Goal: Task Accomplishment & Management: Manage account settings

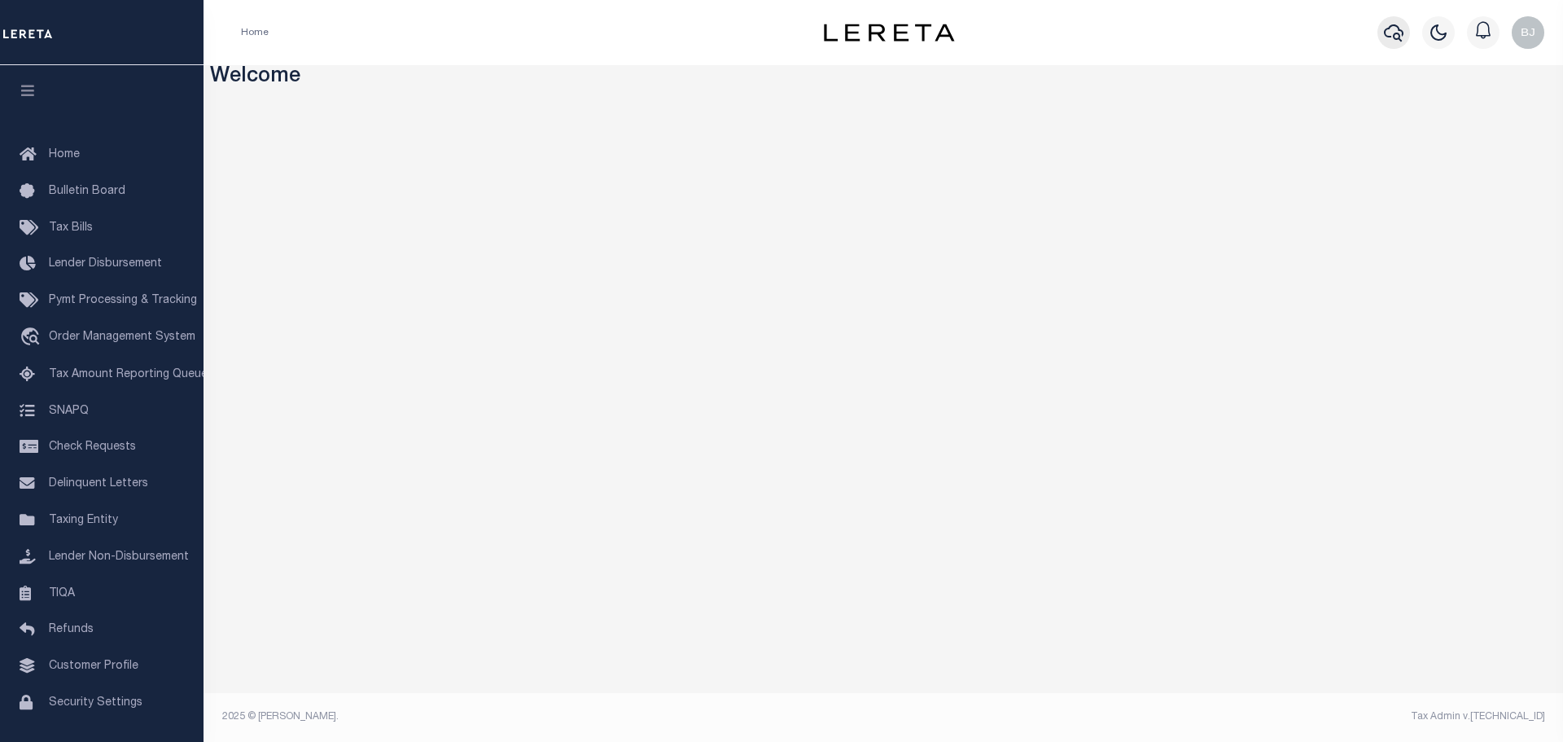
click at [1381, 35] on button "button" at bounding box center [1393, 32] width 33 height 33
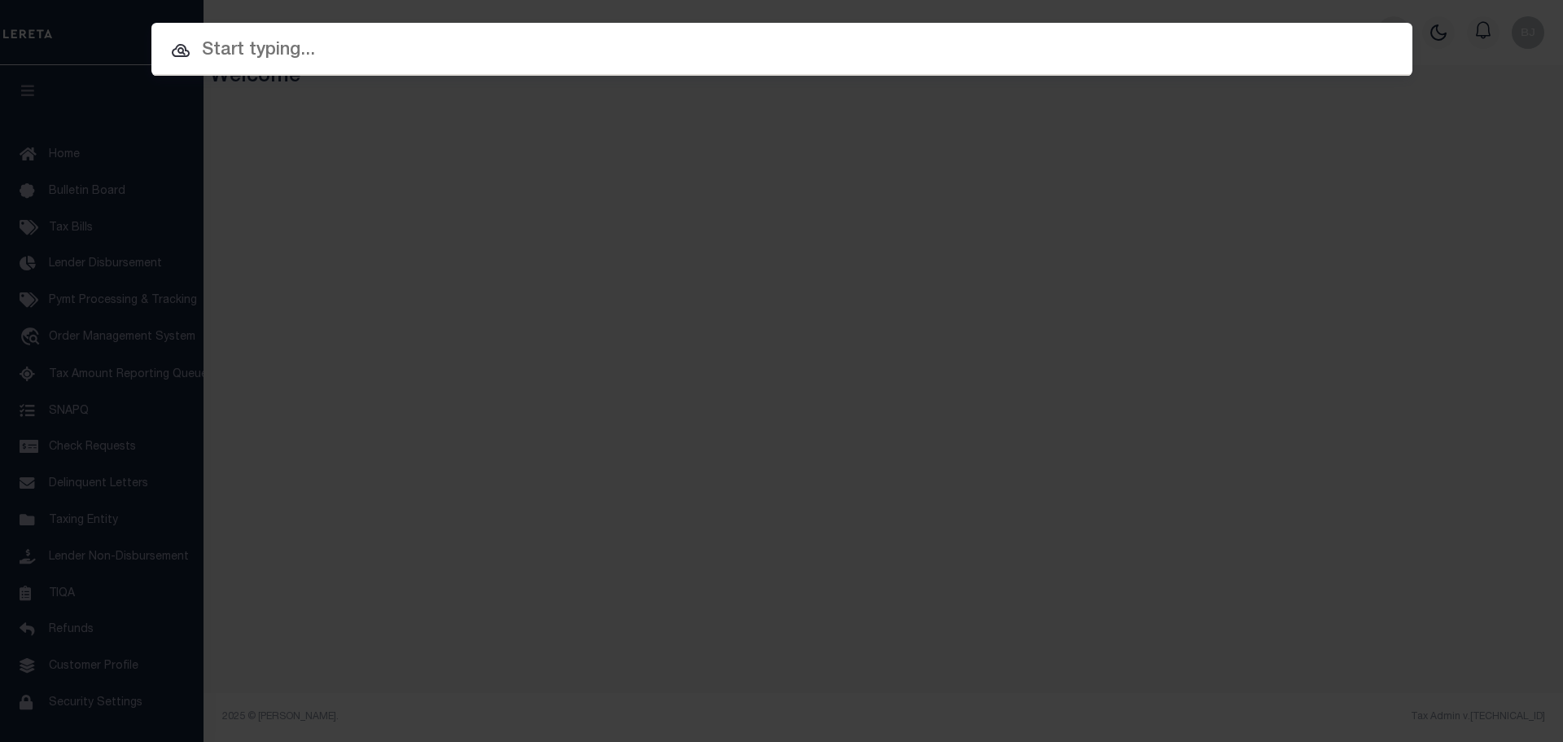
paste input "942200026741"
type input "942200026741"
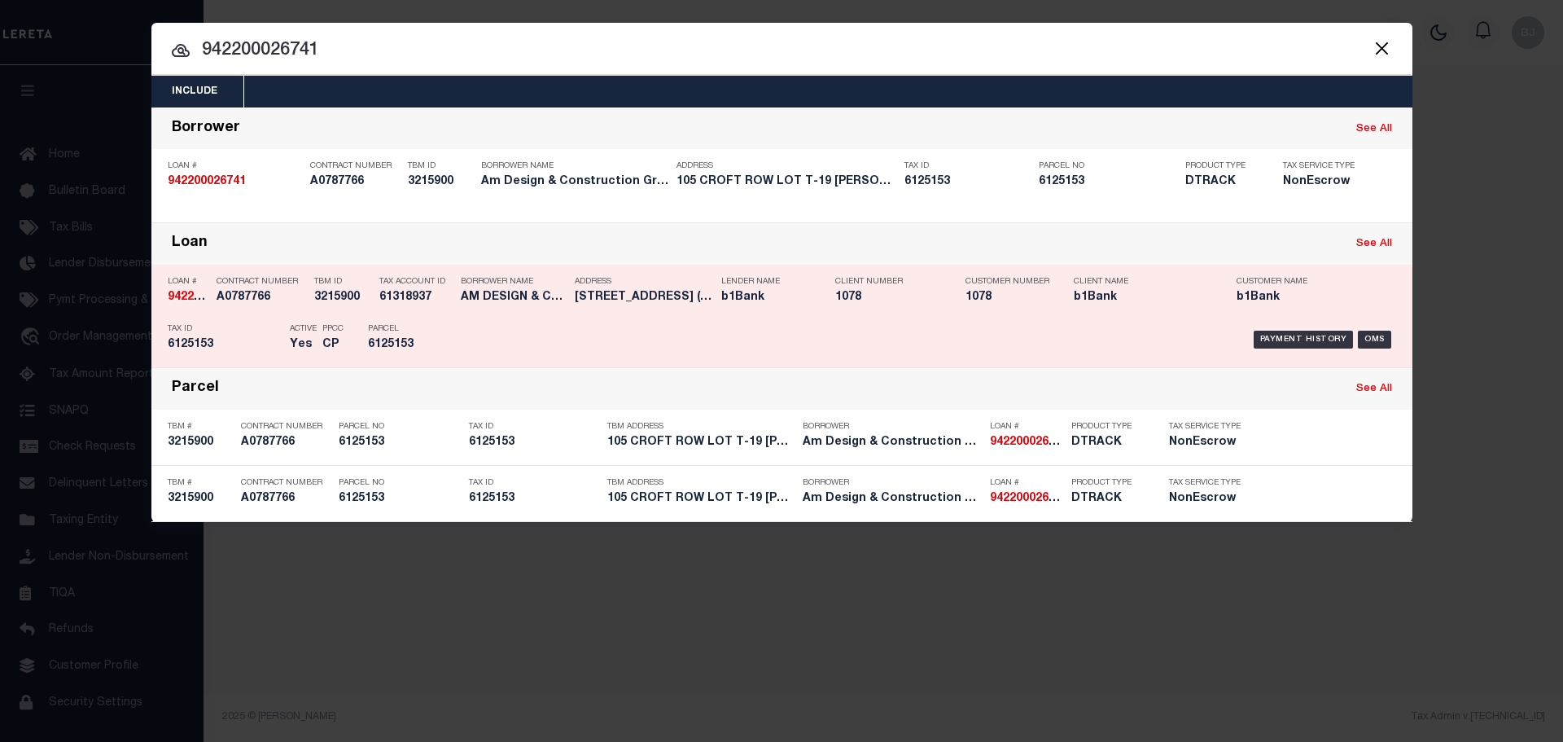
click at [640, 349] on div "Payment History OMS" at bounding box center [931, 339] width 930 height 47
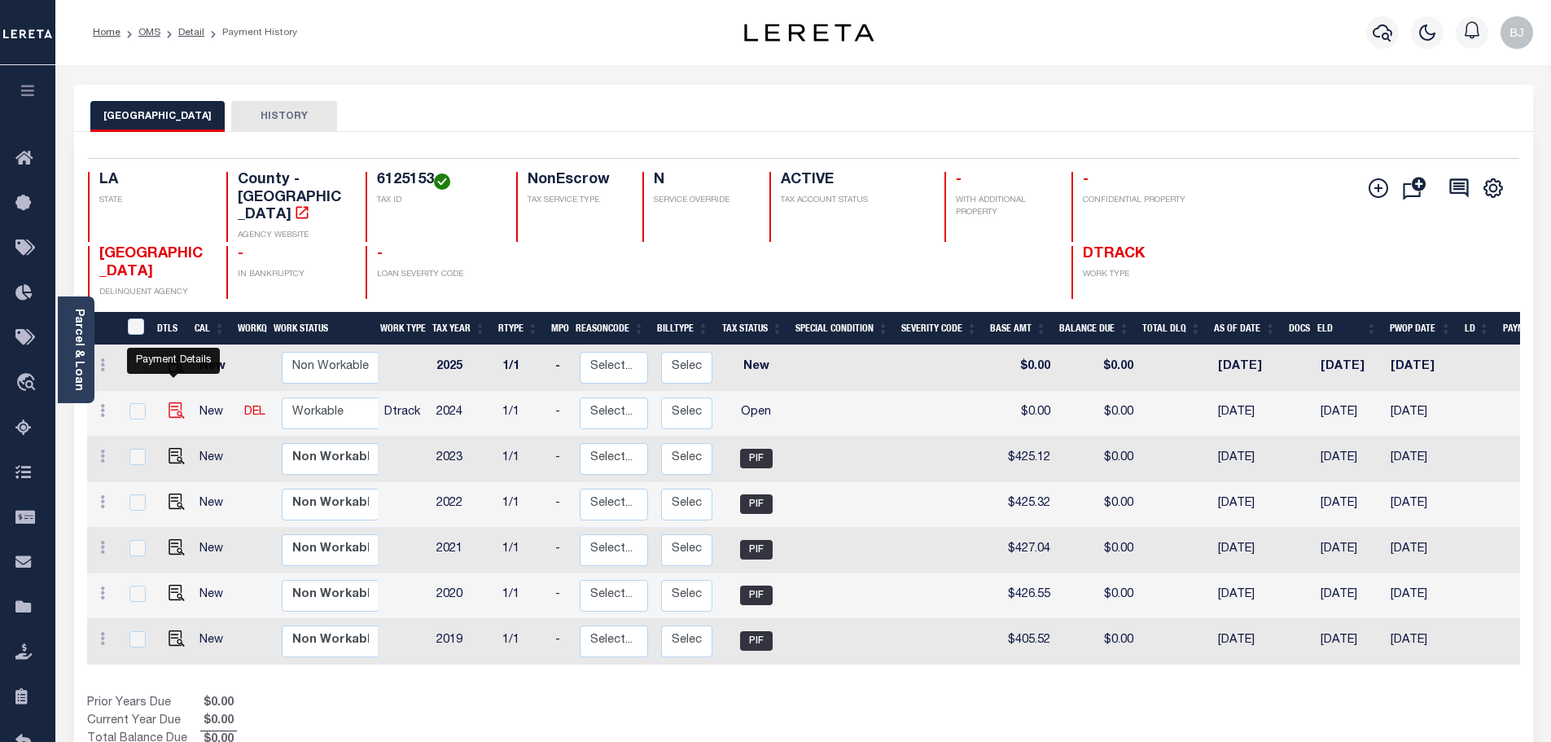
click at [174, 402] on img "" at bounding box center [177, 410] width 16 height 16
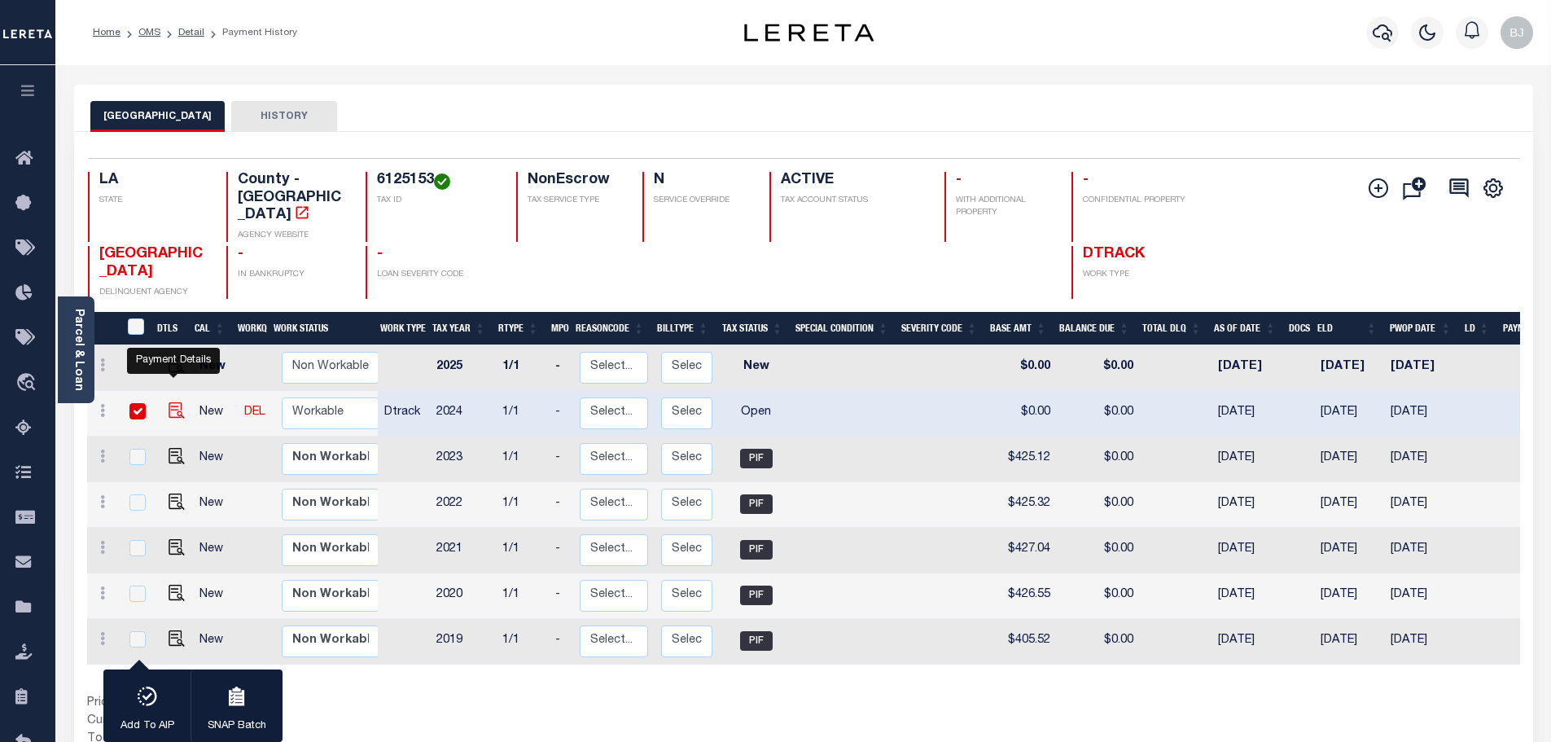
checkbox input "true"
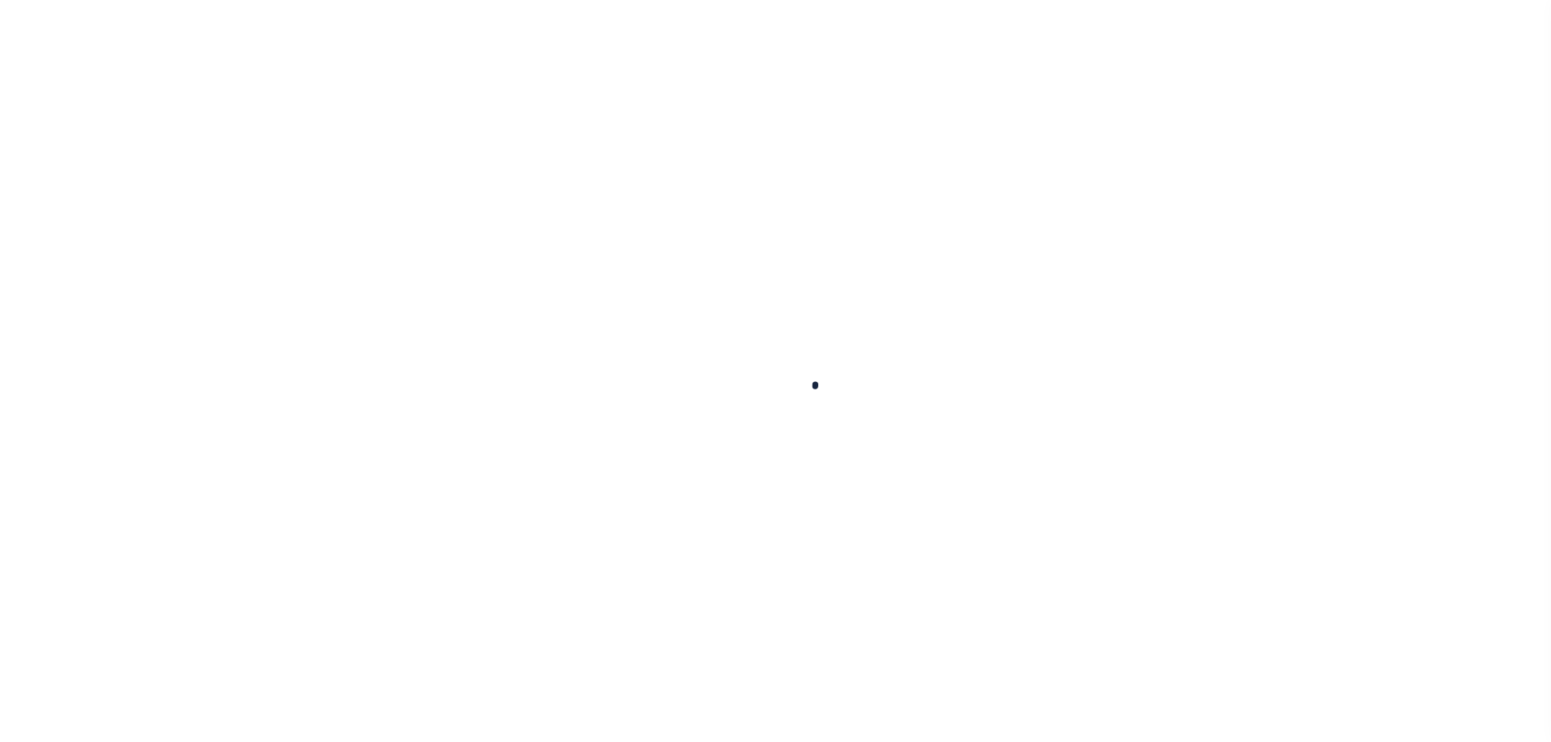
checkbox input "false"
type input "01/01/2025"
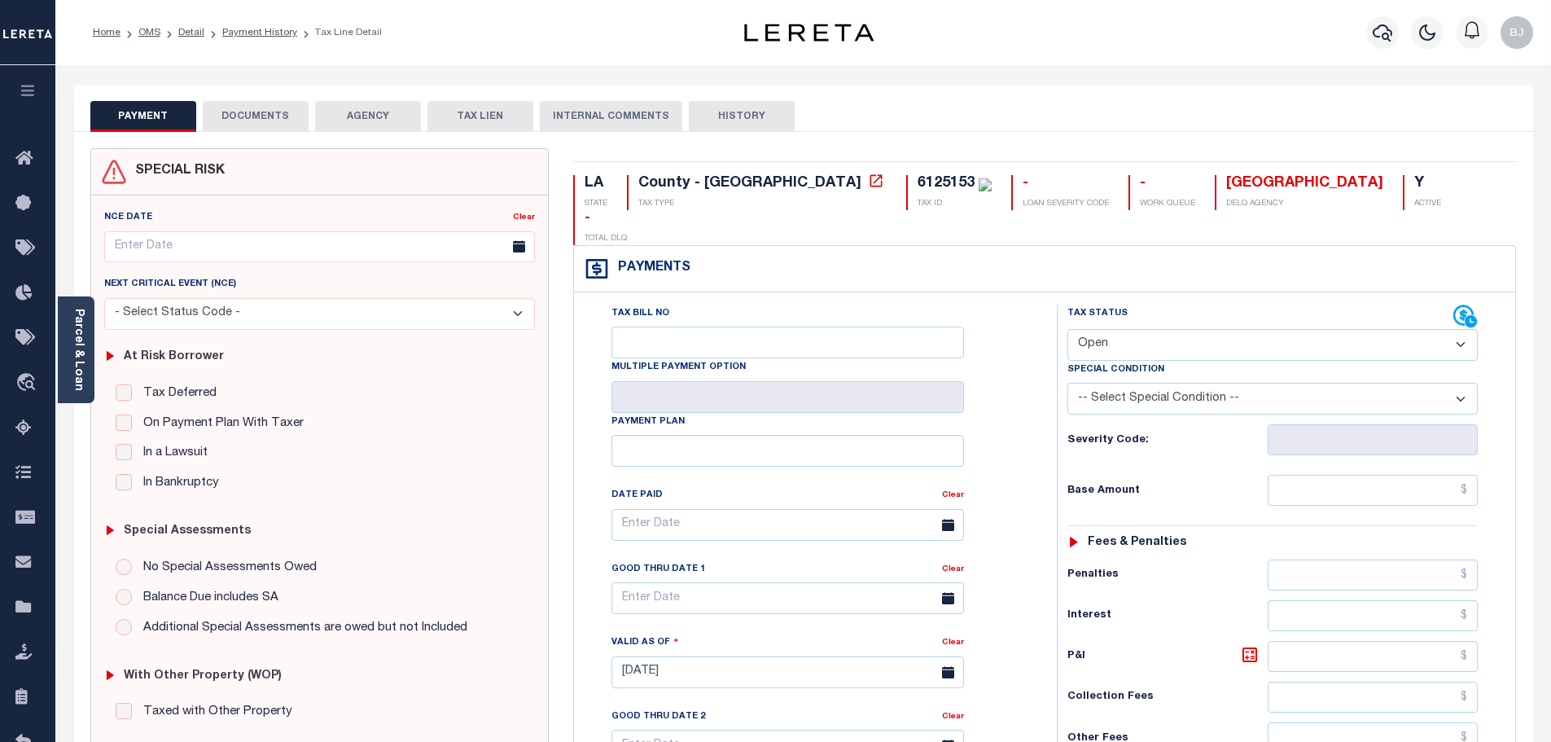
click at [1202, 329] on select "- Select Status Code - Open Due/Unpaid Paid Incomplete No Tax Due Internal Refu…" at bounding box center [1272, 345] width 410 height 32
select select "PYD"
click at [1067, 329] on select "- Select Status Code - Open Due/Unpaid Paid Incomplete No Tax Due Internal Refu…" at bounding box center [1272, 345] width 410 height 32
type input "10/14/2025"
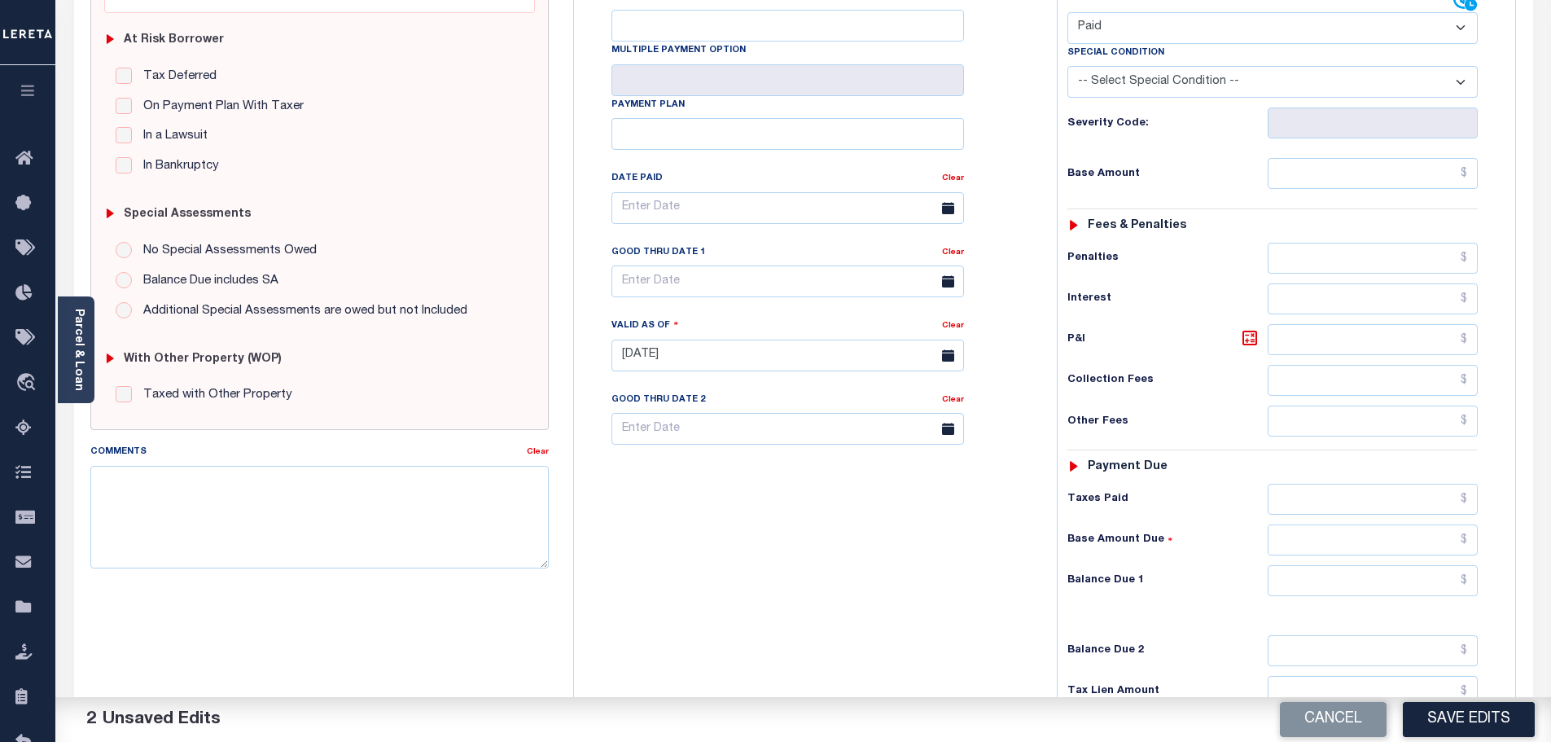
scroll to position [326, 0]
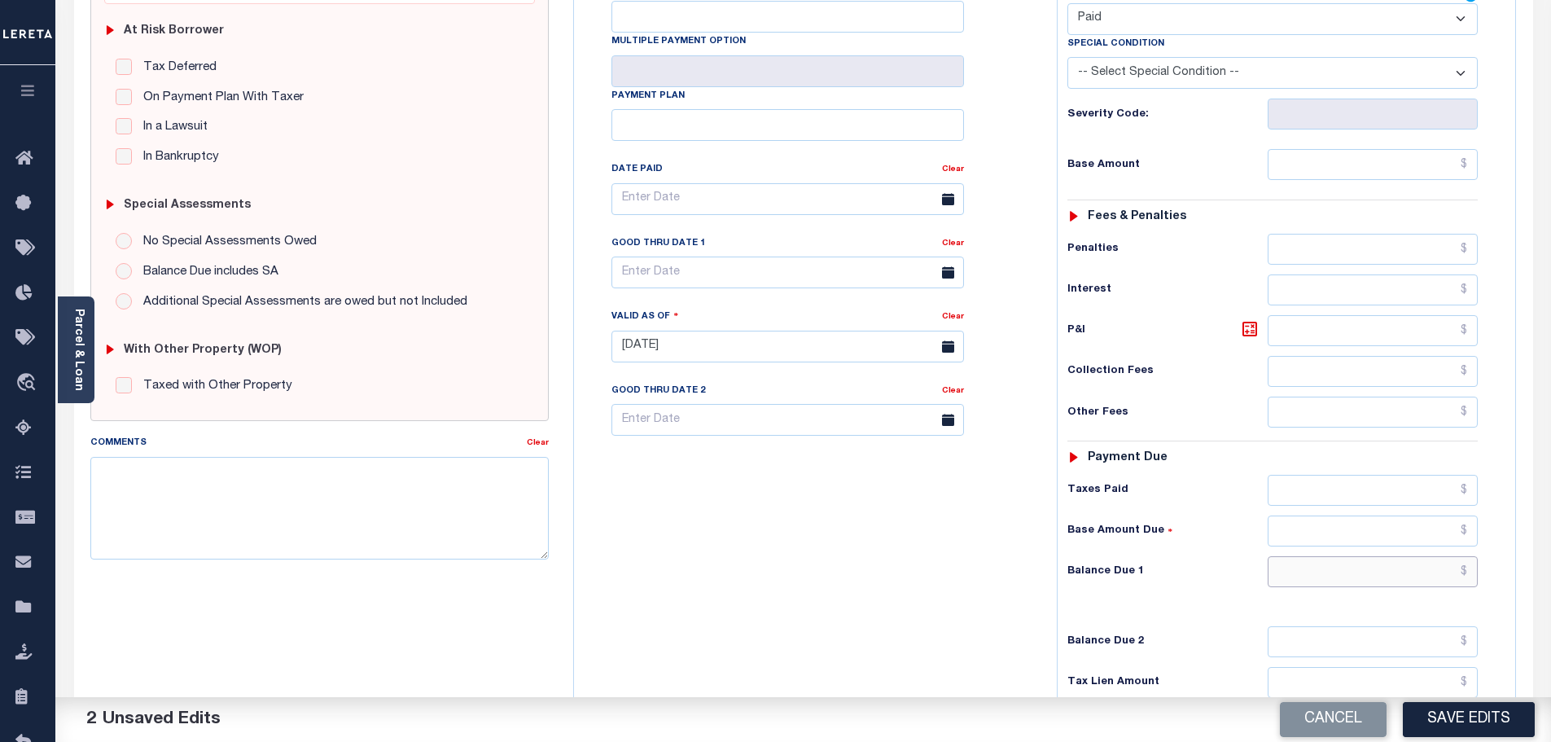
click at [1419, 556] on input "text" at bounding box center [1372, 571] width 211 height 31
type input "$0.00"
click at [357, 507] on textarea "Comments" at bounding box center [319, 508] width 459 height 103
paste textarea "Marked paid per file from tax office -bj"
type textarea "Marked paid per file from tax office -bj"
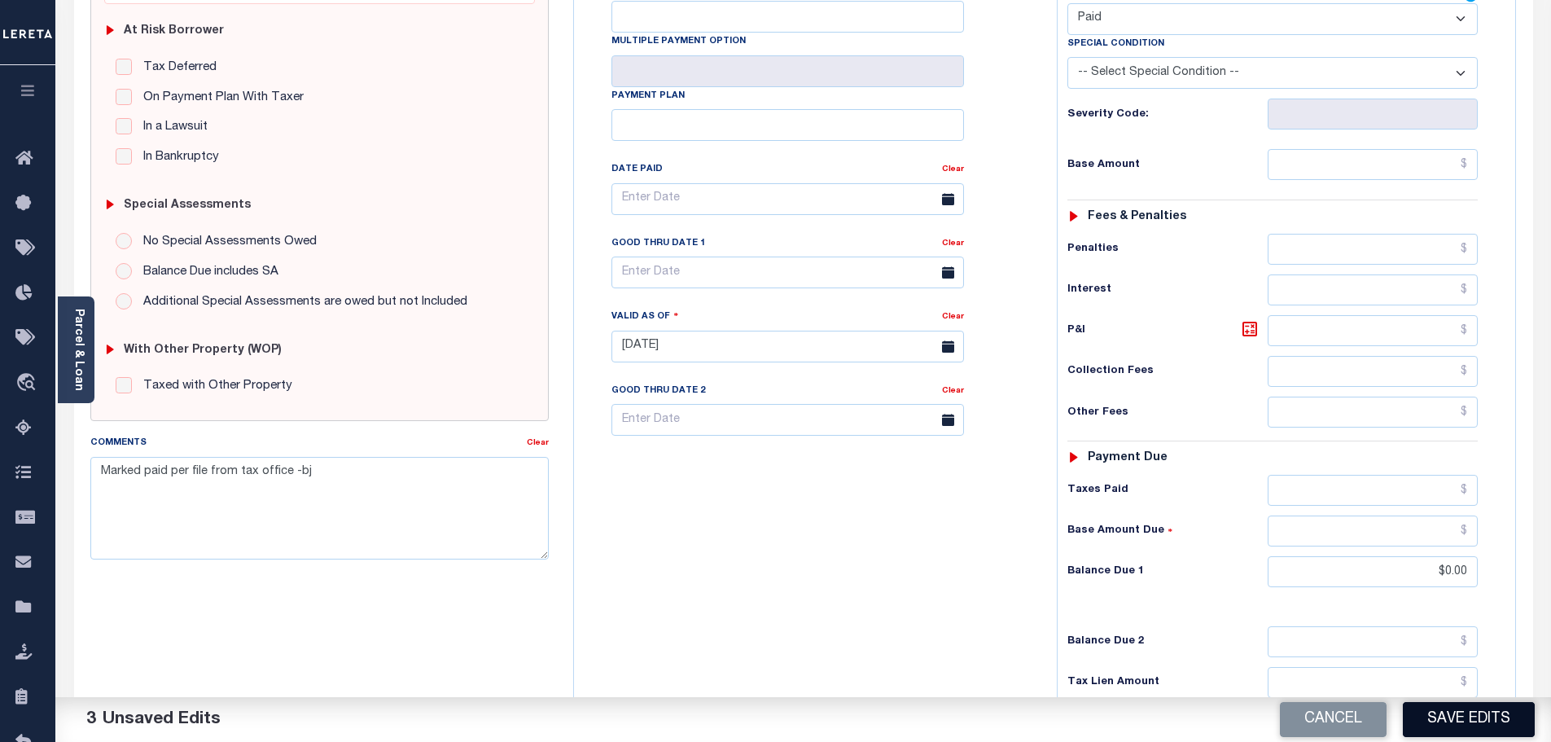
click at [1519, 732] on button "Save Edits" at bounding box center [1469, 719] width 132 height 35
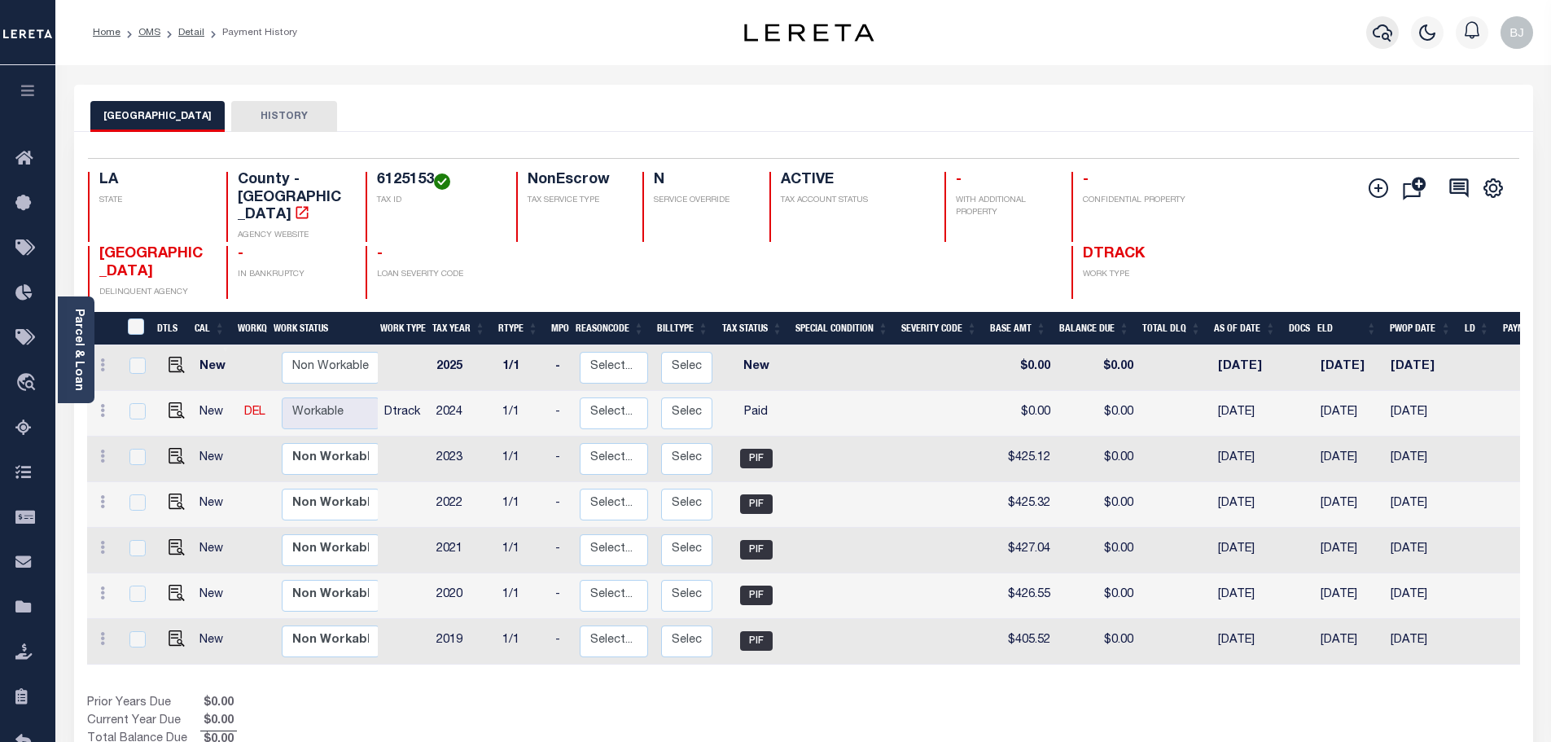
click at [1395, 22] on button "button" at bounding box center [1382, 32] width 33 height 33
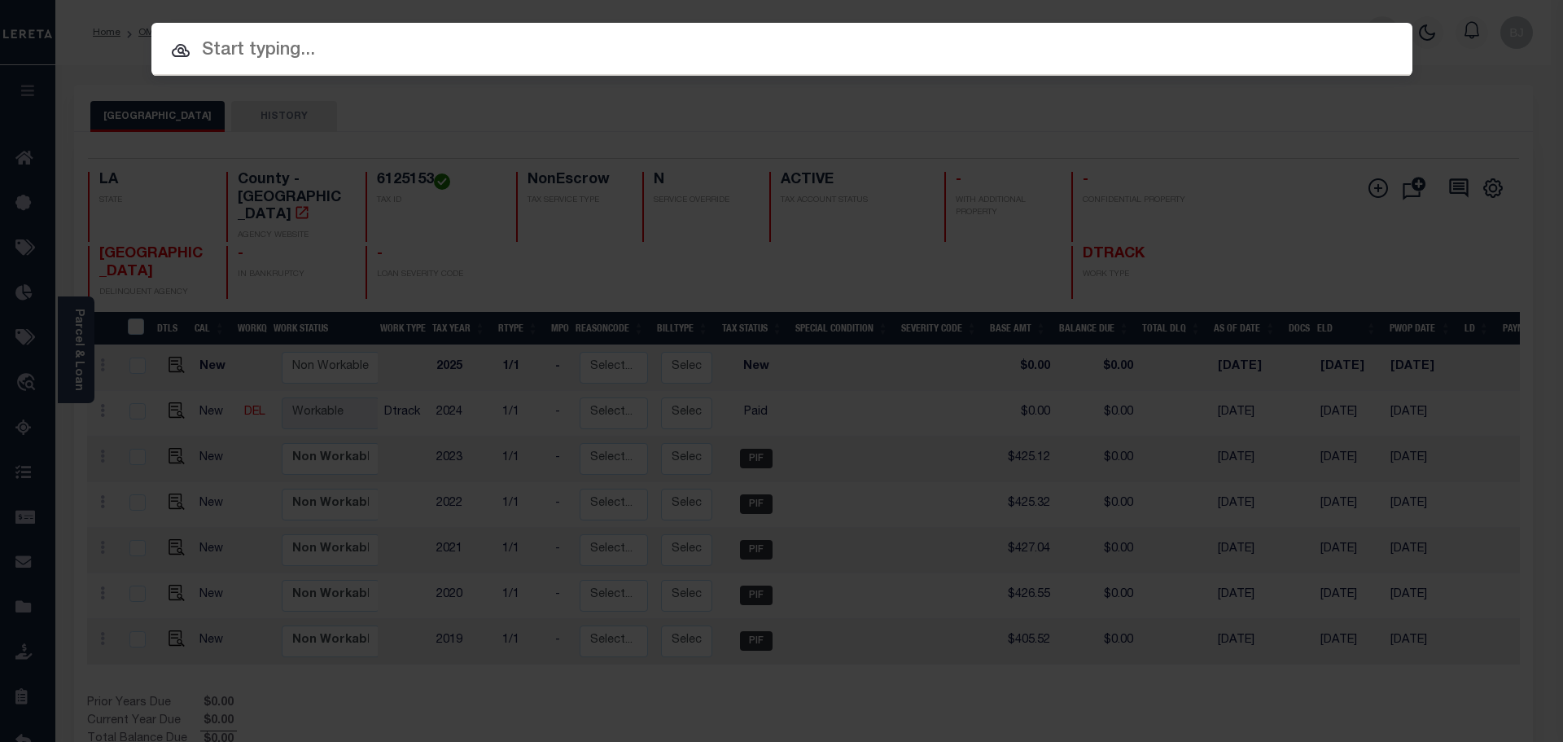
paste input "47003340"
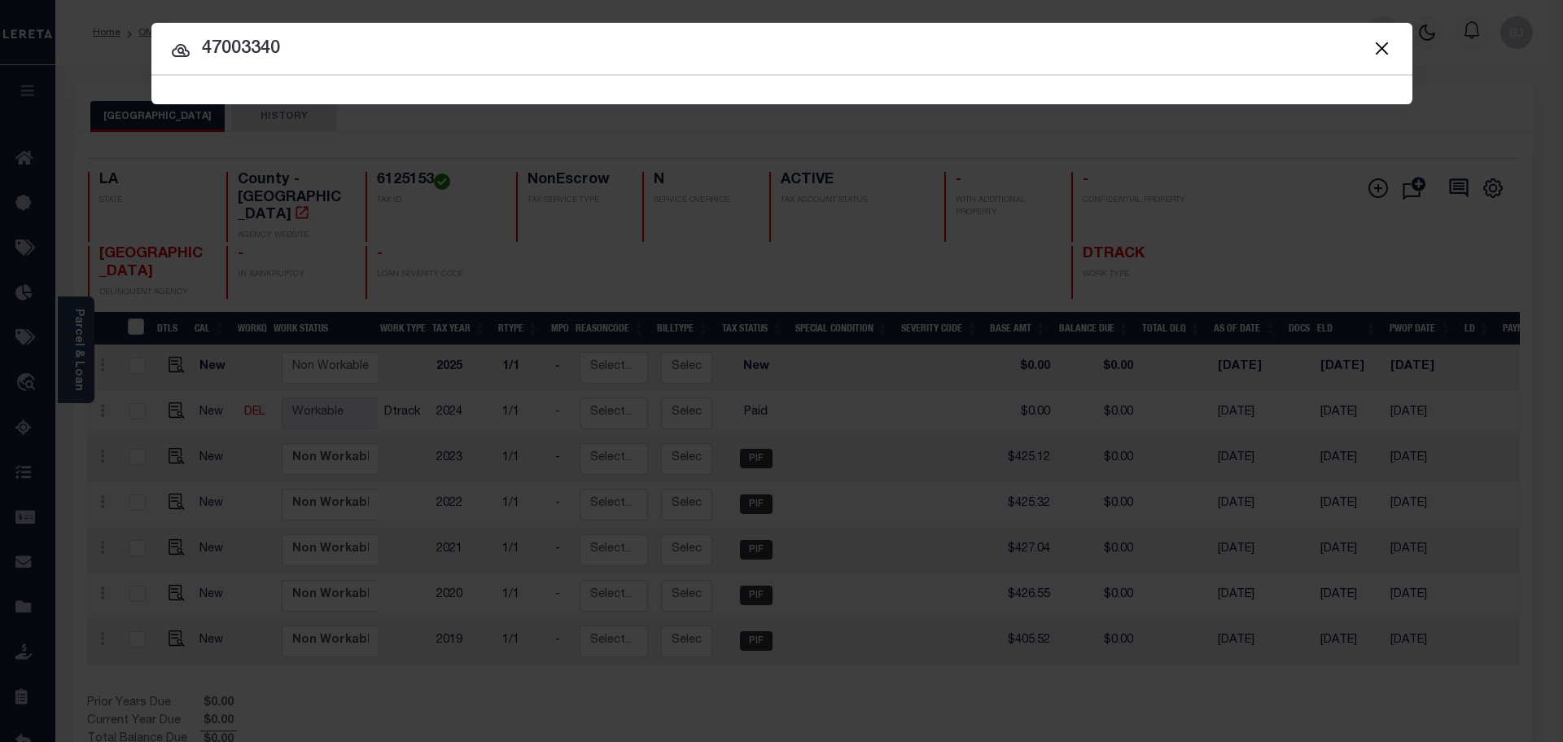
type input "47003340"
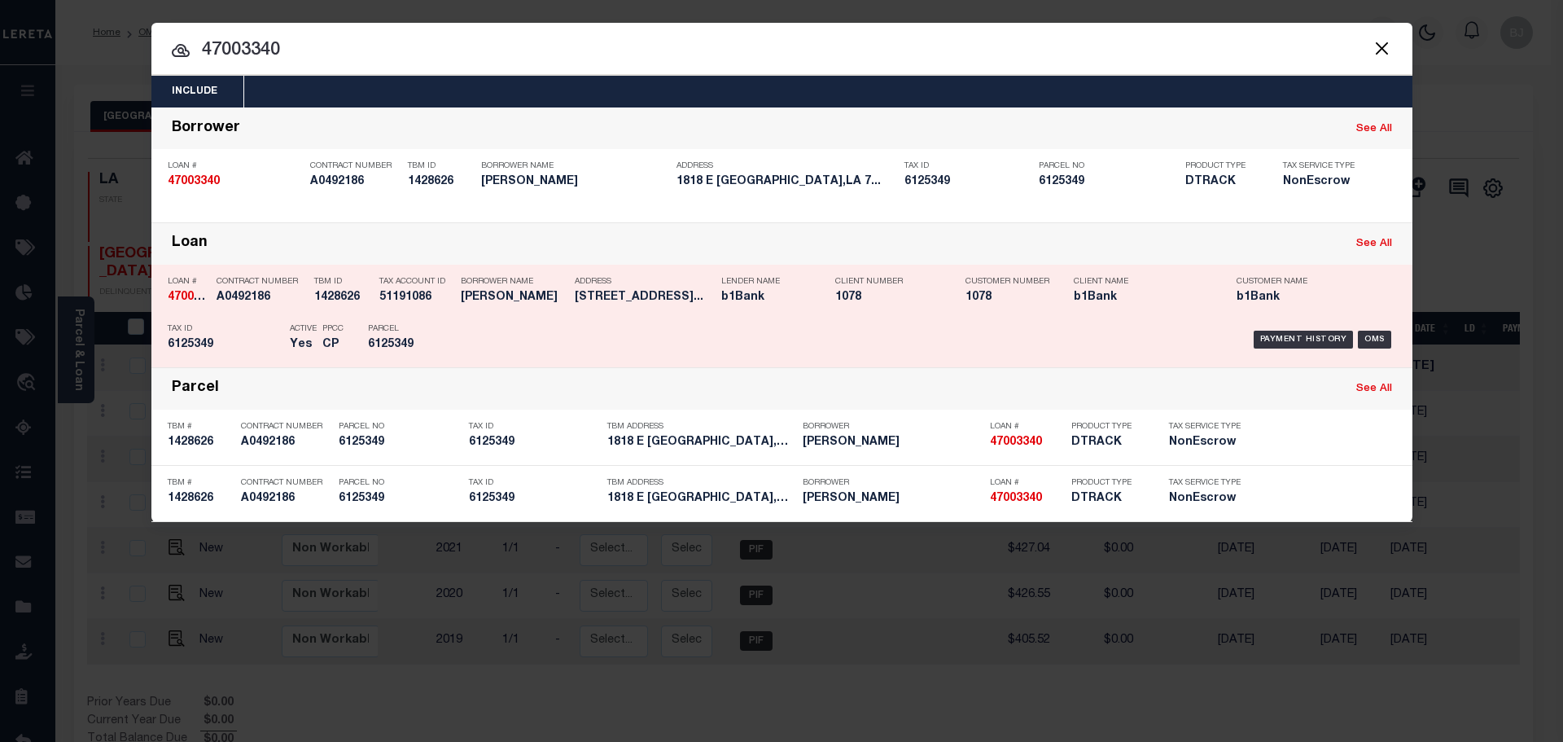
click at [667, 326] on div "Payment History OMS" at bounding box center [931, 339] width 930 height 47
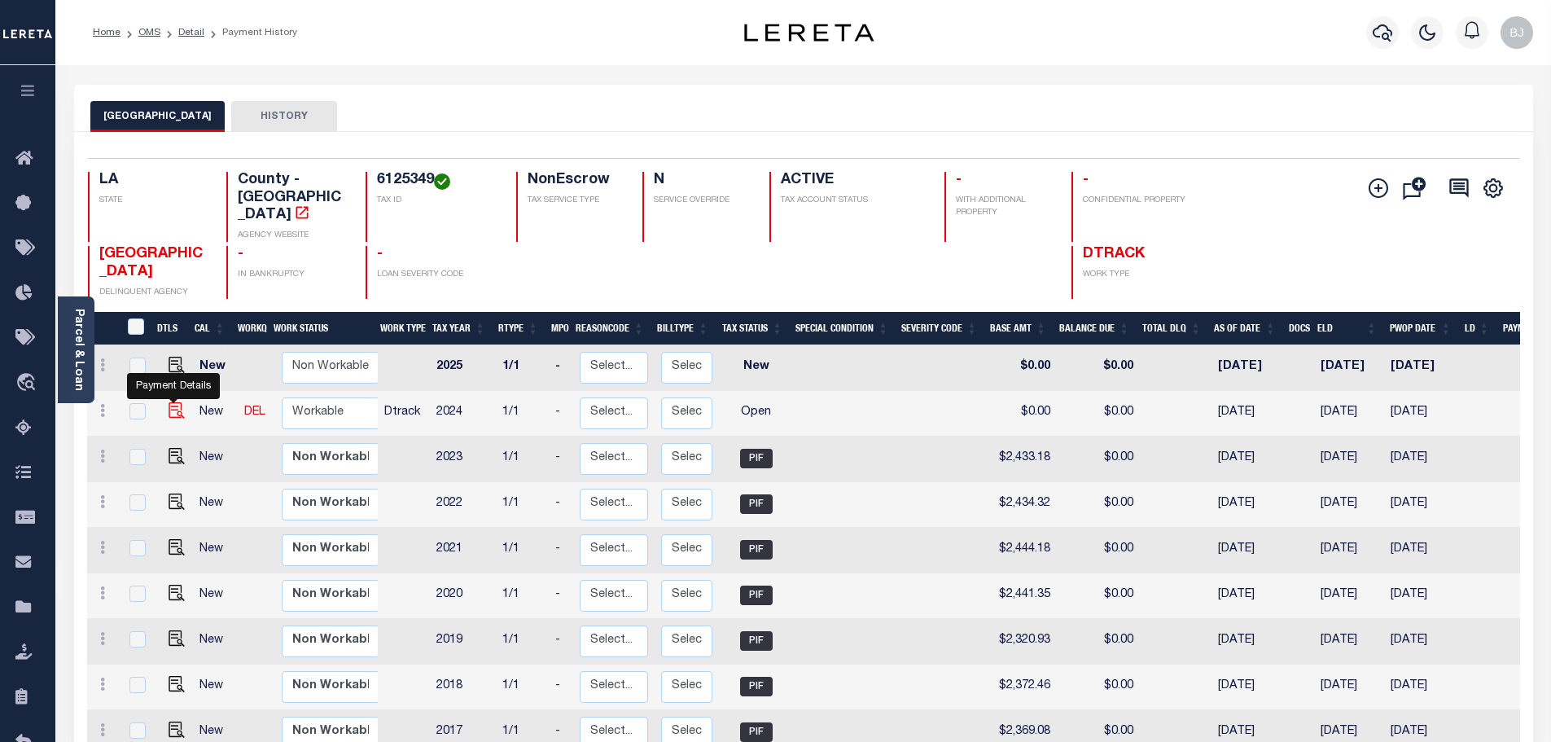
click at [173, 402] on img "" at bounding box center [177, 410] width 16 height 16
checkbox input "true"
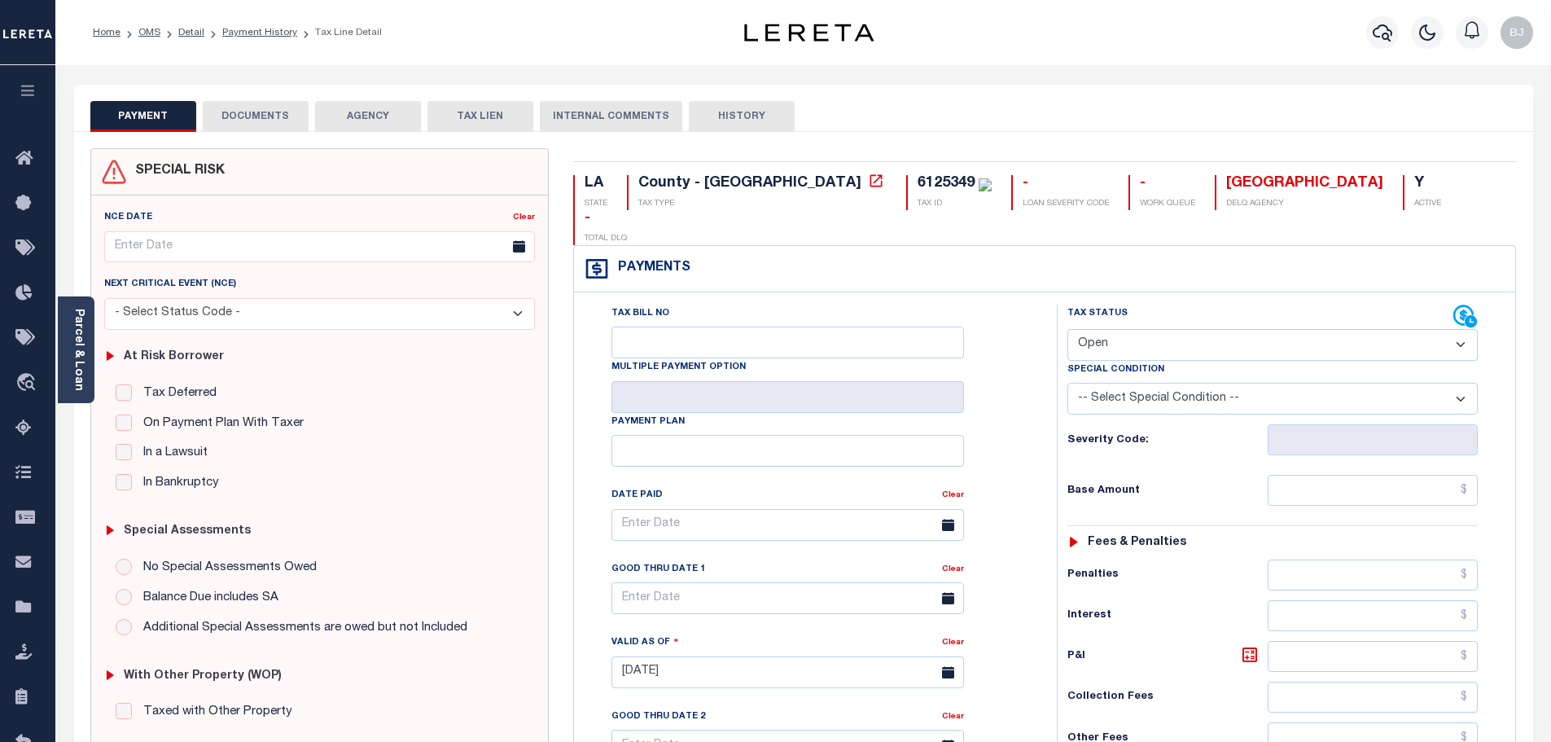
drag, startPoint x: 1157, startPoint y: 309, endPoint x: 1157, endPoint y: 325, distance: 15.5
click at [1157, 329] on select "- Select Status Code - Open Due/Unpaid Paid Incomplete No Tax Due Internal Refu…" at bounding box center [1272, 345] width 410 height 32
select select "PYD"
click at [1067, 329] on select "- Select Status Code - Open Due/Unpaid Paid Incomplete No Tax Due Internal Refu…" at bounding box center [1272, 345] width 410 height 32
type input "[DATE]"
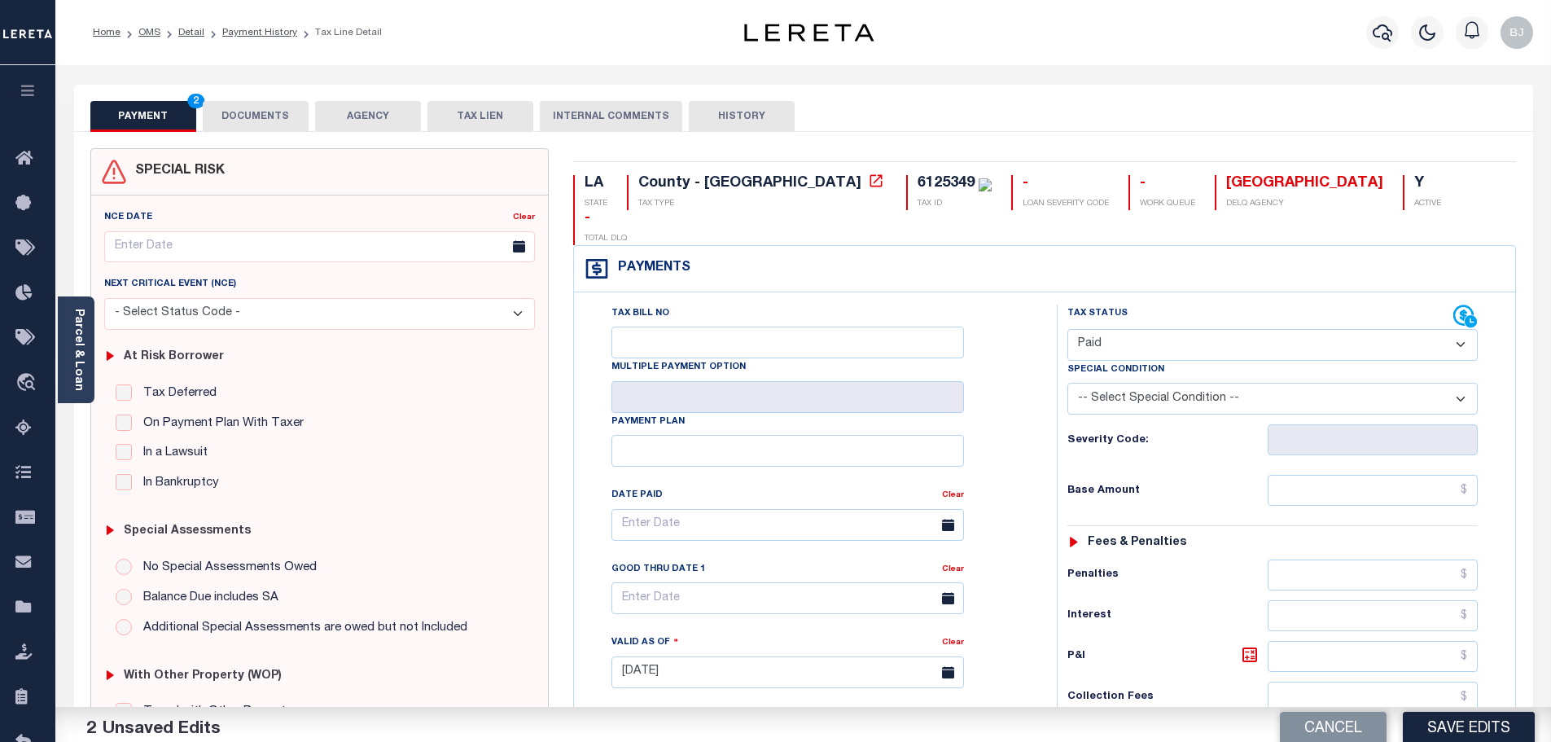
scroll to position [326, 0]
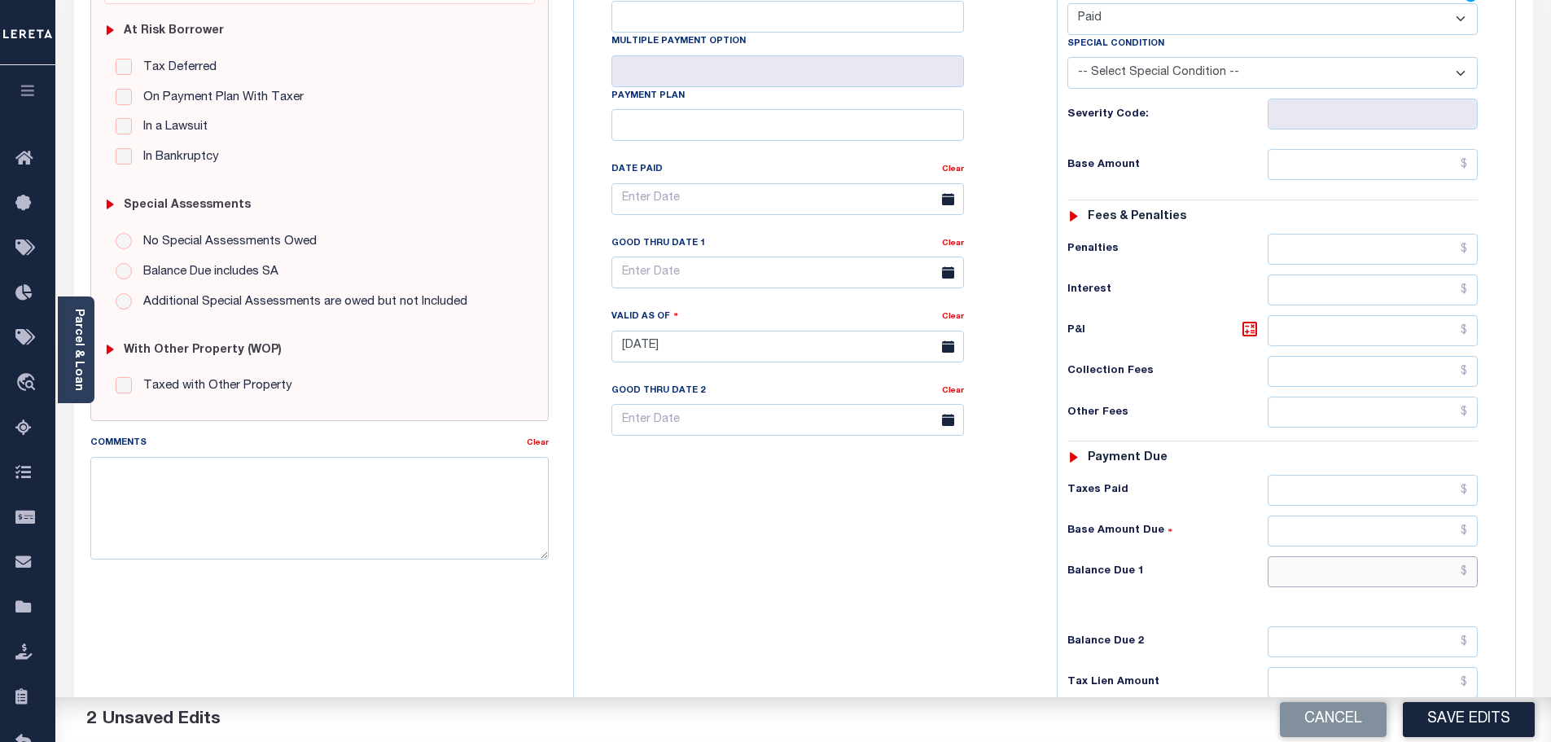
click at [1368, 556] on input "text" at bounding box center [1372, 571] width 211 height 31
type input "$0.00"
click at [323, 537] on textarea "Comments" at bounding box center [319, 508] width 459 height 103
paste textarea "Marked paid per file from tax office -bj"
type textarea "Marked paid per file from tax office -bj"
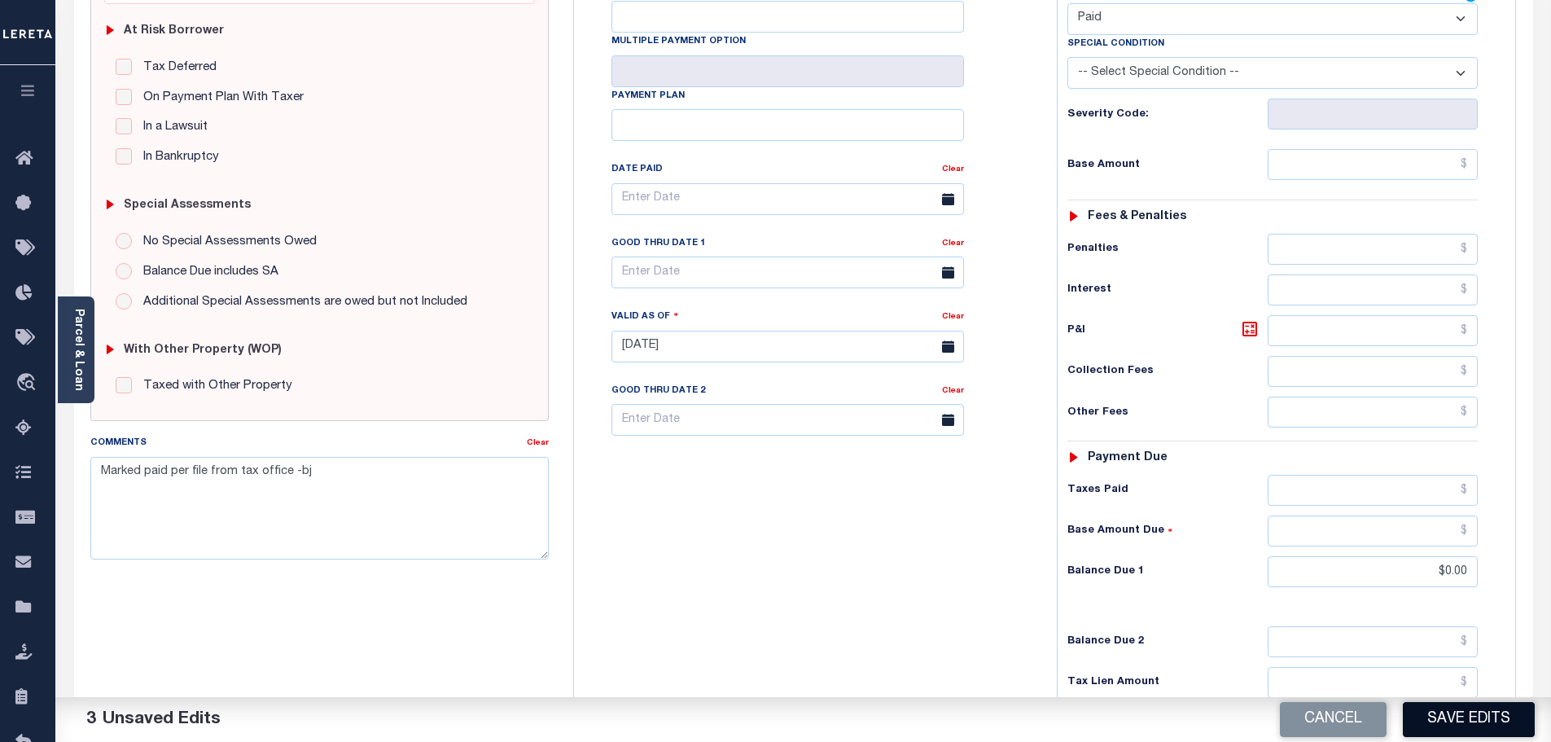
click at [1499, 714] on button "Save Edits" at bounding box center [1469, 719] width 132 height 35
type input "$0"
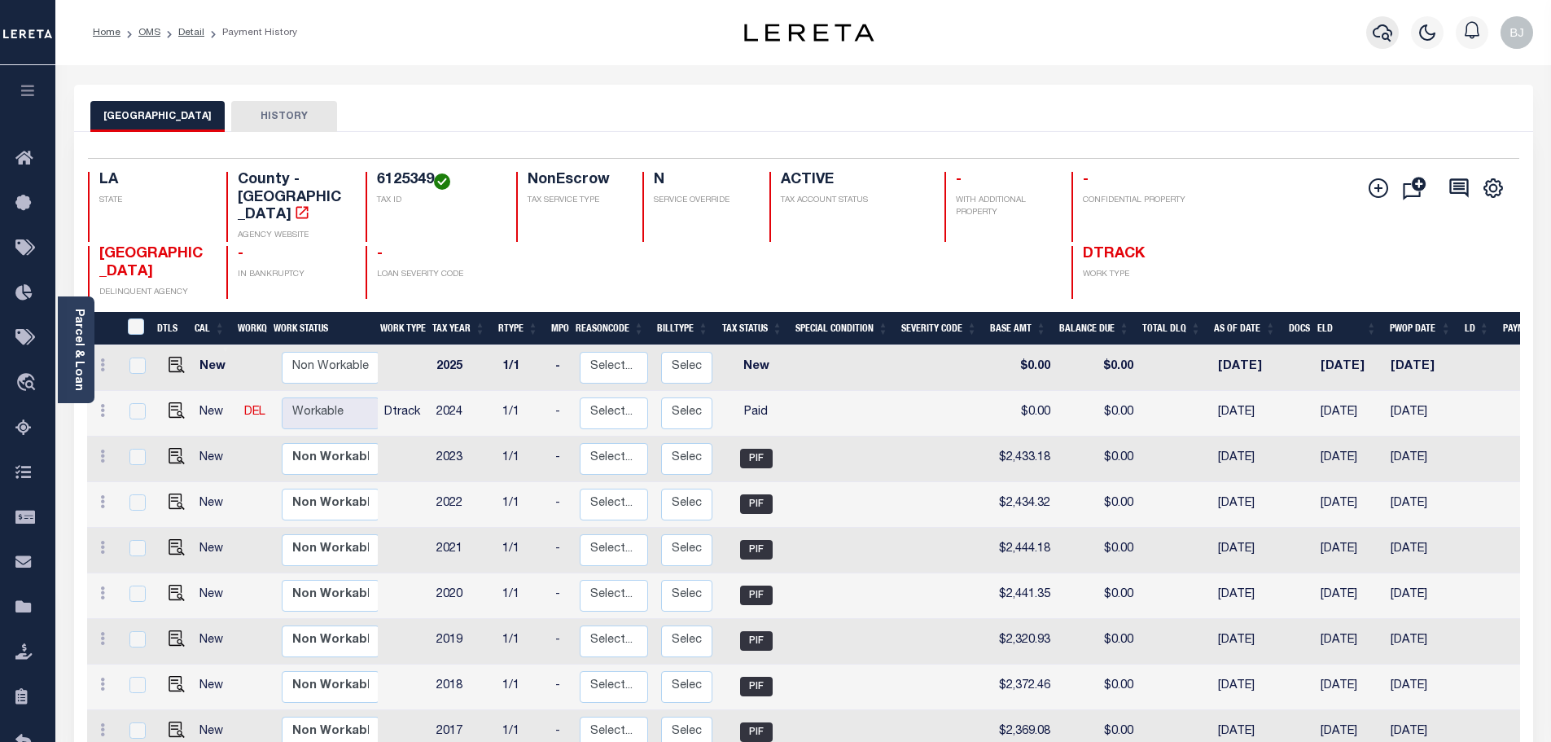
click at [1382, 33] on icon "button" at bounding box center [1382, 33] width 20 height 20
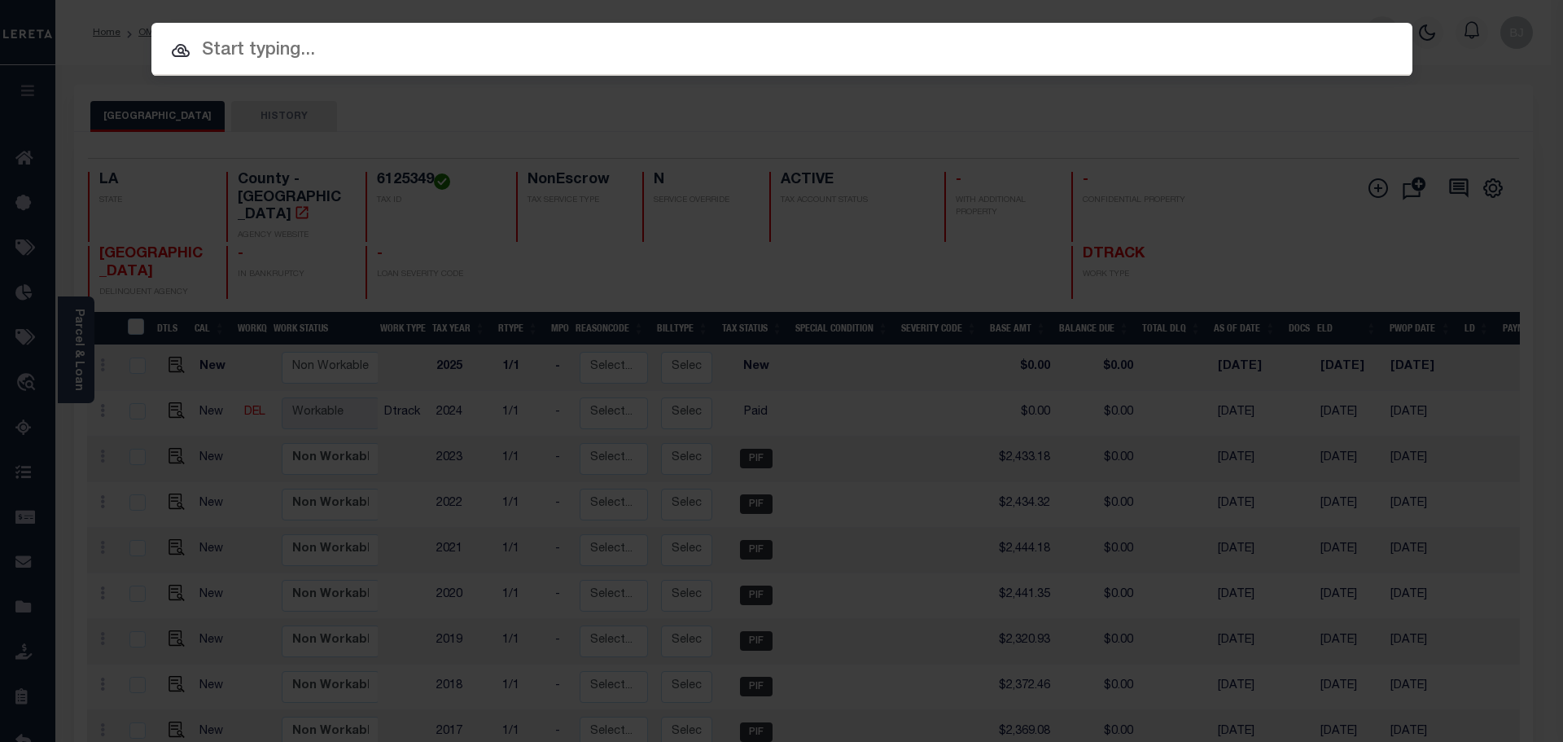
paste input "40145051, 40145052, 47003189"
type input "40145051, 40145052, 47003189"
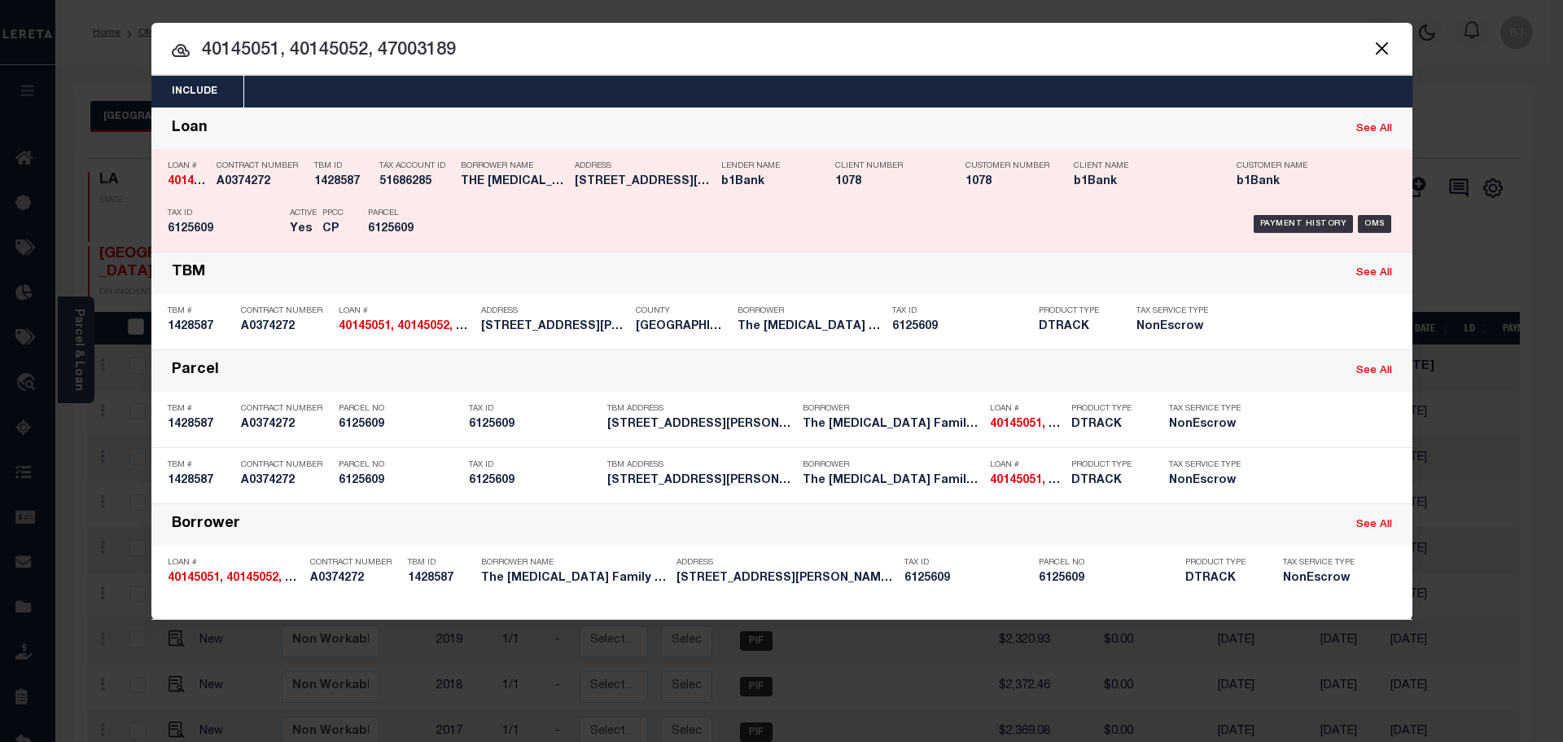
click at [633, 178] on h5 "2201-2207 Kaliste Saloom Rd Laf..." at bounding box center [644, 182] width 138 height 14
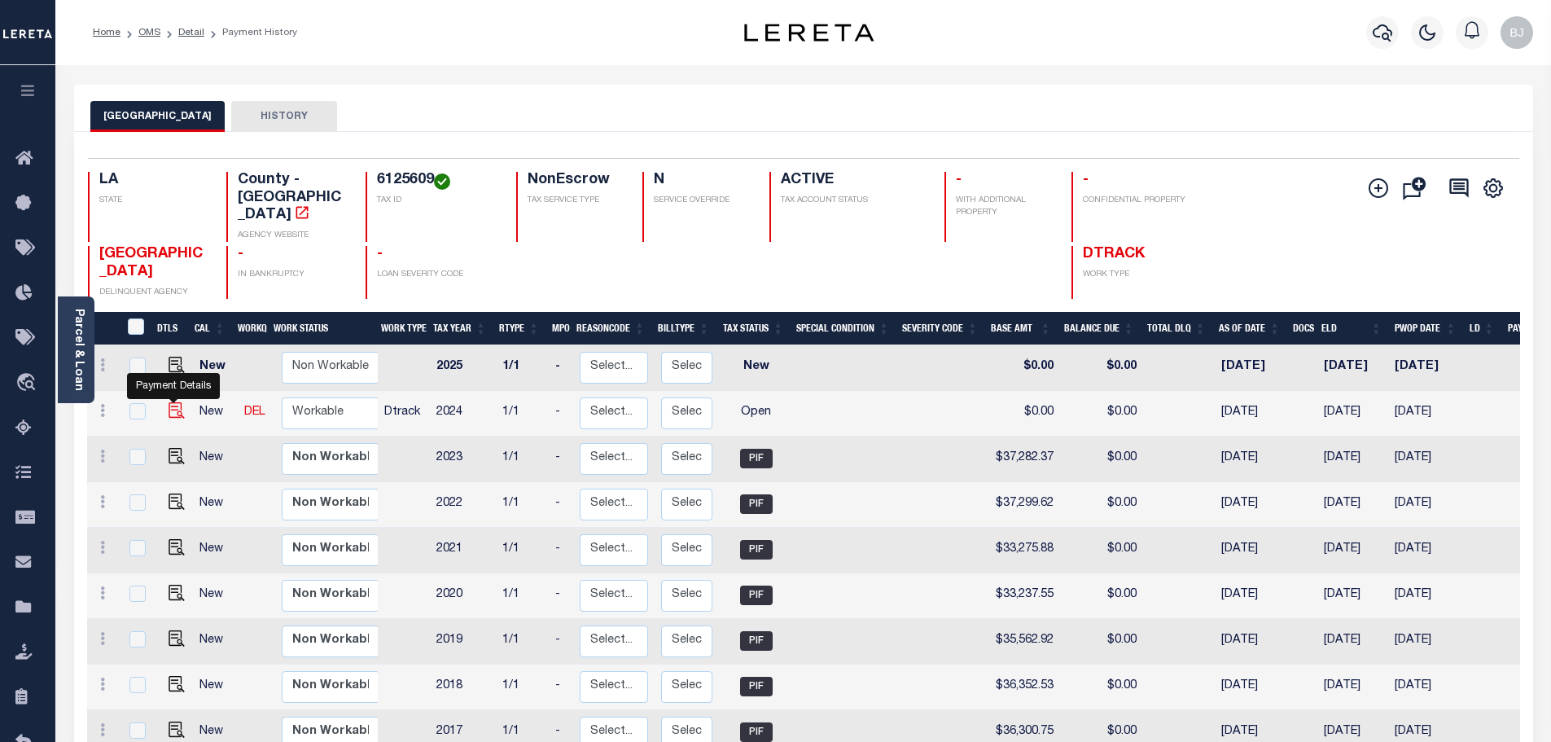
click at [176, 402] on img "" at bounding box center [177, 410] width 16 height 16
checkbox input "true"
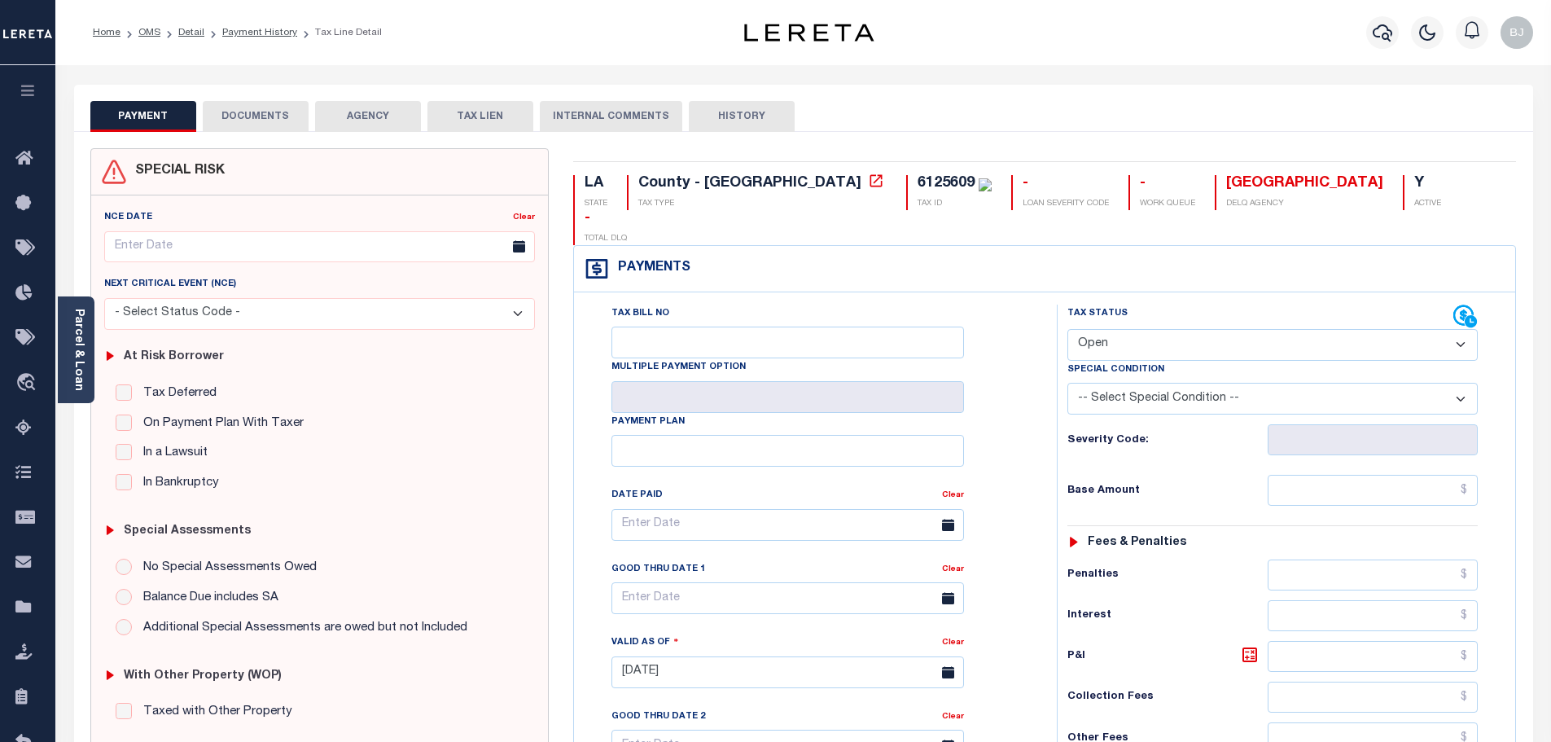
click at [1241, 329] on select "- Select Status Code - Open Due/Unpaid Paid Incomplete No Tax Due Internal Refu…" at bounding box center [1272, 345] width 410 height 32
select select "INC"
click at [1067, 329] on select "- Select Status Code - Open Due/Unpaid Paid Incomplete No Tax Due Internal Refu…" at bounding box center [1272, 345] width 410 height 32
type input "[DATE]"
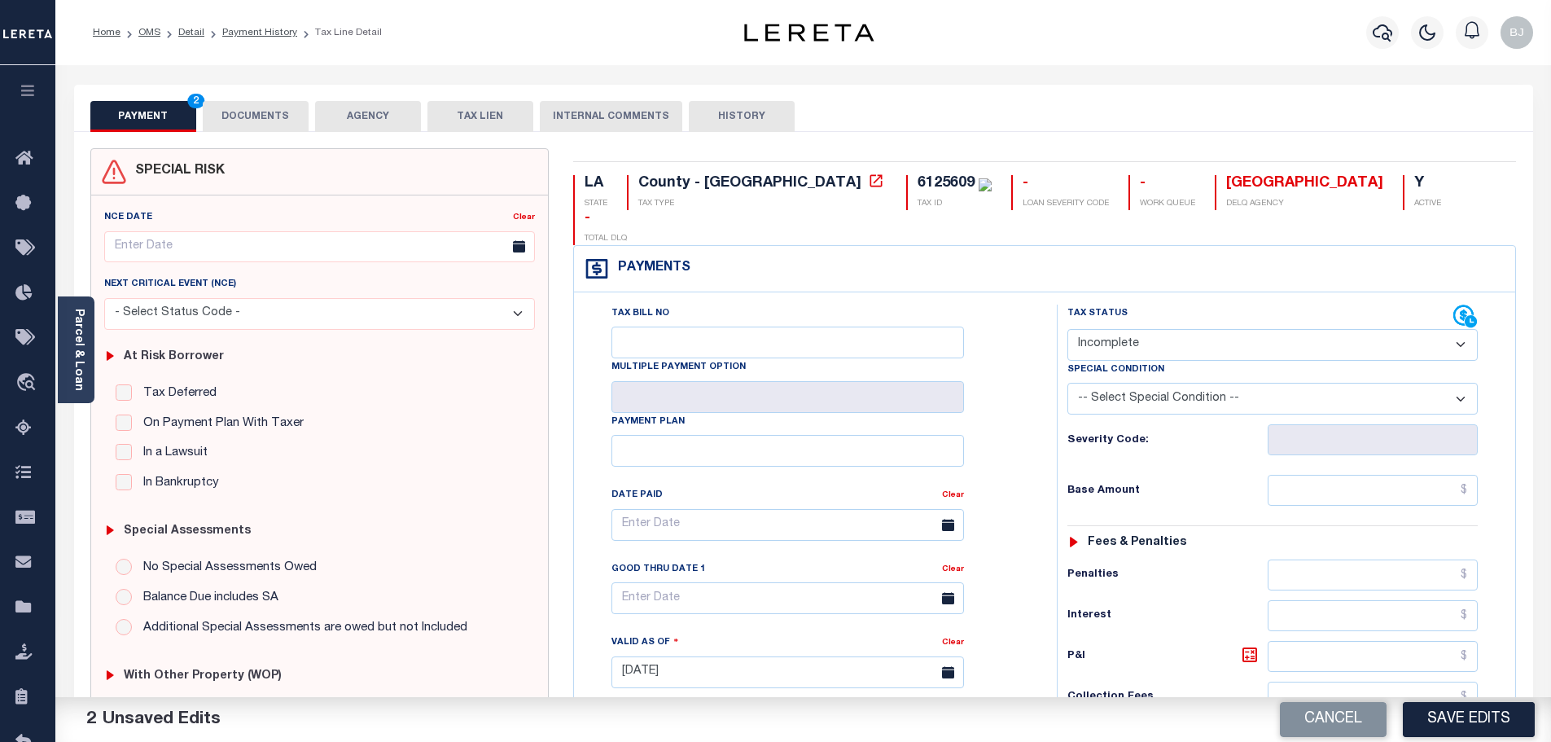
select select "PYD"
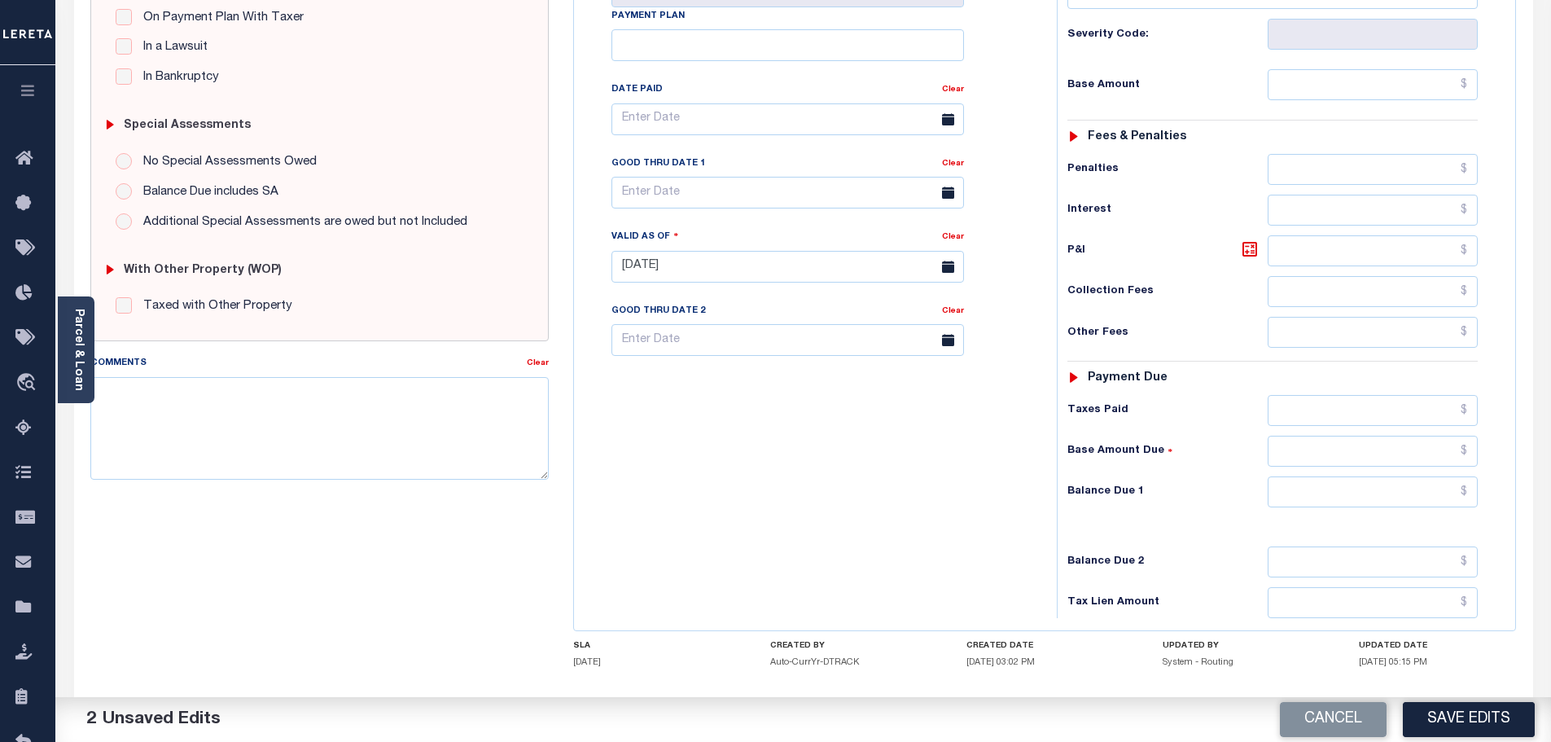
scroll to position [407, 0]
click at [1325, 475] on input "text" at bounding box center [1372, 490] width 211 height 31
type input "$0.00"
click at [284, 427] on textarea "Comments" at bounding box center [319, 426] width 459 height 103
paste textarea "Marked paid per file from tax office -bj"
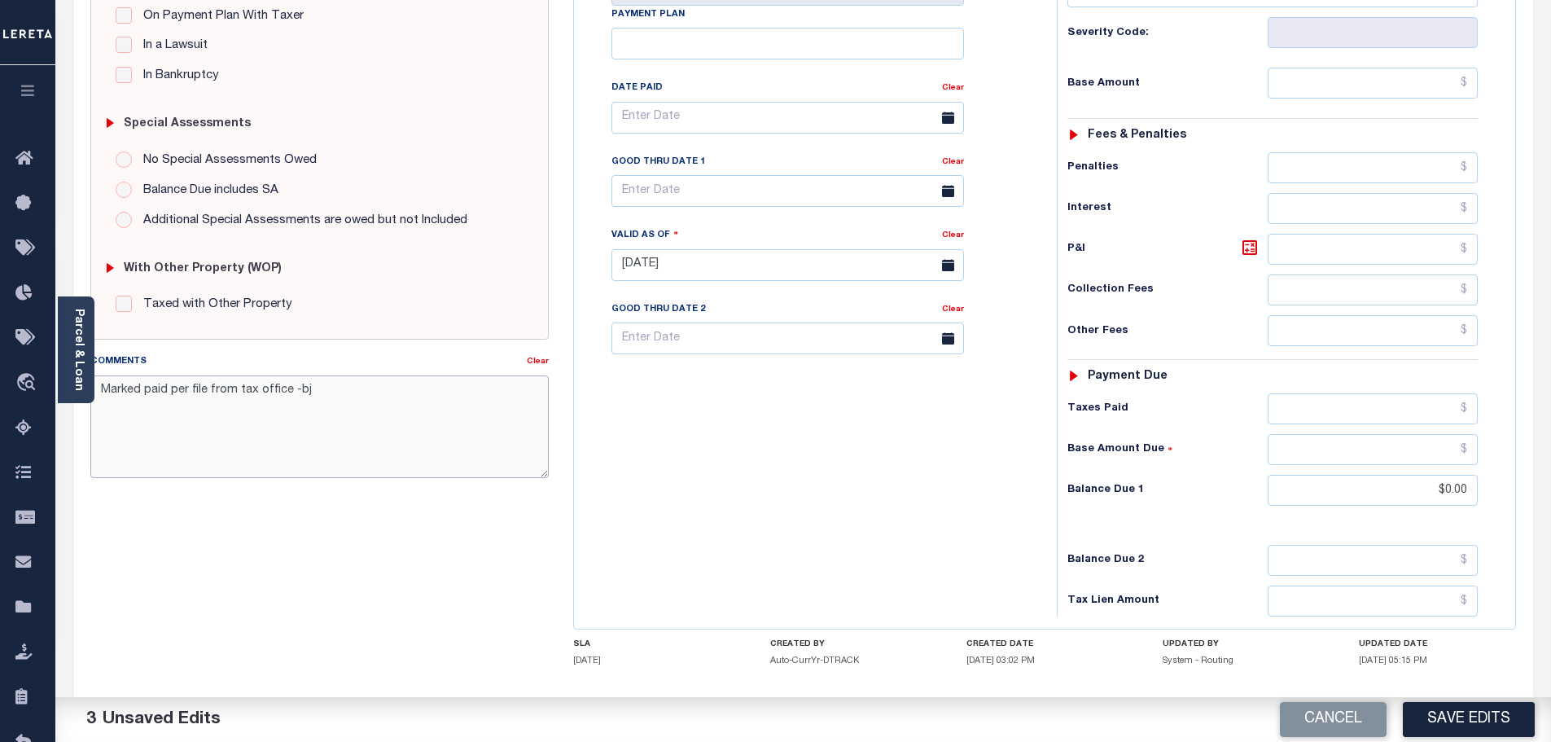
type textarea "Marked paid per file from tax office -bj"
click at [1457, 715] on button "Save Edits" at bounding box center [1469, 719] width 132 height 35
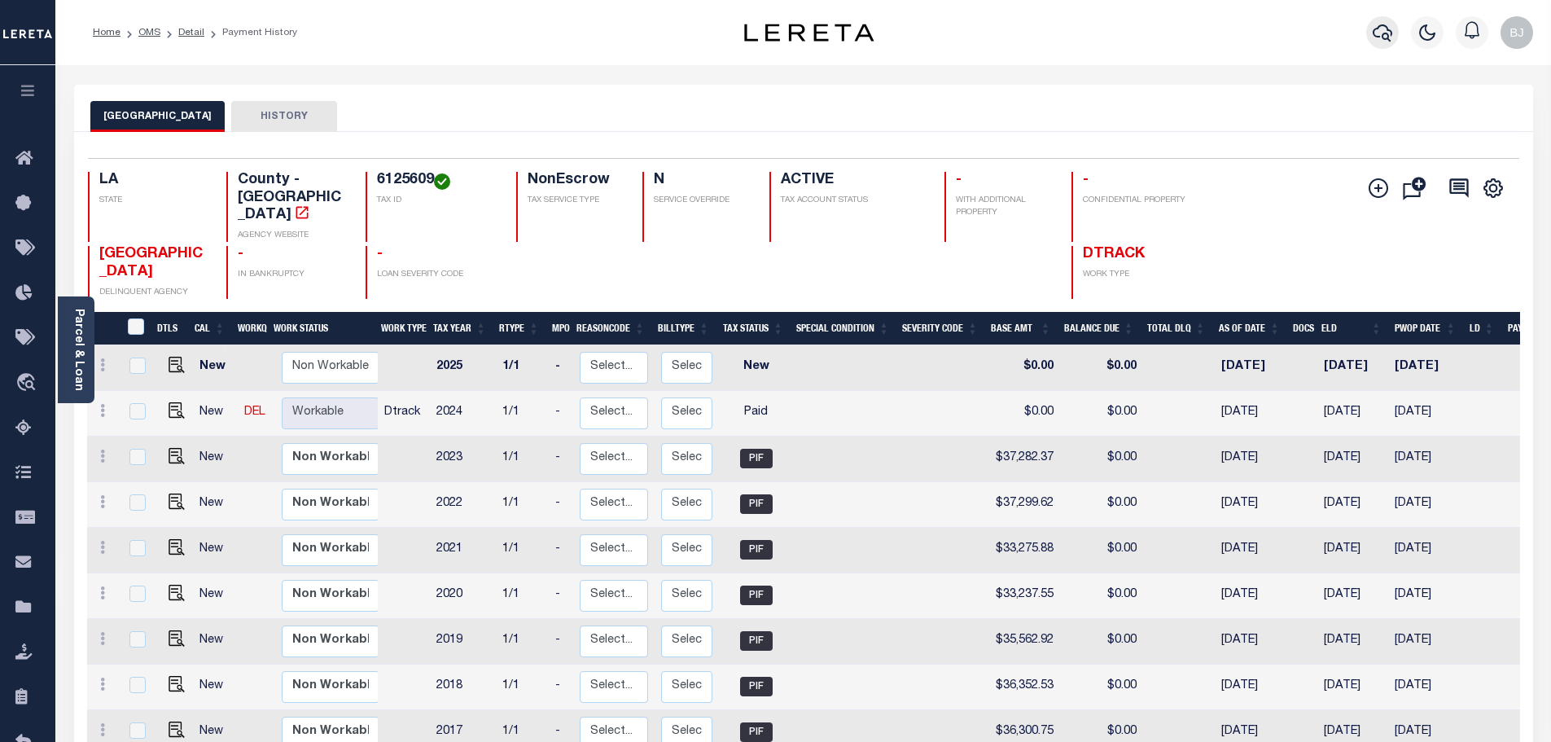
click at [1372, 29] on icon "button" at bounding box center [1382, 33] width 20 height 20
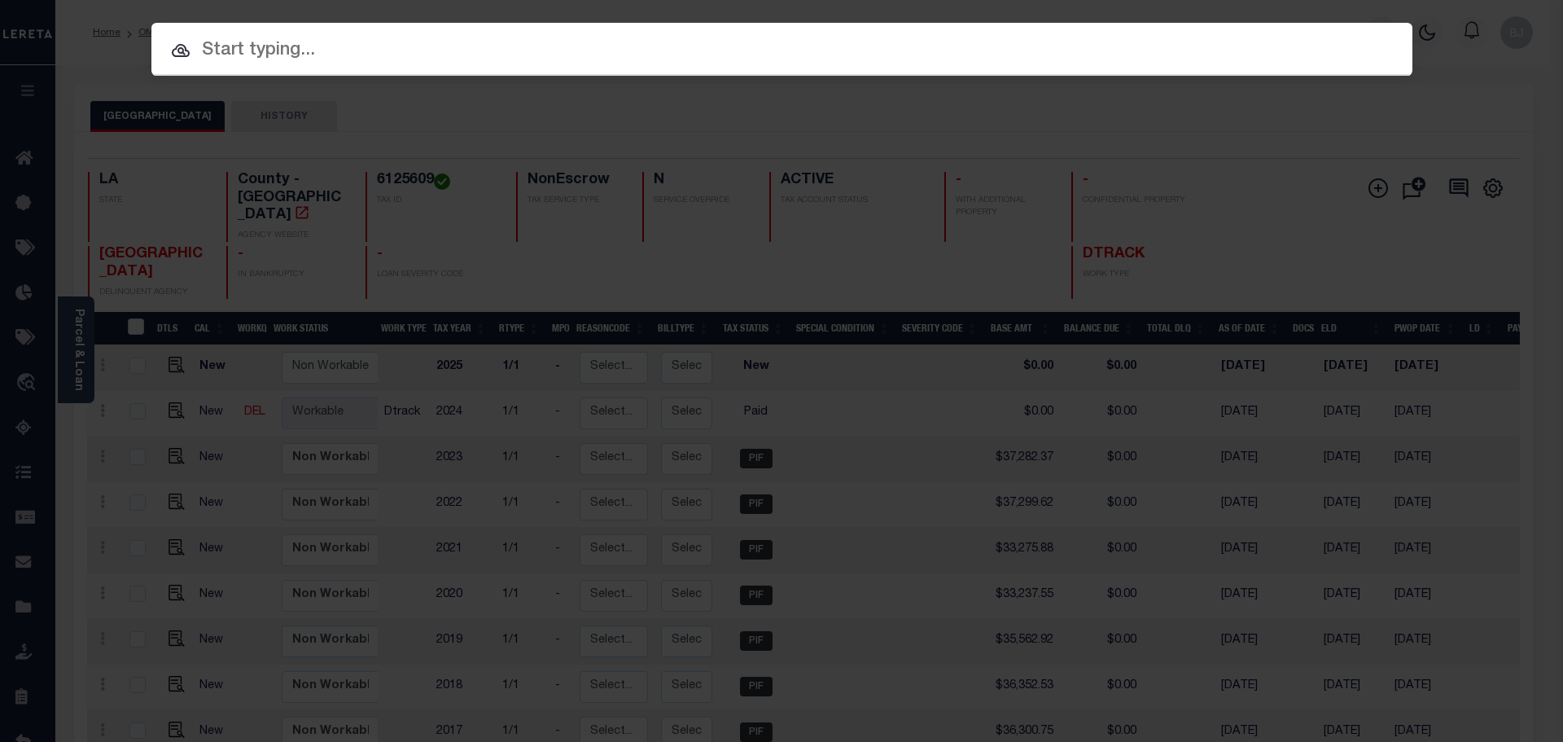
paste input "942200007626"
type input "942200007626"
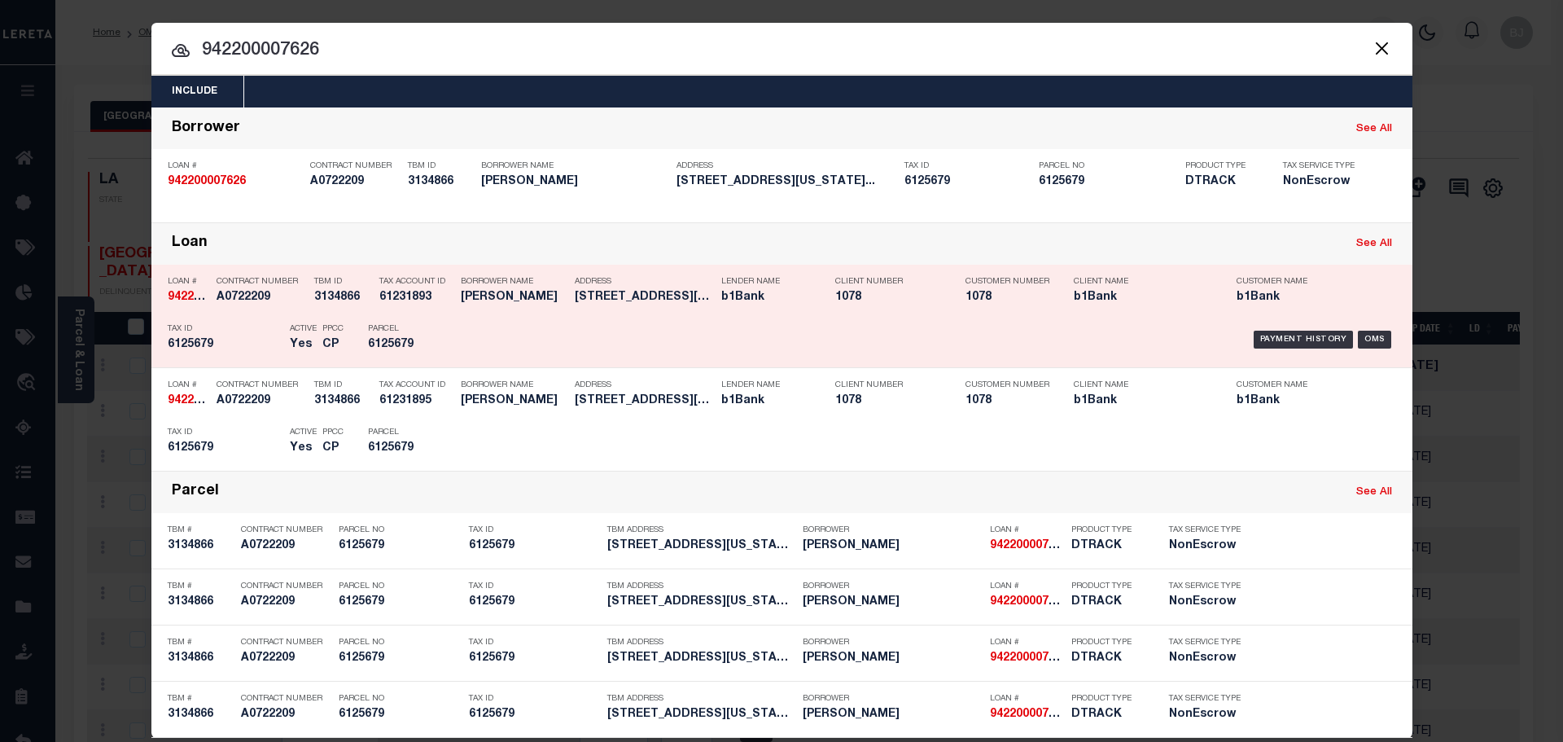
click at [455, 354] on div "Payment History OMS" at bounding box center [930, 339] width 955 height 47
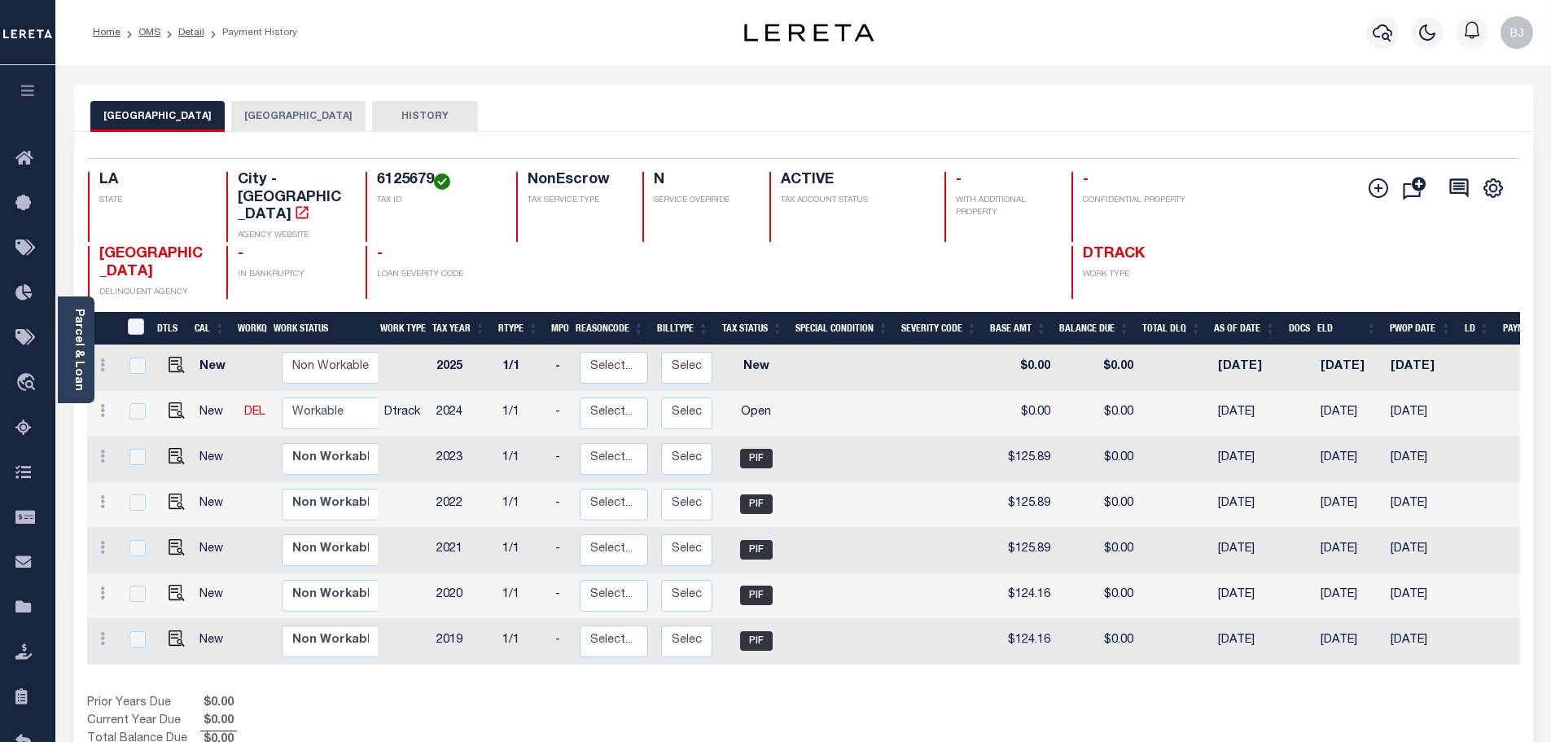
click at [243, 116] on button "[GEOGRAPHIC_DATA]" at bounding box center [298, 116] width 134 height 31
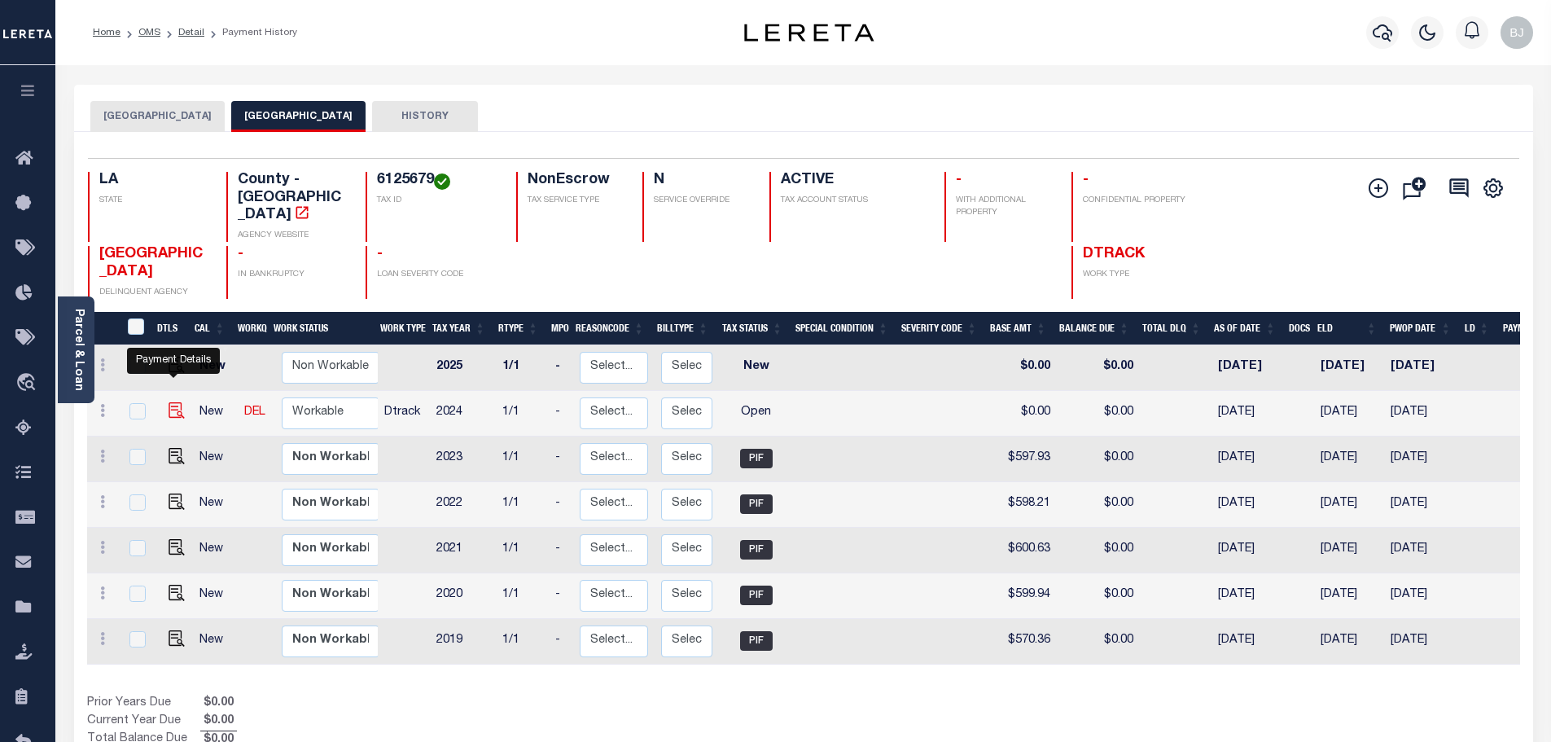
click at [173, 402] on img "" at bounding box center [177, 410] width 16 height 16
checkbox input "true"
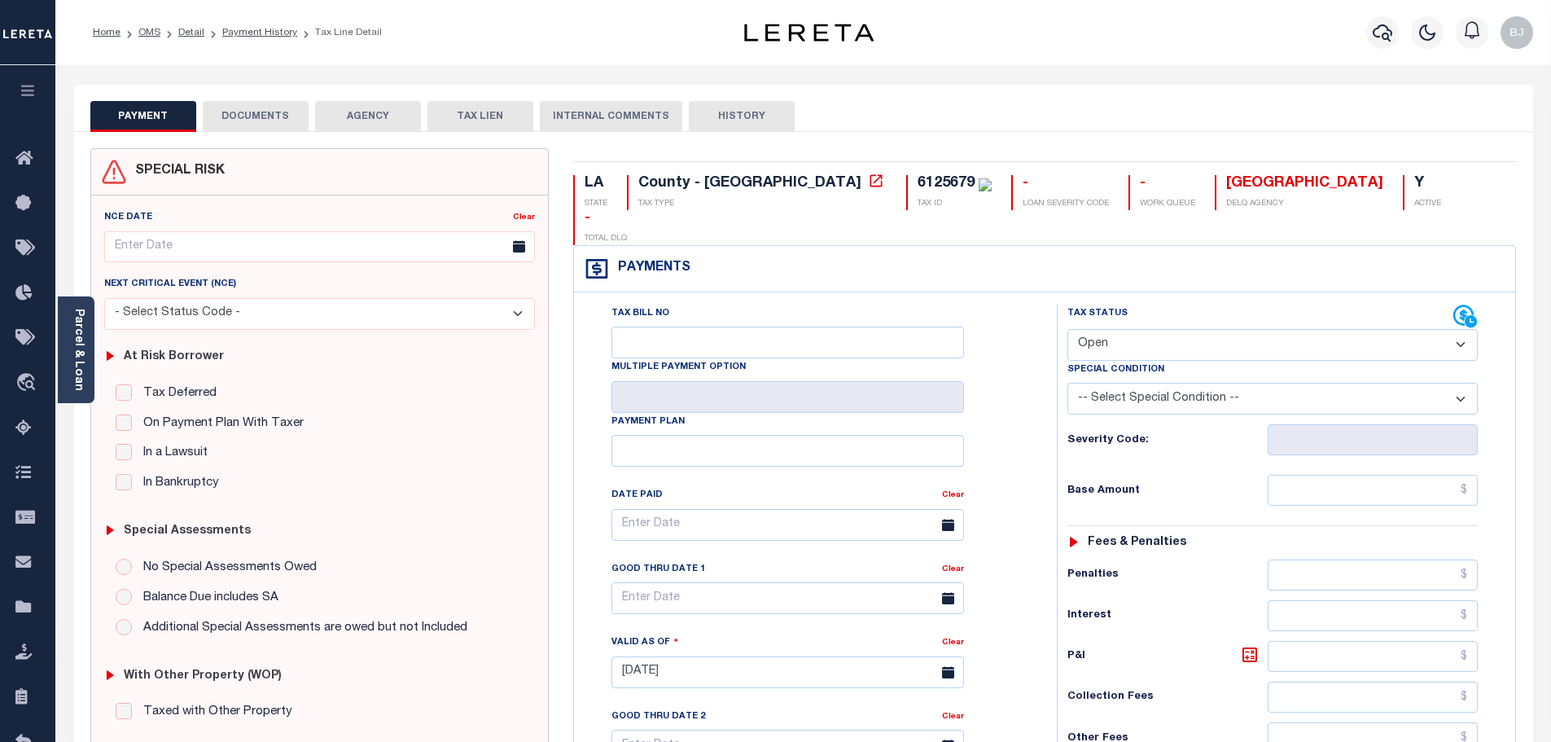
click at [1254, 329] on select "- Select Status Code - Open Due/Unpaid Paid Incomplete No Tax Due Internal Refu…" at bounding box center [1272, 345] width 410 height 32
select select "PYD"
click at [1067, 329] on select "- Select Status Code - Open Due/Unpaid Paid Incomplete No Tax Due Internal Refu…" at bounding box center [1272, 345] width 410 height 32
type input "[DATE]"
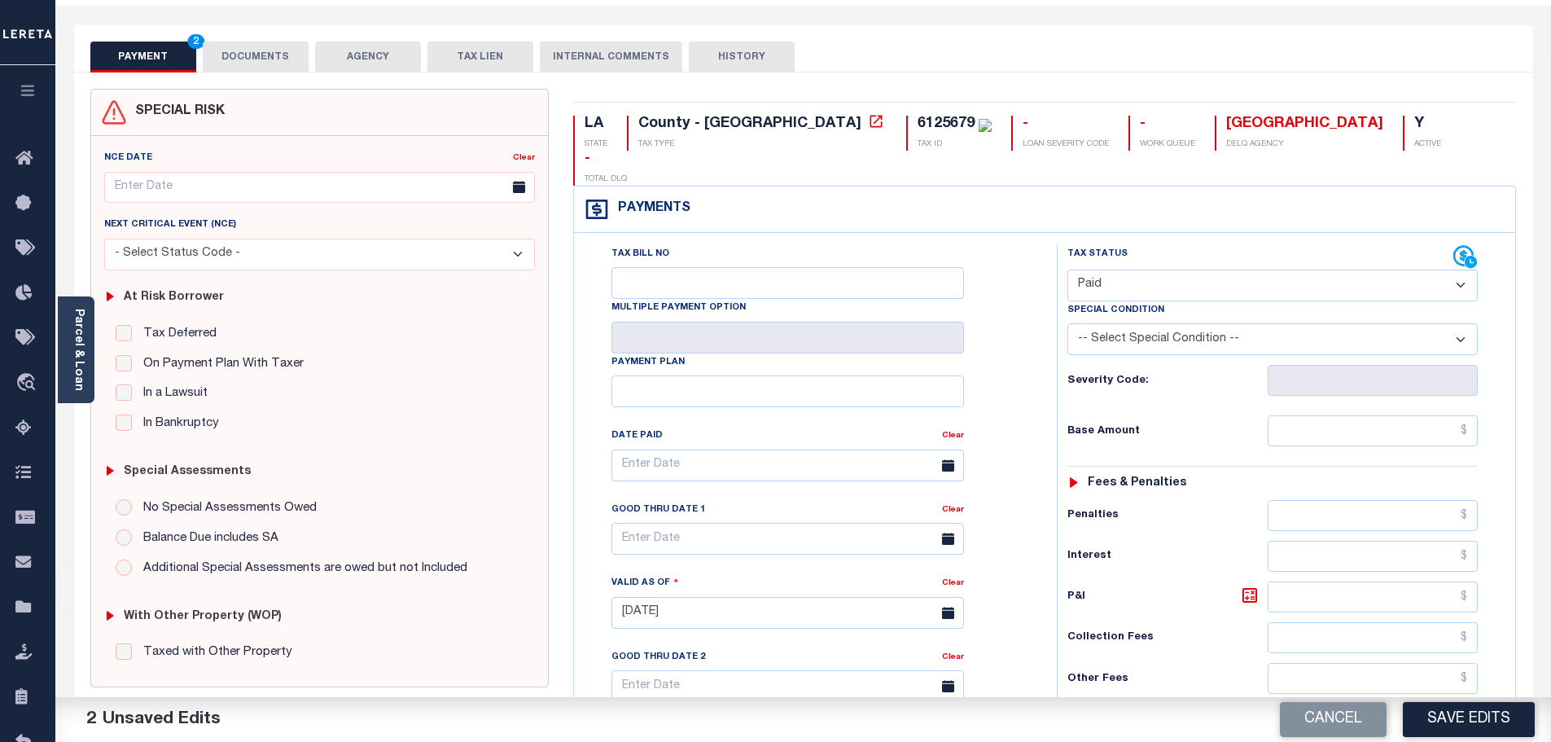
scroll to position [407, 0]
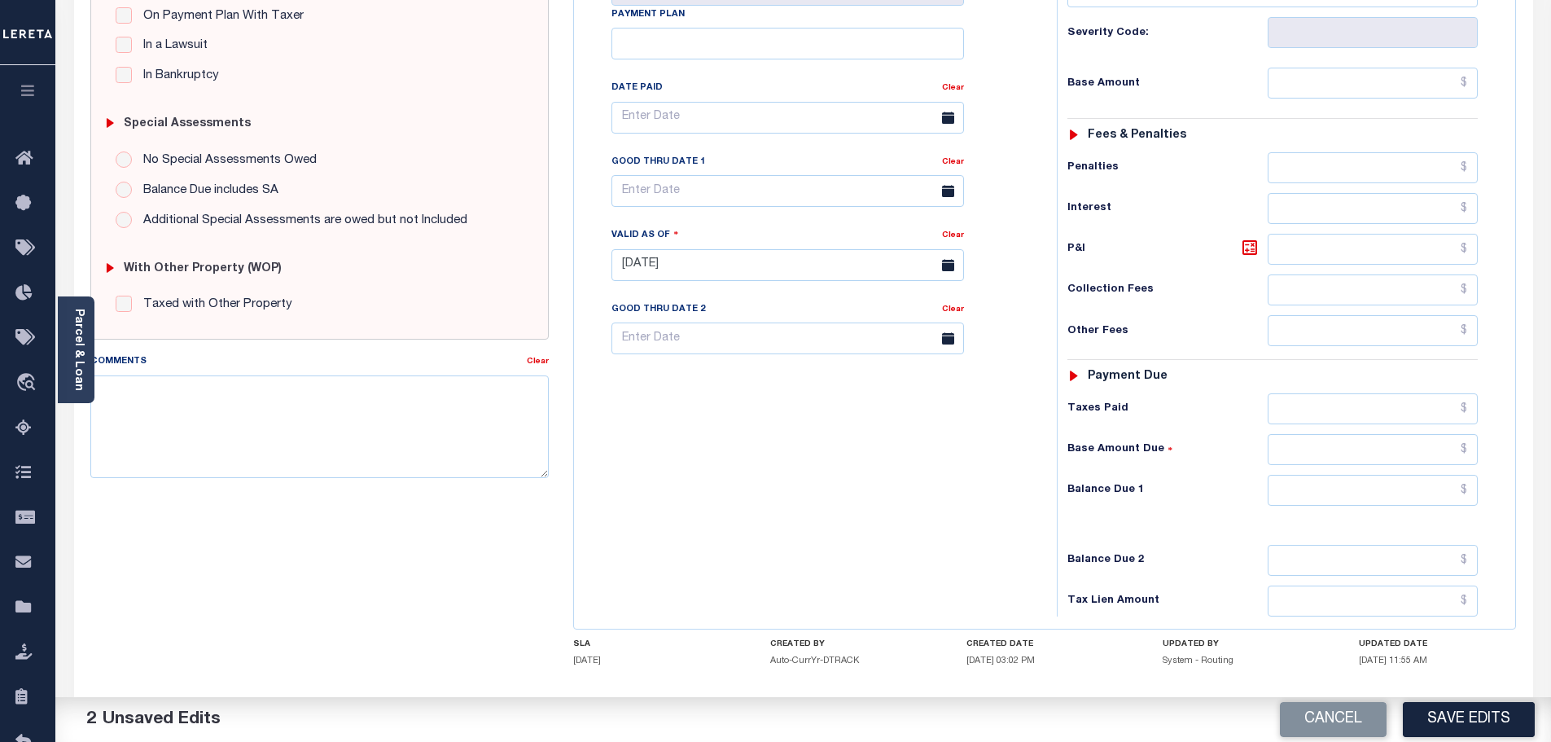
click at [1361, 482] on div "Tax Status Status - Select Status Code -" at bounding box center [1278, 256] width 442 height 719
click at [1364, 478] on div "Tax Status Status - Select Status Code -" at bounding box center [1278, 256] width 442 height 719
click at [1391, 475] on input "text" at bounding box center [1372, 490] width 211 height 31
type input "$0.00"
click at [279, 411] on textarea "Comments" at bounding box center [319, 426] width 459 height 103
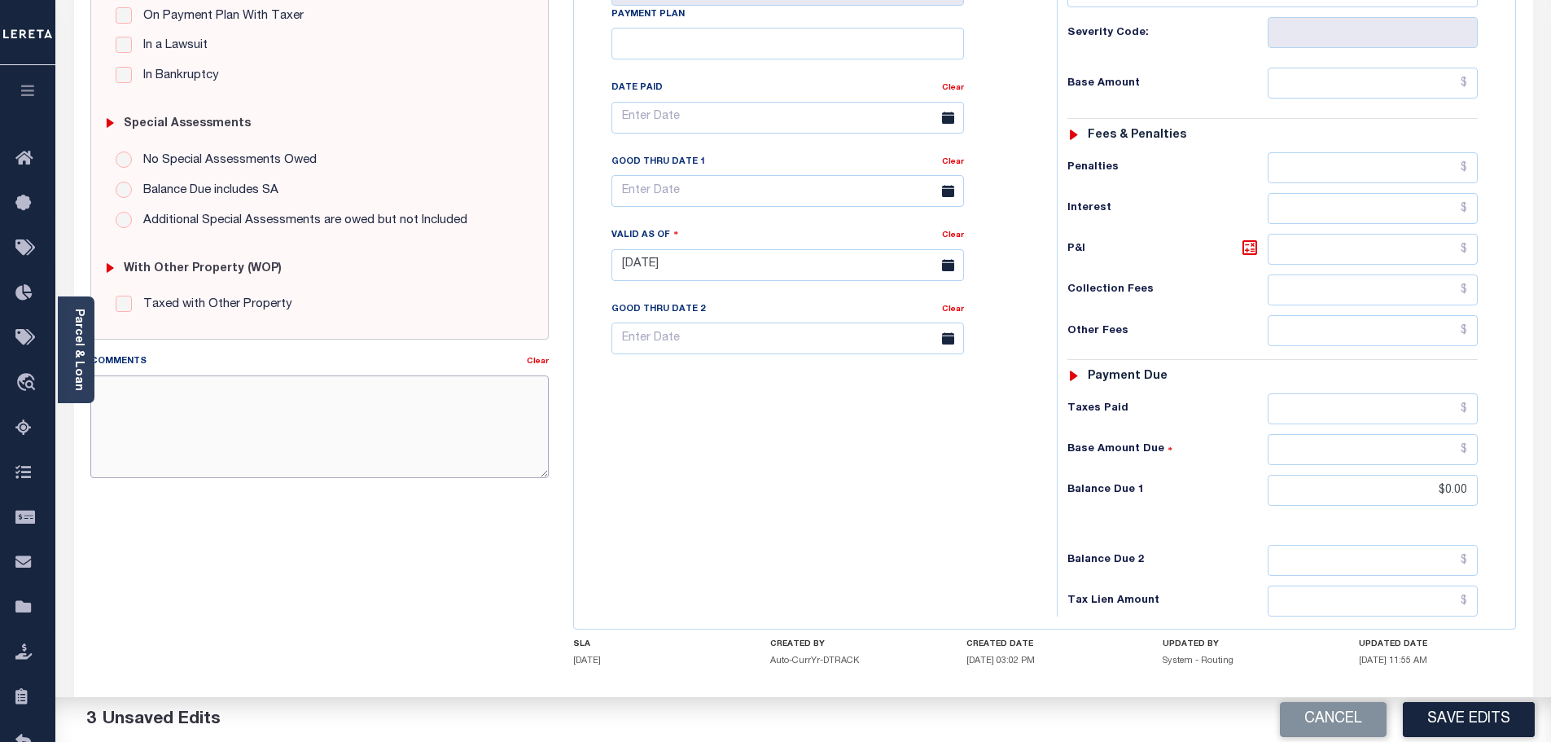
paste textarea "Marked paid per file from tax office -bj"
type textarea "Marked paid per file from tax office -bj"
click at [1434, 715] on button "Save Edits" at bounding box center [1469, 719] width 132 height 35
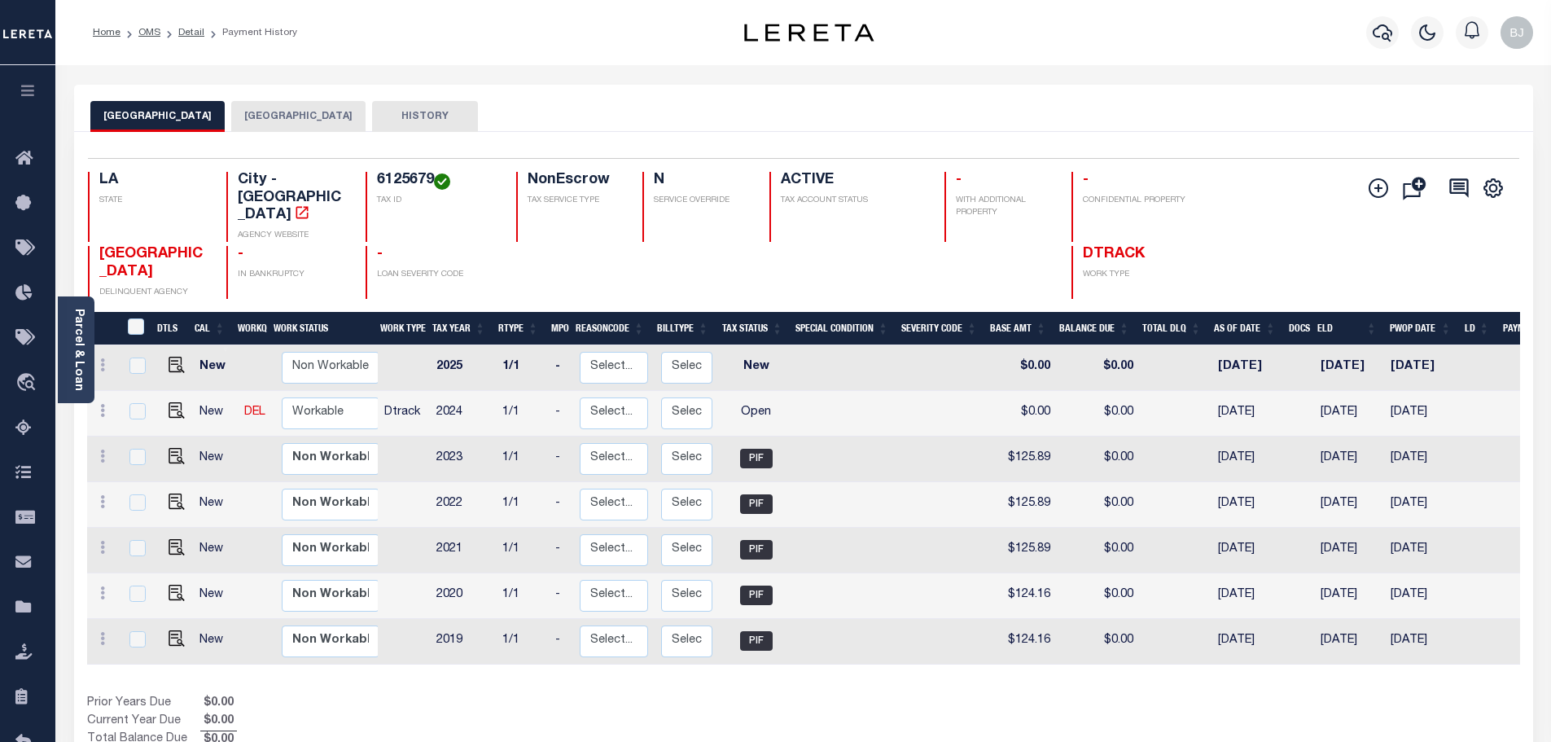
click at [247, 116] on button "[GEOGRAPHIC_DATA]" at bounding box center [298, 116] width 134 height 31
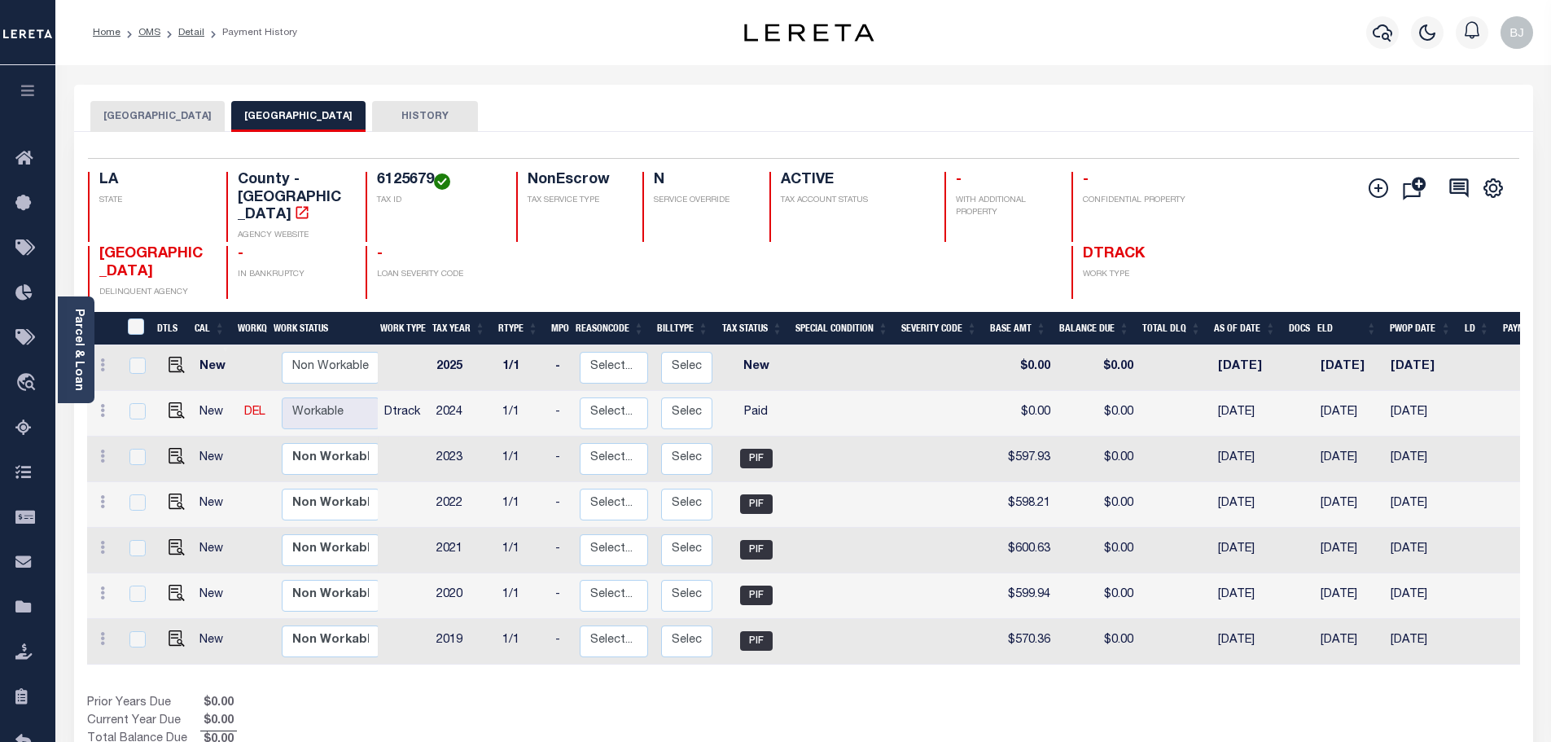
click at [1345, 30] on div "Profile Sign out" at bounding box center [1234, 32] width 608 height 57
click at [1377, 28] on icon "button" at bounding box center [1382, 33] width 20 height 20
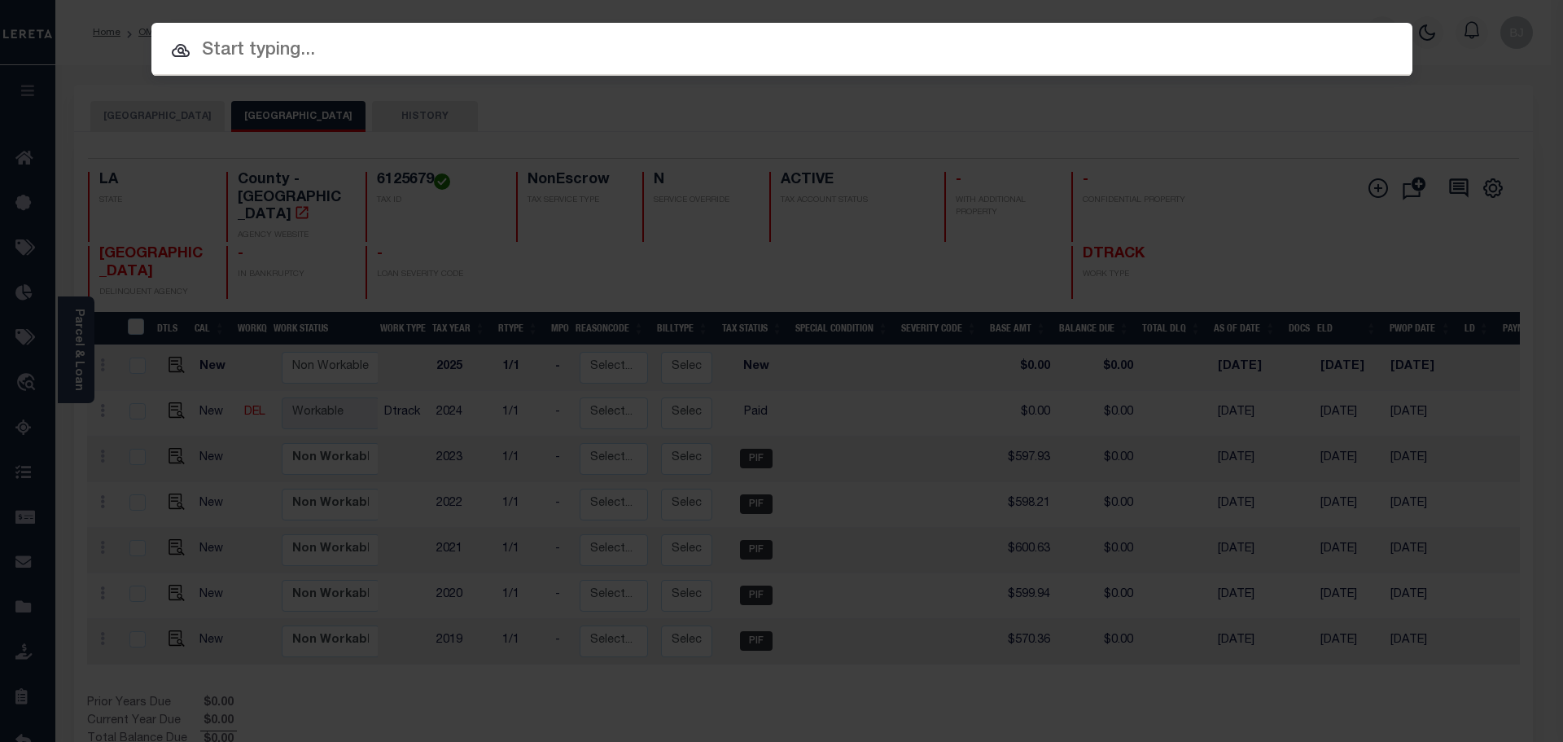
paste input "47003251"
type input "47003251"
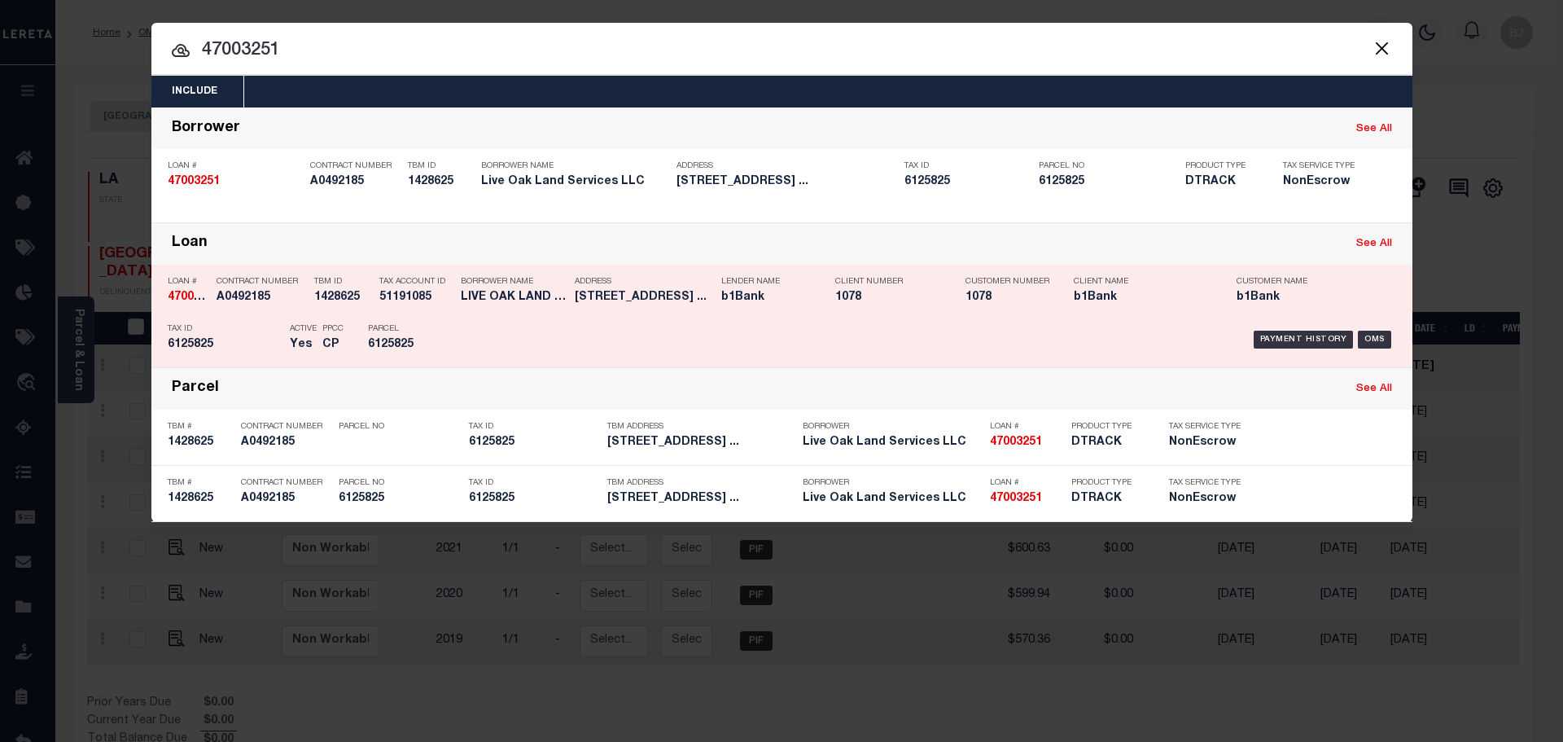
click at [618, 297] on h5 "406 Arabella Blvd Lafayette LA ..." at bounding box center [644, 298] width 138 height 14
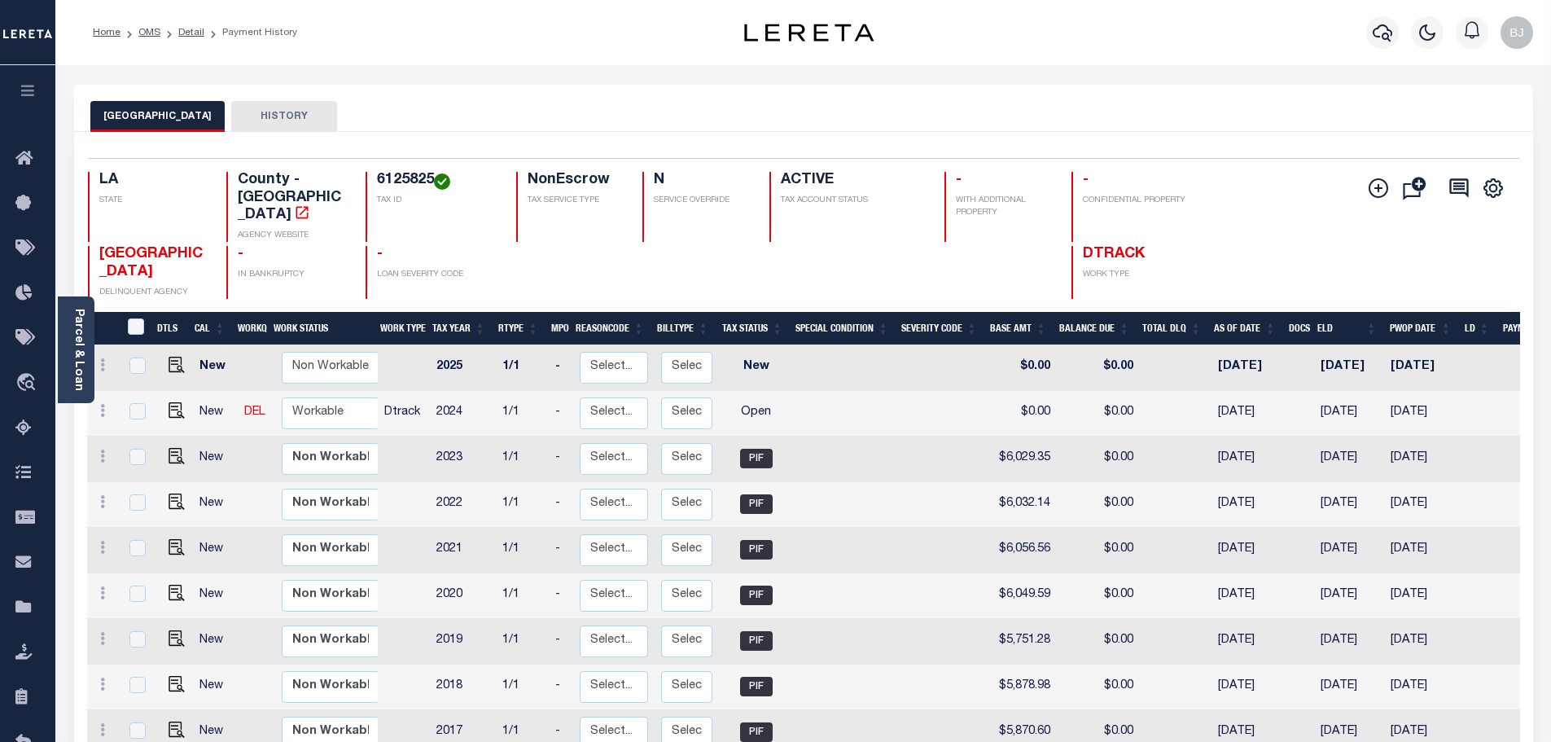
click at [383, 178] on h4 "6125825" at bounding box center [437, 181] width 120 height 18
copy h4 "6125825"
click at [170, 402] on img "" at bounding box center [177, 410] width 16 height 16
checkbox input "true"
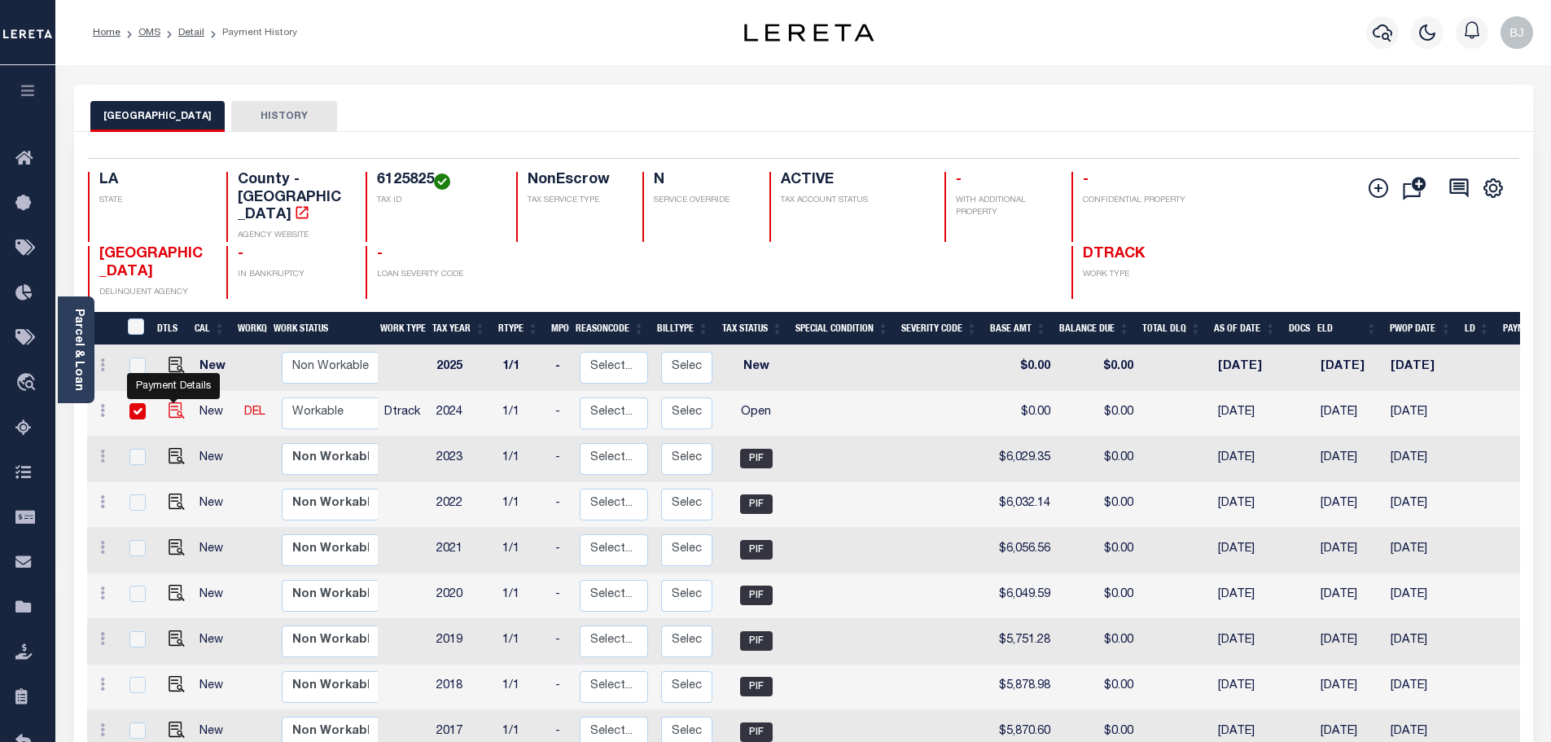
checkbox input "true"
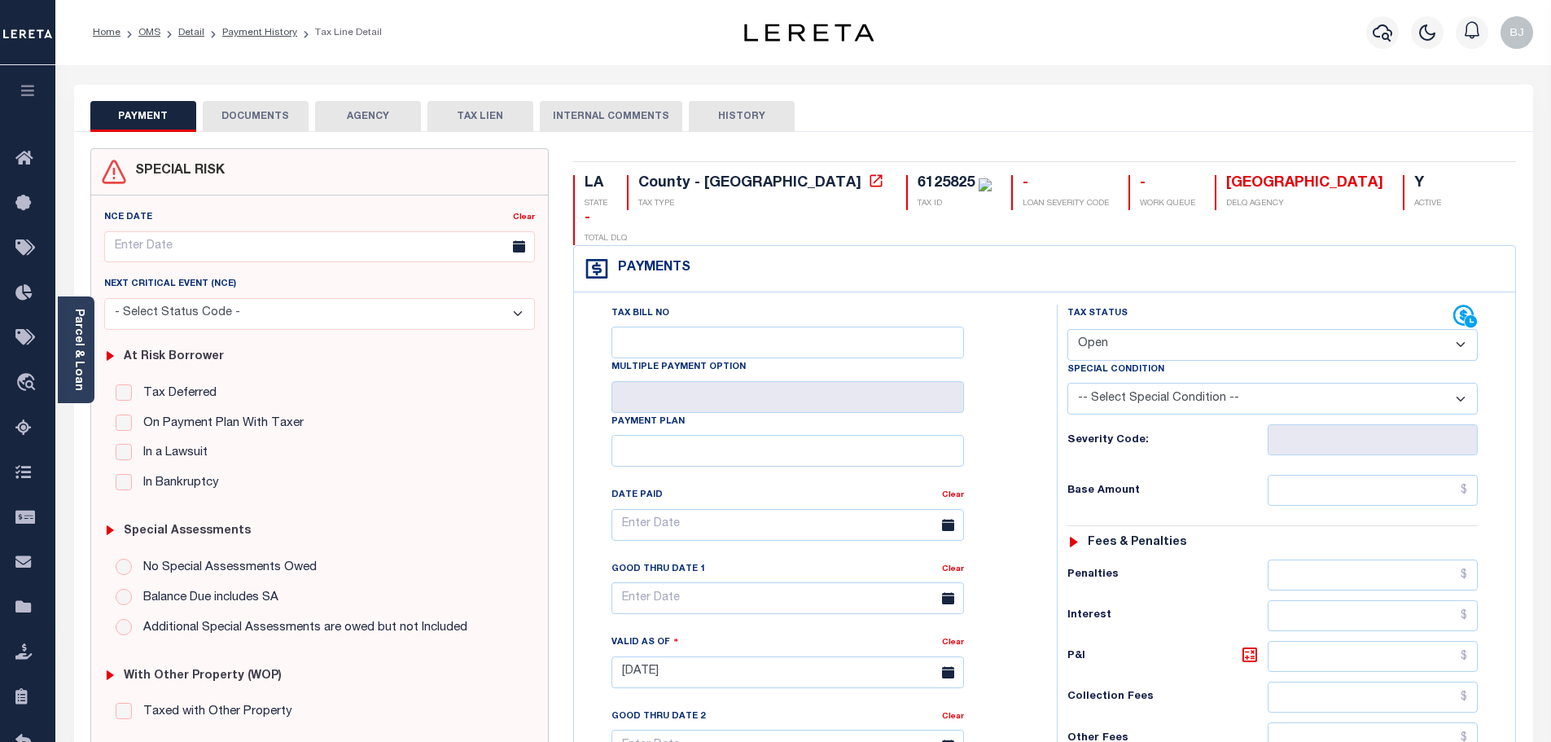
click at [1177, 329] on select "- Select Status Code - Open Due/Unpaid Paid Incomplete No Tax Due Internal Refu…" at bounding box center [1272, 345] width 410 height 32
select select "PYD"
click at [1067, 329] on select "- Select Status Code - Open Due/Unpaid Paid Incomplete No Tax Due Internal Refu…" at bounding box center [1272, 345] width 410 height 32
type input "[DATE]"
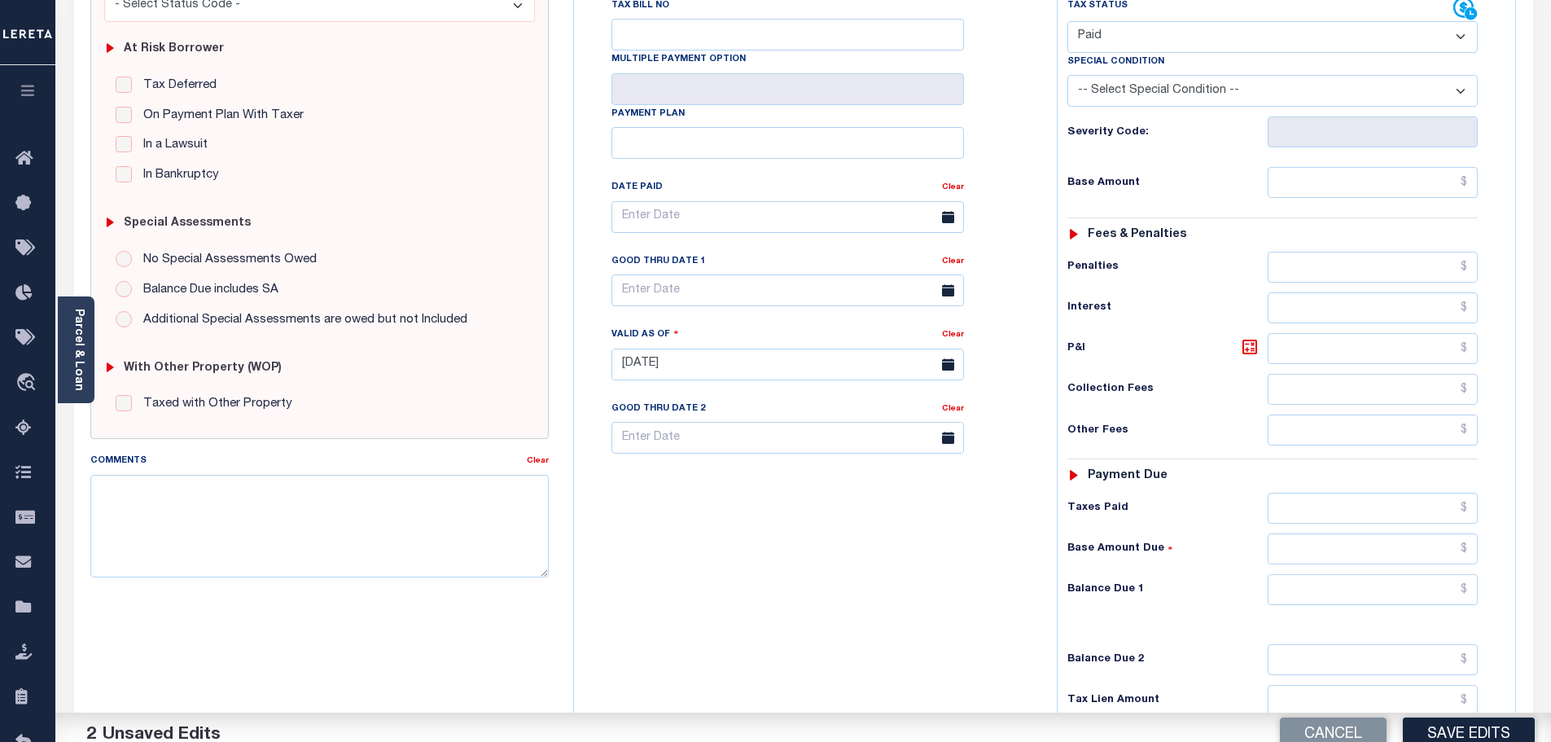
scroll to position [326, 0]
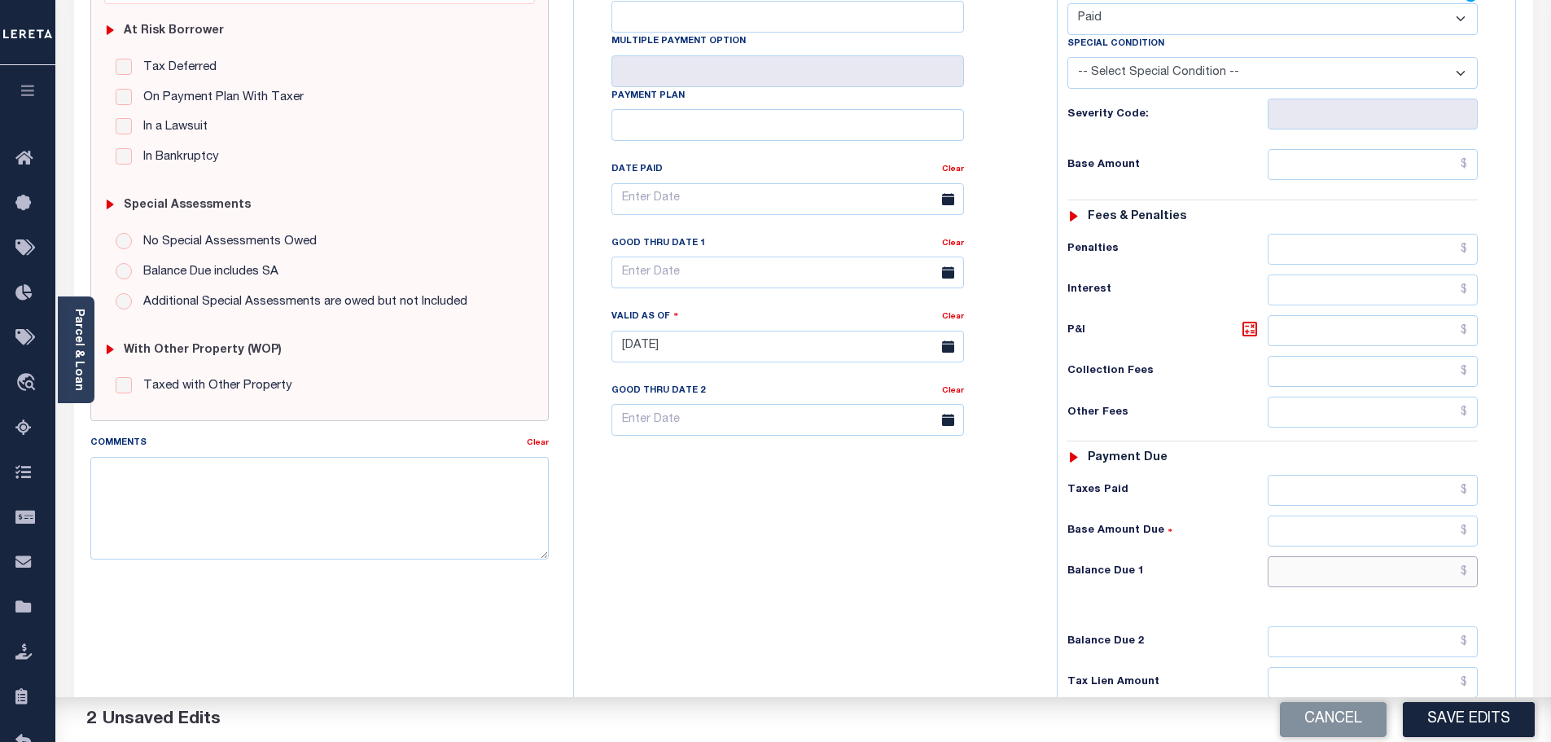
click at [1394, 556] on input "text" at bounding box center [1372, 571] width 211 height 31
type input "$0.00"
click at [390, 479] on textarea "Comments" at bounding box center [319, 508] width 459 height 103
paste textarea "Marked paid per file from tax office -bj"
type textarea "Marked paid per file from tax office -bj"
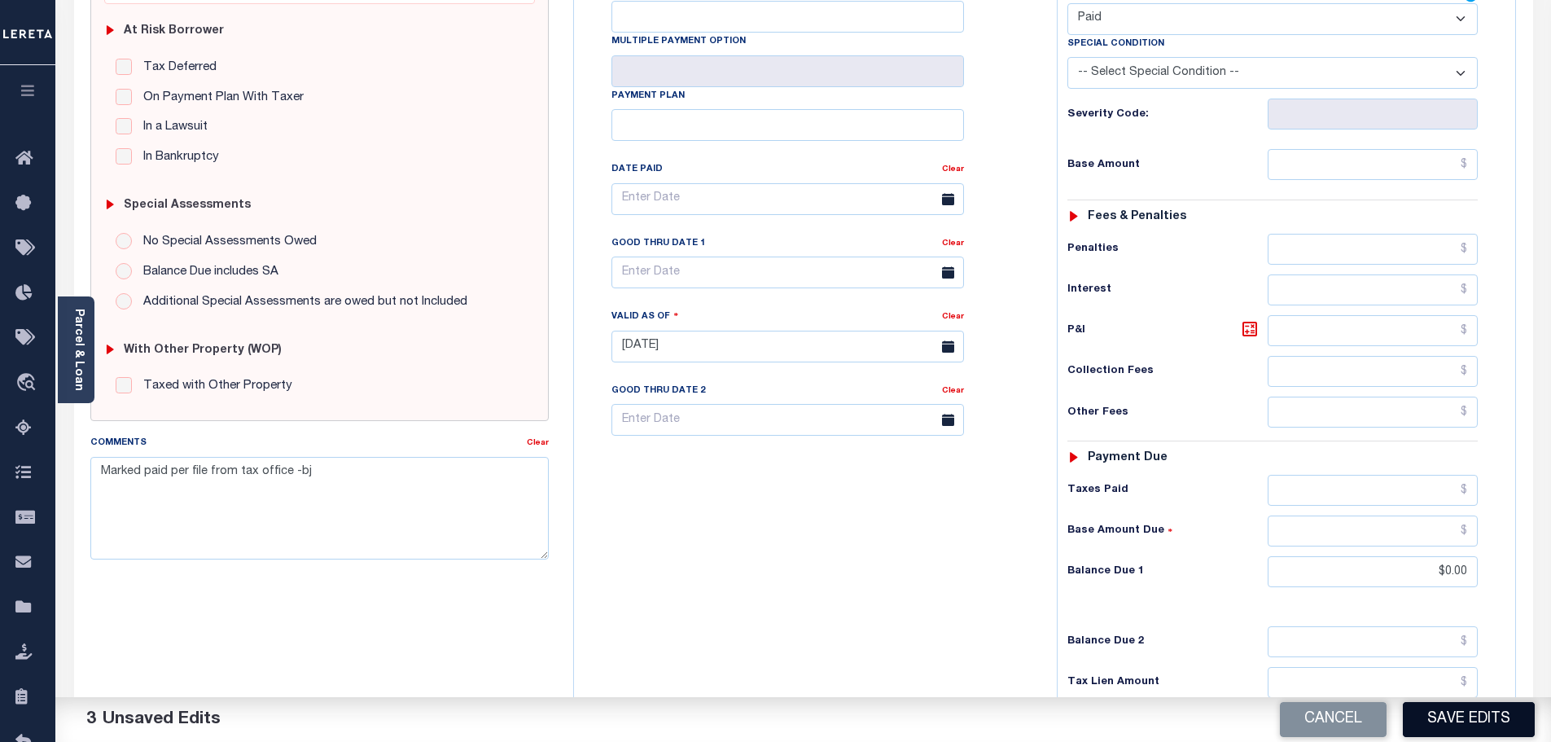
click at [1436, 711] on button "Save Edits" at bounding box center [1469, 719] width 132 height 35
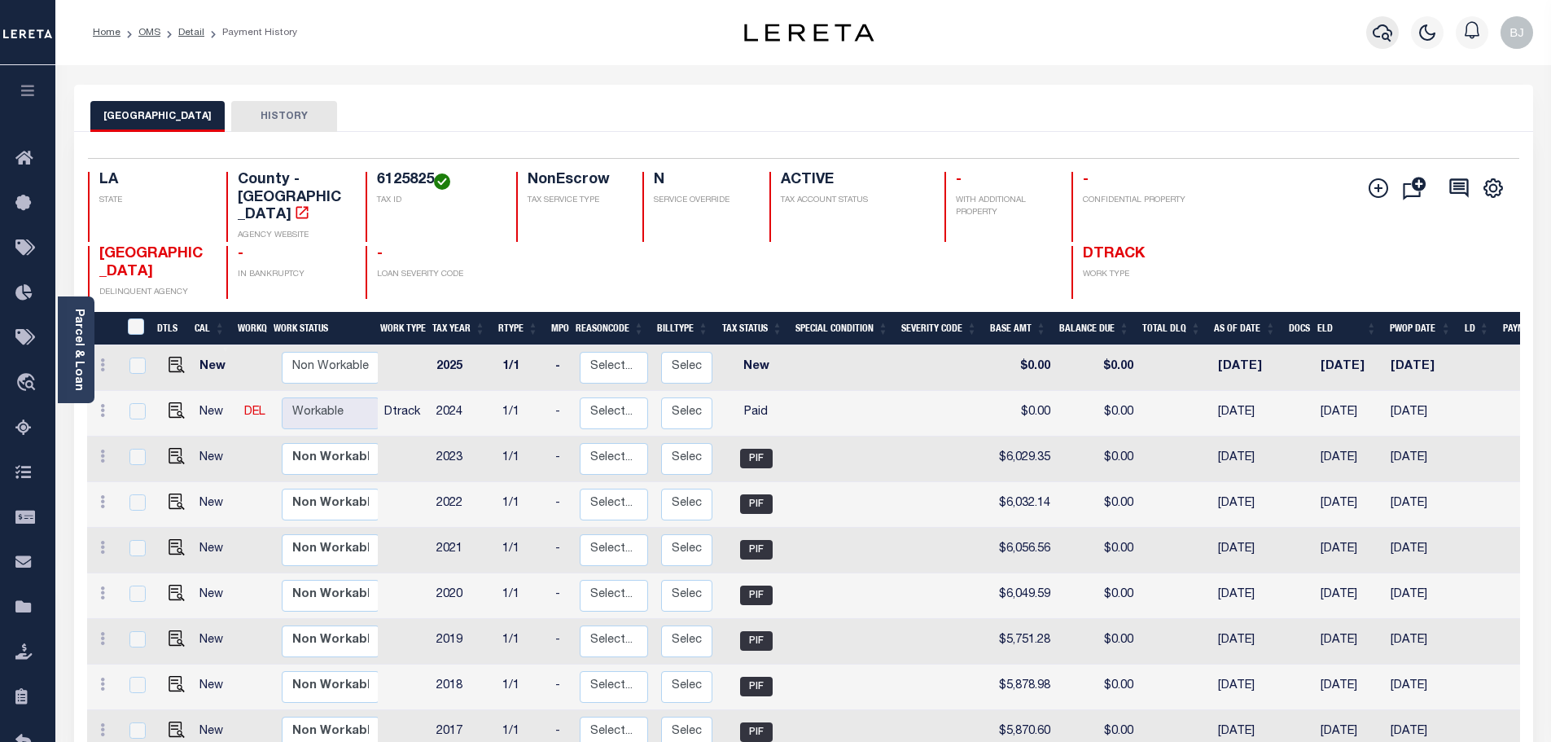
click at [1383, 42] on icon "button" at bounding box center [1382, 33] width 20 height 20
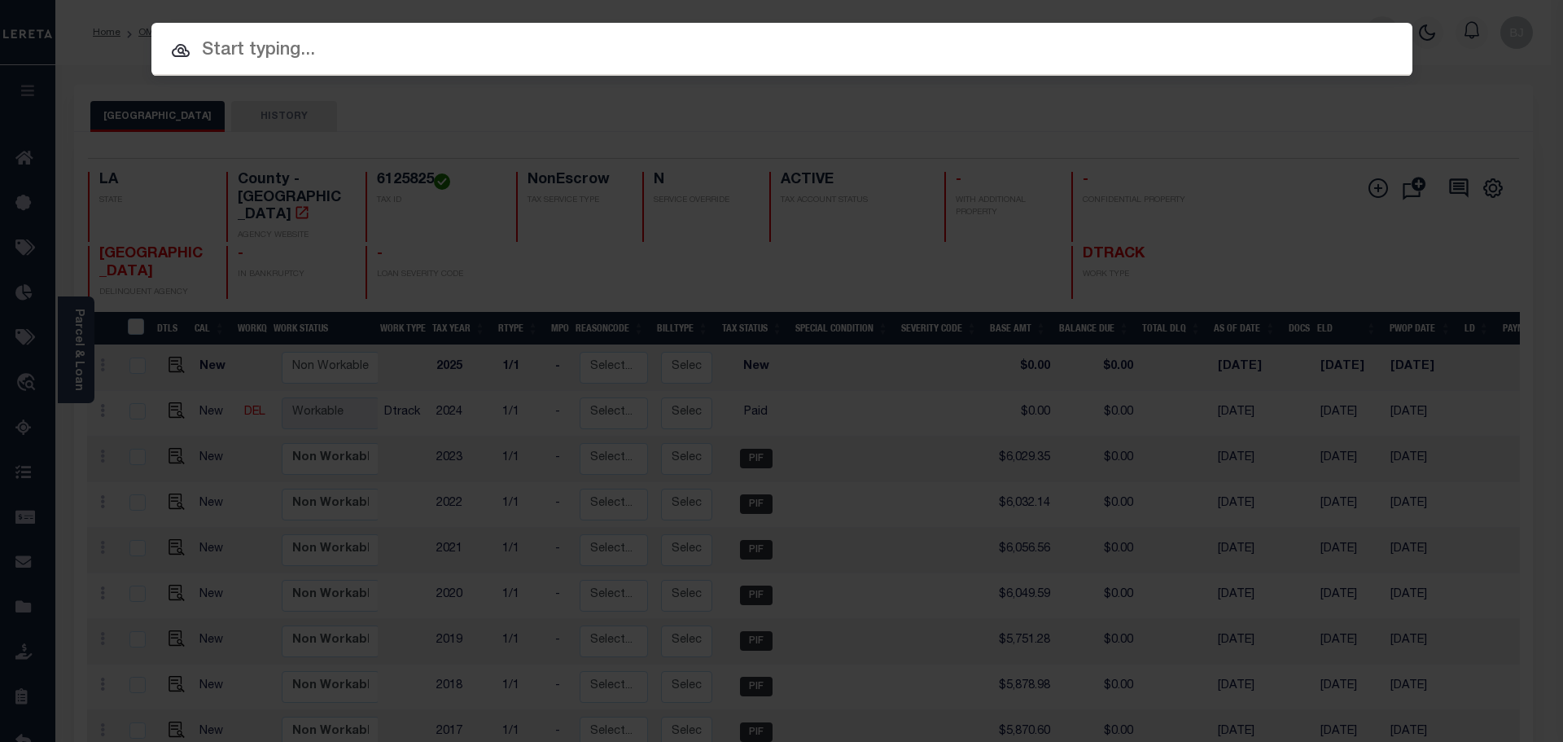
paste input "000027024243"
type input "000027024243"
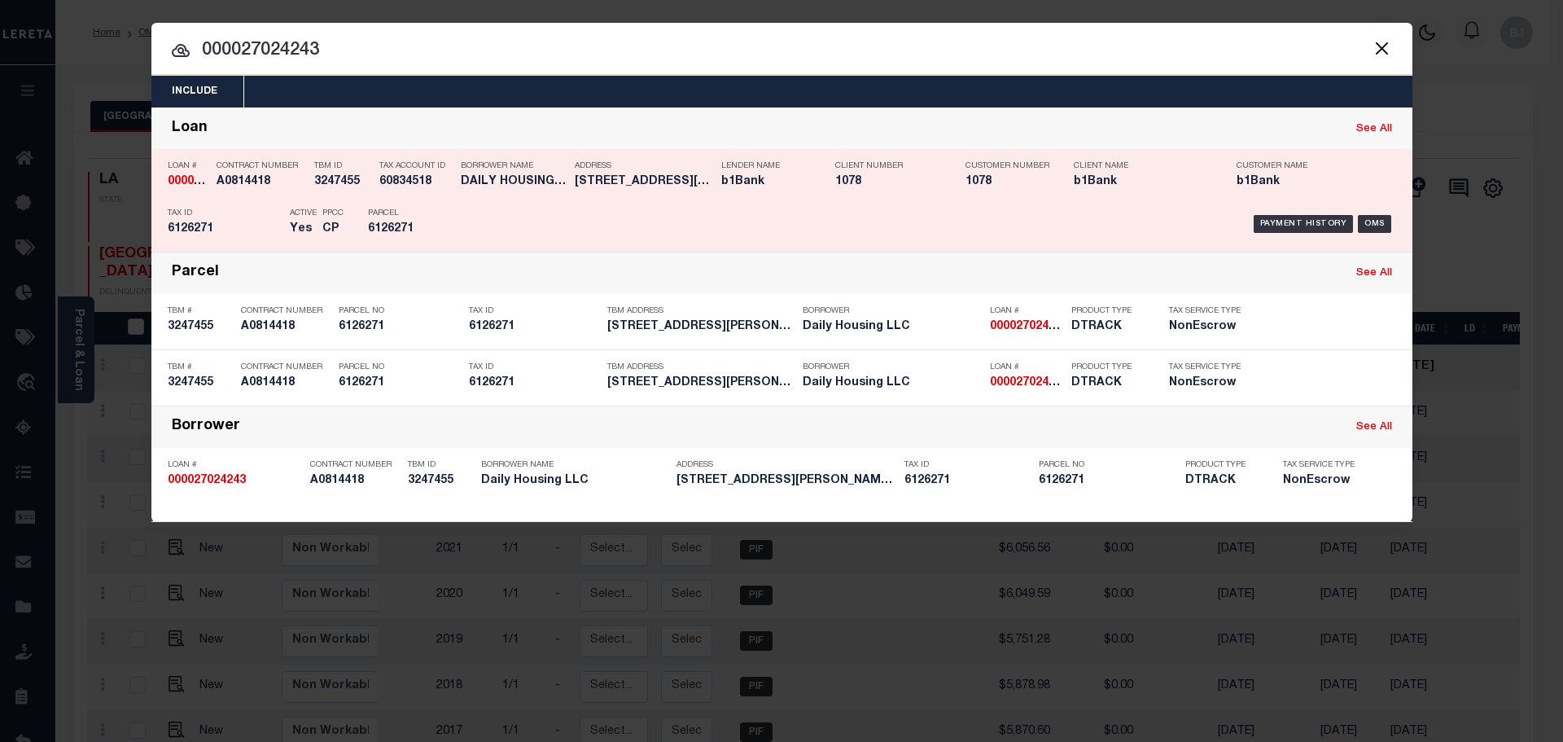
click at [387, 221] on div "Parcel 6126271" at bounding box center [404, 223] width 73 height 47
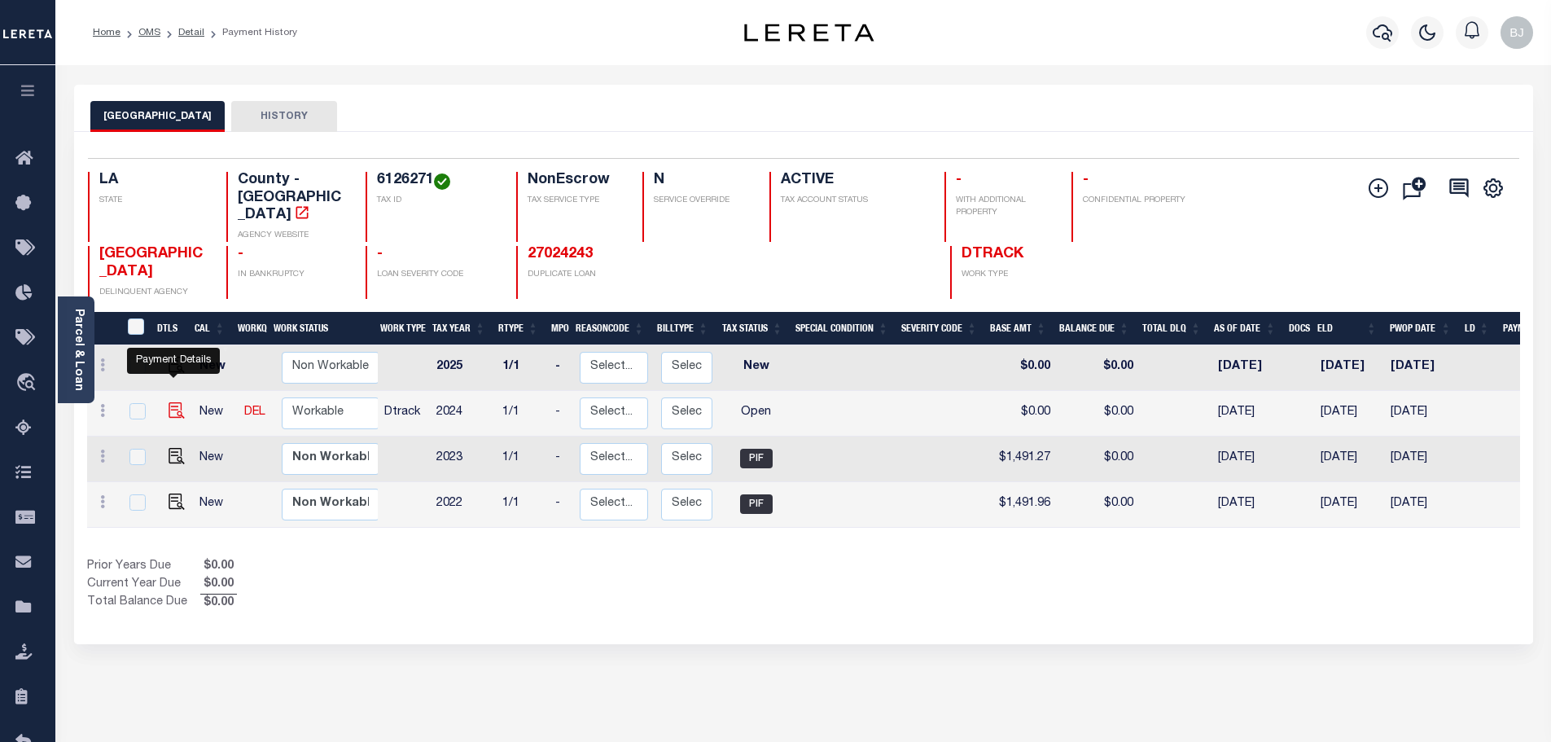
click at [174, 402] on img "" at bounding box center [177, 410] width 16 height 16
checkbox input "true"
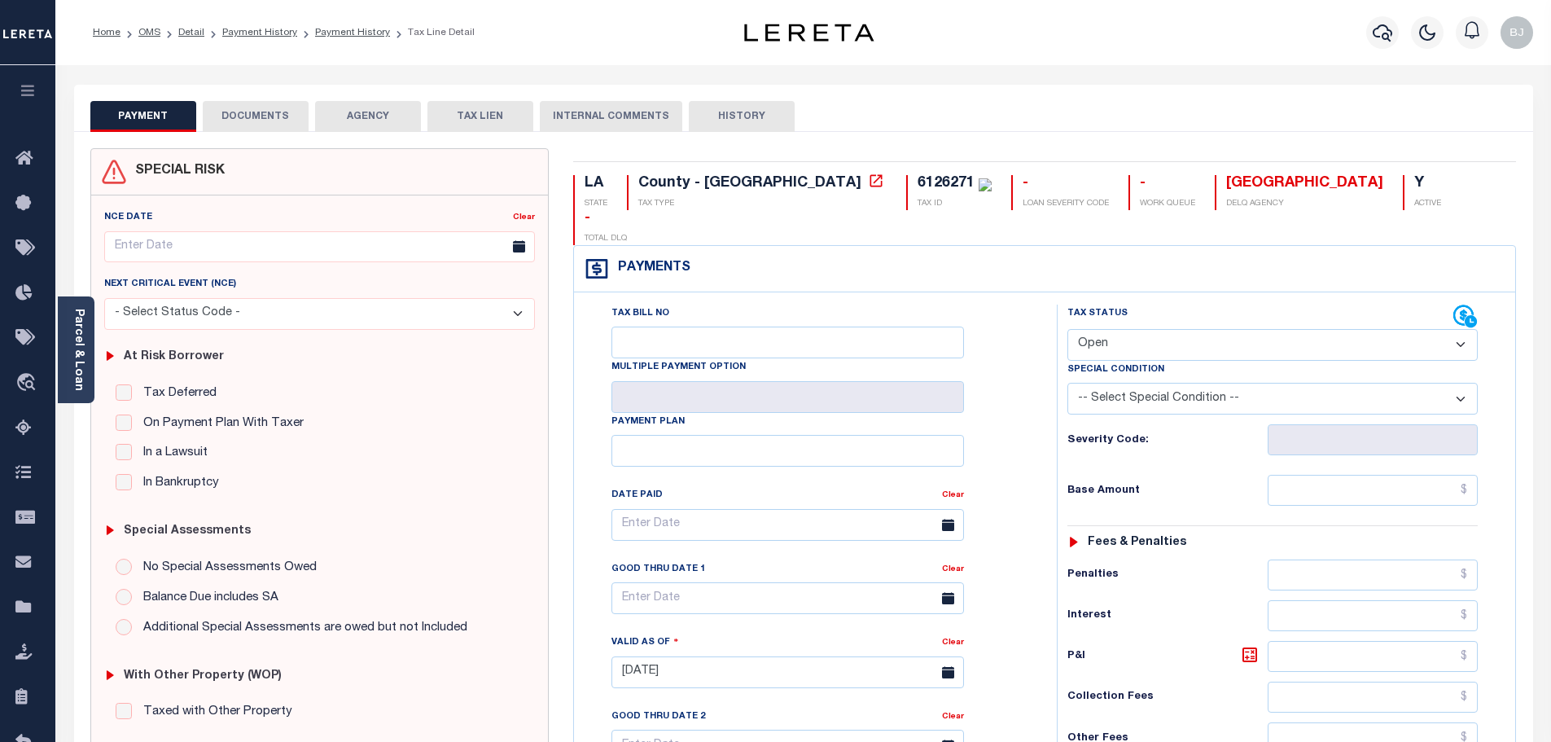
click at [1141, 329] on select "- Select Status Code - Open Due/Unpaid Paid Incomplete No Tax Due Internal Refu…" at bounding box center [1272, 345] width 410 height 32
select select "PYD"
click at [1067, 329] on select "- Select Status Code - Open Due/Unpaid Paid Incomplete No Tax Due Internal Refu…" at bounding box center [1272, 345] width 410 height 32
type input "[DATE]"
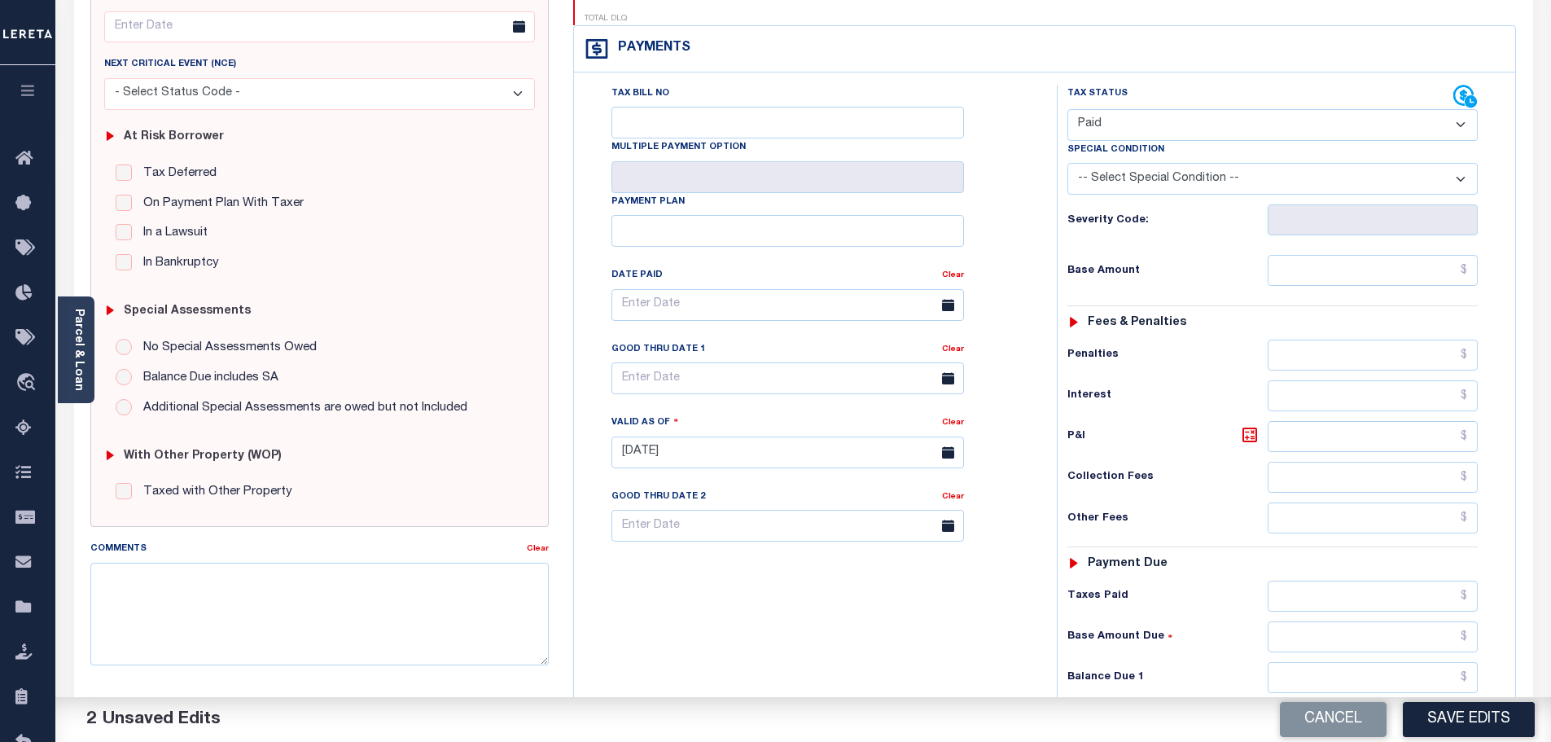
scroll to position [244, 0]
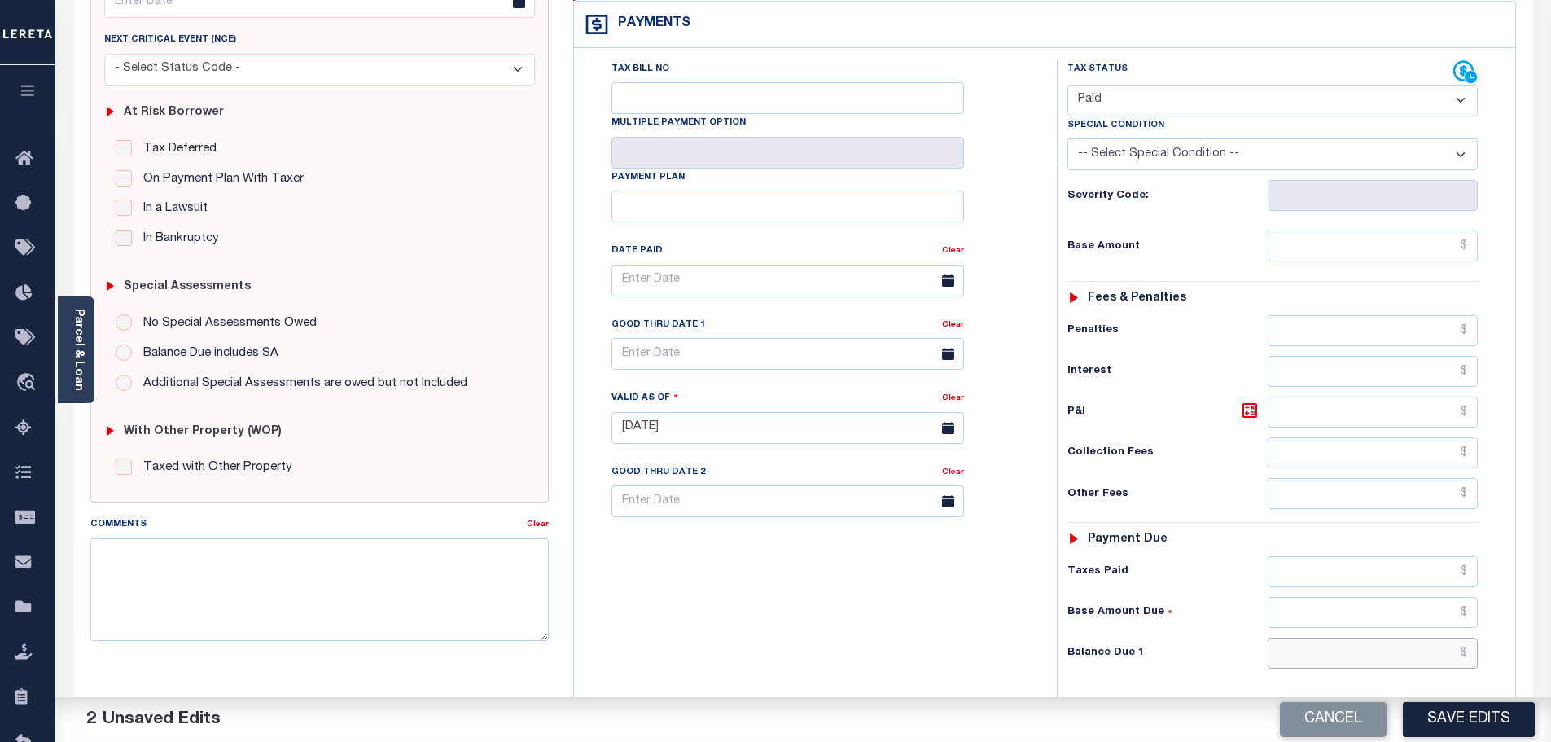
click at [1386, 637] on input "text" at bounding box center [1372, 652] width 211 height 31
type input "$0.00"
click at [353, 604] on textarea "Comments" at bounding box center [319, 589] width 459 height 103
paste textarea "Marked paid per file from tax office -bj"
type textarea "Marked paid per file from tax office -bj"
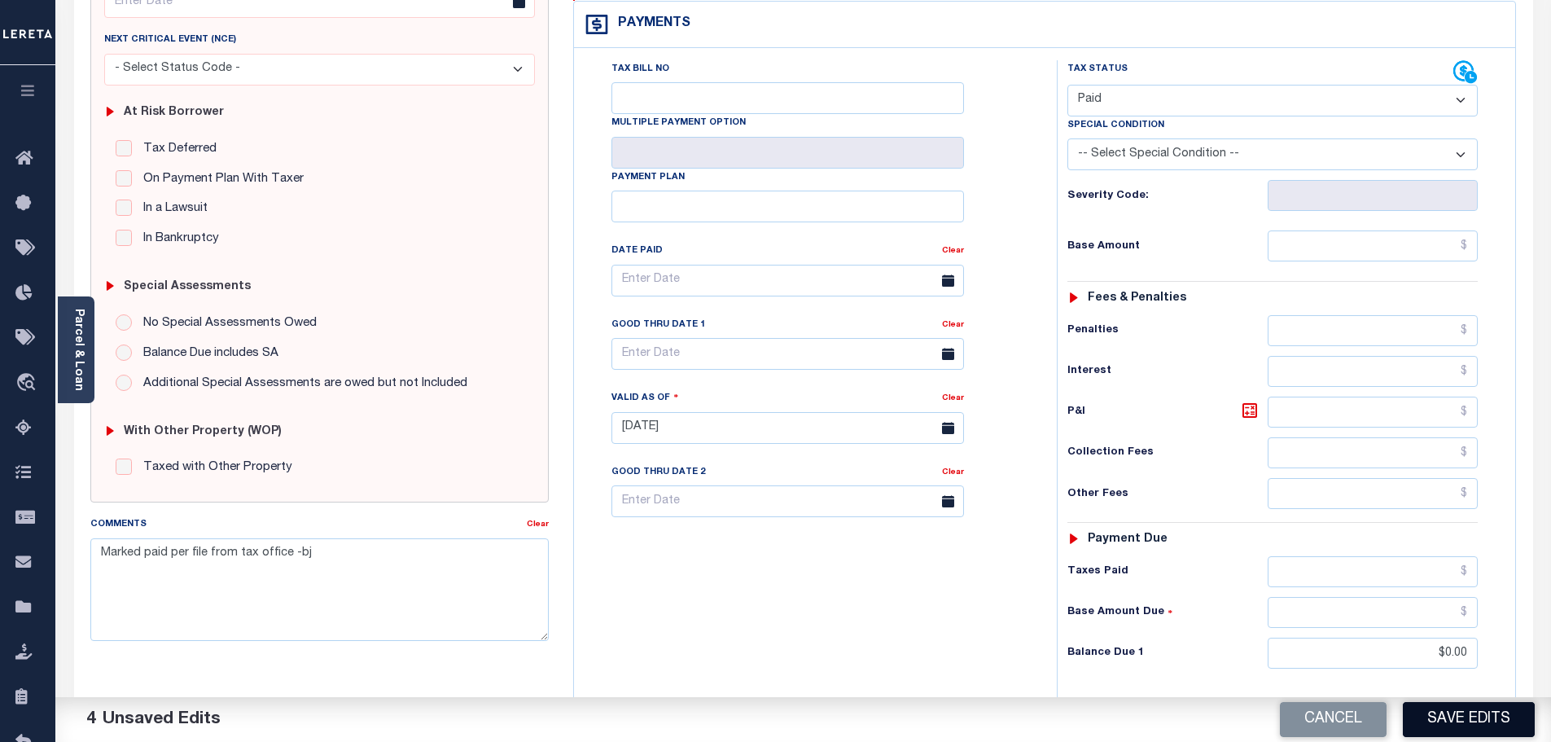
click at [1426, 721] on button "Save Edits" at bounding box center [1469, 719] width 132 height 35
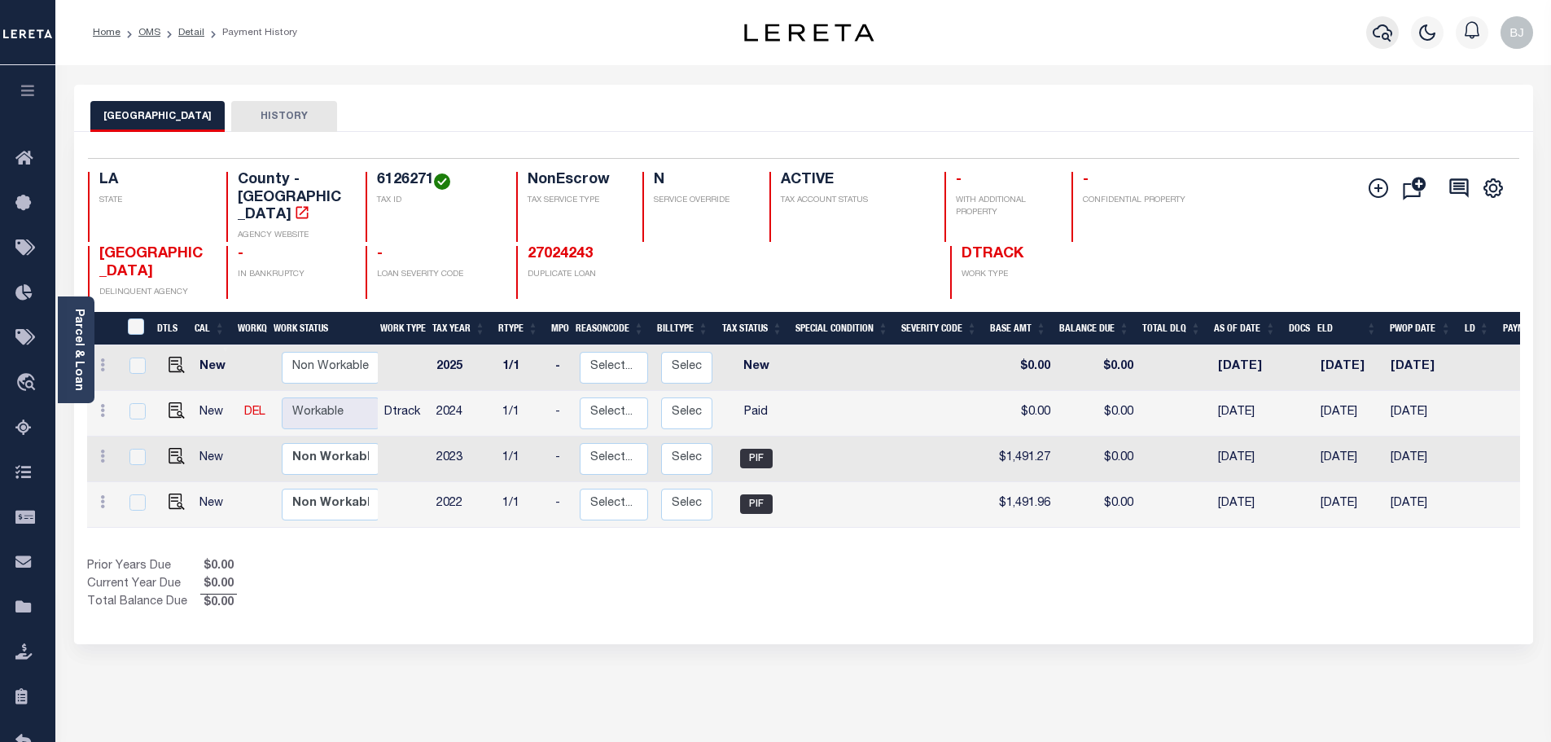
click at [1372, 37] on icon "button" at bounding box center [1382, 33] width 20 height 20
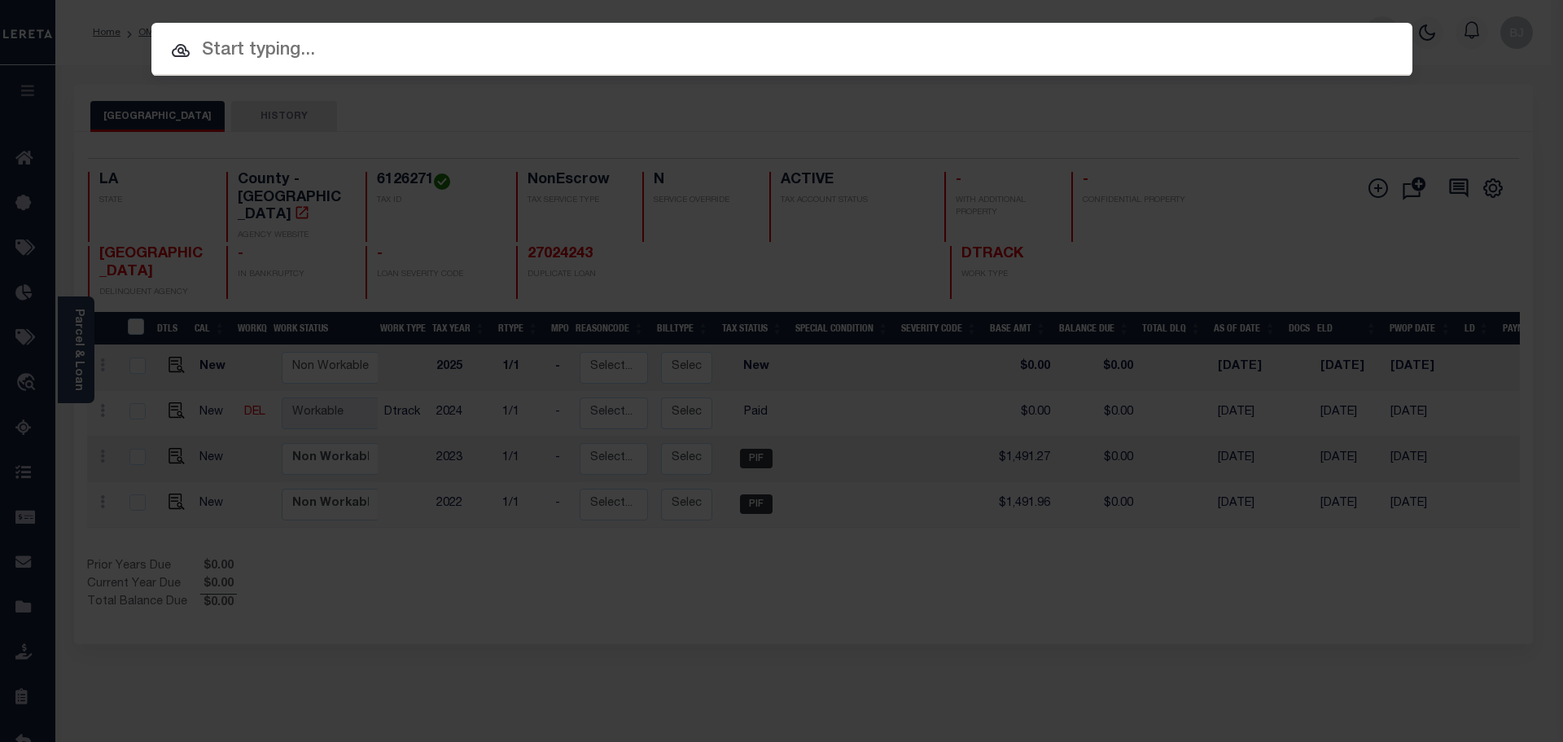
paste input "47001658"
type input "47001658"
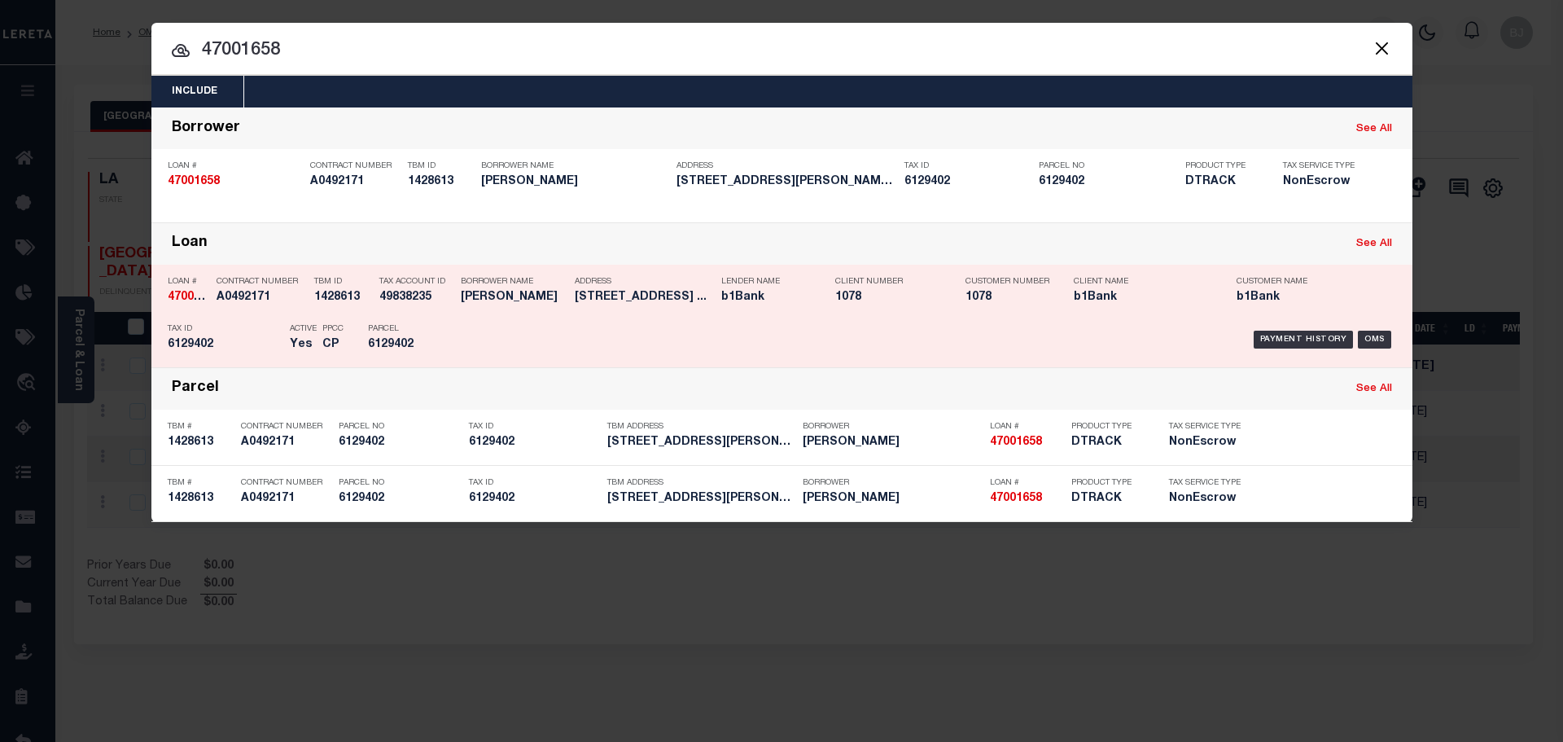
click at [838, 304] on h5 "1078" at bounding box center [888, 298] width 106 height 14
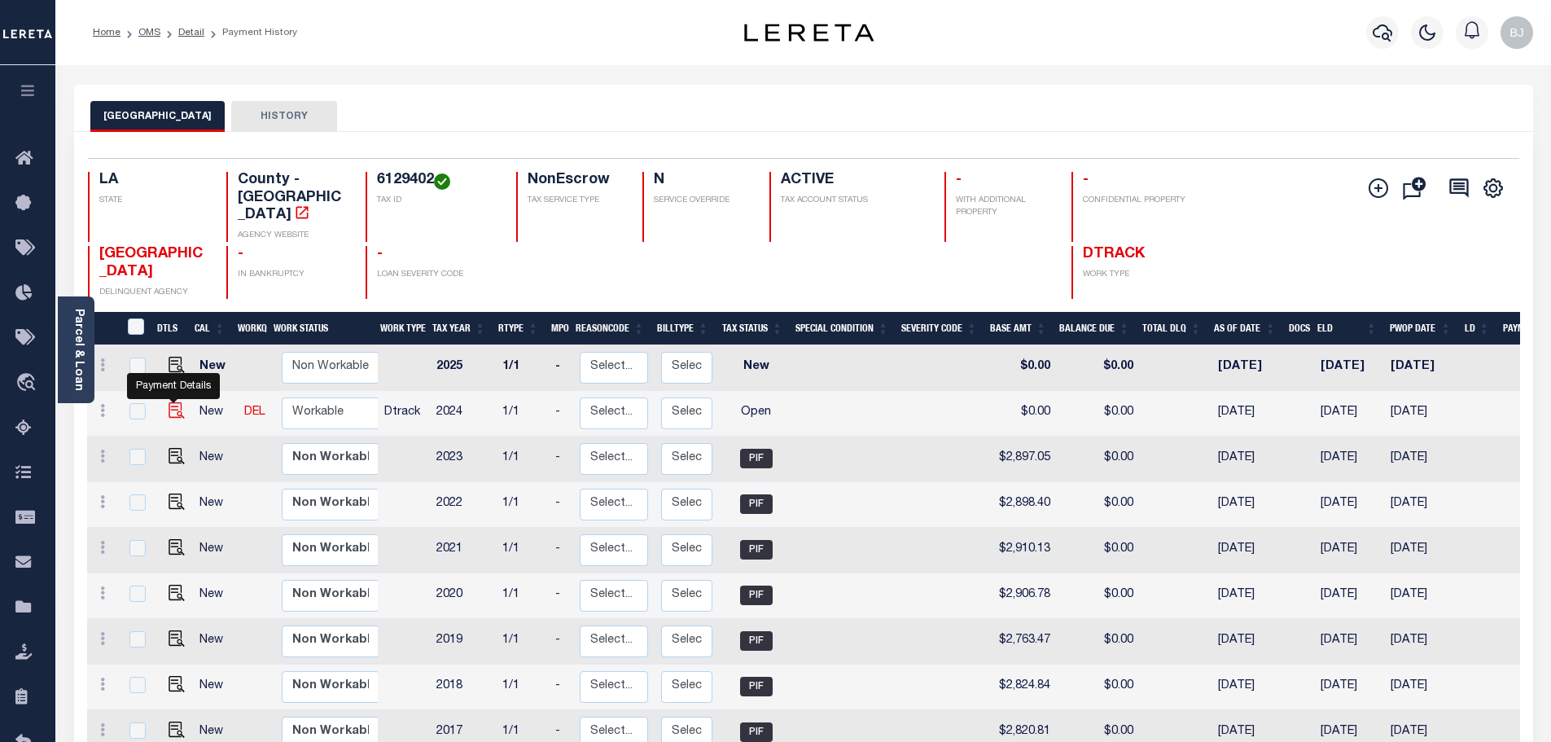
drag, startPoint x: 173, startPoint y: 382, endPoint x: 239, endPoint y: 383, distance: 65.1
click at [173, 402] on img "" at bounding box center [177, 410] width 16 height 16
checkbox input "true"
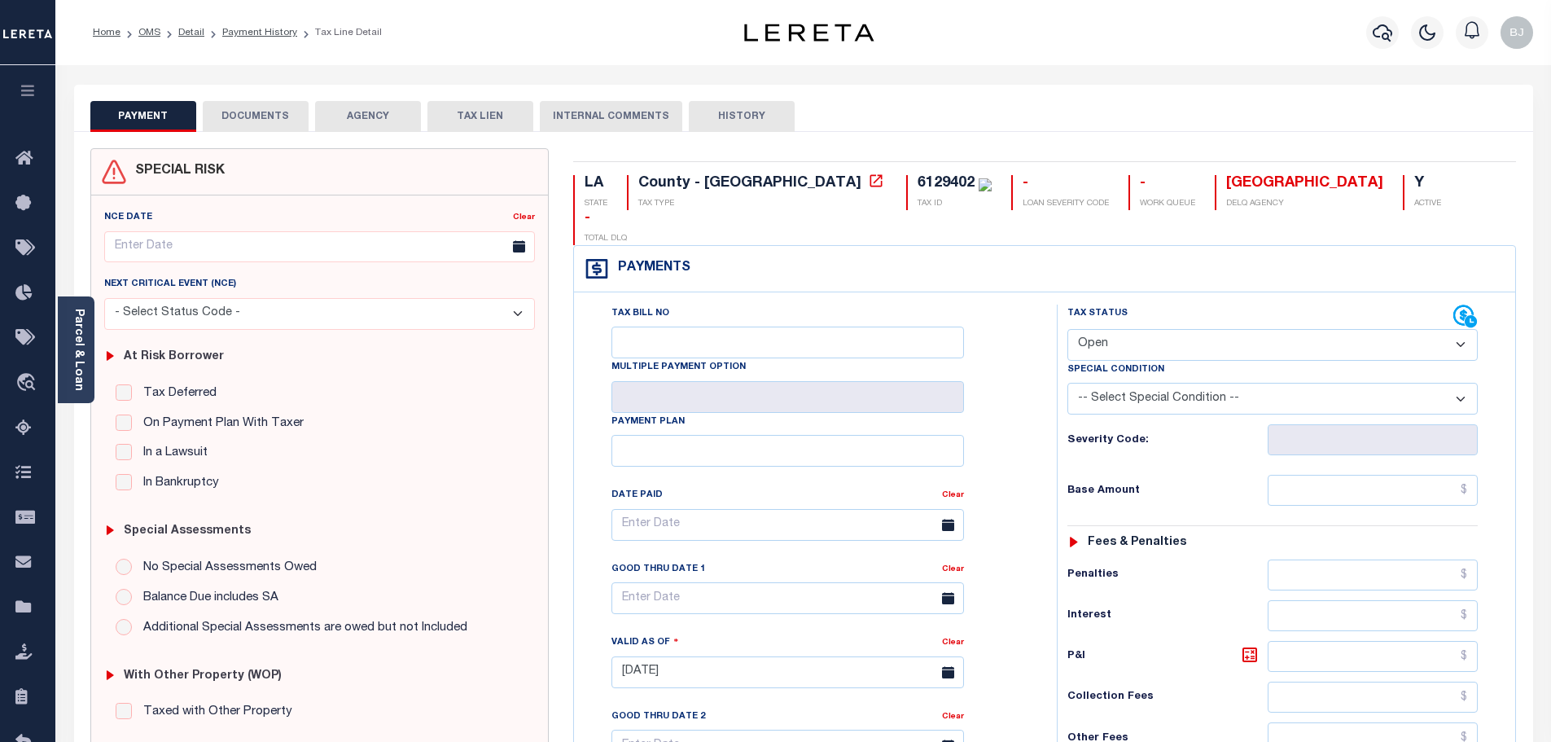
click at [1227, 329] on select "- Select Status Code - Open Due/Unpaid Paid Incomplete No Tax Due Internal Refu…" at bounding box center [1272, 345] width 410 height 32
select select "DUE"
click at [1067, 329] on select "- Select Status Code - Open Due/Unpaid Paid Incomplete No Tax Due Internal Refu…" at bounding box center [1272, 345] width 410 height 32
type input "[DATE]"
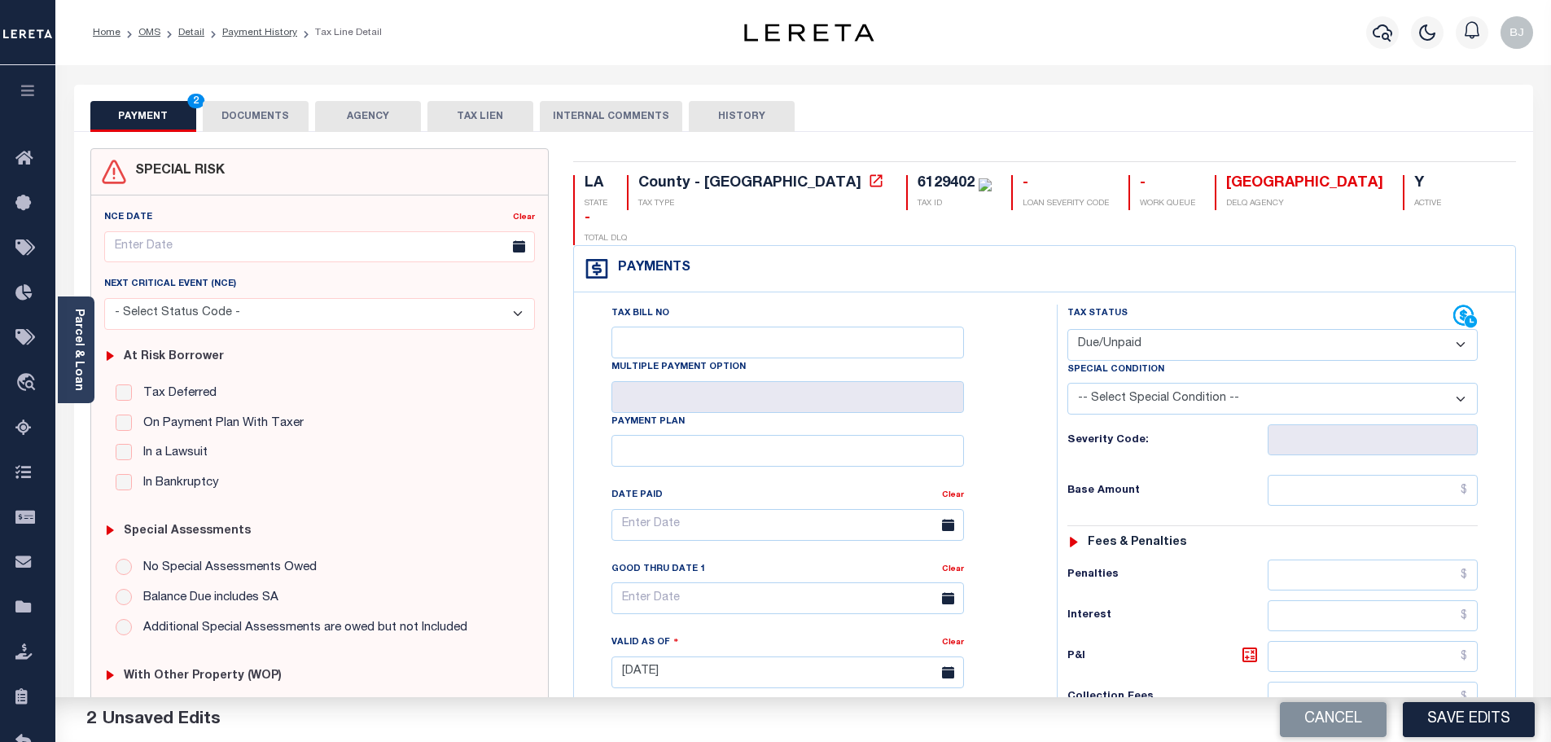
select select "PYD"
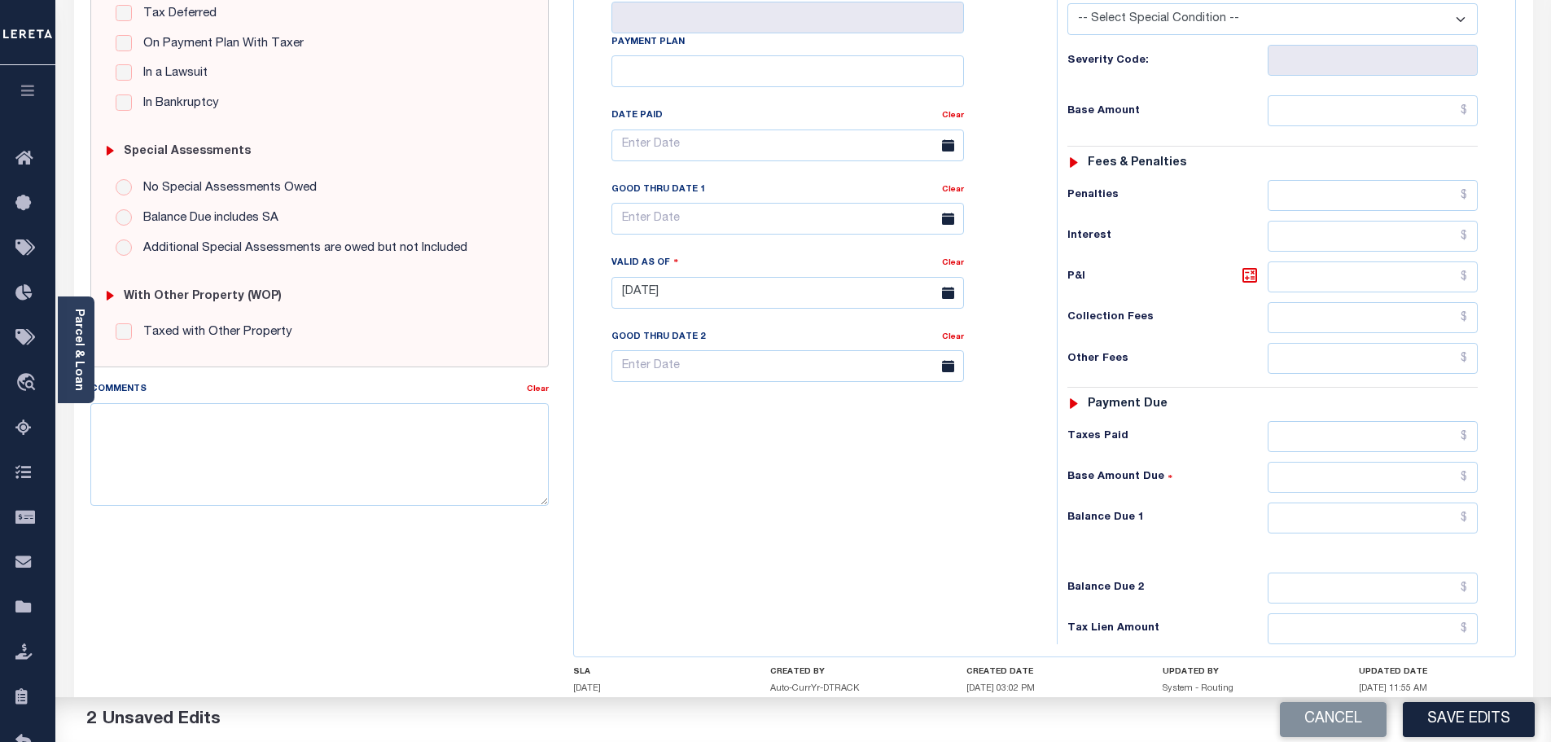
scroll to position [457, 0]
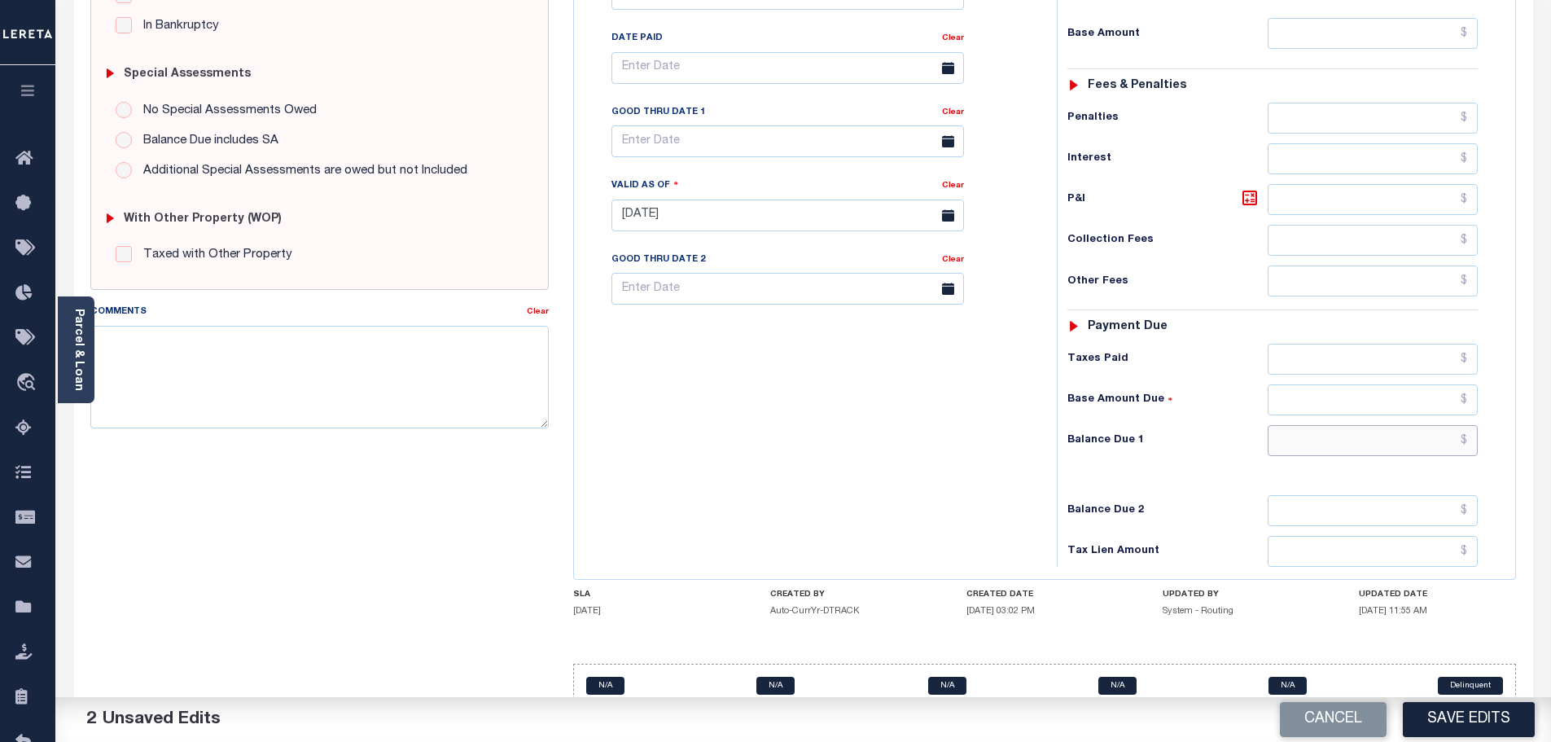
click at [1302, 425] on input "text" at bounding box center [1372, 440] width 211 height 31
type input "$0.00"
click at [416, 444] on div "SPECIAL RISK NCE Date Clear - Select Status Code -" at bounding box center [320, 213] width 484 height 1045
click at [385, 397] on textarea "Comments" at bounding box center [319, 377] width 459 height 103
paste textarea "47001658"
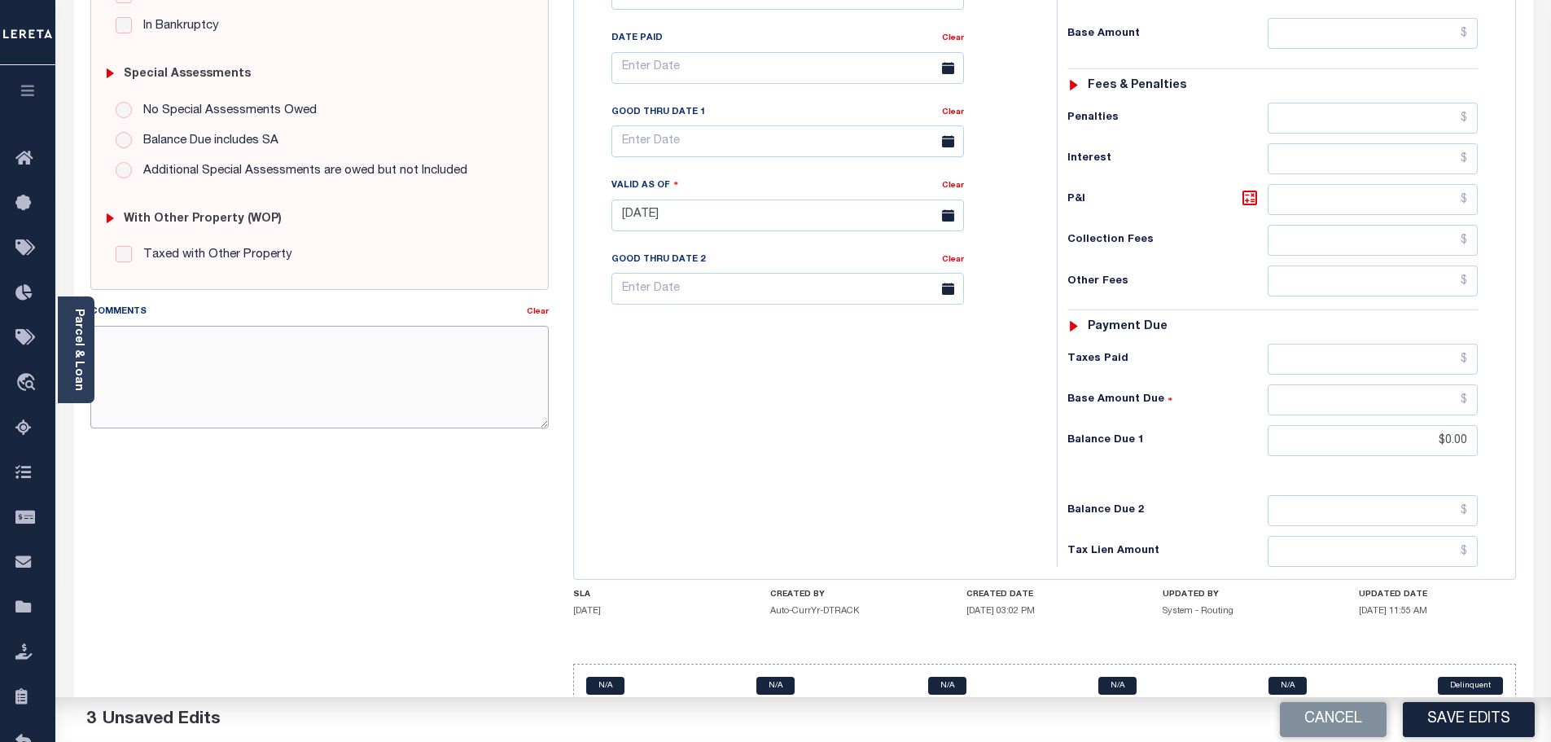
type textarea "47001658"
drag, startPoint x: 289, startPoint y: 374, endPoint x: 0, endPoint y: 270, distance: 306.9
click at [0, 272] on div "Home OMS Detail Payment History Tax Line Detail Profile" at bounding box center [775, 158] width 1551 height 1231
click at [434, 401] on textarea "Comments" at bounding box center [319, 377] width 459 height 103
paste textarea "Marked paid per file from tax office -bj"
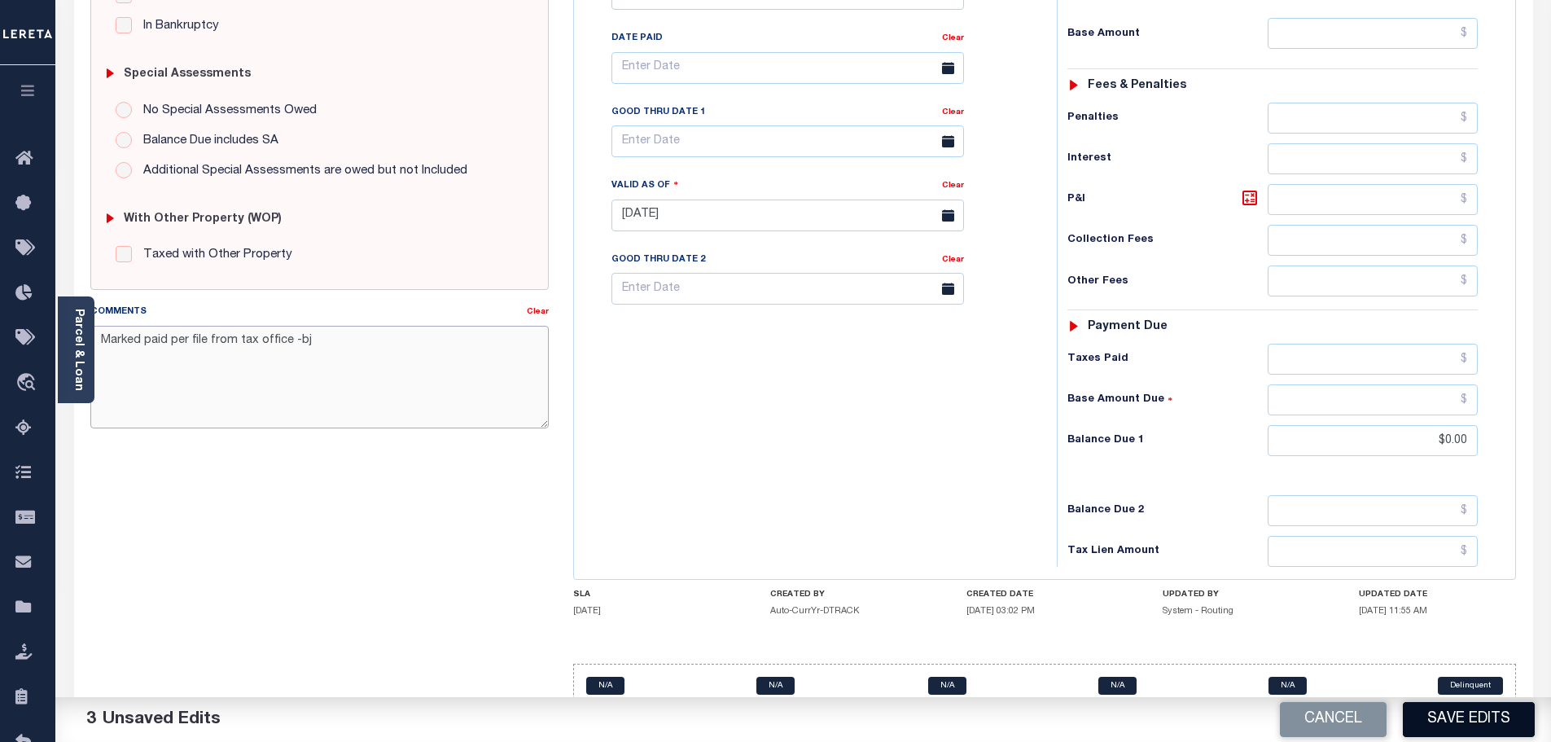
type textarea "Marked paid per file from tax office -bj"
click at [1473, 711] on button "Save Edits" at bounding box center [1469, 719] width 132 height 35
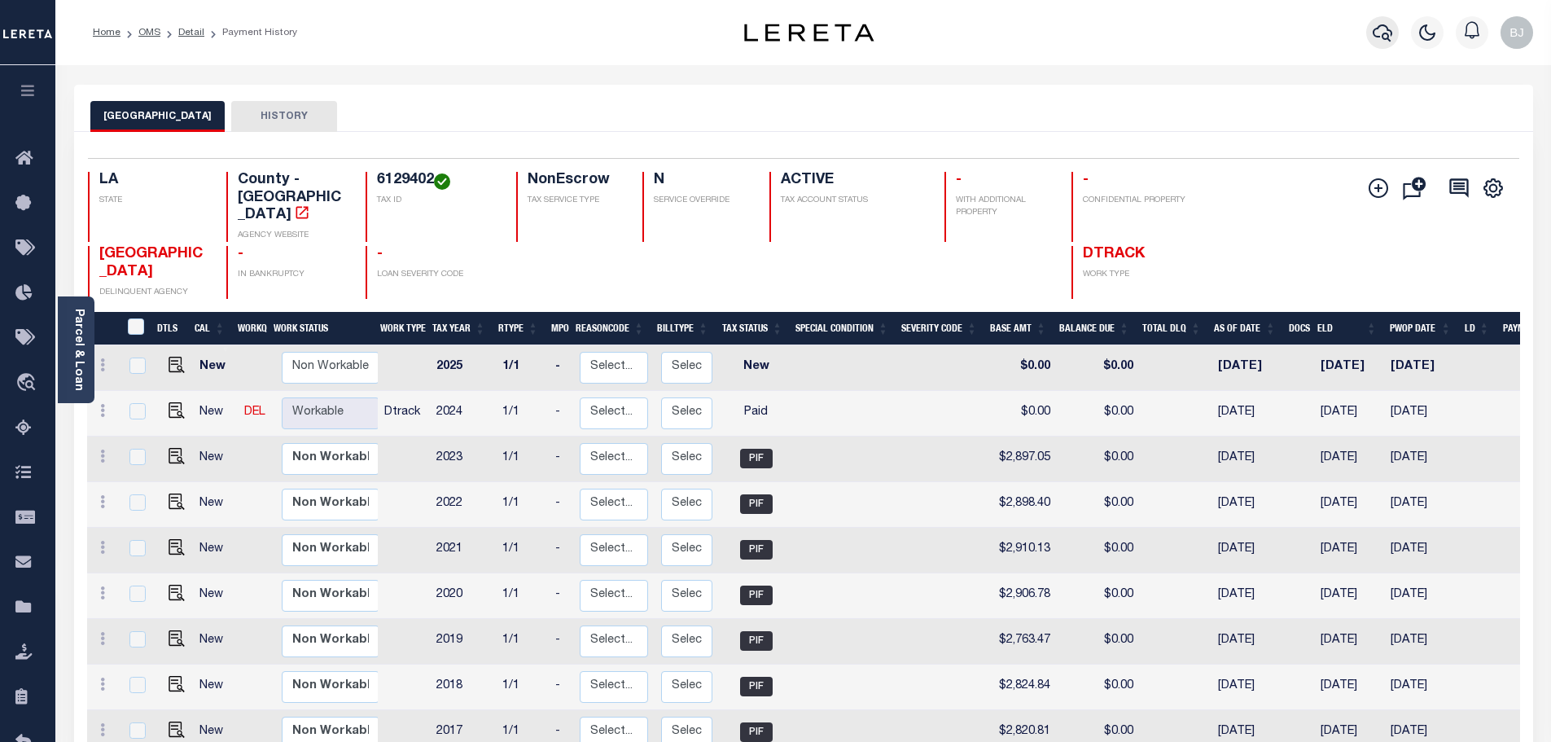
click at [1369, 28] on div at bounding box center [1381, 32] width 45 height 57
click at [1384, 29] on icon "button" at bounding box center [1382, 33] width 20 height 20
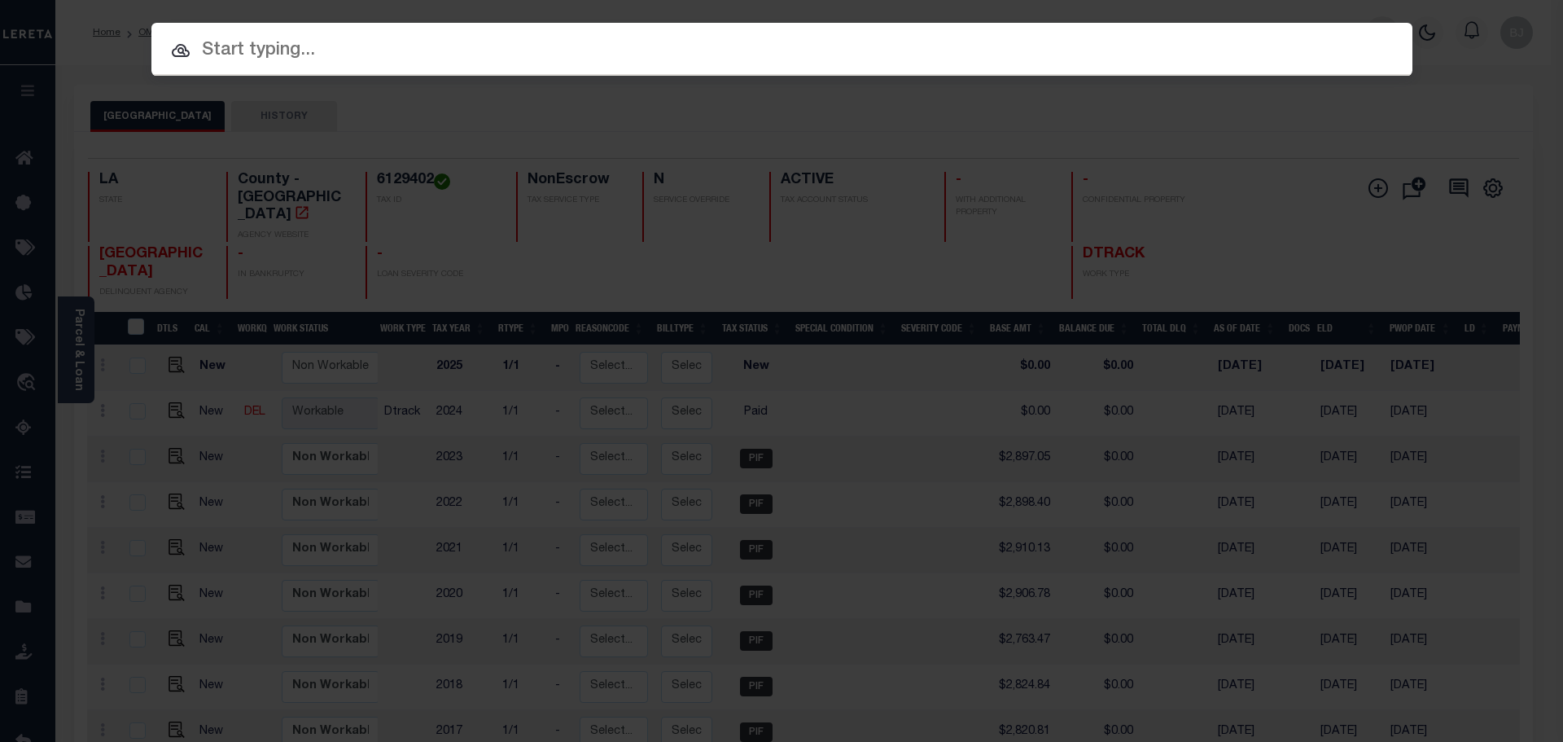
paste input "942100010555"
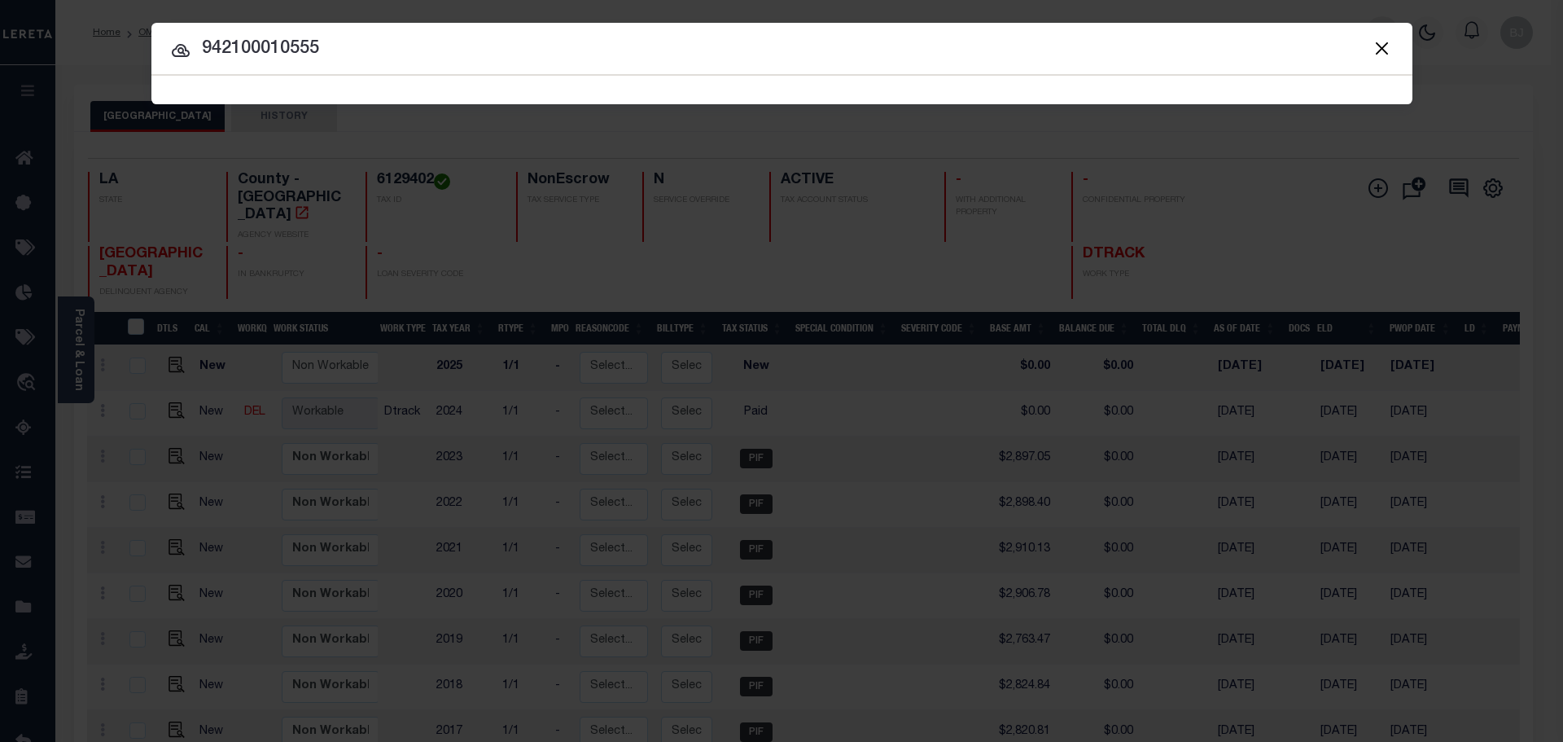
type input "942100010555"
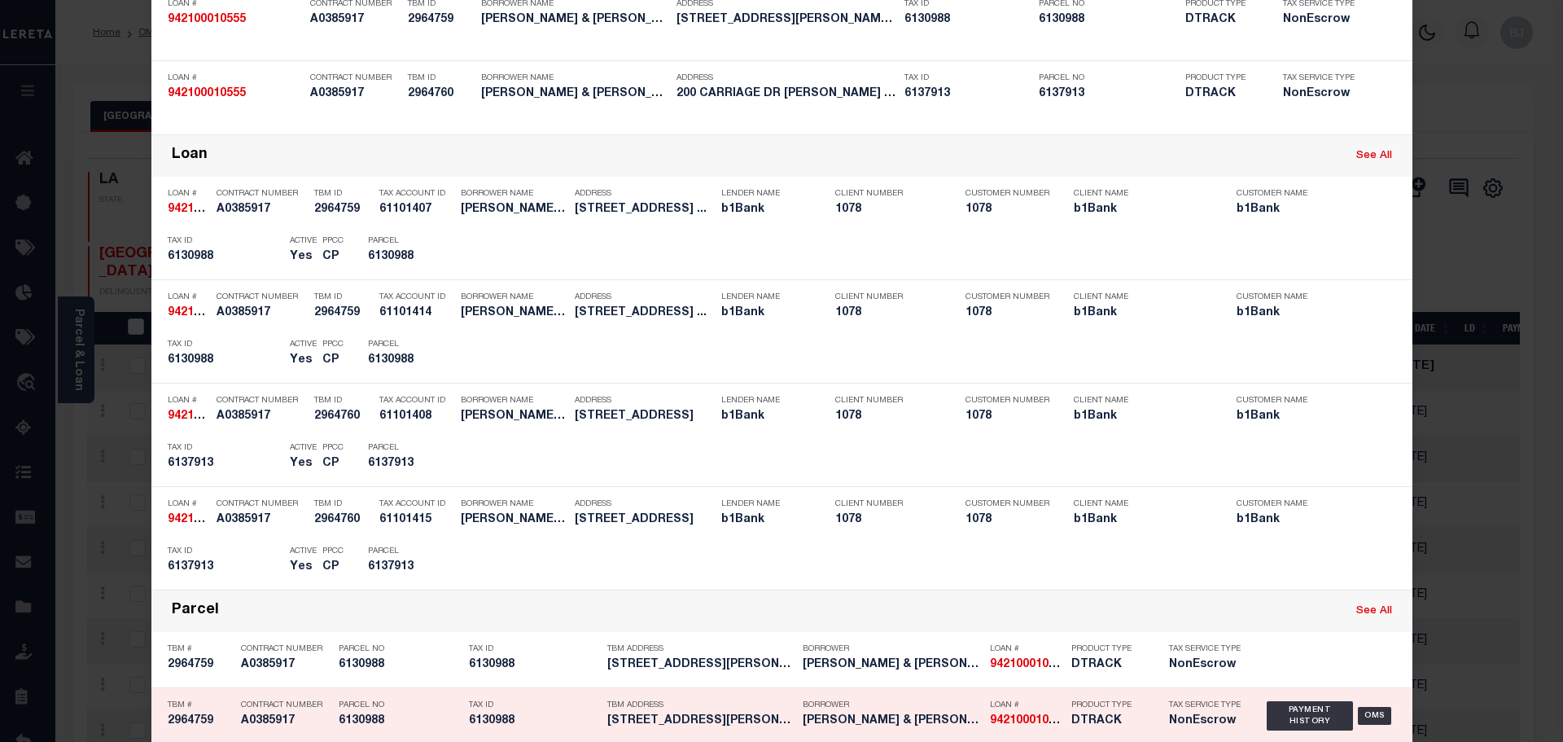
scroll to position [163, 0]
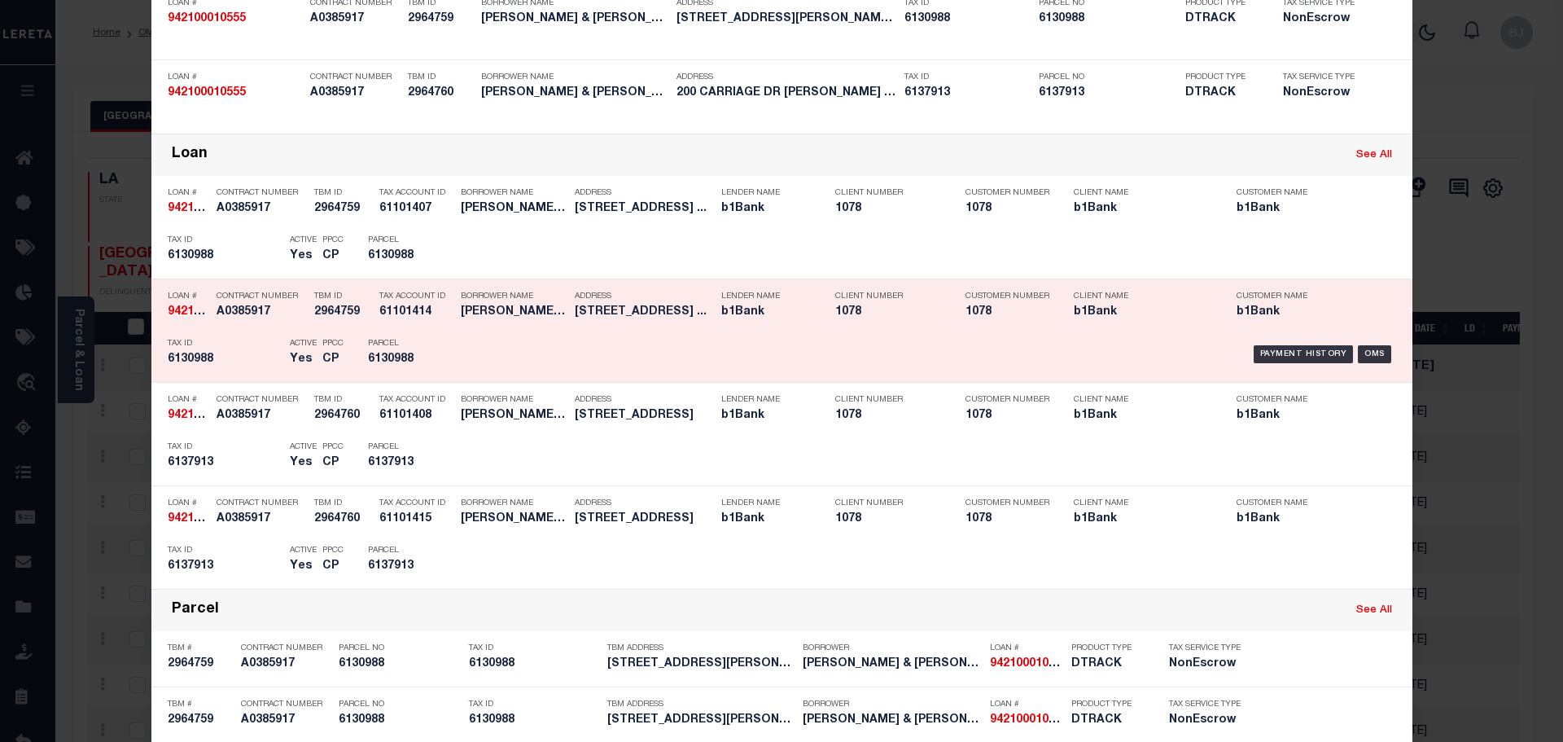
click at [476, 328] on div "Borrower Name RAY CESTIA BROWNLEE & KARA RHAE..." at bounding box center [514, 306] width 106 height 47
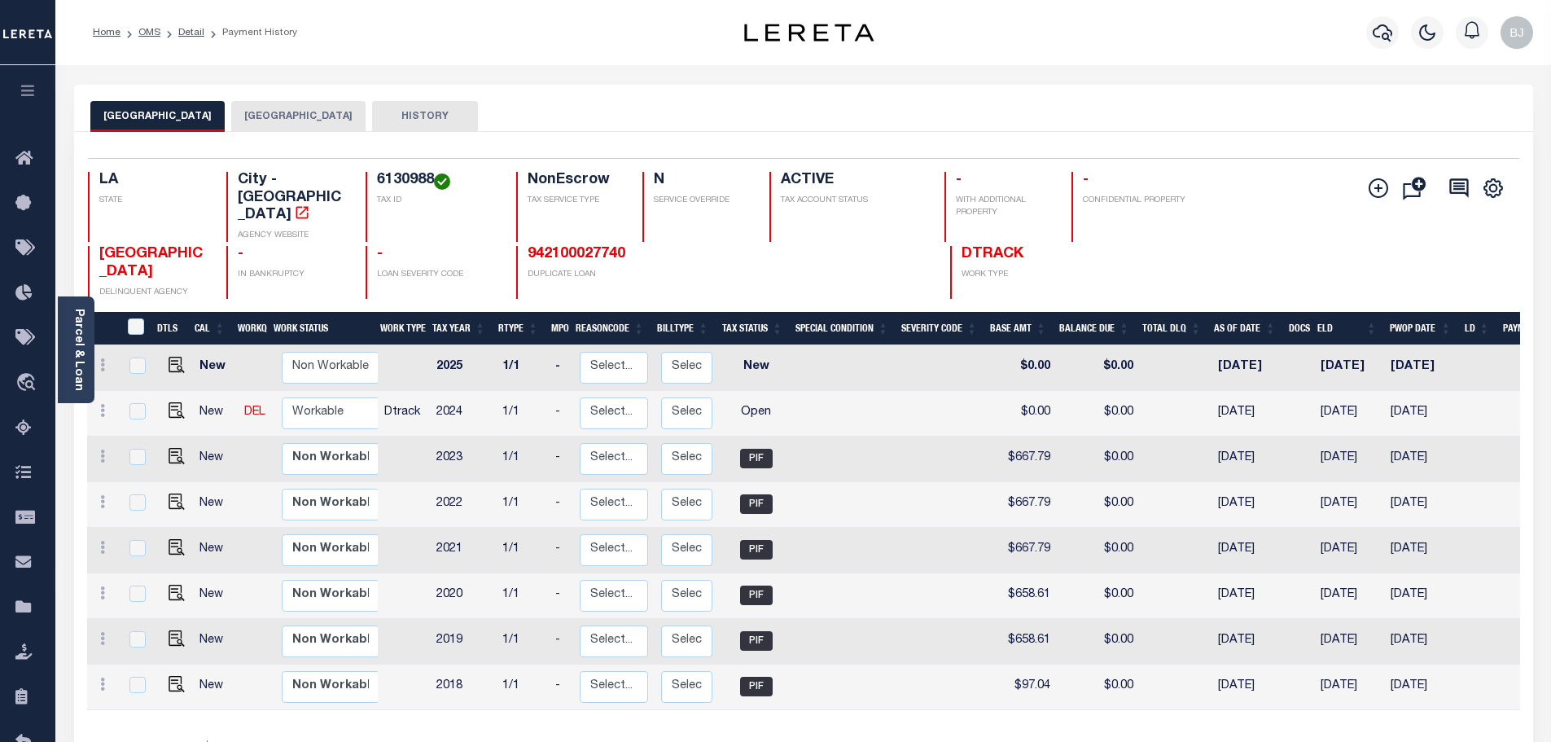
click at [245, 123] on button "[GEOGRAPHIC_DATA]" at bounding box center [298, 116] width 134 height 31
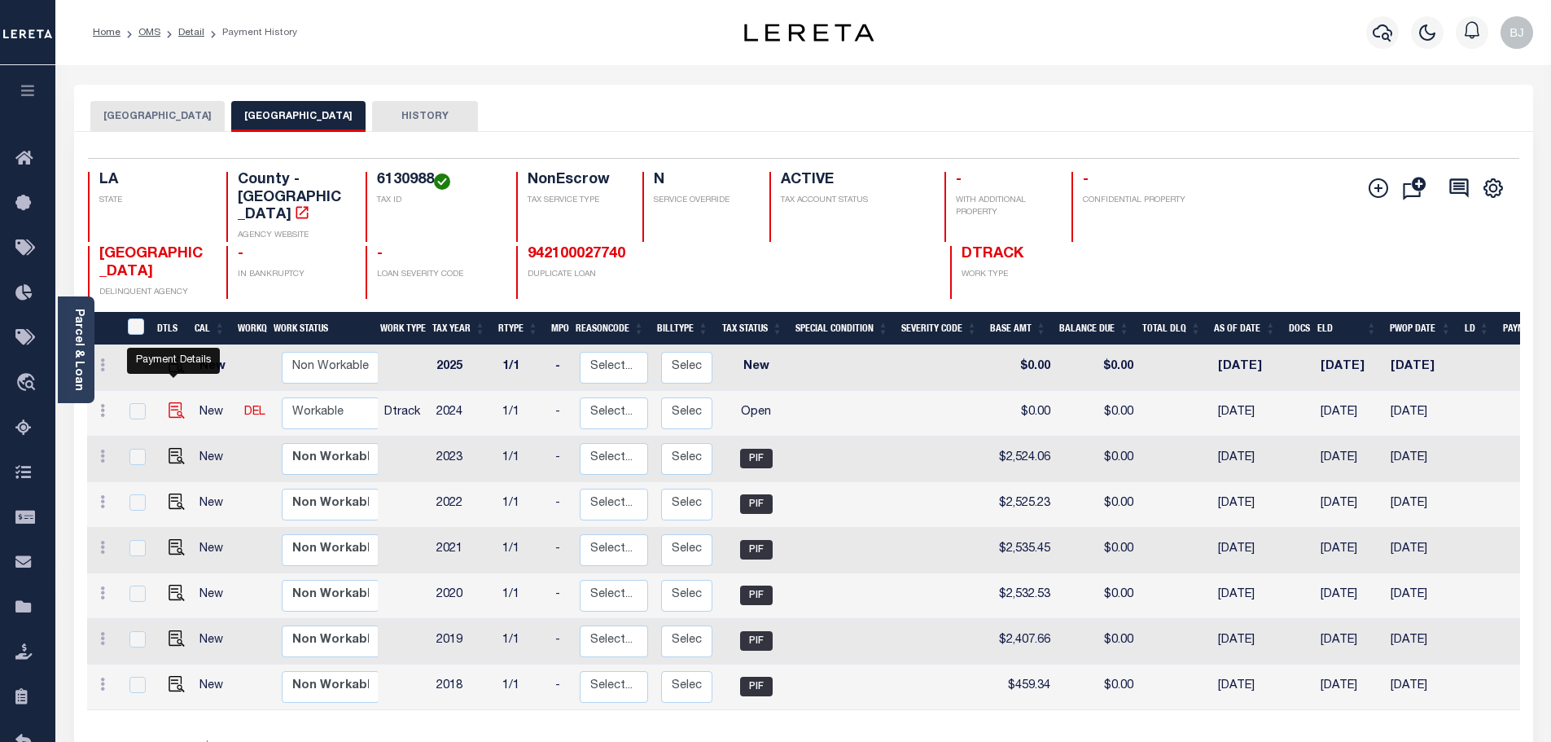
click at [173, 402] on img "" at bounding box center [177, 410] width 16 height 16
checkbox input "true"
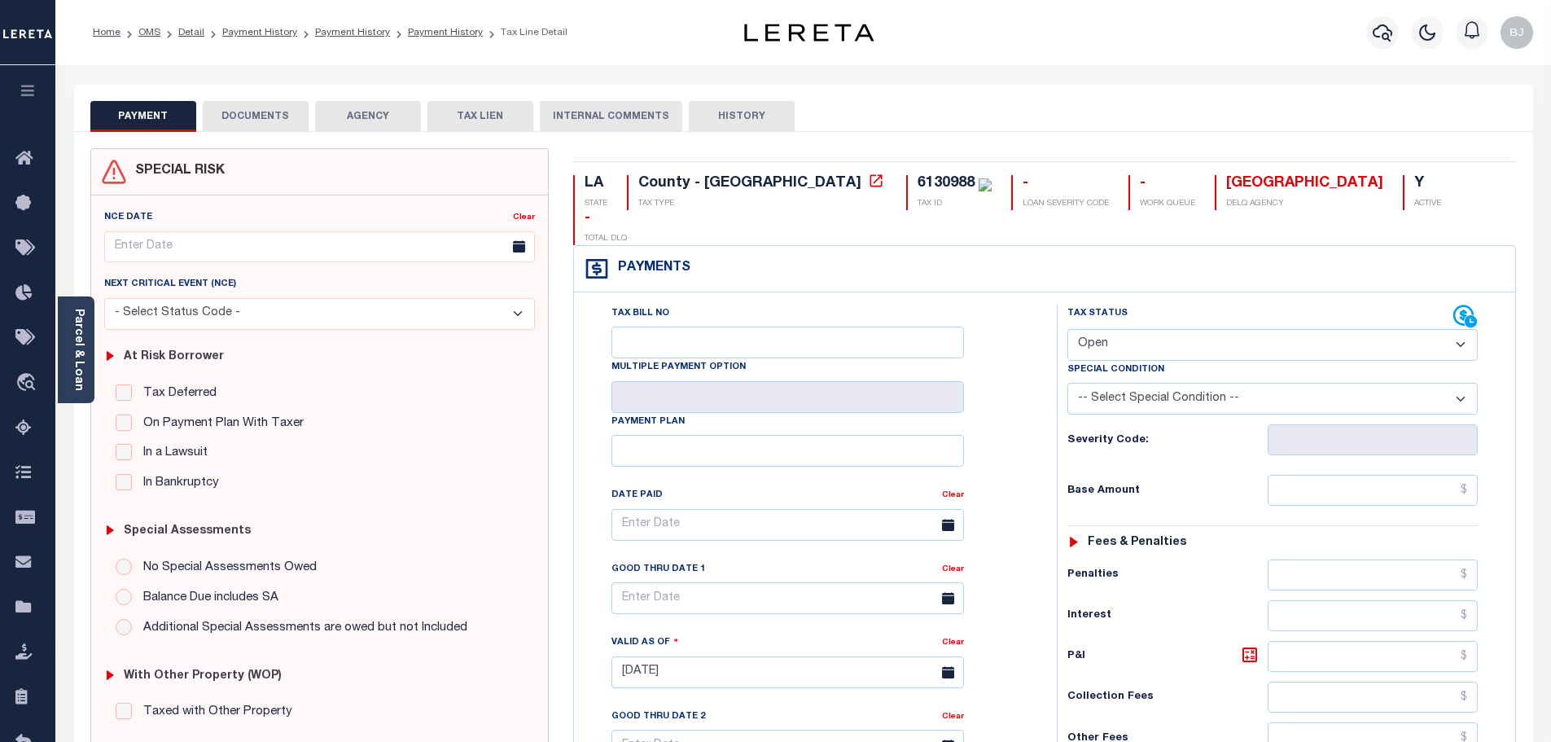
click at [1169, 329] on select "- Select Status Code - Open Due/Unpaid Paid Incomplete No Tax Due Internal Refu…" at bounding box center [1272, 345] width 410 height 32
select select "PYD"
click at [1067, 329] on select "- Select Status Code - Open Due/Unpaid Paid Incomplete No Tax Due Internal Refu…" at bounding box center [1272, 345] width 410 height 32
type input "[DATE]"
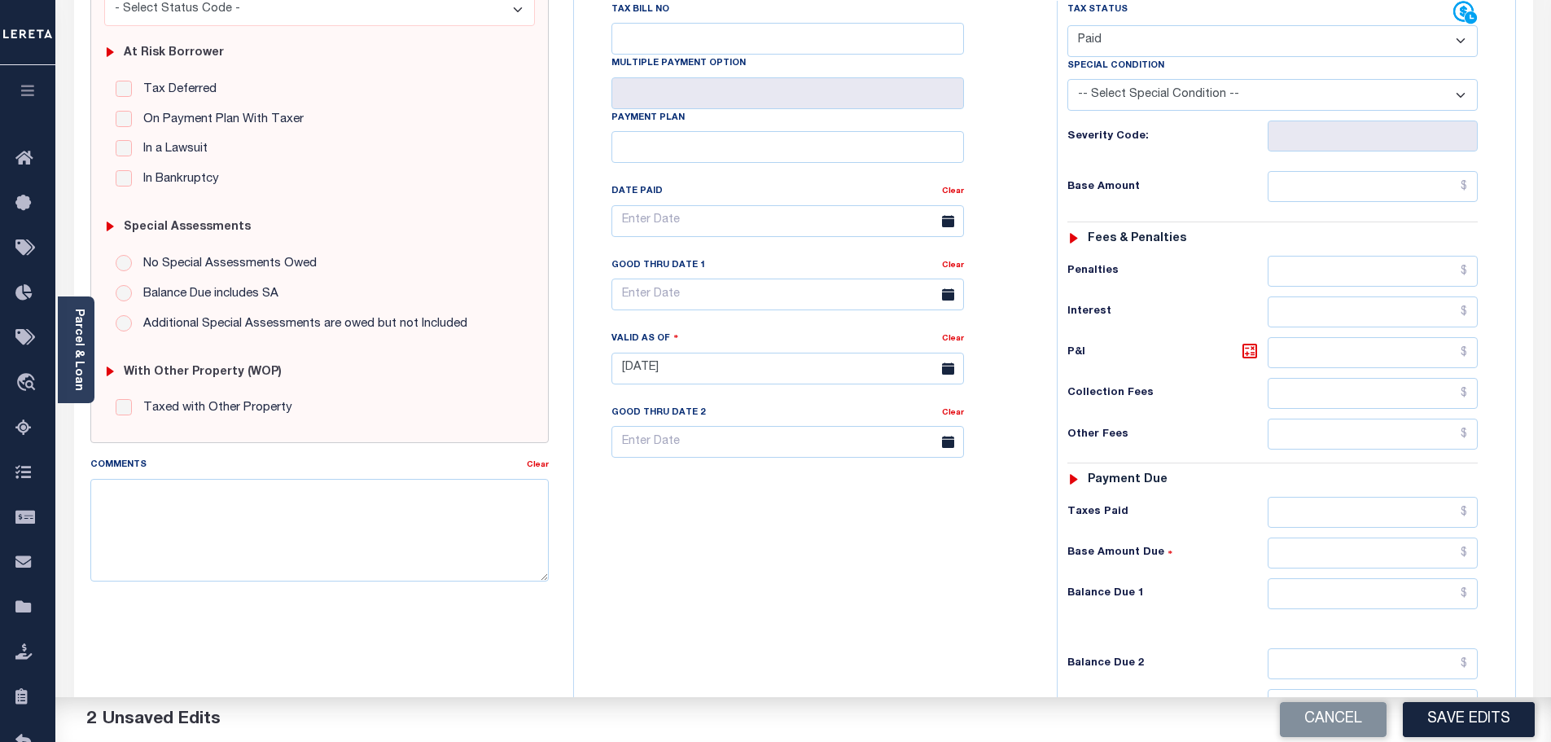
scroll to position [326, 0]
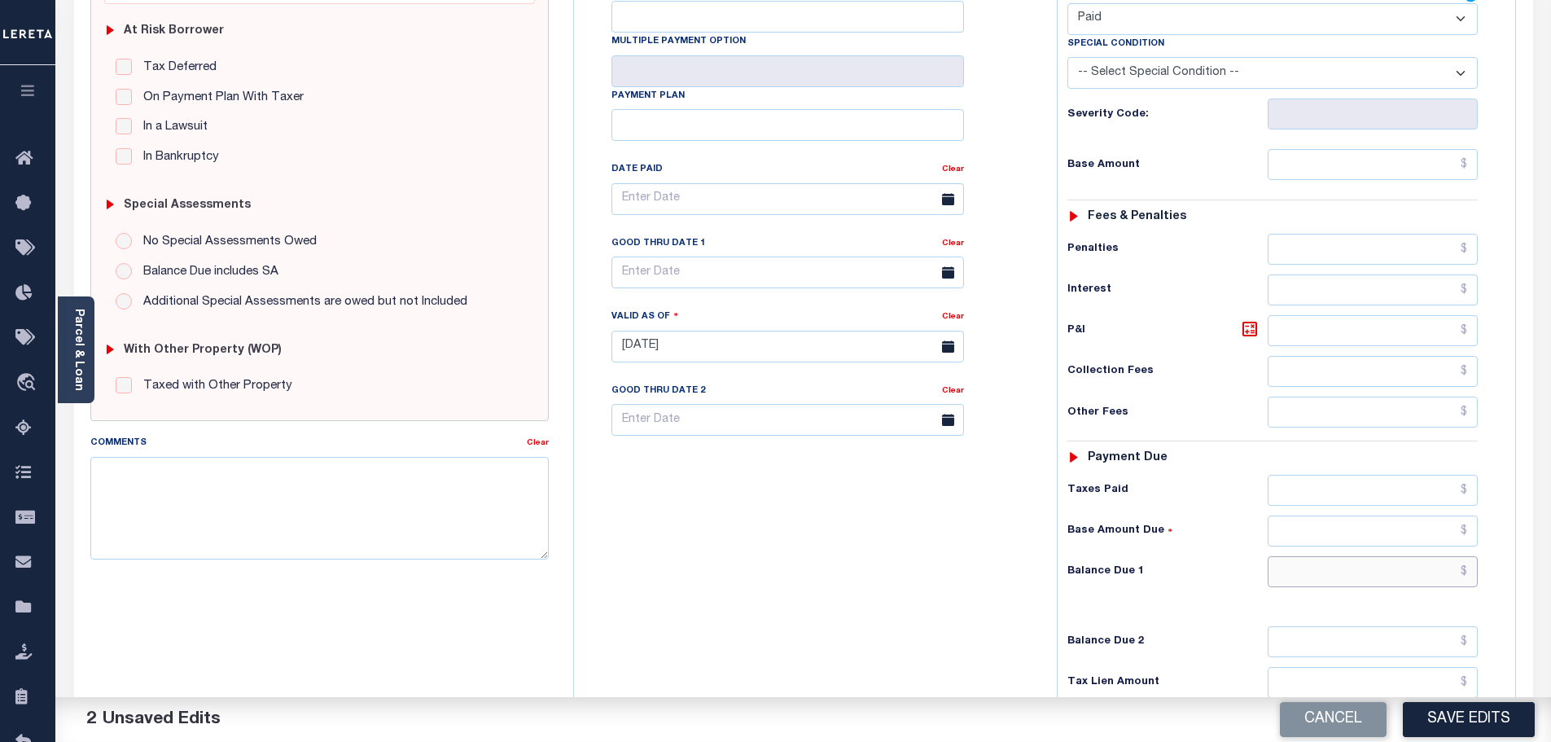
click at [1383, 556] on input "text" at bounding box center [1372, 571] width 211 height 31
type input "$0.00"
click at [416, 491] on textarea "Comments" at bounding box center [319, 508] width 459 height 103
paste textarea "Marked paid per file from tax office -bj"
type textarea "Marked paid per file from tax office -bj"
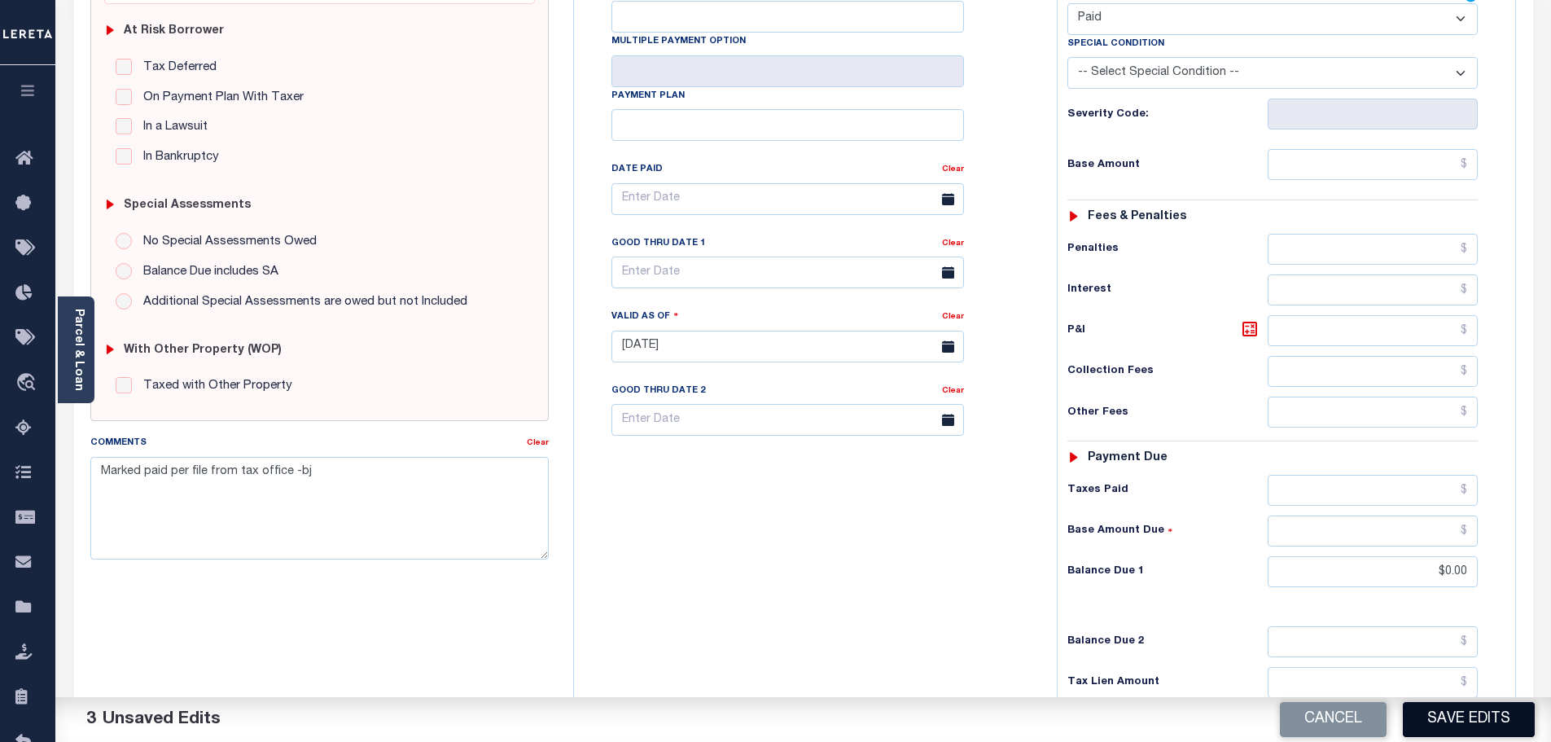
click at [1437, 713] on button "Save Edits" at bounding box center [1469, 719] width 132 height 35
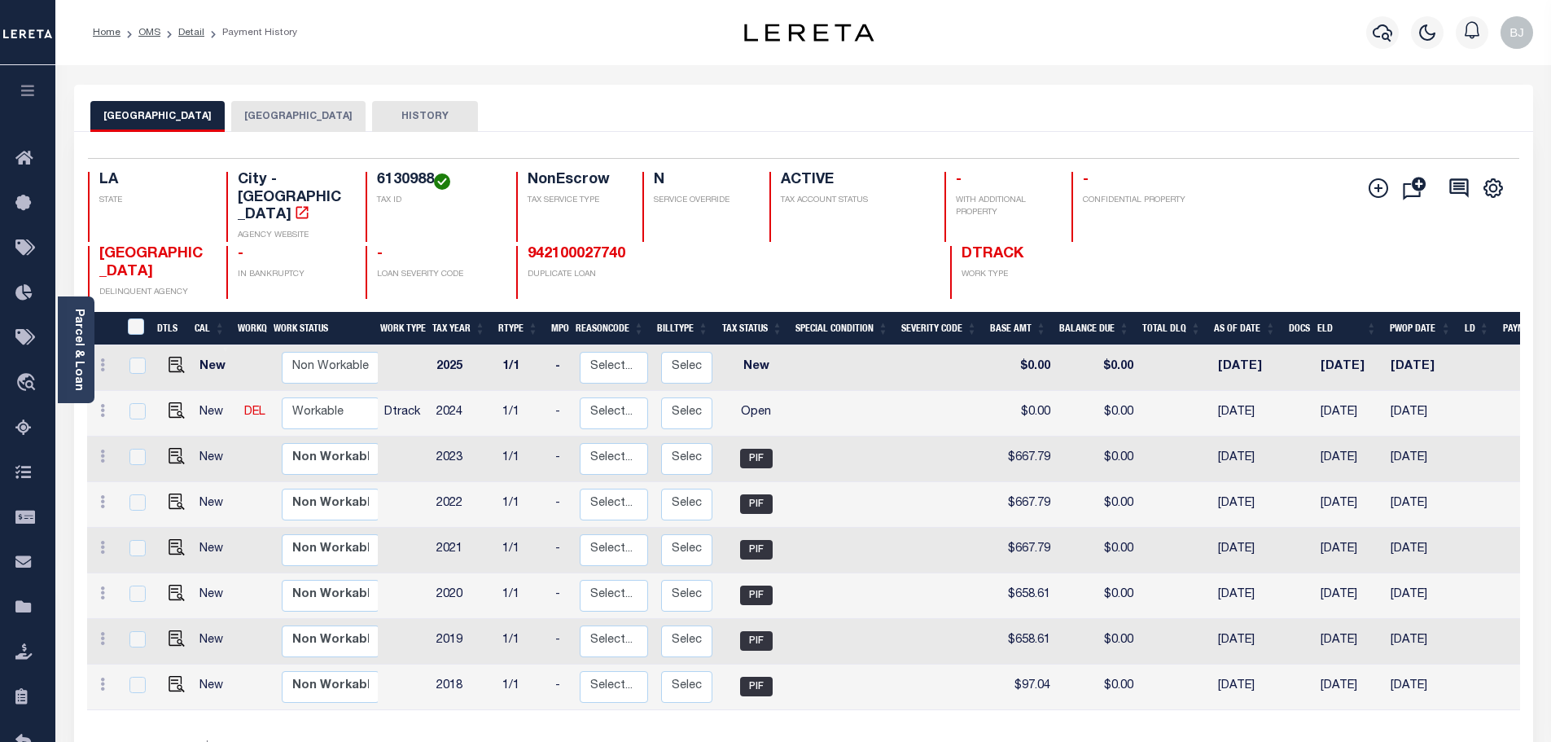
click at [261, 109] on button "[GEOGRAPHIC_DATA]" at bounding box center [298, 116] width 134 height 31
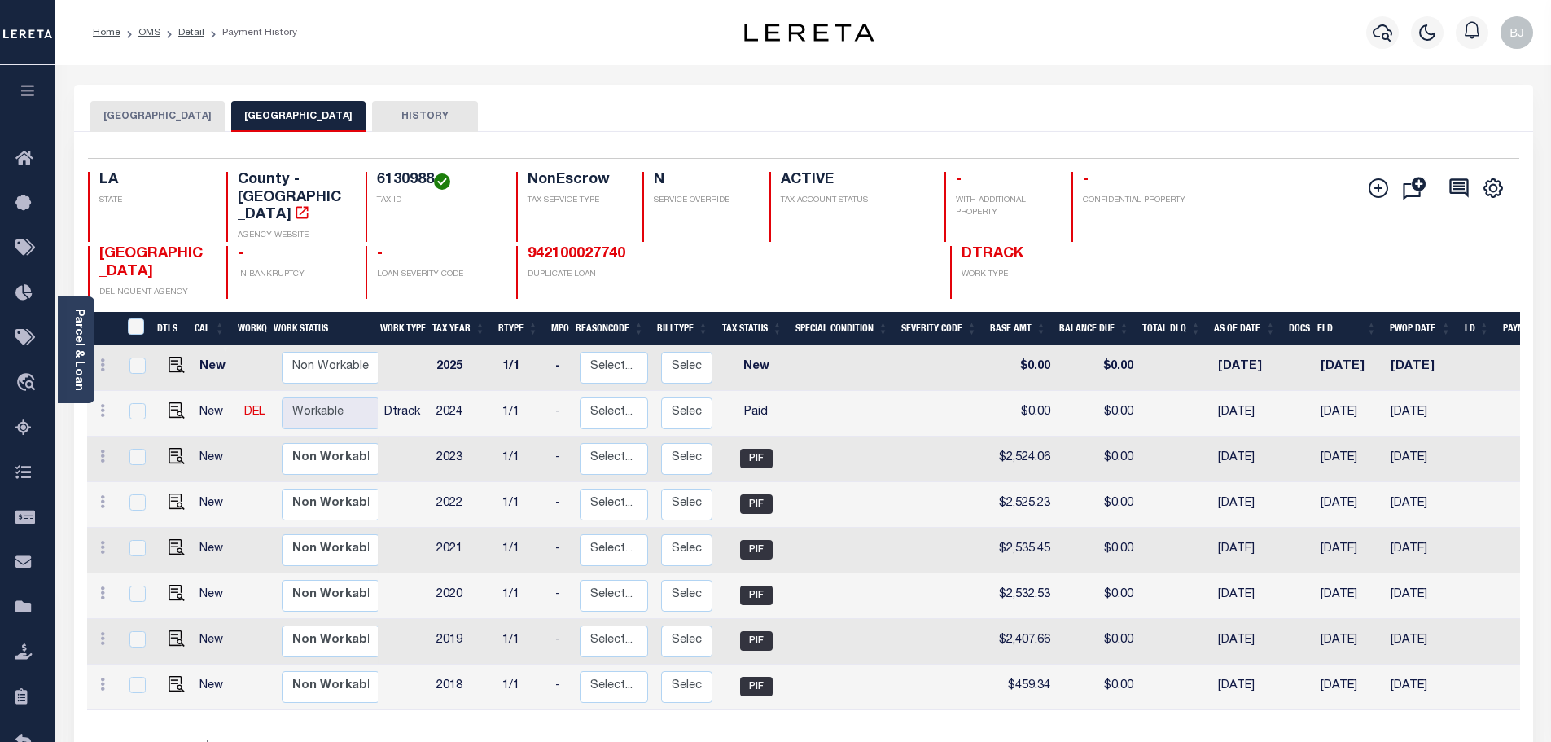
click at [1358, 8] on div "Profile Sign out" at bounding box center [1446, 32] width 186 height 57
click at [1366, 32] on button "button" at bounding box center [1382, 32] width 33 height 33
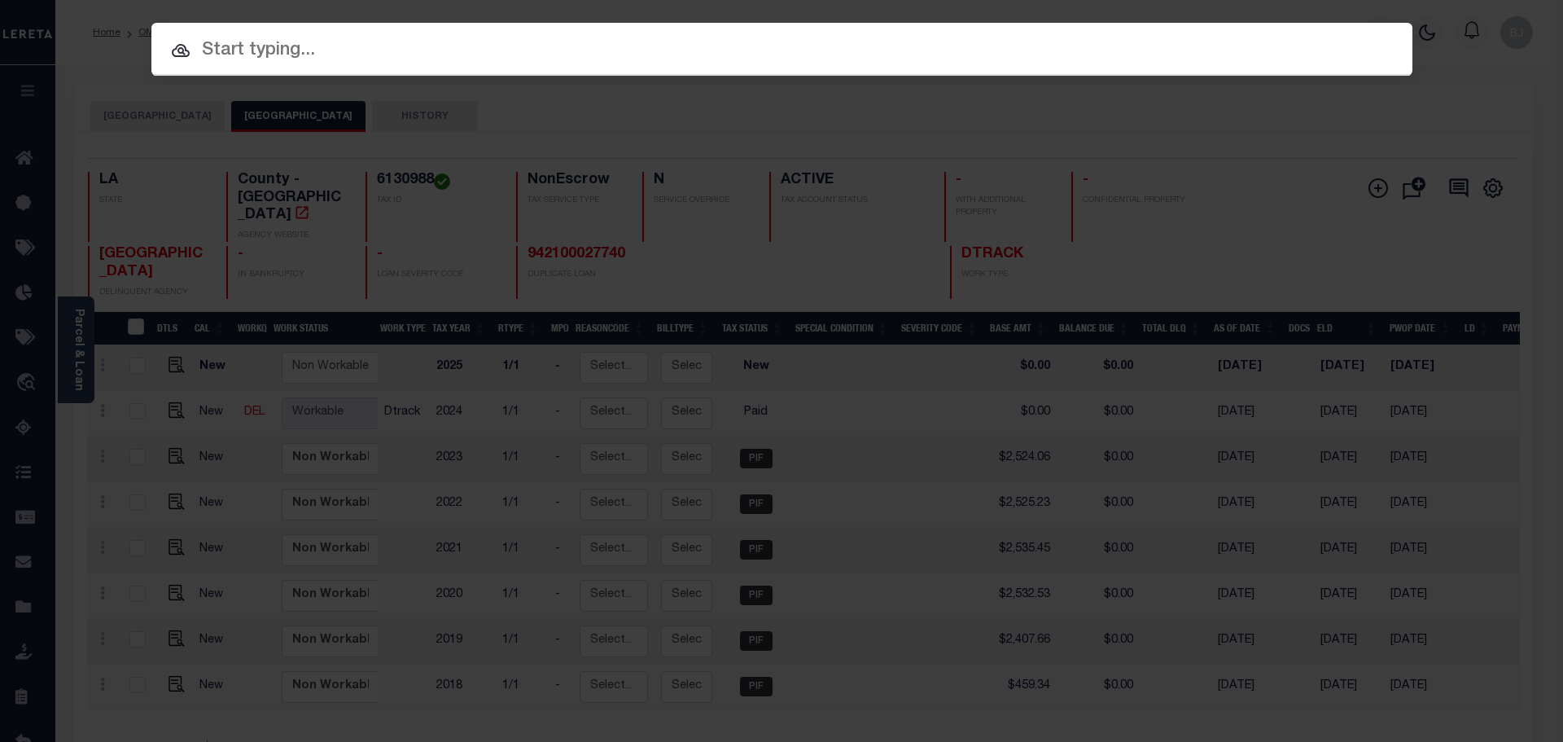
paste input "27020809"
type input "27020809"
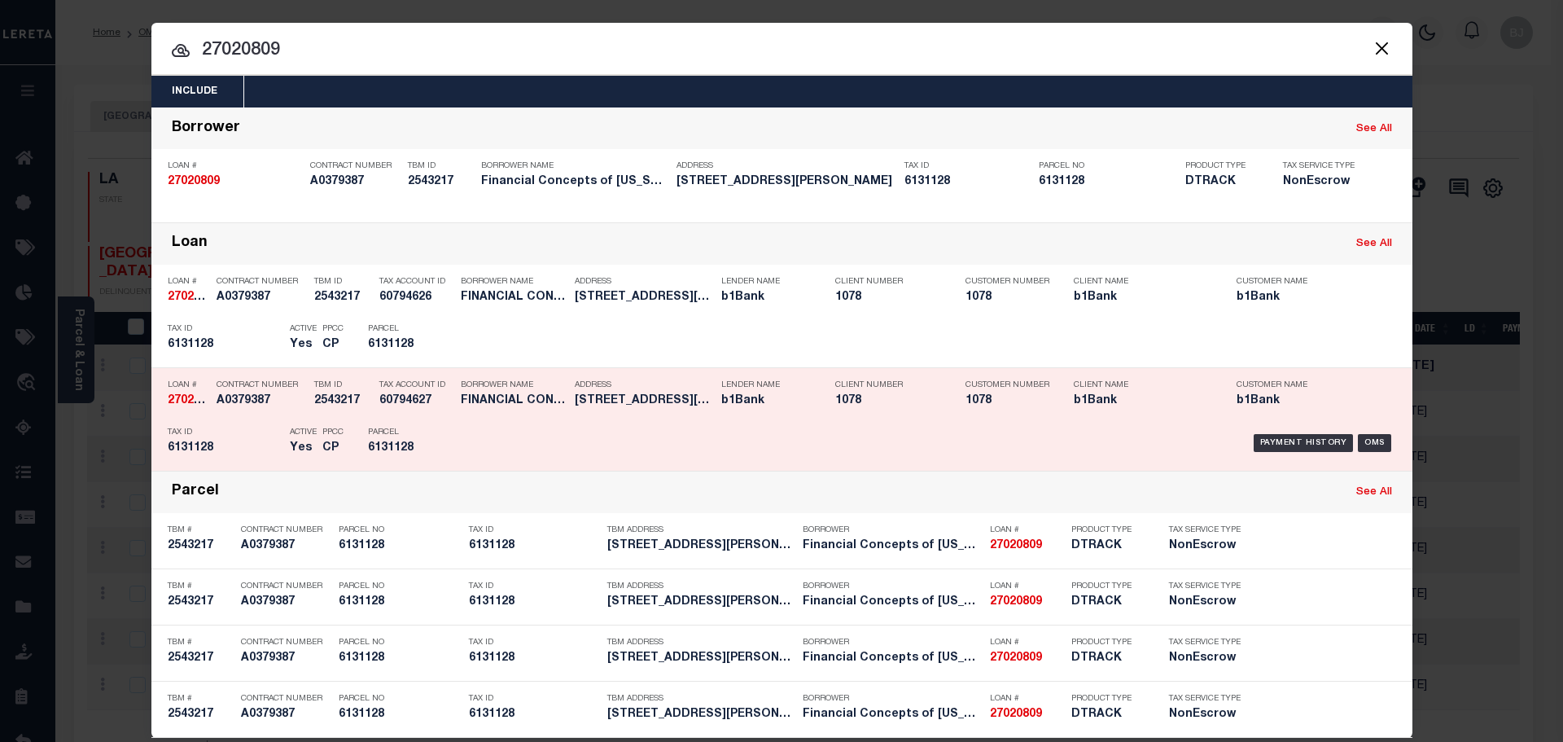
click at [420, 374] on div "Tax Account ID 60794627" at bounding box center [415, 395] width 73 height 47
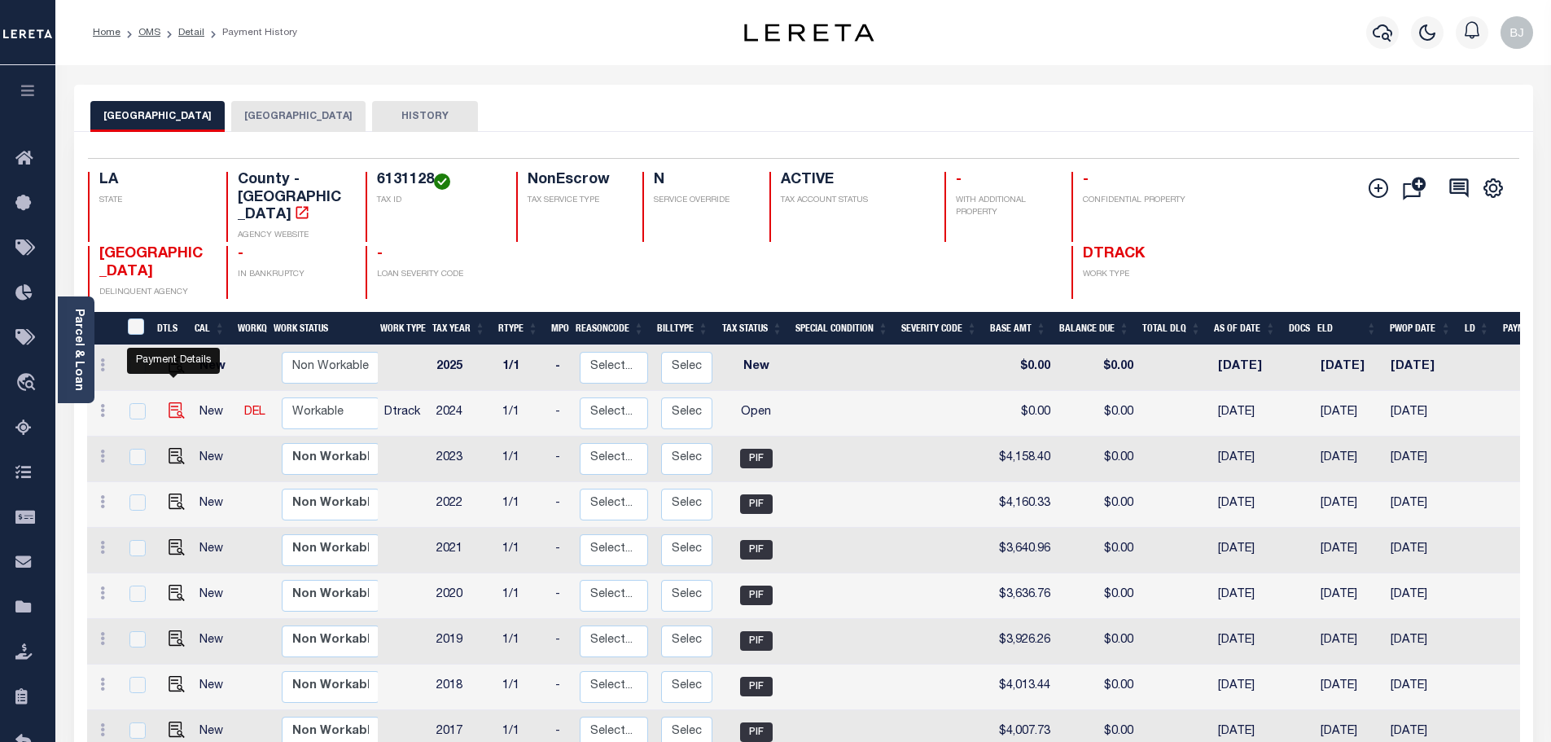
click at [171, 402] on img "" at bounding box center [177, 410] width 16 height 16
checkbox input "true"
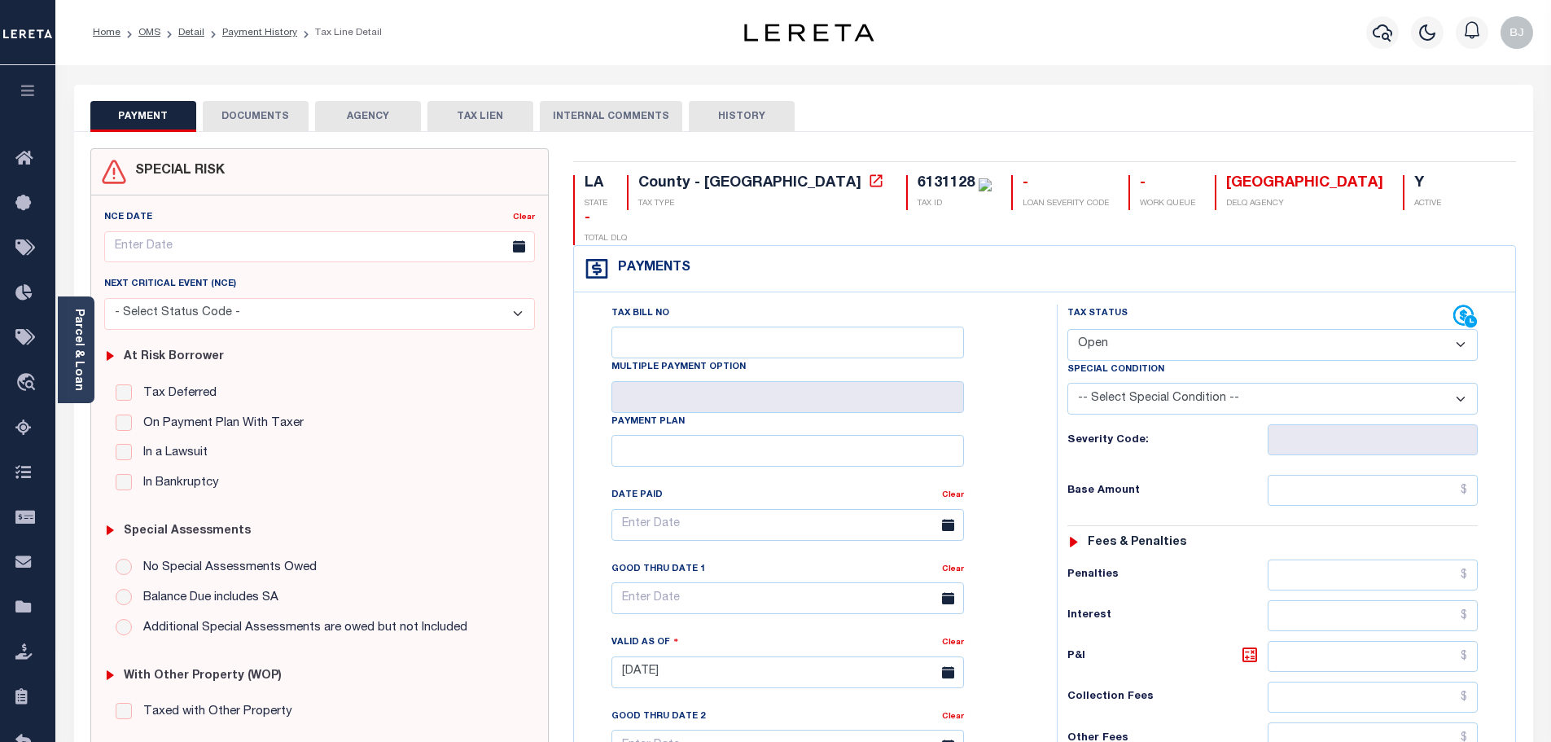
drag, startPoint x: 1169, startPoint y: 308, endPoint x: 1171, endPoint y: 324, distance: 16.5
click at [1171, 329] on select "- Select Status Code - Open Due/Unpaid Paid Incomplete No Tax Due Internal Refu…" at bounding box center [1272, 345] width 410 height 32
select select "DUE"
click at [1067, 329] on select "- Select Status Code - Open Due/Unpaid Paid Incomplete No Tax Due Internal Refu…" at bounding box center [1272, 345] width 410 height 32
type input "[DATE]"
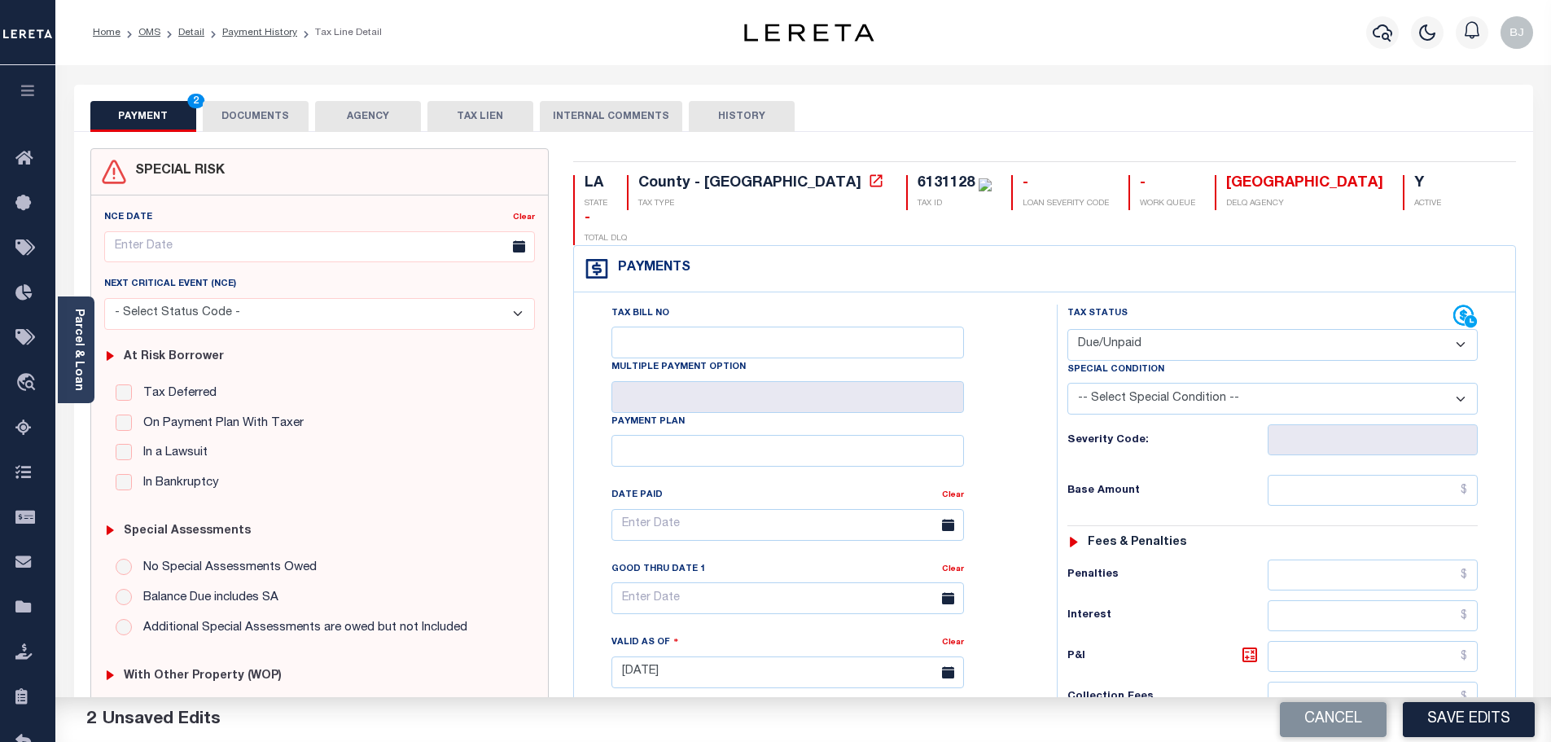
select select "PYD"
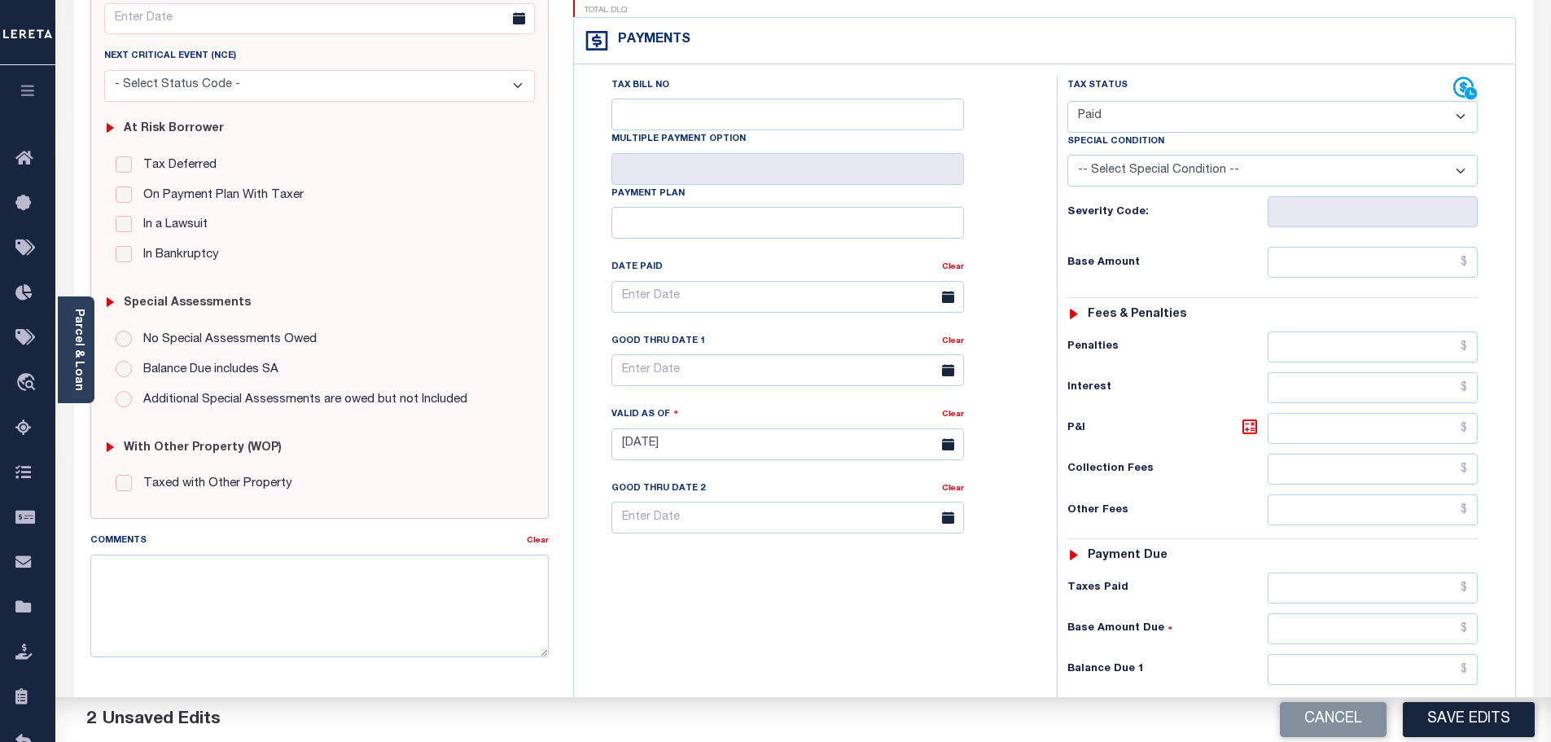
scroll to position [244, 0]
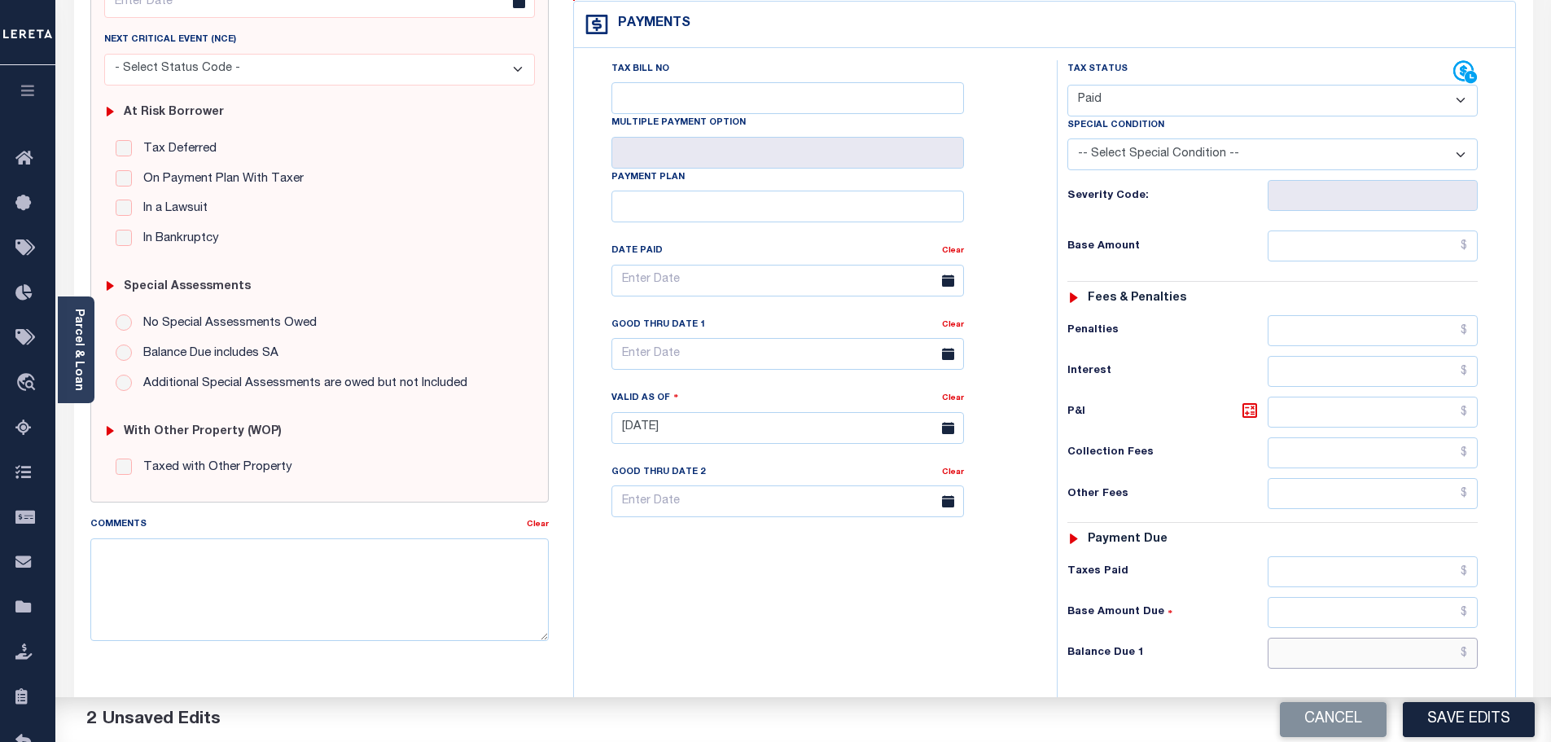
click at [1377, 637] on input "text" at bounding box center [1372, 652] width 211 height 31
type input "$0.00"
click at [328, 605] on textarea "Comments" at bounding box center [319, 589] width 459 height 103
paste textarea "Marked paid per file from tax office -bj"
type textarea "Marked paid per file from tax office -bj"
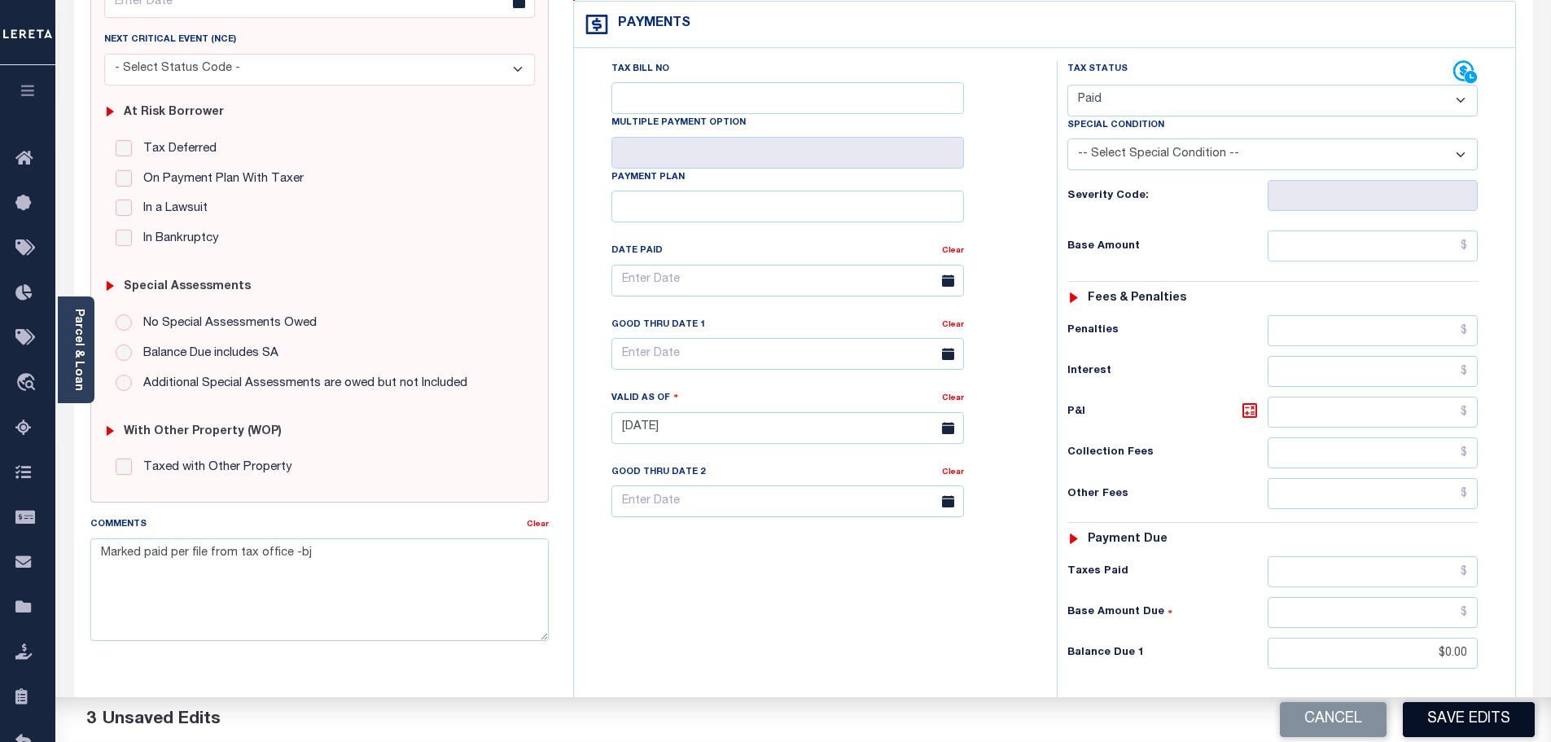
click at [1497, 726] on button "Save Edits" at bounding box center [1469, 719] width 132 height 35
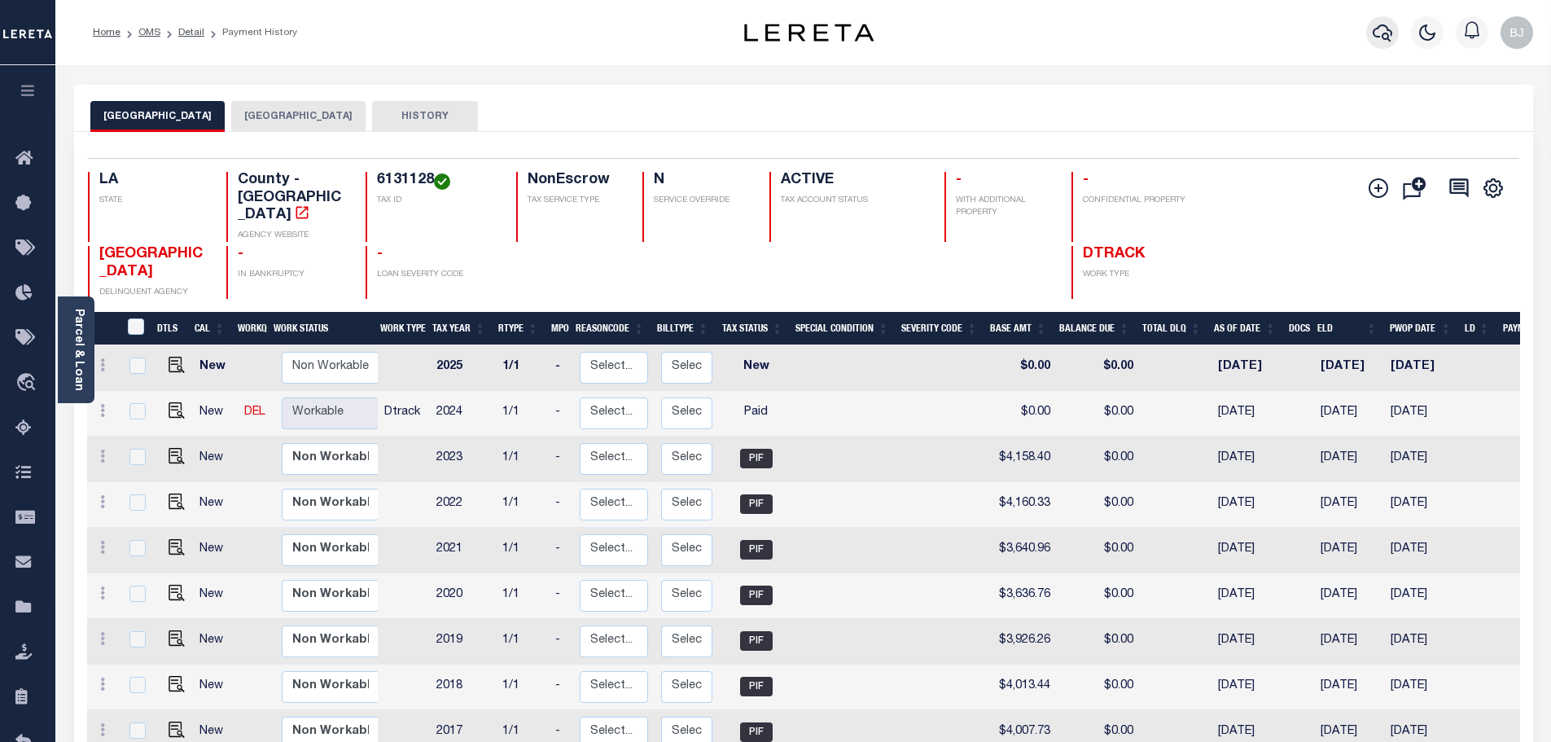
click at [1381, 26] on icon "button" at bounding box center [1382, 32] width 20 height 17
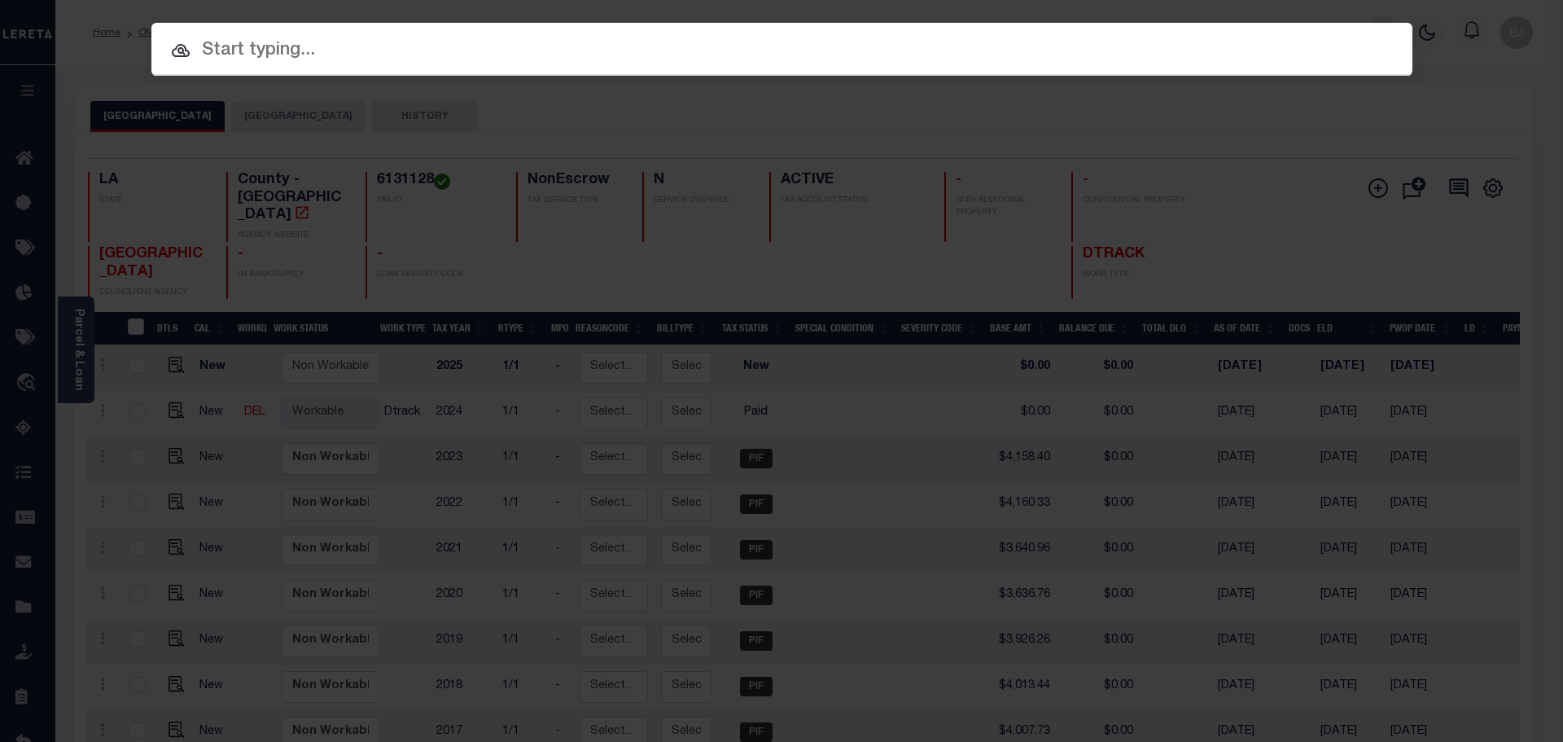
paste input "000057017661"
type input "000057017661"
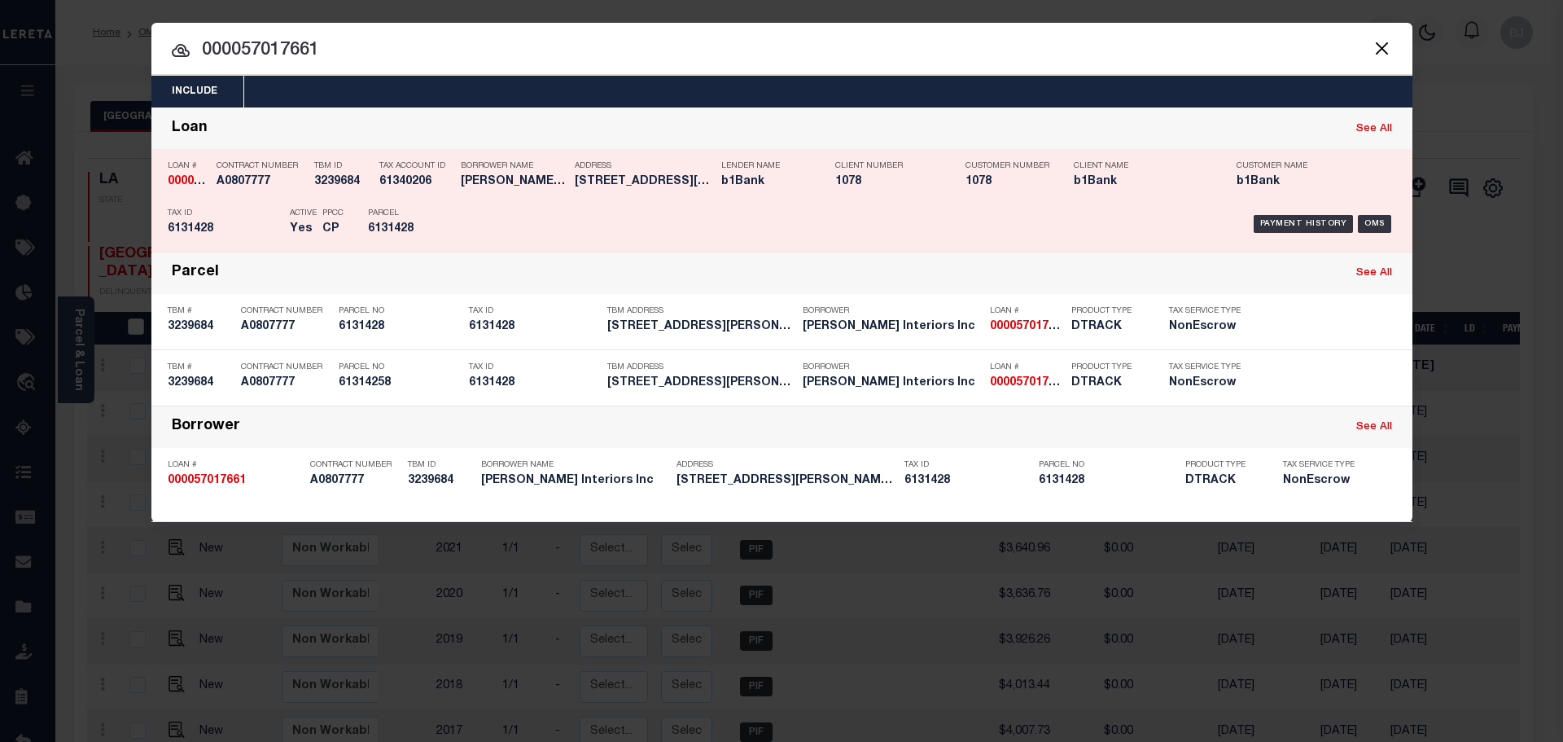
click at [598, 200] on div "Address 646 Albertson Parkway, Broussar..." at bounding box center [644, 176] width 138 height 47
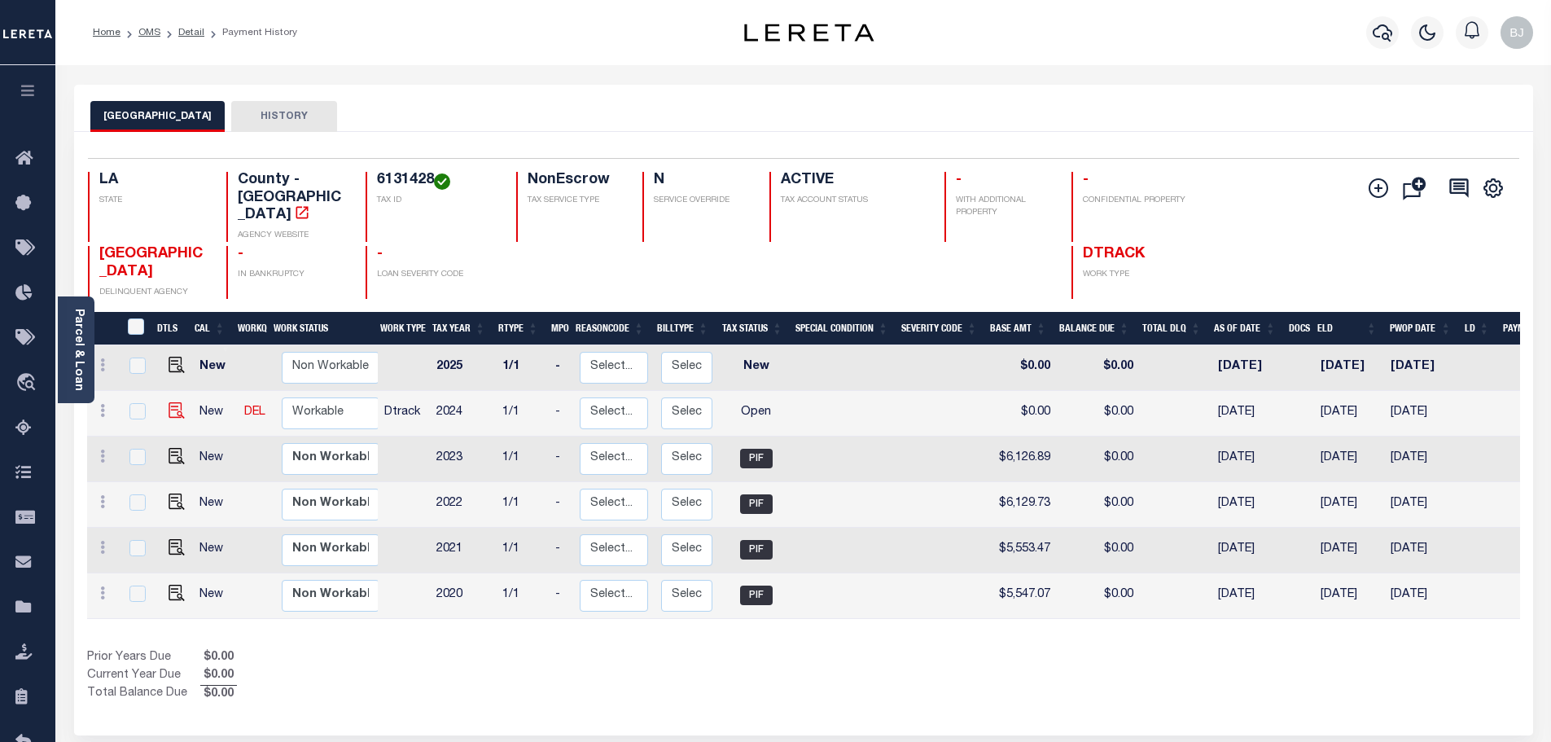
click at [169, 402] on img at bounding box center [177, 410] width 16 height 16
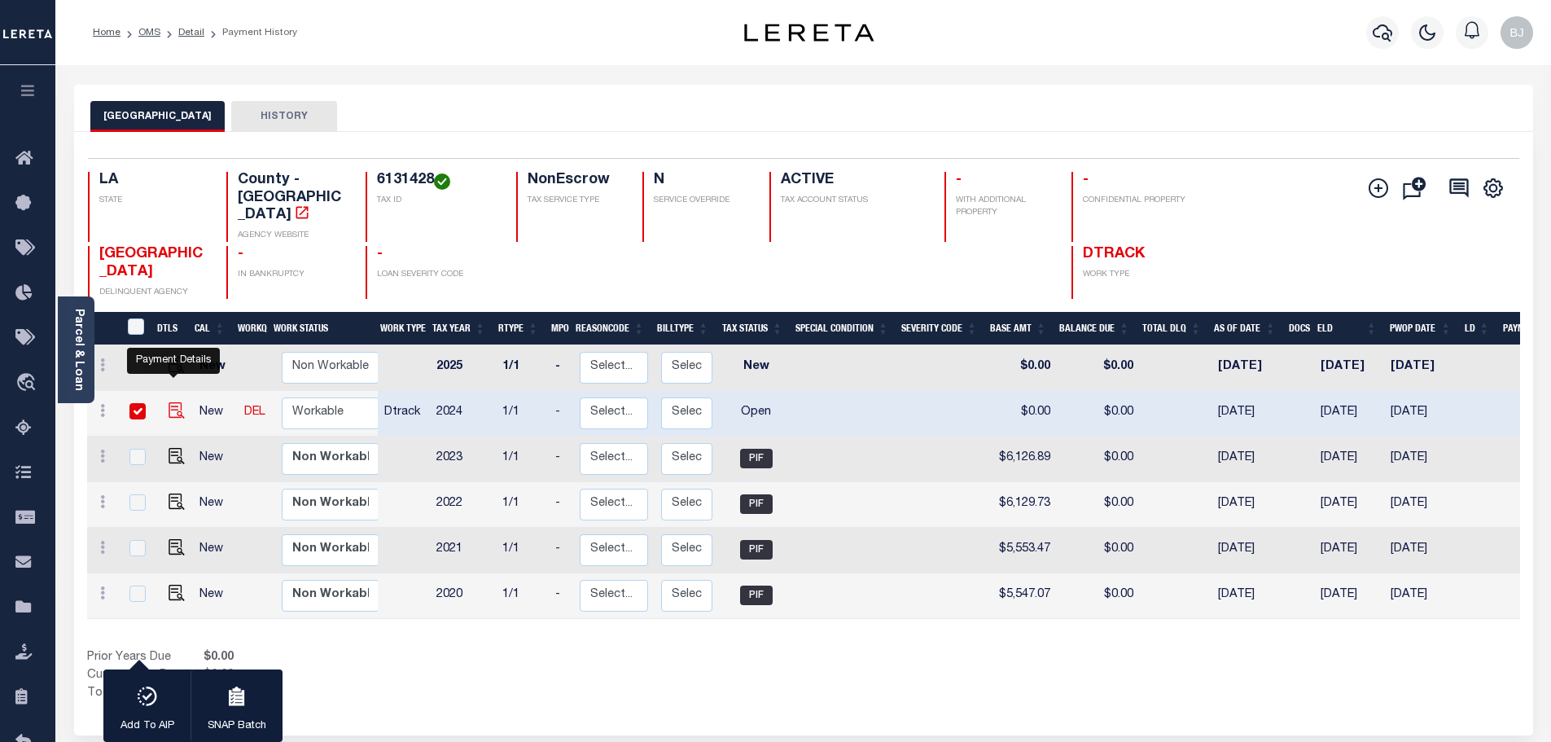
checkbox input "true"
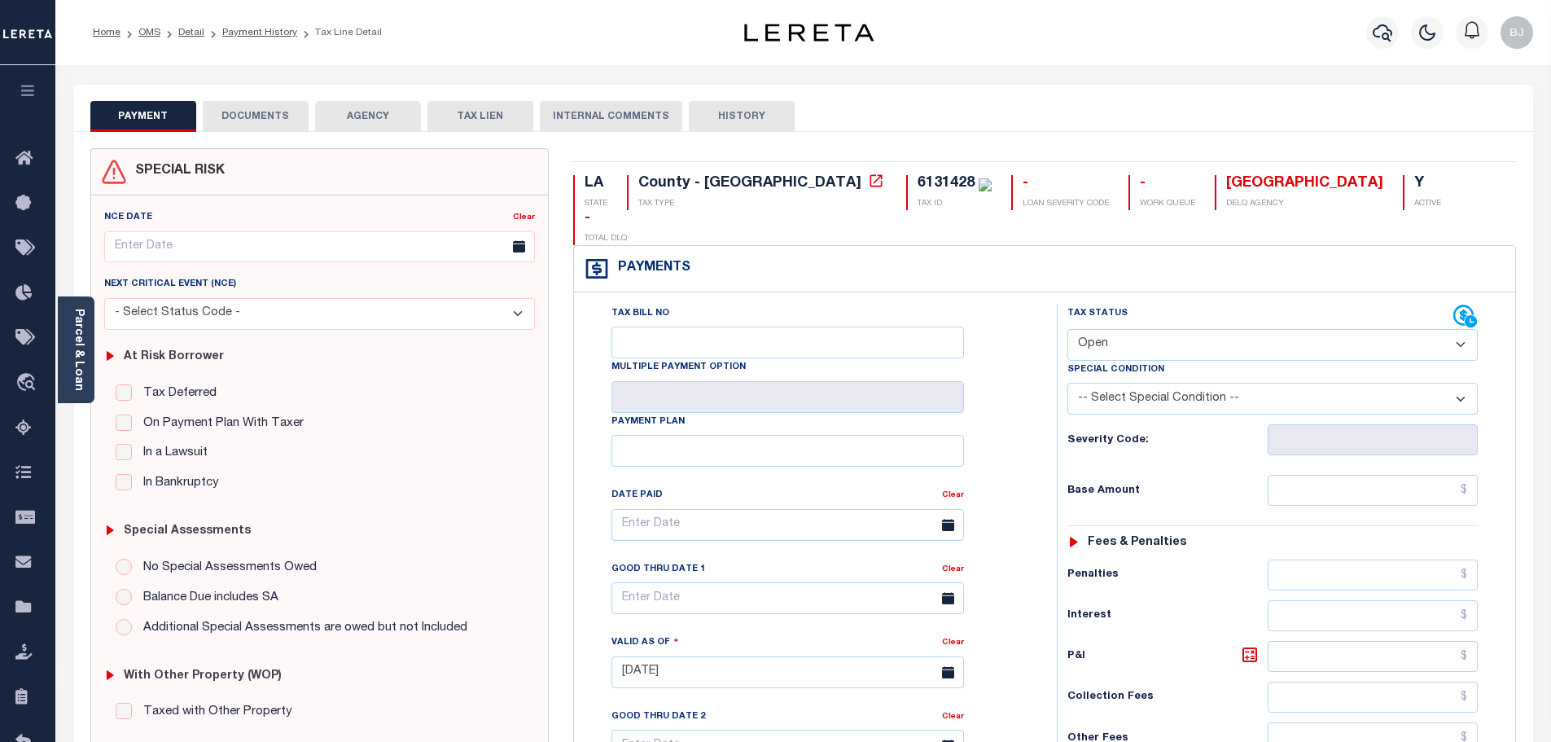
click at [1167, 329] on select "- Select Status Code - Open Due/Unpaid Paid Incomplete No Tax Due Internal Refu…" at bounding box center [1272, 345] width 410 height 32
select select "PYD"
click at [1067, 329] on select "- Select Status Code - Open Due/Unpaid Paid Incomplete No Tax Due Internal Refu…" at bounding box center [1272, 345] width 410 height 32
type input "[DATE]"
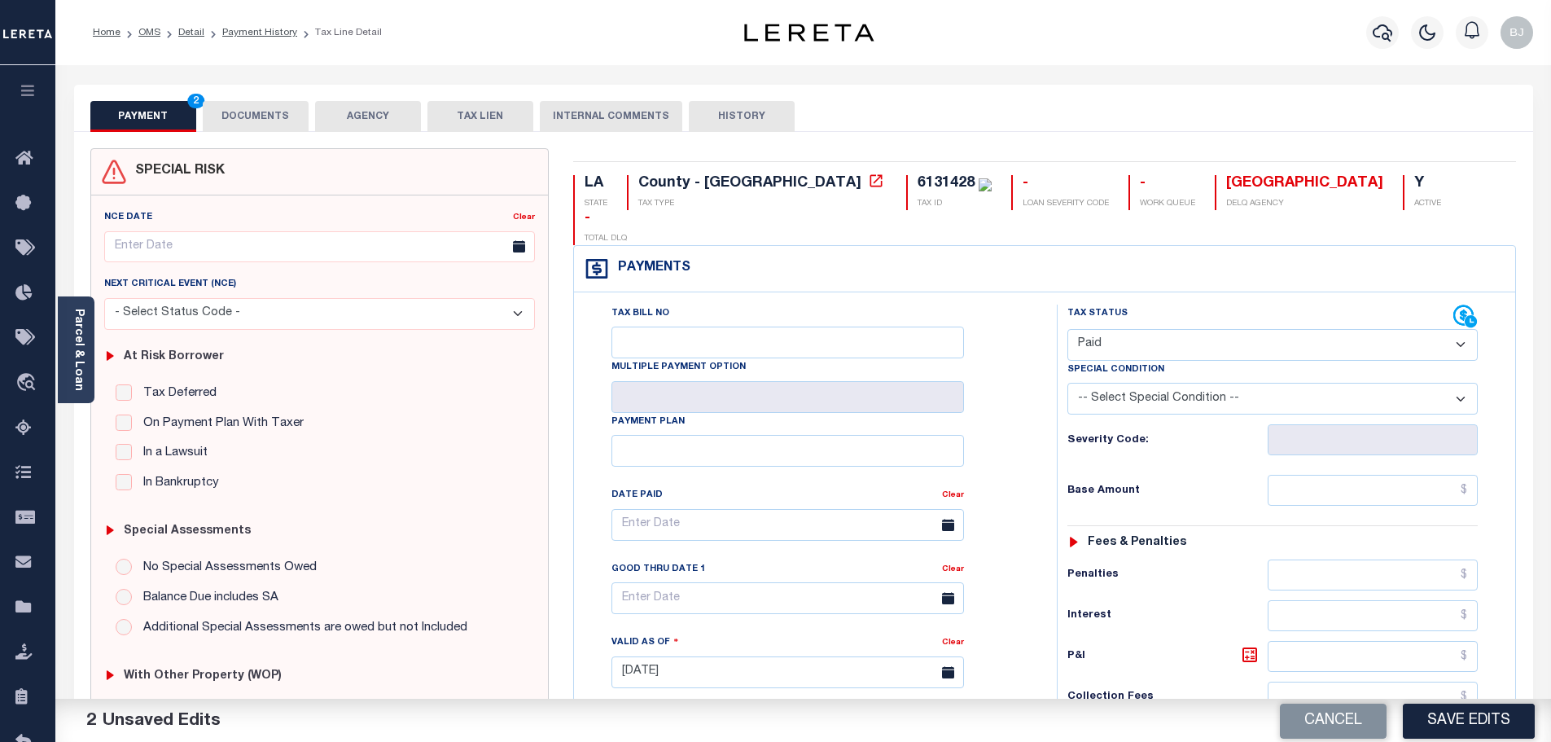
scroll to position [326, 0]
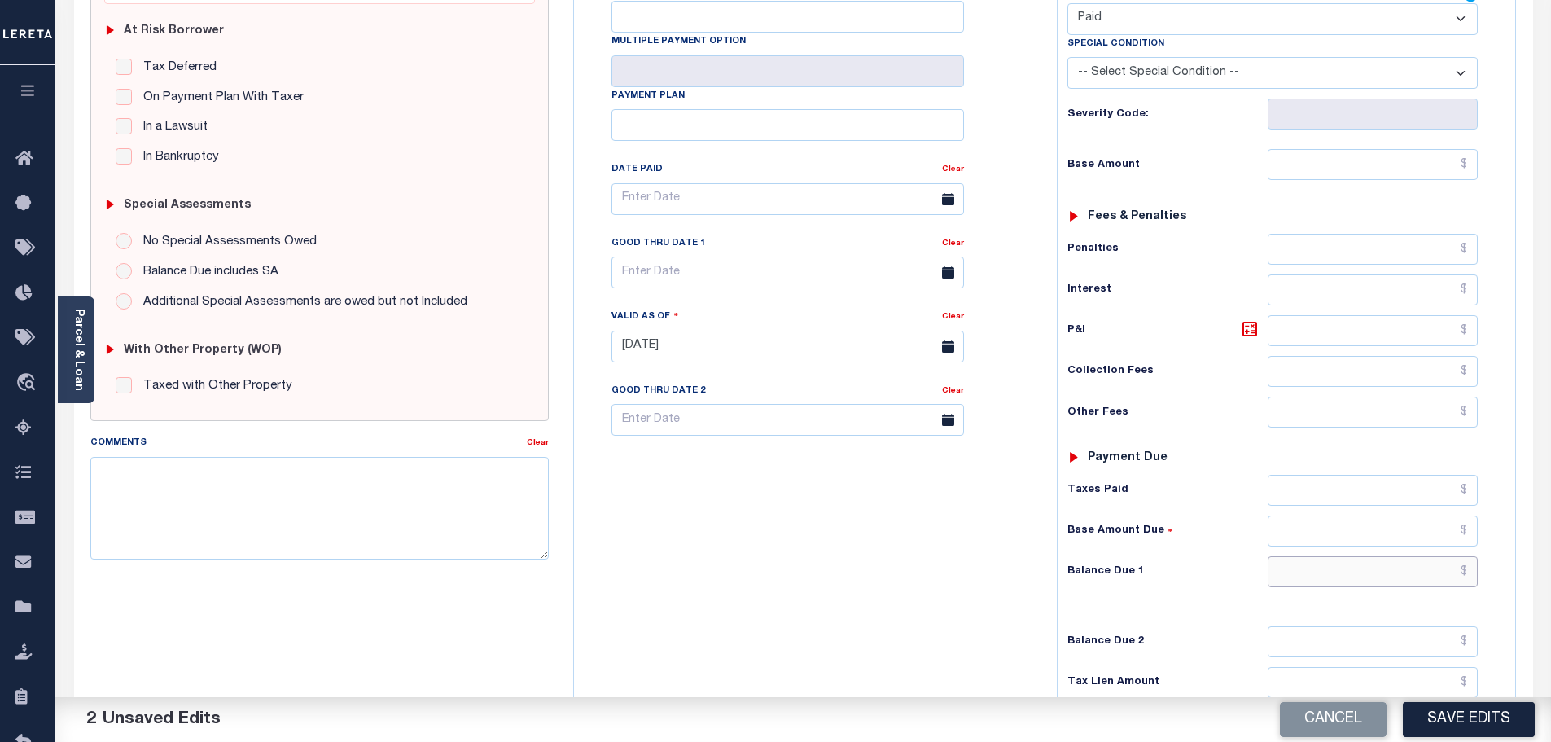
click at [1346, 556] on input "text" at bounding box center [1372, 571] width 211 height 31
type input "$0.00"
click at [265, 561] on div "Comments Clear" at bounding box center [320, 503] width 484 height 138
click at [367, 539] on textarea "Comments" at bounding box center [319, 508] width 459 height 103
paste textarea "Marked paid per file from tax office -bj"
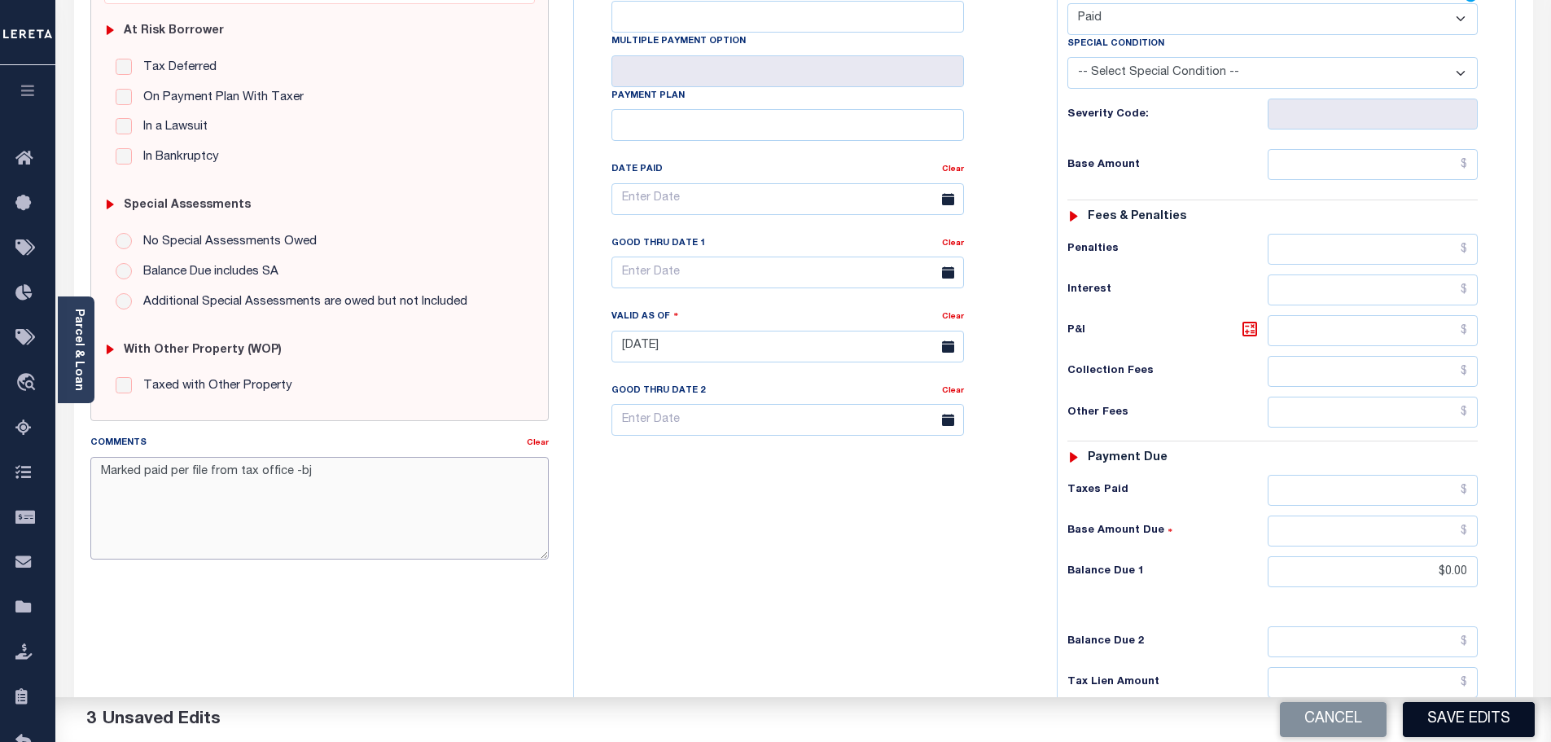
type textarea "Marked paid per file from tax office -bj"
click at [1464, 731] on button "Save Edits" at bounding box center [1469, 719] width 132 height 35
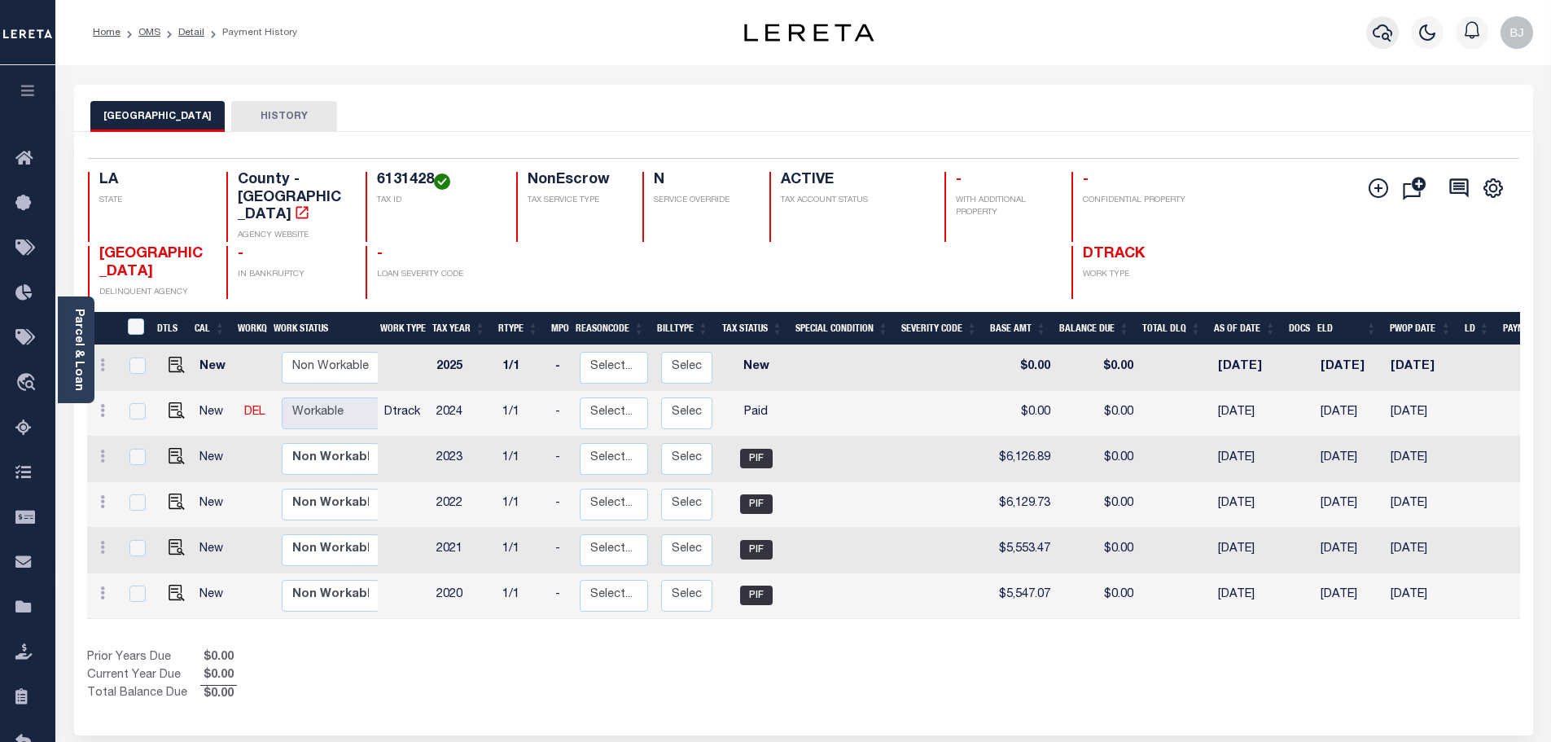
click at [1377, 28] on icon "button" at bounding box center [1382, 33] width 20 height 20
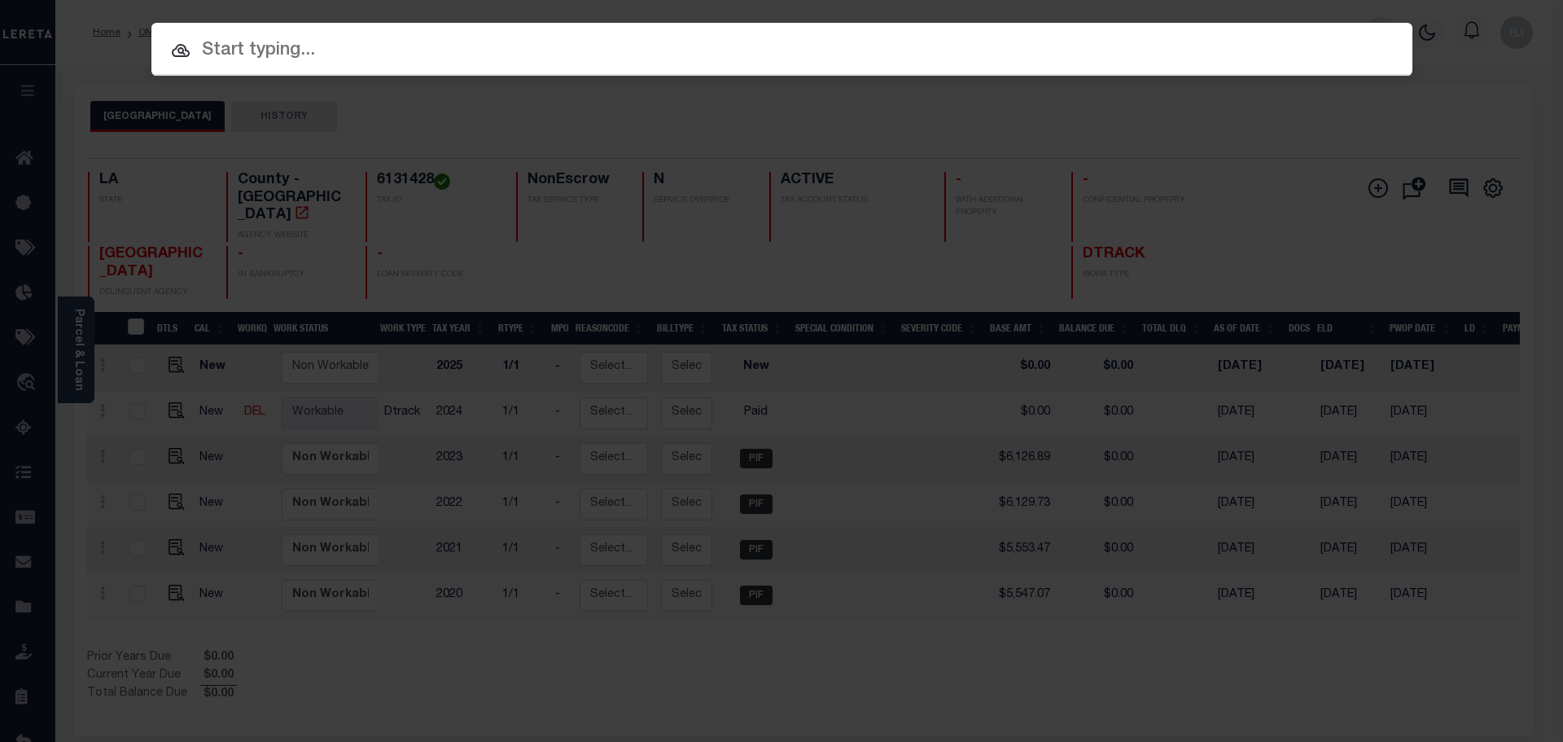
paste input "972400003703"
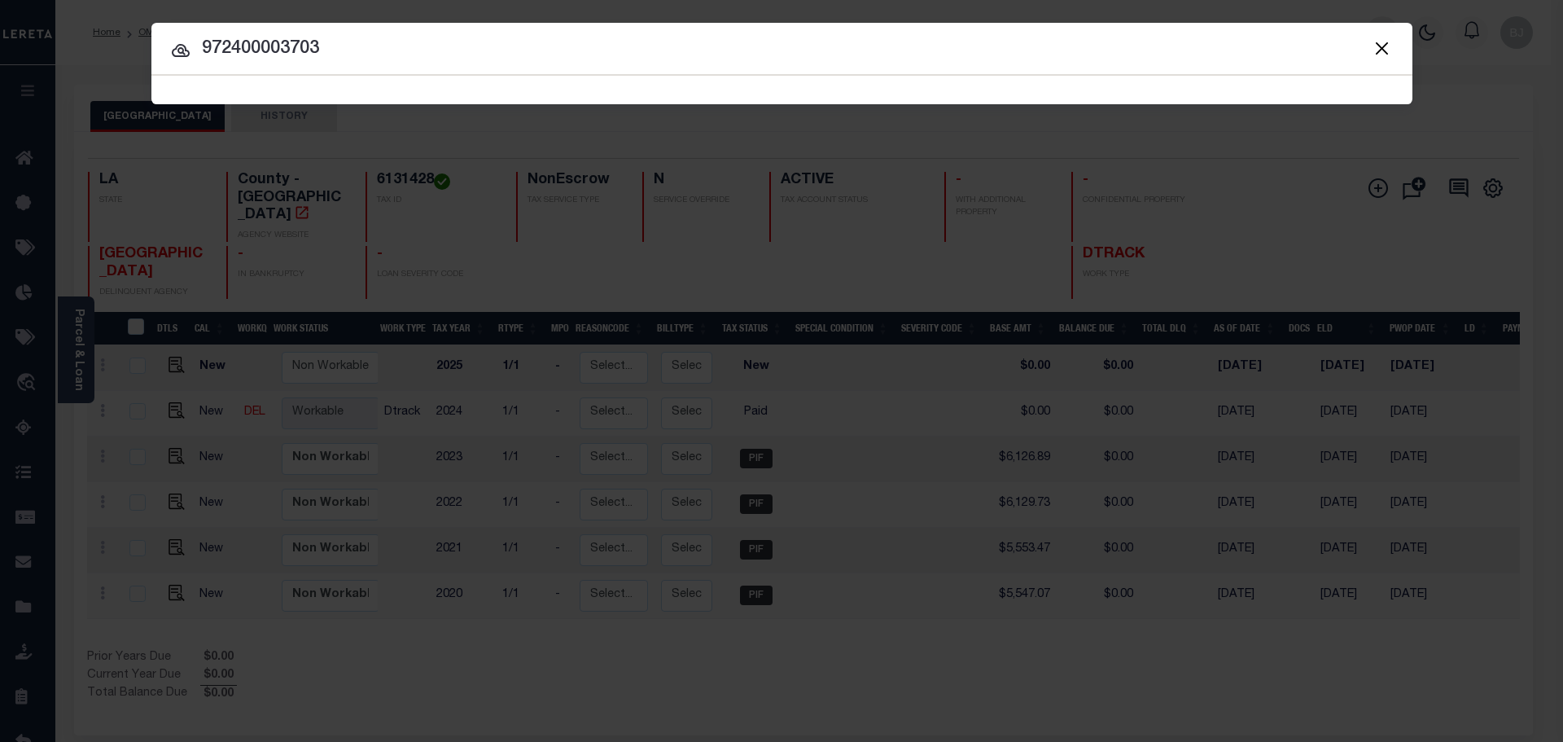
type input "972400003703"
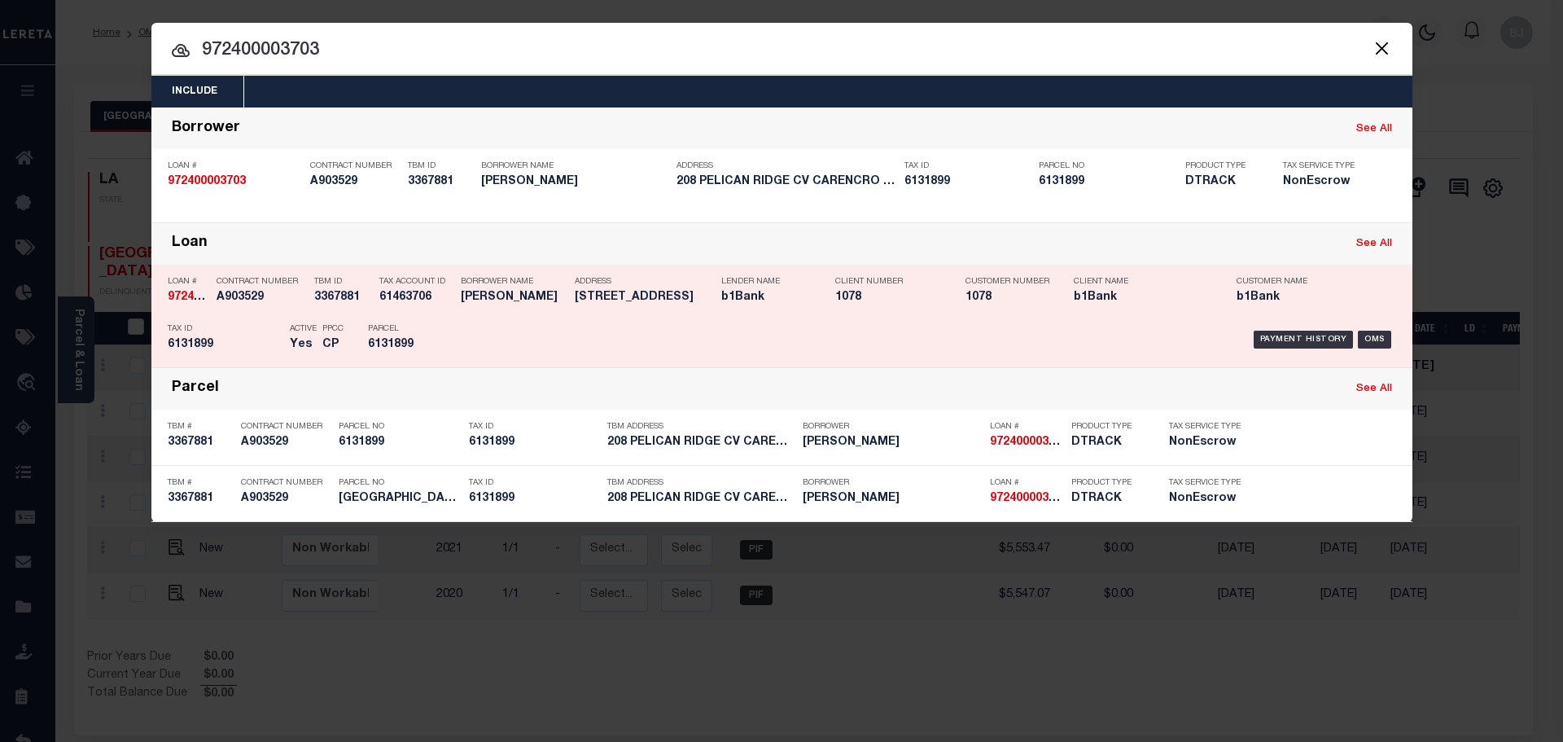
click at [611, 315] on div "Address 208 Pelican Ridge Cv, Carencro LA" at bounding box center [644, 292] width 138 height 47
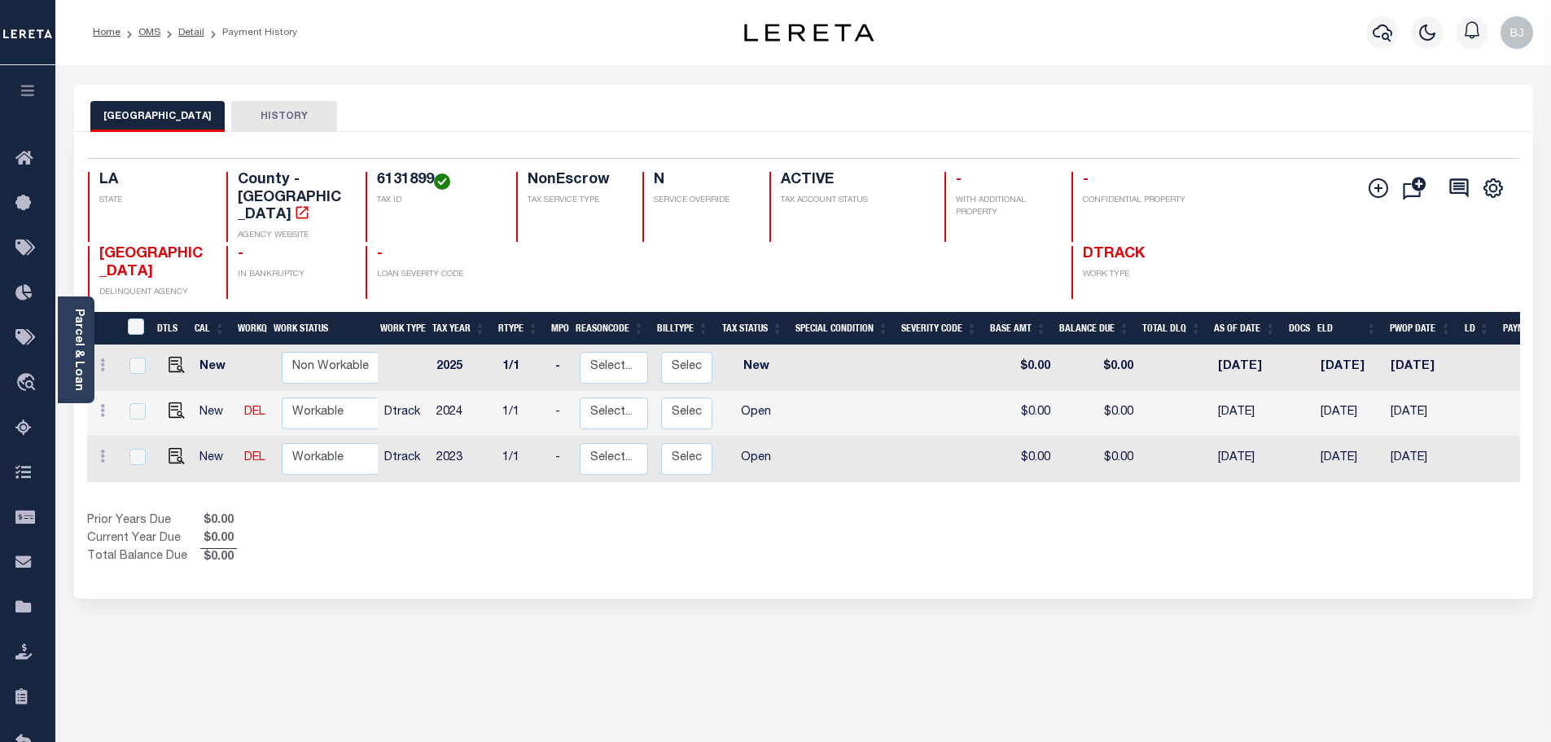
click at [178, 379] on div at bounding box center [174, 376] width 11 height 5
click at [169, 402] on img "" at bounding box center [177, 410] width 16 height 16
checkbox input "true"
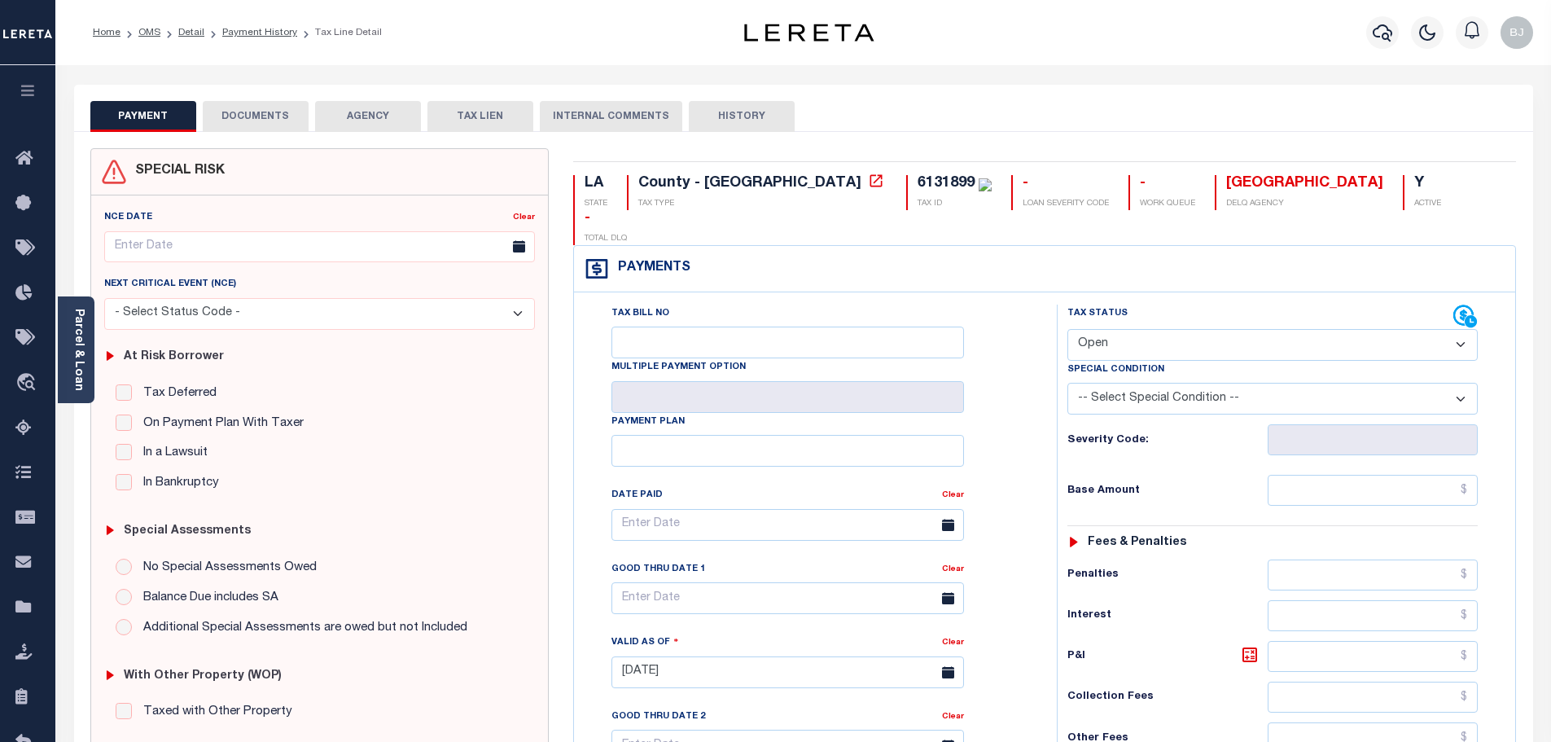
drag, startPoint x: 1204, startPoint y: 311, endPoint x: 1184, endPoint y: 326, distance: 24.4
click at [1204, 329] on select "- Select Status Code - Open Due/Unpaid Paid Incomplete No Tax Due Internal Refu…" at bounding box center [1272, 345] width 410 height 32
select select "DUE"
click at [1067, 329] on select "- Select Status Code - Open Due/Unpaid Paid Incomplete No Tax Due Internal Refu…" at bounding box center [1272, 345] width 410 height 32
type input "[DATE]"
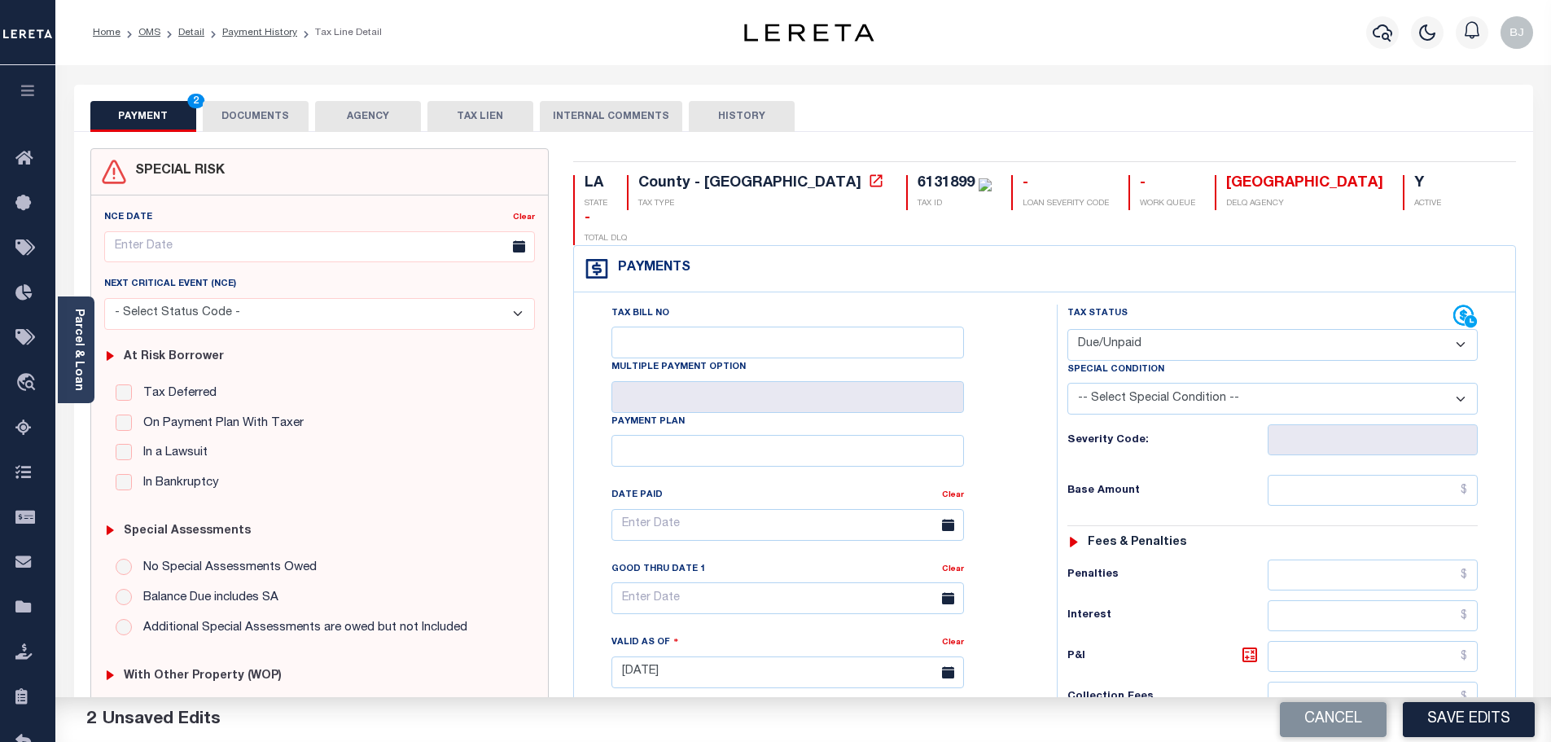
select select "PYD"
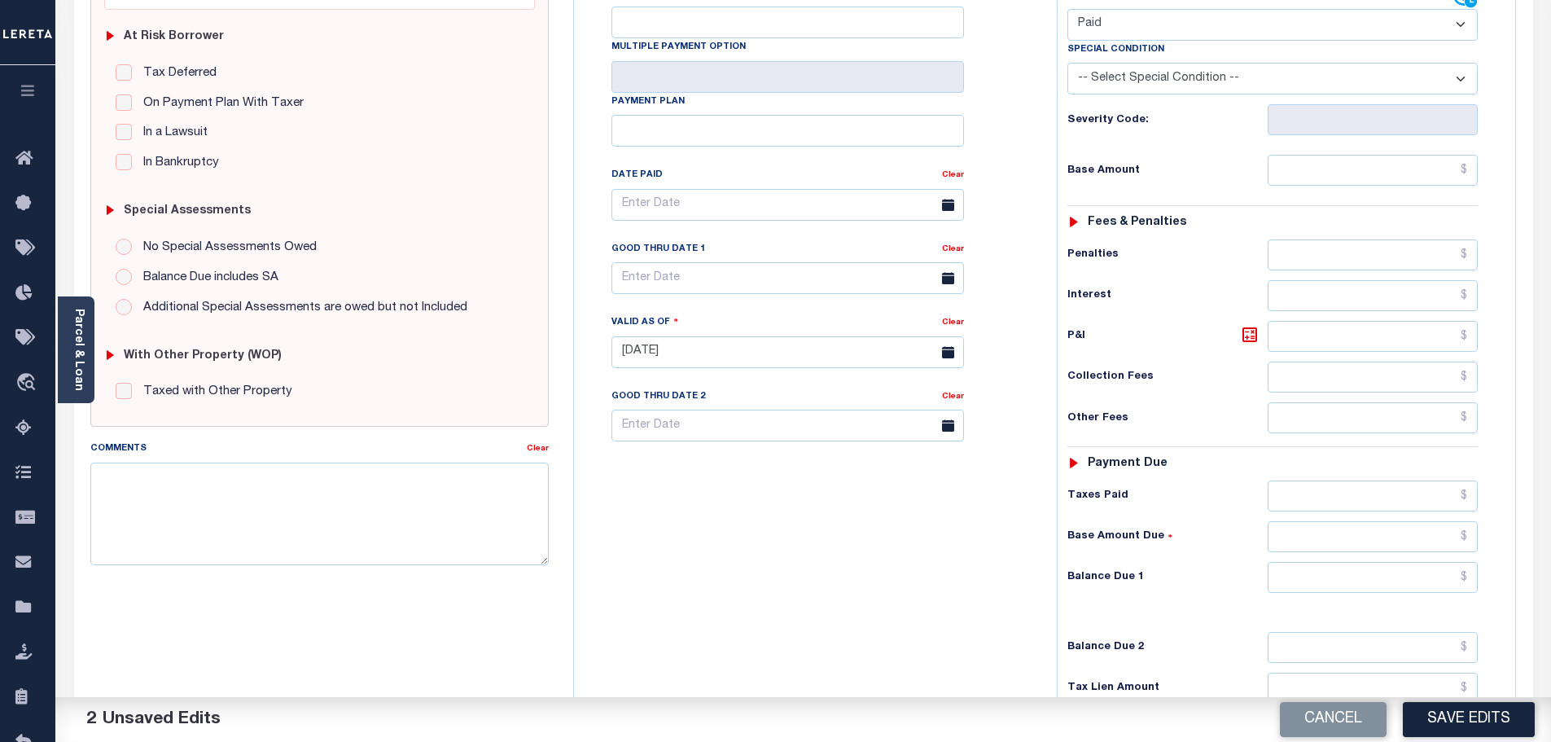
scroll to position [326, 0]
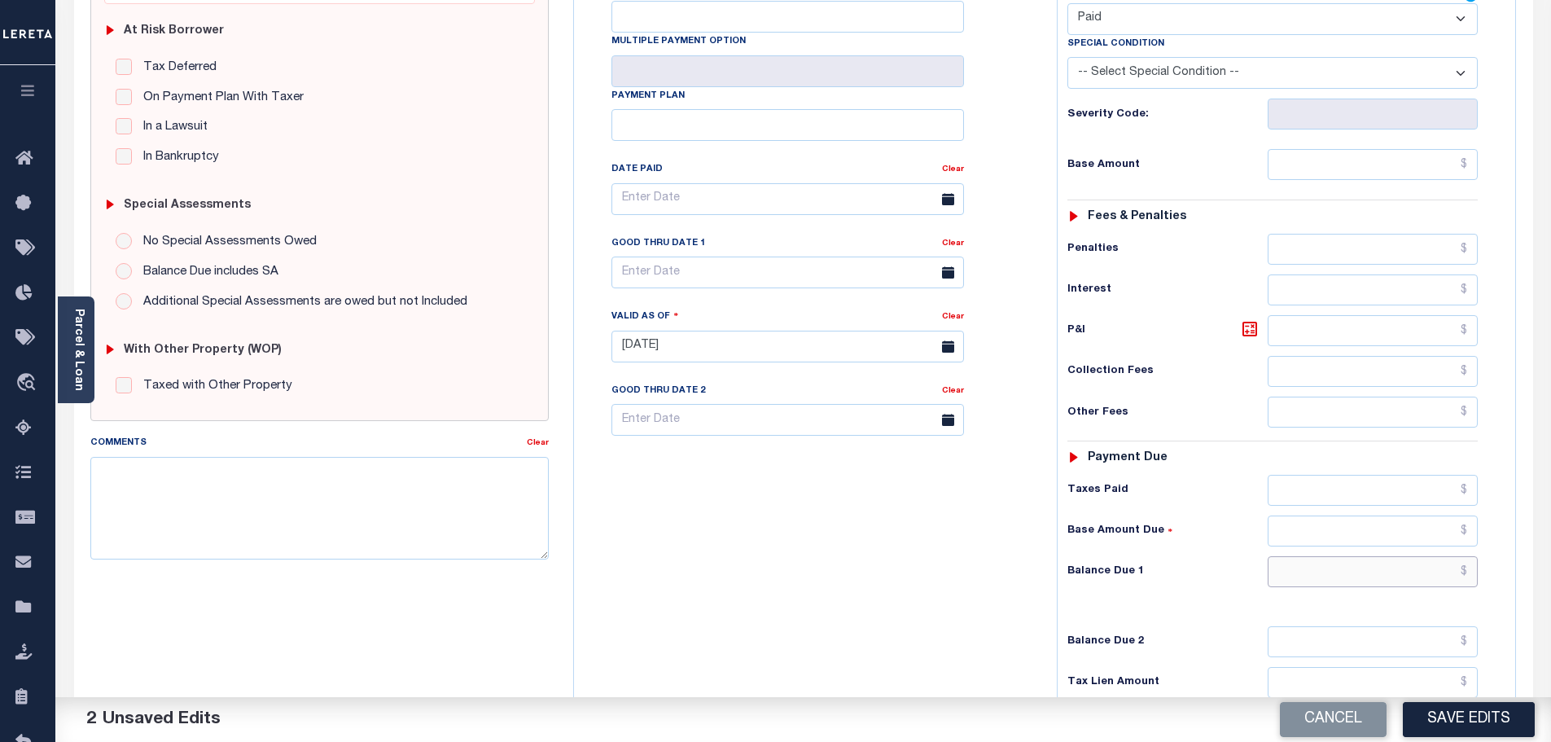
click at [1366, 556] on input "text" at bounding box center [1372, 571] width 211 height 31
type input "$0.00"
click at [350, 532] on textarea "Comments" at bounding box center [319, 508] width 459 height 103
paste textarea "Marked paid per file from tax office -bj"
type textarea "Marked paid per file from tax office -bj"
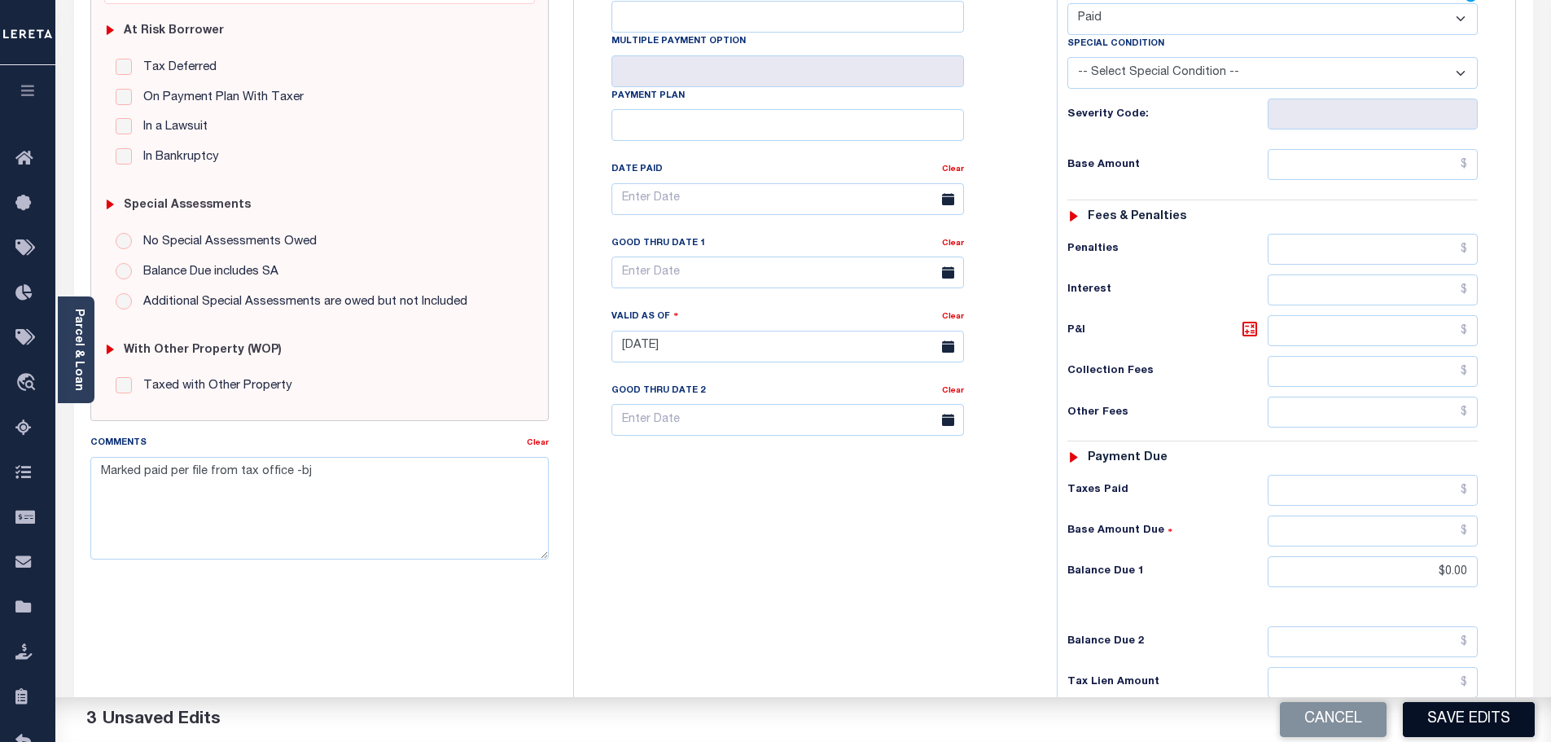
click at [1460, 725] on button "Save Edits" at bounding box center [1469, 719] width 132 height 35
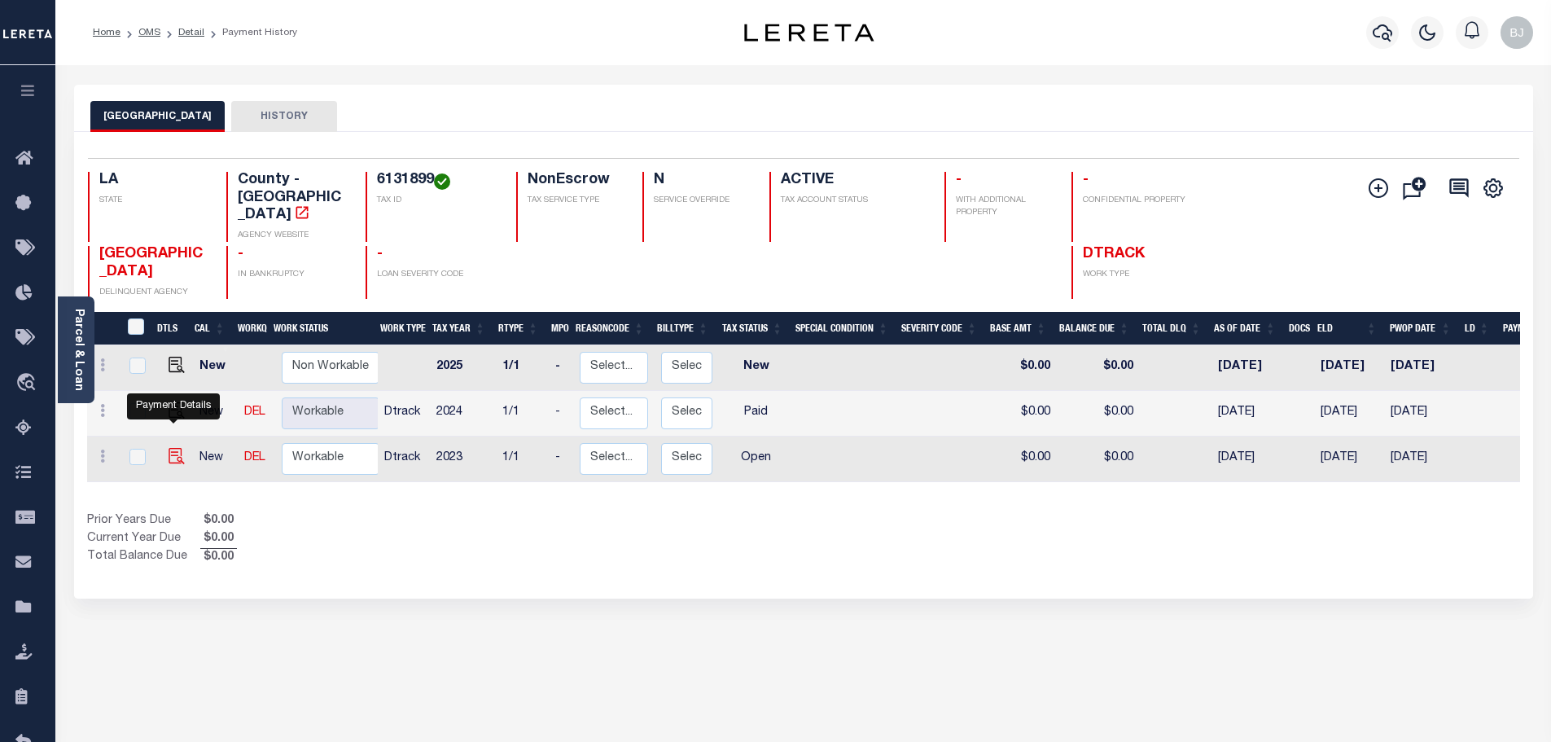
click at [170, 448] on img "" at bounding box center [177, 456] width 16 height 16
checkbox input "true"
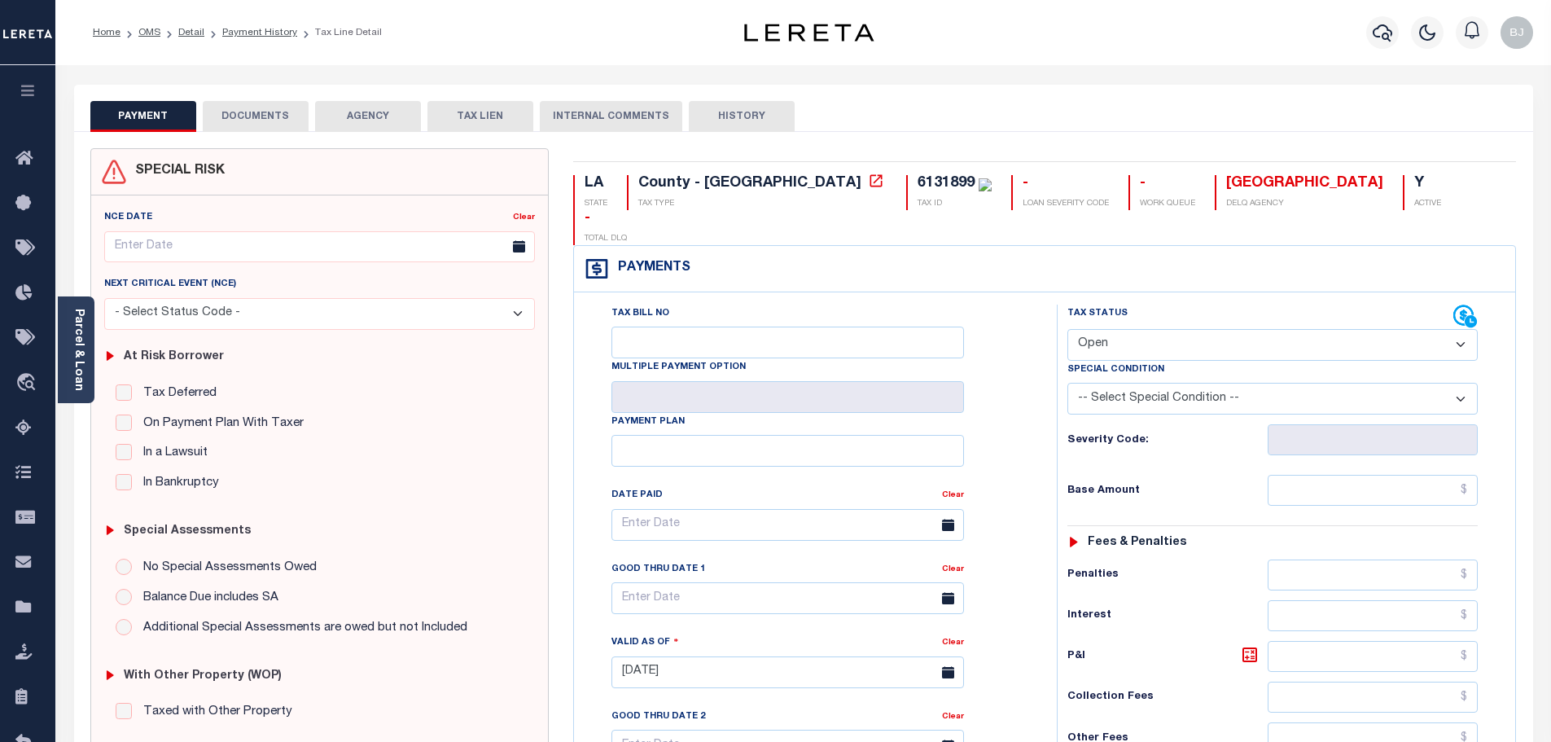
click at [1303, 361] on div "Special Condition" at bounding box center [1272, 372] width 410 height 23
click at [1306, 329] on select "- Select Status Code - Open Due/Unpaid Paid Incomplete No Tax Due Internal Refu…" at bounding box center [1272, 345] width 410 height 32
select select "DUE"
click at [1067, 329] on select "- Select Status Code - Open Due/Unpaid Paid Incomplete No Tax Due Internal Refu…" at bounding box center [1272, 345] width 410 height 32
type input "[DATE]"
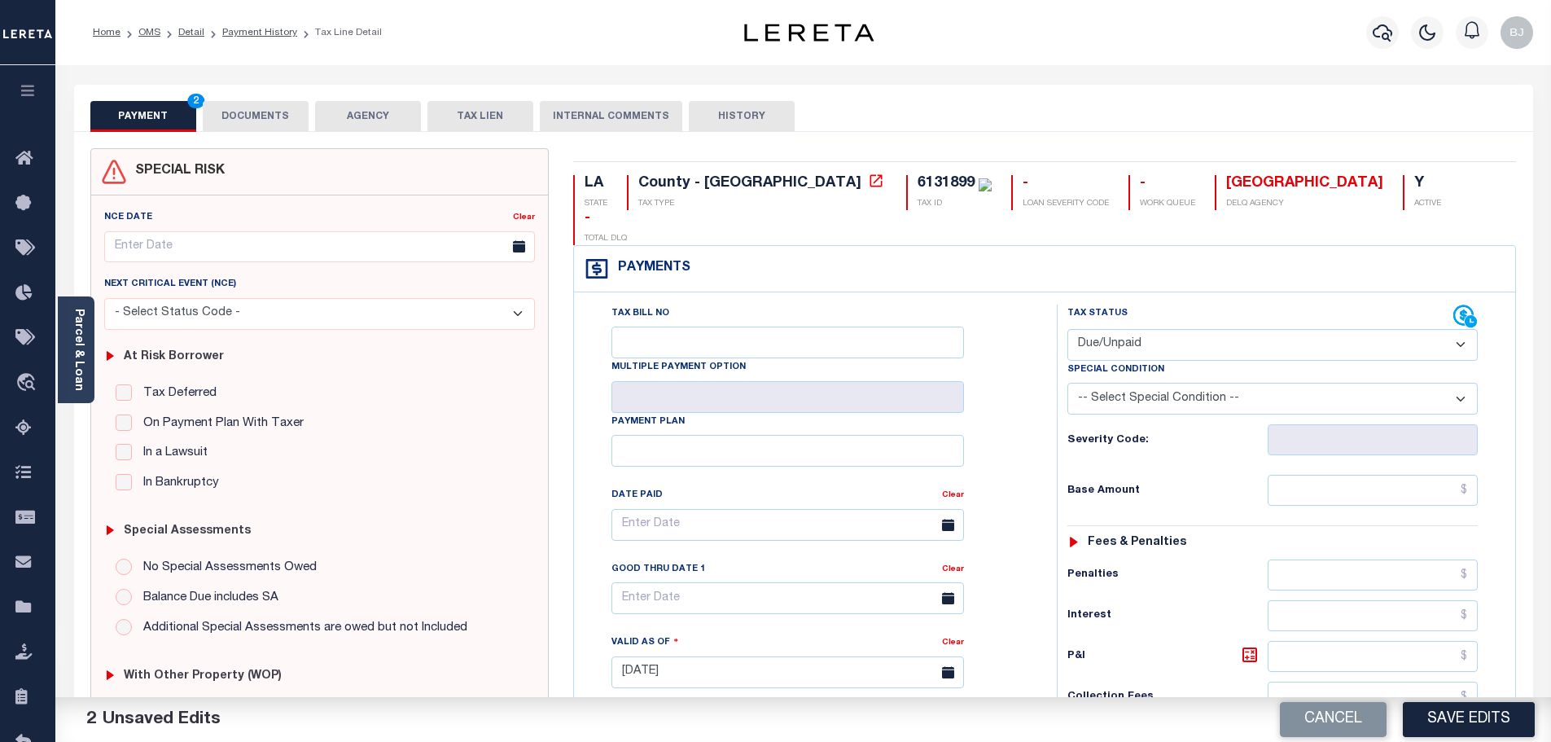
select select "PYD"
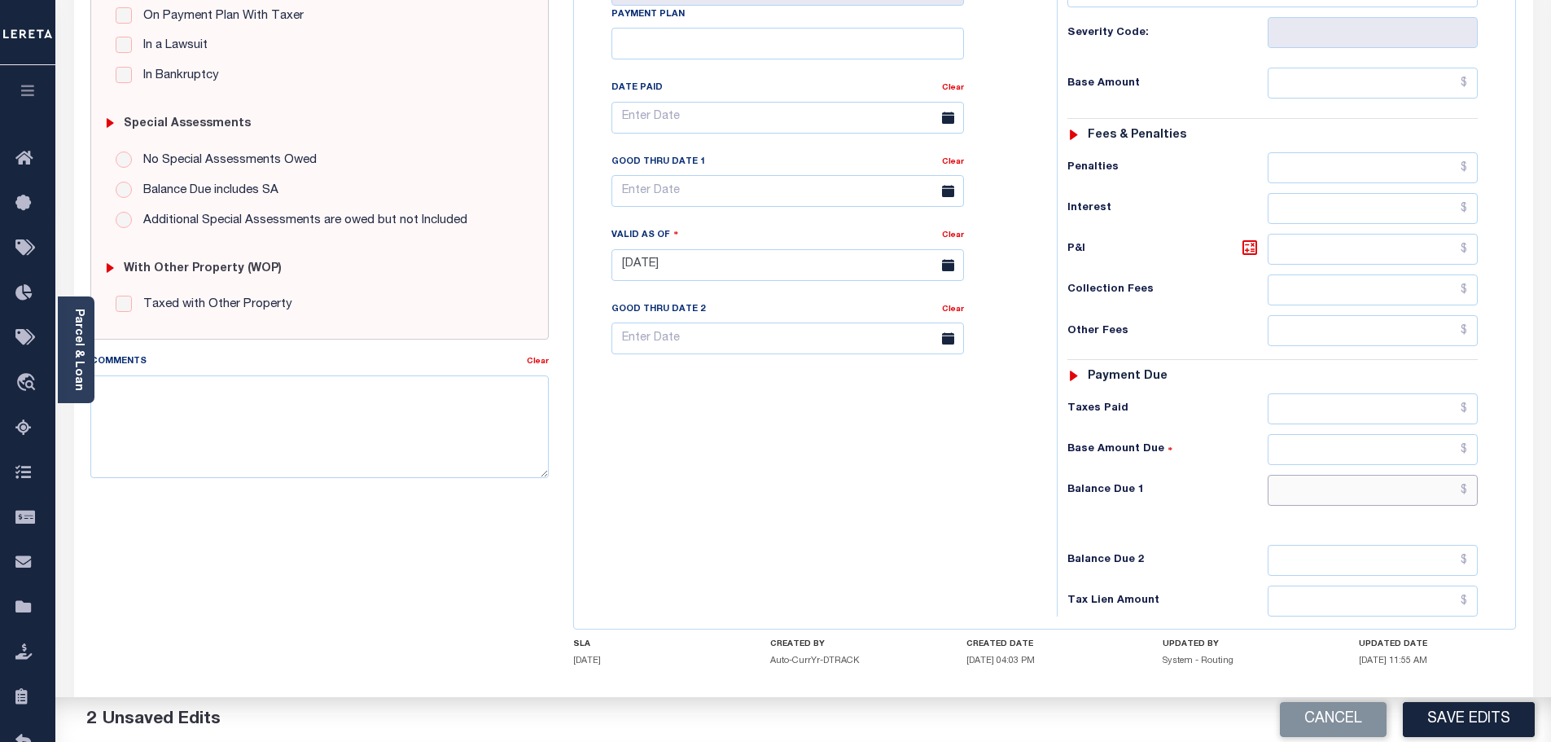
click at [1276, 475] on input "text" at bounding box center [1372, 490] width 211 height 31
type input "$0.00"
click at [416, 427] on textarea "Comments" at bounding box center [319, 426] width 459 height 103
paste textarea "Marked paid per file from tax office -bj"
type textarea "Marked paid per file from tax office -bj"
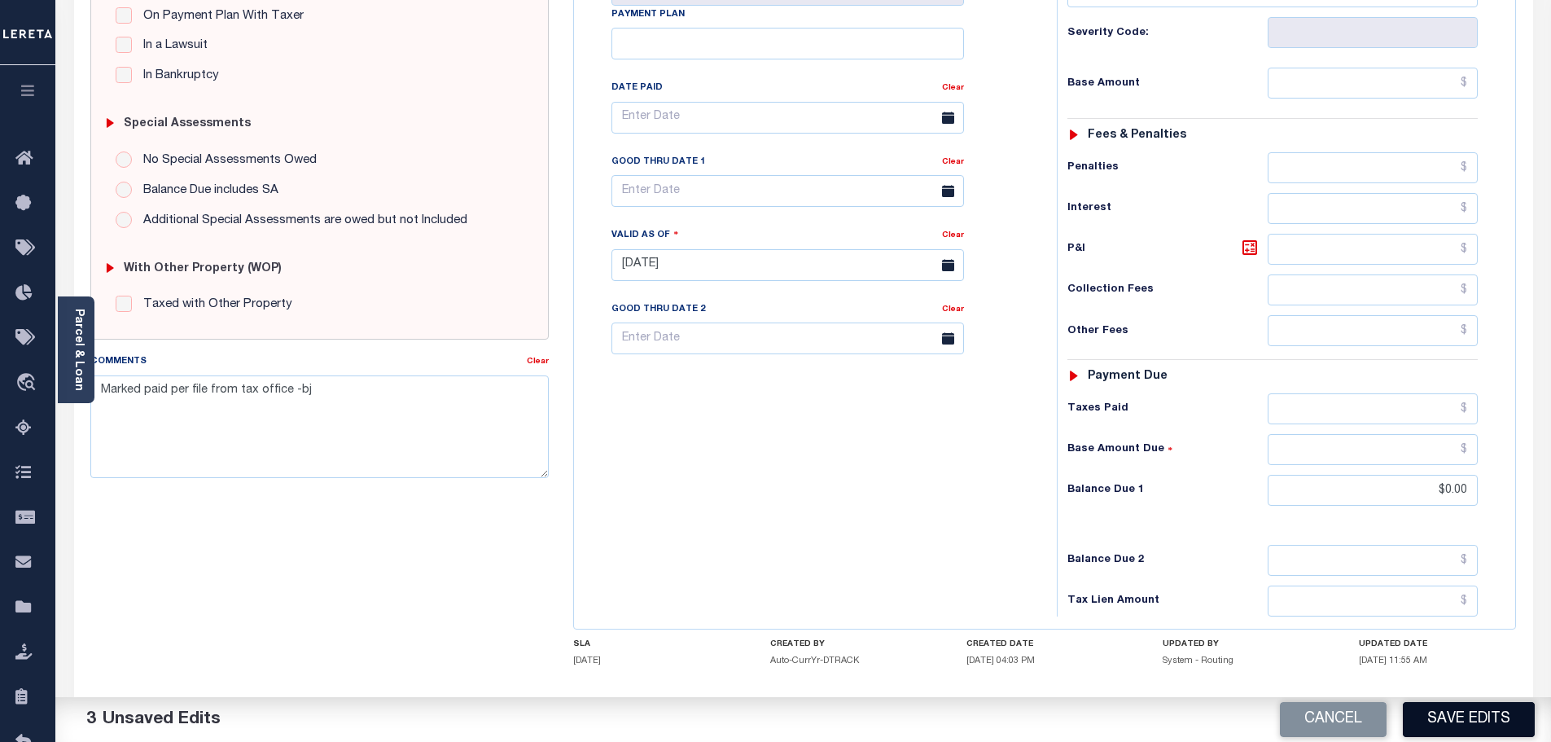
click at [1464, 705] on button "Save Edits" at bounding box center [1469, 719] width 132 height 35
checkbox input "false"
type textarea "Marked paid per file from tax office -bj"
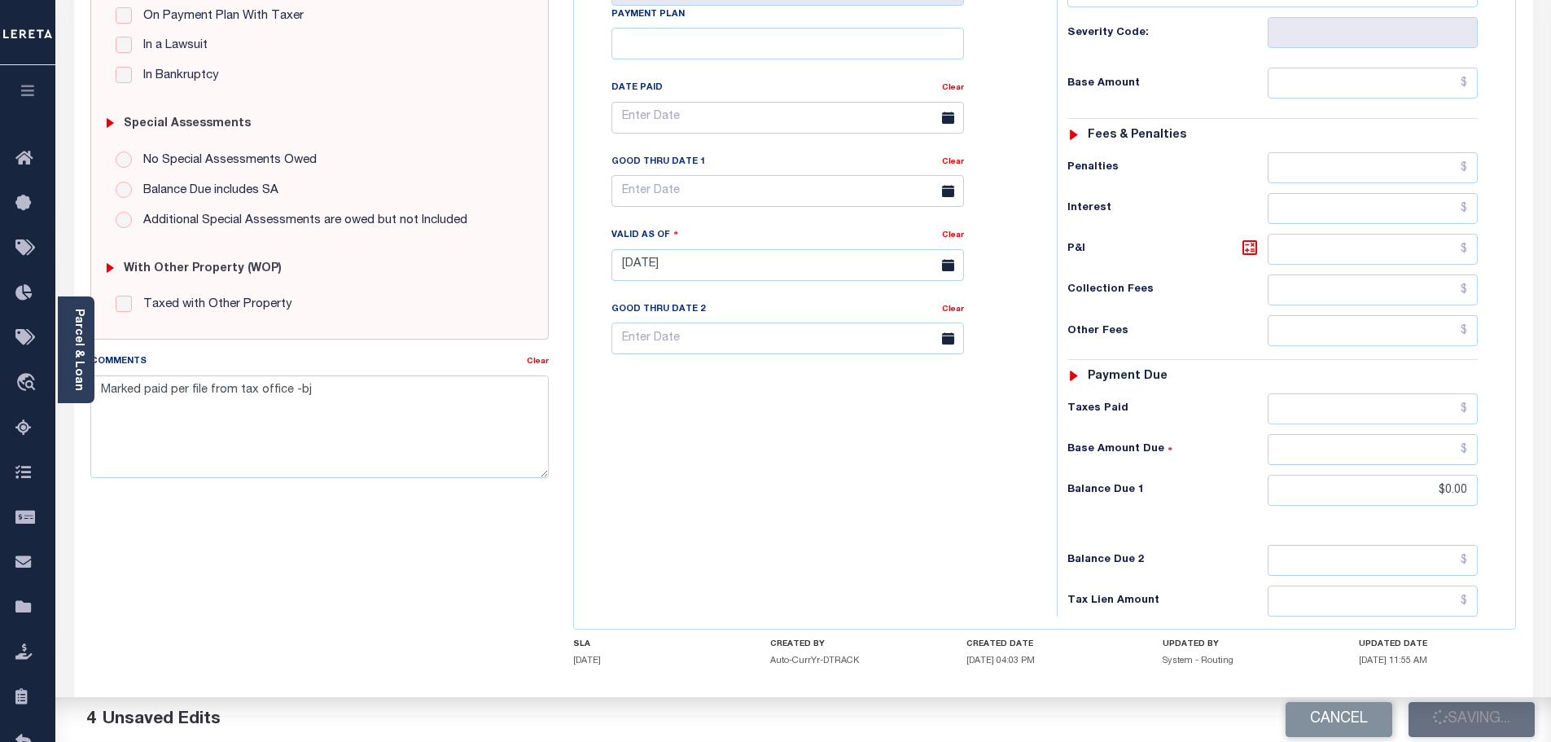
type input "$0"
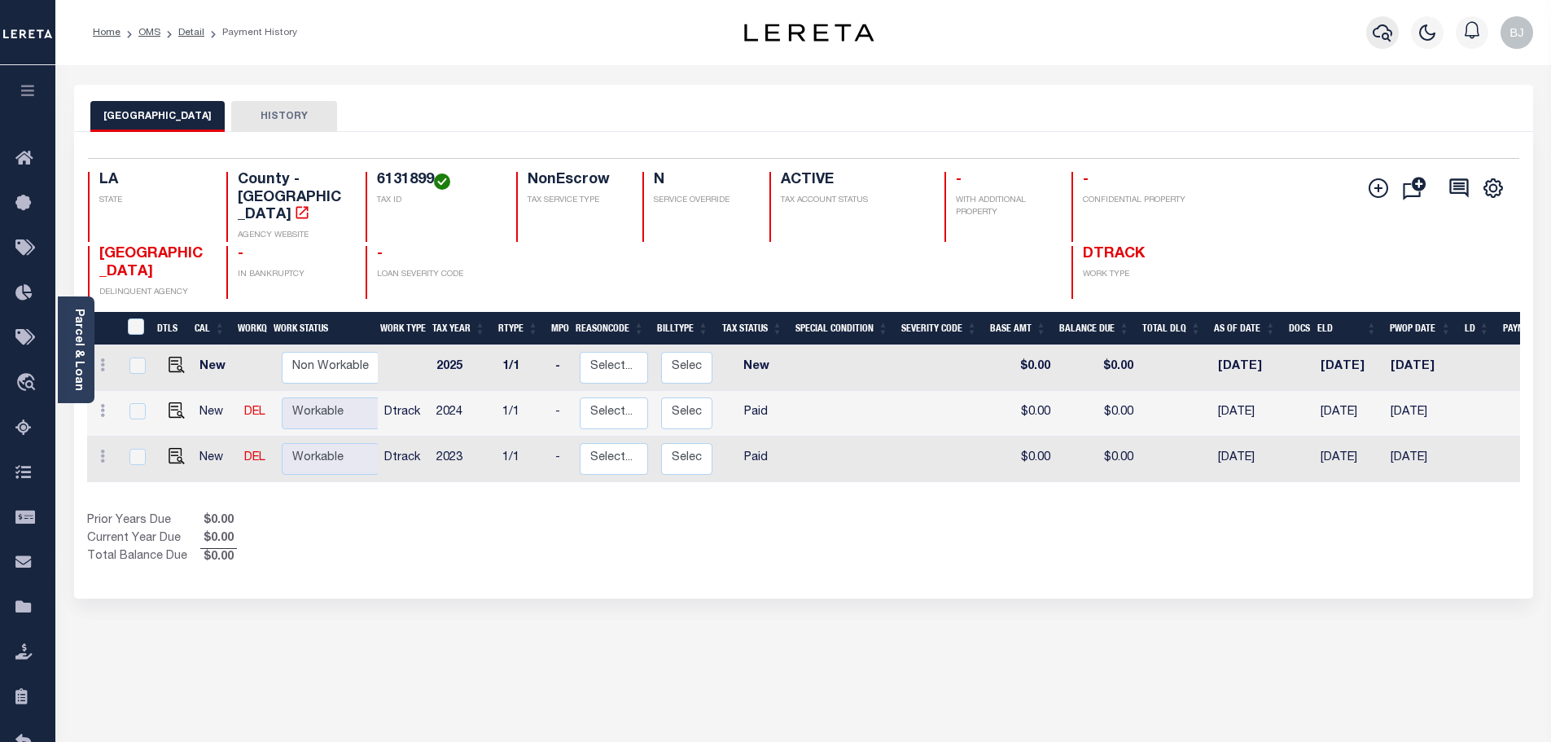
click at [1383, 36] on icon "button" at bounding box center [1382, 32] width 20 height 17
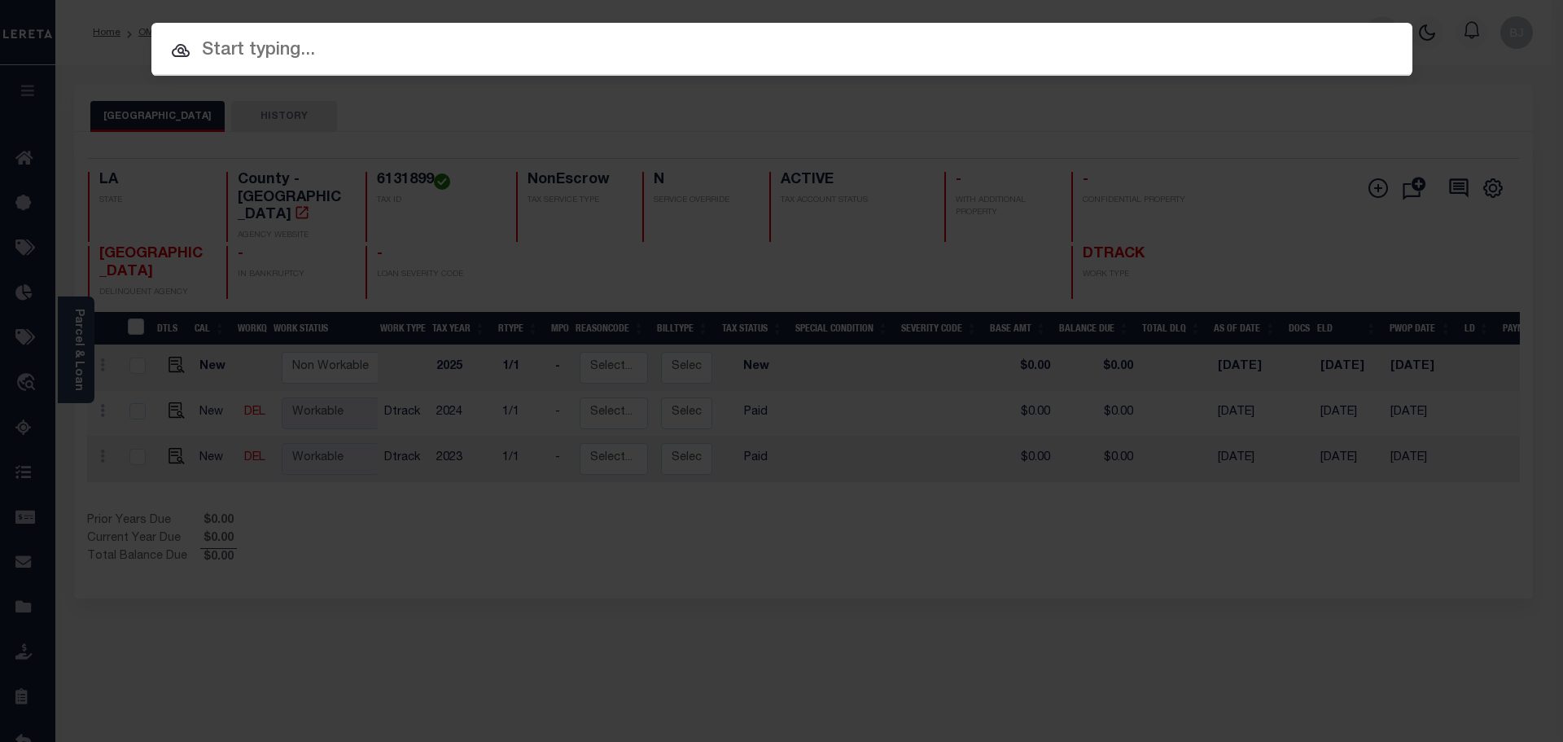
paste input "942400008754"
type input "942400008754"
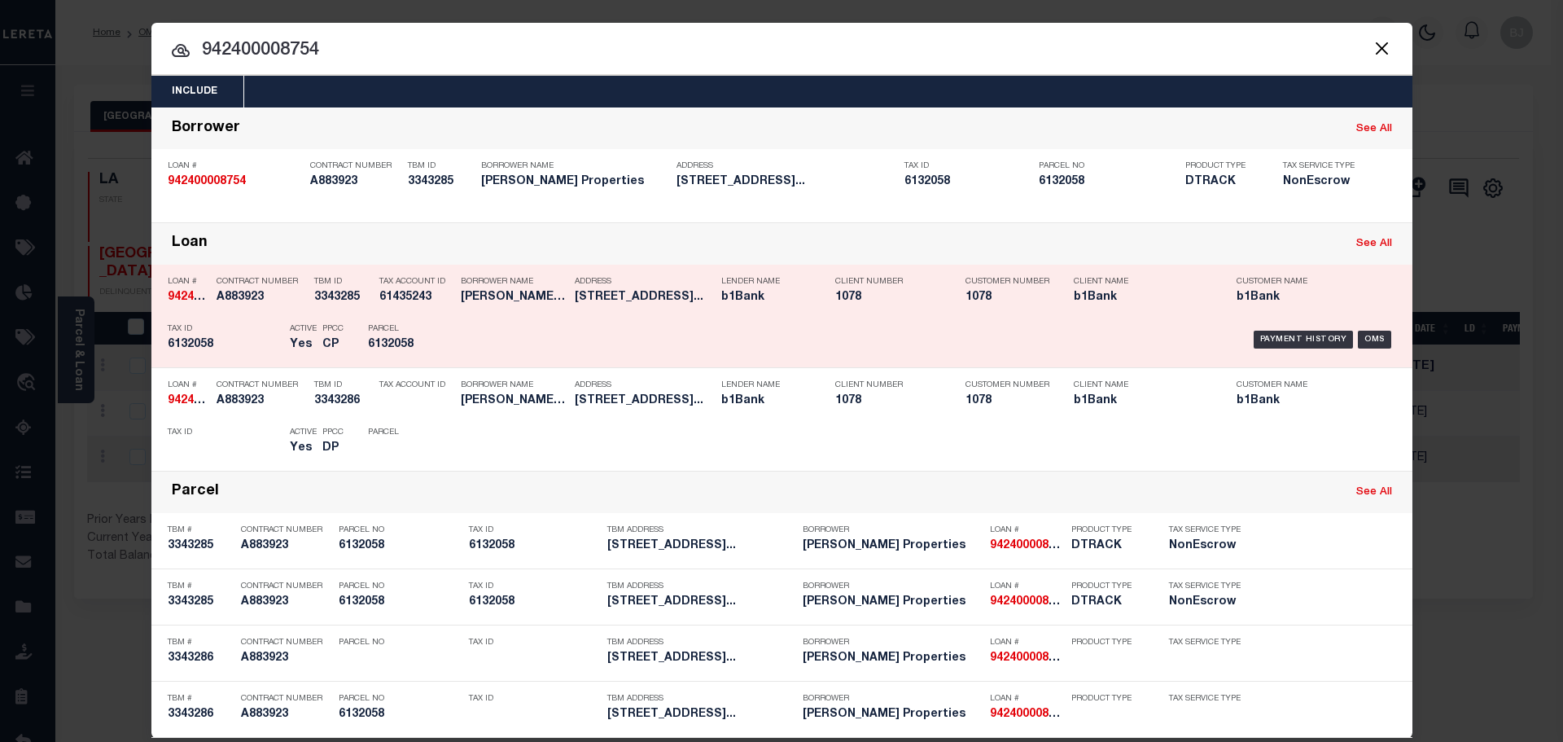
click at [492, 313] on div "Borrower Name GRACE JAMES PROPERTIES" at bounding box center [514, 292] width 106 height 47
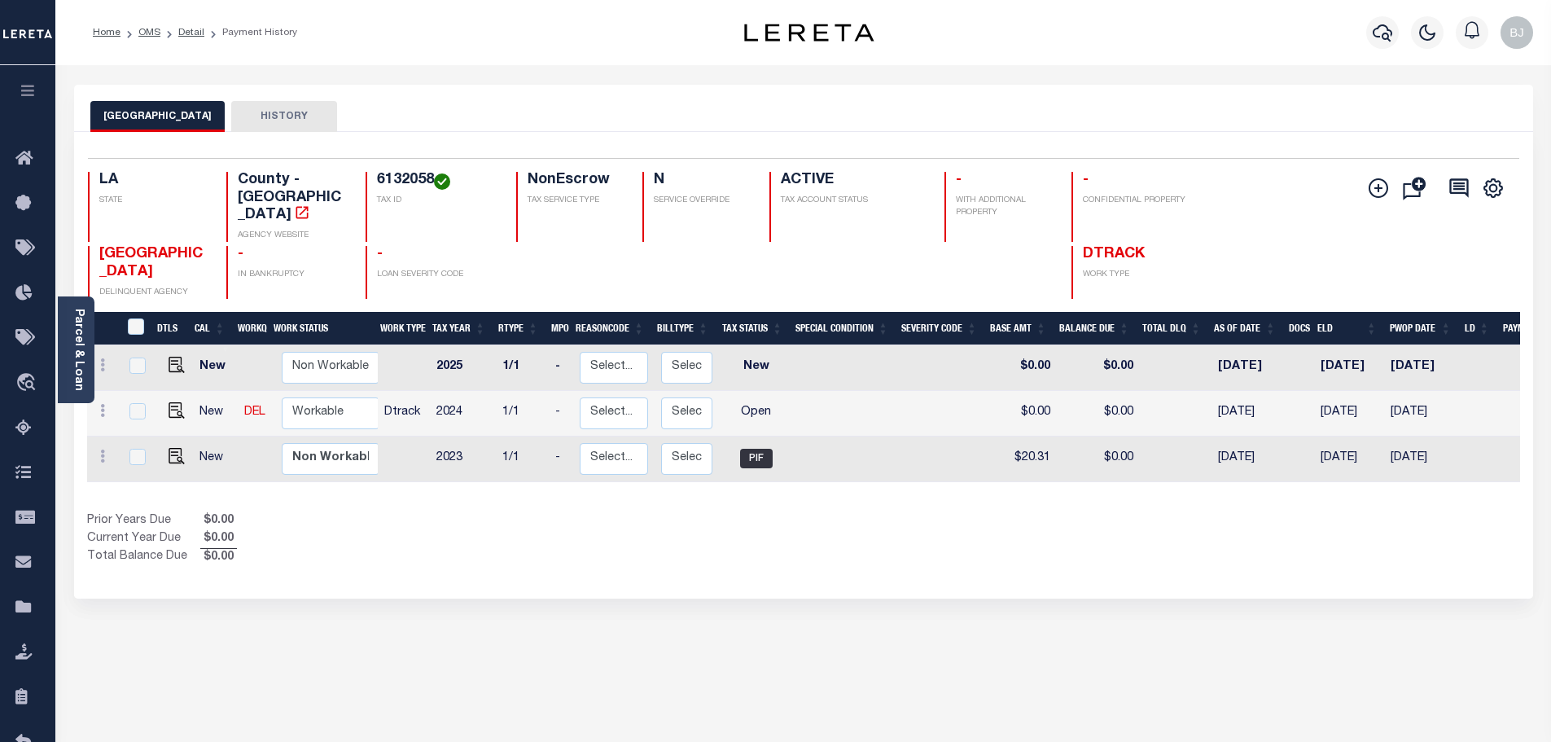
click at [412, 178] on h4 "6132058" at bounding box center [437, 181] width 120 height 18
copy h4 "6132058"
click at [173, 402] on img "" at bounding box center [177, 410] width 16 height 16
checkbox input "true"
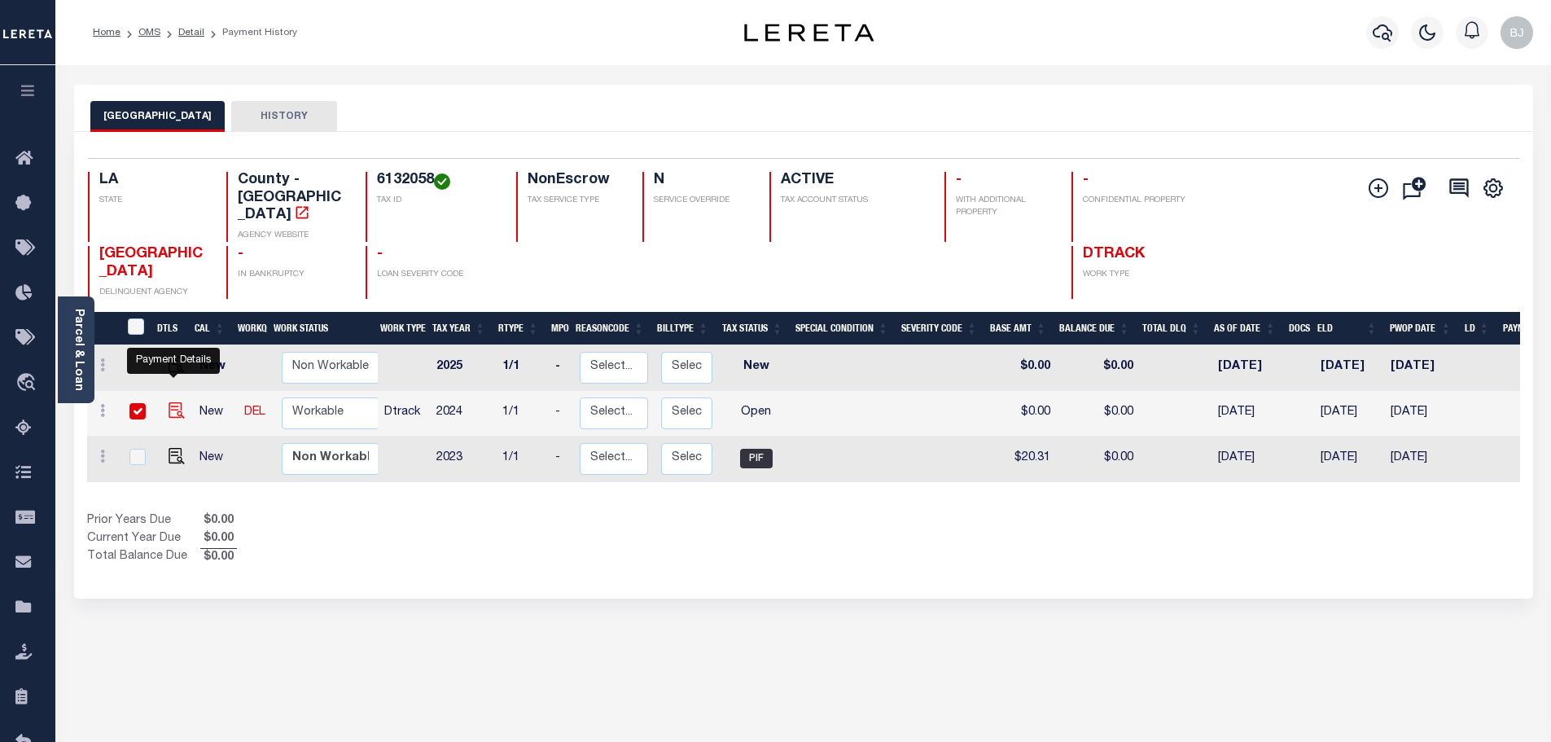
checkbox input "true"
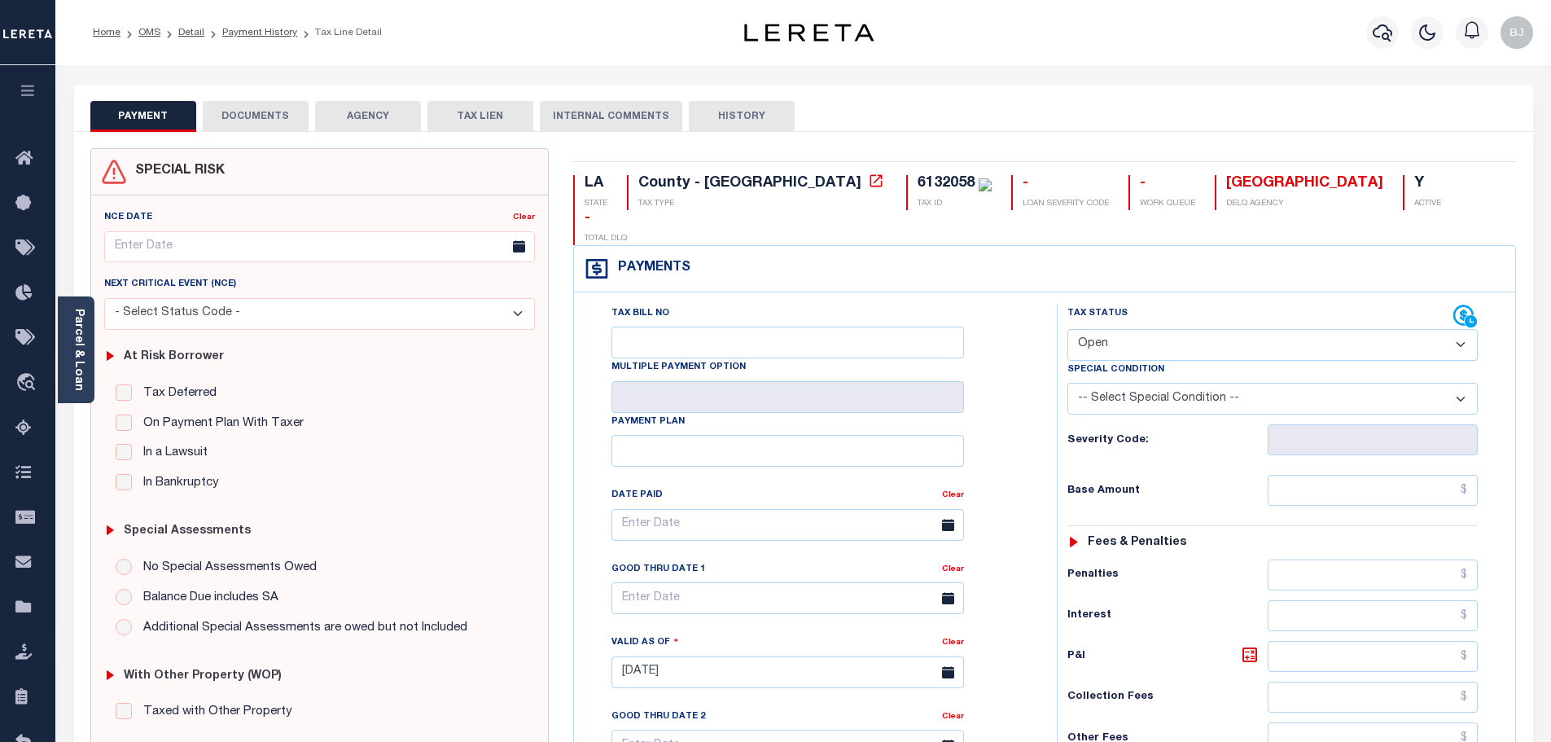
click at [1184, 304] on div "Tax Status Status" at bounding box center [1260, 316] width 386 height 24
drag, startPoint x: 1129, startPoint y: 309, endPoint x: 1126, endPoint y: 325, distance: 16.6
click at [1129, 329] on select "- Select Status Code - Open Due/Unpaid Paid Incomplete No Tax Due Internal Refu…" at bounding box center [1272, 345] width 410 height 32
select select "PYD"
click at [1067, 329] on select "- Select Status Code - Open Due/Unpaid Paid Incomplete No Tax Due Internal Refu…" at bounding box center [1272, 345] width 410 height 32
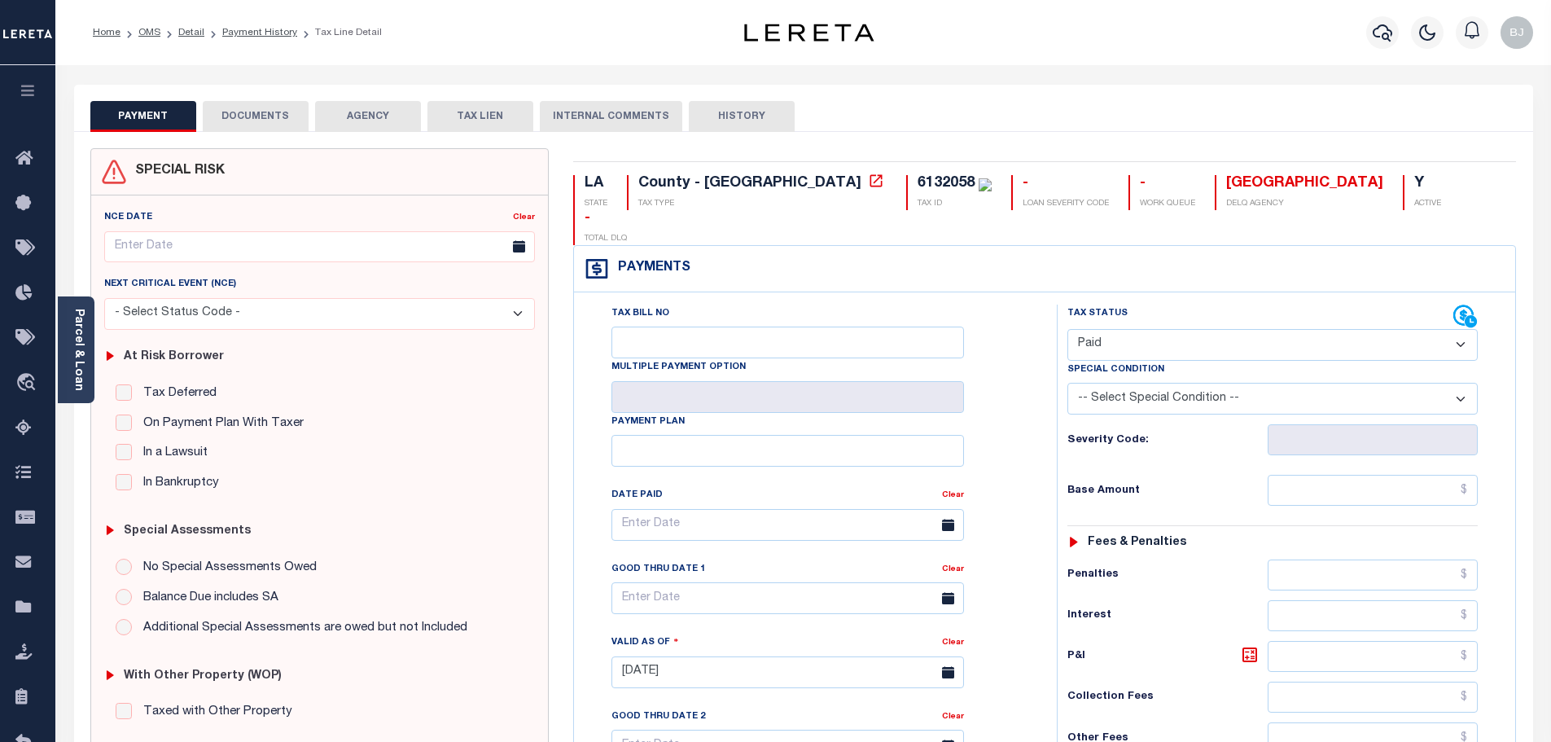
type input "[DATE]"
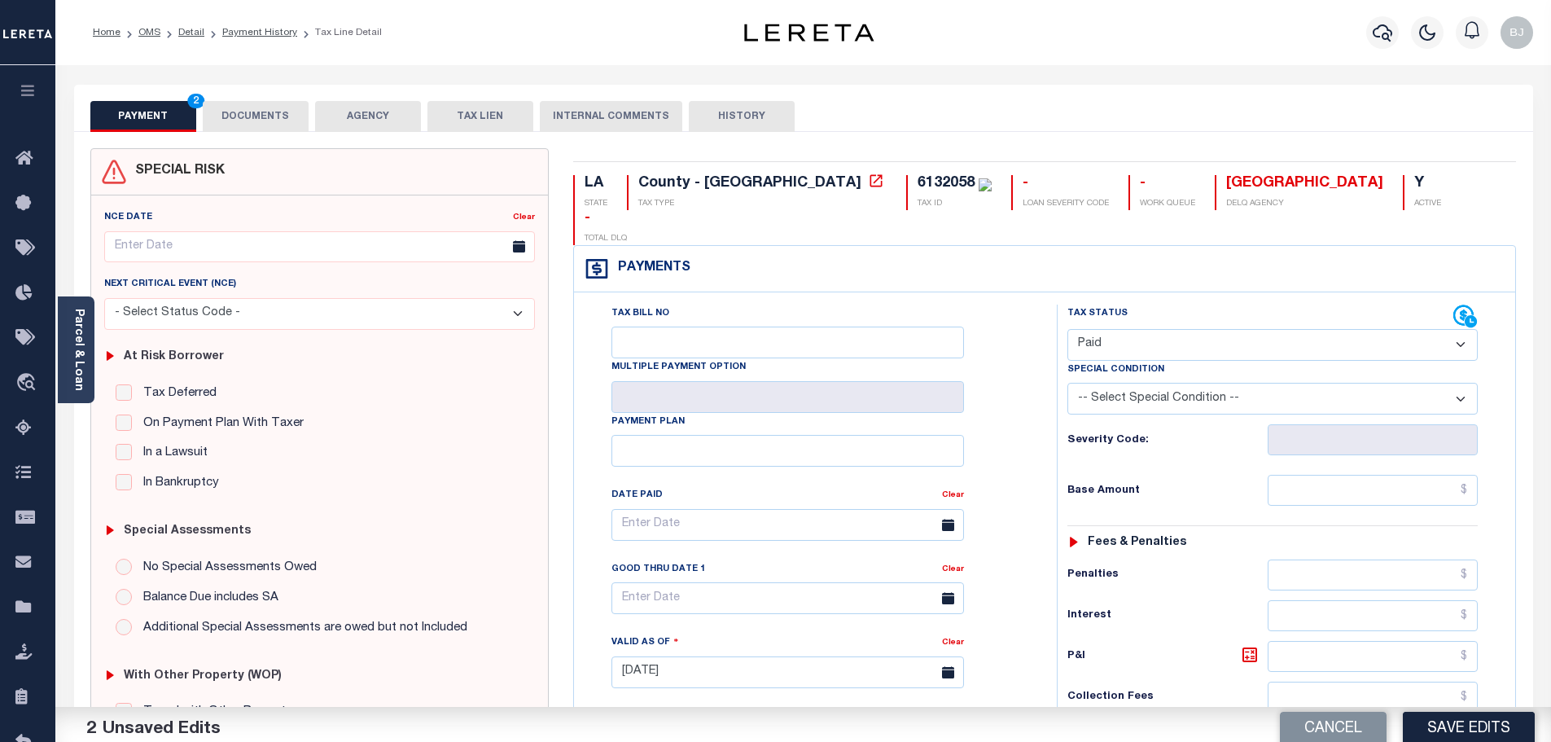
scroll to position [407, 0]
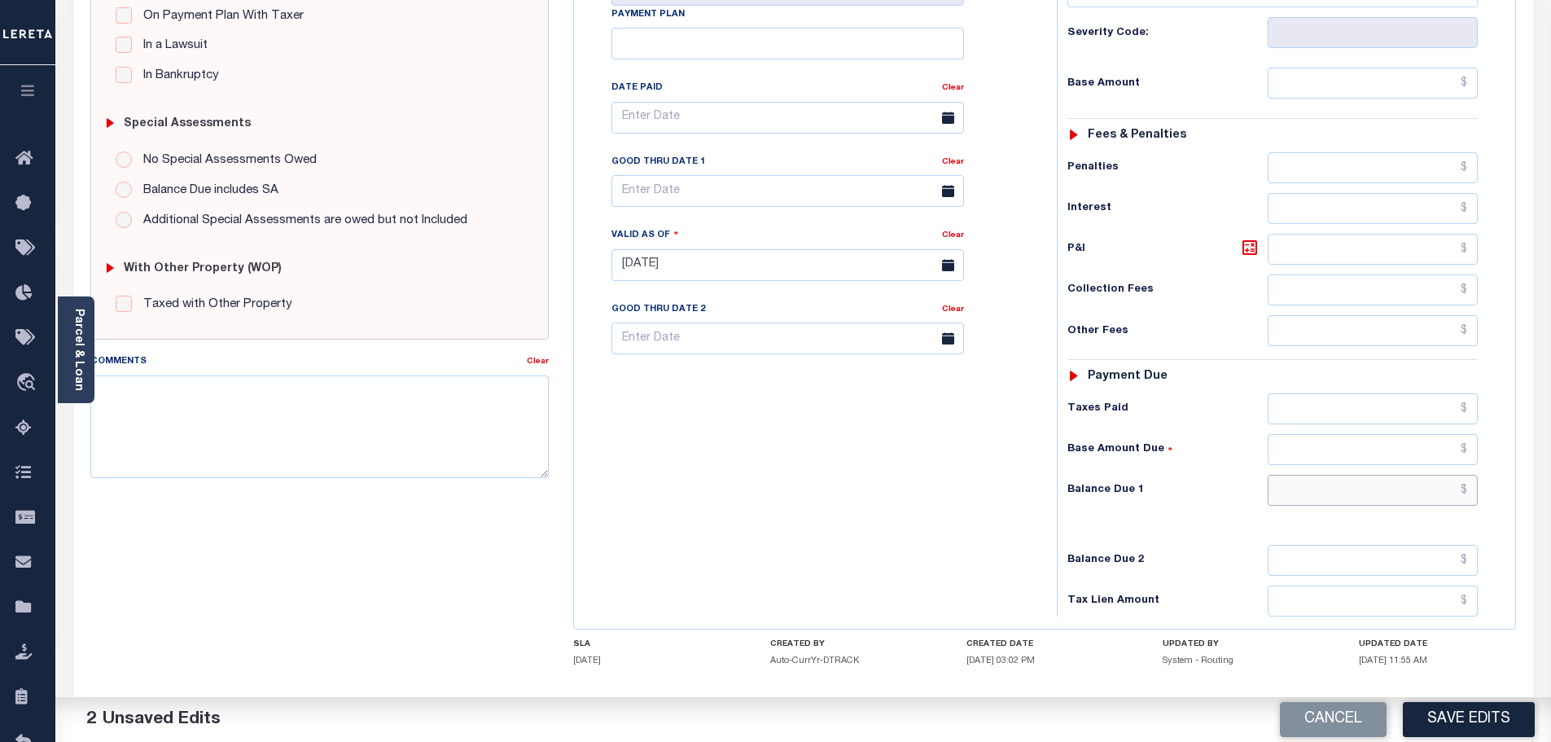
click at [1362, 475] on input "text" at bounding box center [1372, 490] width 211 height 31
type input "$0.00"
click at [306, 397] on textarea "Comments" at bounding box center [319, 426] width 459 height 103
paste textarea "Marked paid per file from tax office -bj"
type textarea "Marked paid per file from tax office -bj"
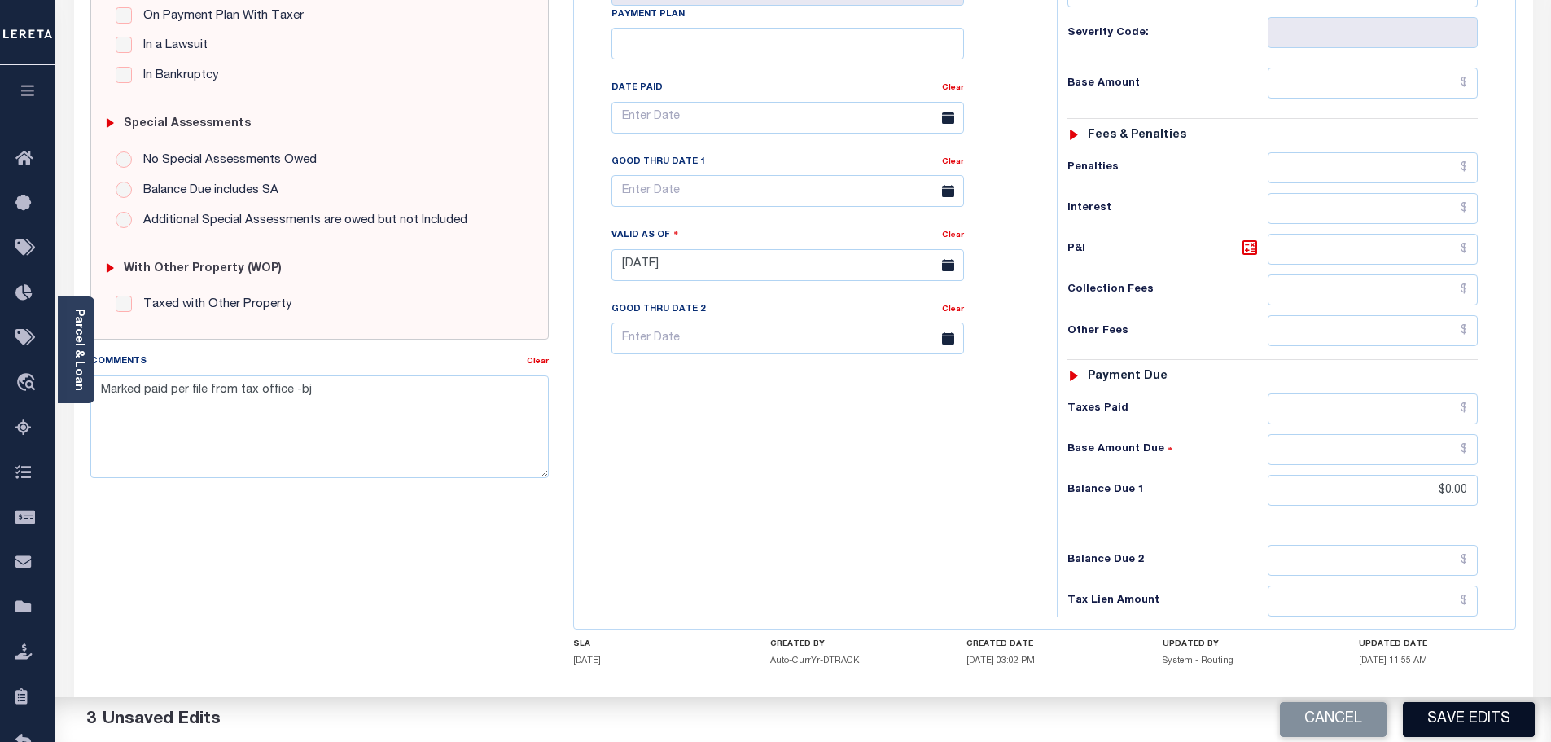
click at [1484, 722] on button "Save Edits" at bounding box center [1469, 719] width 132 height 35
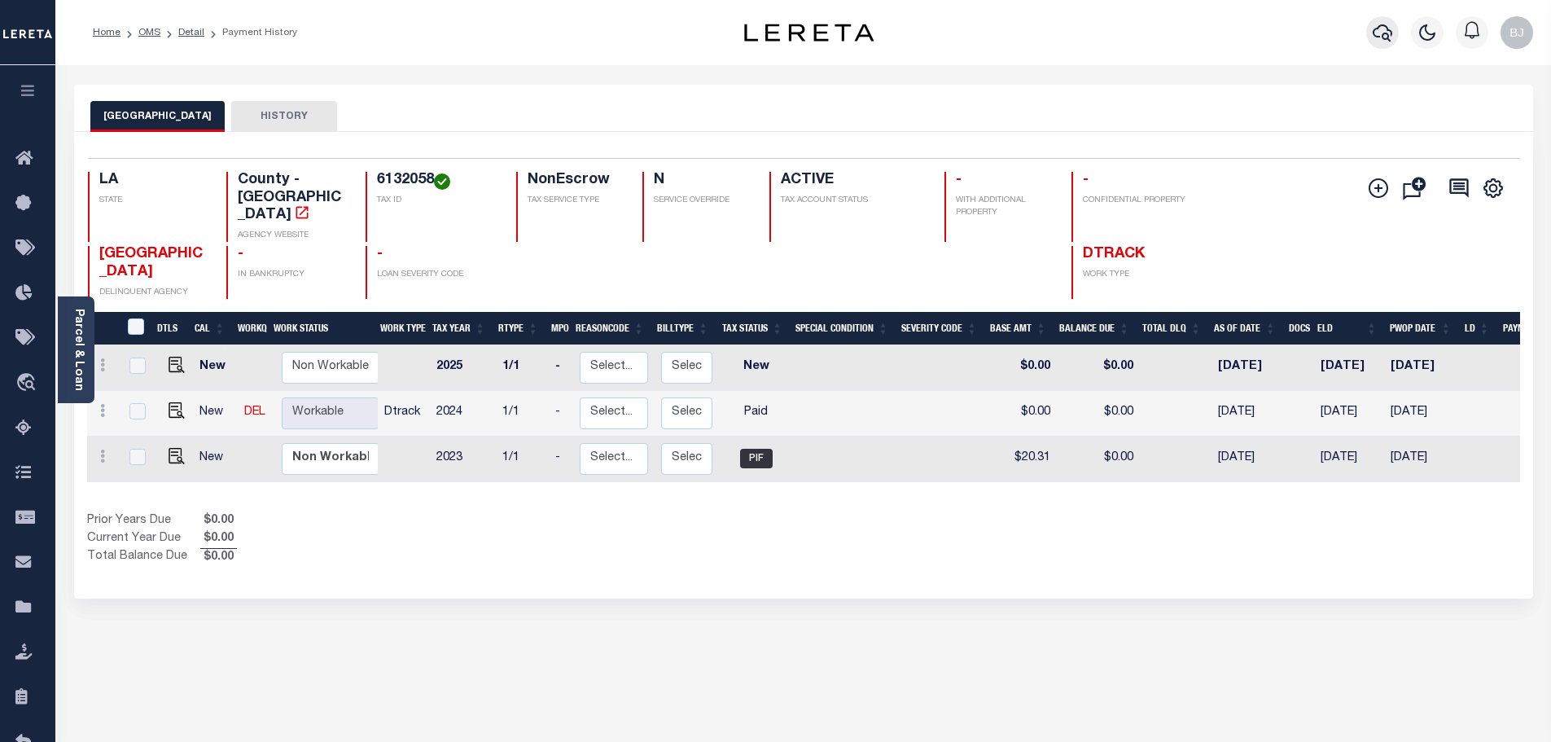
click at [1380, 28] on icon "button" at bounding box center [1382, 33] width 20 height 20
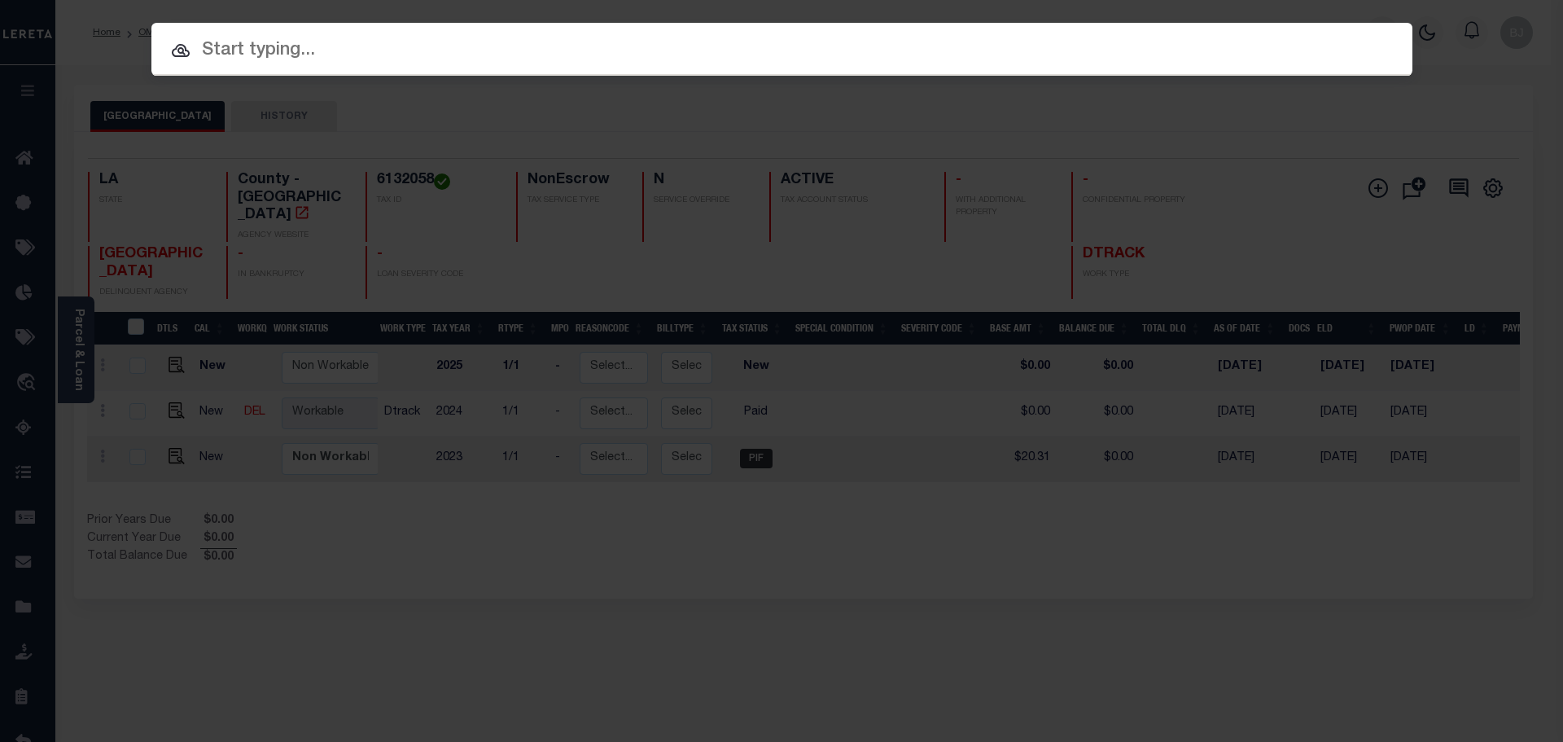
drag, startPoint x: 698, startPoint y: 76, endPoint x: 699, endPoint y: 51, distance: 24.5
click at [698, 76] on div "Include Loans TBM Customers Borrowers Payments (Lender Non-Disb) Payments (Lend…" at bounding box center [781, 371] width 1563 height 742
click at [703, 40] on input "text" at bounding box center [781, 50] width 1286 height 29
paste input "Marked paid per file from tax office -bj"
type input "Marked paid per file from tax office -bj"
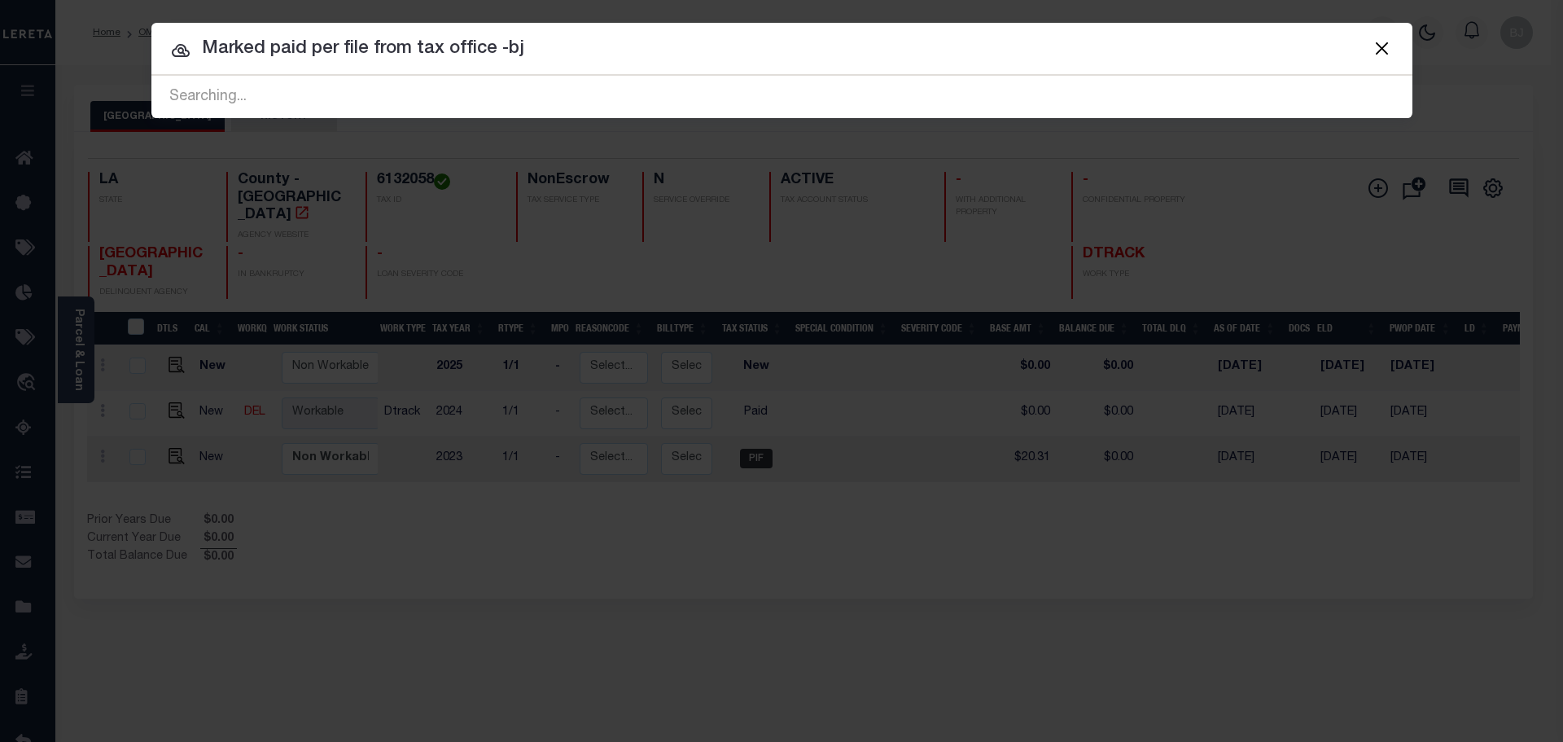
drag, startPoint x: 703, startPoint y: 40, endPoint x: 0, endPoint y: -58, distance: 709.3
click at [0, 0] on html "Home OMS Detail Payment History Profile" at bounding box center [781, 502] width 1563 height 1004
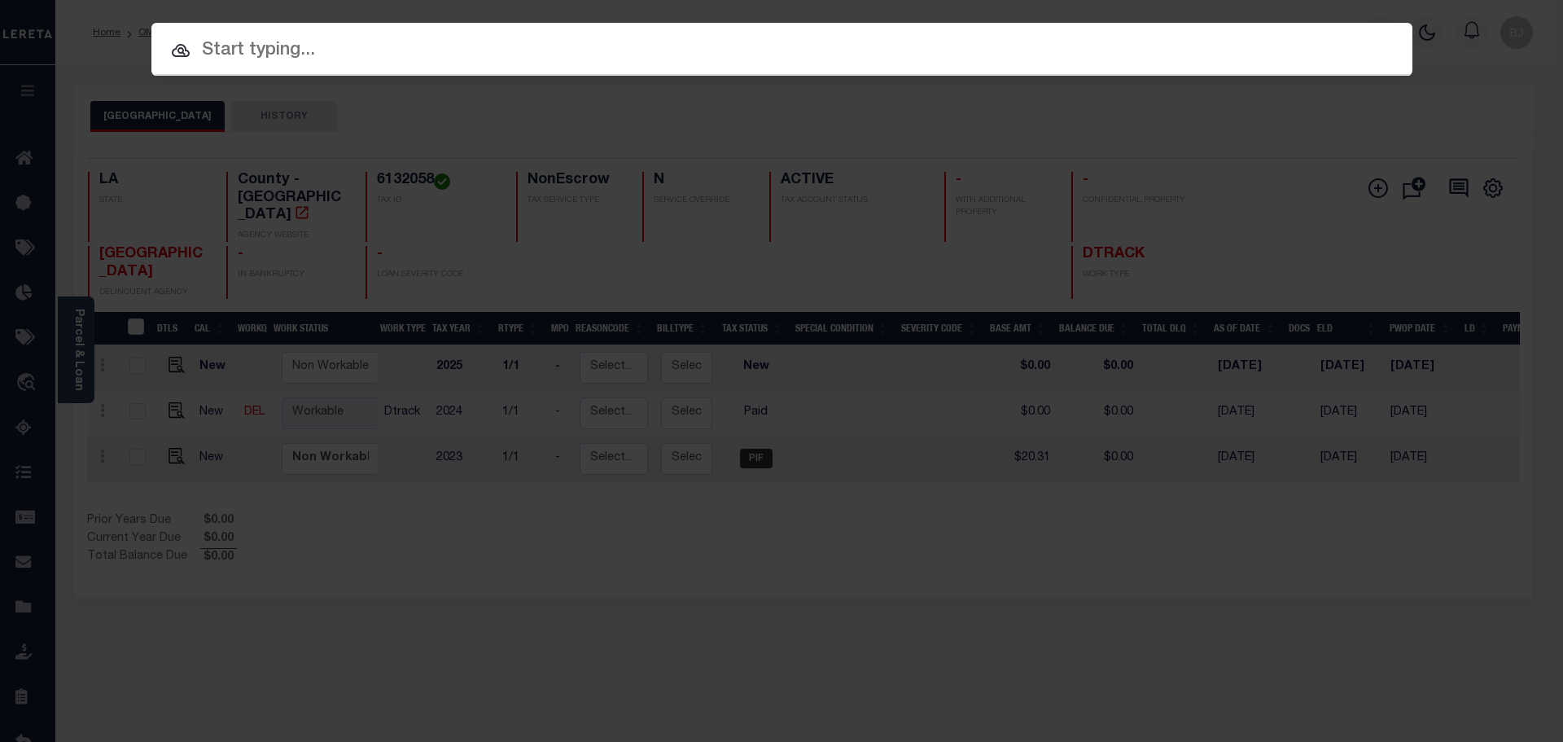
click at [382, 55] on input "text" at bounding box center [781, 51] width 1261 height 28
paste input "000027013846"
type input "000027013846"
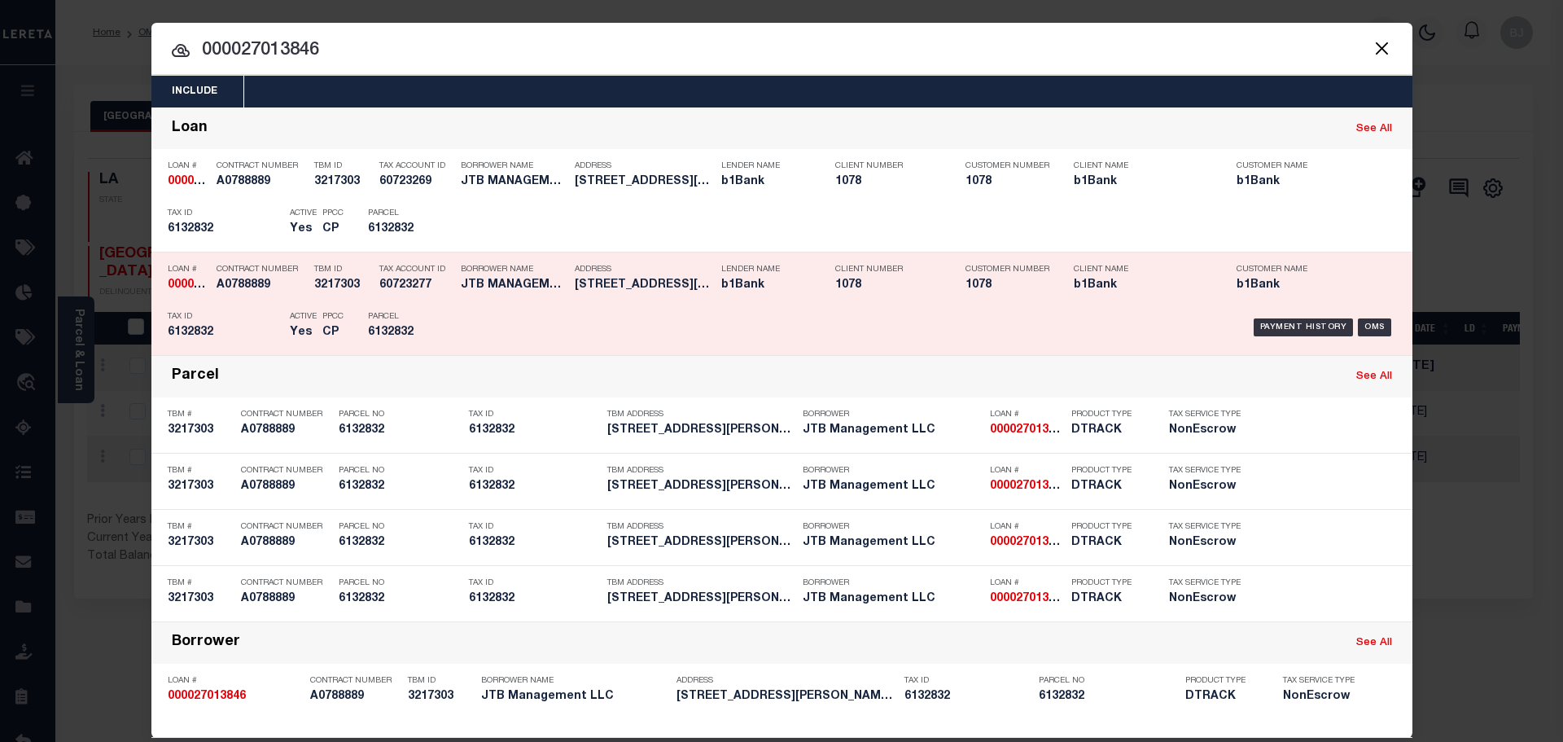
click at [540, 324] on div "Payment History OMS" at bounding box center [931, 327] width 930 height 47
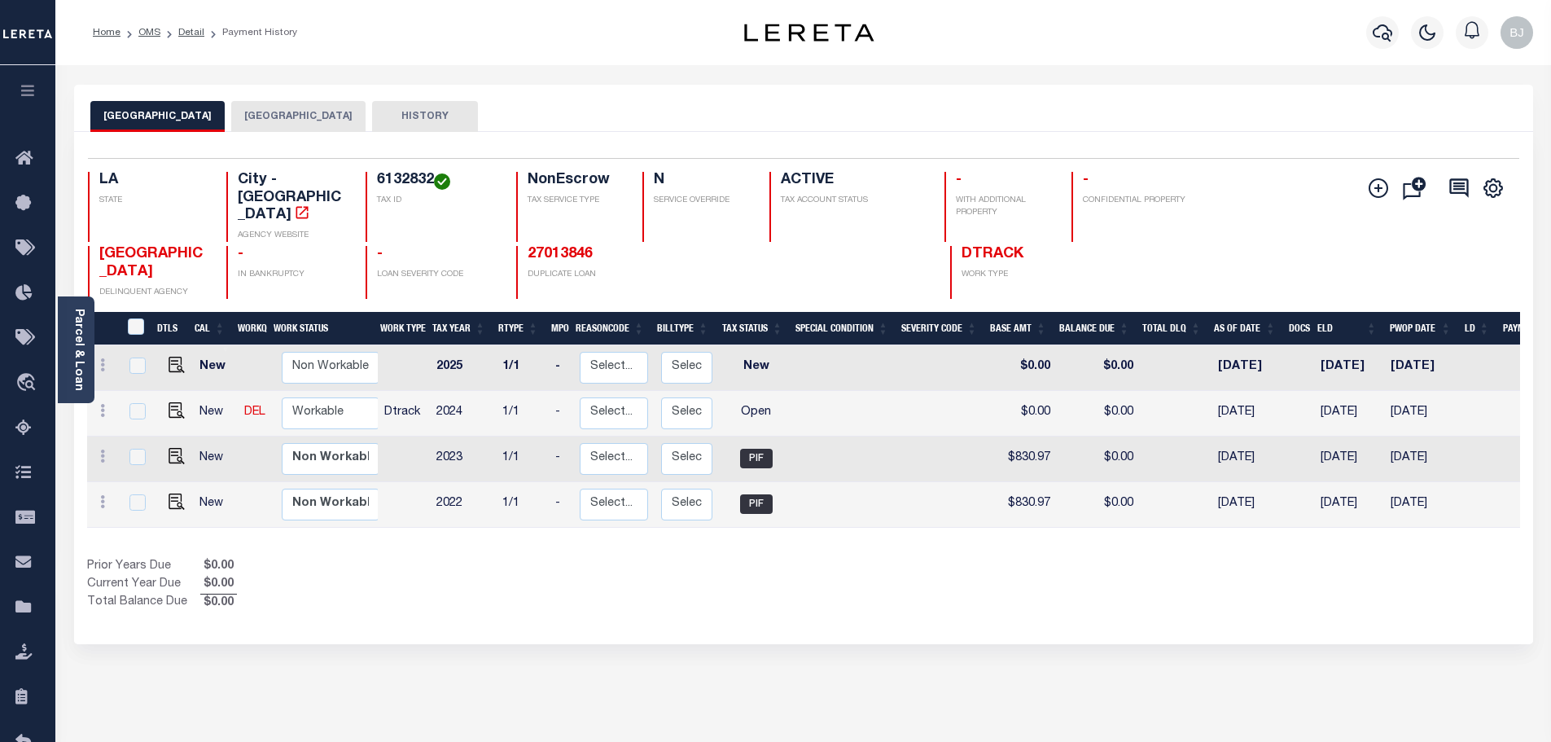
click at [245, 104] on button "[GEOGRAPHIC_DATA]" at bounding box center [298, 116] width 134 height 31
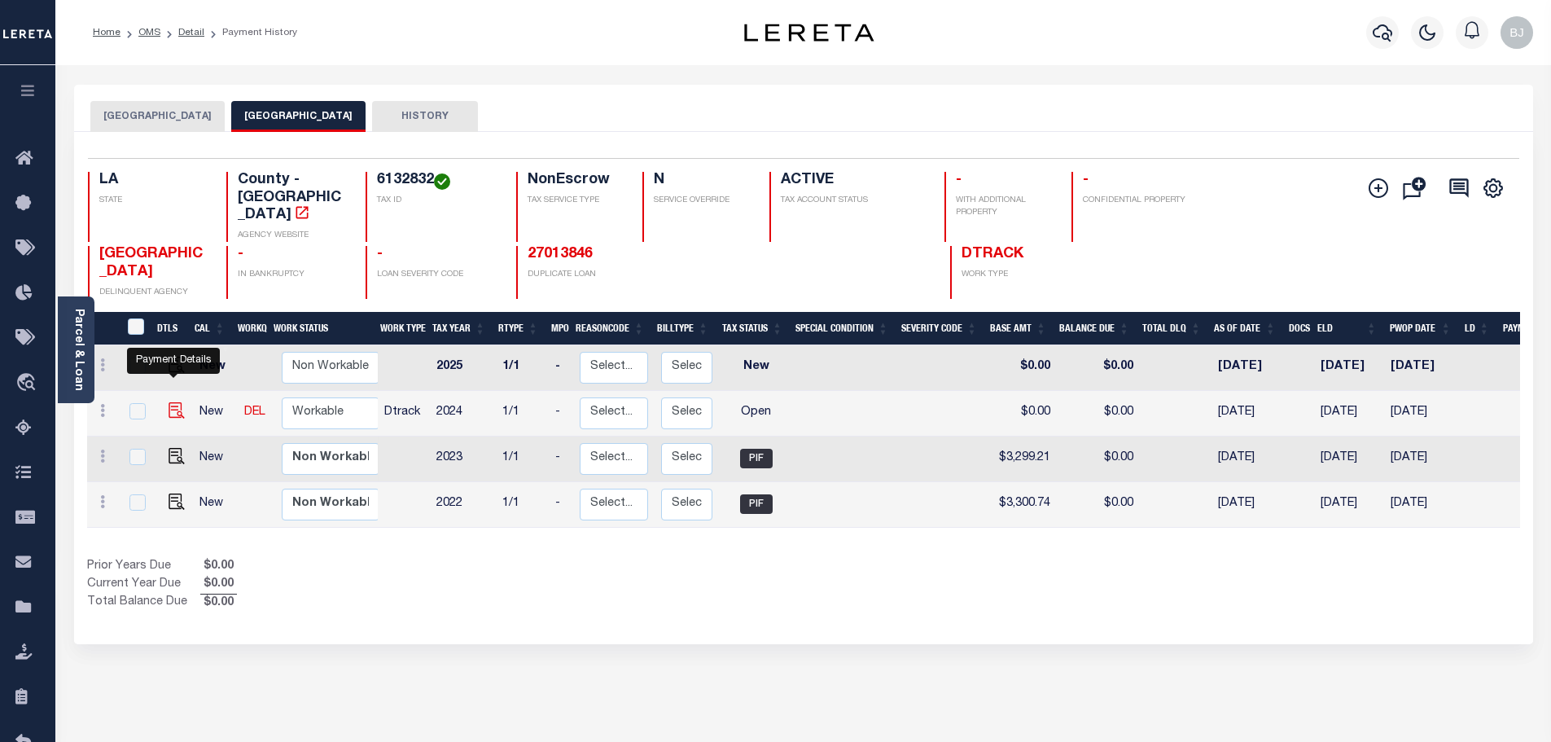
click at [172, 402] on img "" at bounding box center [177, 410] width 16 height 16
checkbox input "true"
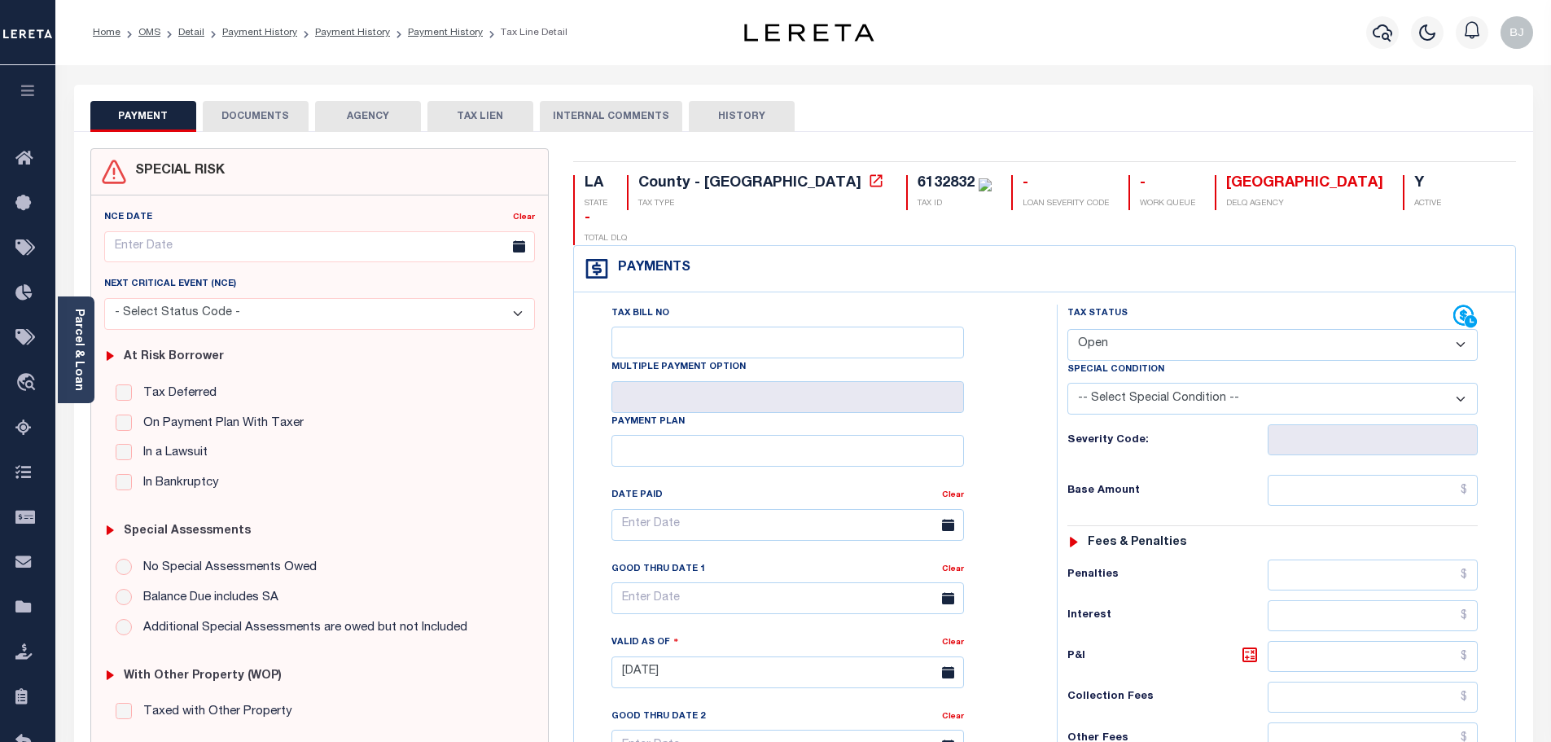
click at [1127, 329] on select "- Select Status Code - Open Due/Unpaid Paid Incomplete No Tax Due Internal Refu…" at bounding box center [1272, 345] width 410 height 32
select select "PYD"
click at [1067, 329] on select "- Select Status Code - Open Due/Unpaid Paid Incomplete No Tax Due Internal Refu…" at bounding box center [1272, 345] width 410 height 32
type input "[DATE]"
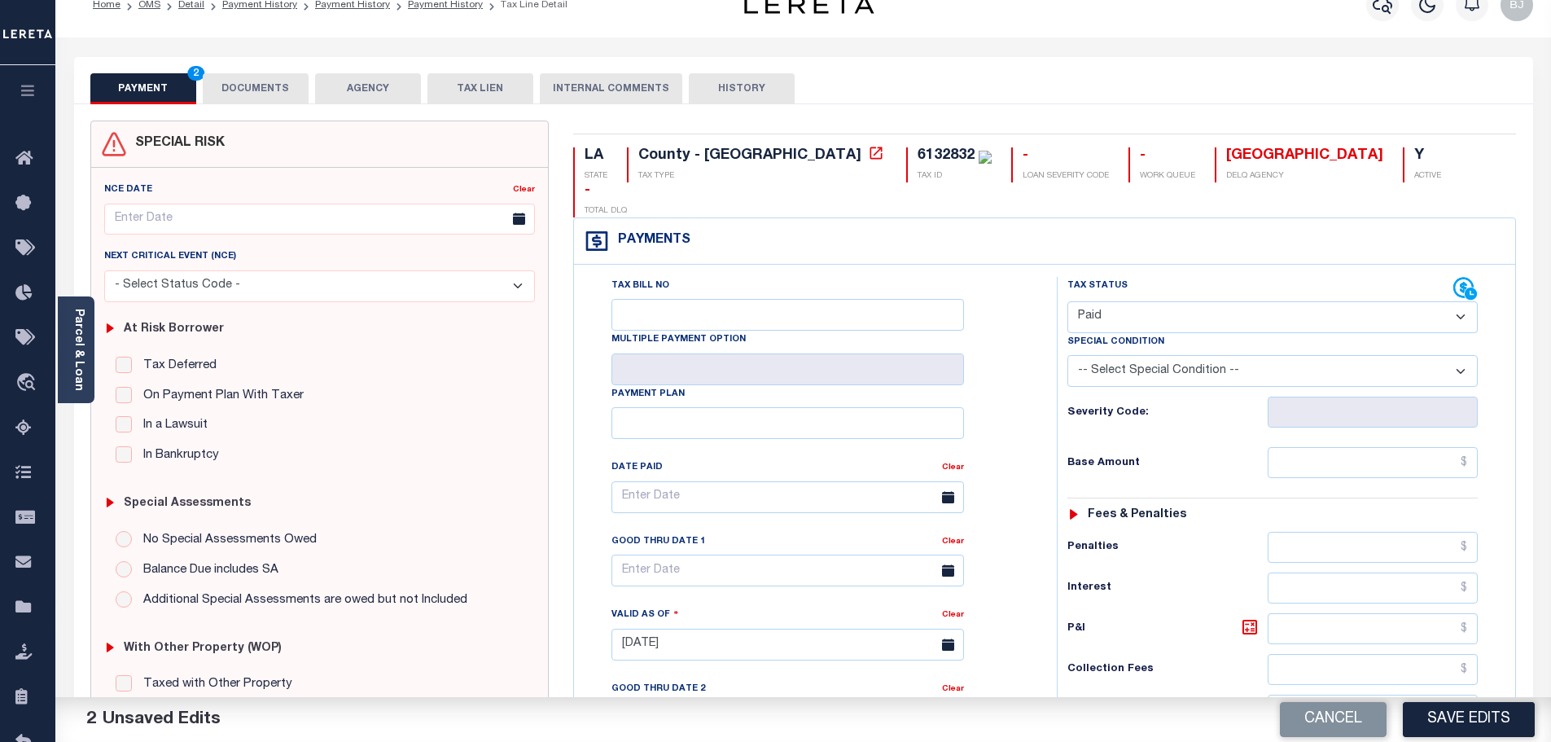
scroll to position [457, 0]
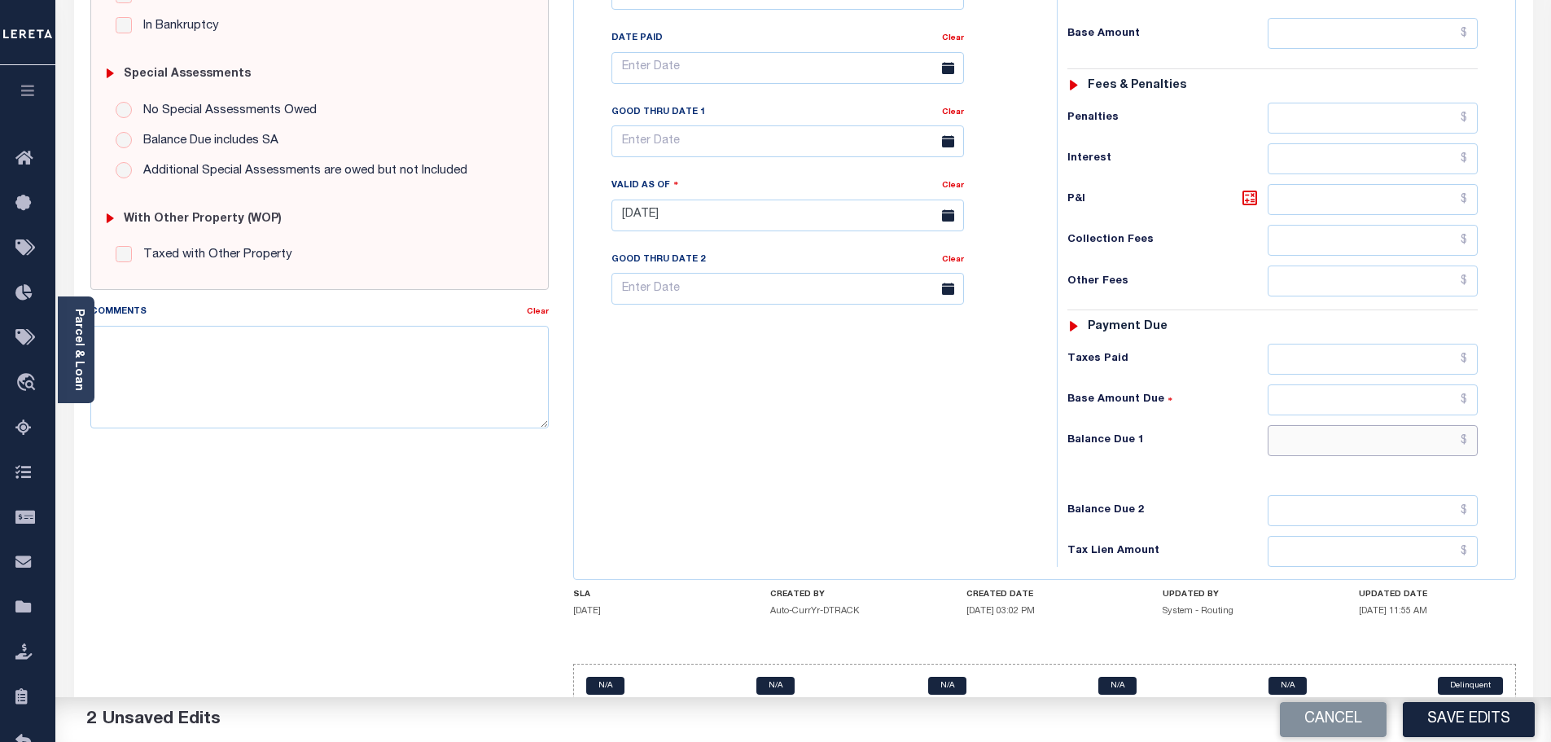
click at [1388, 425] on input "text" at bounding box center [1372, 440] width 211 height 31
type input "$0.00"
click at [122, 418] on textarea "Comments" at bounding box center [319, 377] width 459 height 103
click at [300, 356] on textarea "Comments" at bounding box center [319, 377] width 459 height 103
paste textarea "Marked paid per file from tax office -bj"
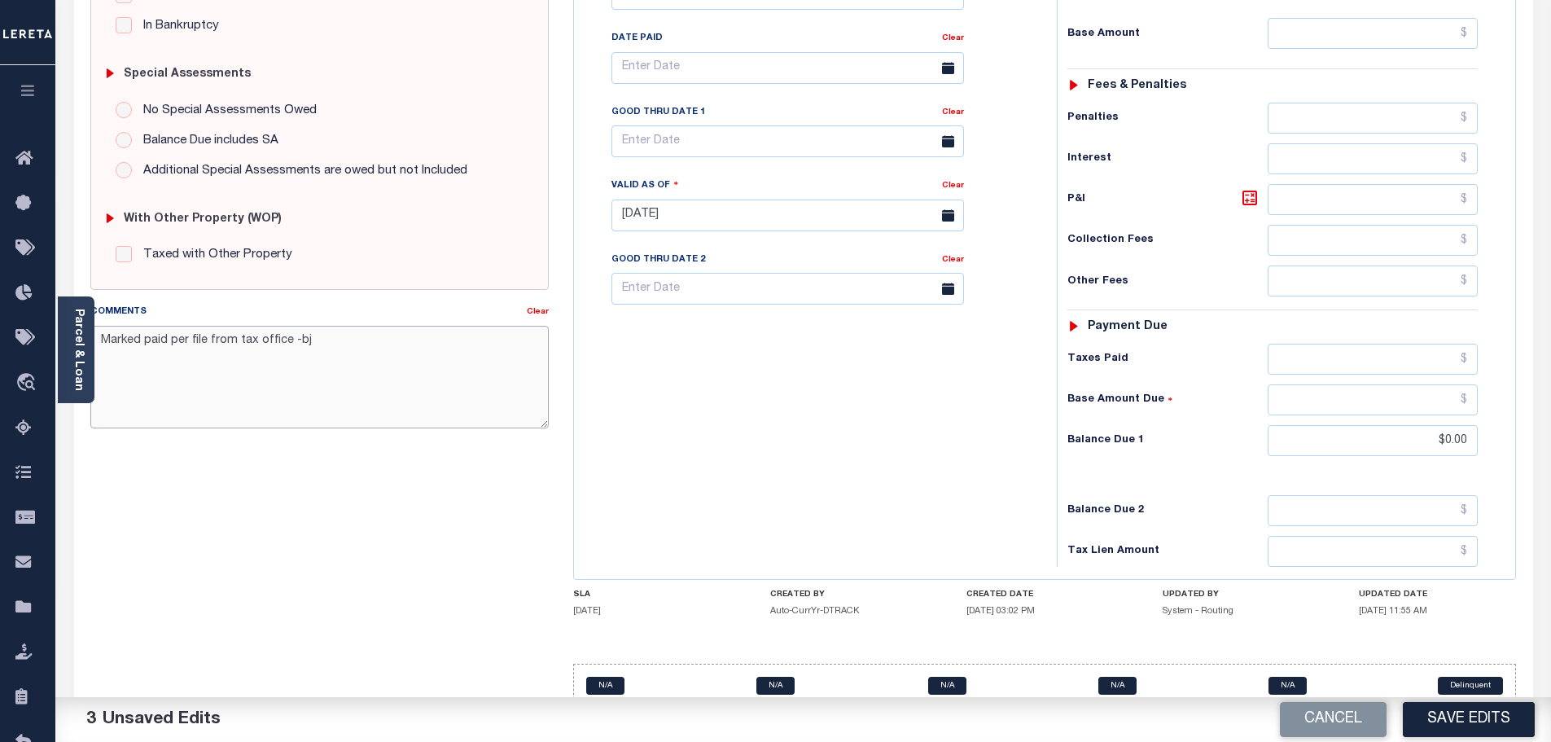
scroll to position [0, 0]
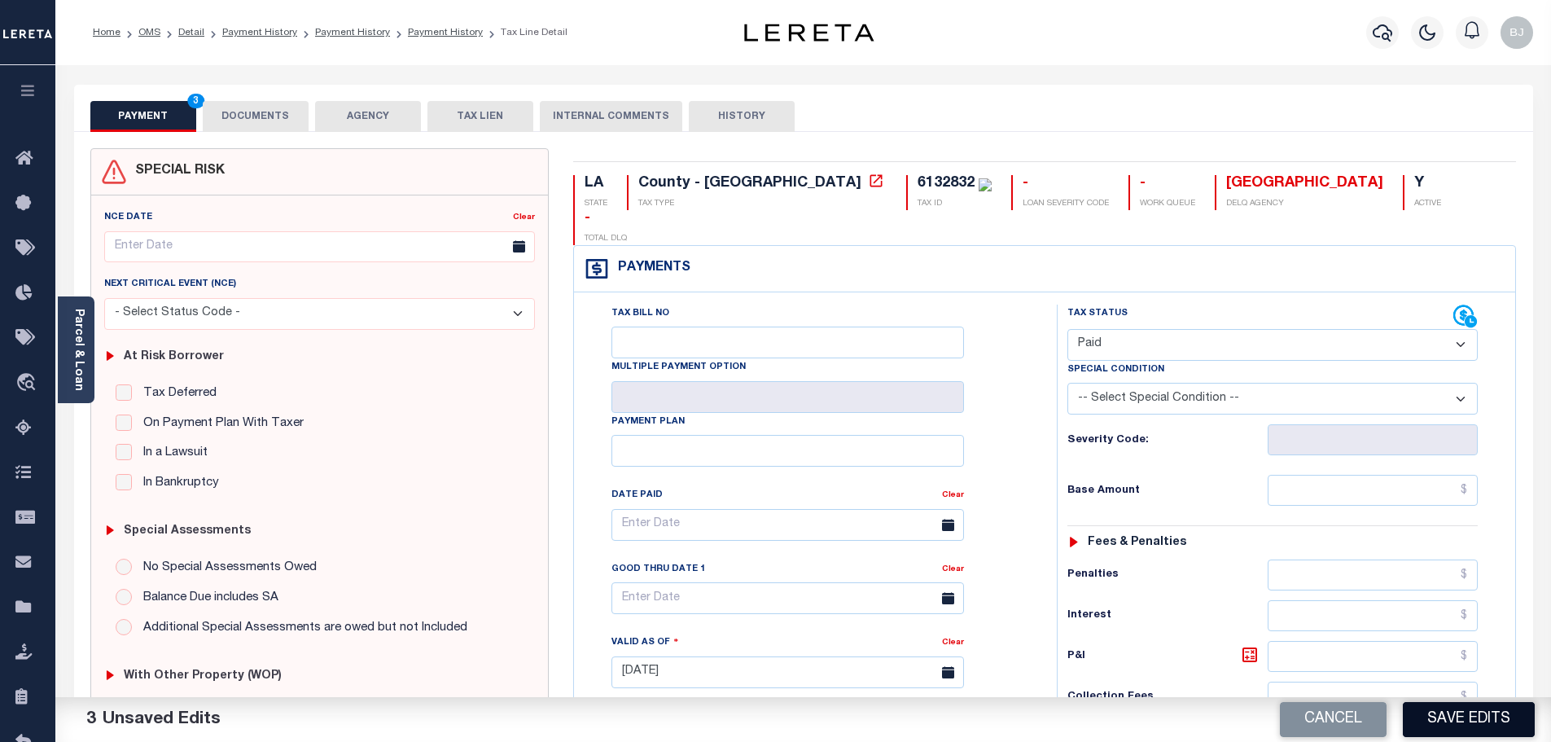
type textarea "Marked paid per file from tax office -bj"
click at [1456, 711] on button "Save Edits" at bounding box center [1469, 719] width 132 height 35
checkbox input "false"
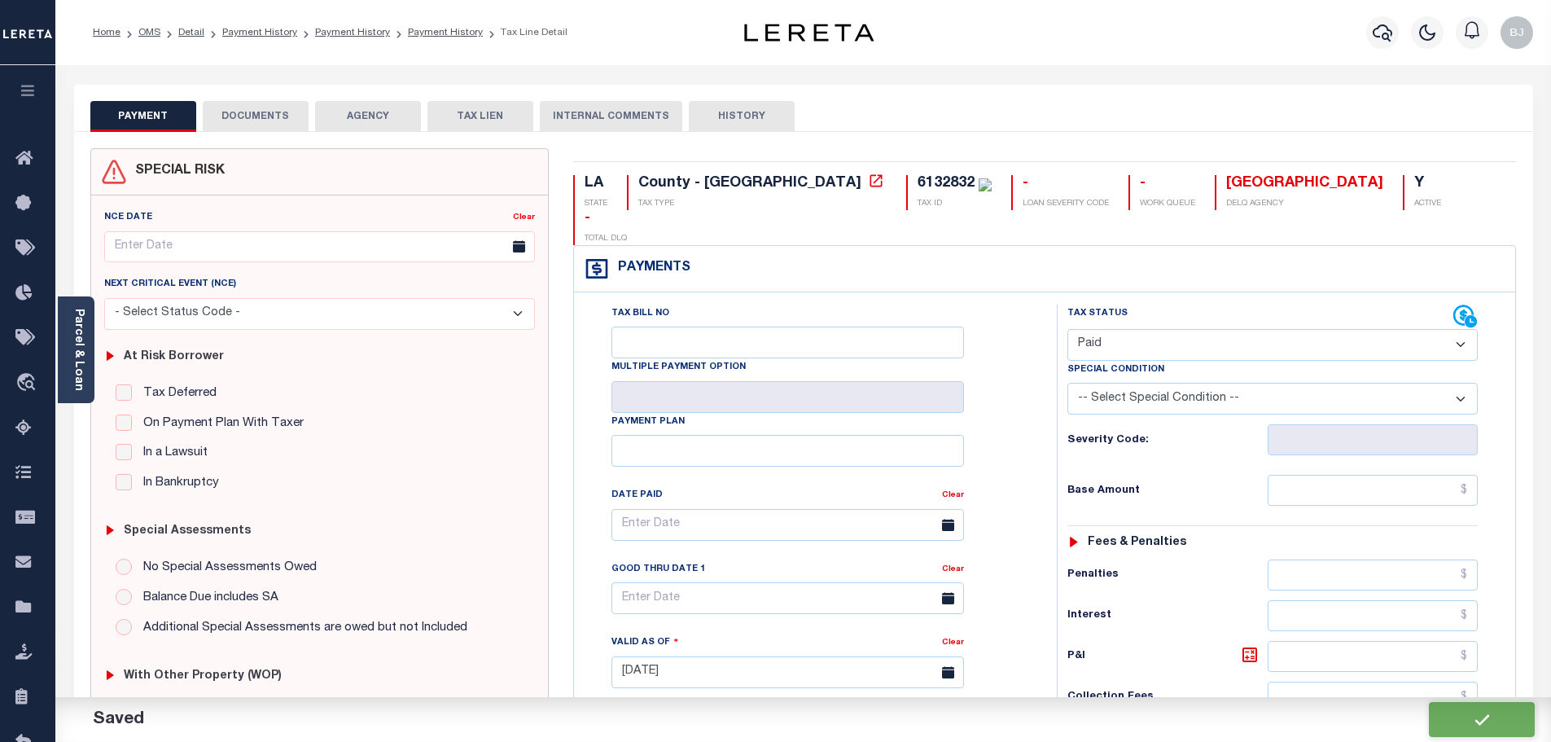
type input "$0"
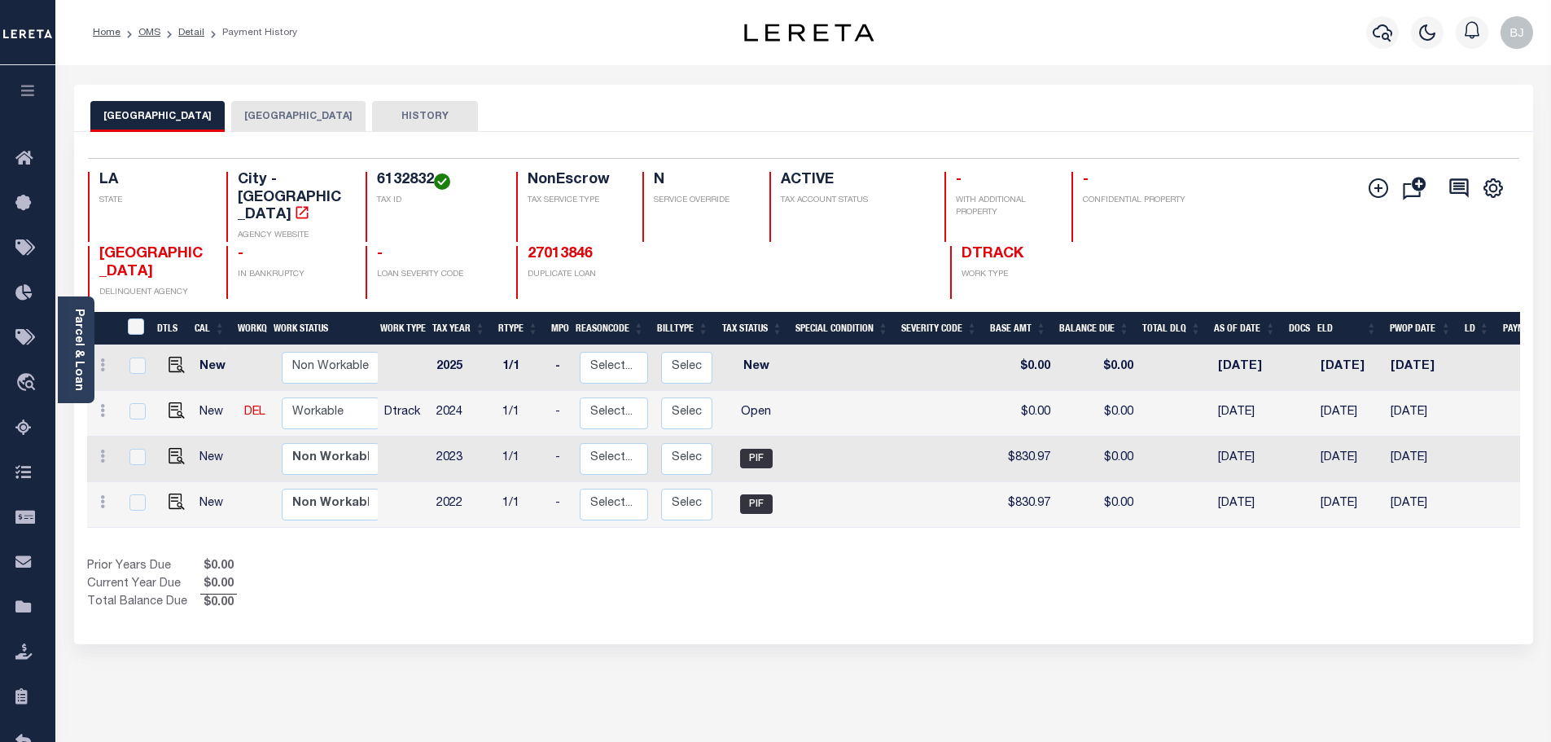
click at [300, 124] on button "[GEOGRAPHIC_DATA]" at bounding box center [298, 116] width 134 height 31
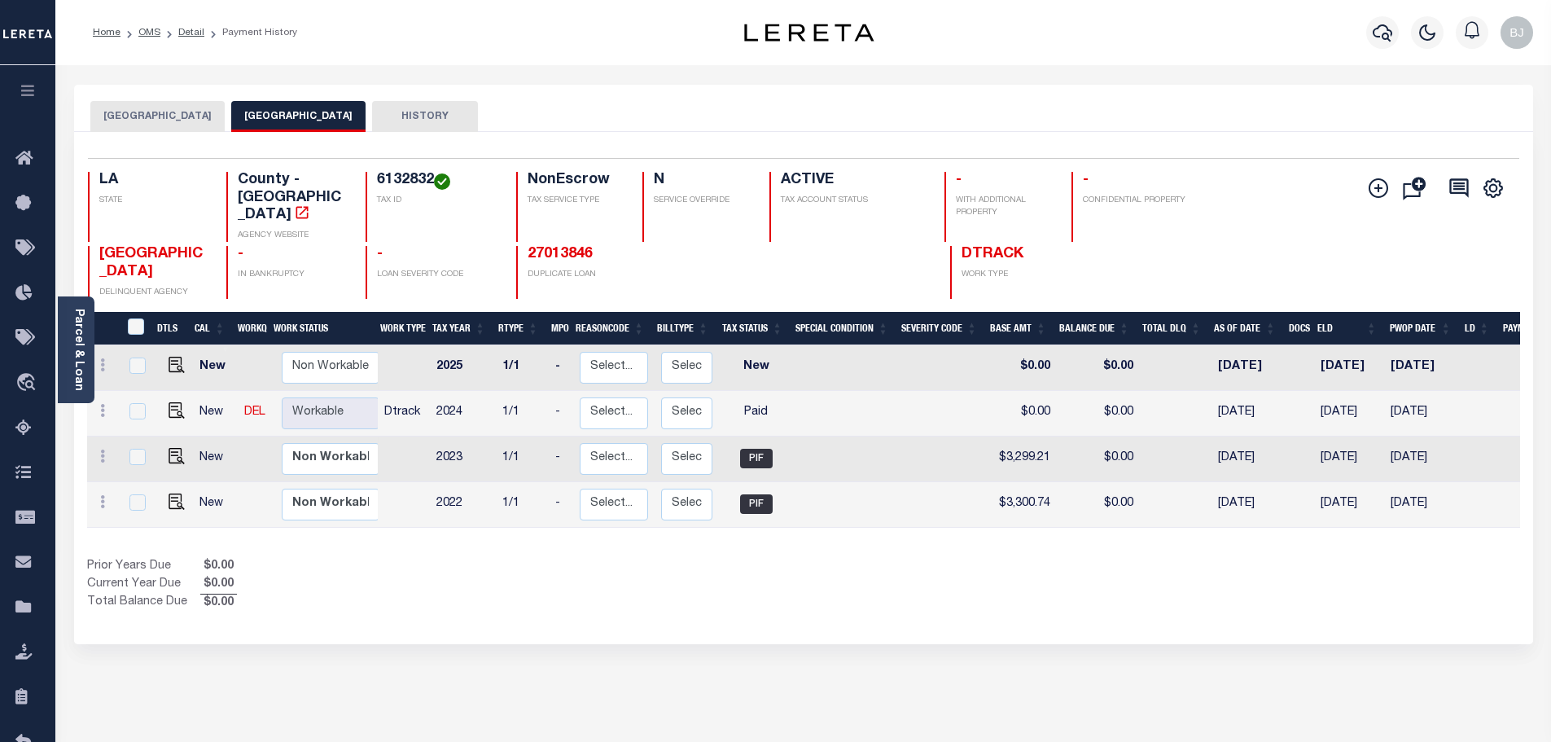
click at [1397, 40] on div at bounding box center [1381, 32] width 45 height 57
click at [1390, 35] on icon "button" at bounding box center [1382, 33] width 20 height 20
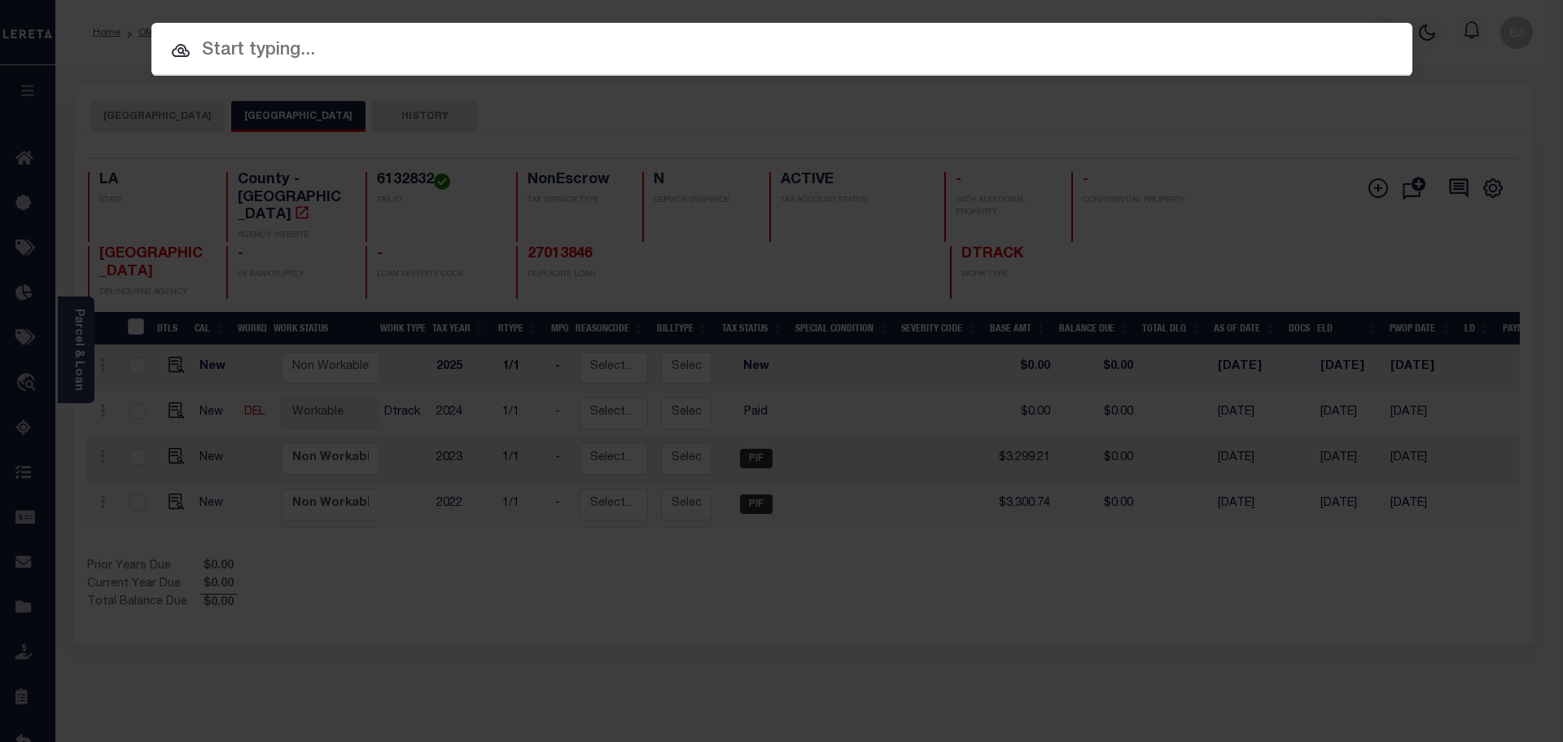
paste input "942100004467"
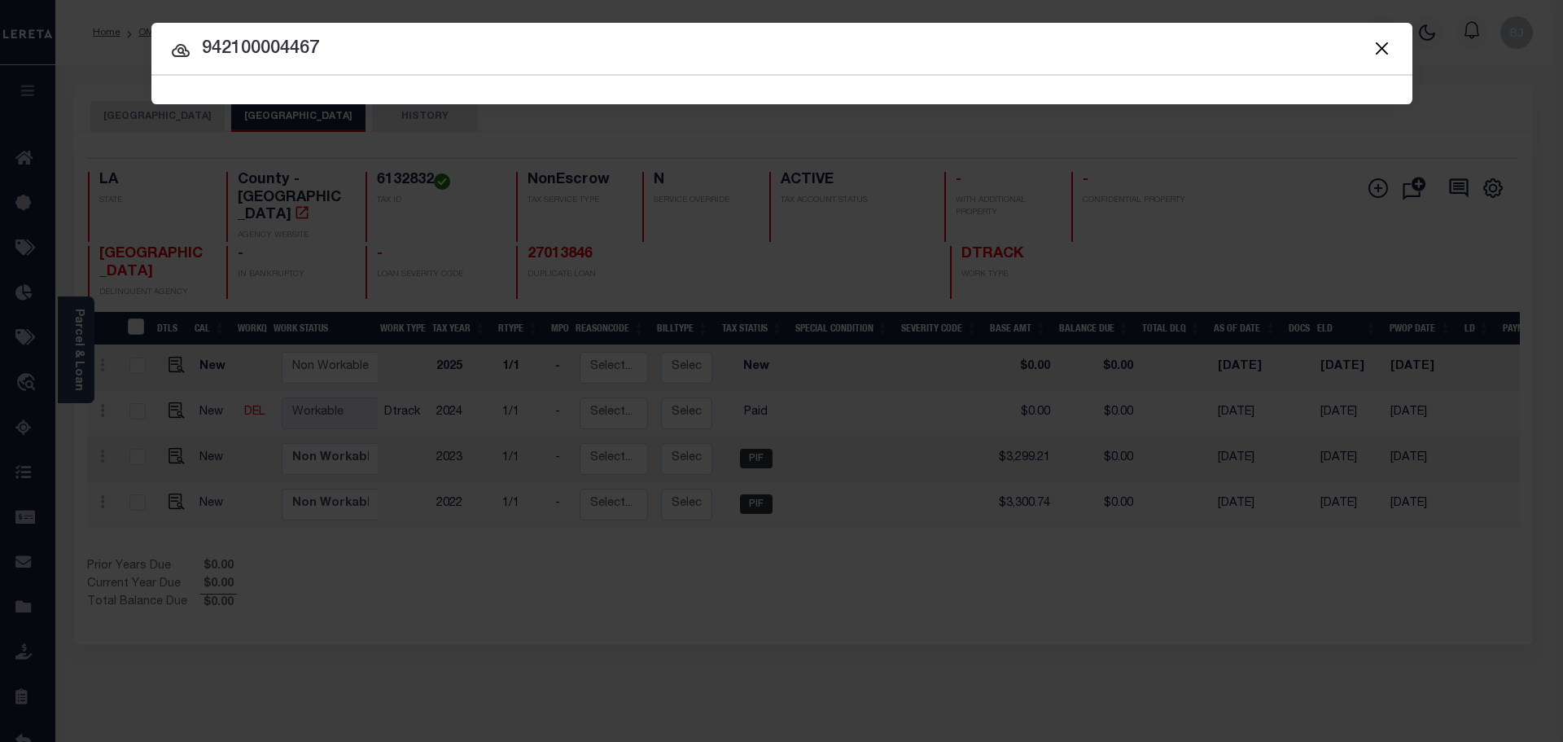
type input "942100004467"
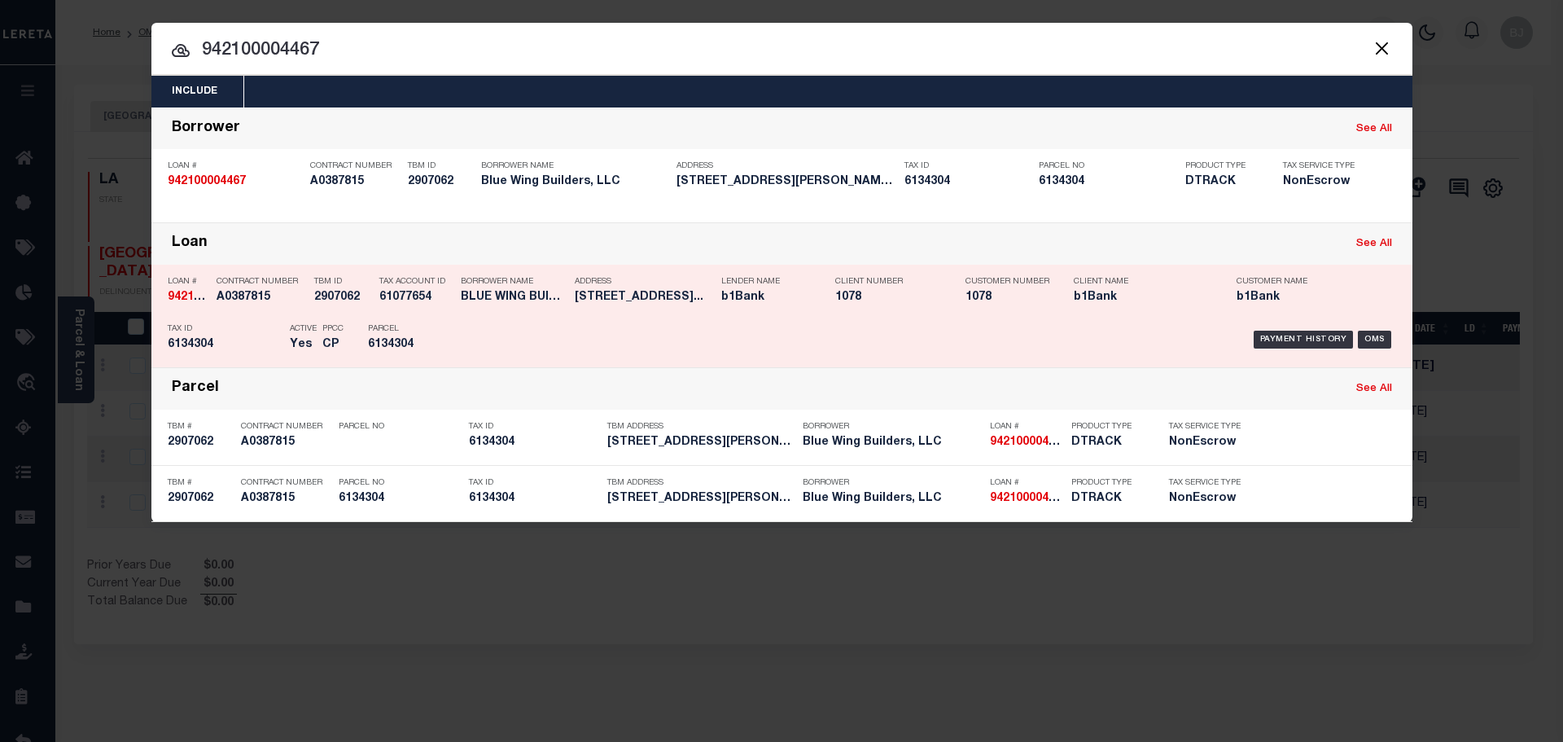
click at [856, 315] on div "Client Number 1078" at bounding box center [888, 292] width 106 height 47
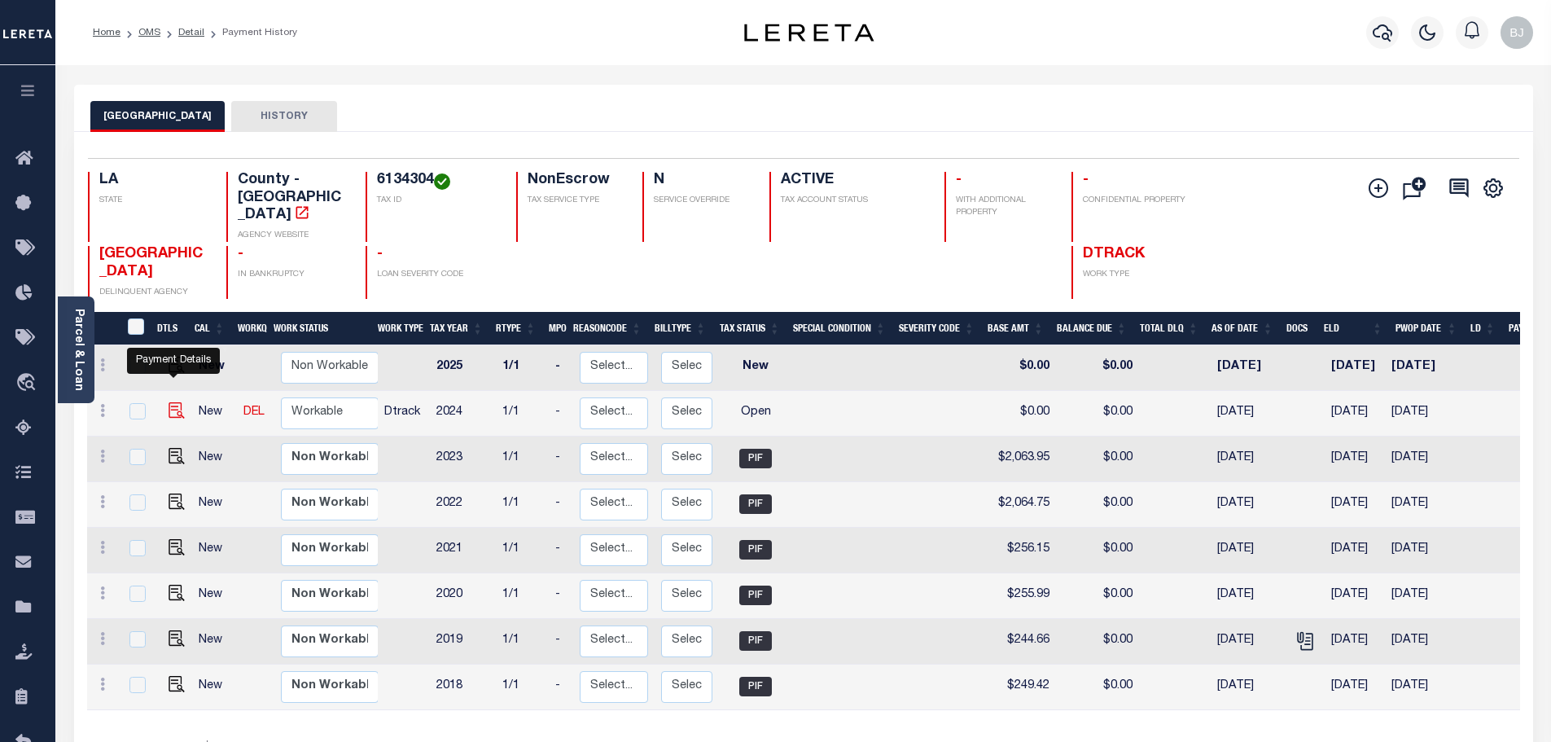
click at [174, 402] on img "" at bounding box center [177, 410] width 16 height 16
checkbox input "true"
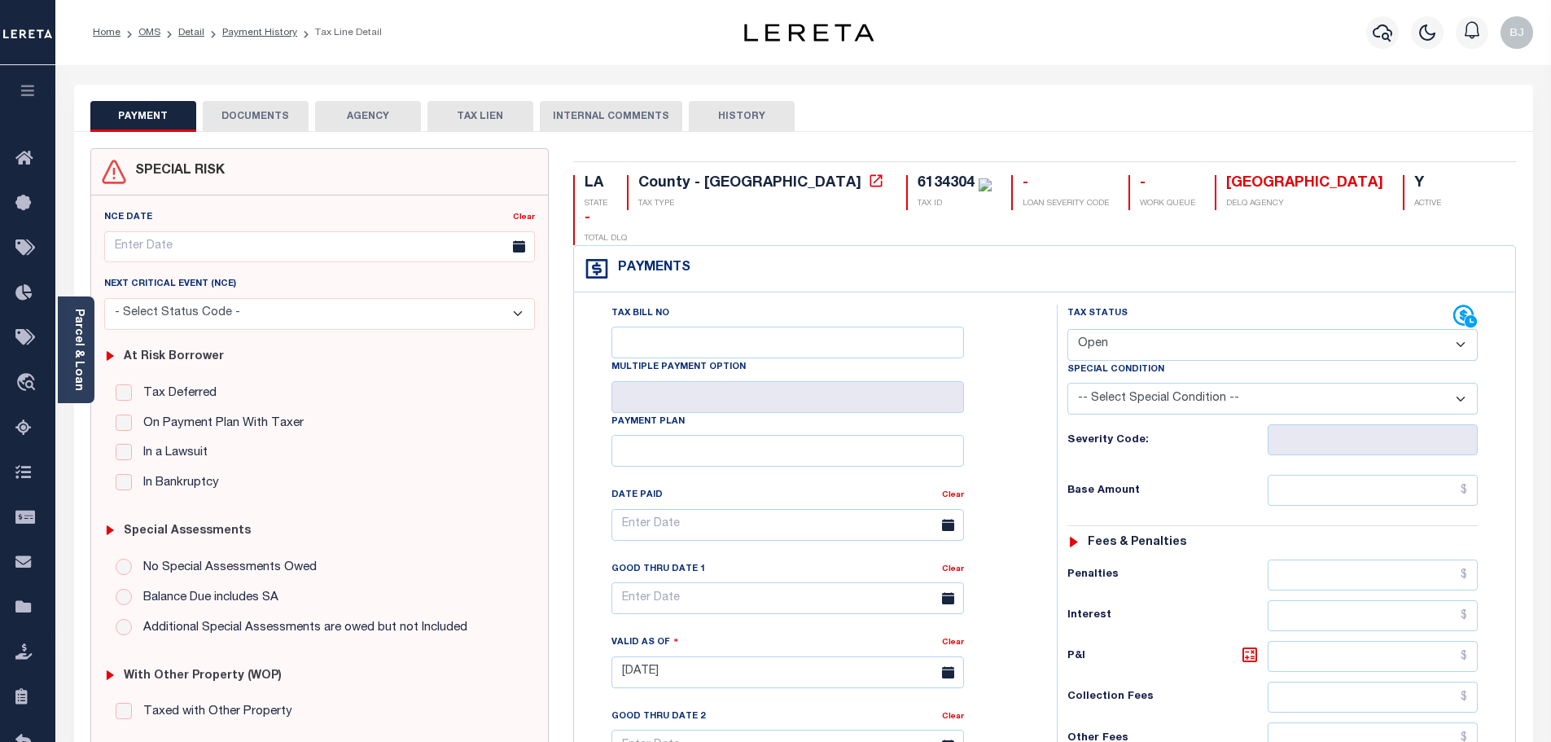
click at [1227, 329] on select "- Select Status Code - Open Due/Unpaid Paid Incomplete No Tax Due Internal Refu…" at bounding box center [1272, 345] width 410 height 32
select select "PYD"
click at [1067, 329] on select "- Select Status Code - Open Due/Unpaid Paid Incomplete No Tax Due Internal Refu…" at bounding box center [1272, 345] width 410 height 32
type input "10/14/2025"
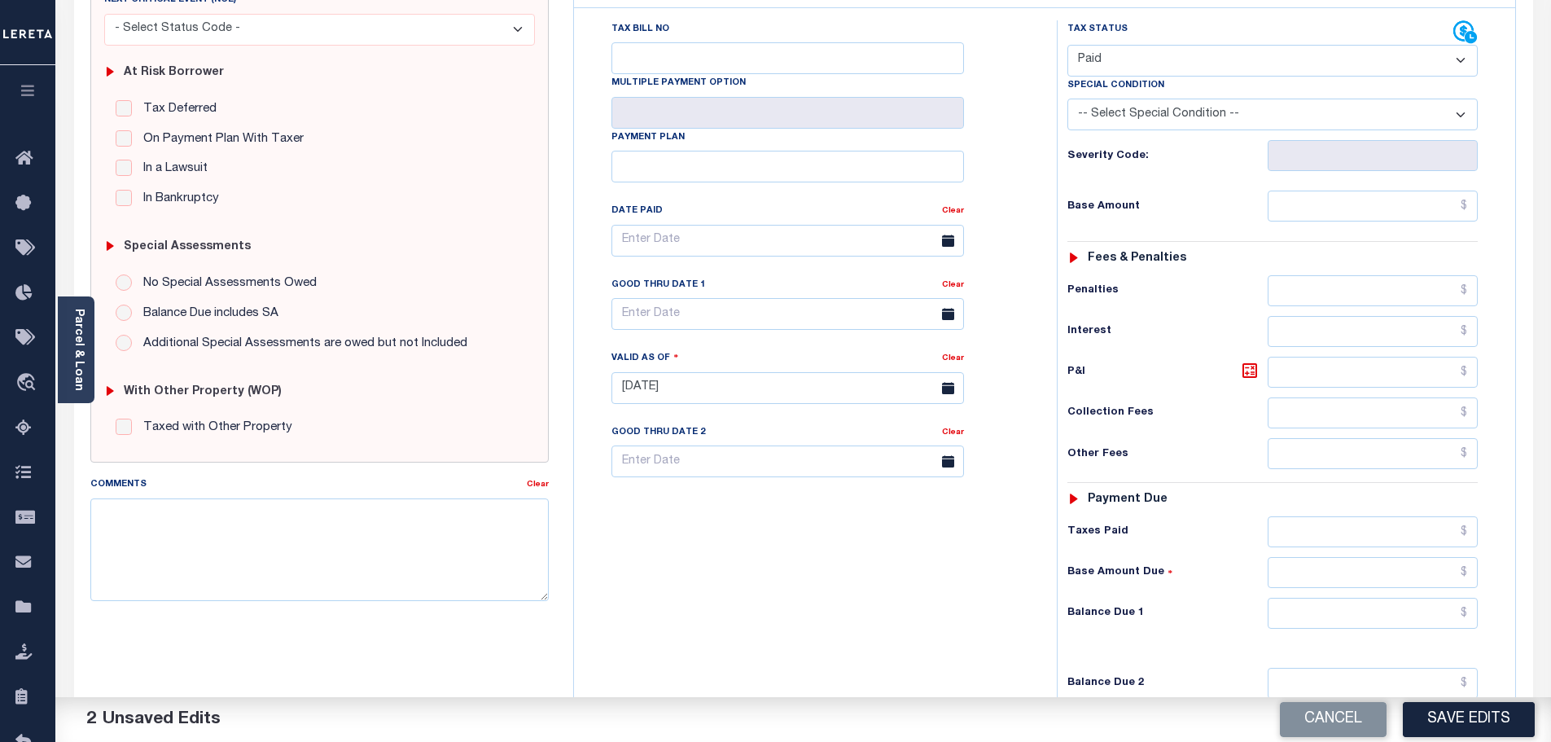
scroll to position [457, 0]
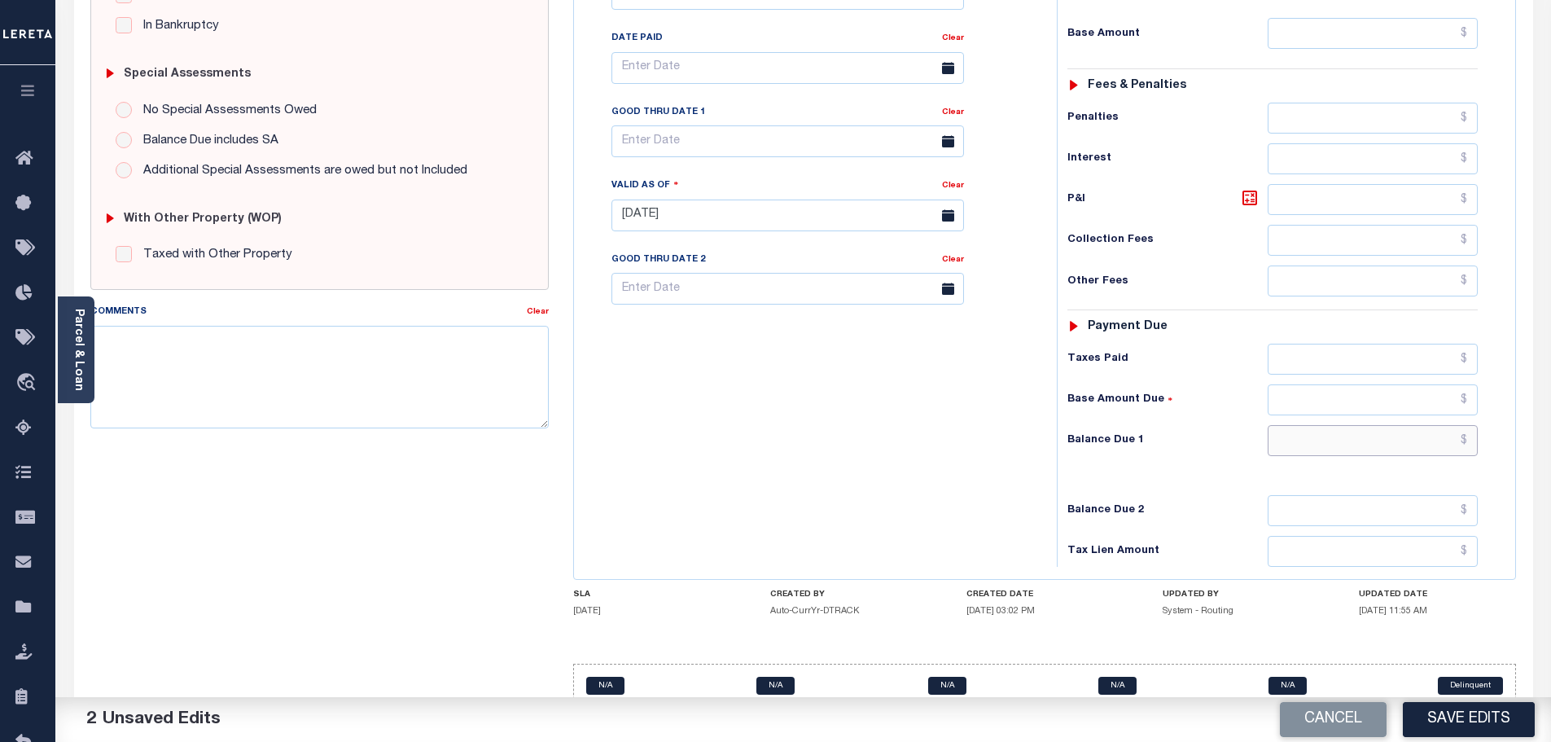
click at [1390, 425] on input "text" at bounding box center [1372, 440] width 211 height 31
type input "$0.00"
click at [326, 357] on textarea "Comments" at bounding box center [319, 377] width 459 height 103
paste textarea "Marked paid per file from tax office -bj"
type textarea "Marked paid per file from tax office -bj"
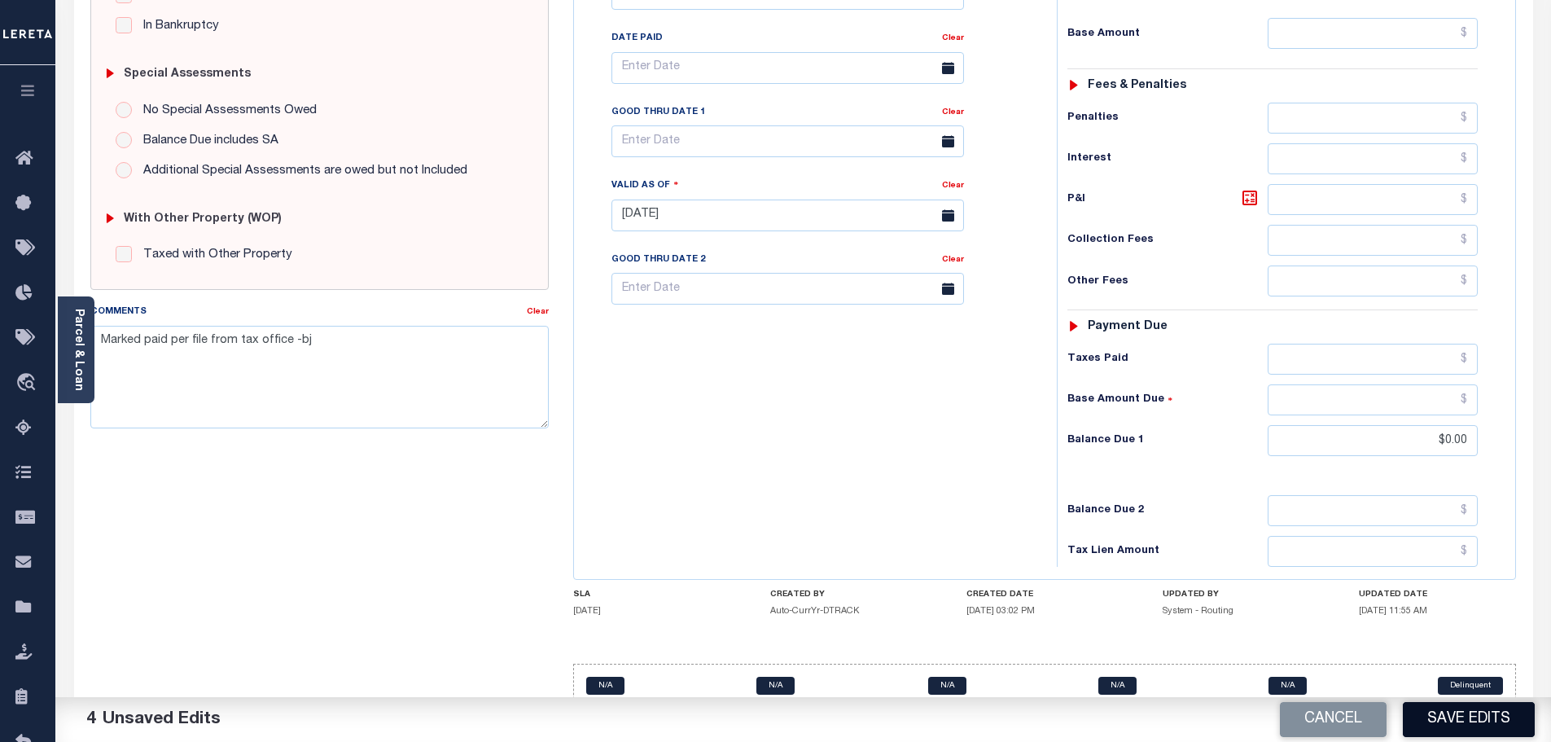
click at [1491, 731] on button "Save Edits" at bounding box center [1469, 719] width 132 height 35
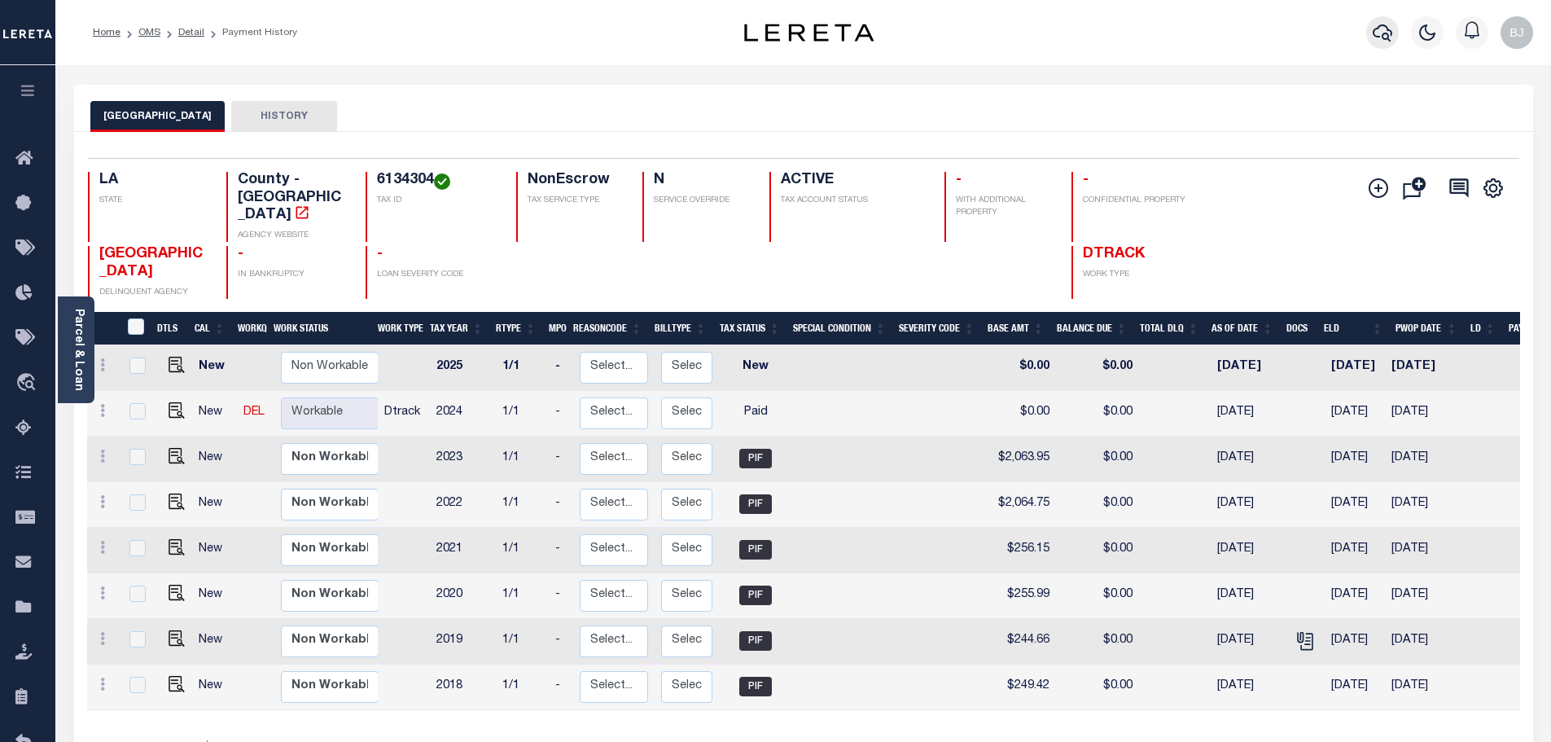
click at [1390, 35] on icon "button" at bounding box center [1382, 33] width 20 height 20
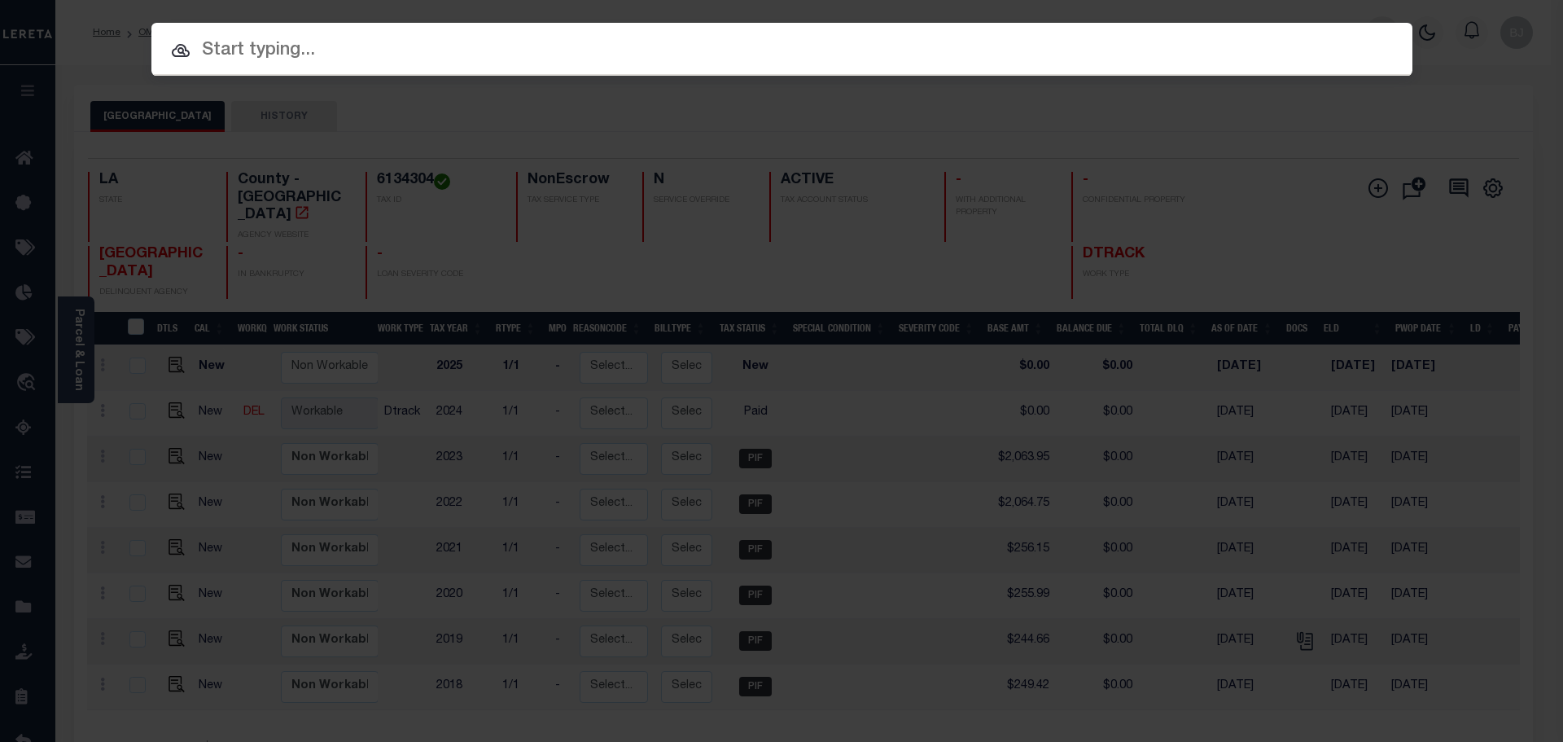
paste input "10741250, 11187851, 17007151"
type input "10741250, 11187851, 17007151"
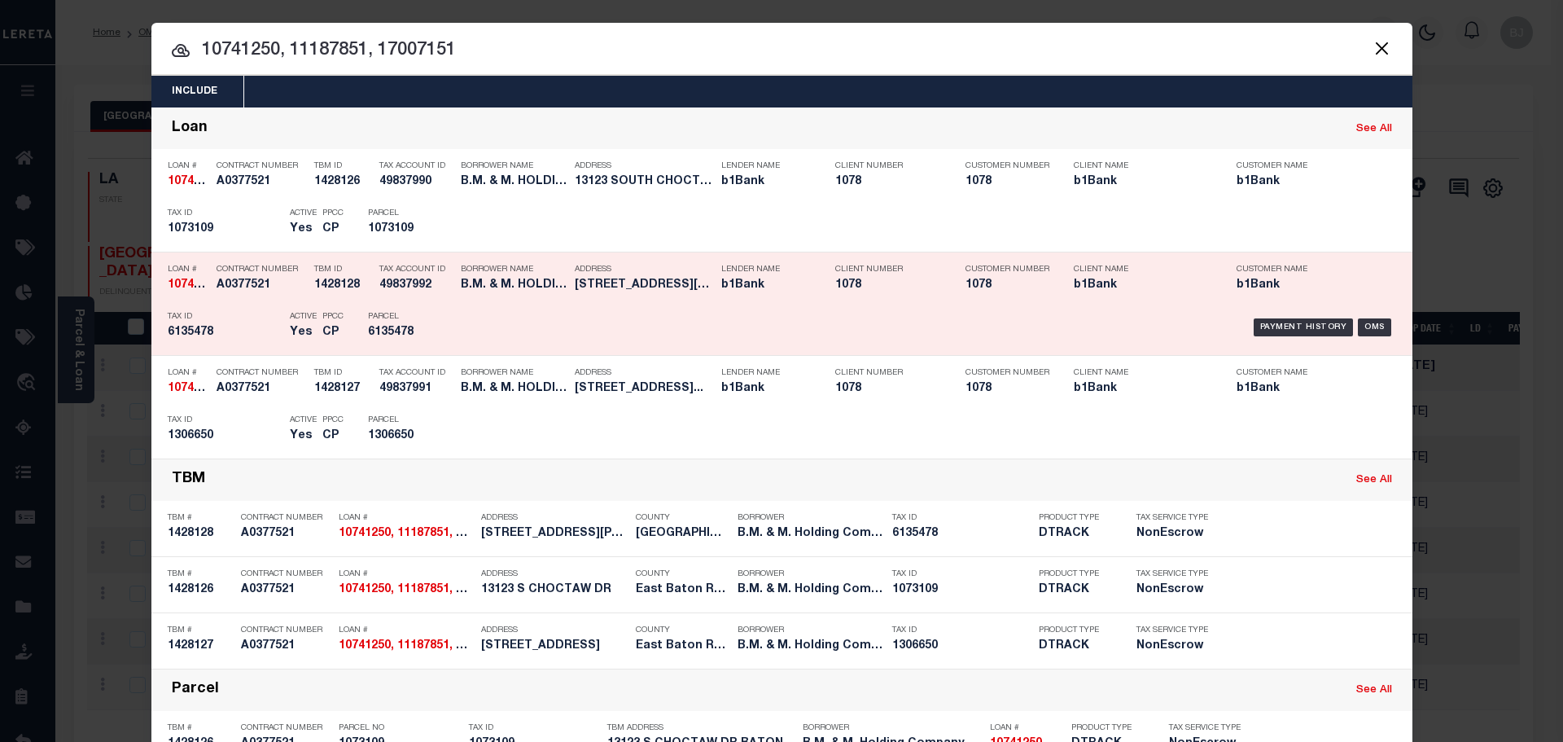
click at [429, 325] on div "Parcel 6135478" at bounding box center [404, 327] width 73 height 47
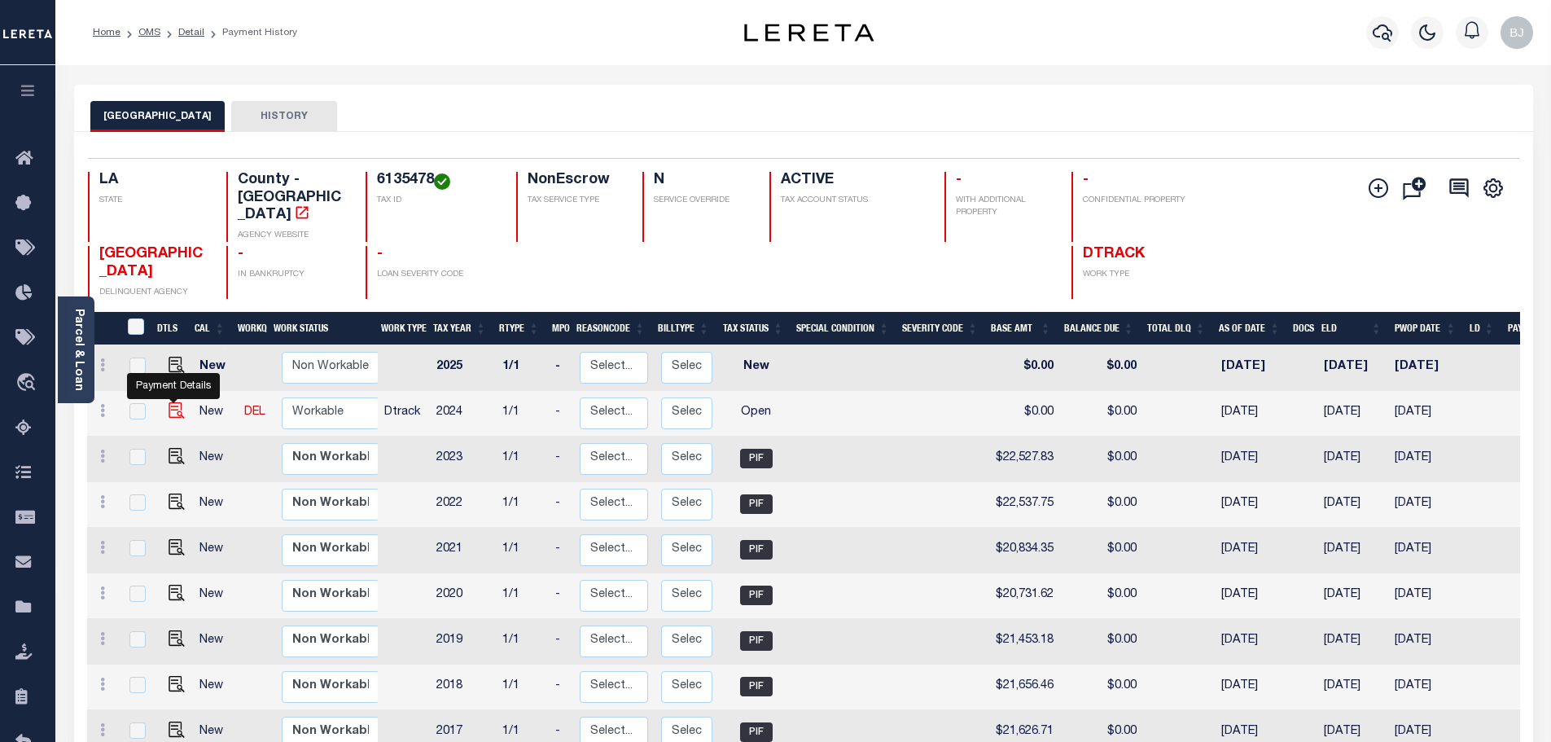
click at [169, 402] on img "" at bounding box center [177, 410] width 16 height 16
checkbox input "true"
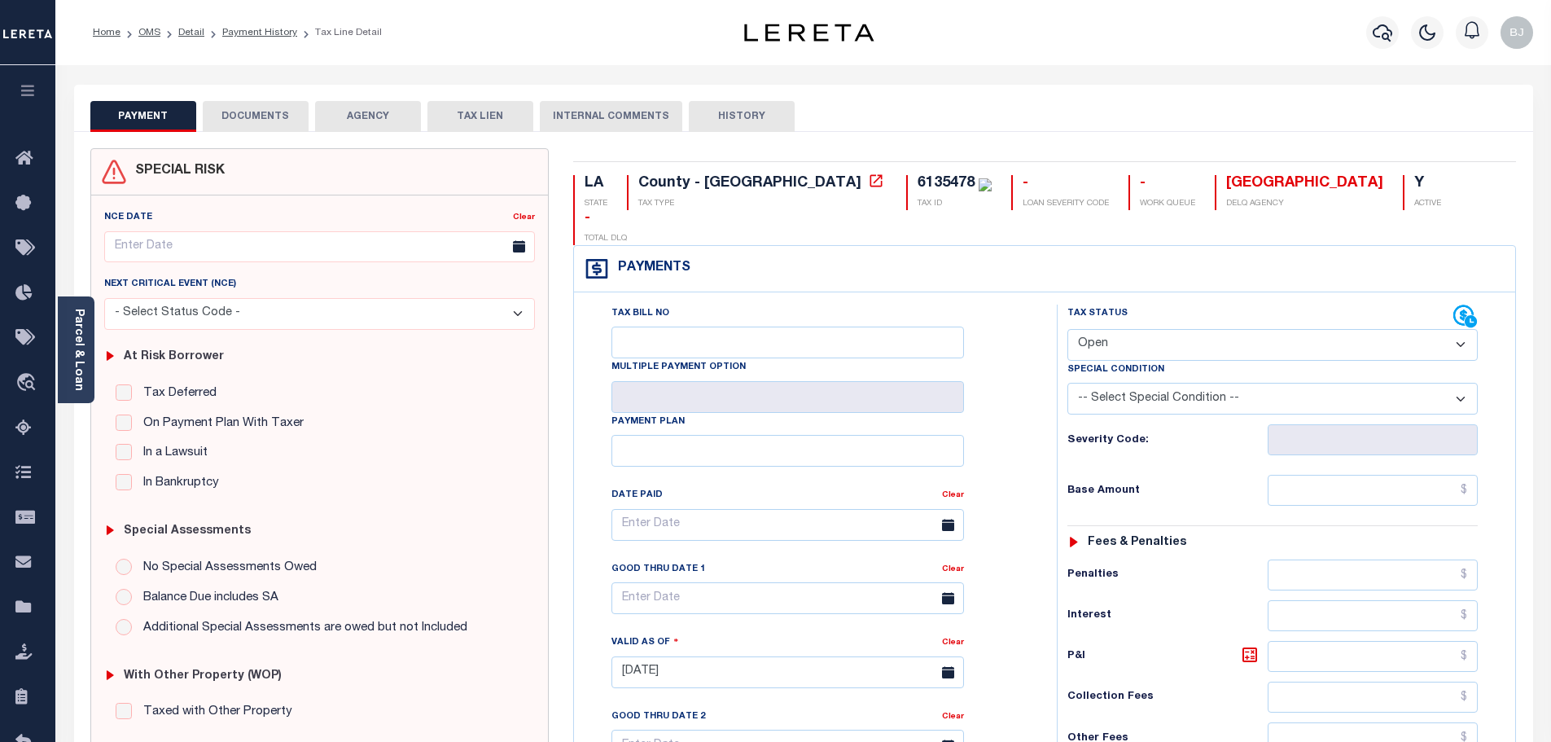
click at [1184, 361] on div "Special Condition" at bounding box center [1272, 372] width 410 height 23
click at [1189, 329] on select "- Select Status Code - Open Due/Unpaid Paid Incomplete No Tax Due Internal Refu…" at bounding box center [1272, 345] width 410 height 32
select select "PYD"
click at [1067, 329] on select "- Select Status Code - Open Due/Unpaid Paid Incomplete No Tax Due Internal Refu…" at bounding box center [1272, 345] width 410 height 32
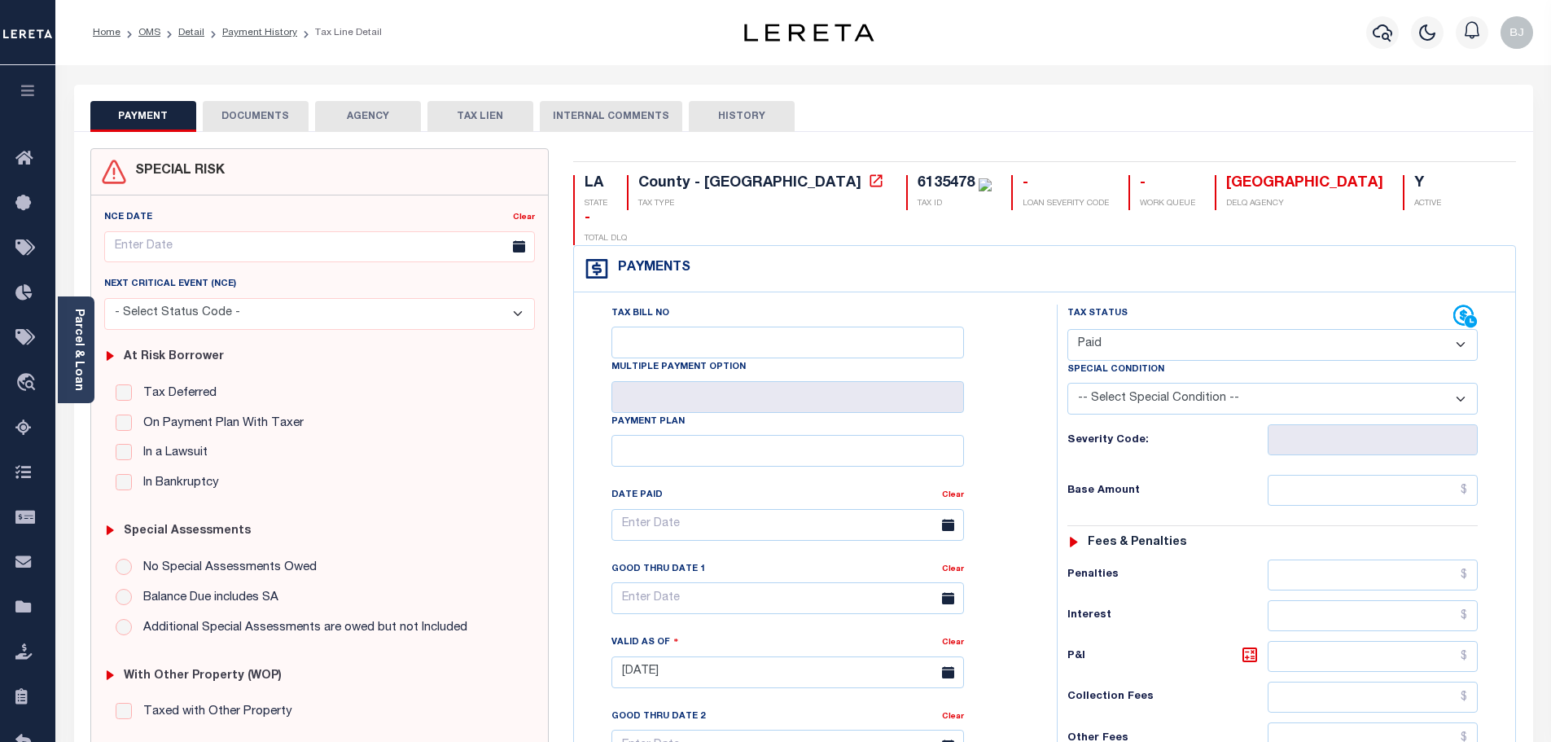
type input "[DATE]"
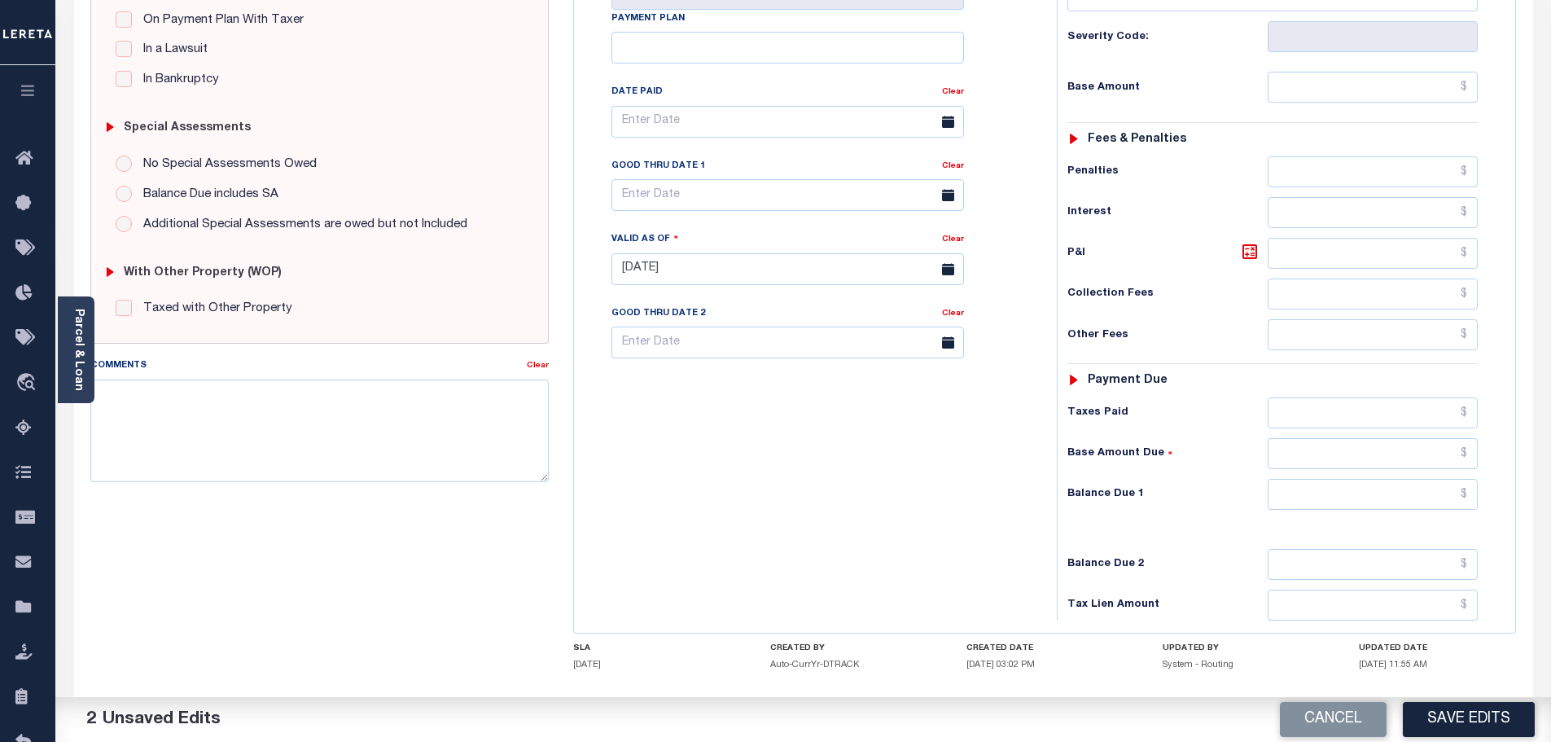
scroll to position [407, 0]
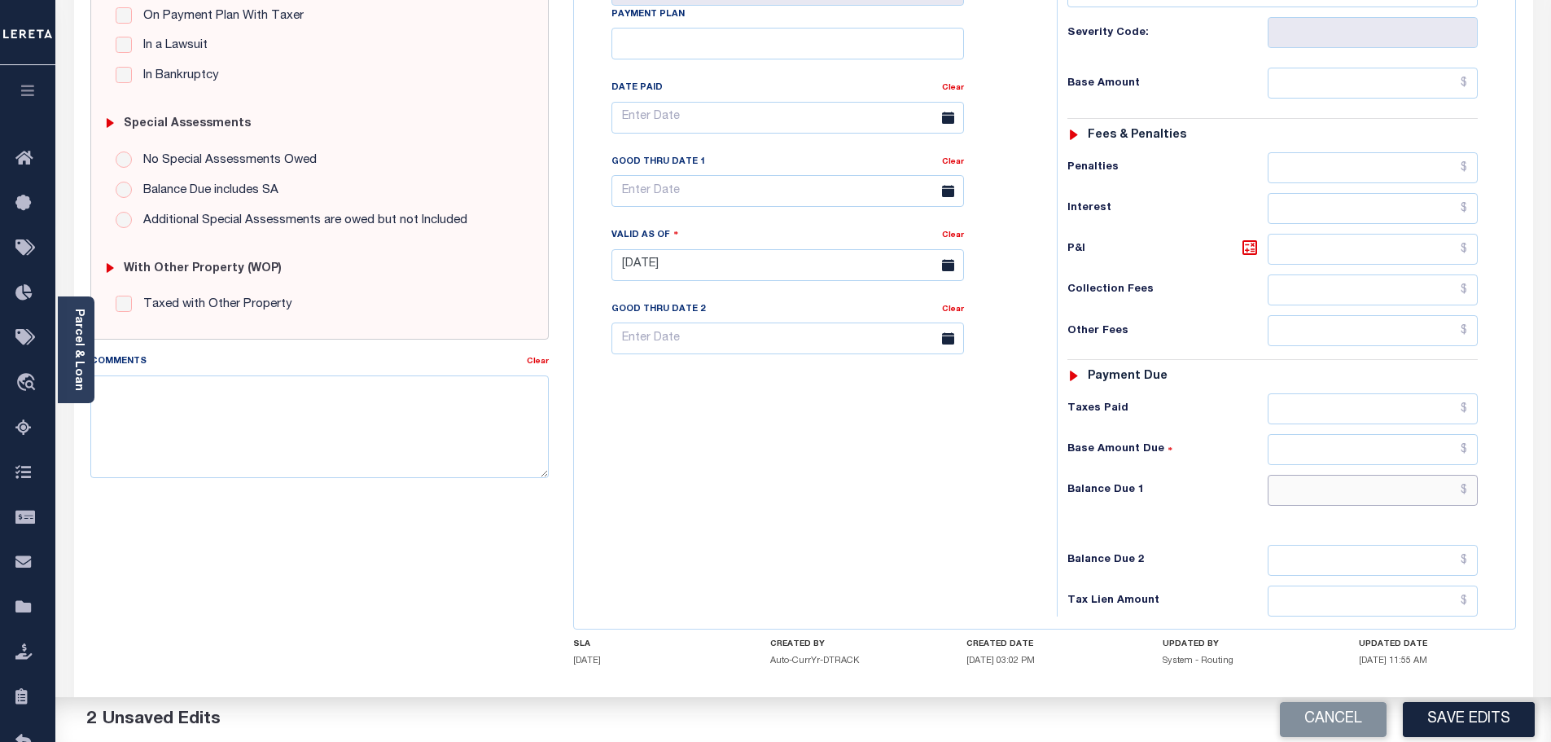
click at [1355, 475] on input "text" at bounding box center [1372, 490] width 211 height 31
type input "$0.00"
click at [374, 396] on textarea "Comments" at bounding box center [319, 426] width 459 height 103
paste textarea "Marked paid per file from tax office -bj"
type textarea "Marked paid per file from tax office -bj"
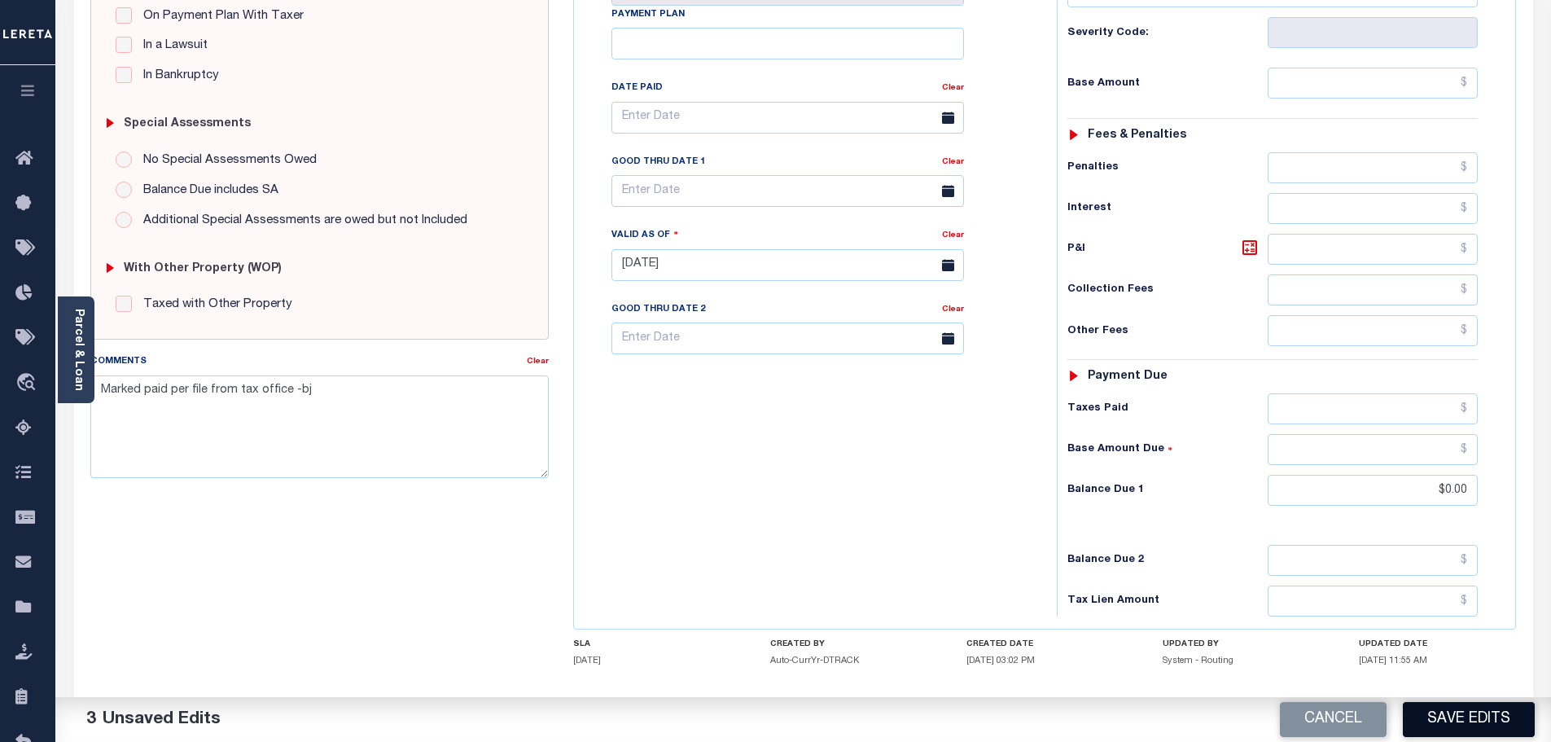
click at [1486, 725] on button "Save Edits" at bounding box center [1469, 719] width 132 height 35
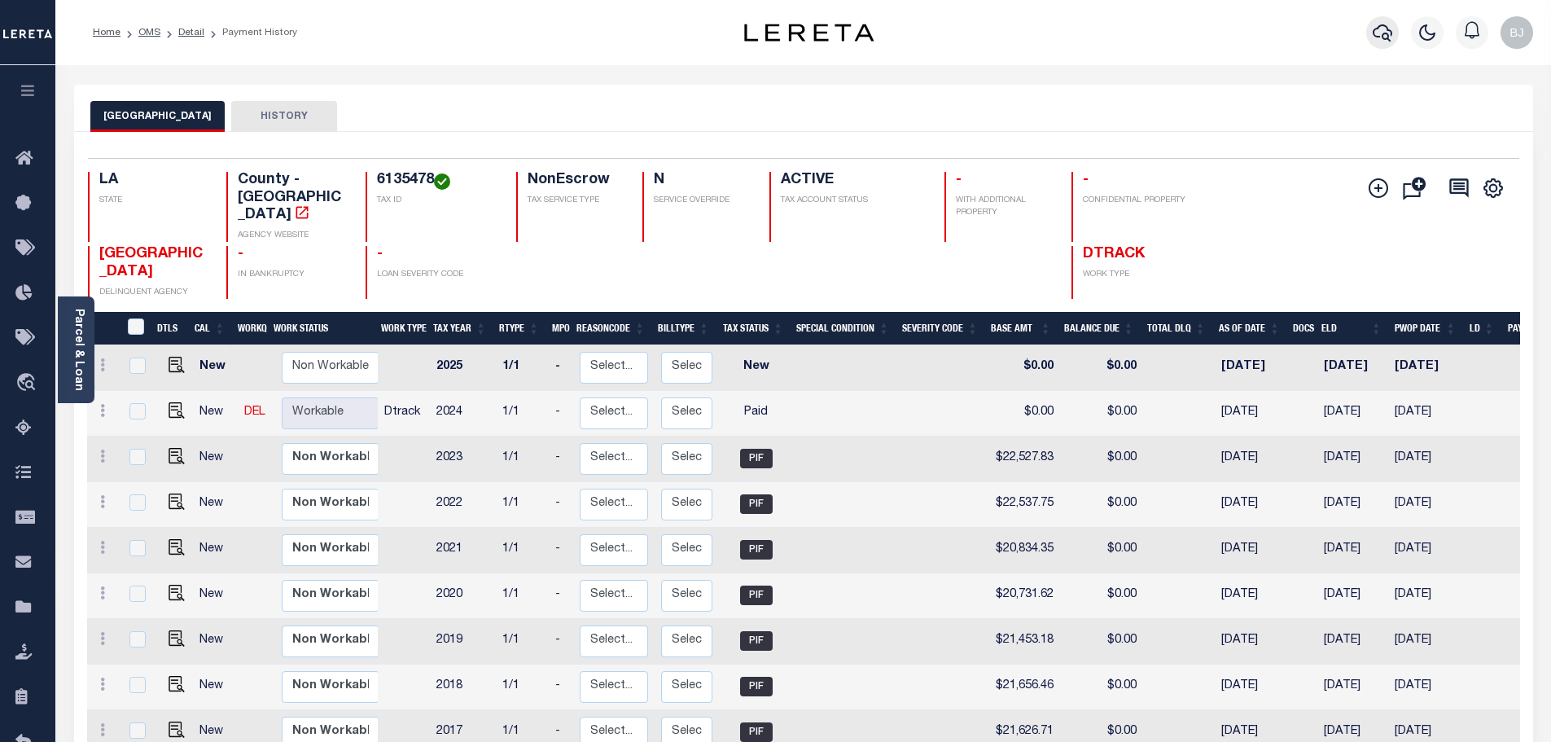
click at [1390, 32] on icon "button" at bounding box center [1382, 32] width 20 height 17
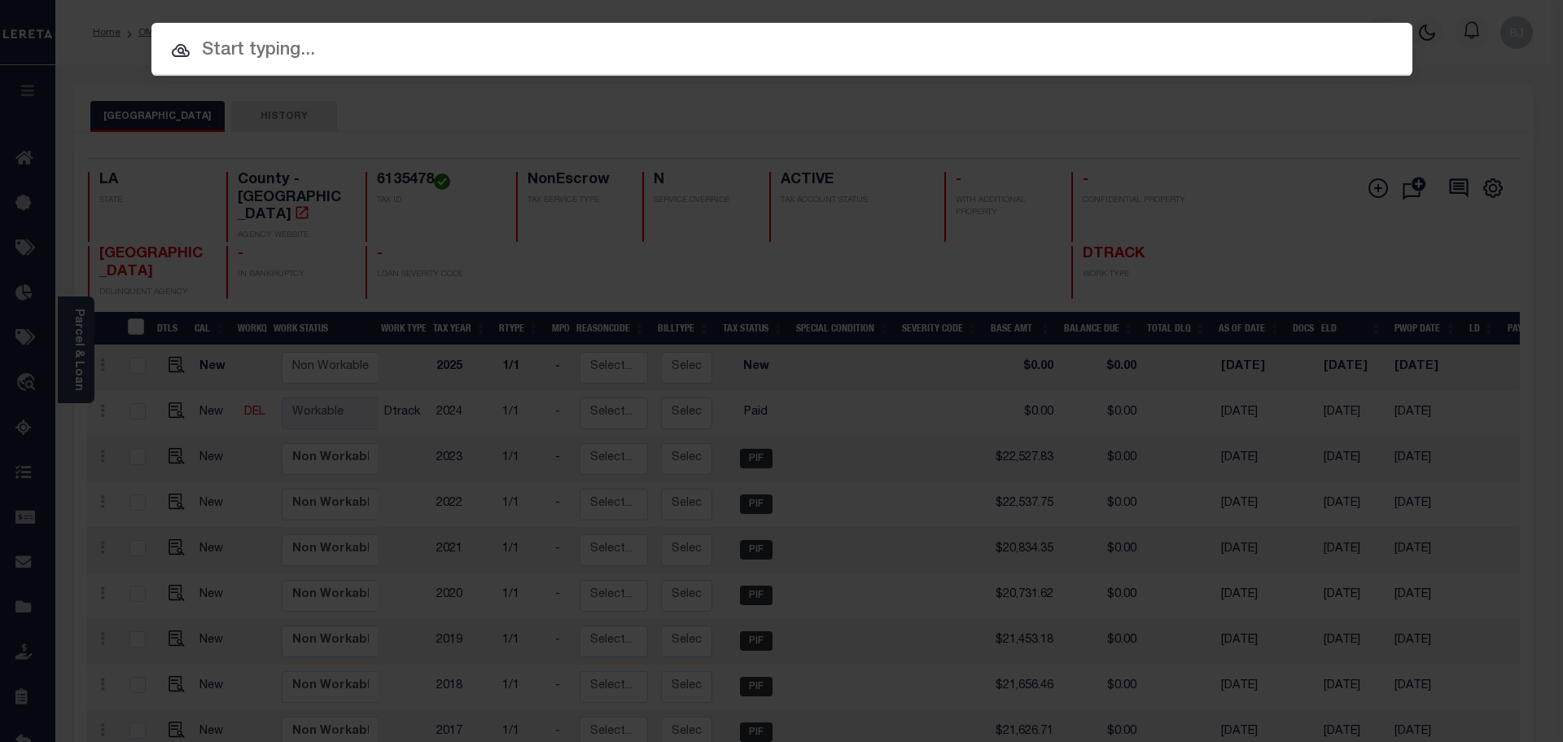
paste input "942200013525"
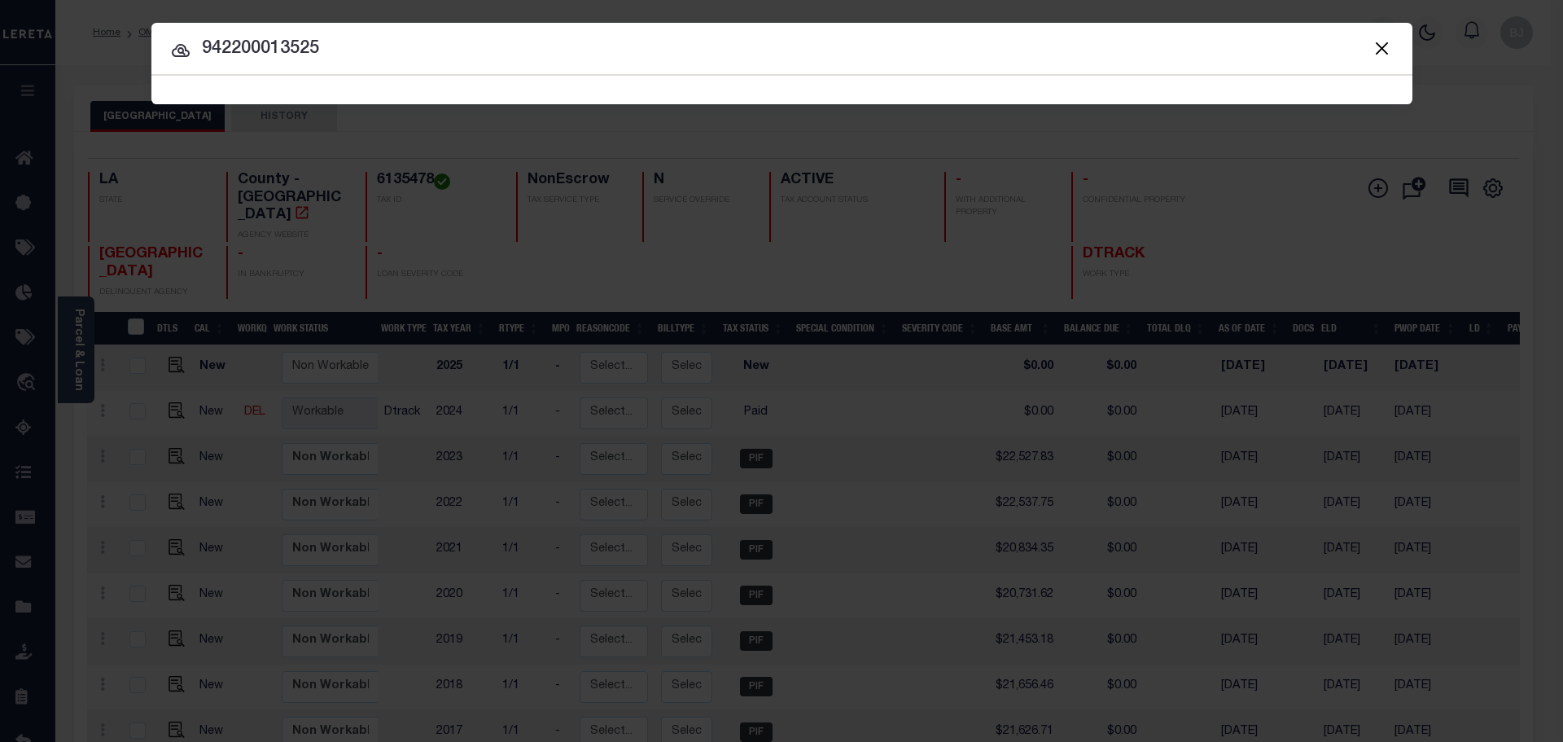
type input "942200013525"
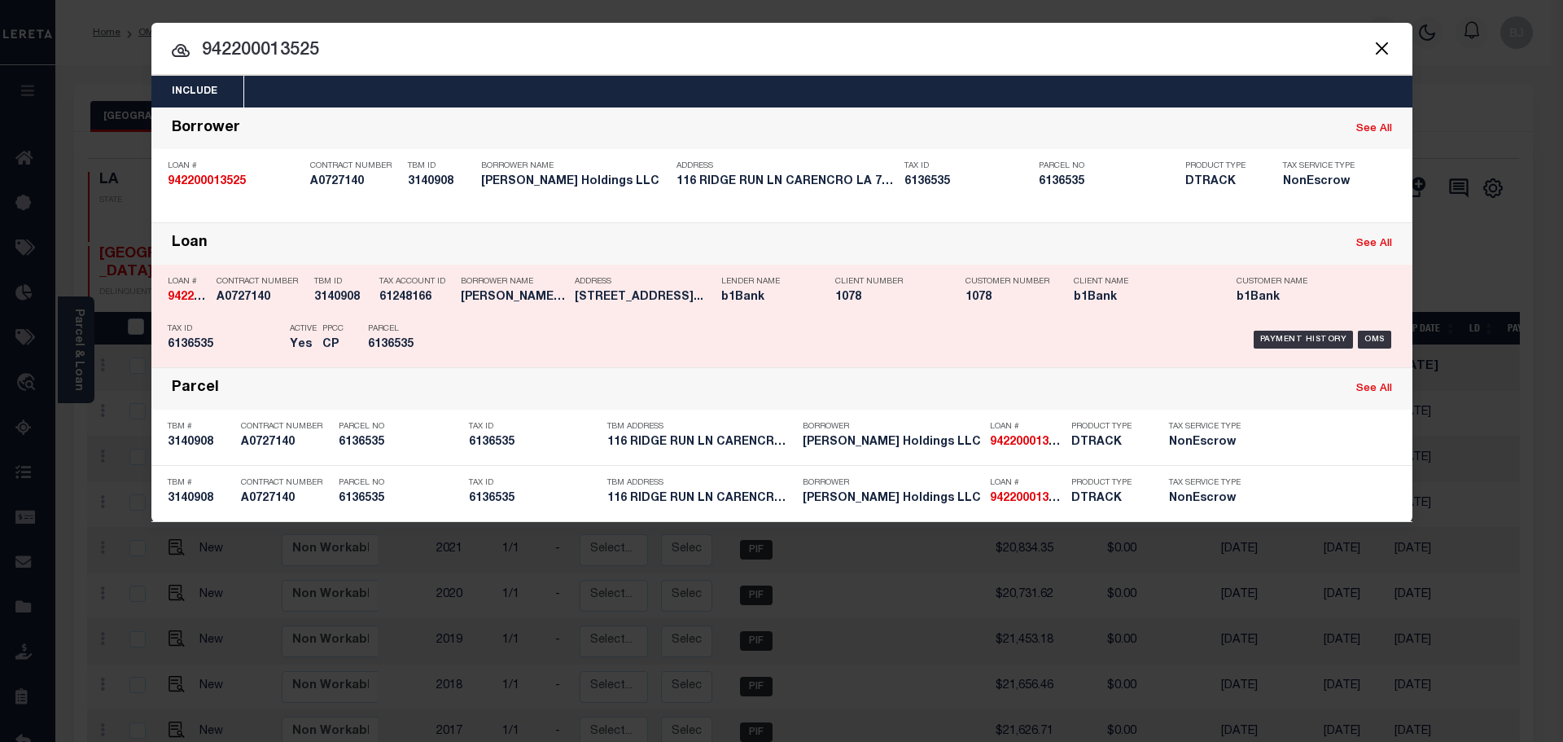
click at [721, 272] on div "Lender Name b1Bank" at bounding box center [766, 292] width 90 height 47
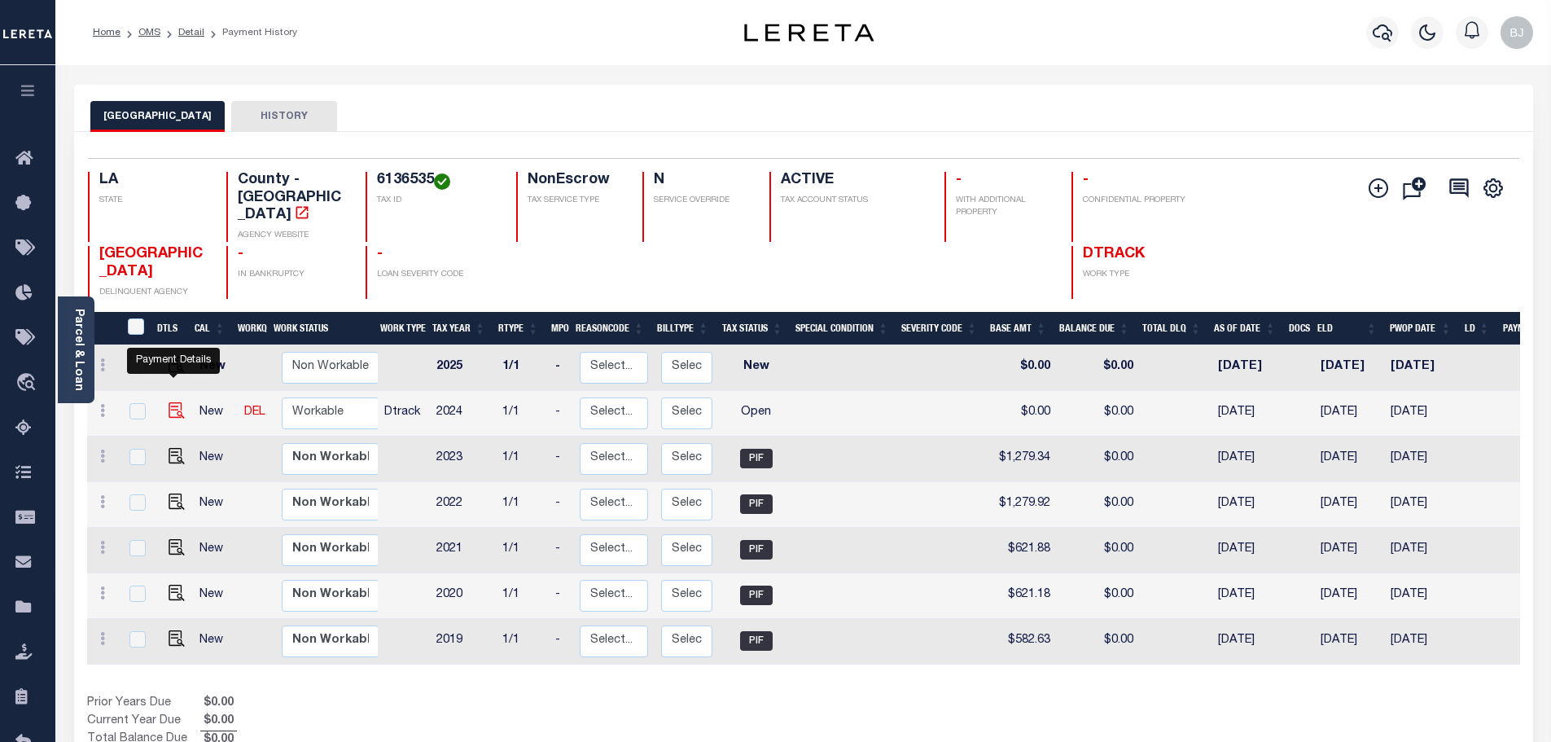
click at [173, 402] on img "" at bounding box center [177, 410] width 16 height 16
checkbox input "true"
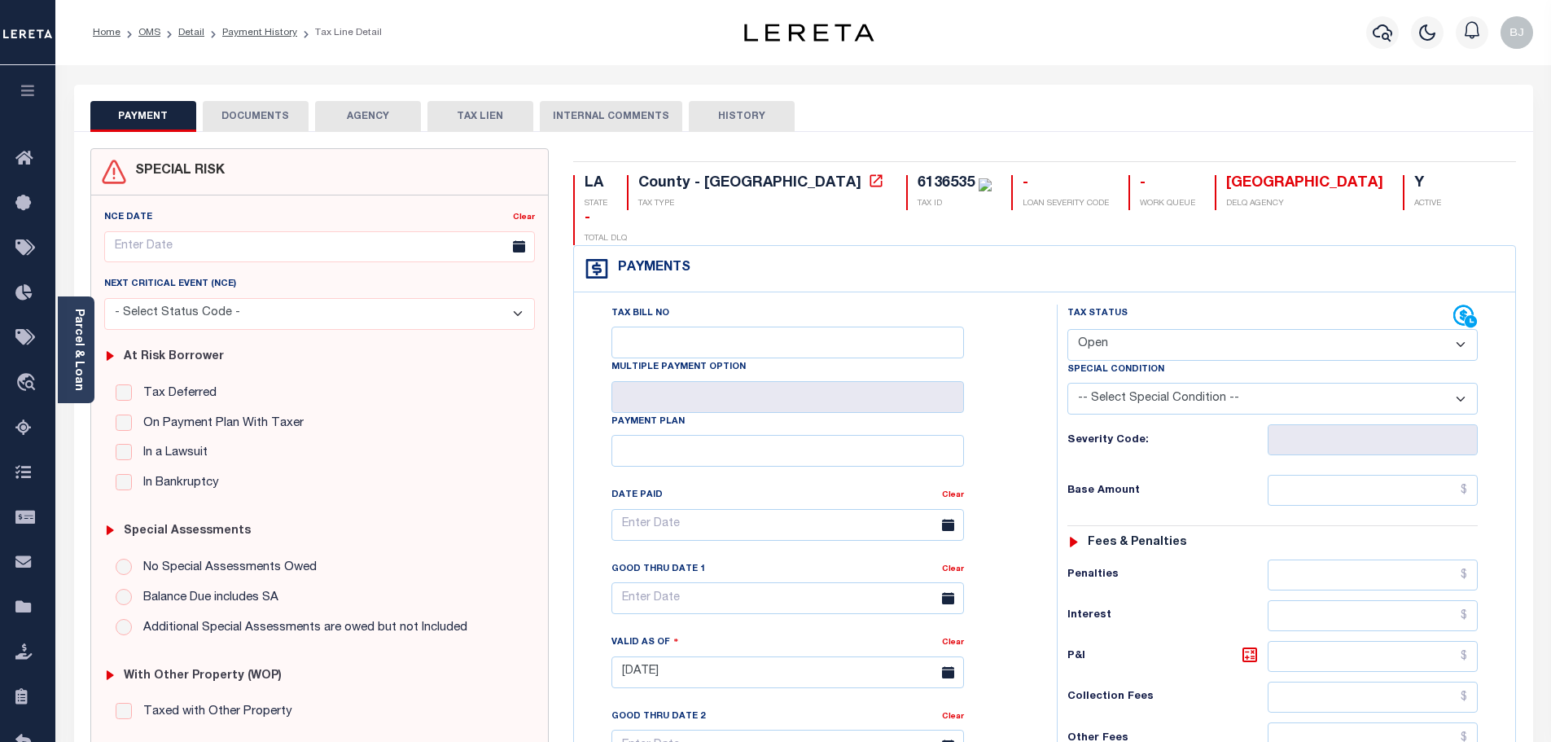
click at [1141, 329] on select "- Select Status Code - Open Due/Unpaid Paid Incomplete No Tax Due Internal Refu…" at bounding box center [1272, 345] width 410 height 32
select select "PYD"
click at [1067, 329] on select "- Select Status Code - Open Due/Unpaid Paid Incomplete No Tax Due Internal Refu…" at bounding box center [1272, 345] width 410 height 32
type input "[DATE]"
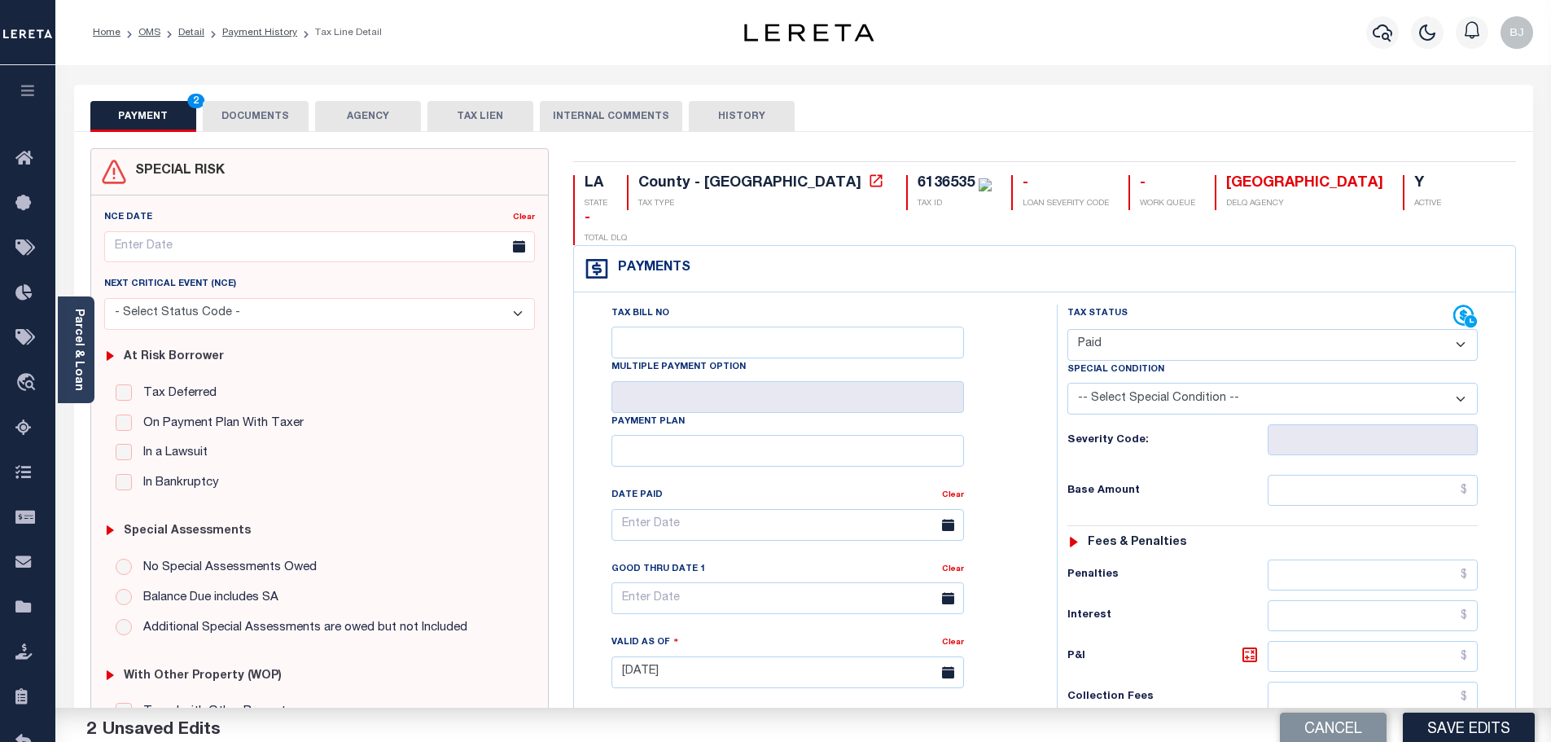
scroll to position [407, 0]
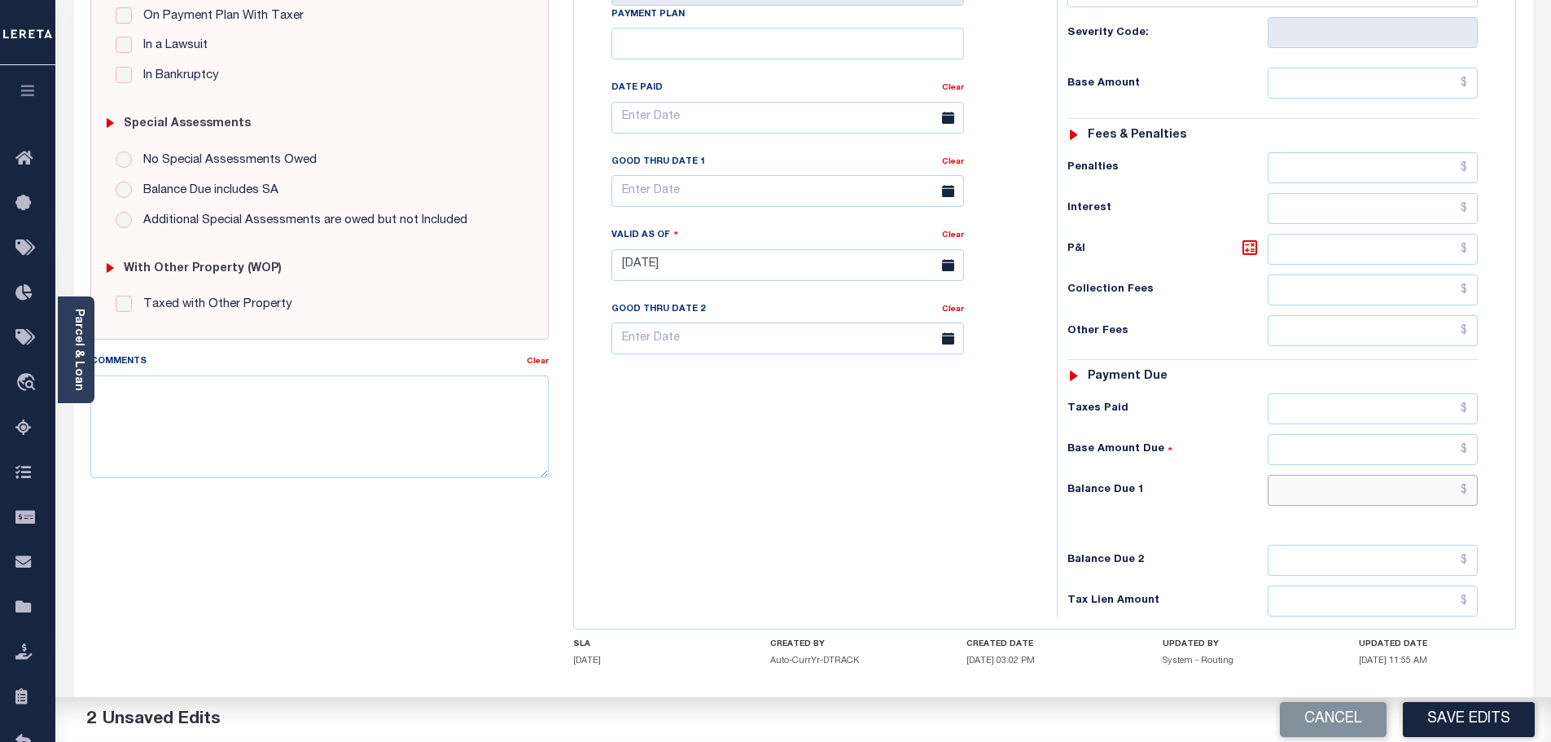
click at [1411, 475] on input "text" at bounding box center [1372, 490] width 211 height 31
type input "$0.00"
click at [390, 432] on textarea "Comments" at bounding box center [319, 426] width 459 height 103
paste textarea "Marked paid per file from tax office -bj"
type textarea "Marked paid per file from tax office -bj"
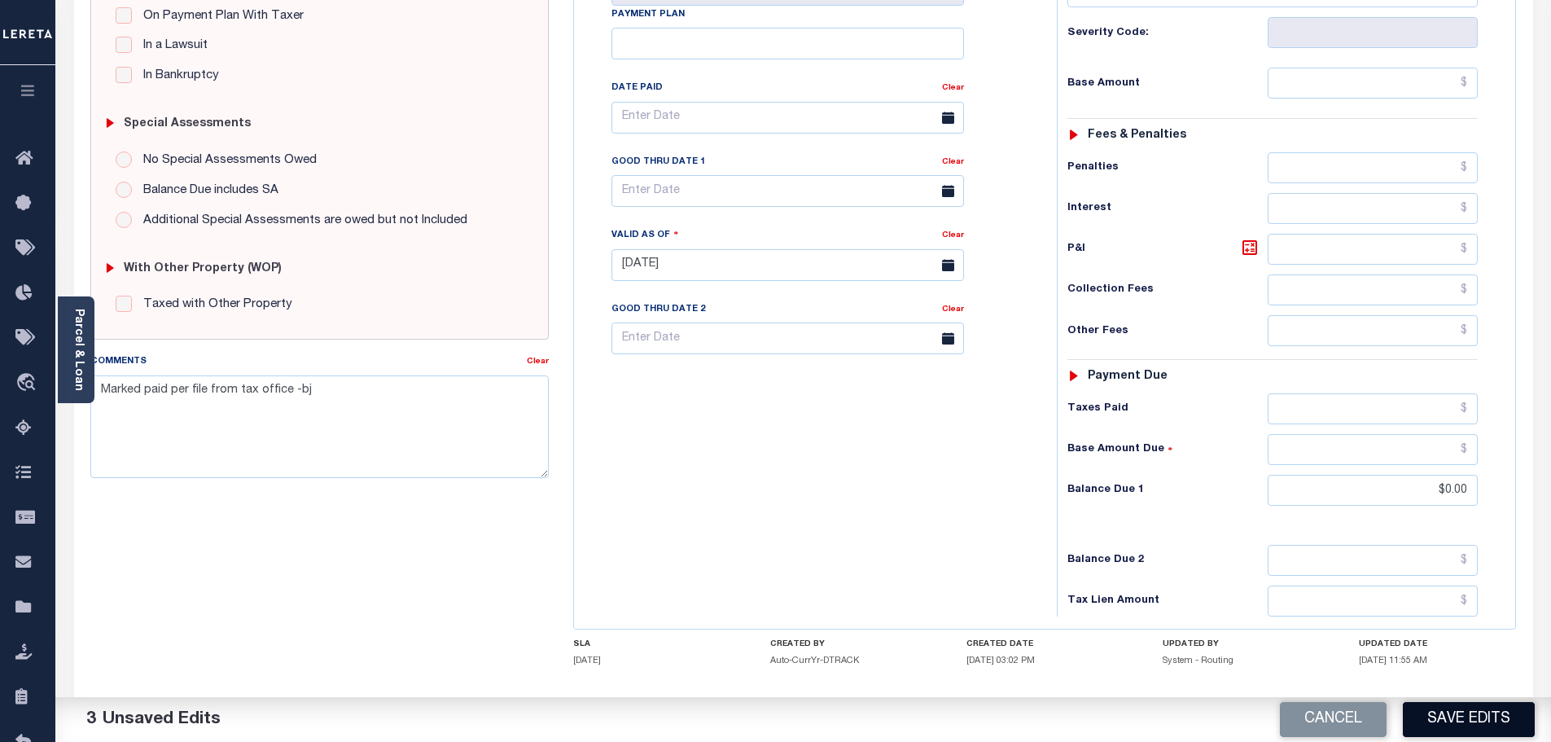
click at [1488, 712] on button "Save Edits" at bounding box center [1469, 719] width 132 height 35
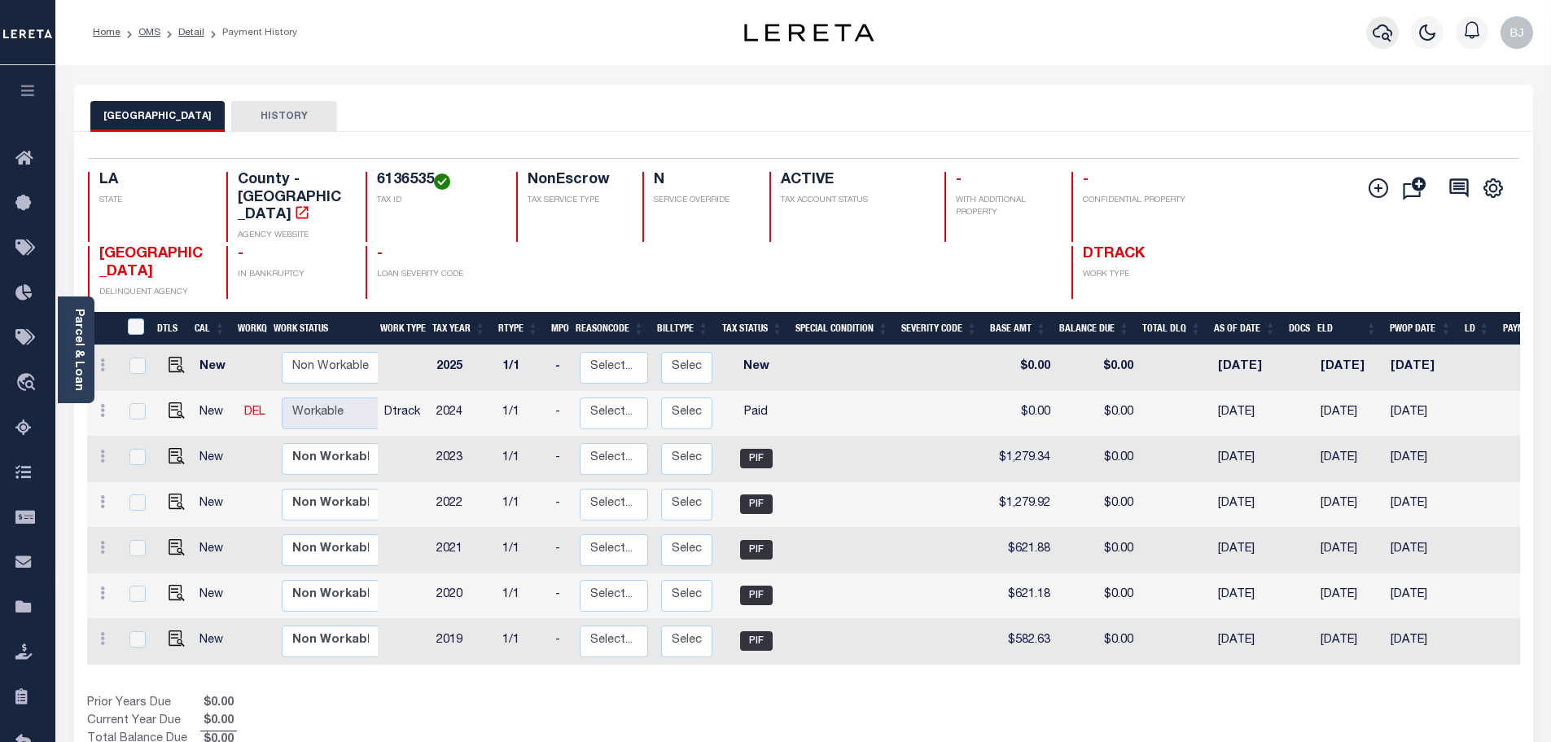
click at [1376, 46] on button "button" at bounding box center [1382, 32] width 33 height 33
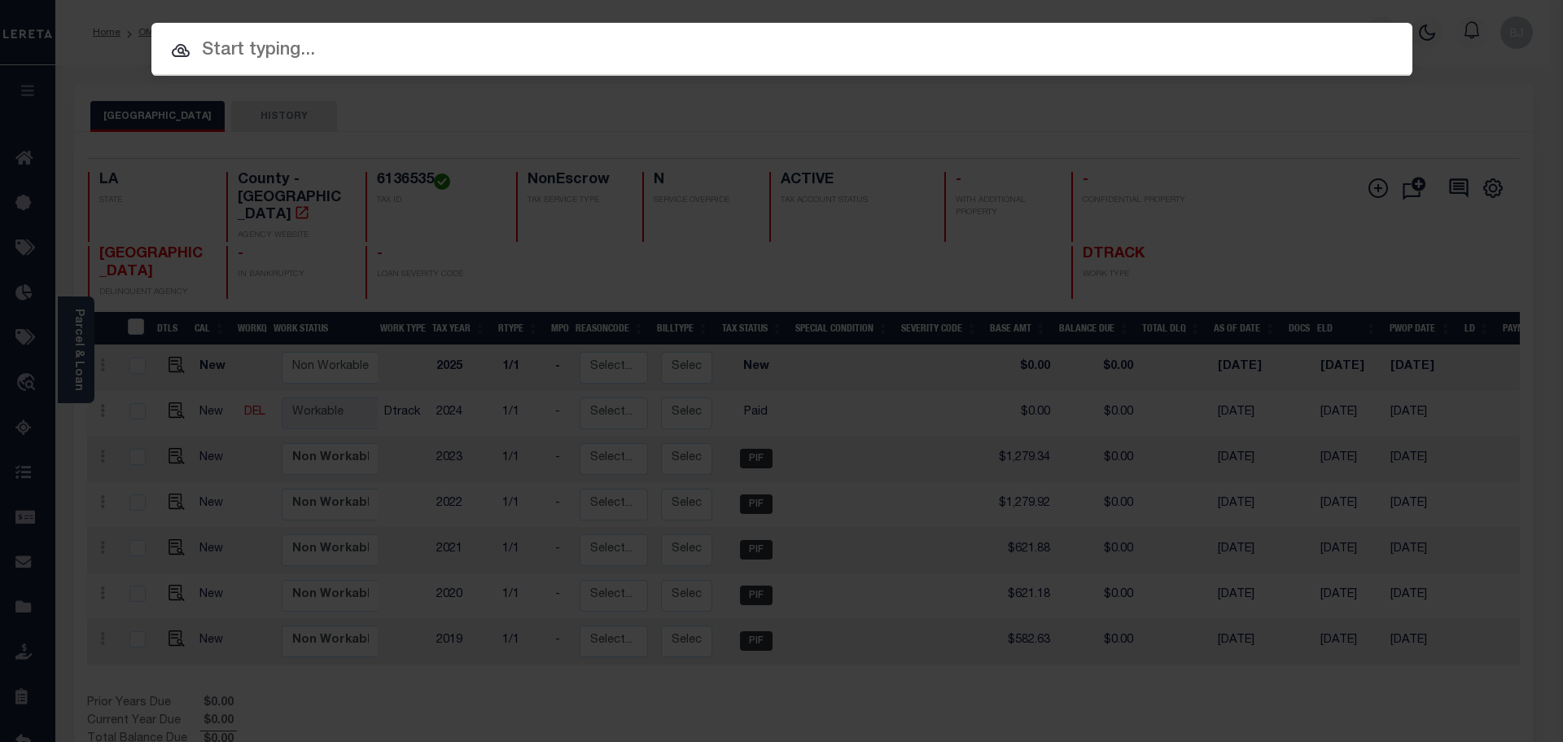
click at [611, 50] on input "text" at bounding box center [781, 51] width 1261 height 28
paste input "942100010555"
type input "942100010555"
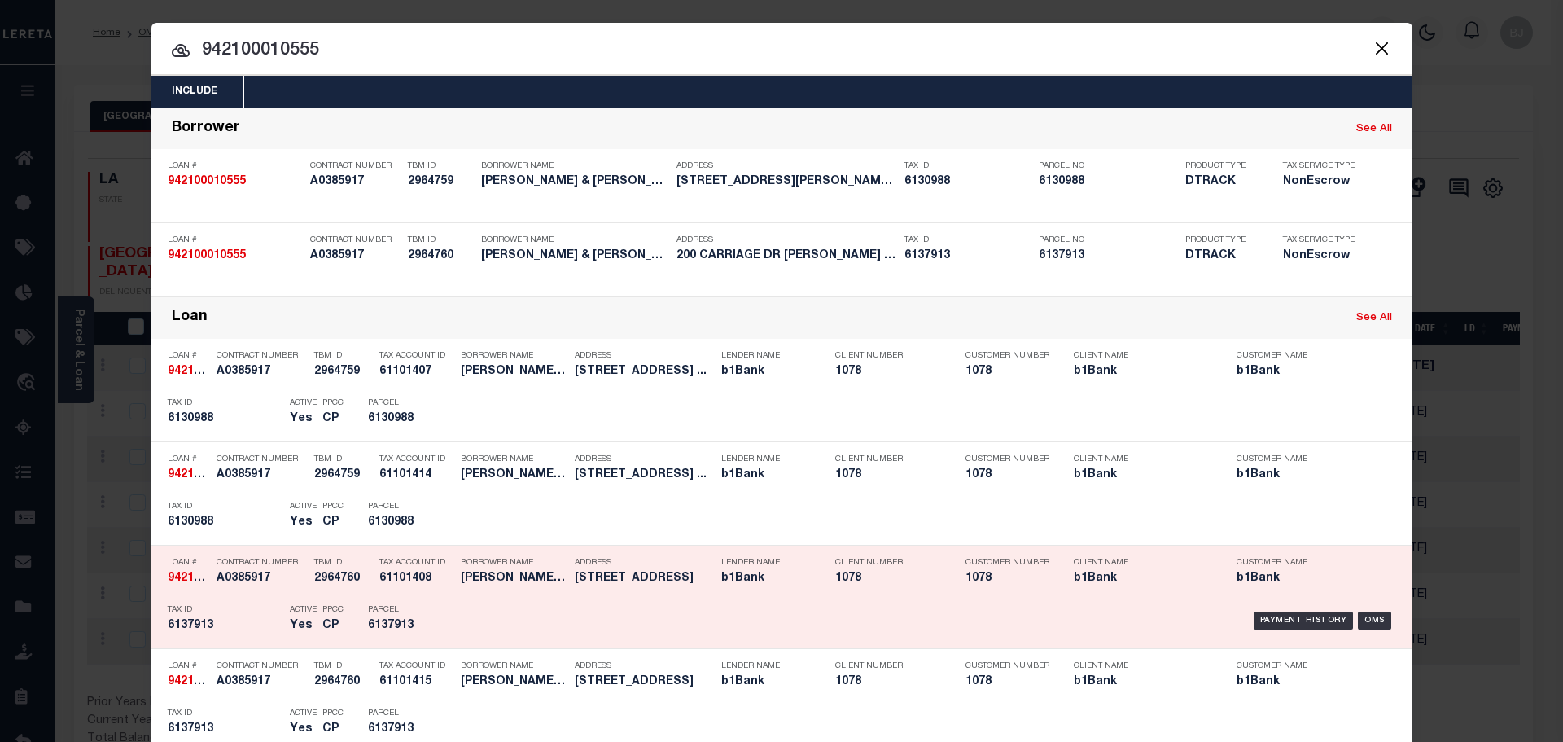
click at [510, 630] on div "Payment History OMS" at bounding box center [931, 620] width 930 height 47
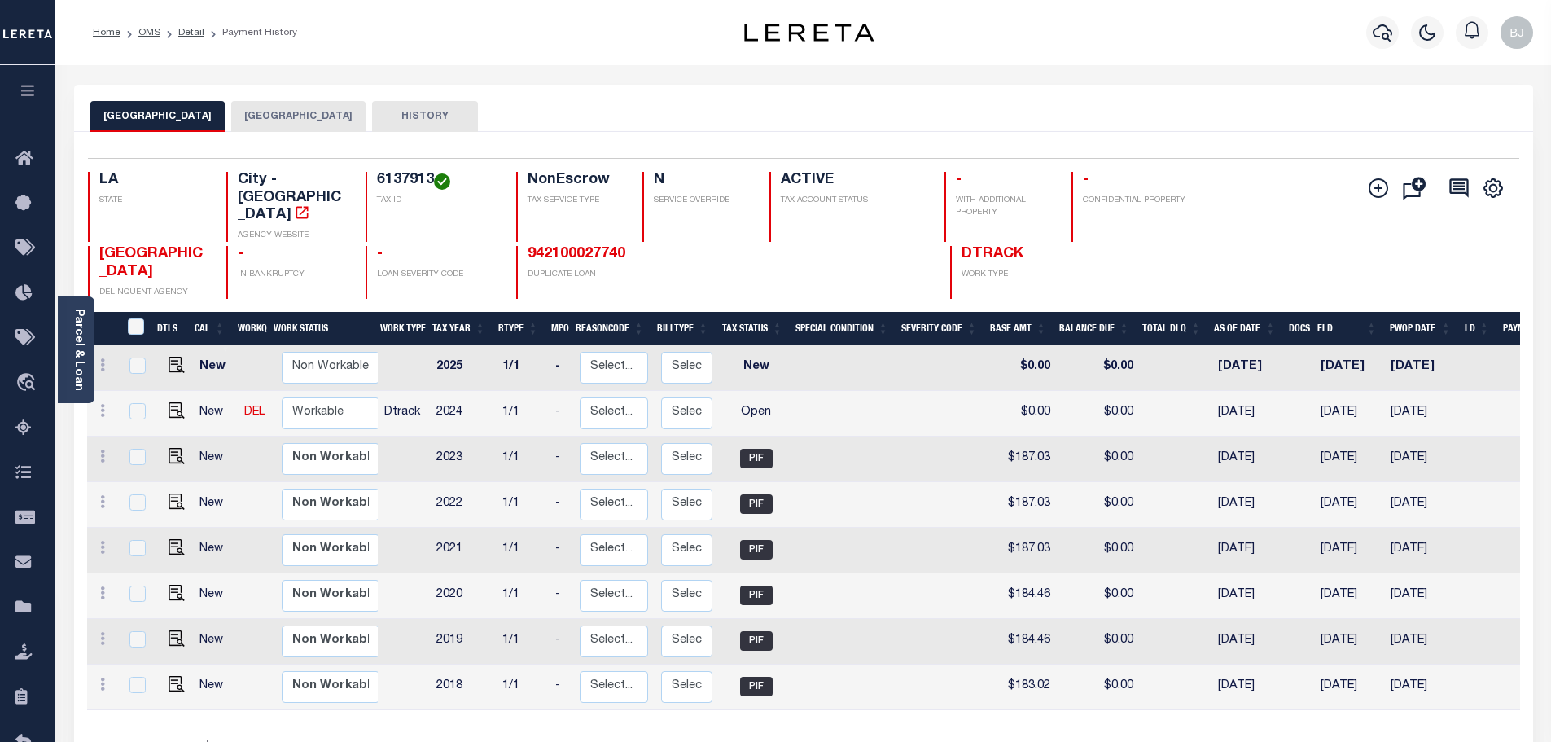
click at [260, 103] on button "[GEOGRAPHIC_DATA]" at bounding box center [298, 116] width 134 height 31
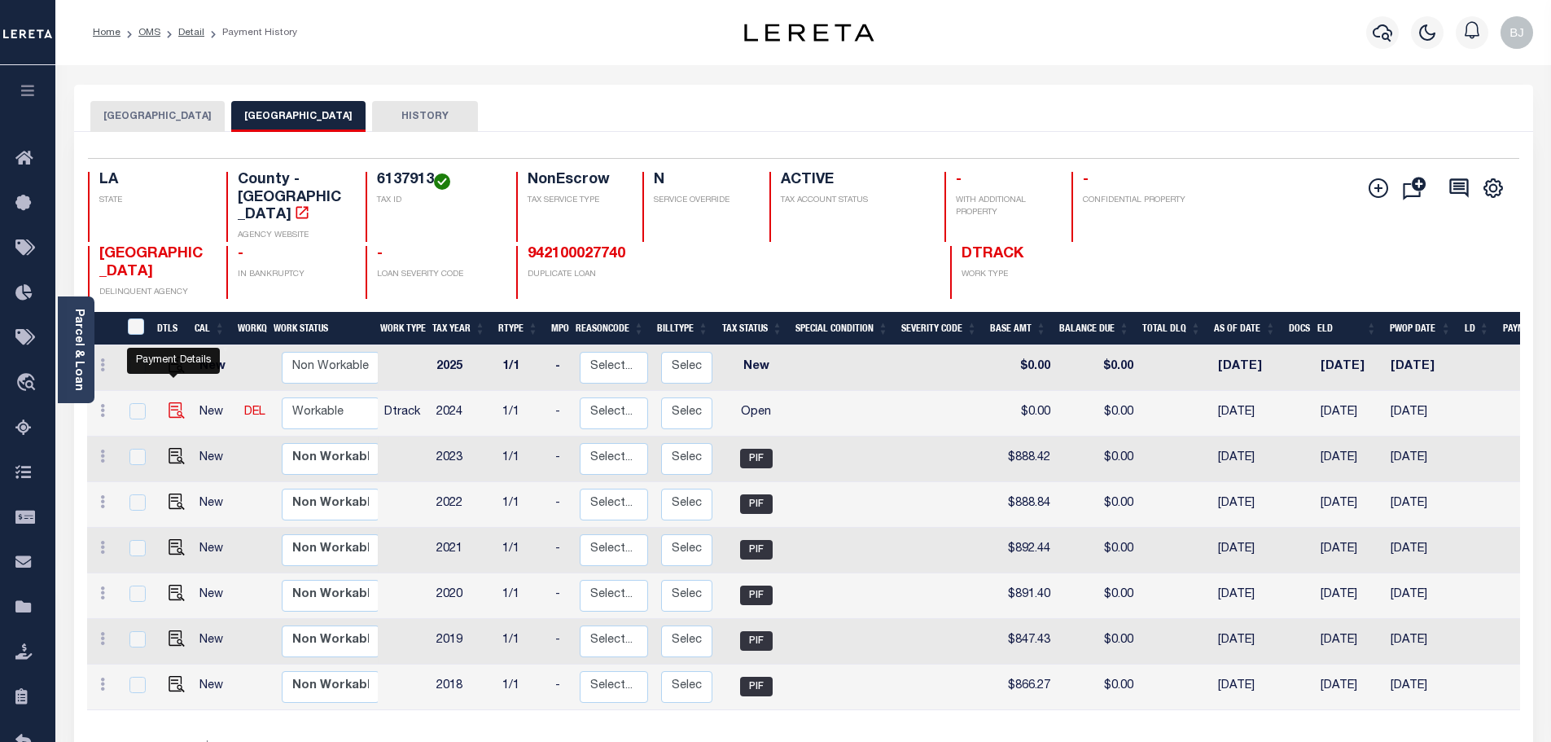
click at [177, 402] on img "" at bounding box center [177, 410] width 16 height 16
checkbox input "true"
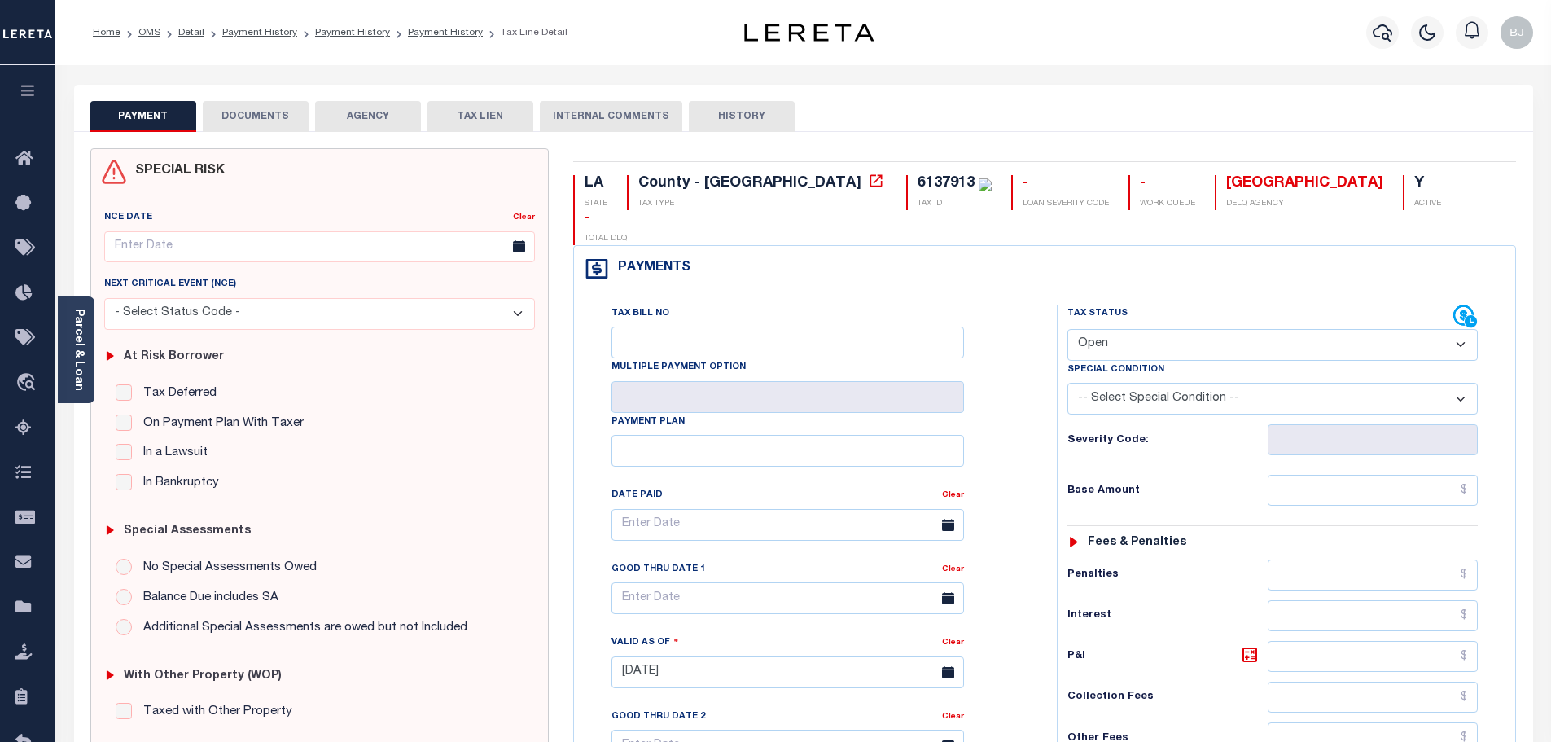
click at [1164, 304] on div "Tax Status Status" at bounding box center [1260, 316] width 386 height 24
drag, startPoint x: 1169, startPoint y: 309, endPoint x: 1169, endPoint y: 324, distance: 15.5
click at [1169, 329] on select "- Select Status Code - Open Due/Unpaid Paid Incomplete No Tax Due Internal Refu…" at bounding box center [1272, 345] width 410 height 32
select select "PYD"
click at [1067, 329] on select "- Select Status Code - Open Due/Unpaid Paid Incomplete No Tax Due Internal Refu…" at bounding box center [1272, 345] width 410 height 32
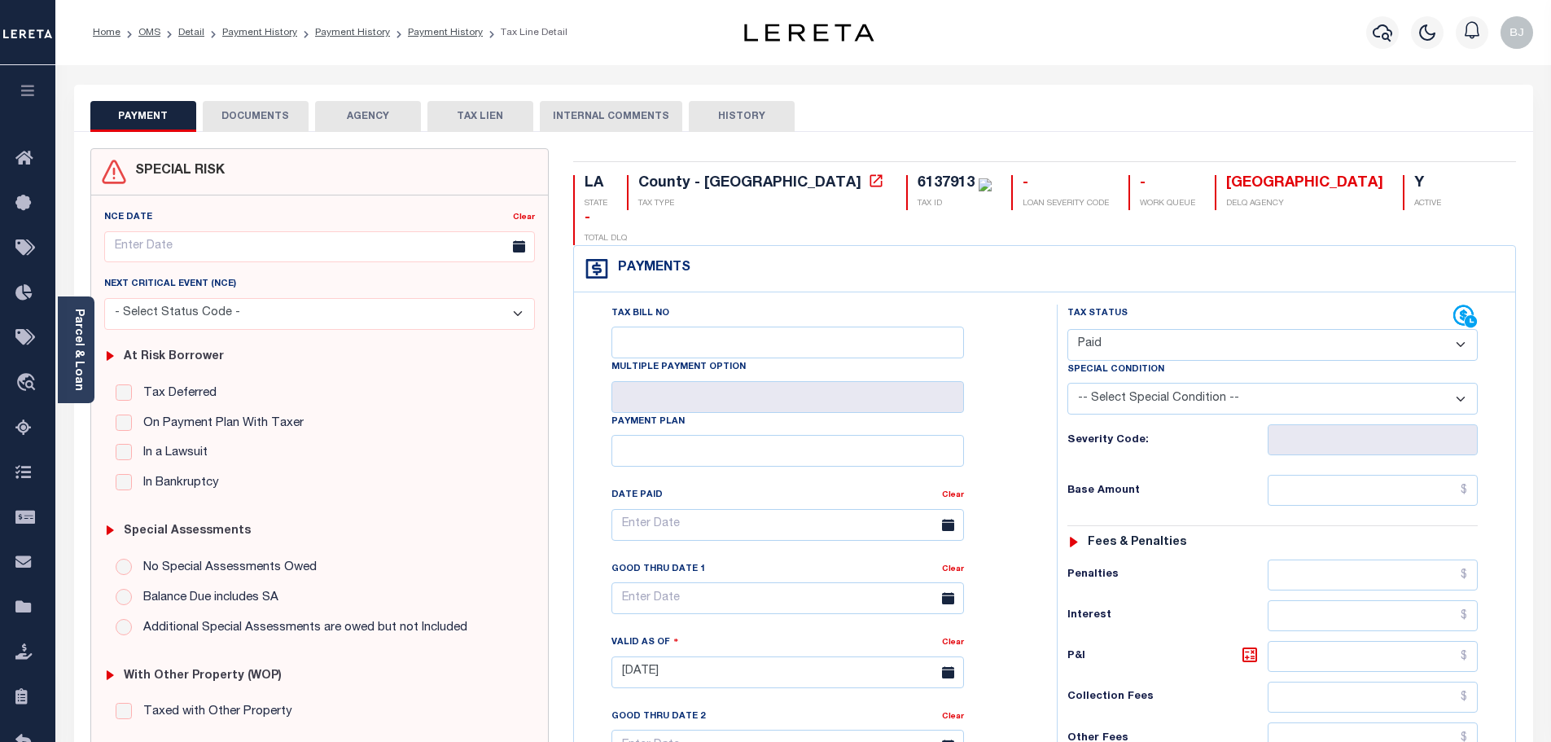
type input "[DATE]"
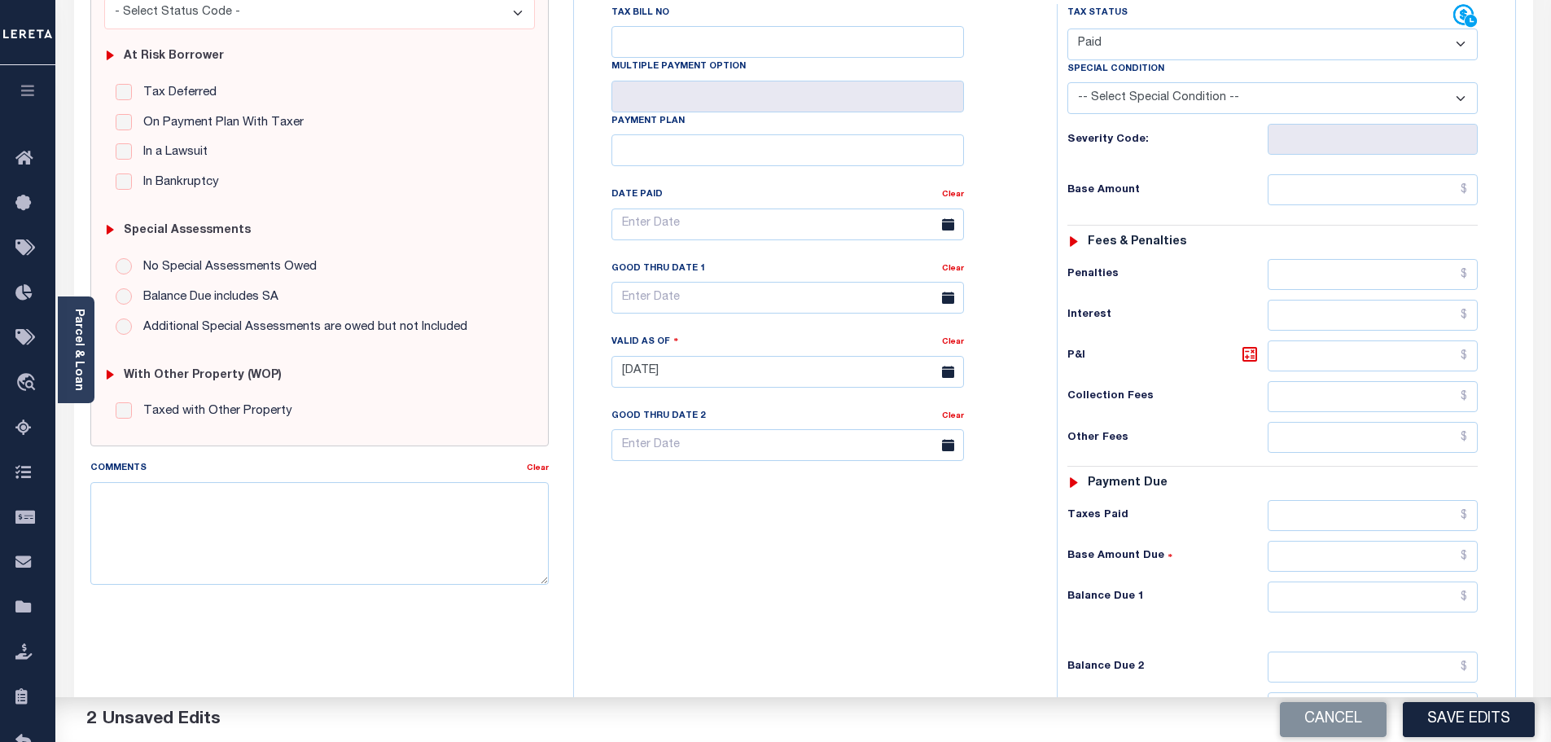
scroll to position [326, 0]
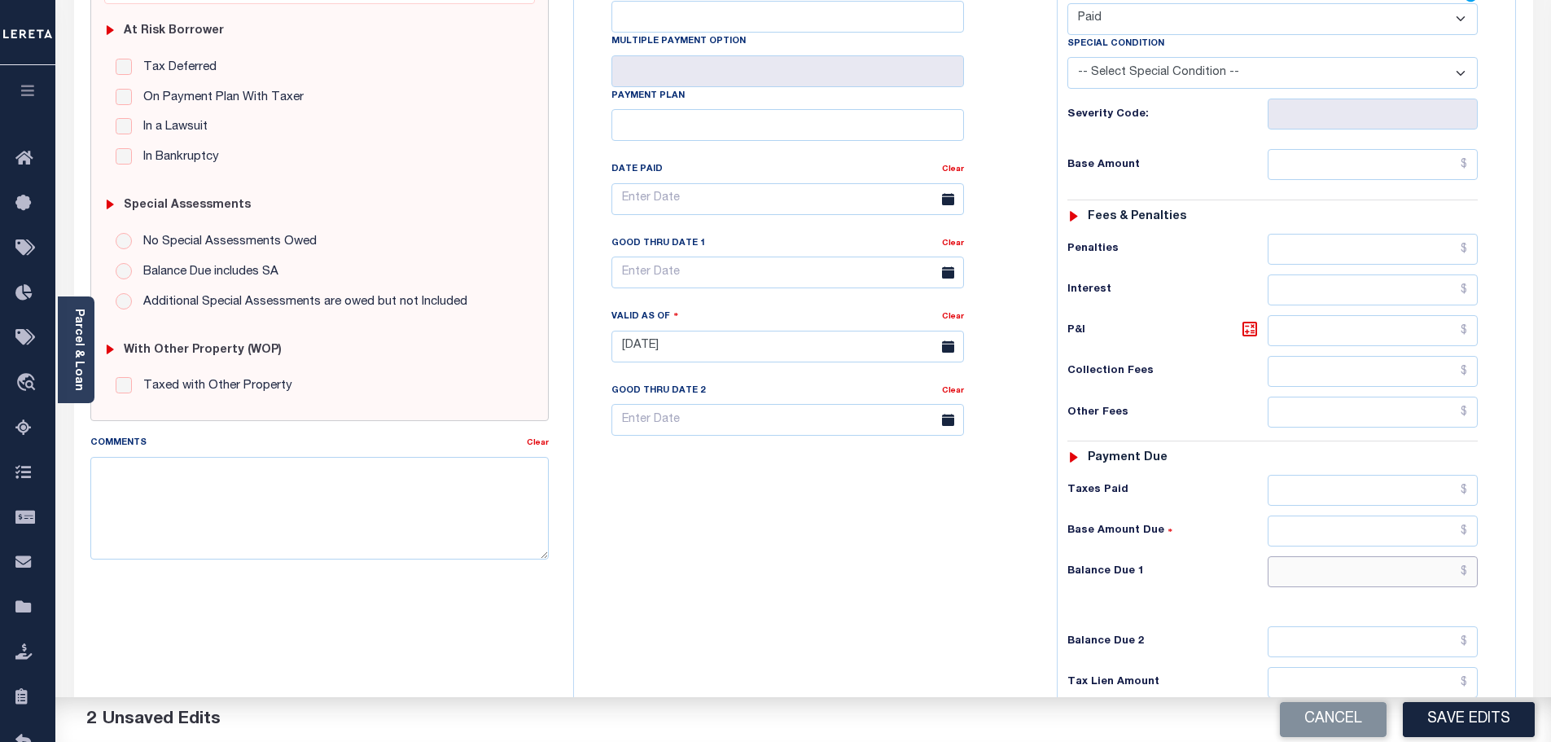
click at [1355, 556] on input "text" at bounding box center [1372, 571] width 211 height 31
type input "$0.00"
paste textarea "Marked paid per file from tax office -bj"
type textarea "Marked paid per file from tax office -bj"
click at [1499, 719] on button "Save Edits" at bounding box center [1469, 719] width 132 height 35
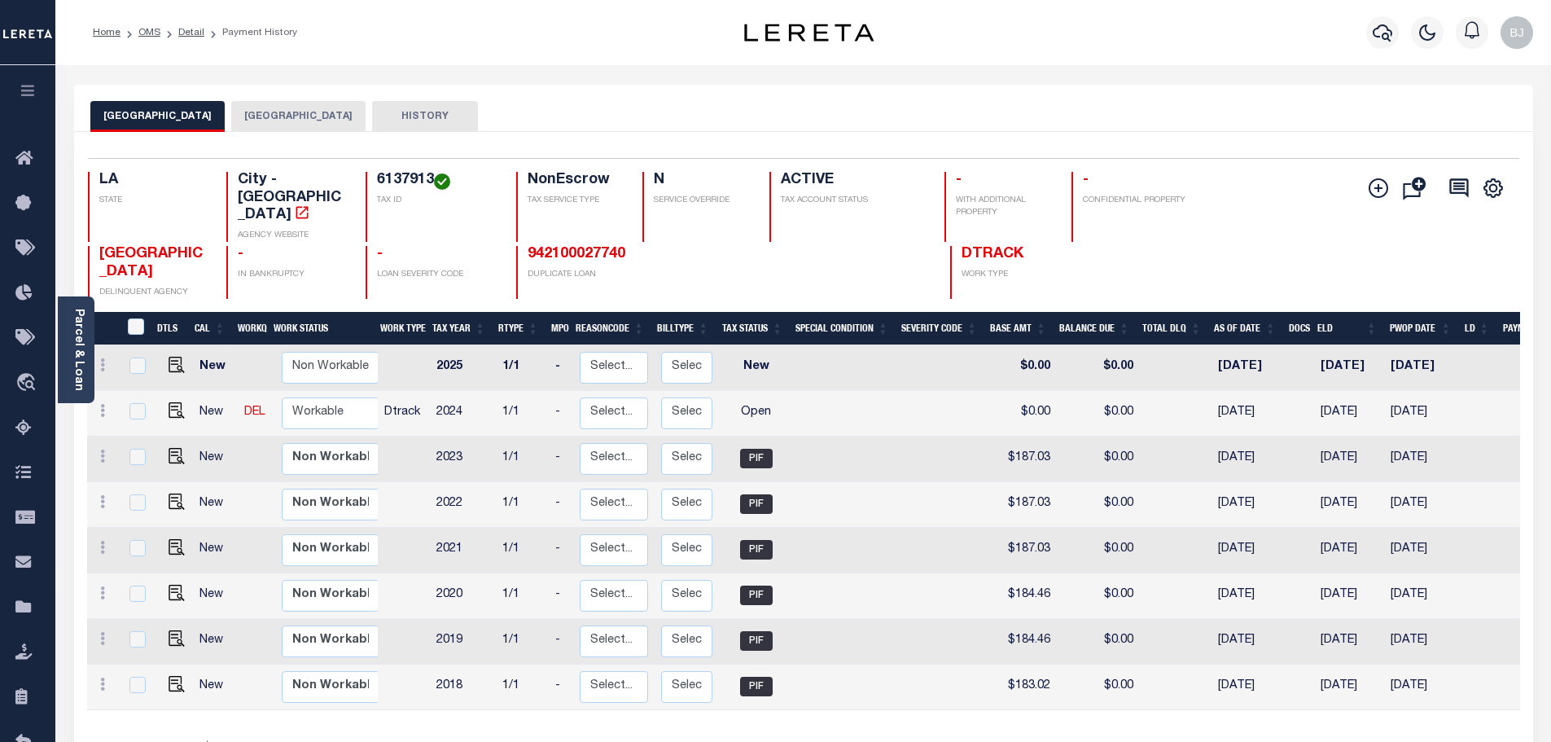
click at [271, 122] on button "[GEOGRAPHIC_DATA]" at bounding box center [298, 116] width 134 height 31
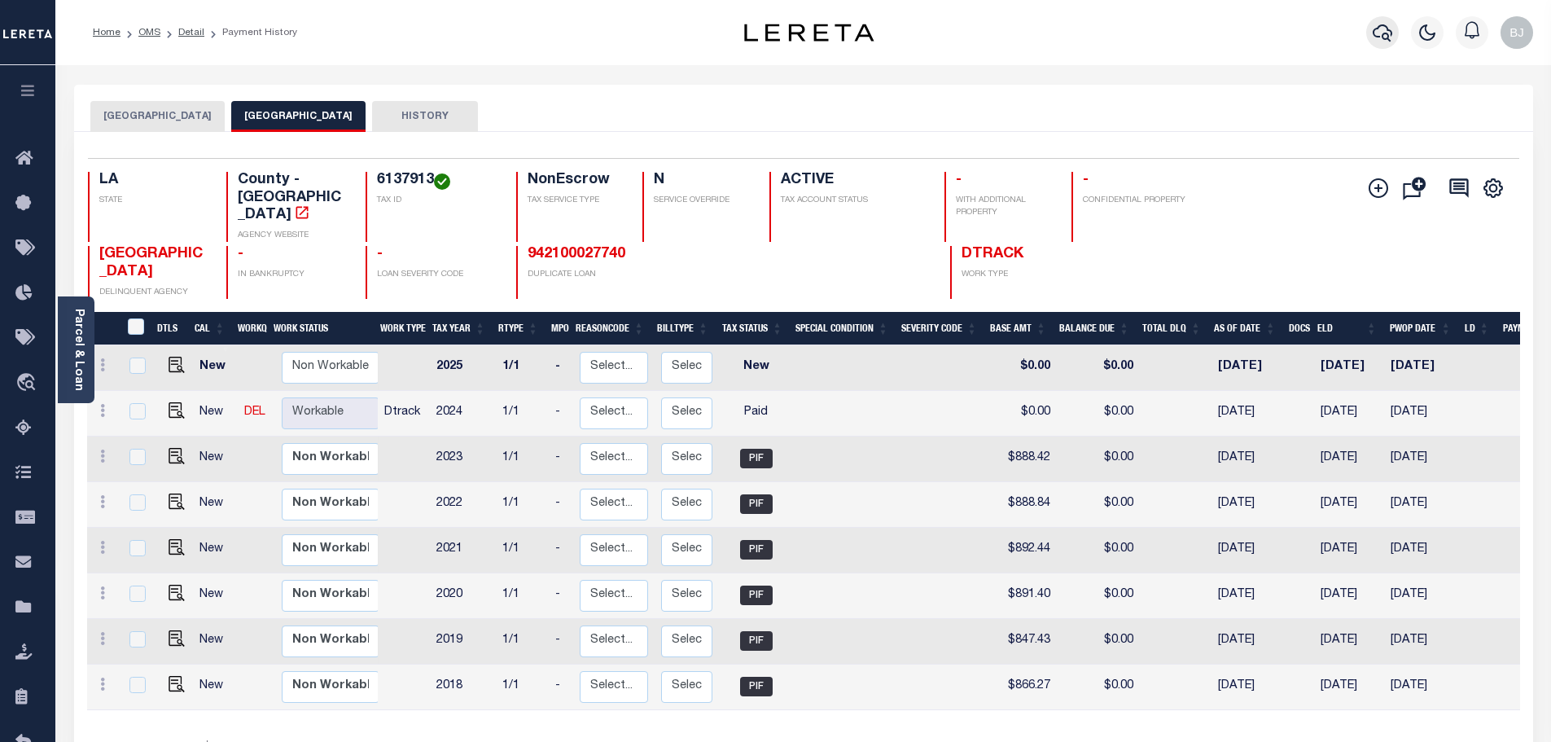
click at [1381, 24] on icon "button" at bounding box center [1382, 33] width 20 height 20
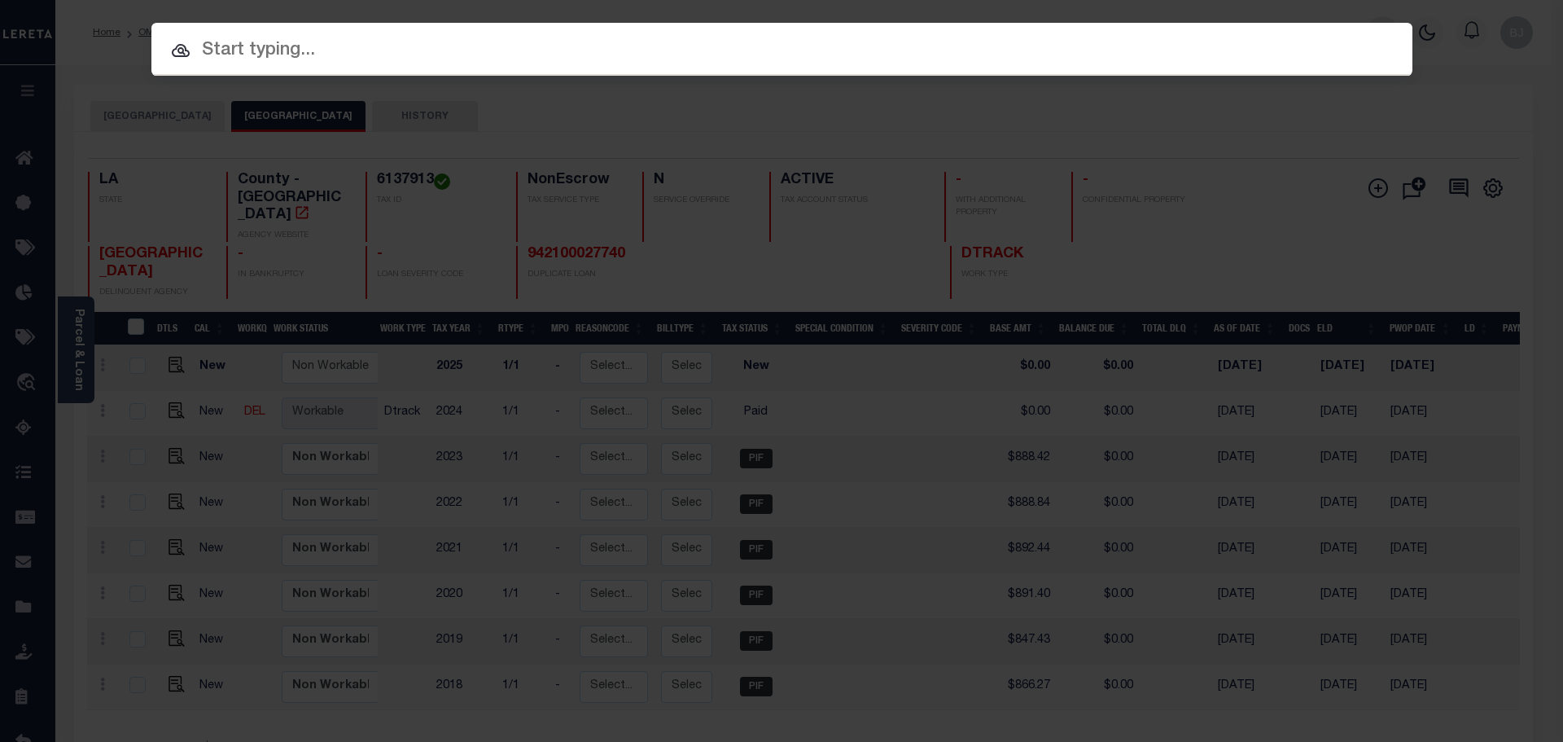
paste input "942200007881"
type input "942200007881"
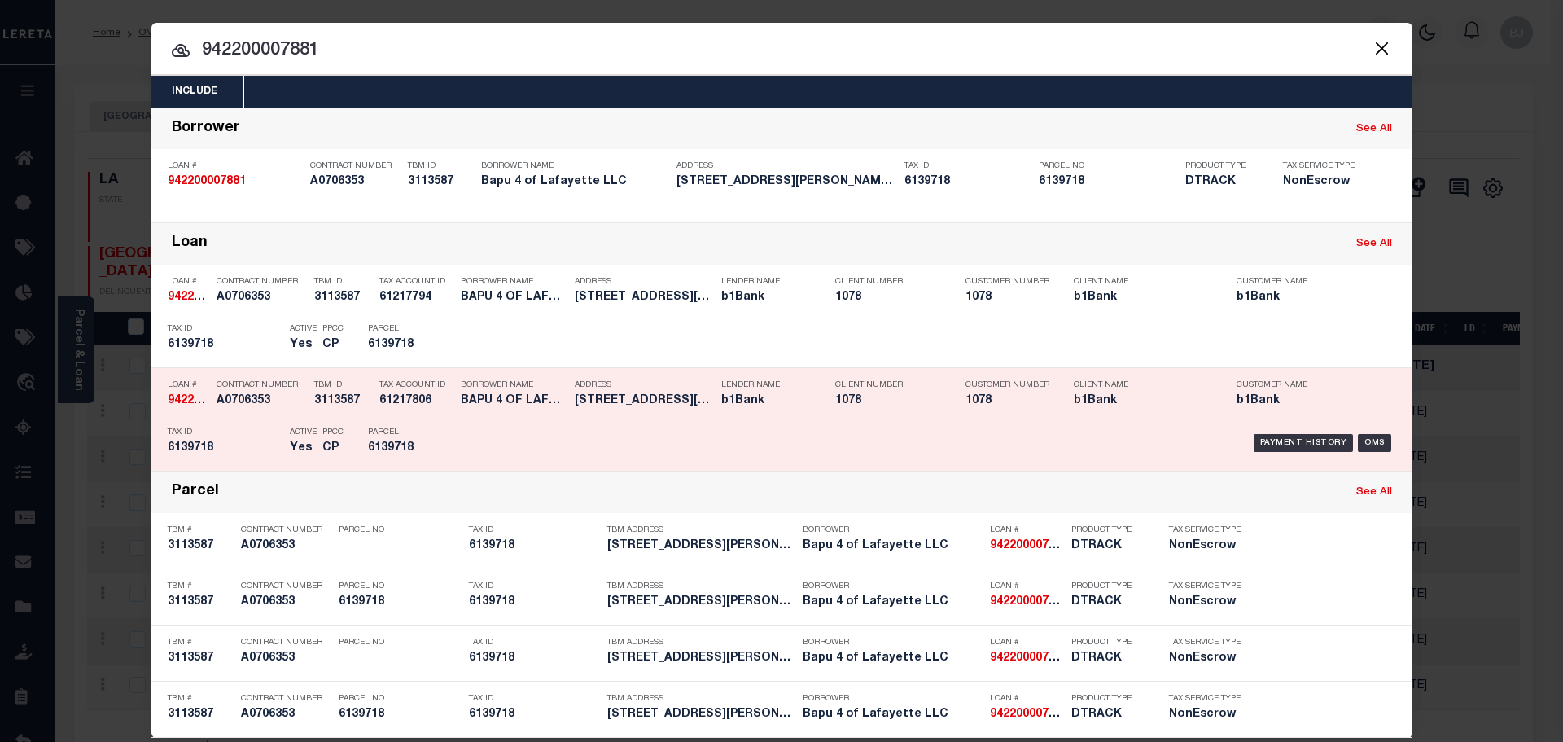
click at [613, 370] on div "Loan # 942200007881 Contract Number A0706353 TBM ID 3113587 Tax Account ID 6121…" at bounding box center [781, 419] width 1261 height 103
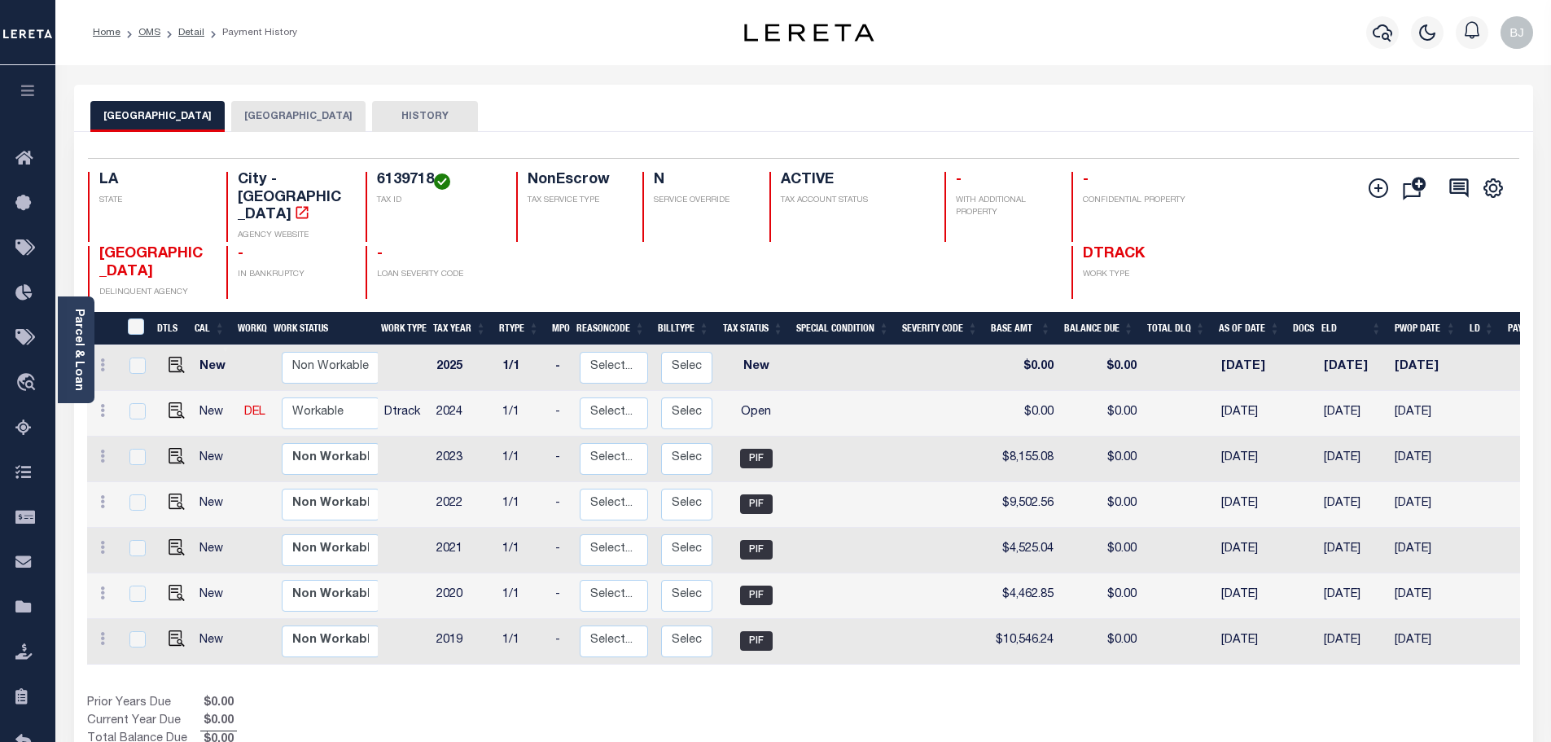
click at [240, 107] on button "[GEOGRAPHIC_DATA]" at bounding box center [298, 116] width 134 height 31
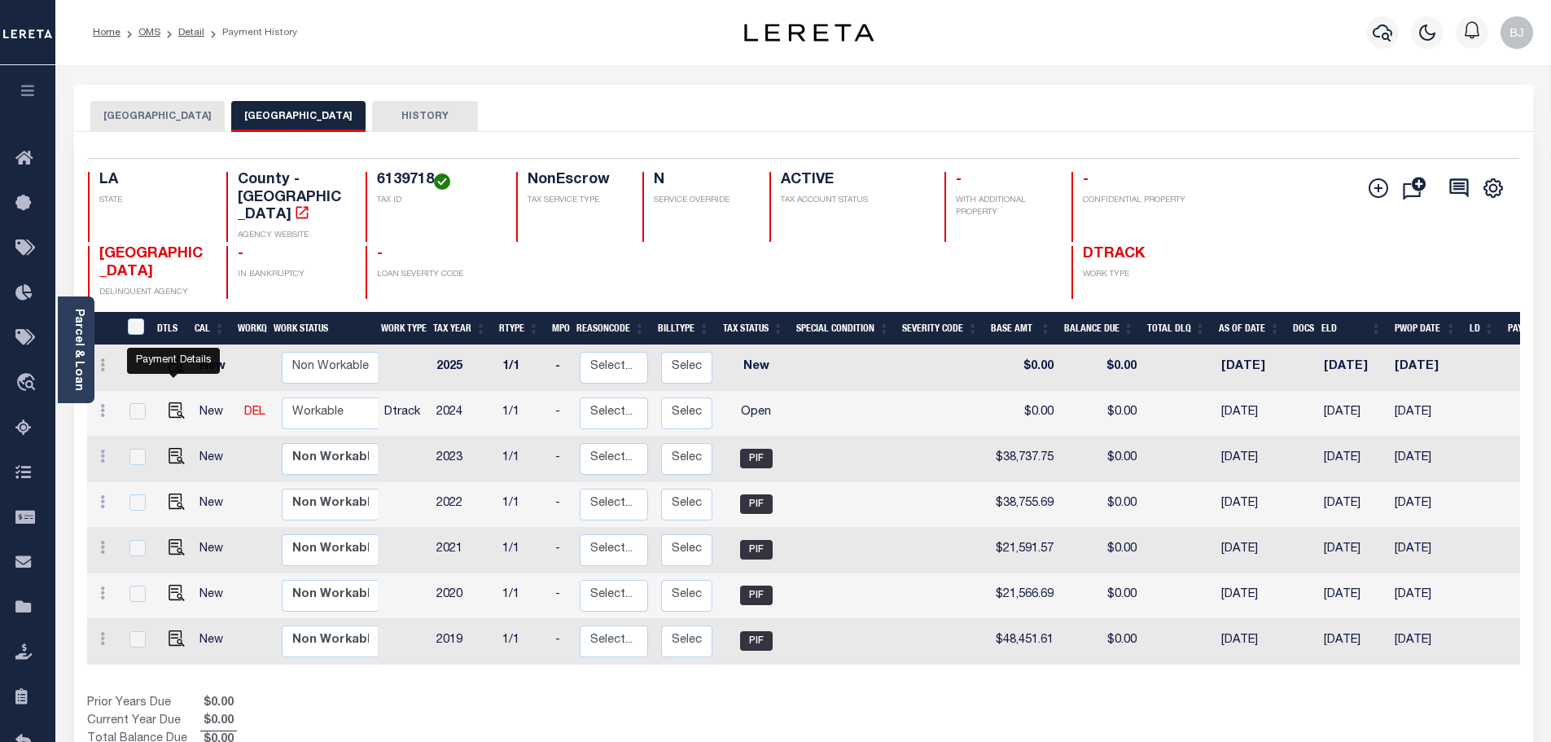
drag, startPoint x: 177, startPoint y: 390, endPoint x: 396, endPoint y: 406, distance: 220.4
click at [177, 402] on img "" at bounding box center [177, 410] width 16 height 16
checkbox input "true"
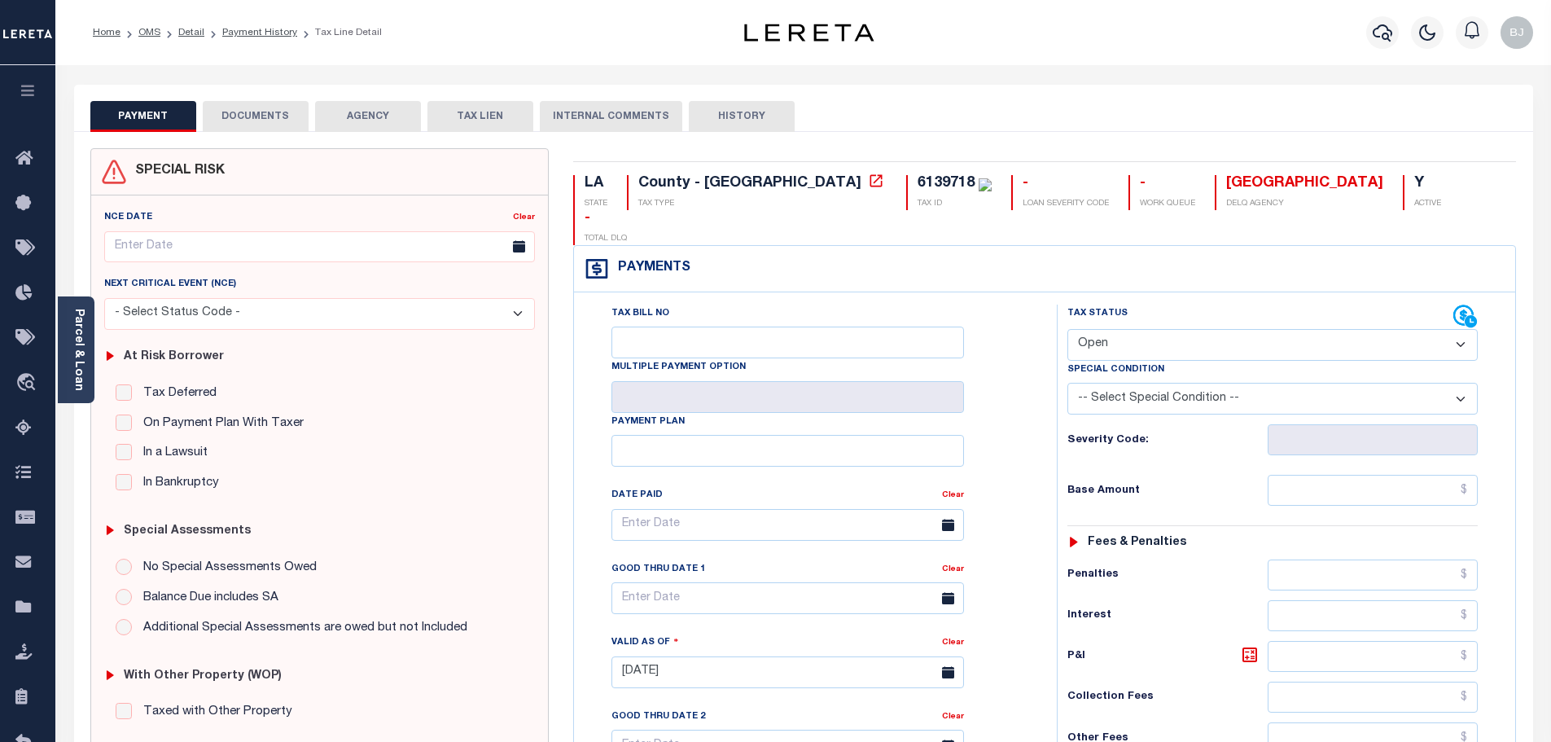
drag, startPoint x: 1348, startPoint y: 300, endPoint x: 1276, endPoint y: 321, distance: 75.5
click at [1346, 329] on select "- Select Status Code - Open Due/Unpaid Paid Incomplete No Tax Due Internal Refu…" at bounding box center [1272, 345] width 410 height 32
select select "PYD"
click at [1067, 329] on select "- Select Status Code - Open Due/Unpaid Paid Incomplete No Tax Due Internal Refu…" at bounding box center [1272, 345] width 410 height 32
type input "10/14/2025"
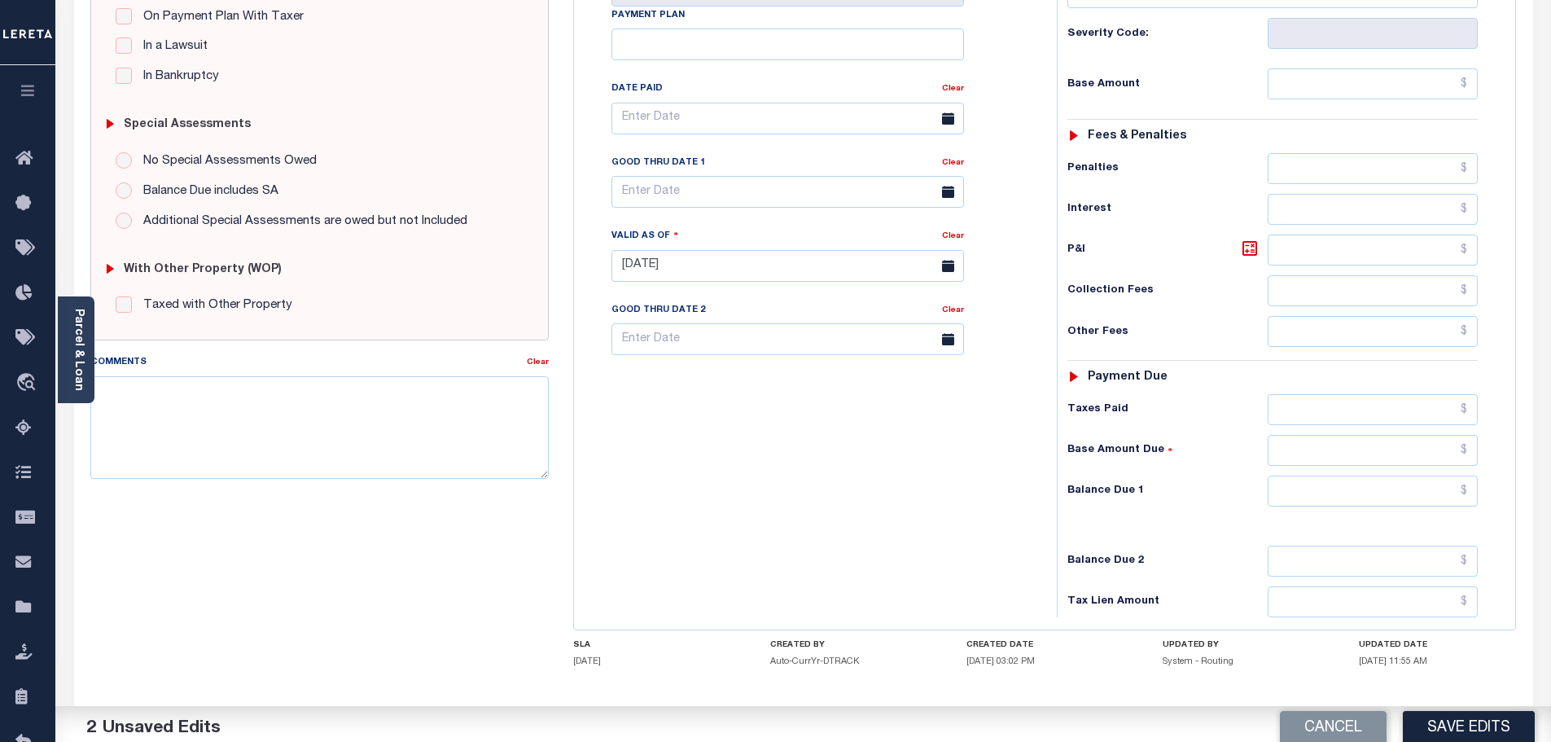
scroll to position [407, 0]
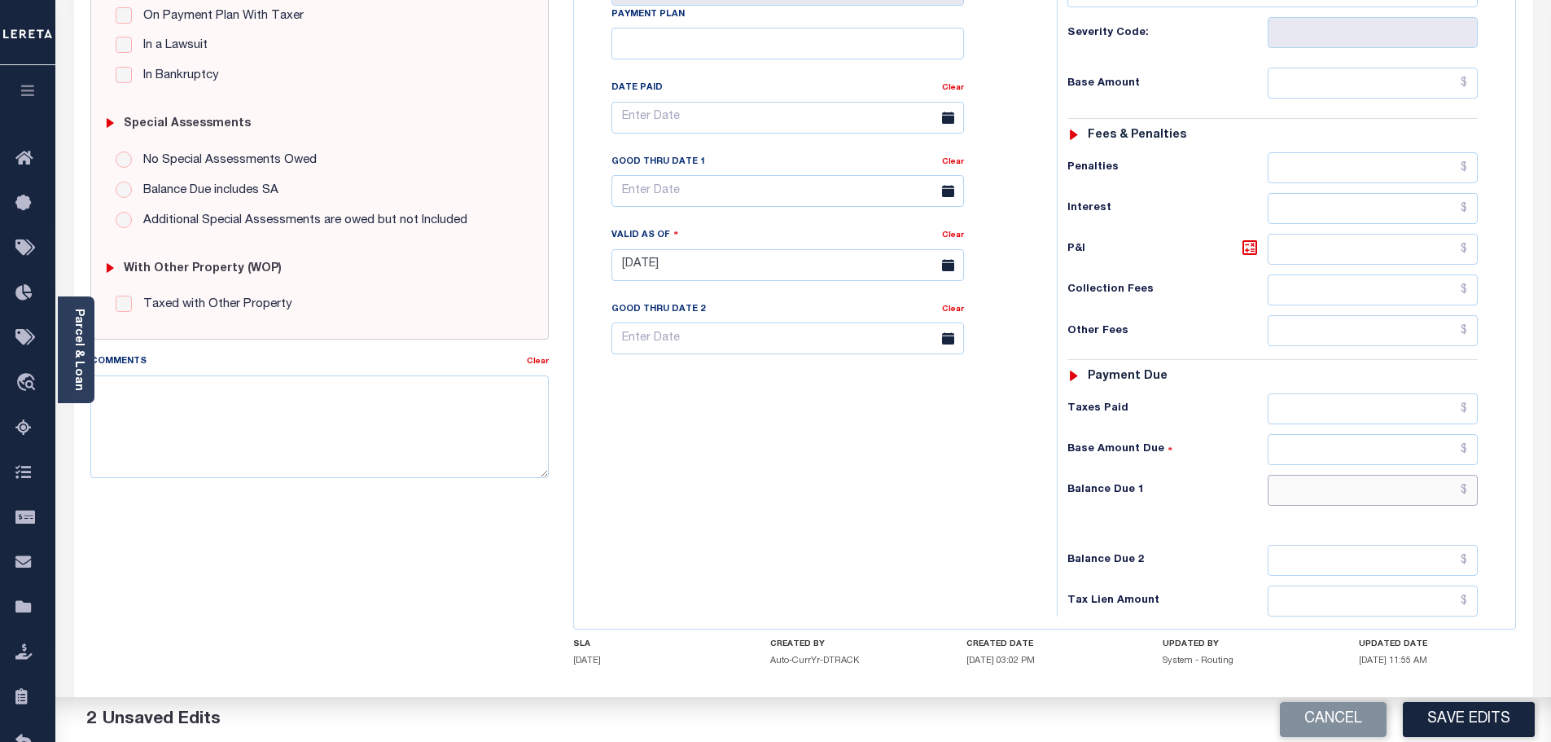
click at [1382, 475] on input "text" at bounding box center [1372, 490] width 211 height 31
type input "$0.00"
click at [291, 459] on textarea "Comments" at bounding box center [319, 426] width 459 height 103
paste textarea "Marked paid per file from tax office -bj"
type textarea "Marked paid per file from tax office -bj"
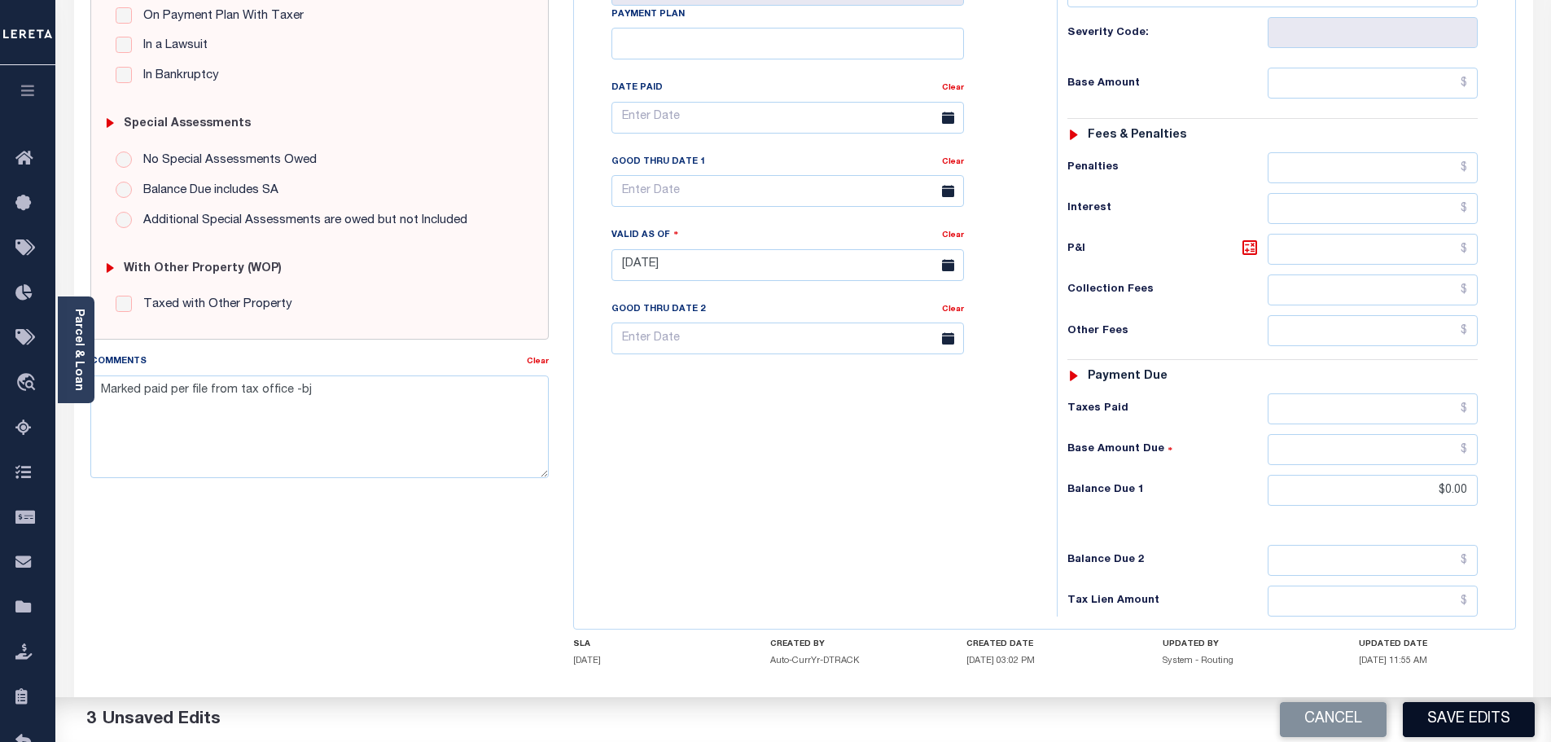
click at [1496, 734] on button "Save Edits" at bounding box center [1469, 719] width 132 height 35
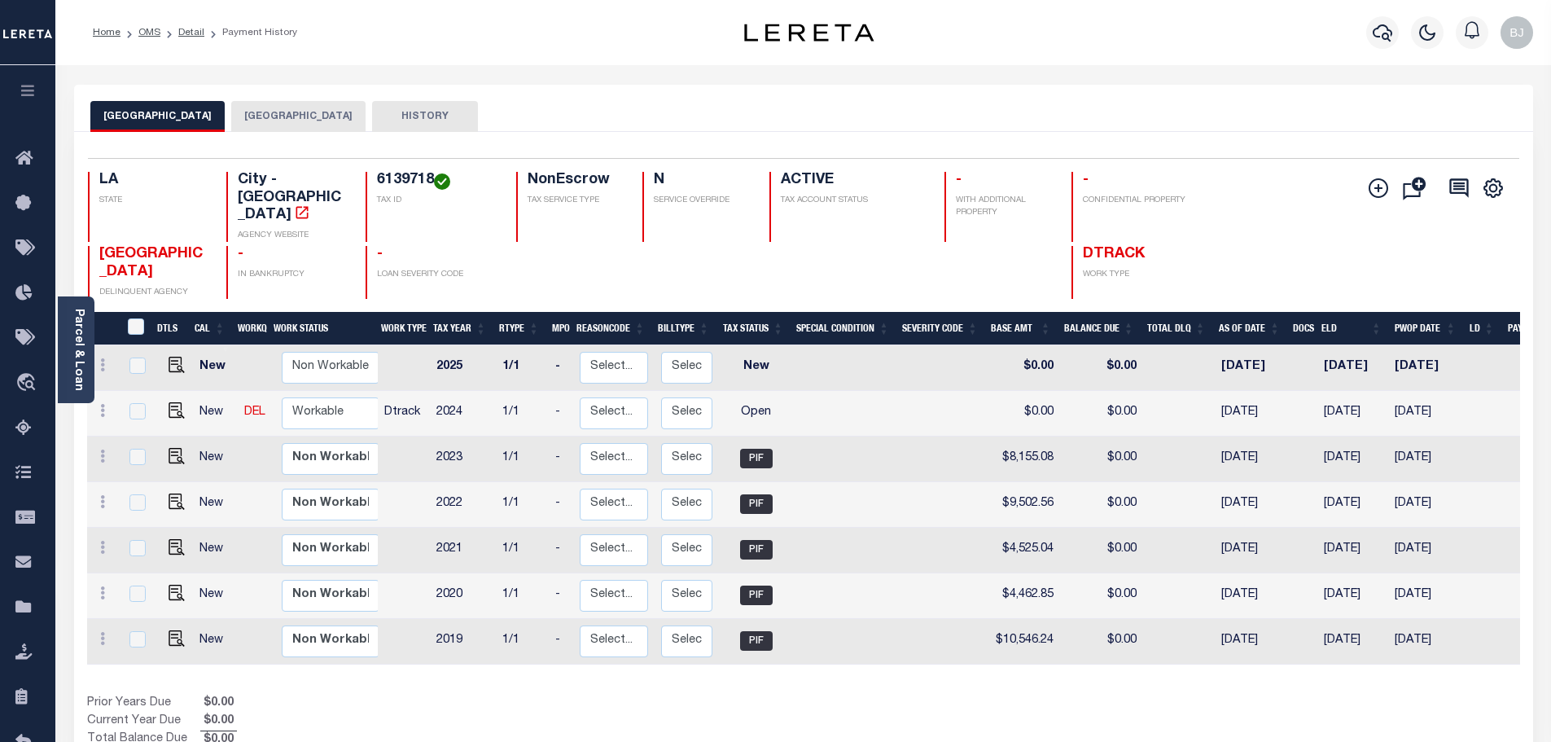
click at [242, 128] on button "[GEOGRAPHIC_DATA]" at bounding box center [298, 116] width 134 height 31
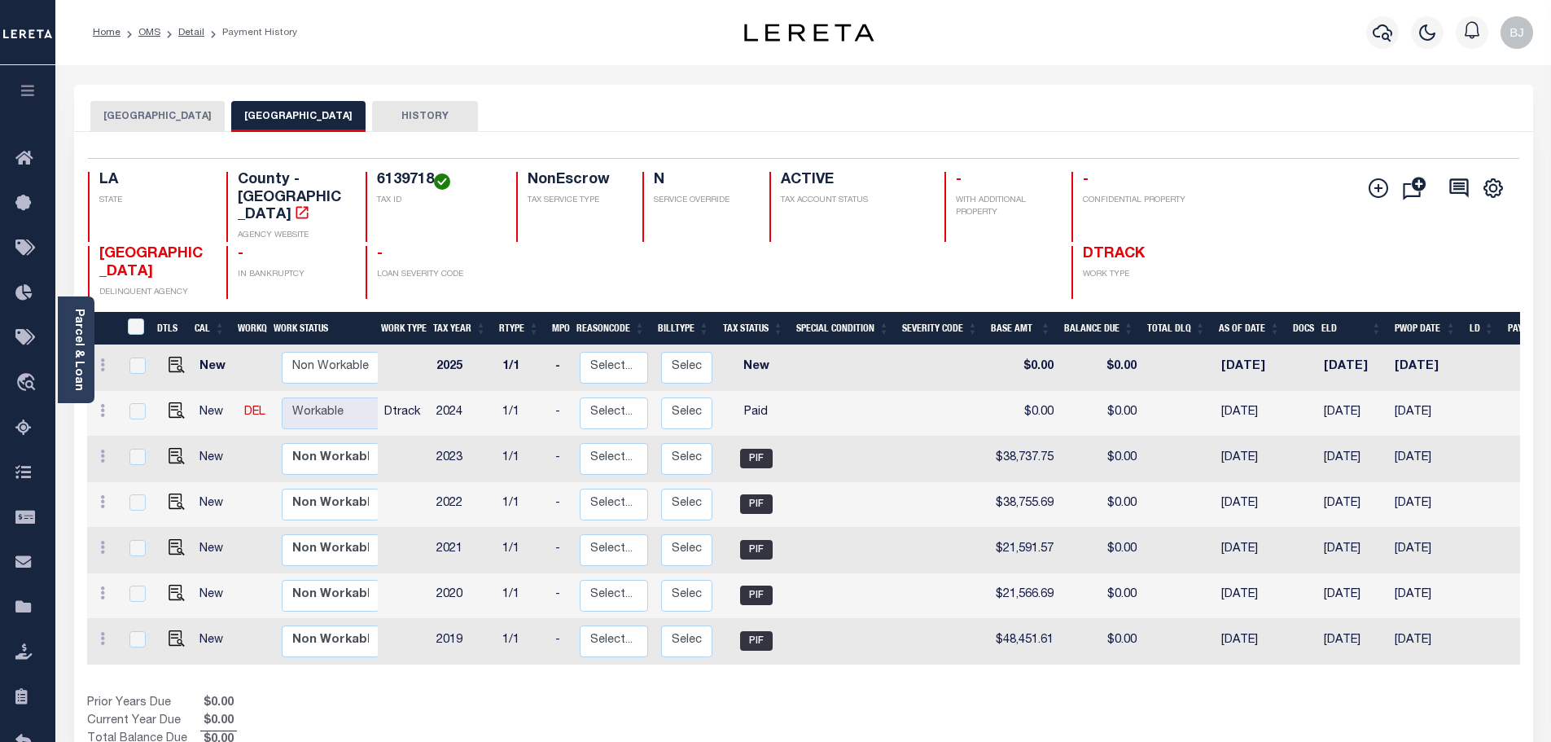
click at [1399, 17] on div at bounding box center [1381, 32] width 45 height 57
click at [1393, 22] on button "button" at bounding box center [1382, 32] width 33 height 33
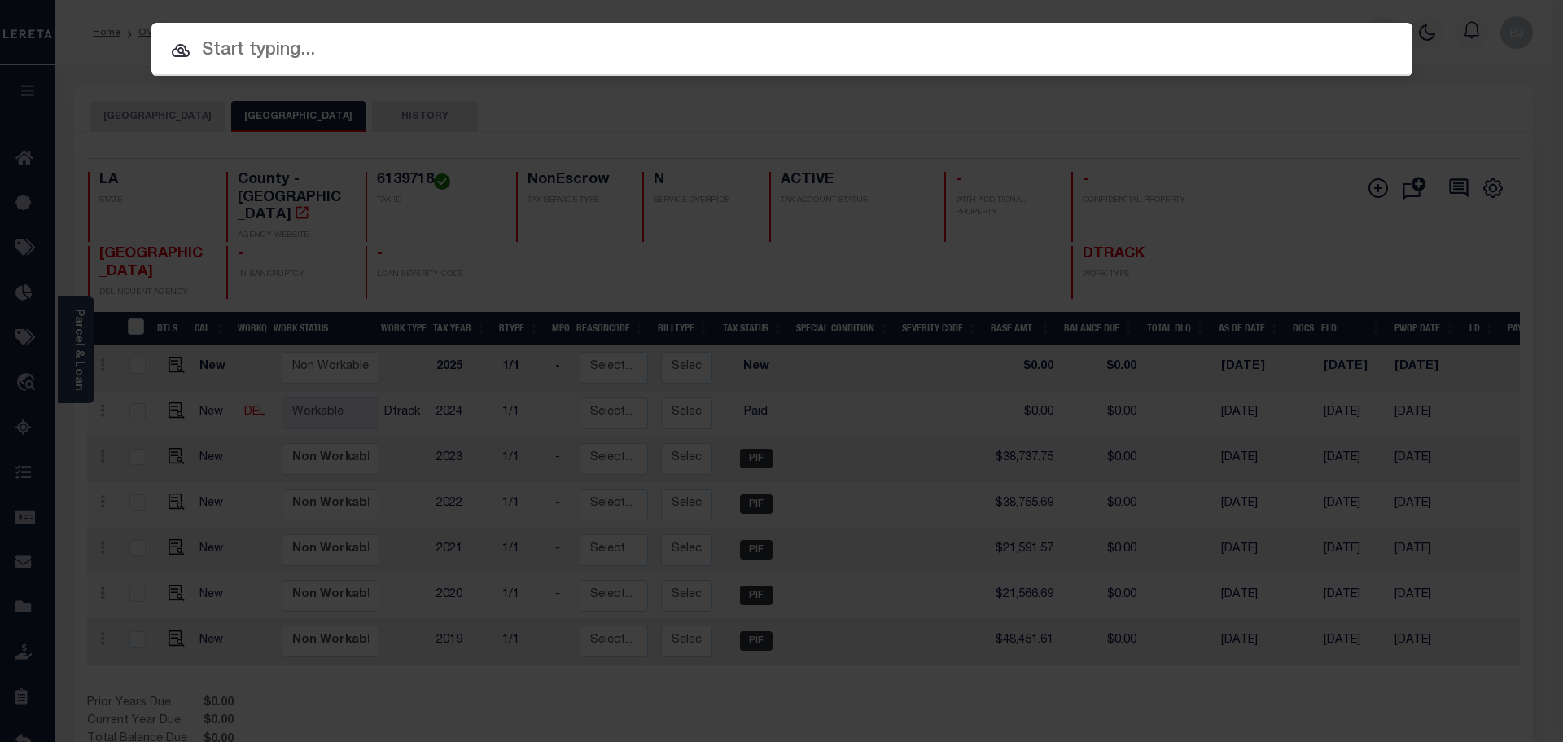
paste input "000017034202"
type input "000017034202"
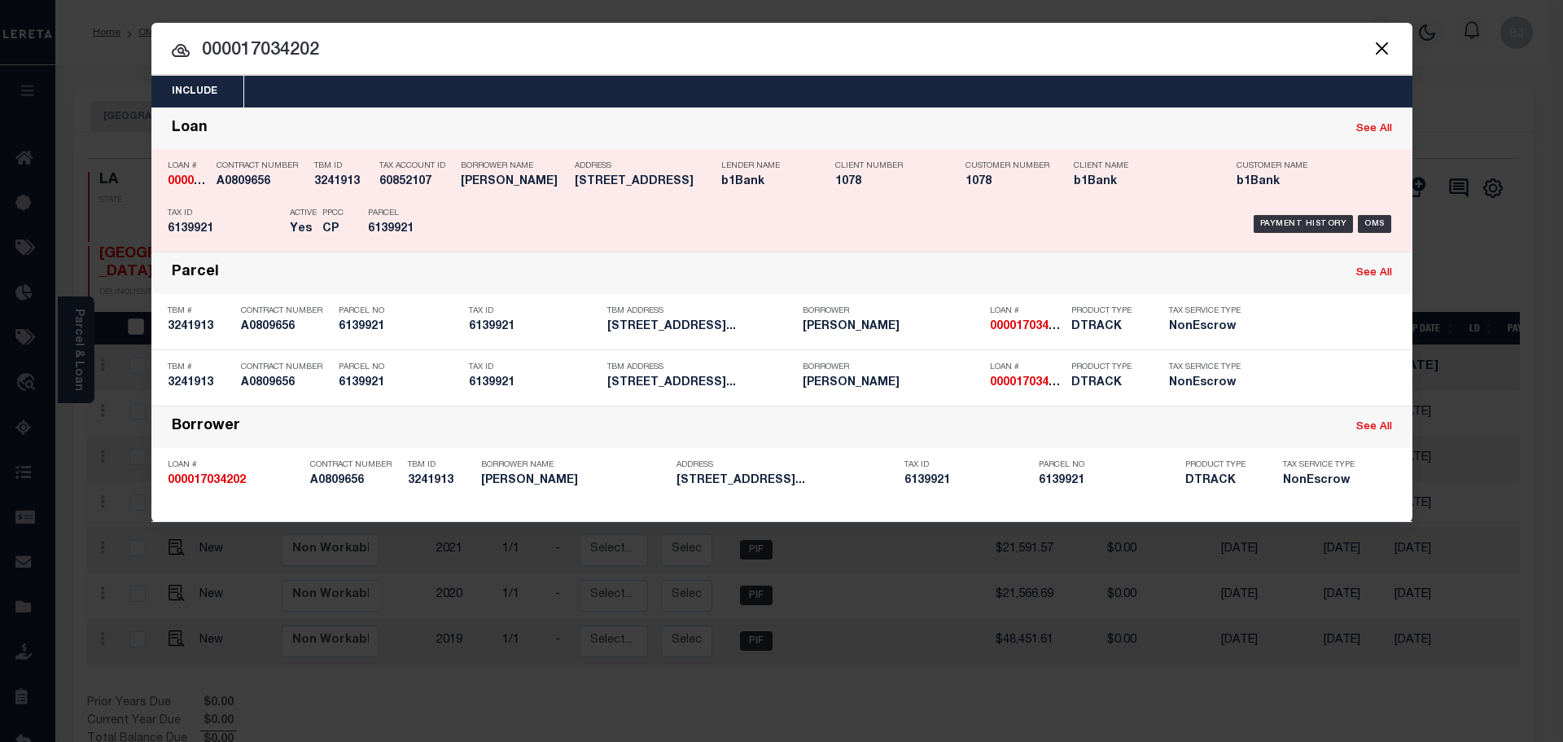
click at [546, 234] on div "Payment History OMS" at bounding box center [931, 223] width 930 height 47
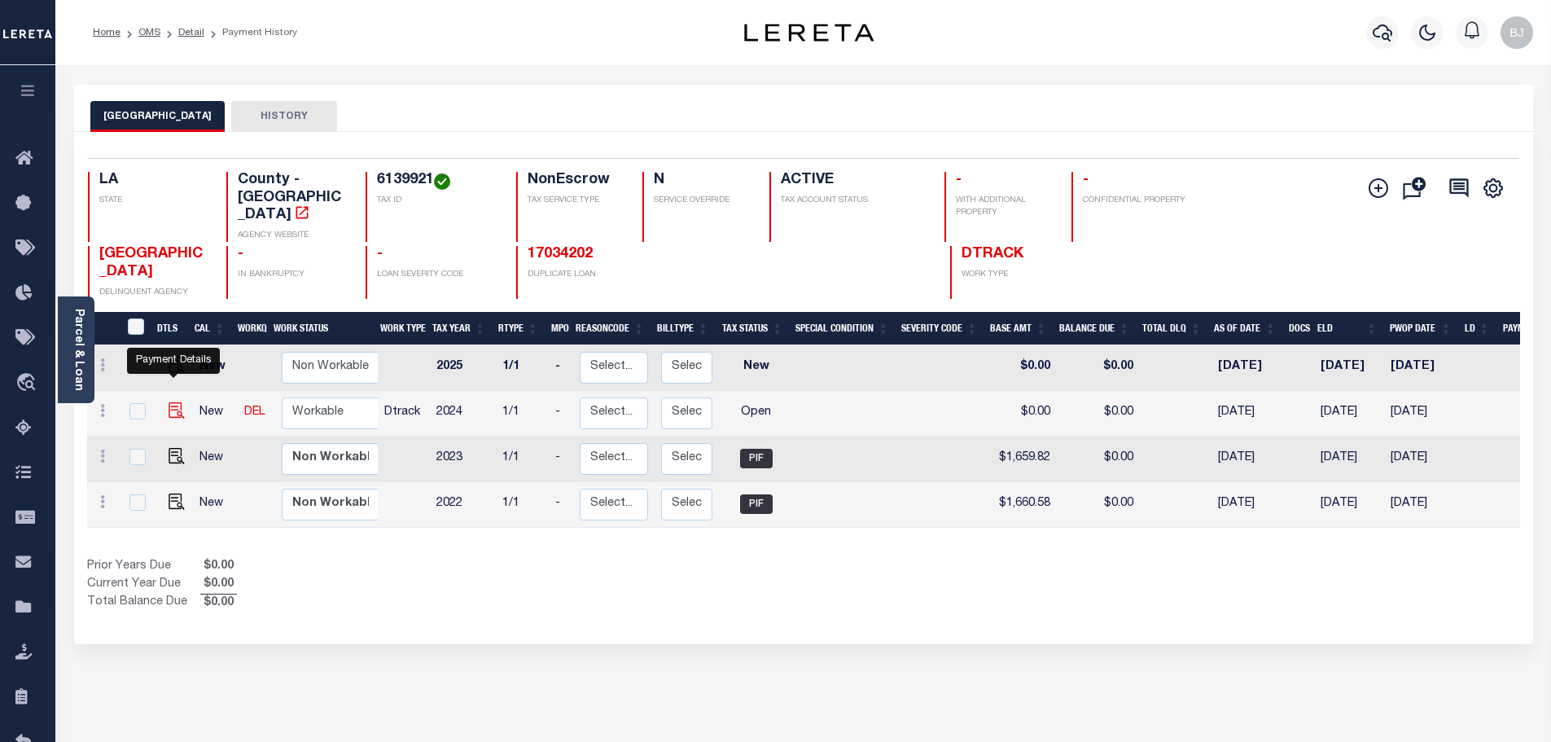
click at [180, 402] on img "" at bounding box center [177, 410] width 16 height 16
checkbox input "true"
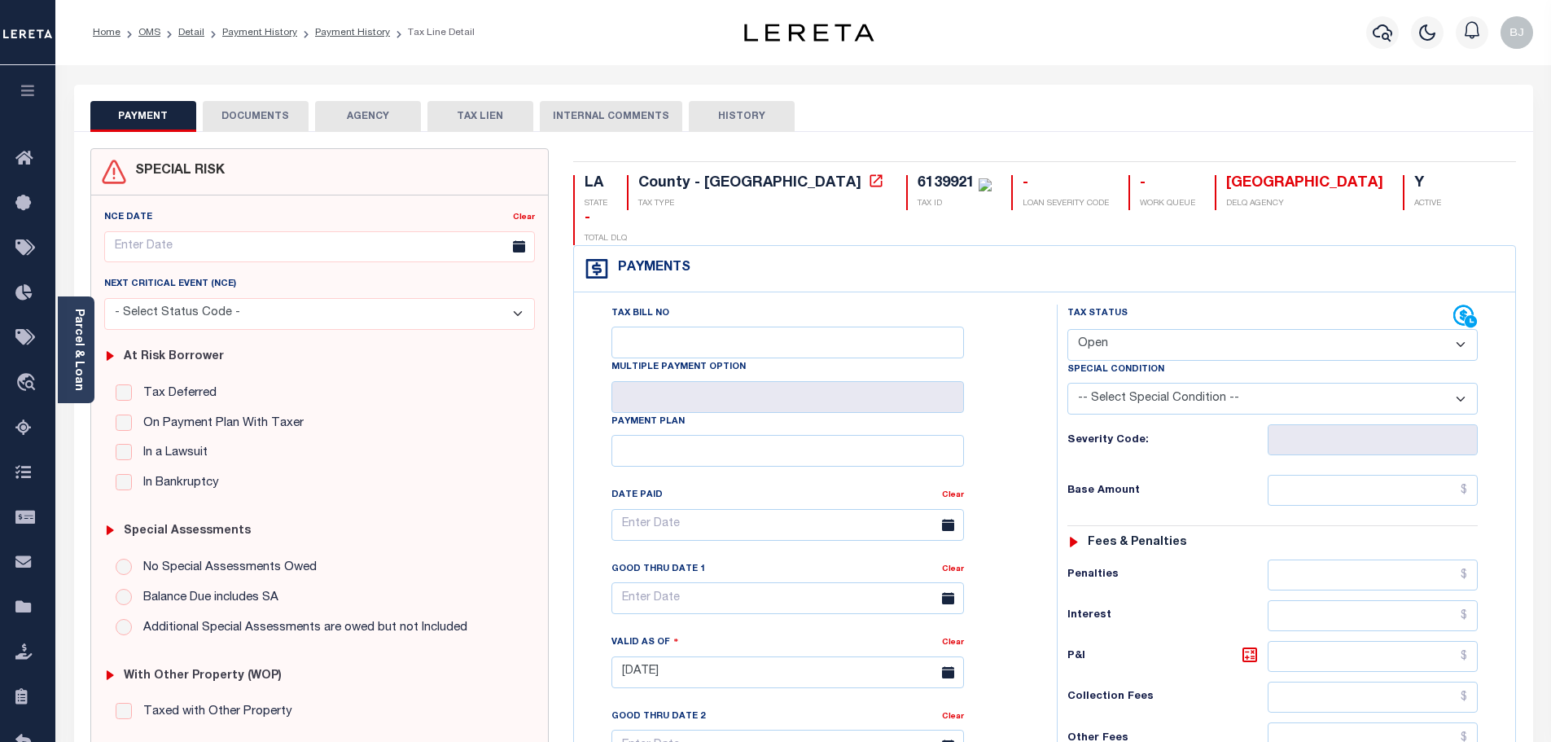
drag, startPoint x: 1167, startPoint y: 306, endPoint x: 1149, endPoint y: 322, distance: 24.8
click at [1167, 329] on select "- Select Status Code - Open Due/Unpaid Paid Incomplete No Tax Due Internal Refu…" at bounding box center [1272, 345] width 410 height 32
select select "PYD"
click at [1067, 329] on select "- Select Status Code - Open Due/Unpaid Paid Incomplete No Tax Due Internal Refu…" at bounding box center [1272, 345] width 410 height 32
type input "[DATE]"
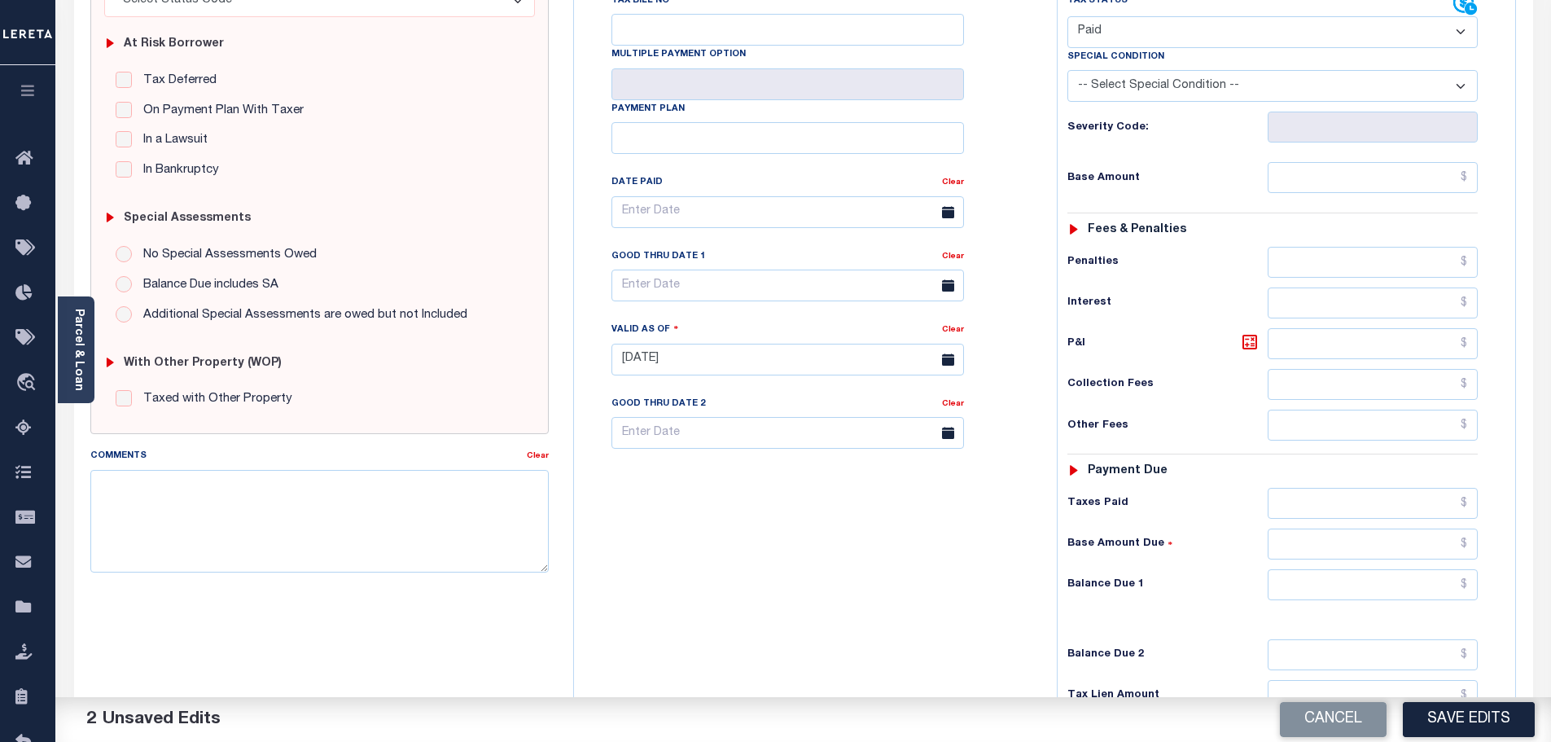
scroll to position [326, 0]
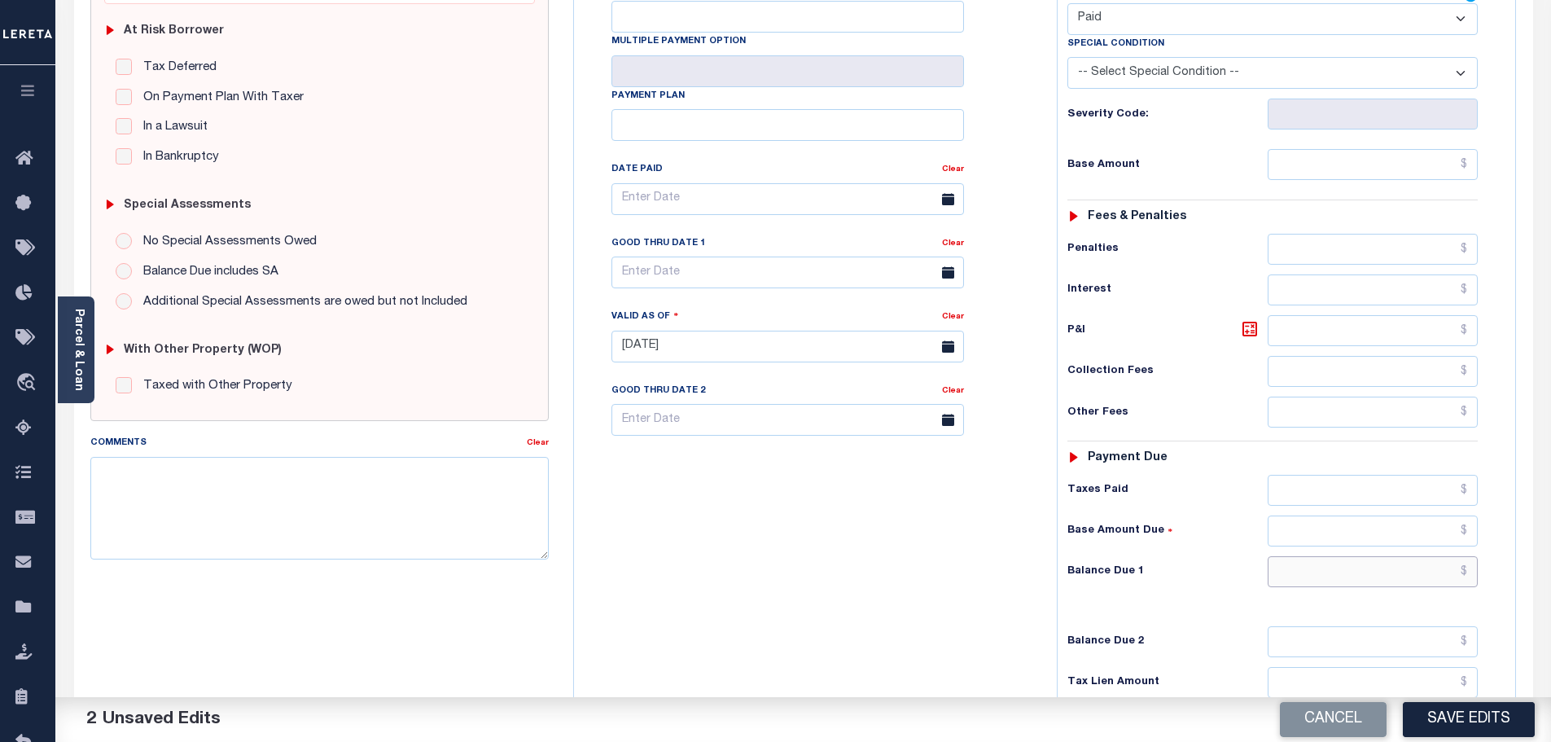
click at [1381, 556] on input "text" at bounding box center [1372, 571] width 211 height 31
type input "$0.00"
click at [339, 519] on textarea "Comments" at bounding box center [319, 508] width 459 height 103
paste textarea "Marked paid per file from tax office -bj"
type textarea "Marked paid per file from tax office -bj"
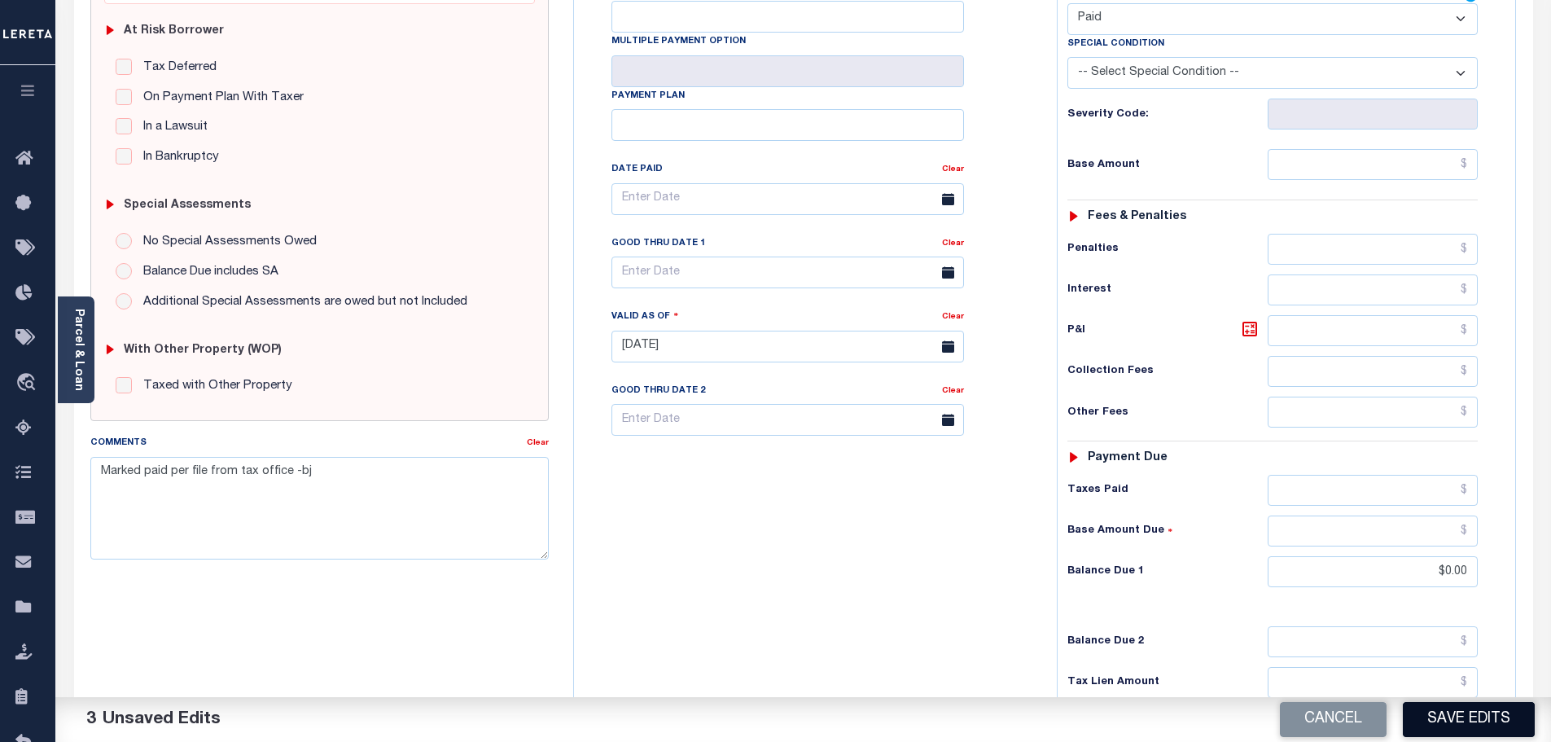
click at [1513, 719] on button "Save Edits" at bounding box center [1469, 719] width 132 height 35
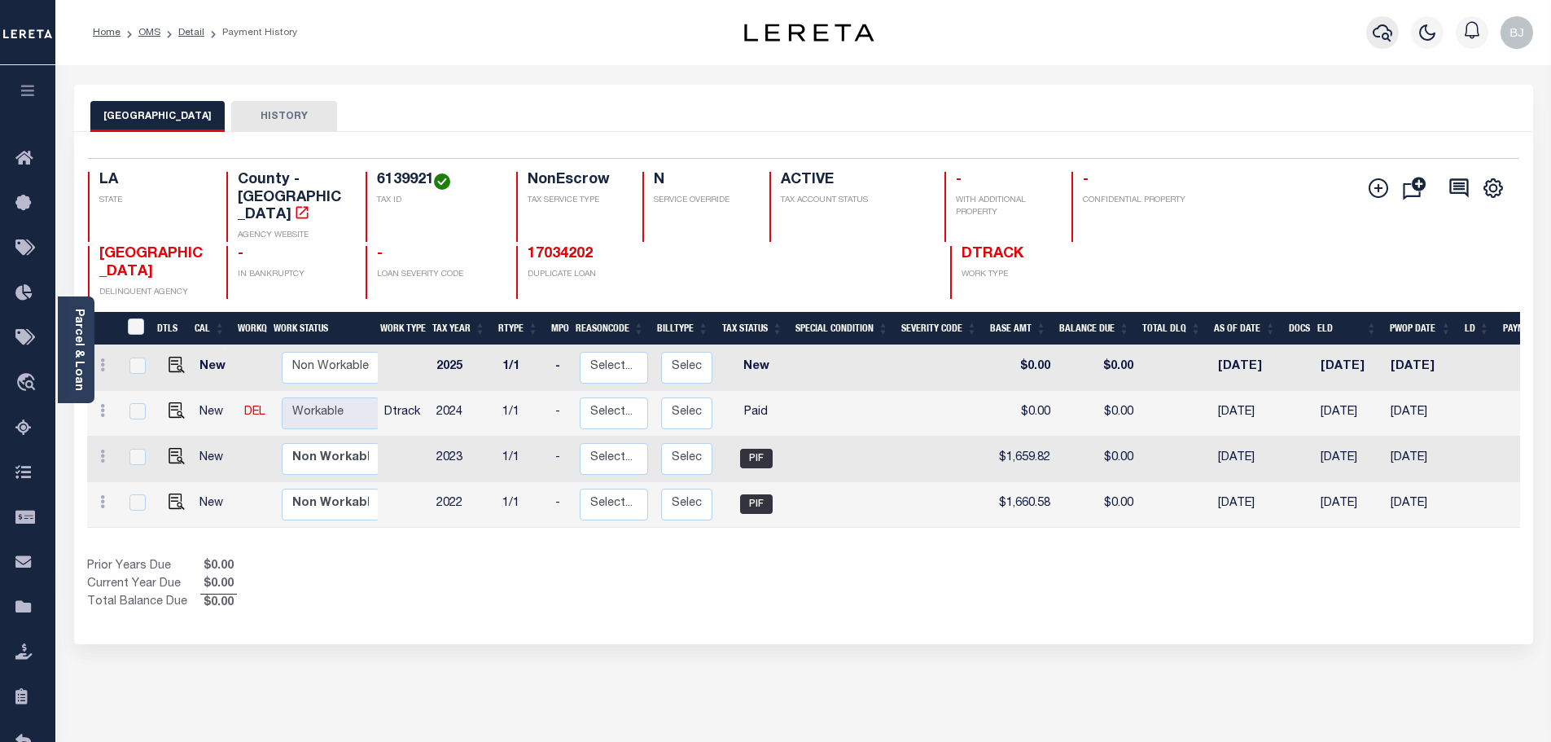
click at [1389, 24] on icon "button" at bounding box center [1382, 33] width 20 height 20
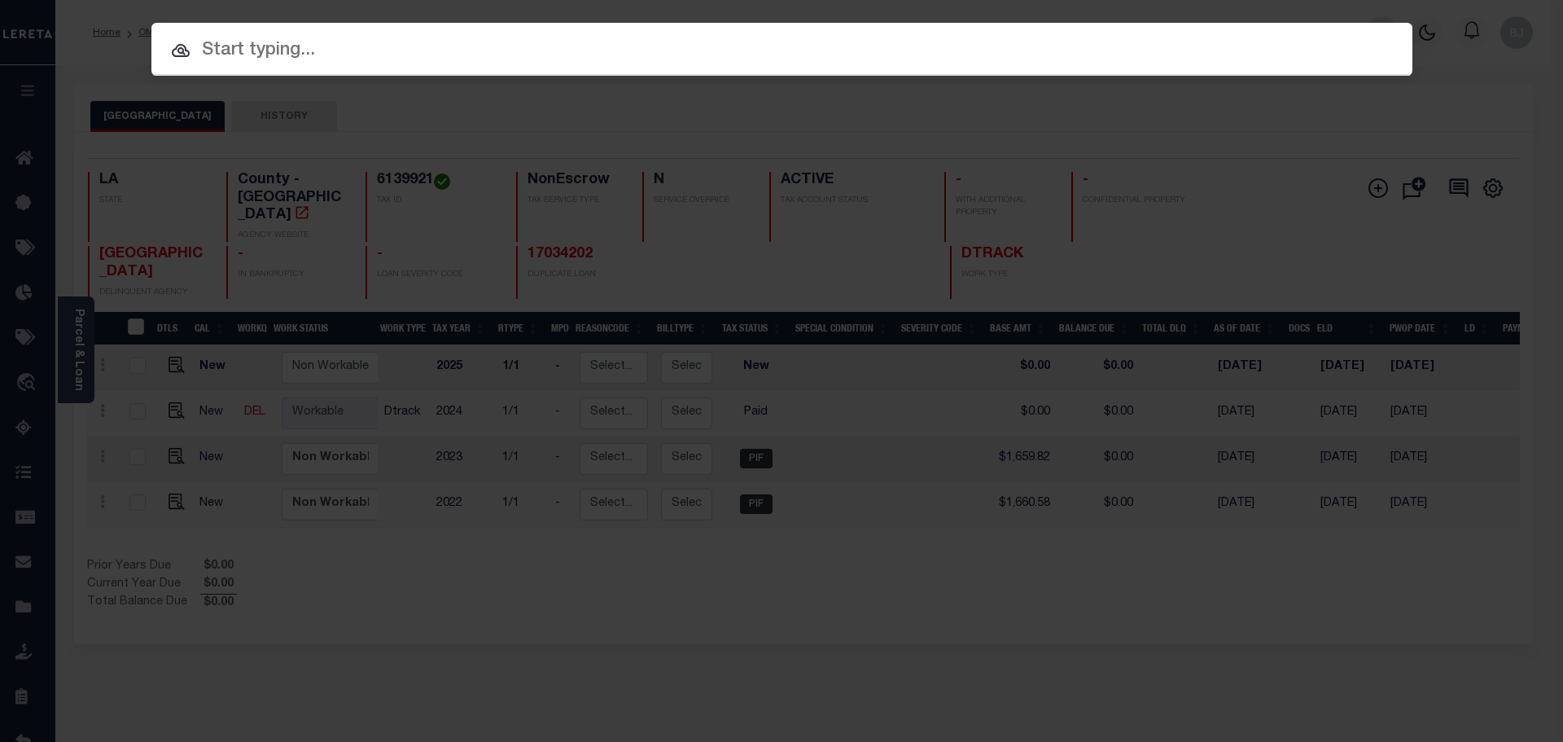
paste input "942400010701"
type input "942400010701"
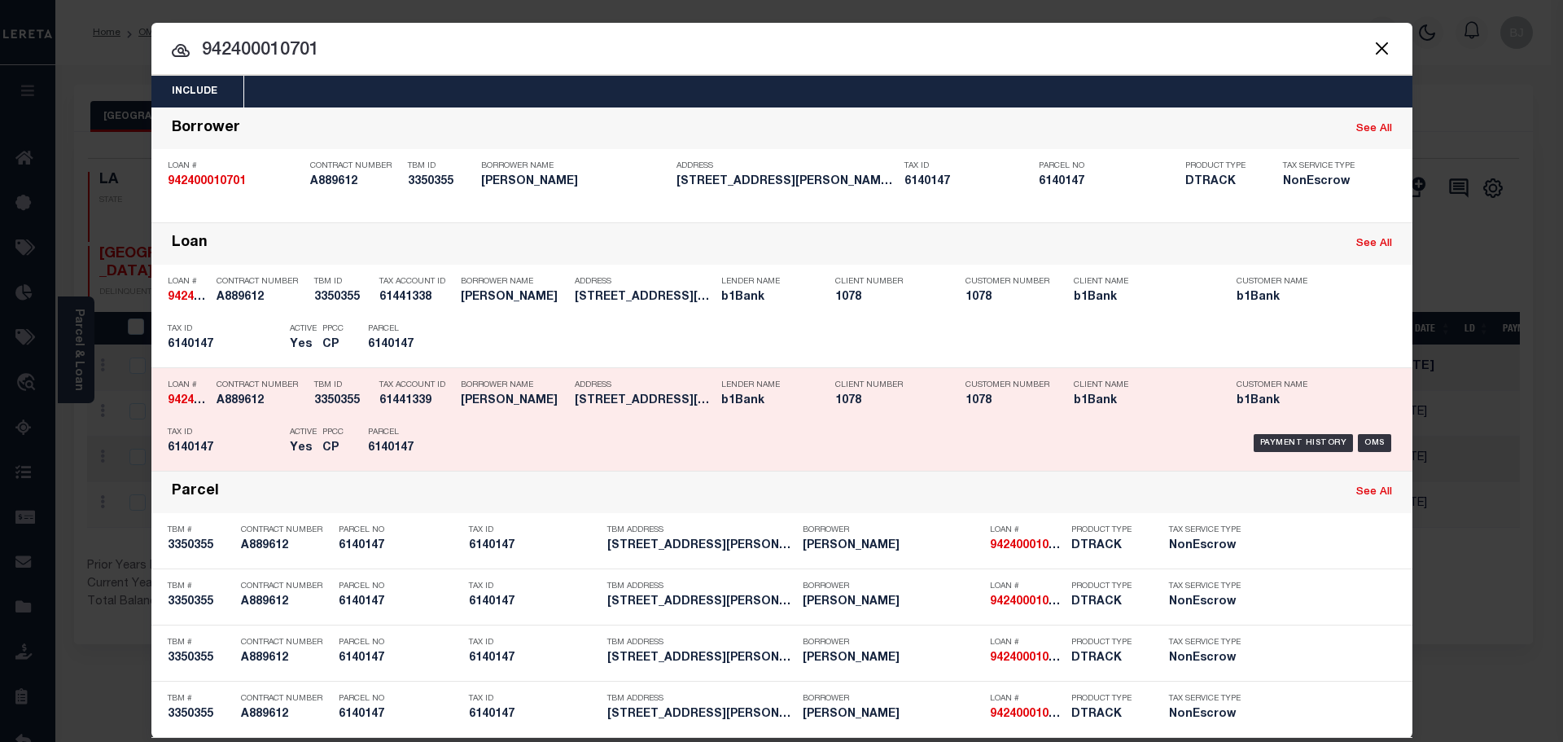
click at [704, 434] on div "Payment History OMS" at bounding box center [931, 442] width 930 height 47
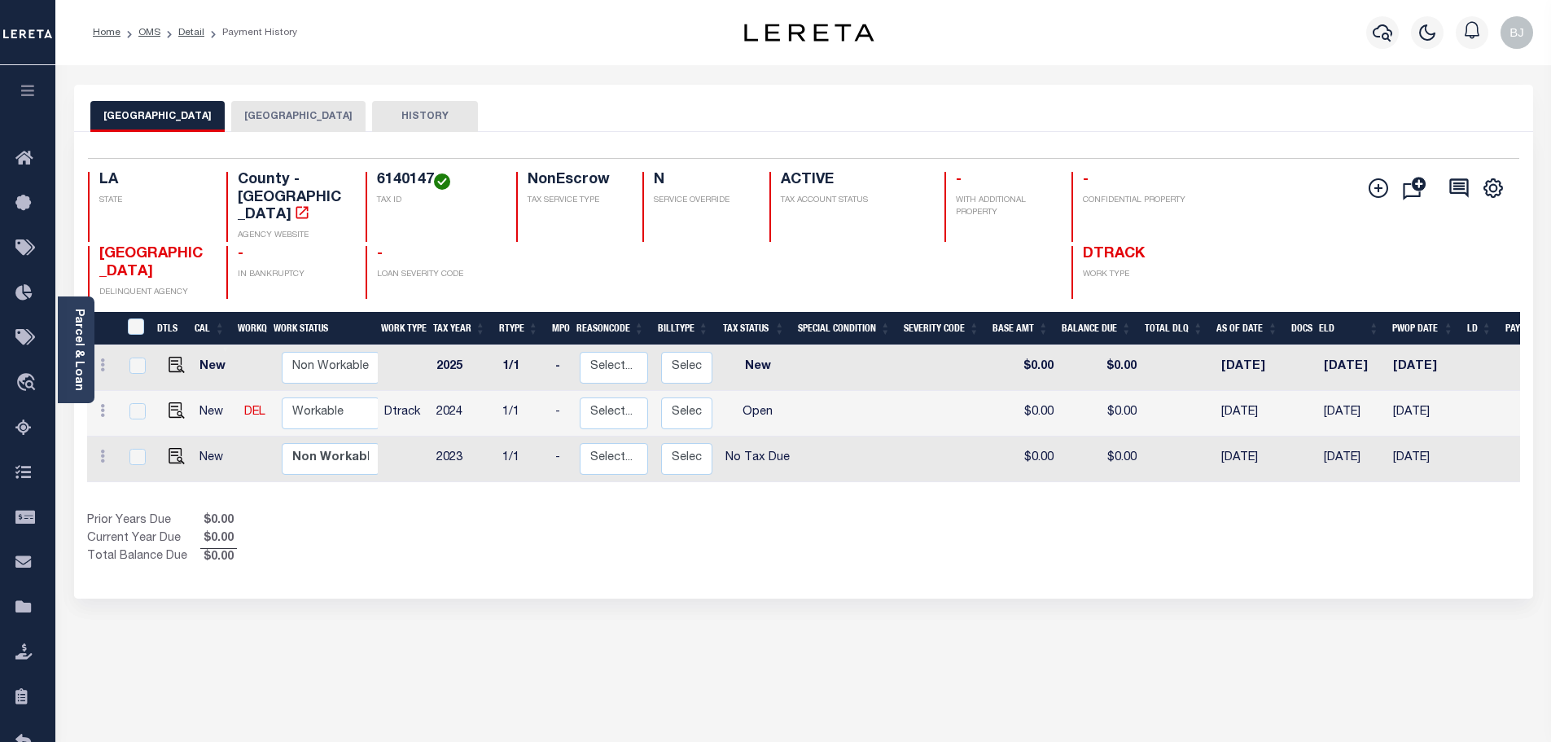
click at [277, 118] on button "[GEOGRAPHIC_DATA]" at bounding box center [298, 116] width 134 height 31
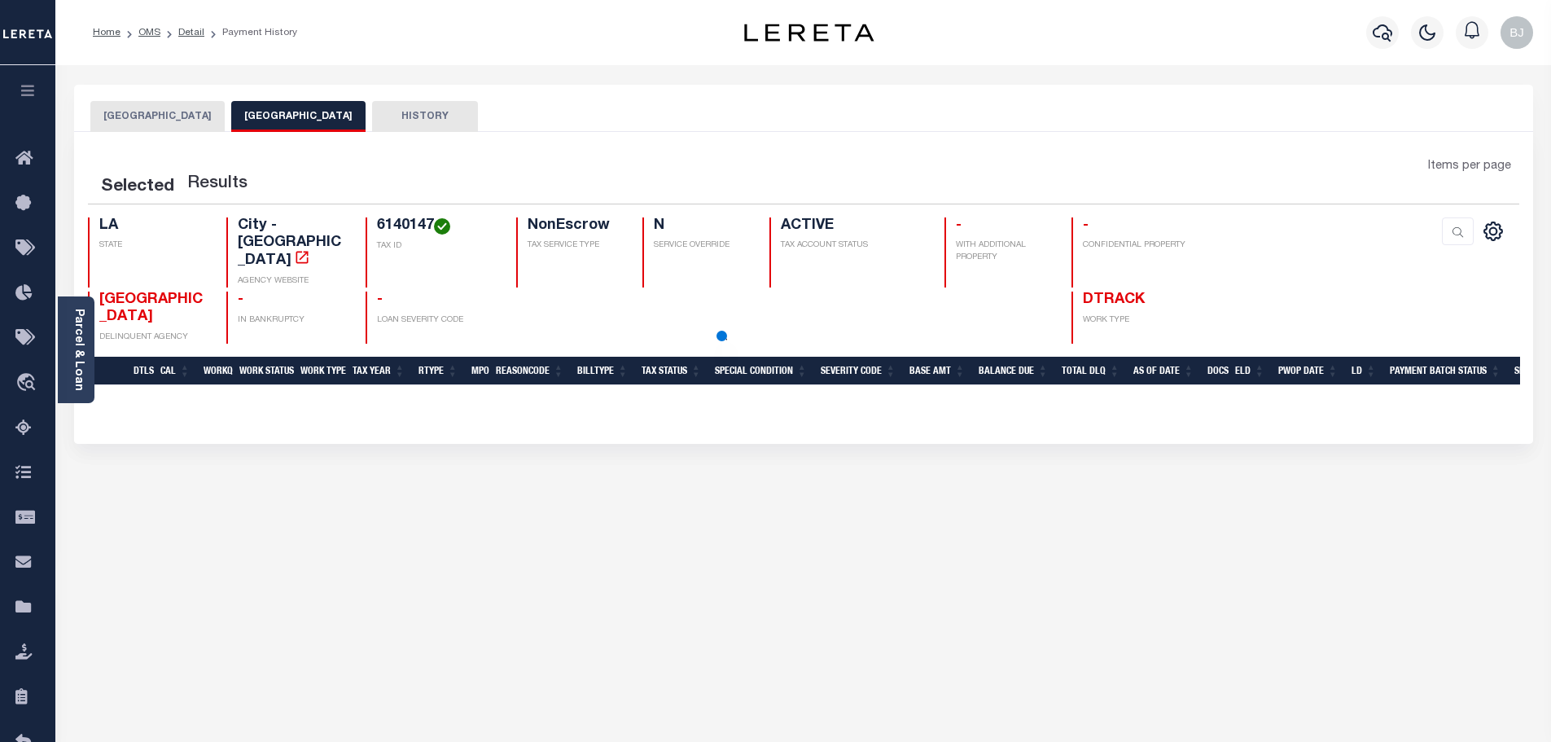
click at [126, 129] on button "[GEOGRAPHIC_DATA]" at bounding box center [157, 116] width 134 height 31
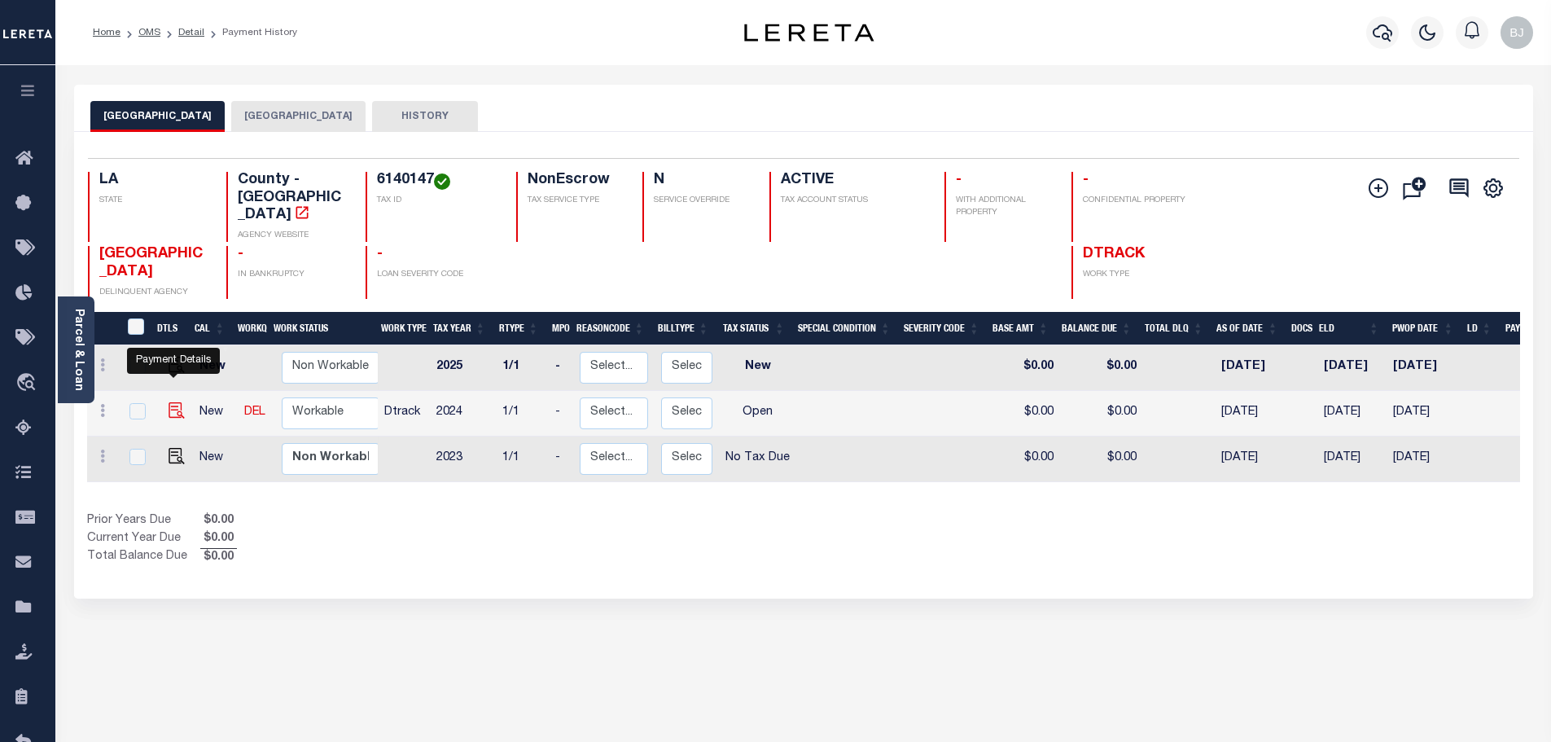
click at [173, 402] on img "" at bounding box center [177, 410] width 16 height 16
checkbox input "true"
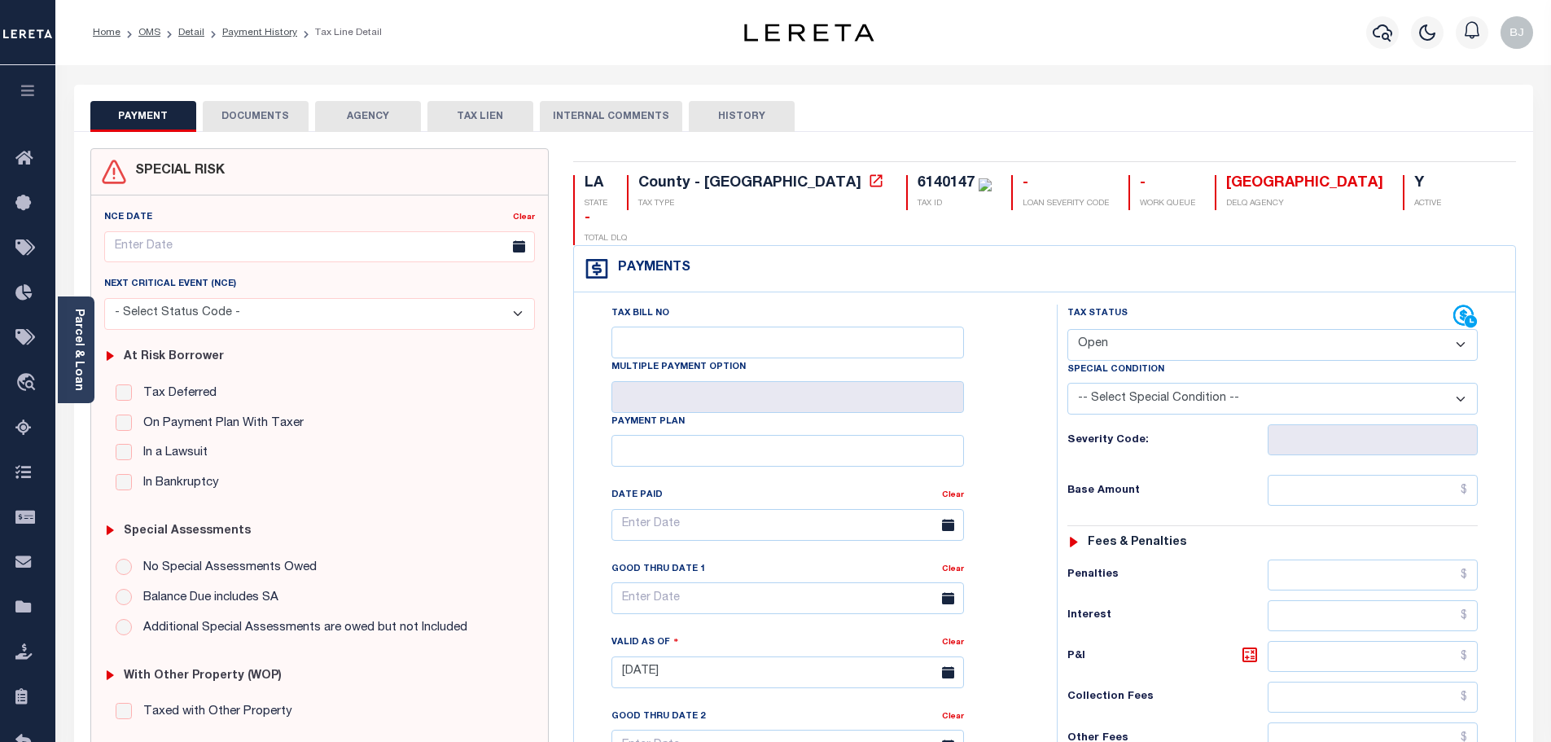
drag, startPoint x: 1220, startPoint y: 301, endPoint x: 1217, endPoint y: 326, distance: 24.6
click at [1220, 329] on select "- Select Status Code - Open Due/Unpaid Paid Incomplete No Tax Due Internal Refu…" at bounding box center [1272, 345] width 410 height 32
select select "PYD"
click at [1067, 329] on select "- Select Status Code - Open Due/Unpaid Paid Incomplete No Tax Due Internal Refu…" at bounding box center [1272, 345] width 410 height 32
type input "[DATE]"
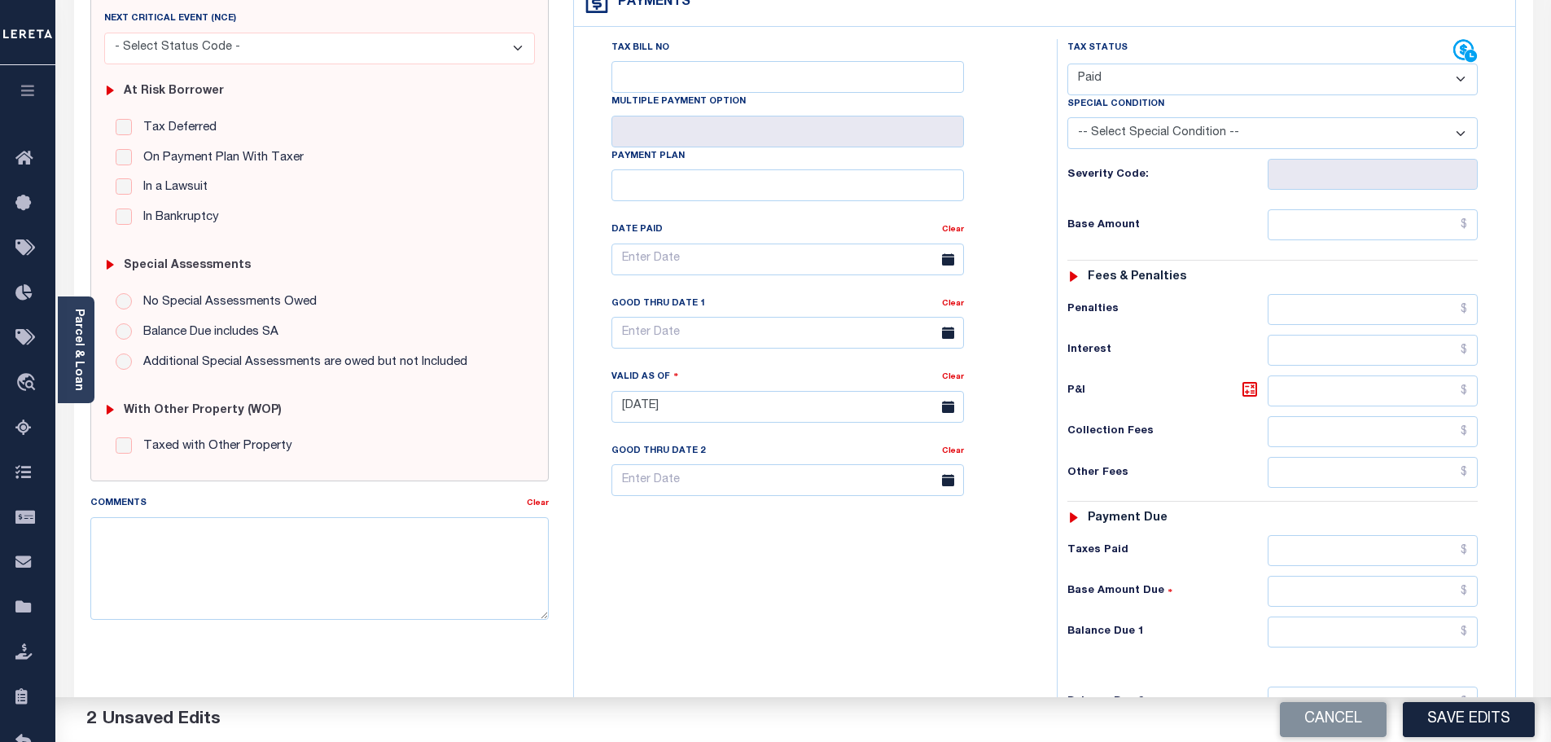
scroll to position [407, 0]
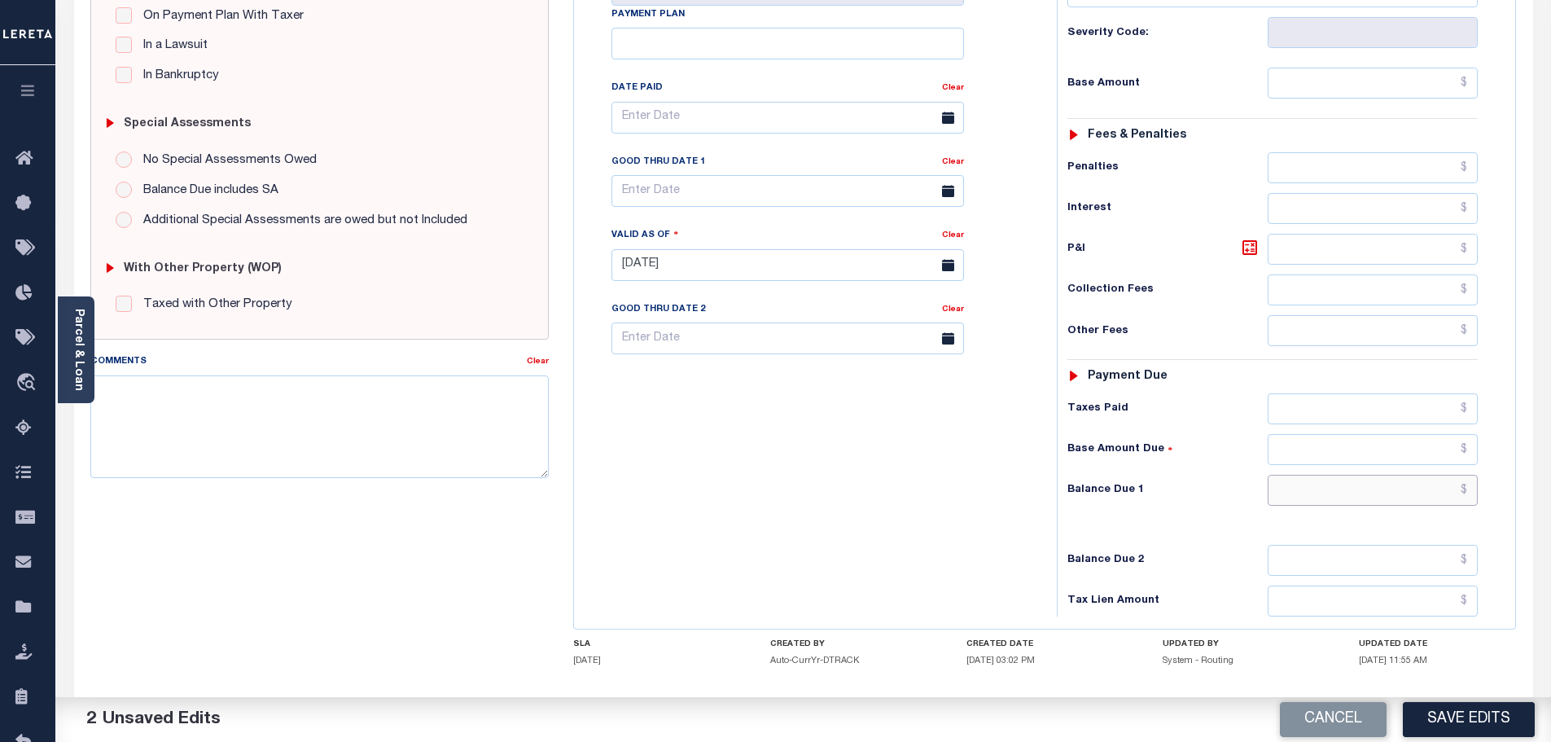
click at [1410, 475] on input "text" at bounding box center [1372, 490] width 211 height 31
type input "$0.00"
click at [308, 414] on textarea "Comments" at bounding box center [319, 426] width 459 height 103
paste textarea "Marked paid per file from tax office -bj"
type textarea "Marked paid per file from tax office -bj"
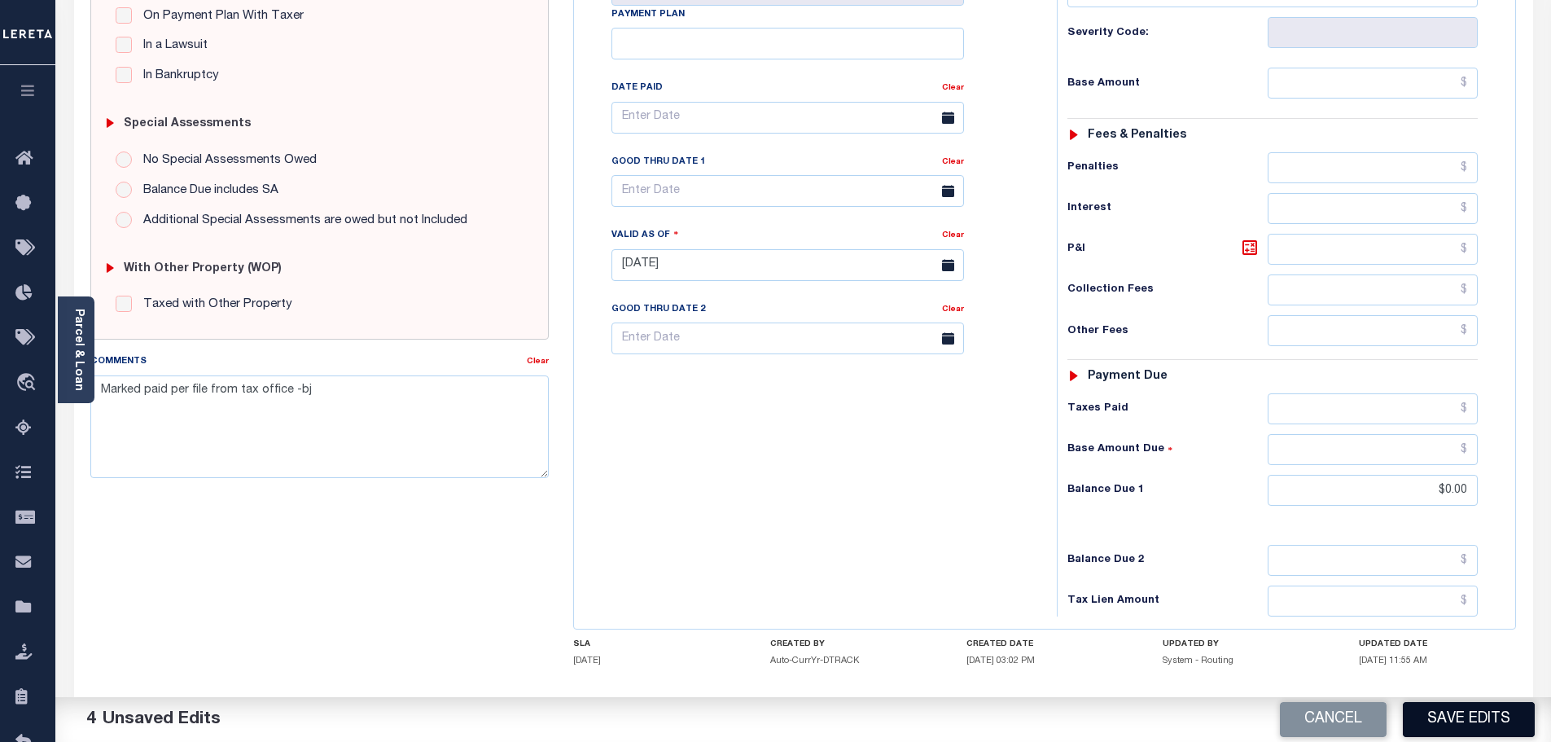
click at [1472, 723] on button "Save Edits" at bounding box center [1469, 719] width 132 height 35
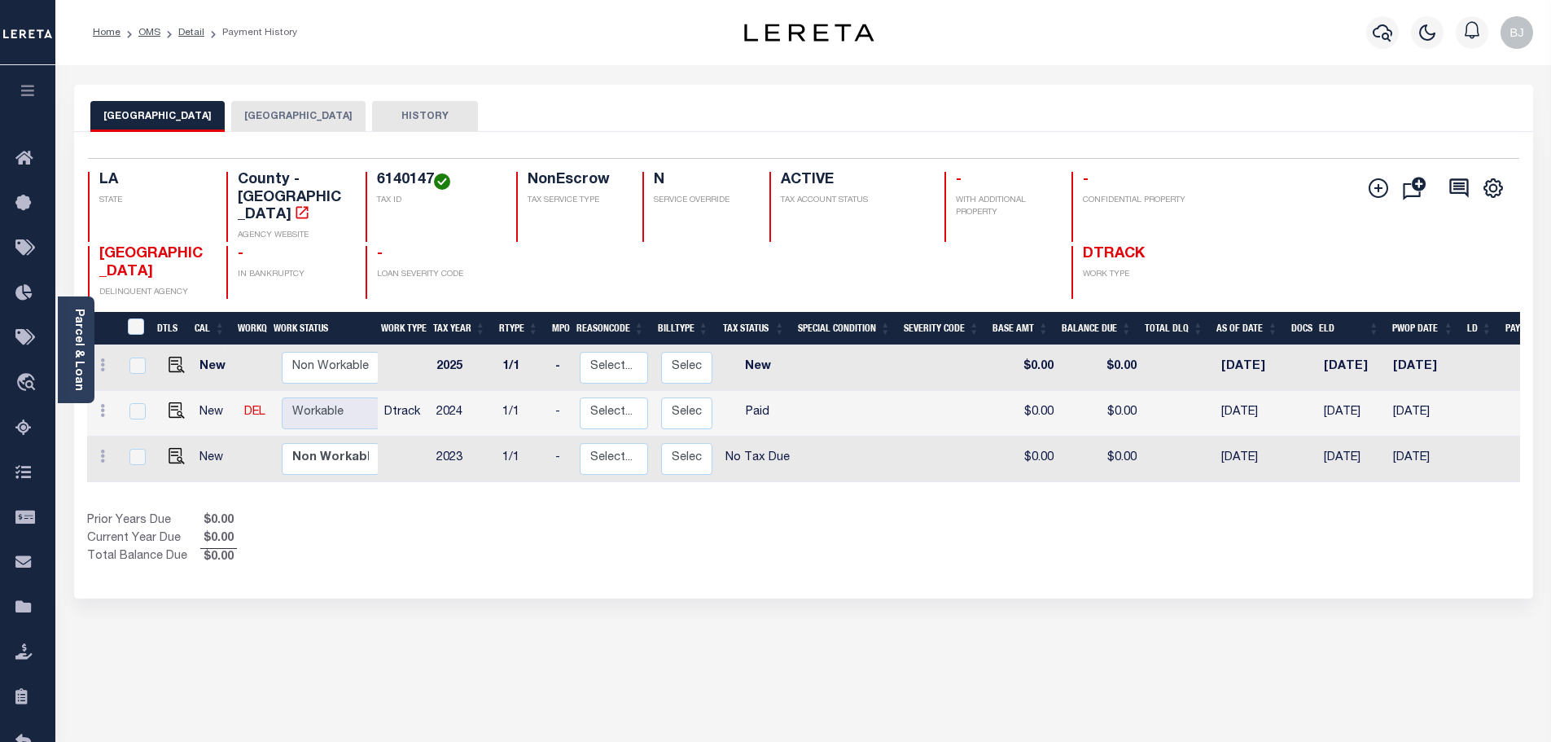
click at [260, 109] on button "LAFAYETTE CITY" at bounding box center [298, 116] width 134 height 31
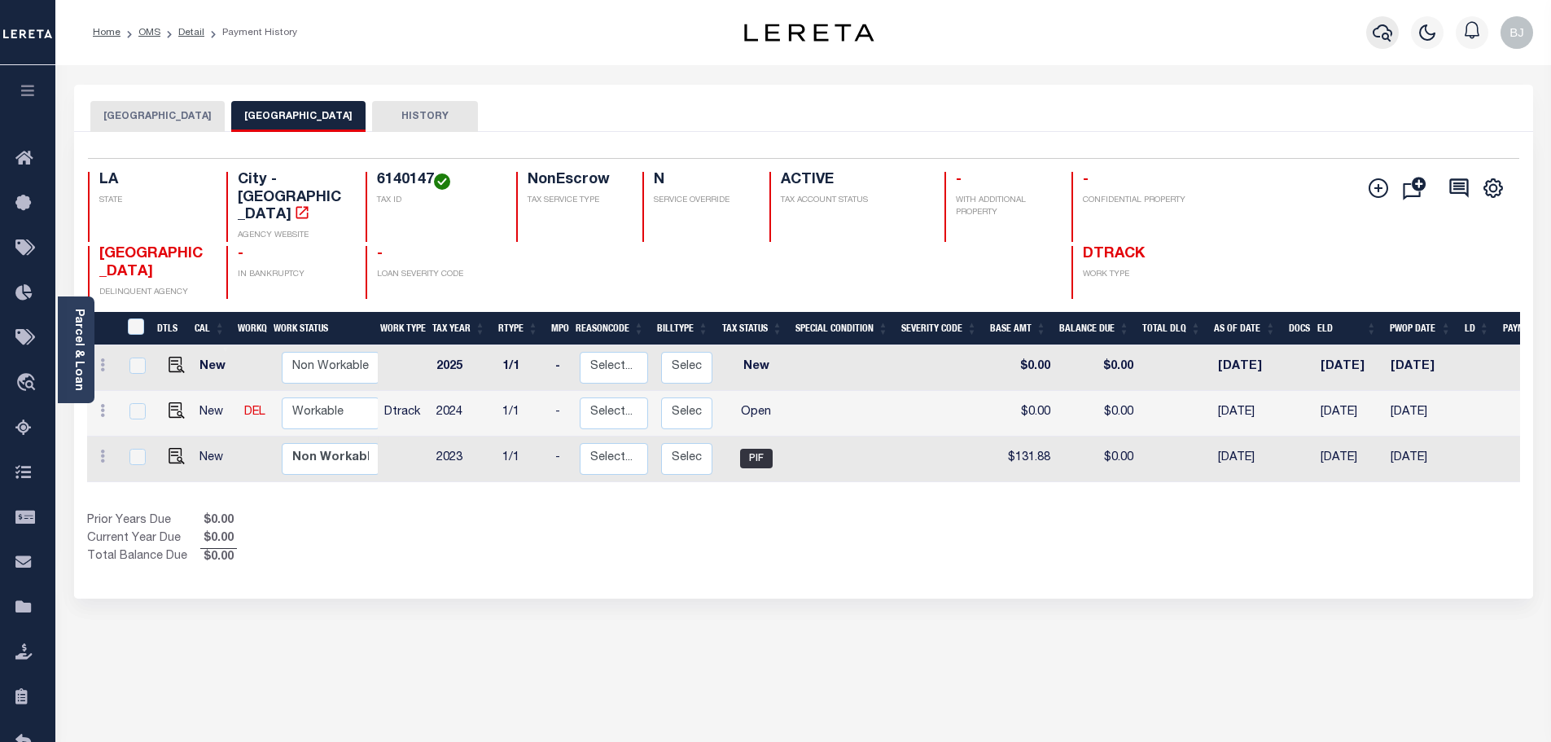
click at [1374, 39] on icon "button" at bounding box center [1382, 33] width 20 height 20
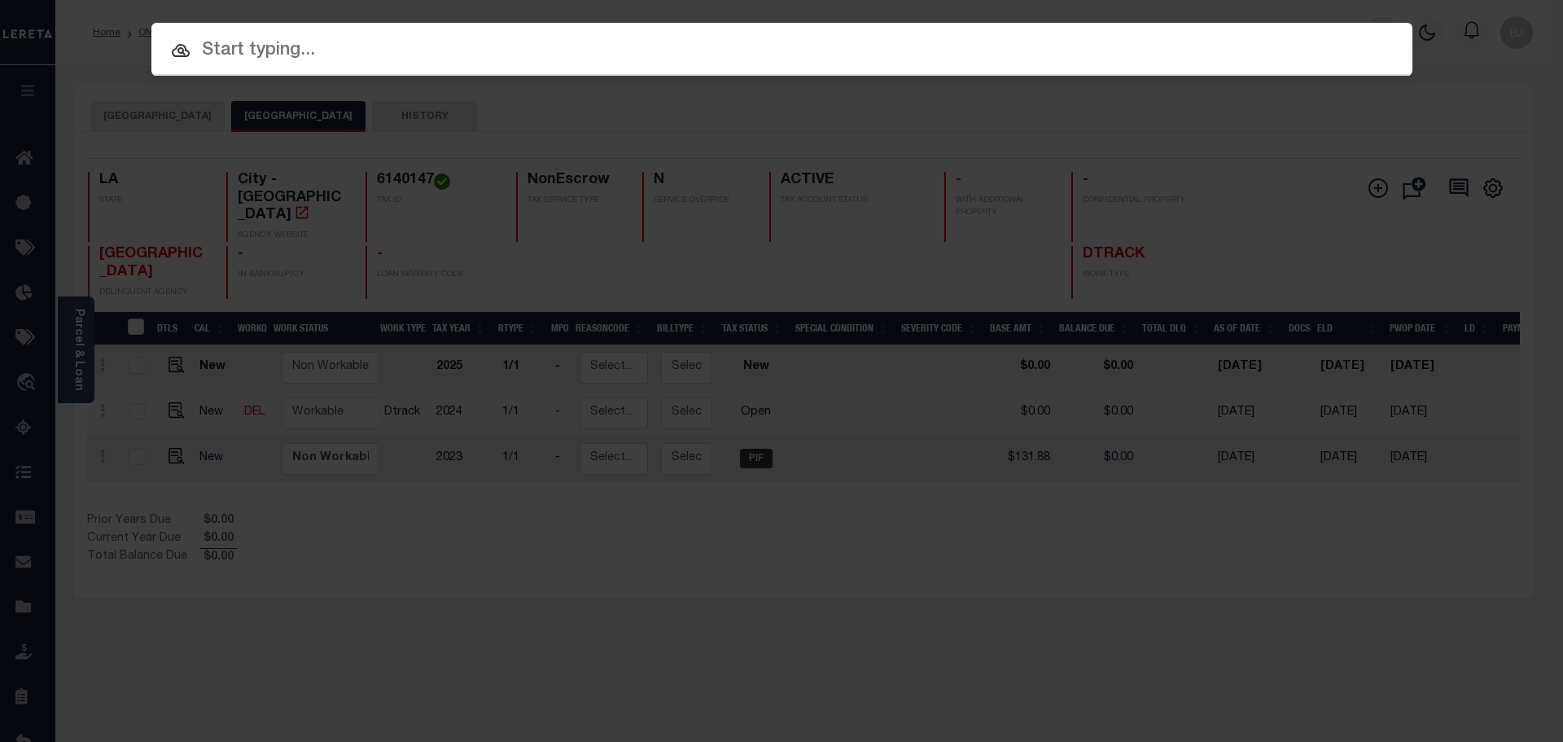
paste input "942400013143"
type input "942400013143"
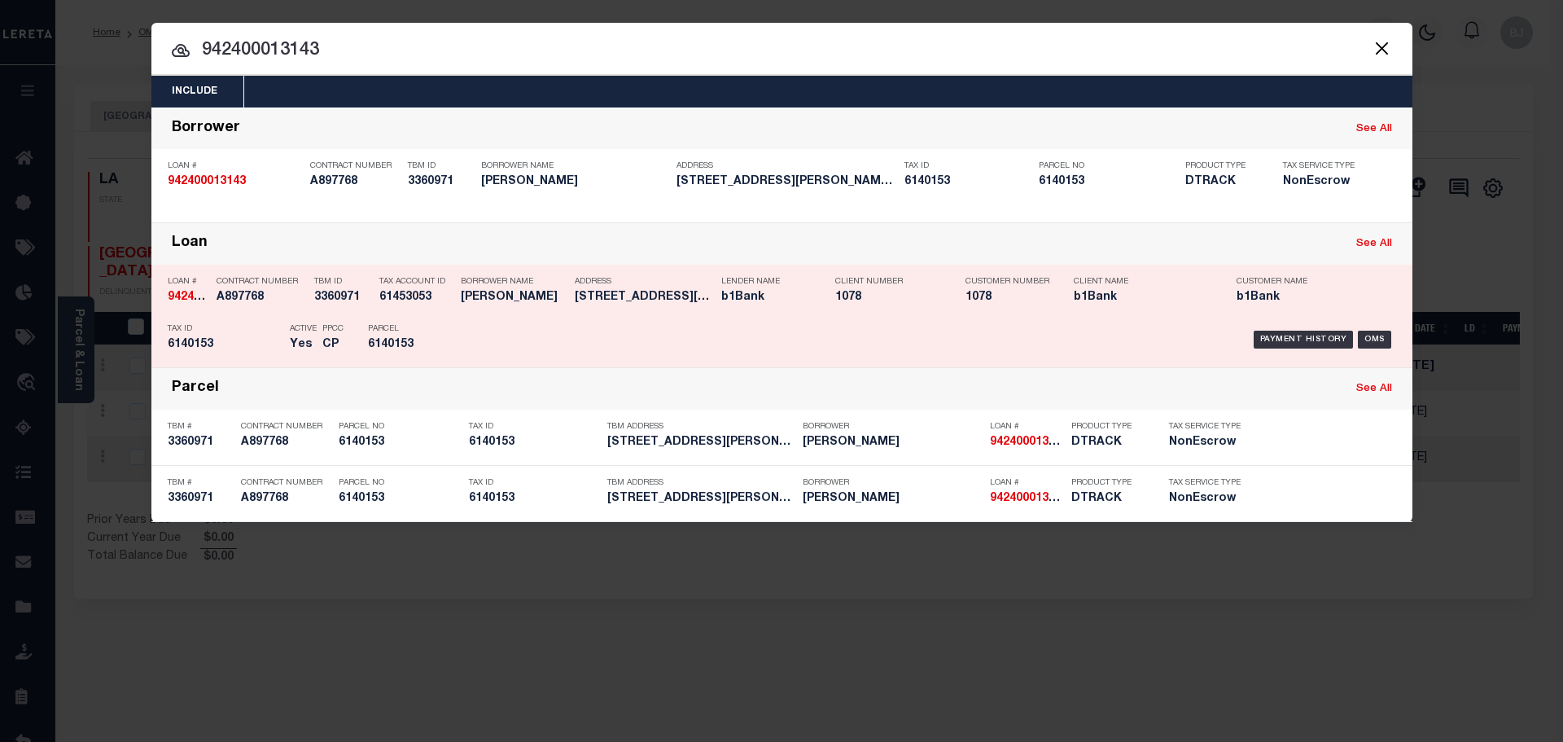
click at [567, 323] on div "Payment History OMS" at bounding box center [931, 339] width 930 height 47
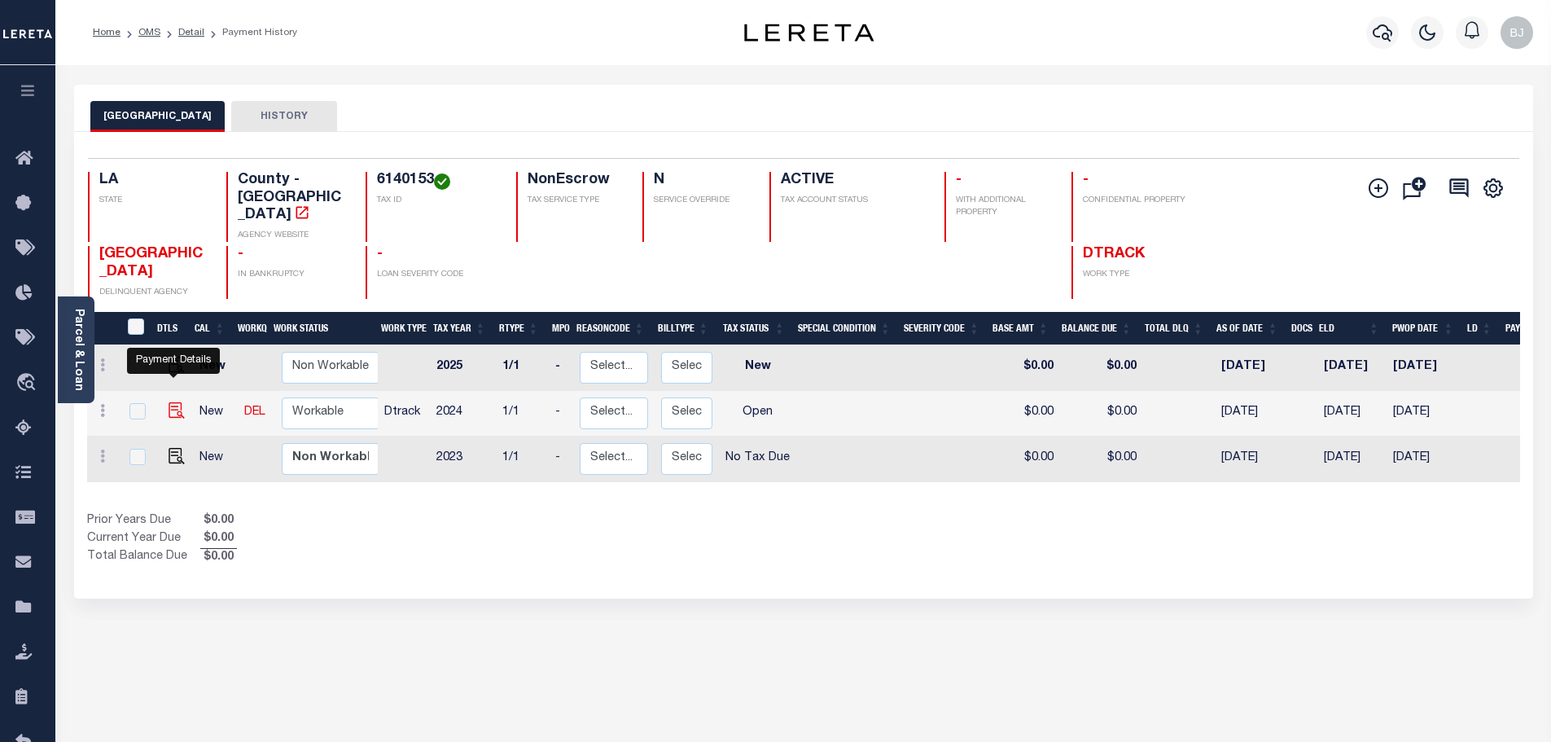
click at [177, 402] on img "" at bounding box center [177, 410] width 16 height 16
checkbox input "true"
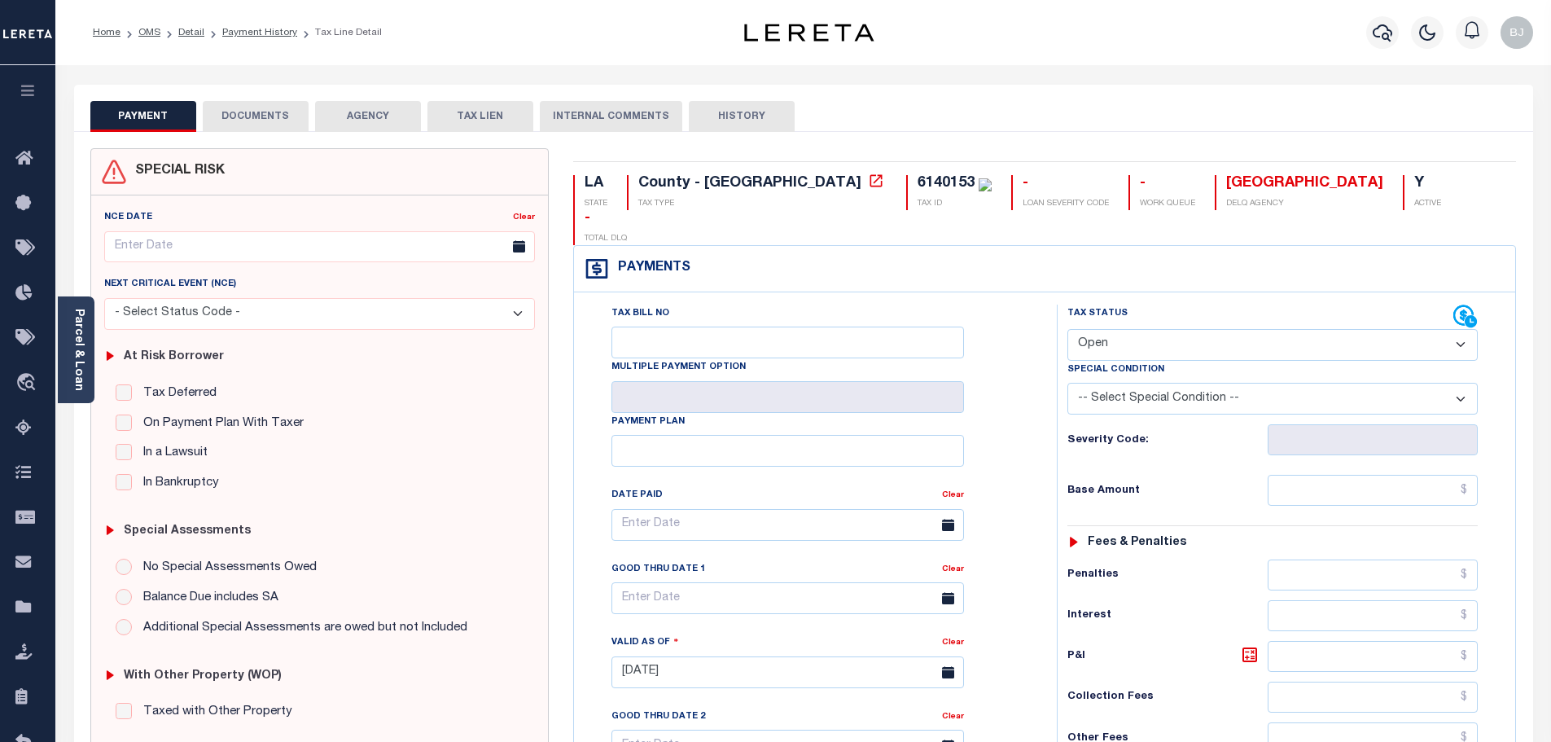
click at [1153, 329] on select "- Select Status Code - Open Due/Unpaid Paid Incomplete No Tax Due Internal Refu…" at bounding box center [1272, 345] width 410 height 32
select select "PYD"
click at [1067, 329] on select "- Select Status Code - Open Due/Unpaid Paid Incomplete No Tax Due Internal Refu…" at bounding box center [1272, 345] width 410 height 32
type input "[DATE]"
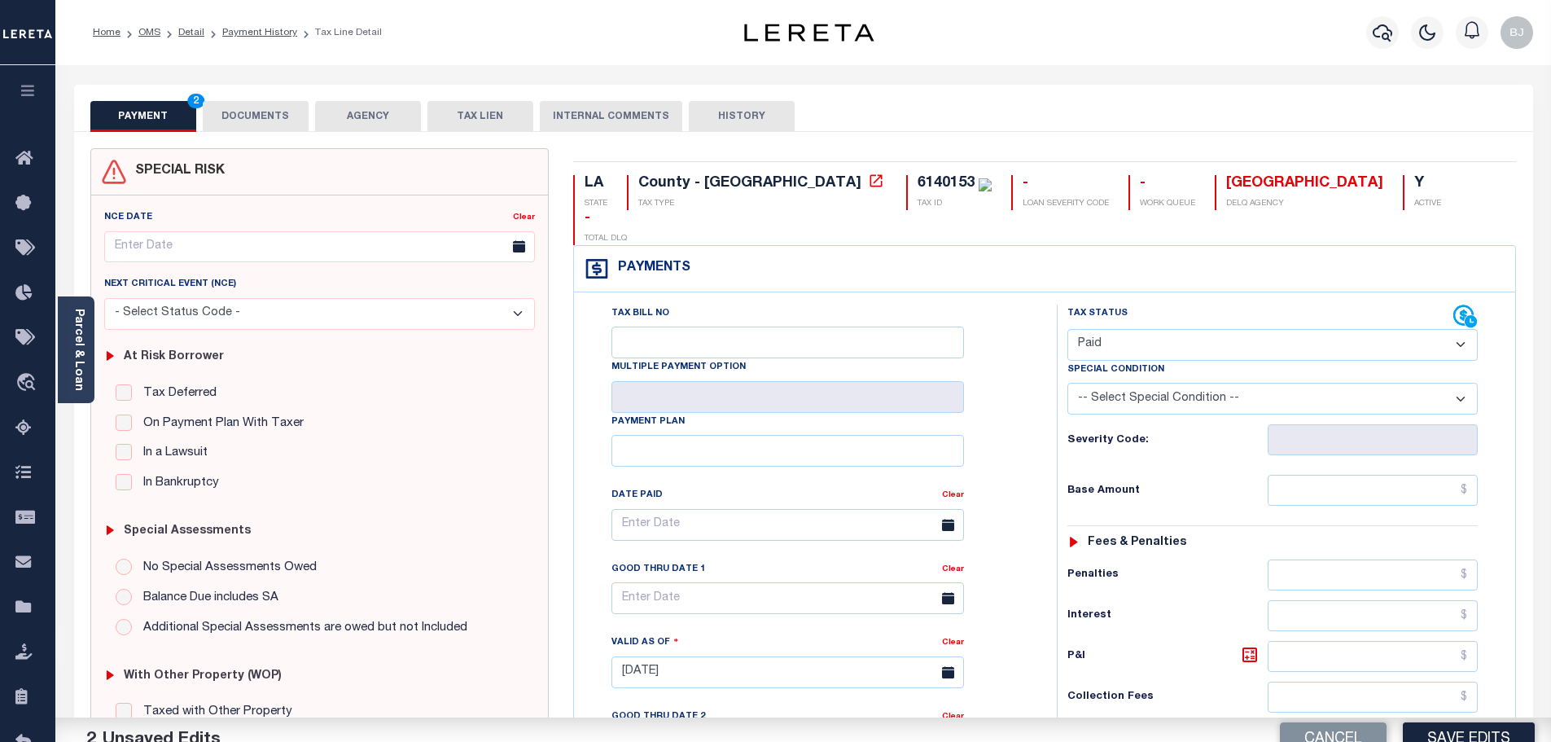
scroll to position [326, 0]
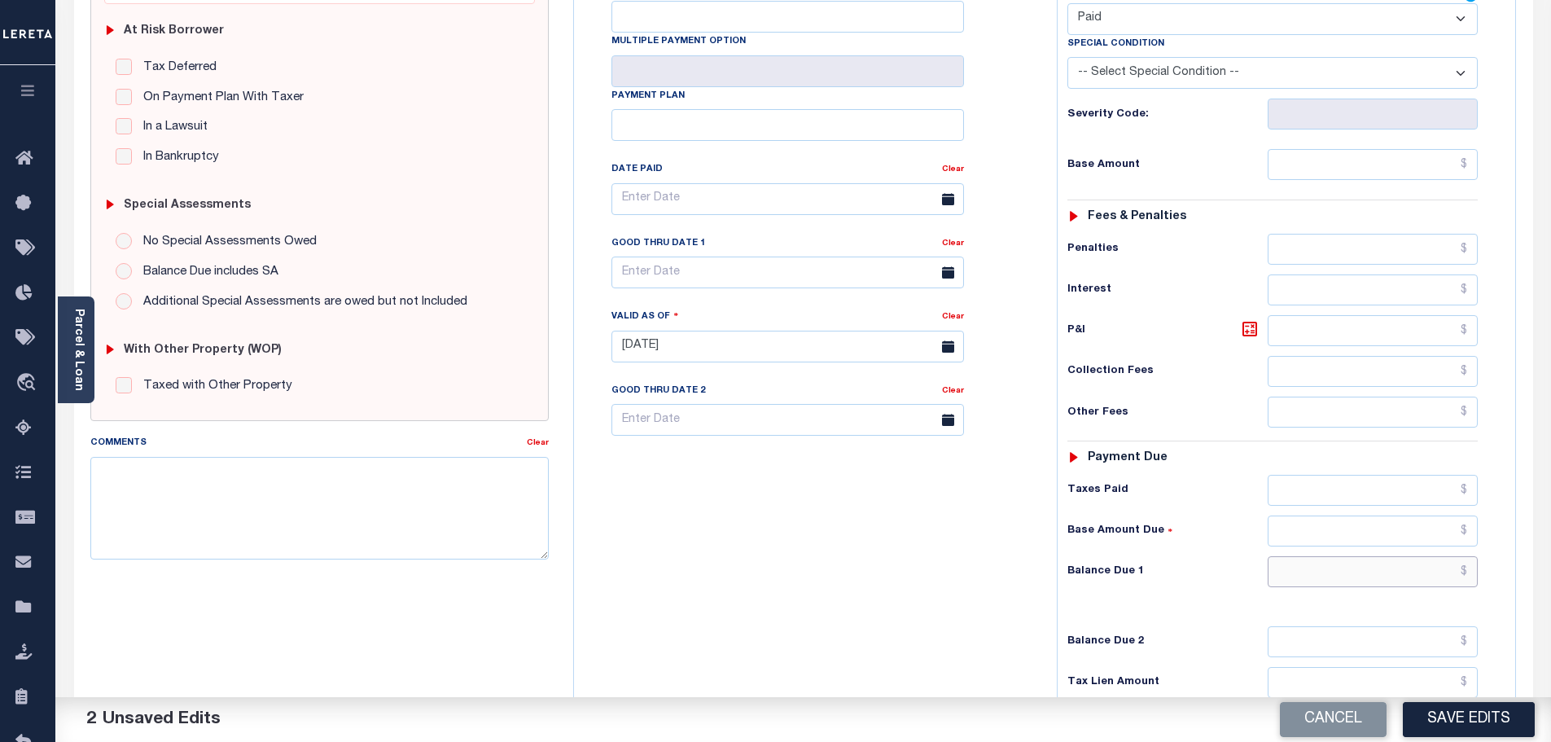
click at [1359, 556] on input "text" at bounding box center [1372, 571] width 211 height 31
type input "$0.00"
click at [481, 466] on textarea "Comments" at bounding box center [319, 508] width 459 height 103
paste textarea "Marked paid per file from tax office -bj"
type textarea "Marked paid per file from tax office -bj"
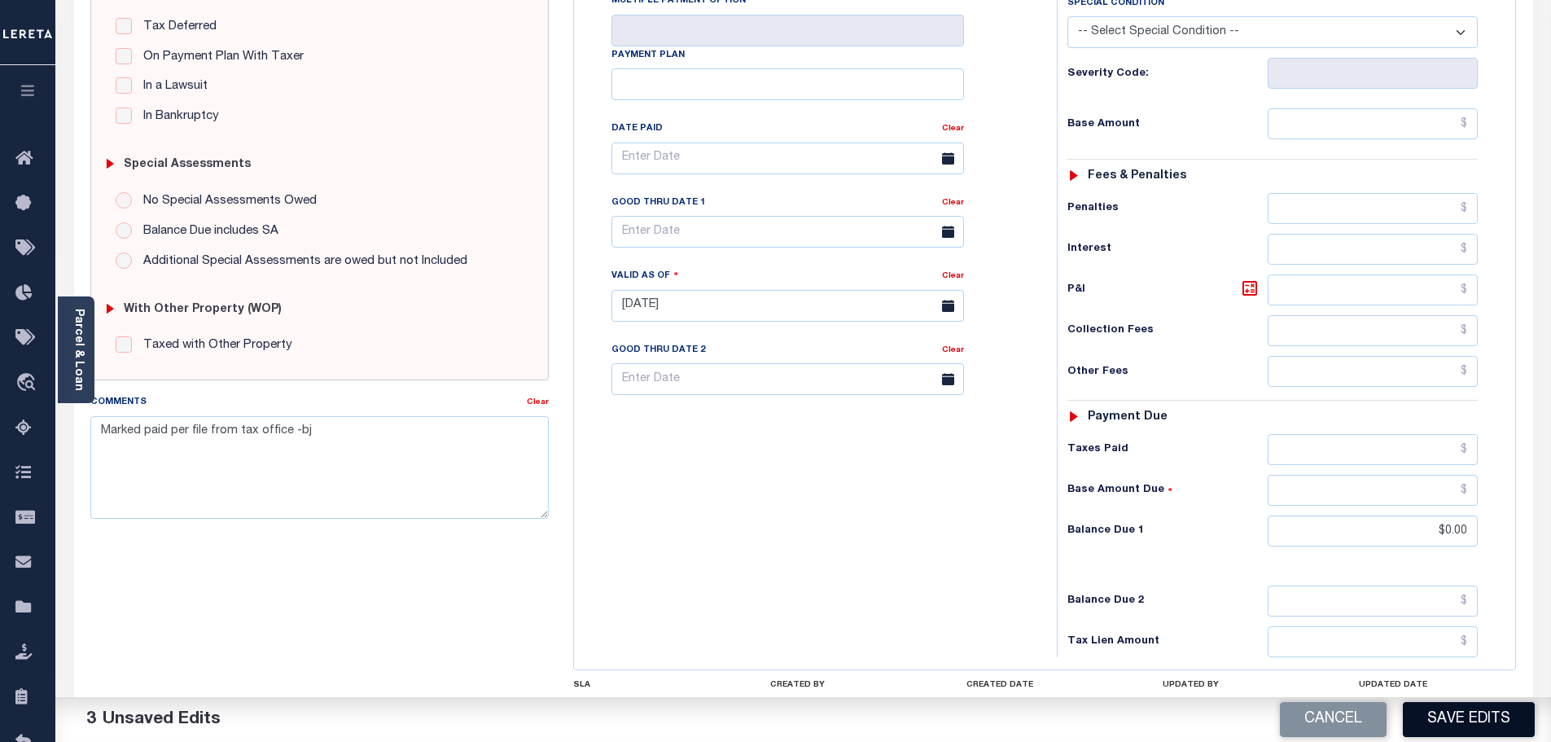
click at [1494, 721] on button "Save Edits" at bounding box center [1469, 719] width 132 height 35
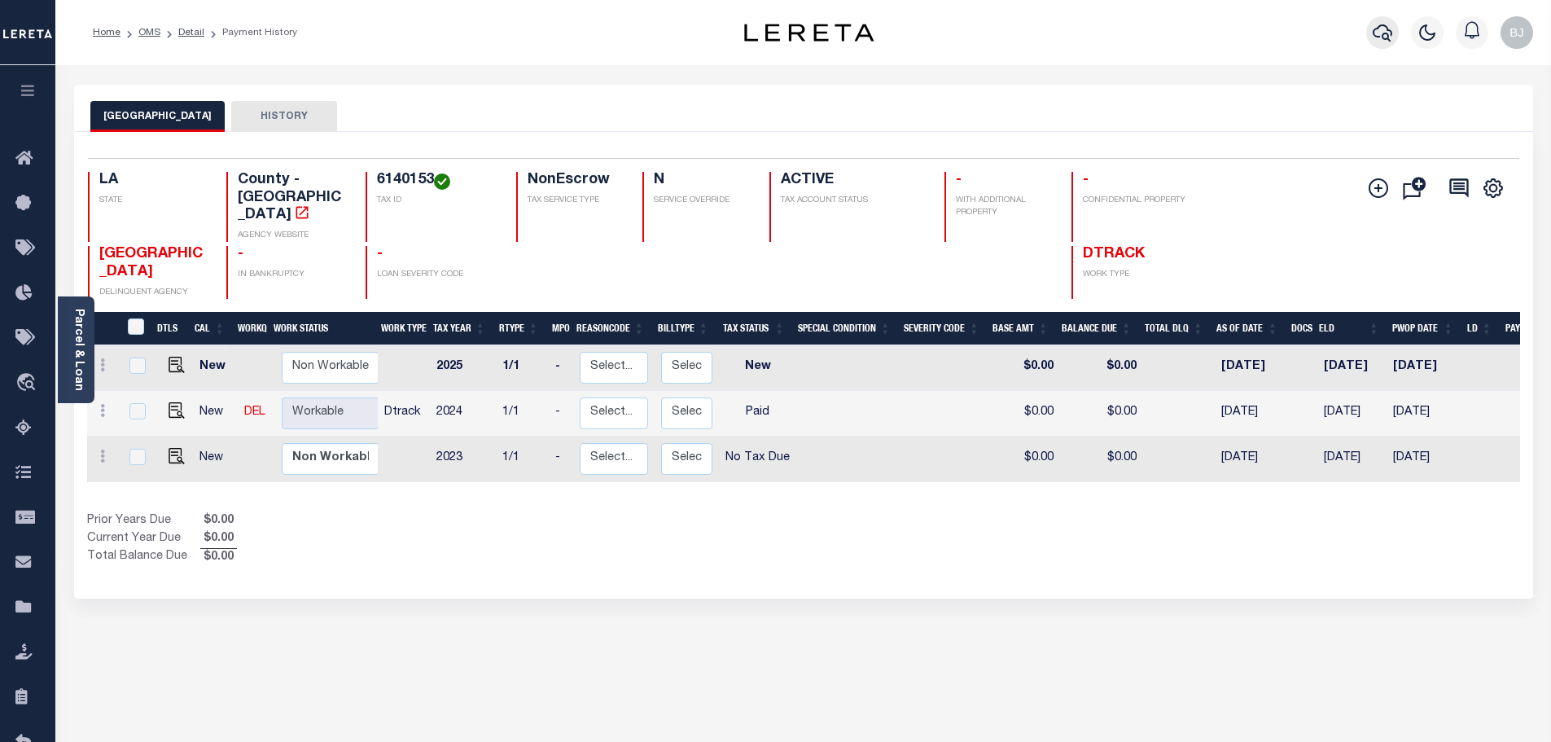
click at [1389, 42] on icon "button" at bounding box center [1382, 33] width 20 height 20
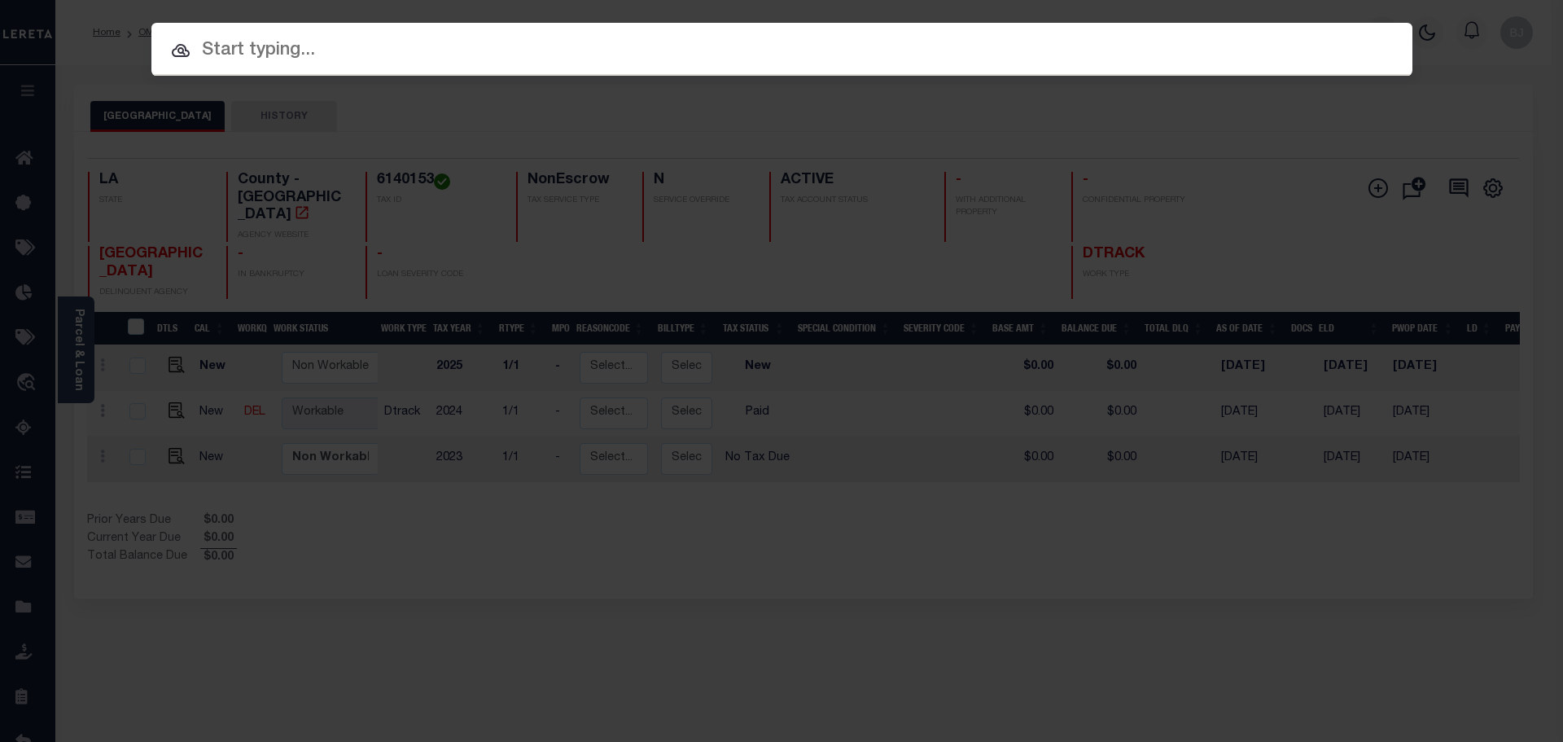
paste input "942100031098"
type input "942100031098"
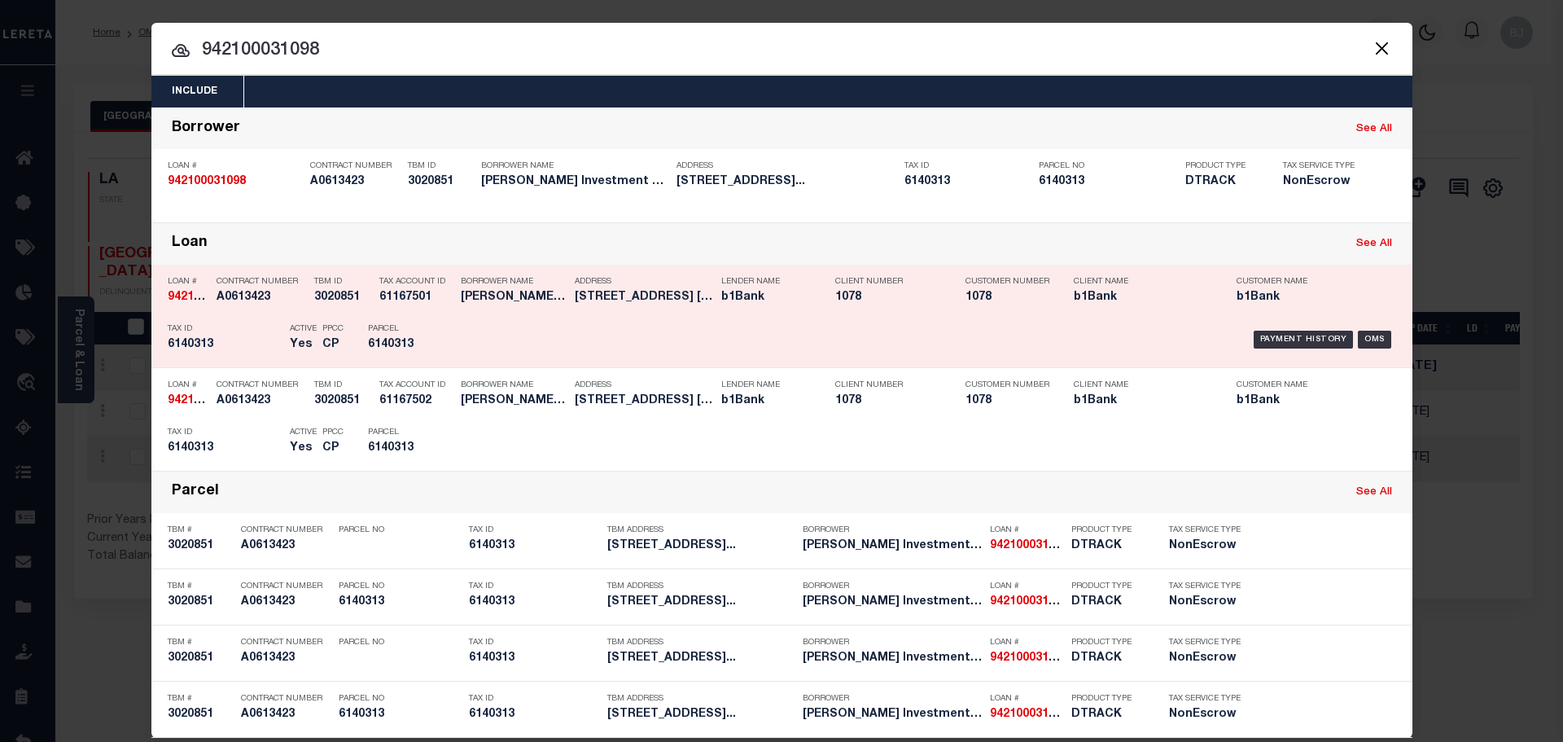
click at [409, 340] on h5 "6140313" at bounding box center [404, 345] width 73 height 14
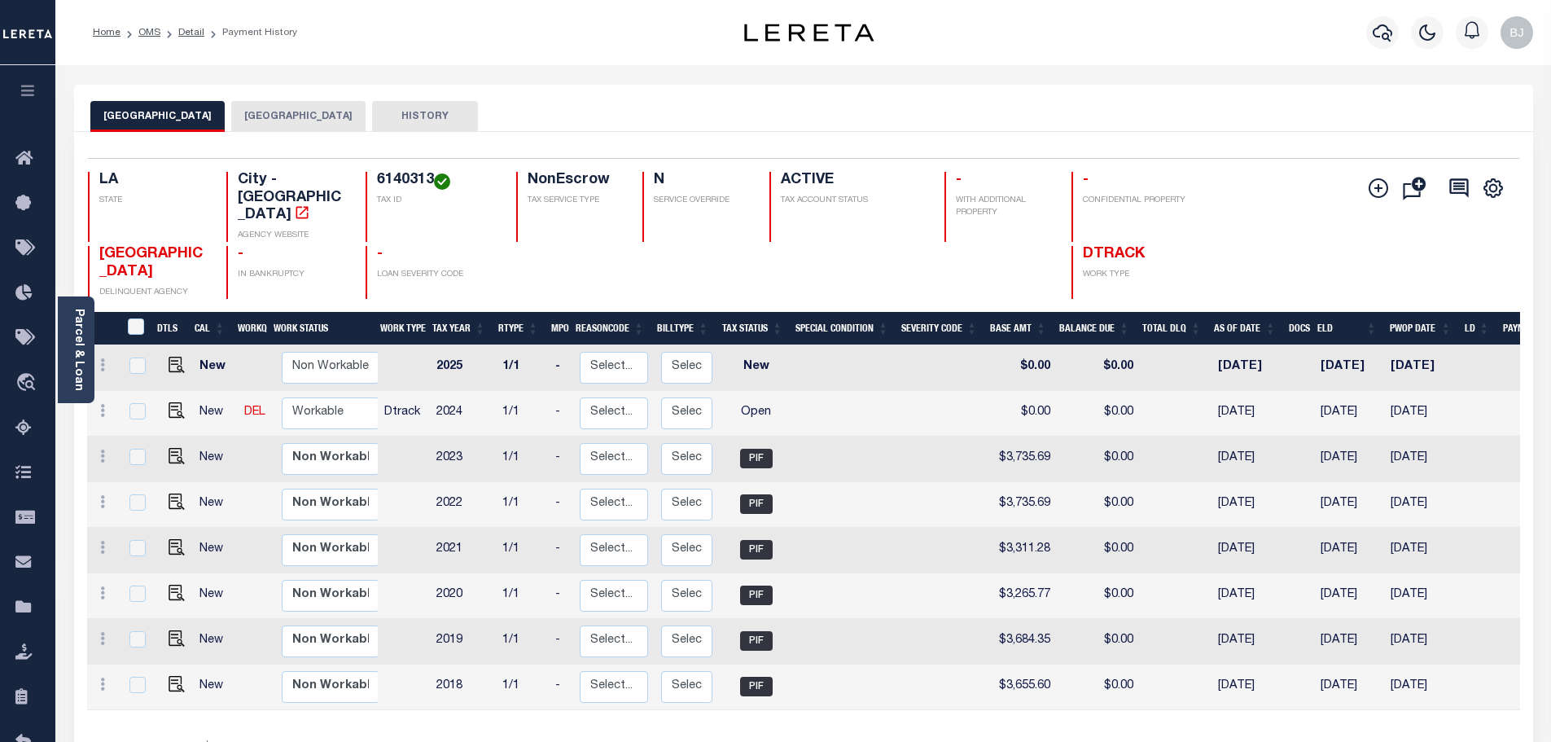
click at [269, 114] on button "[GEOGRAPHIC_DATA]" at bounding box center [298, 116] width 134 height 31
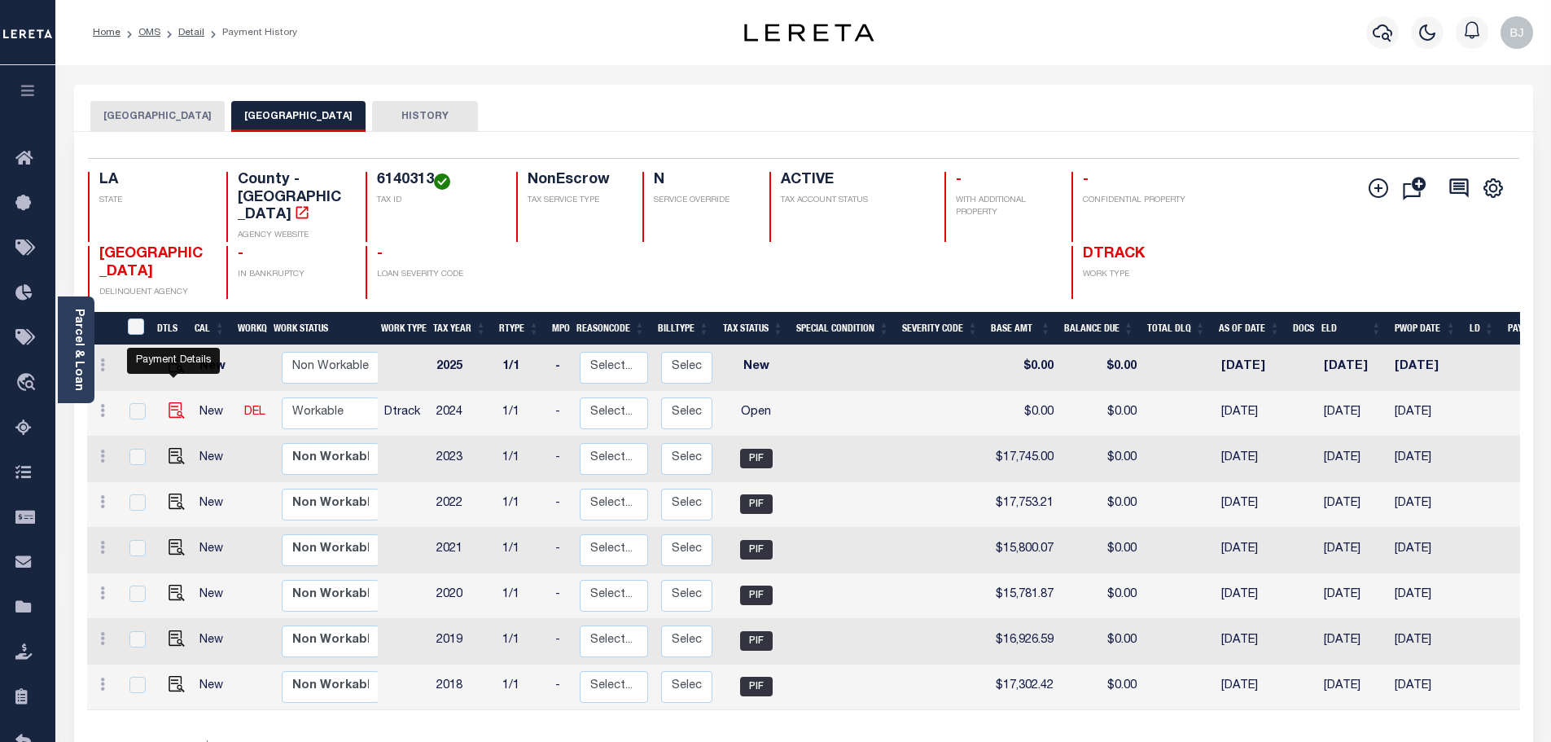
click at [177, 402] on img "" at bounding box center [177, 410] width 16 height 16
checkbox input "true"
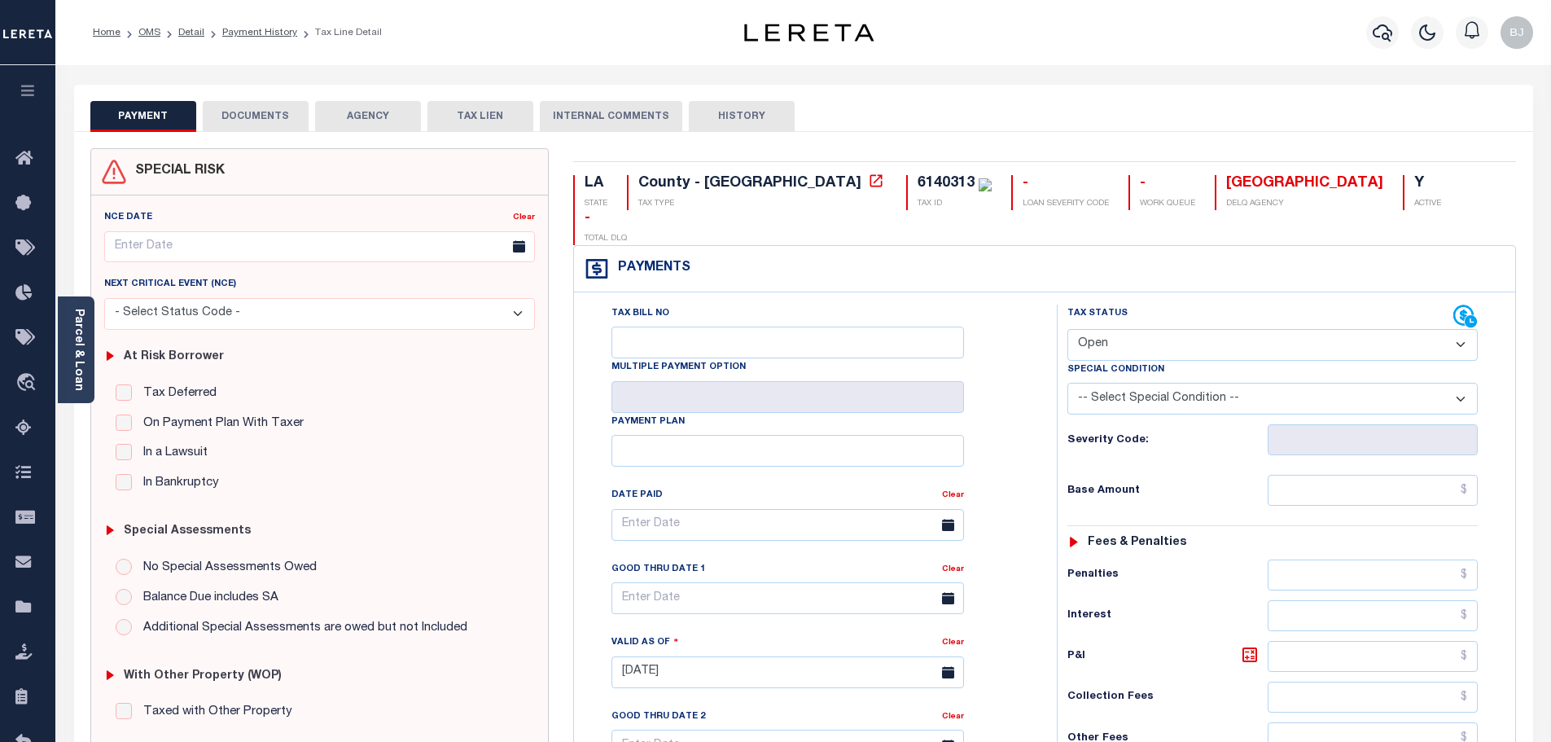
click at [1292, 304] on div "Tax Status Status" at bounding box center [1260, 316] width 386 height 24
click at [1275, 329] on select "- Select Status Code - Open Due/Unpaid Paid Incomplete No Tax Due Internal Refu…" at bounding box center [1272, 345] width 410 height 32
select select "PYD"
click at [1067, 329] on select "- Select Status Code - Open Due/Unpaid Paid Incomplete No Tax Due Internal Refu…" at bounding box center [1272, 345] width 410 height 32
type input "[DATE]"
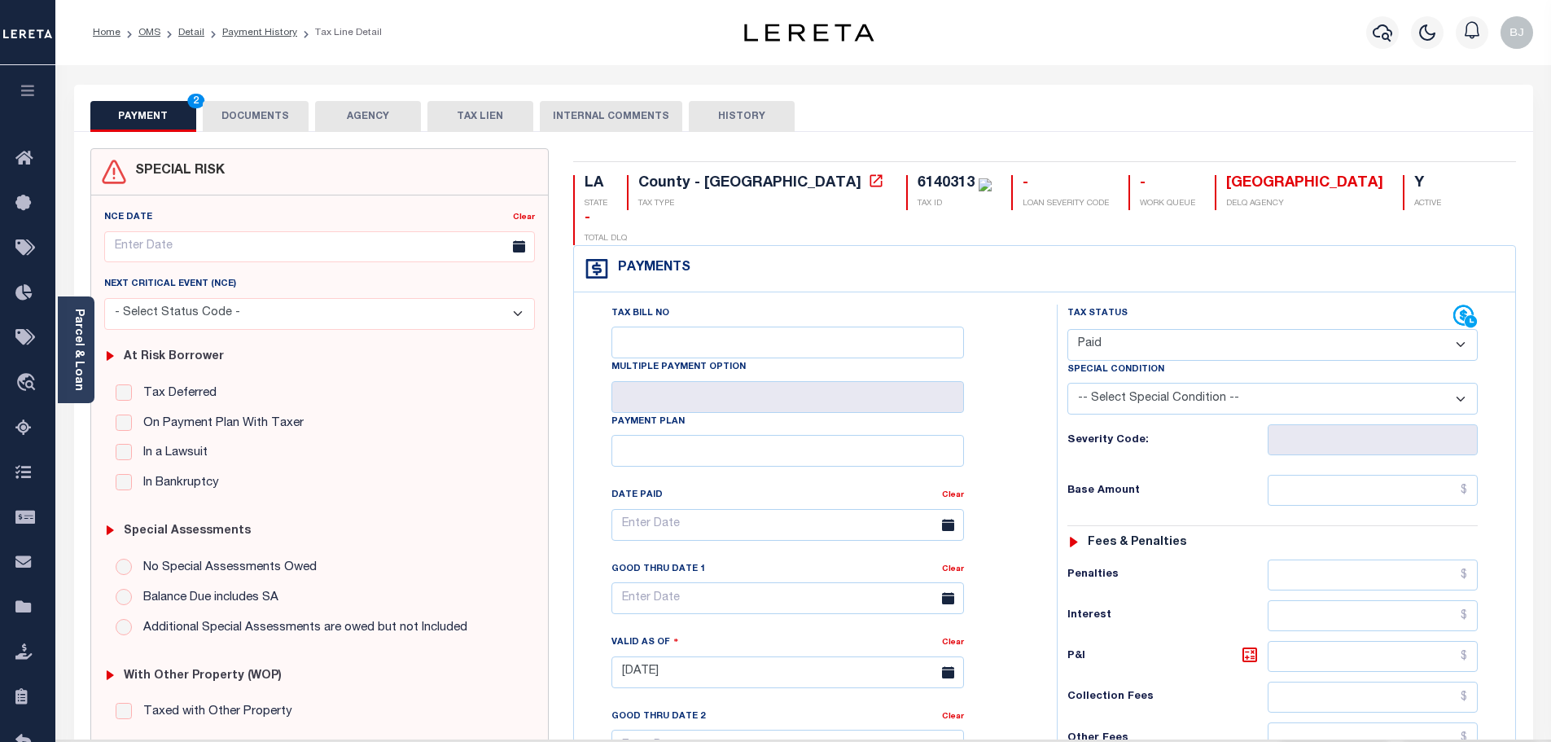
scroll to position [326, 0]
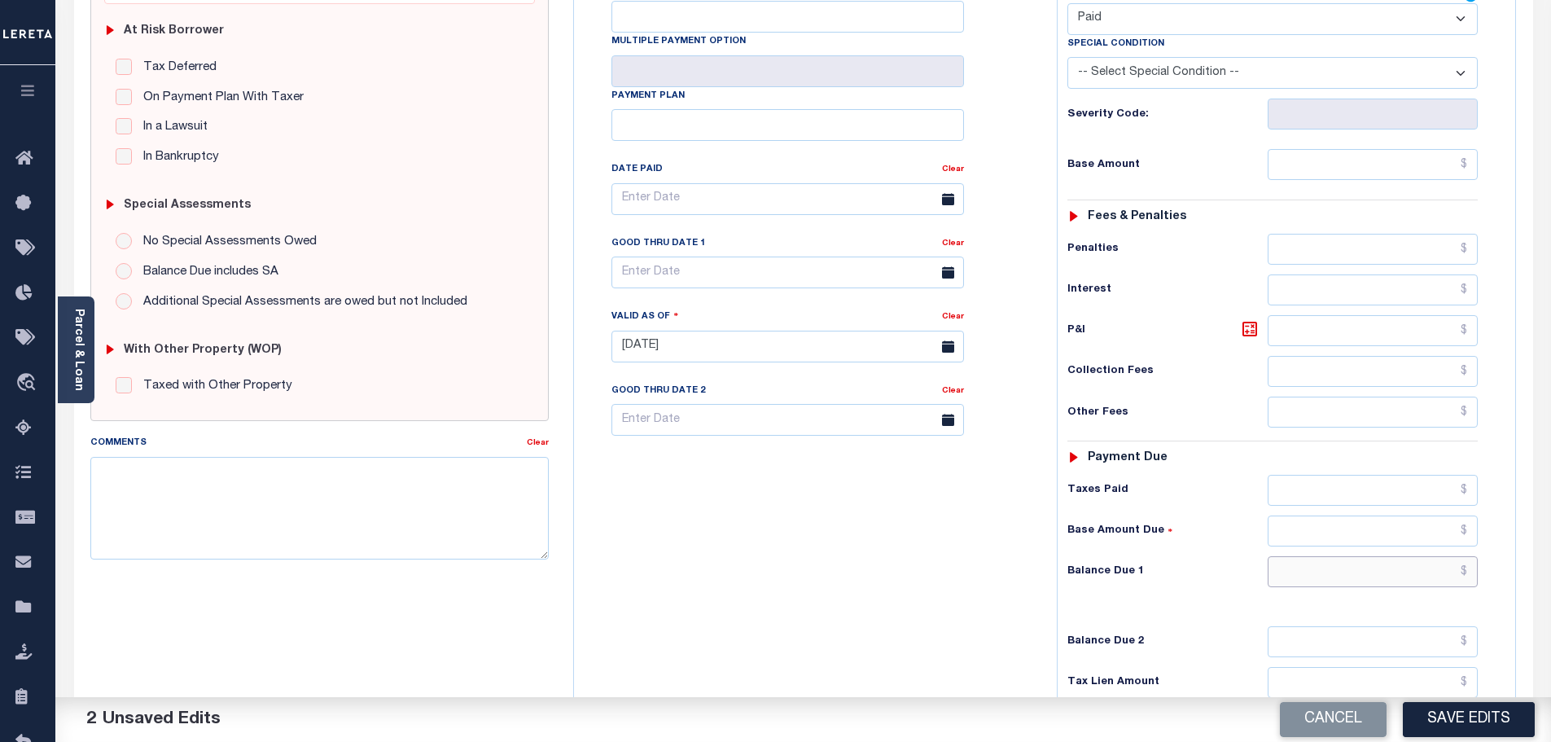
click at [1370, 556] on input "text" at bounding box center [1372, 571] width 211 height 31
type input "$0.00"
paste textarea "Marked paid per file from tax office -bj"
type textarea "Marked paid per file from tax office -bj"
click at [1460, 720] on button "Save Edits" at bounding box center [1469, 719] width 132 height 35
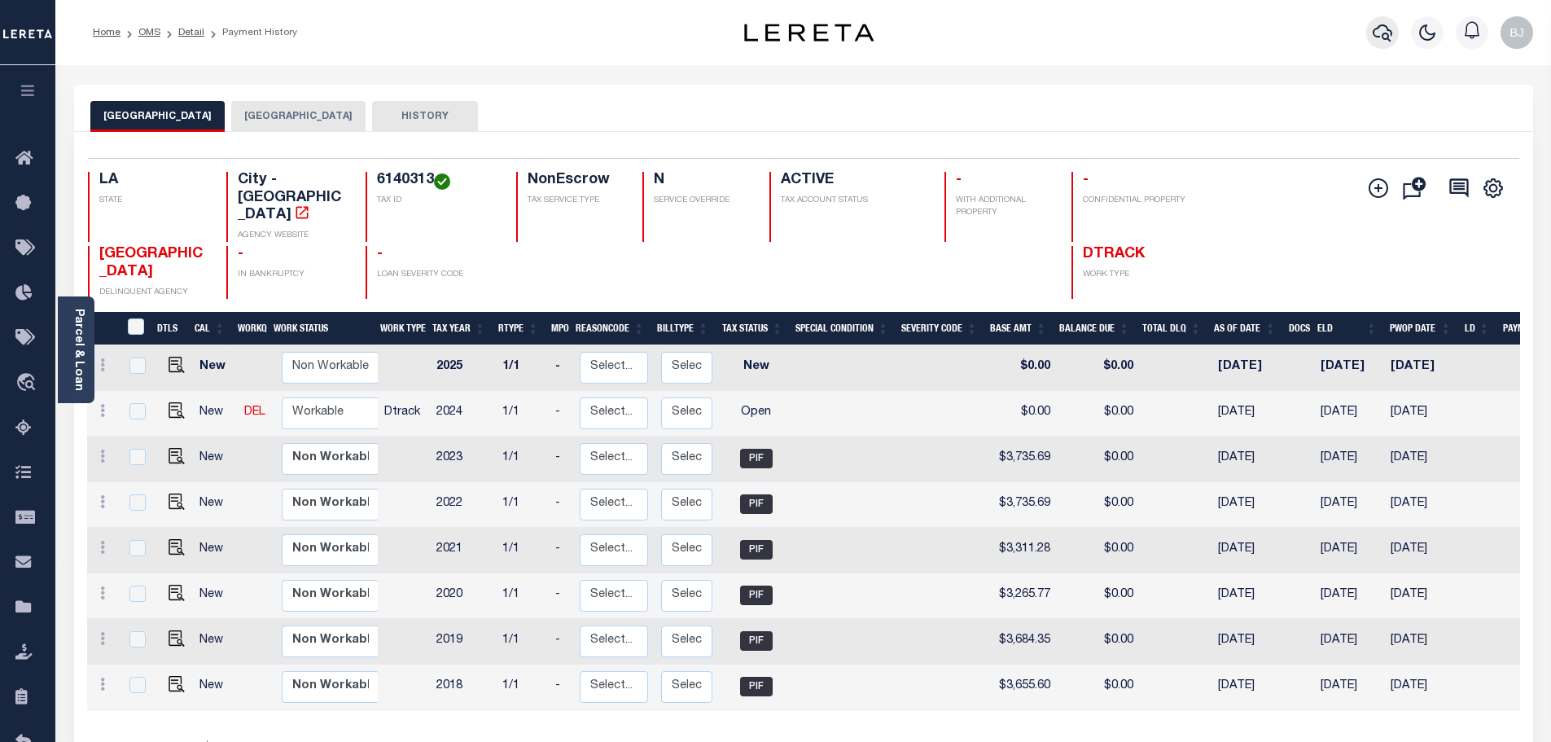
click at [1383, 31] on icon "button" at bounding box center [1382, 33] width 20 height 20
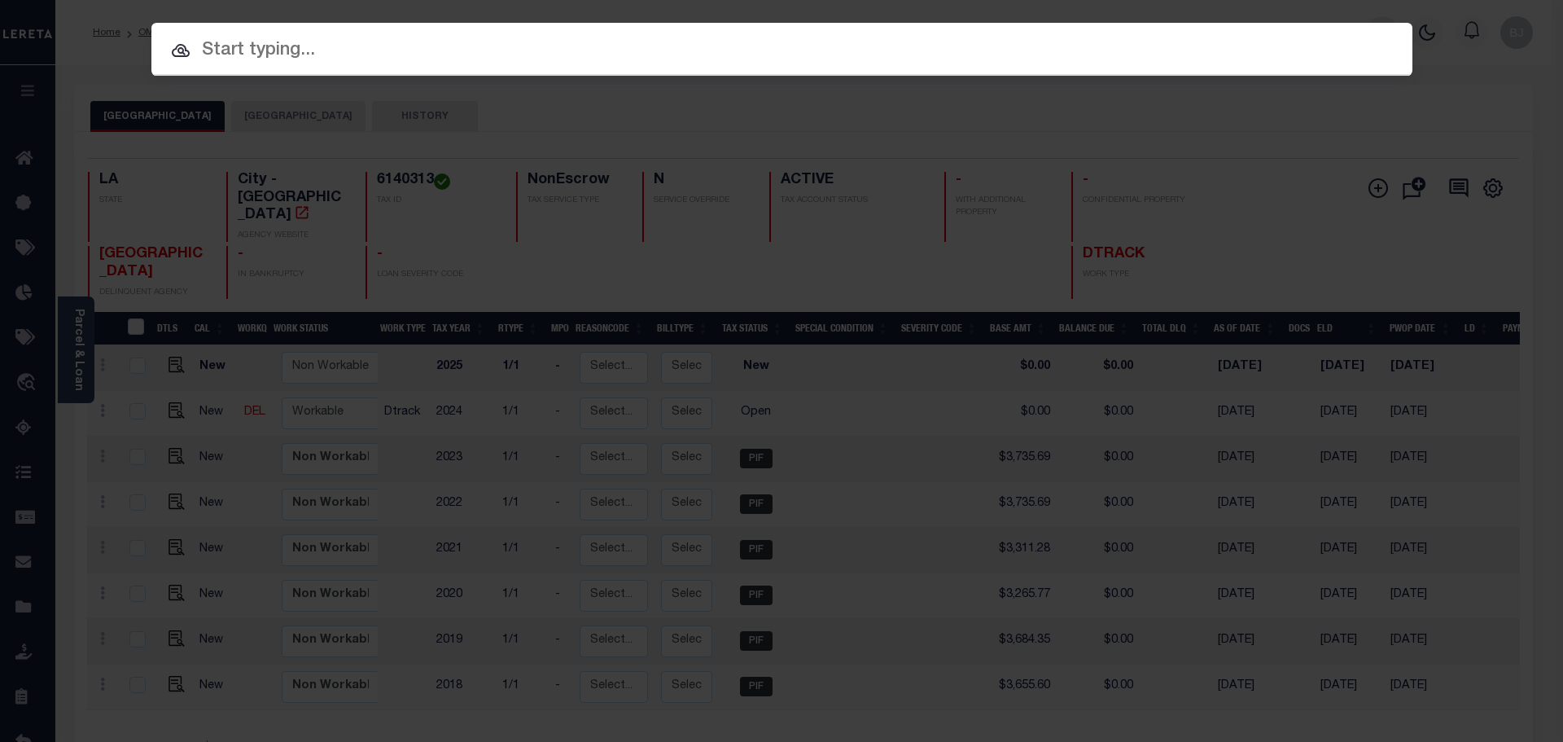
paste input "942400022789"
type input "942400022789"
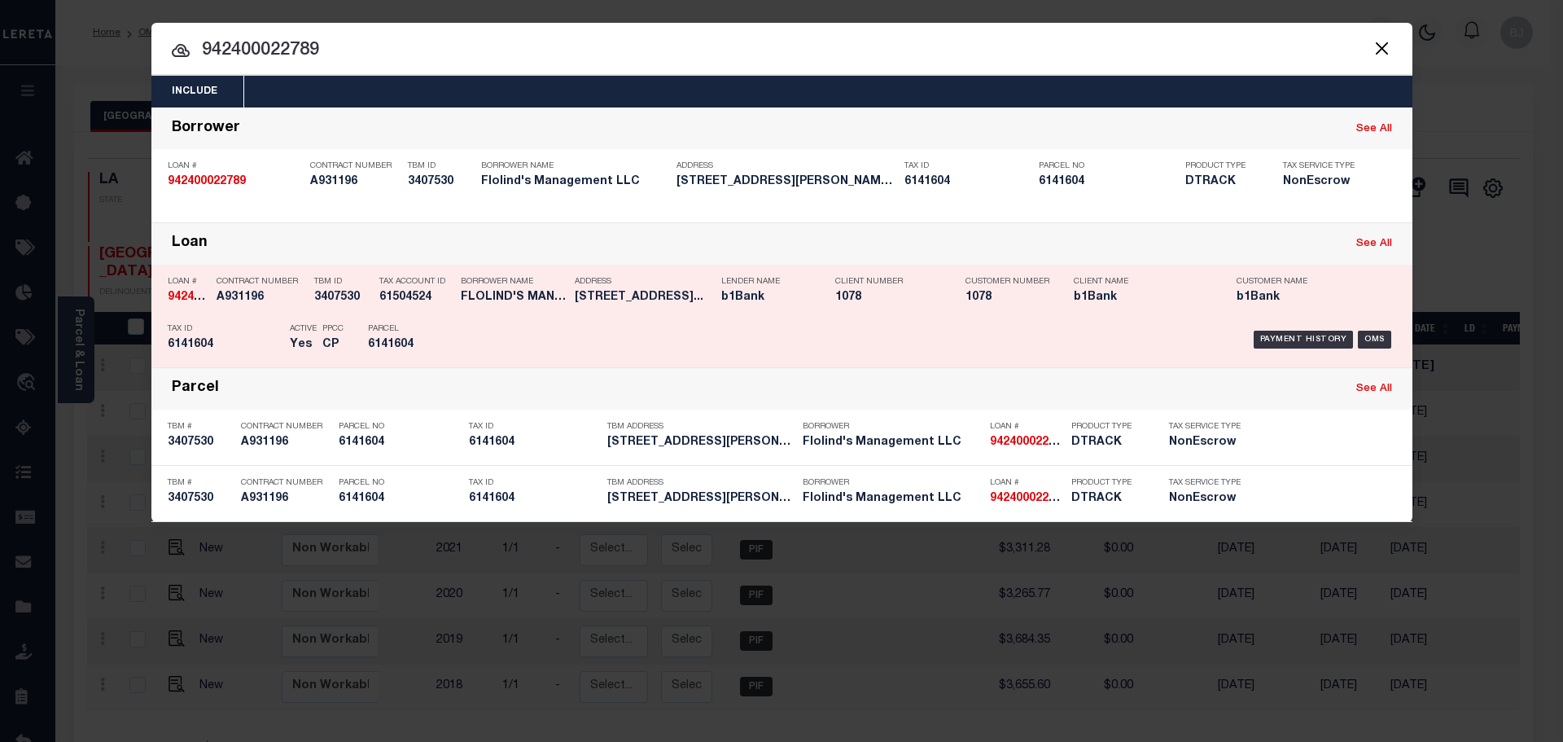
click at [559, 317] on div "Payment History OMS" at bounding box center [931, 339] width 930 height 47
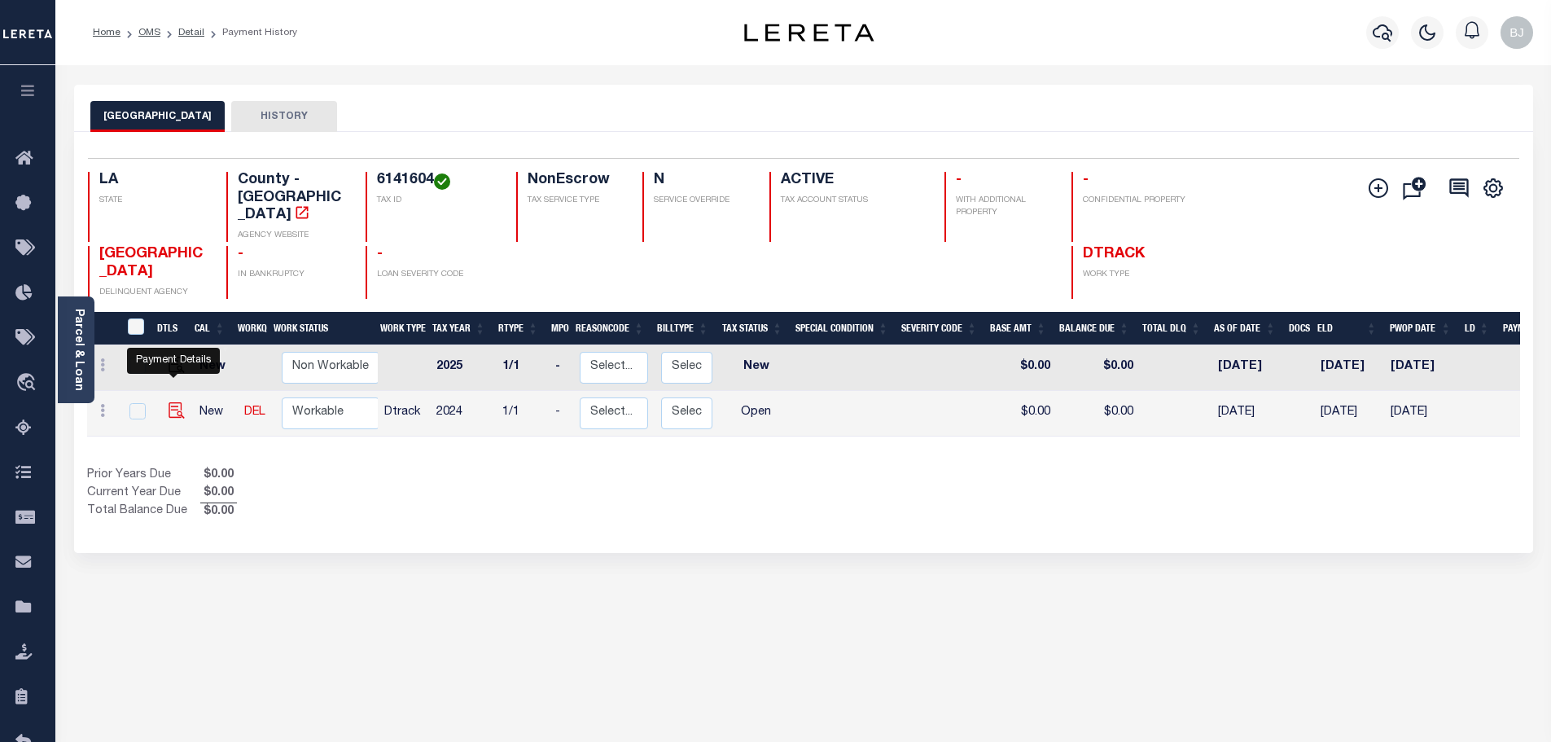
click at [169, 402] on img "" at bounding box center [177, 410] width 16 height 16
checkbox input "true"
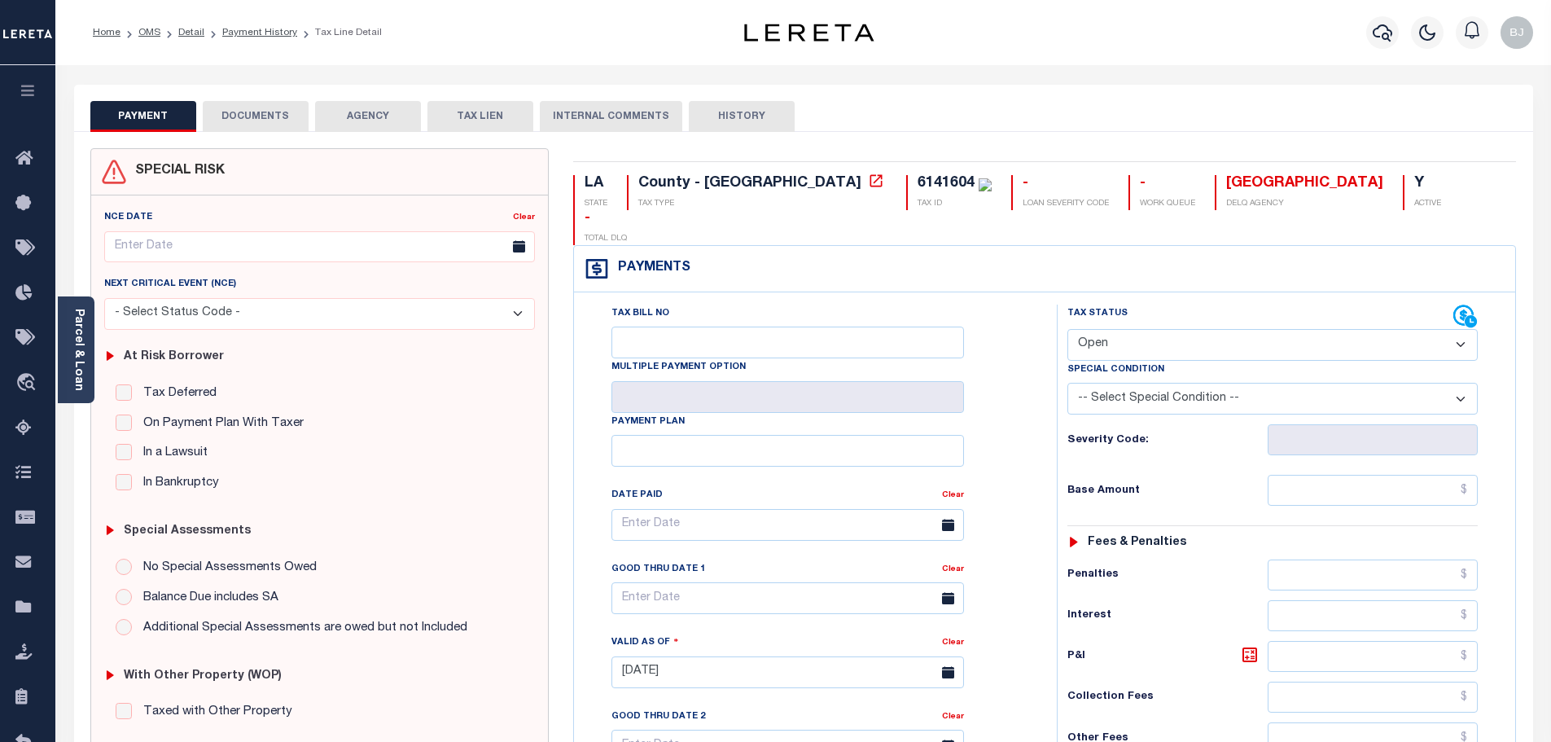
click at [1247, 329] on select "- Select Status Code - Open Due/Unpaid Paid Incomplete No Tax Due Internal Refu…" at bounding box center [1272, 345] width 410 height 32
select select "PYD"
click at [1067, 329] on select "- Select Status Code - Open Due/Unpaid Paid Incomplete No Tax Due Internal Refu…" at bounding box center [1272, 345] width 410 height 32
type input "[DATE]"
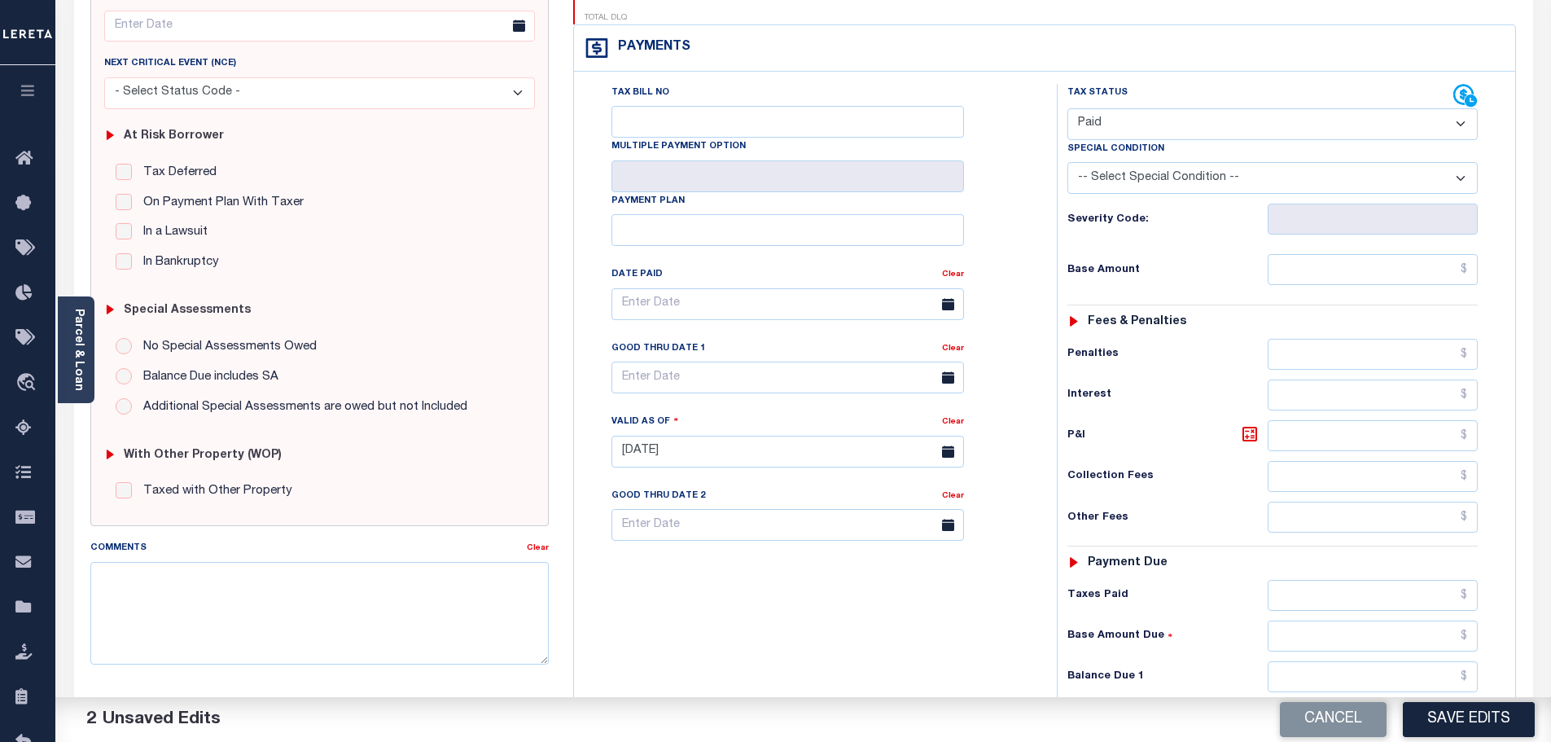
scroll to position [326, 0]
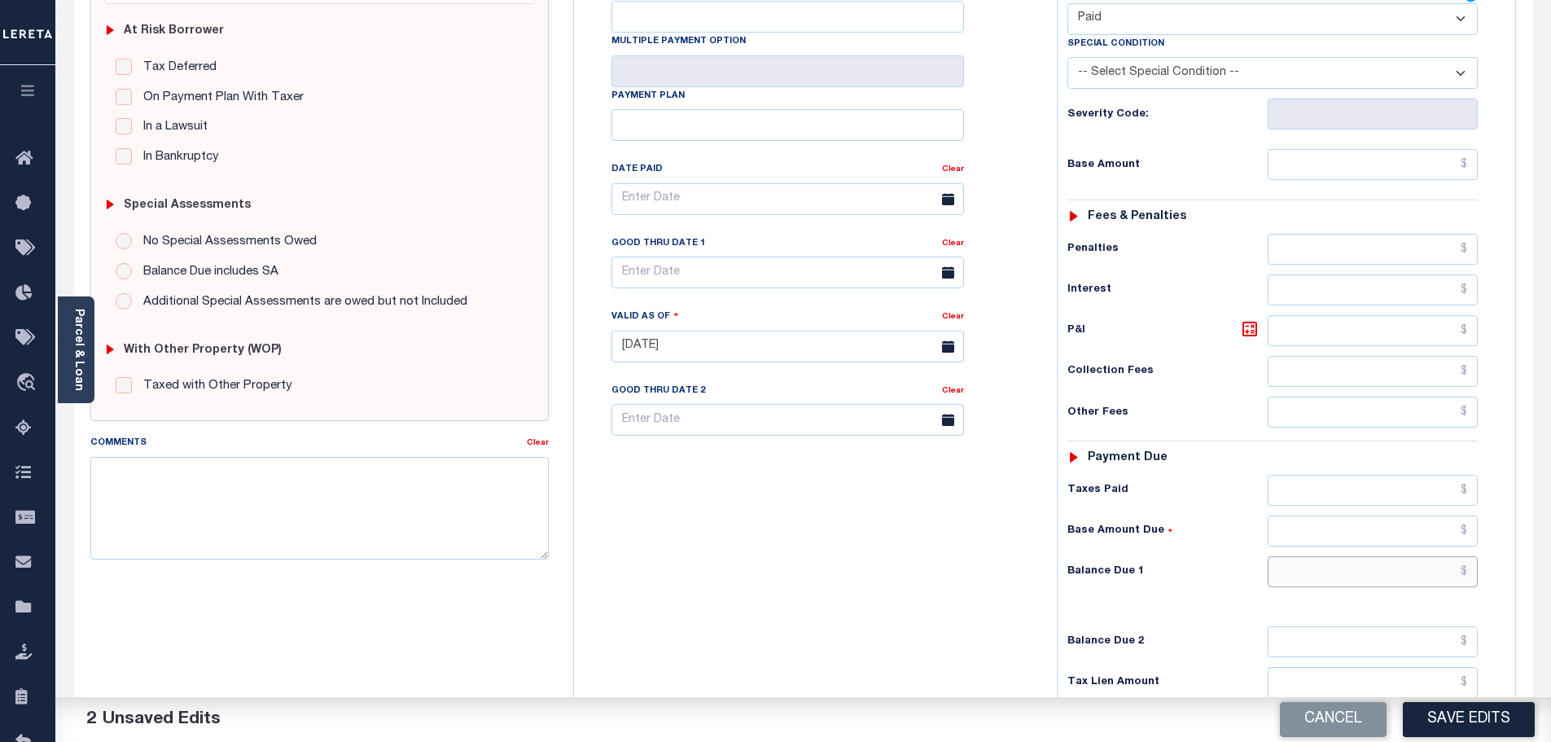
click at [1382, 556] on input "text" at bounding box center [1372, 571] width 211 height 31
type input "$0.00"
click at [418, 476] on textarea "Comments" at bounding box center [319, 508] width 459 height 103
paste textarea "Marked paid per file from tax office -bj"
type textarea "Marked paid per file from tax office -bj"
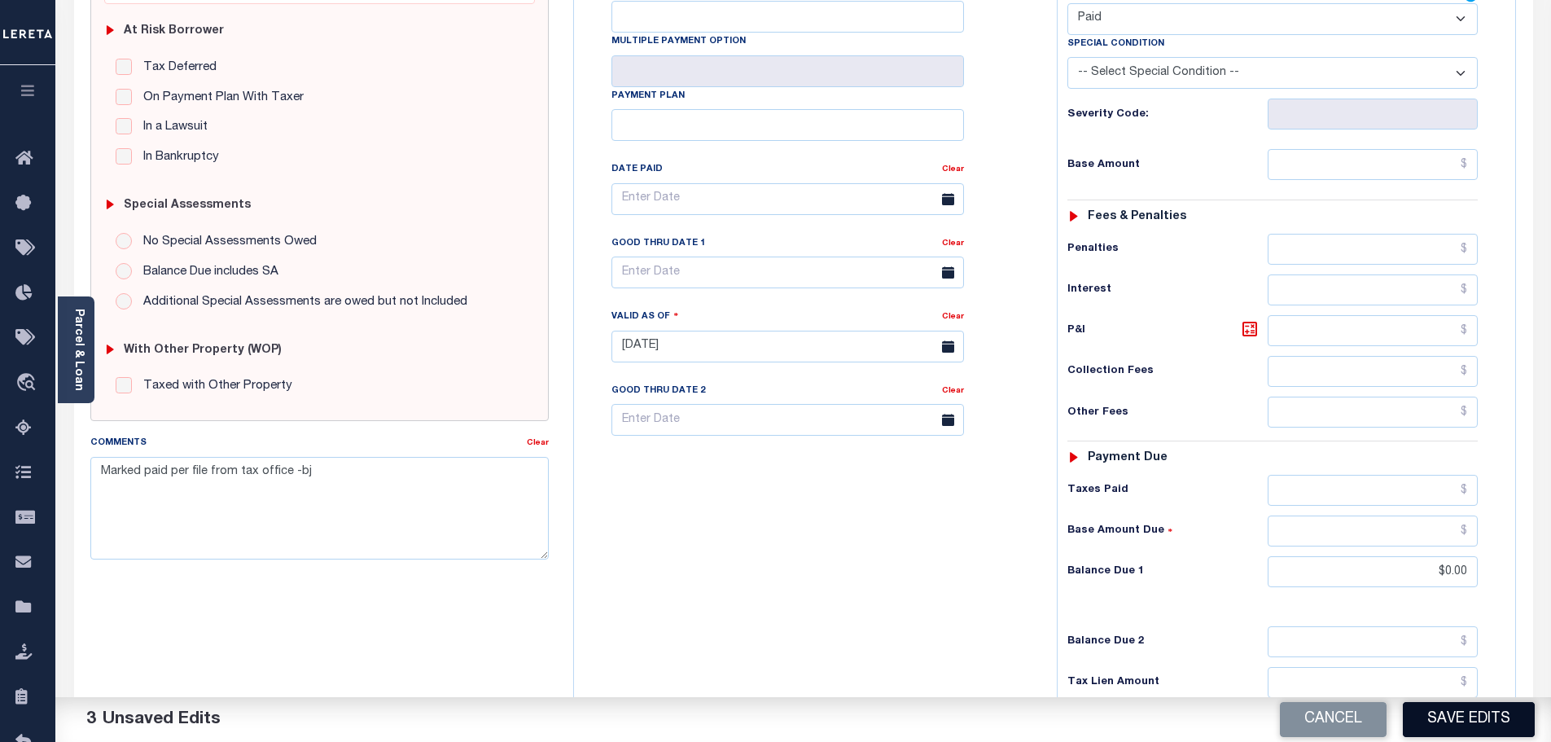
click at [1492, 733] on button "Save Edits" at bounding box center [1469, 719] width 132 height 35
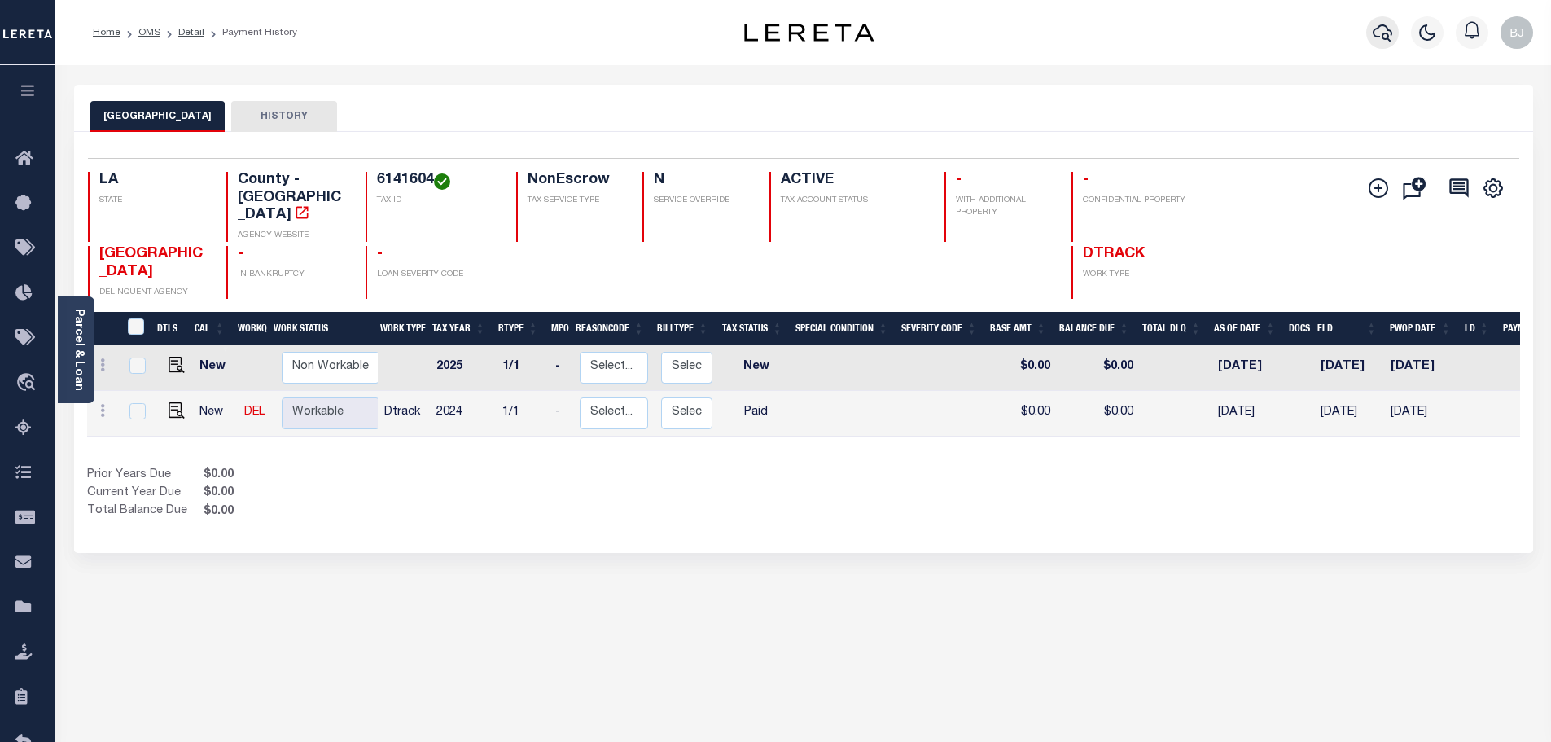
click at [1375, 27] on icon "button" at bounding box center [1382, 33] width 20 height 20
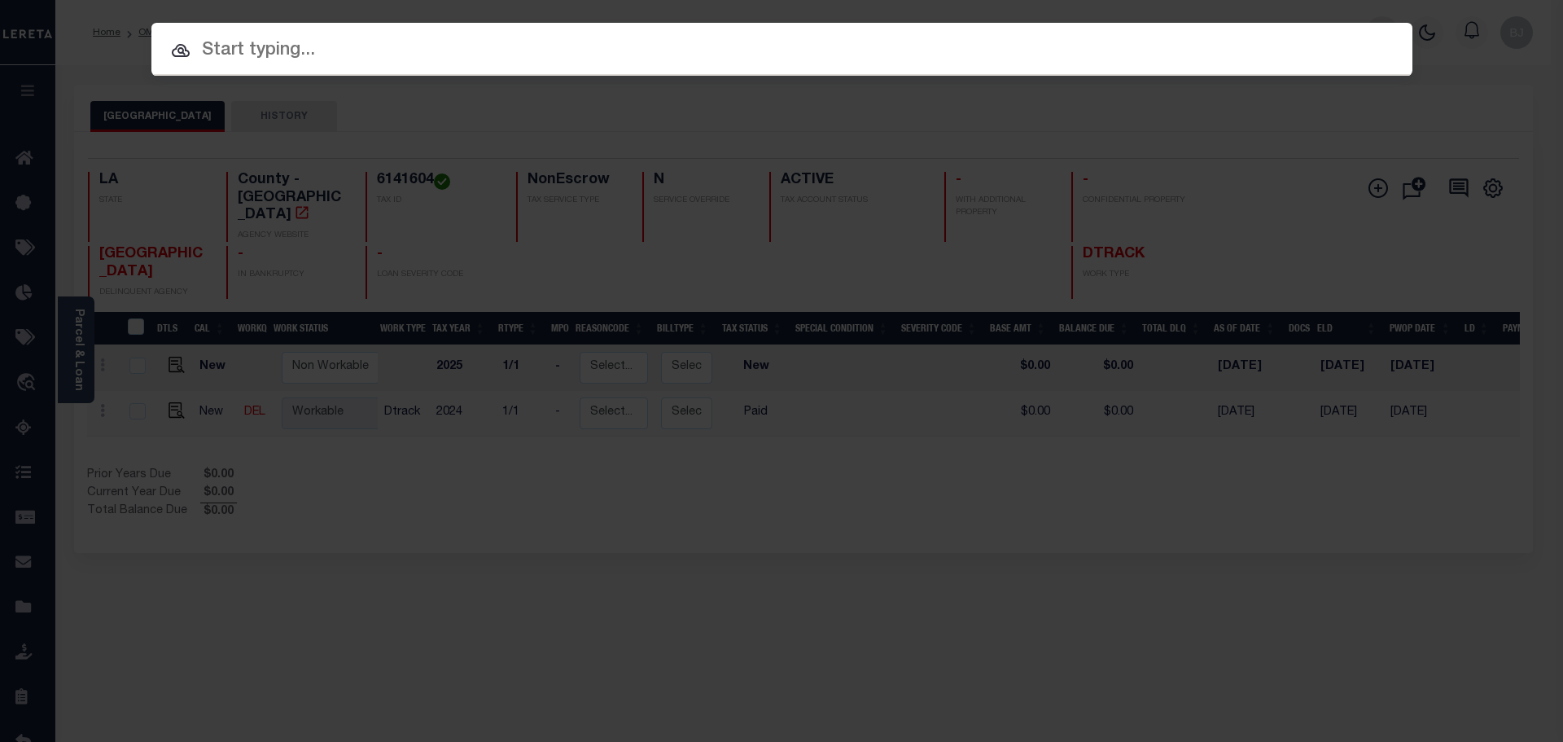
paste input "942100019960"
type input "942100019960"
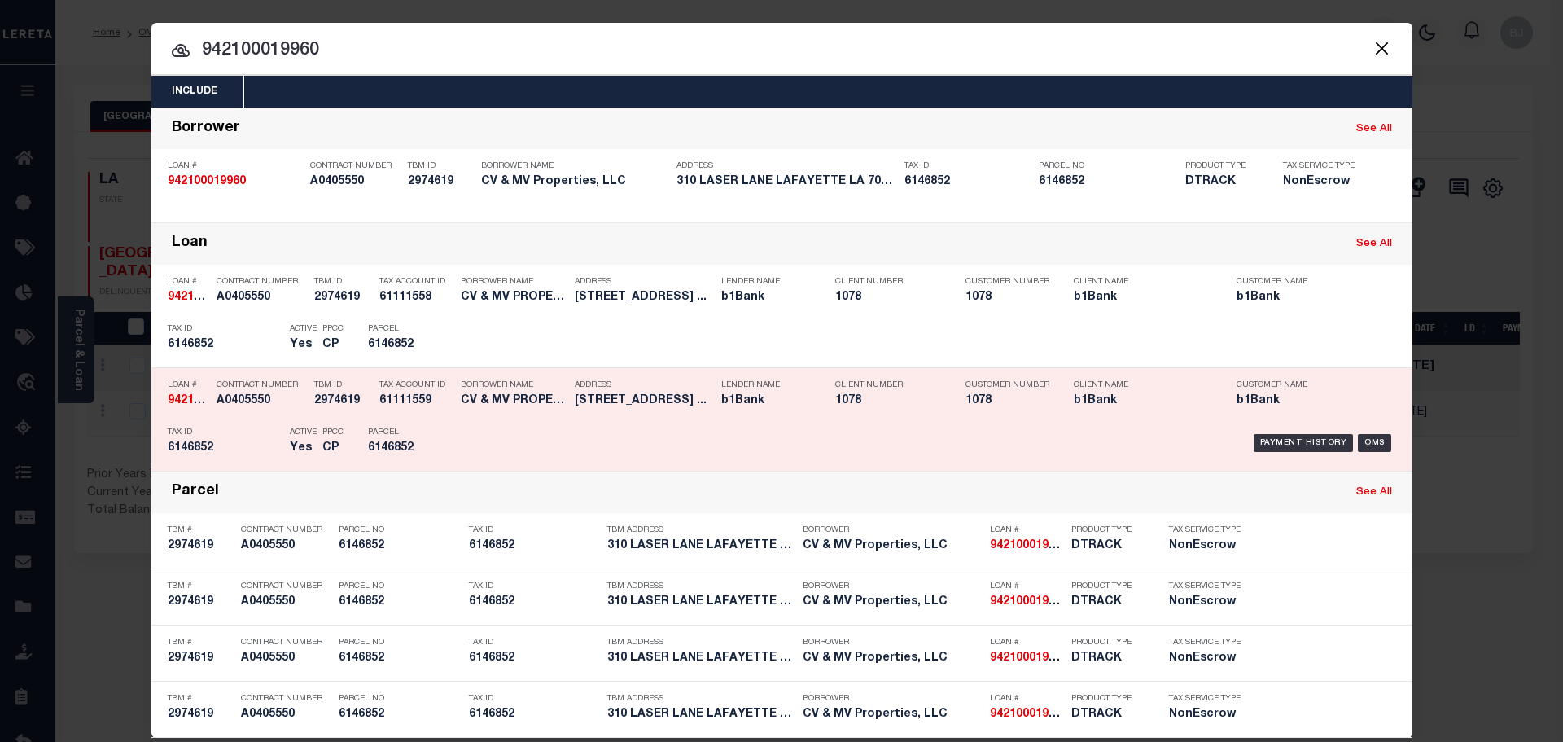
click at [450, 406] on div "Borrower Name CV & MV PROPERTIES, LLC" at bounding box center [506, 395] width 114 height 47
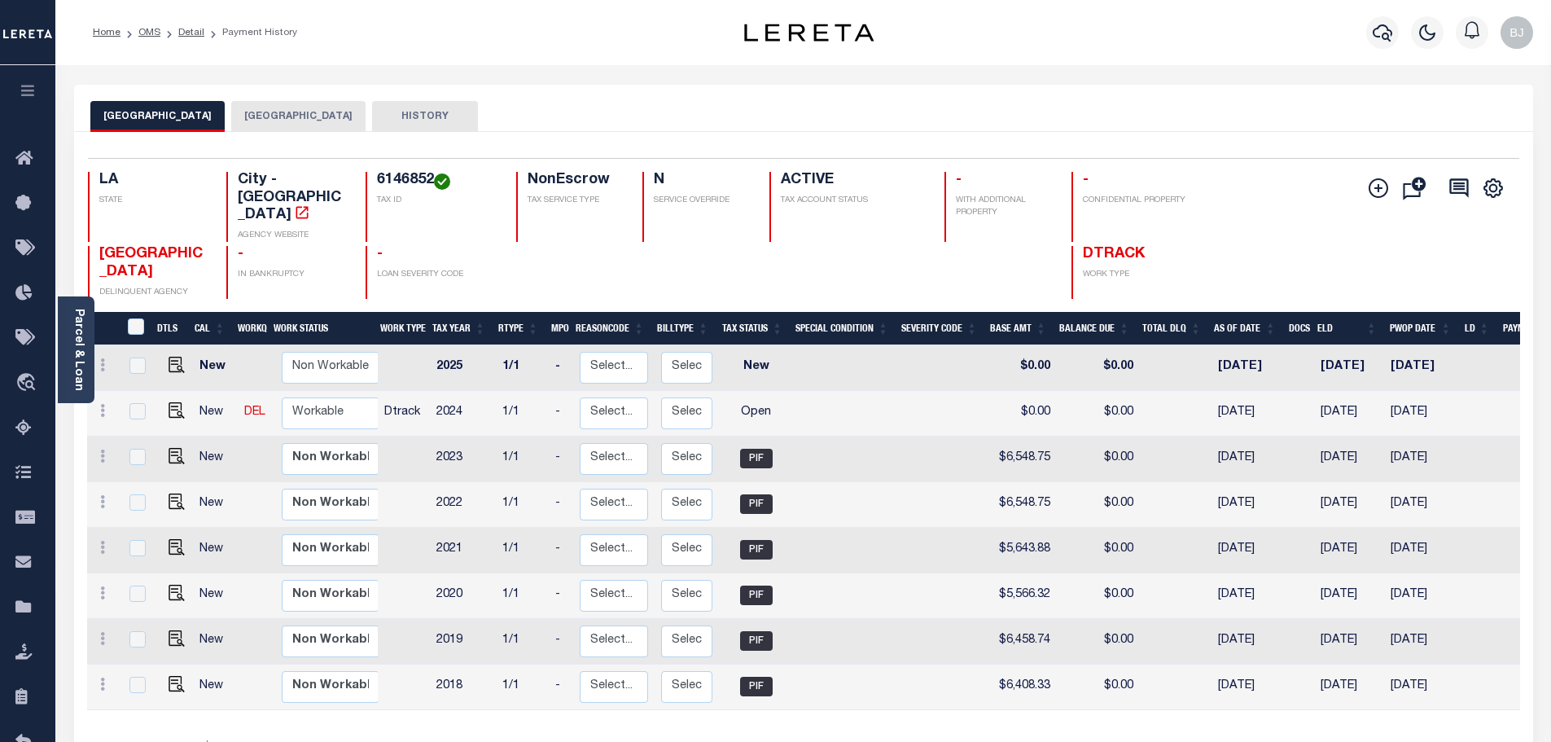
click at [261, 112] on button "[GEOGRAPHIC_DATA]" at bounding box center [298, 116] width 134 height 31
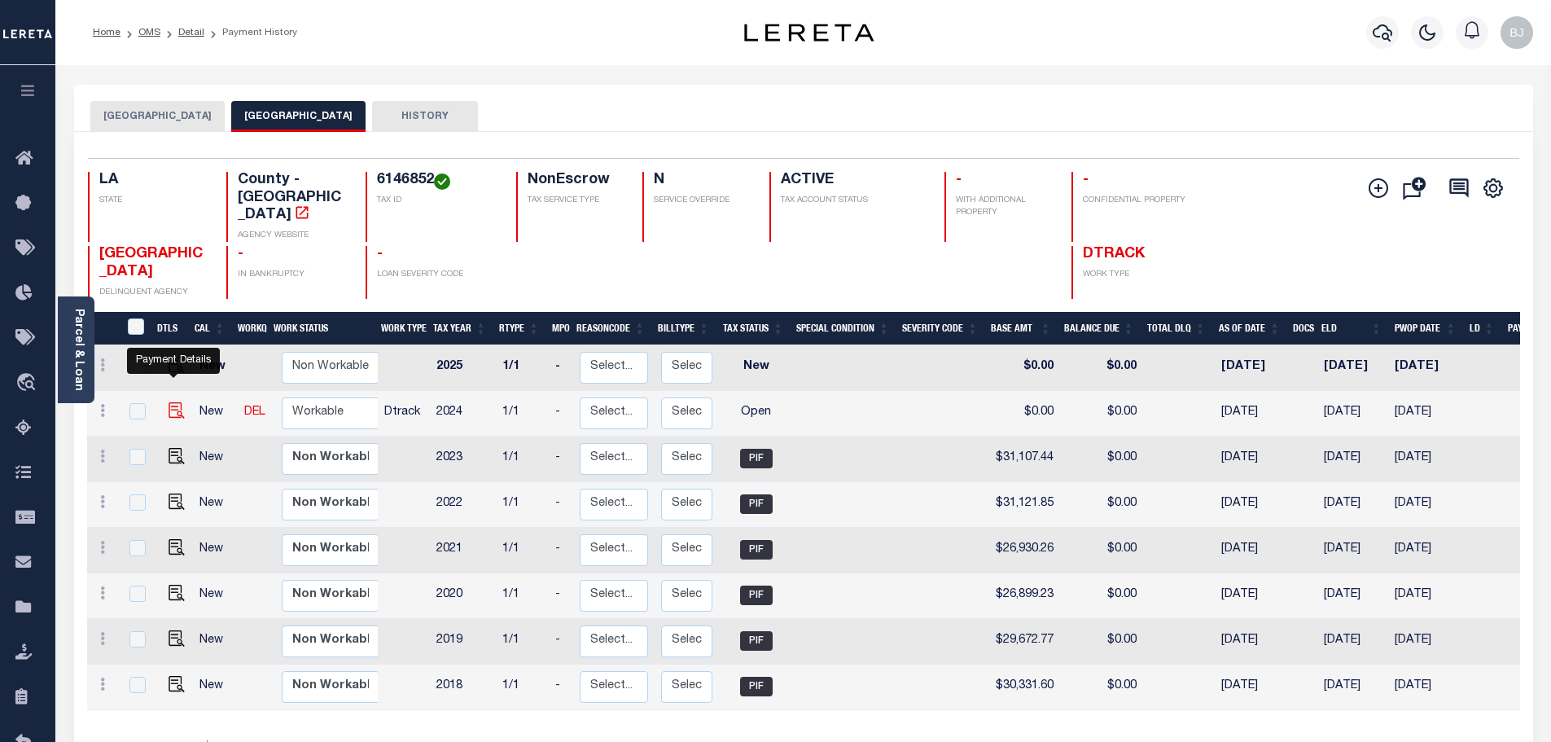
click at [172, 402] on img "" at bounding box center [177, 410] width 16 height 16
checkbox input "true"
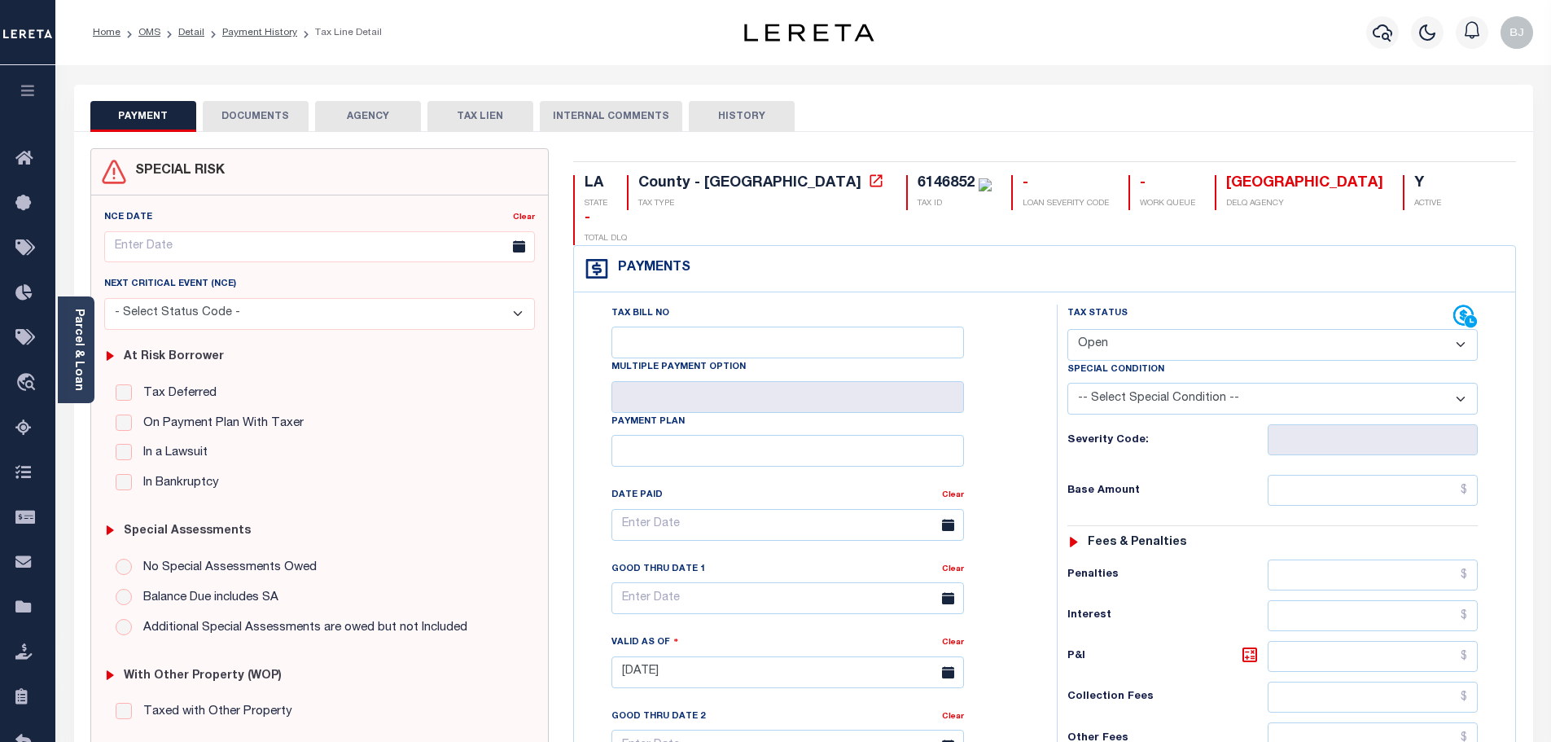
click at [1130, 329] on select "- Select Status Code - Open Due/Unpaid Paid Incomplete No Tax Due Internal Refu…" at bounding box center [1272, 345] width 410 height 32
select select "PYD"
click at [1067, 329] on select "- Select Status Code - Open Due/Unpaid Paid Incomplete No Tax Due Internal Refu…" at bounding box center [1272, 345] width 410 height 32
type input "[DATE]"
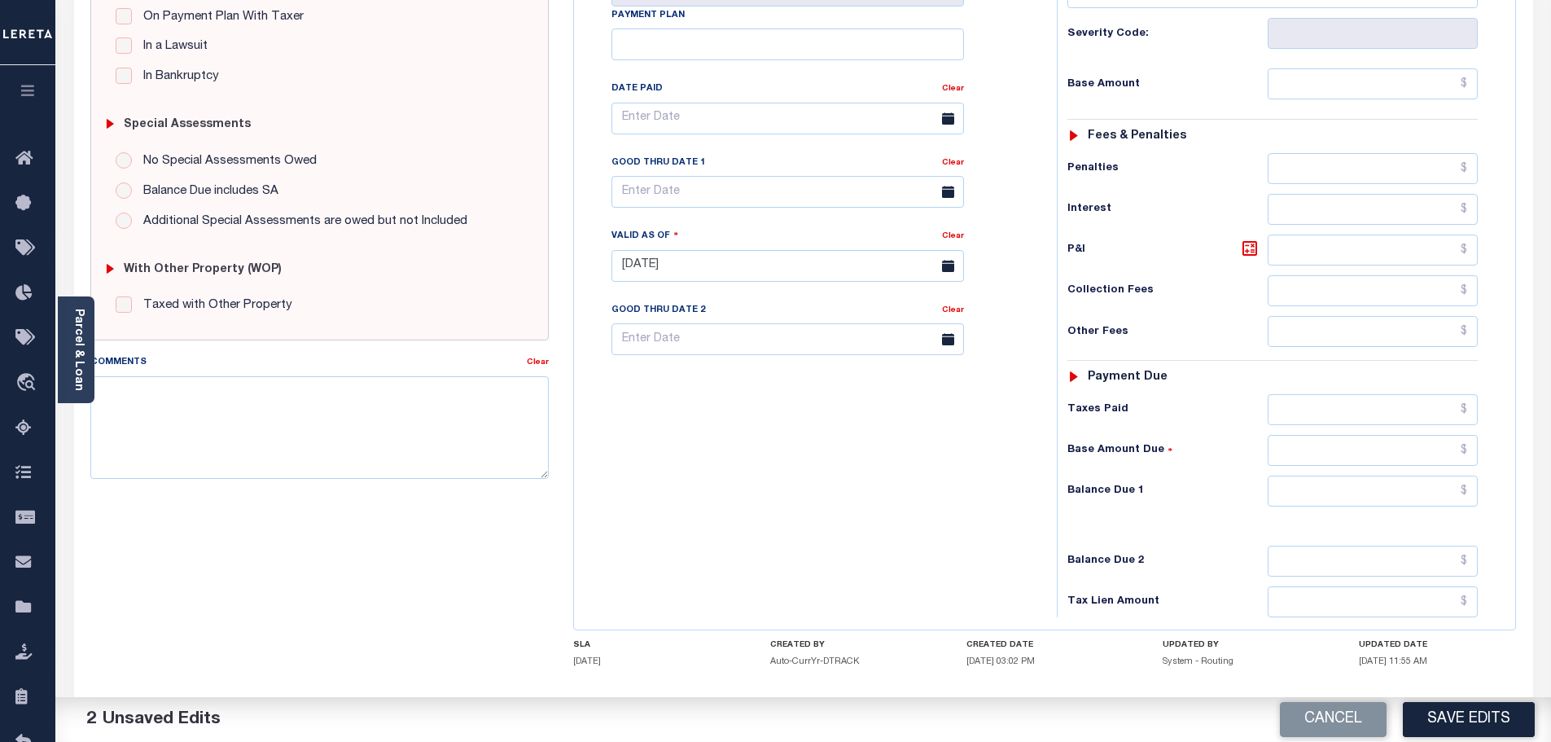
scroll to position [407, 0]
click at [1334, 475] on input "text" at bounding box center [1372, 490] width 211 height 31
type input "$0.00"
click at [307, 429] on textarea "Comments" at bounding box center [319, 426] width 459 height 103
paste textarea "Marked paid per file from tax office -bj"
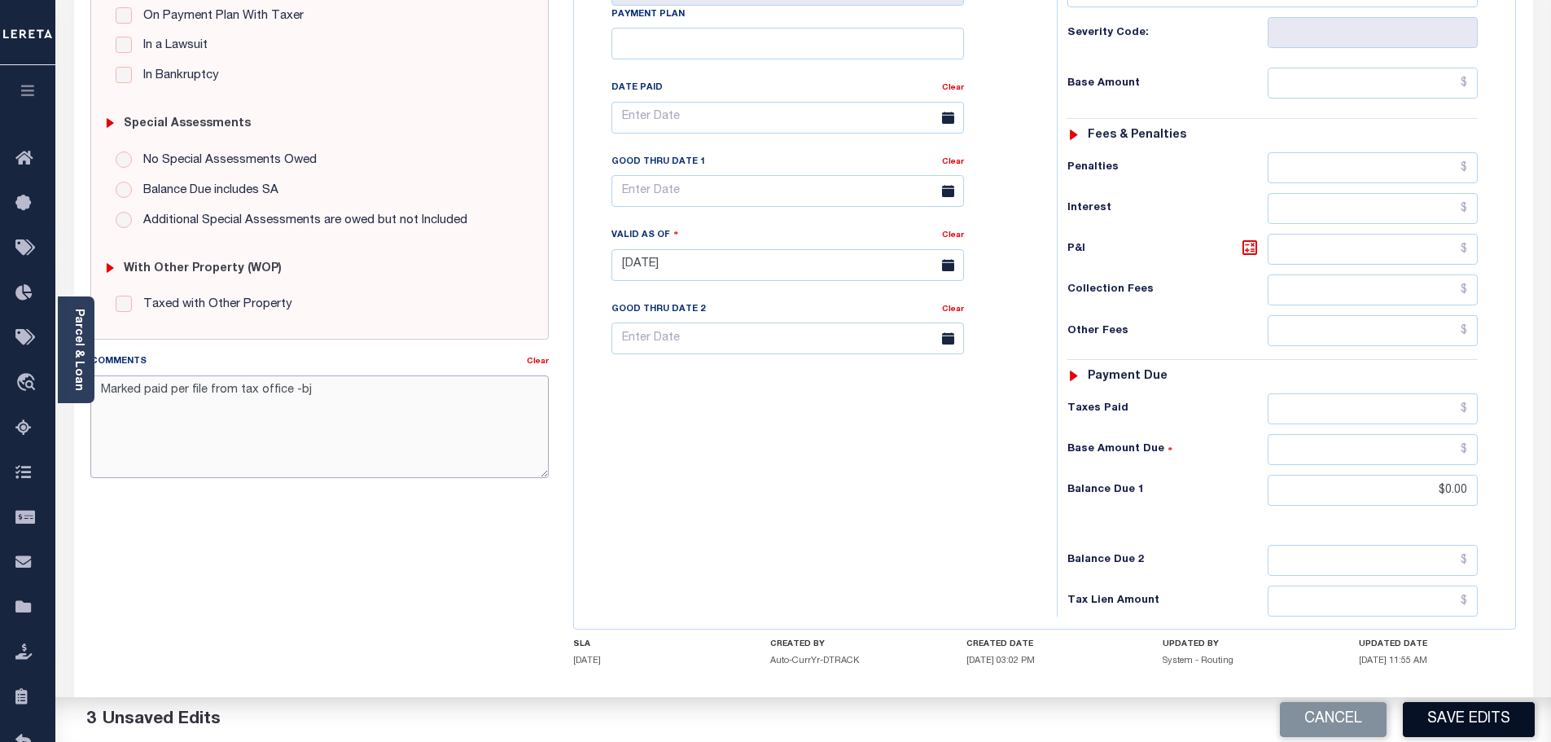
type textarea "Marked paid per file from tax office -bj"
click at [1480, 713] on button "Save Edits" at bounding box center [1469, 719] width 132 height 35
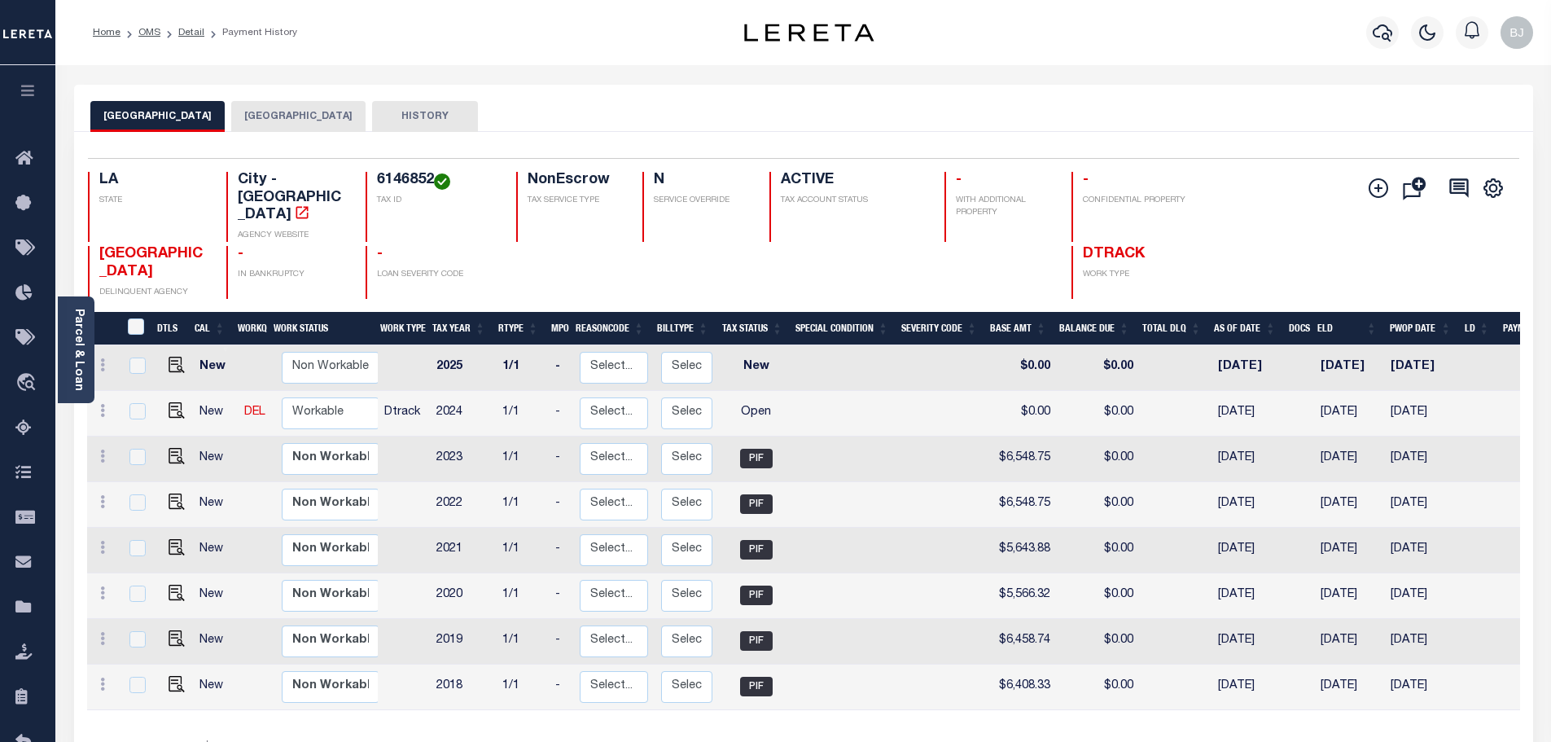
click at [256, 129] on button "[GEOGRAPHIC_DATA]" at bounding box center [298, 116] width 134 height 31
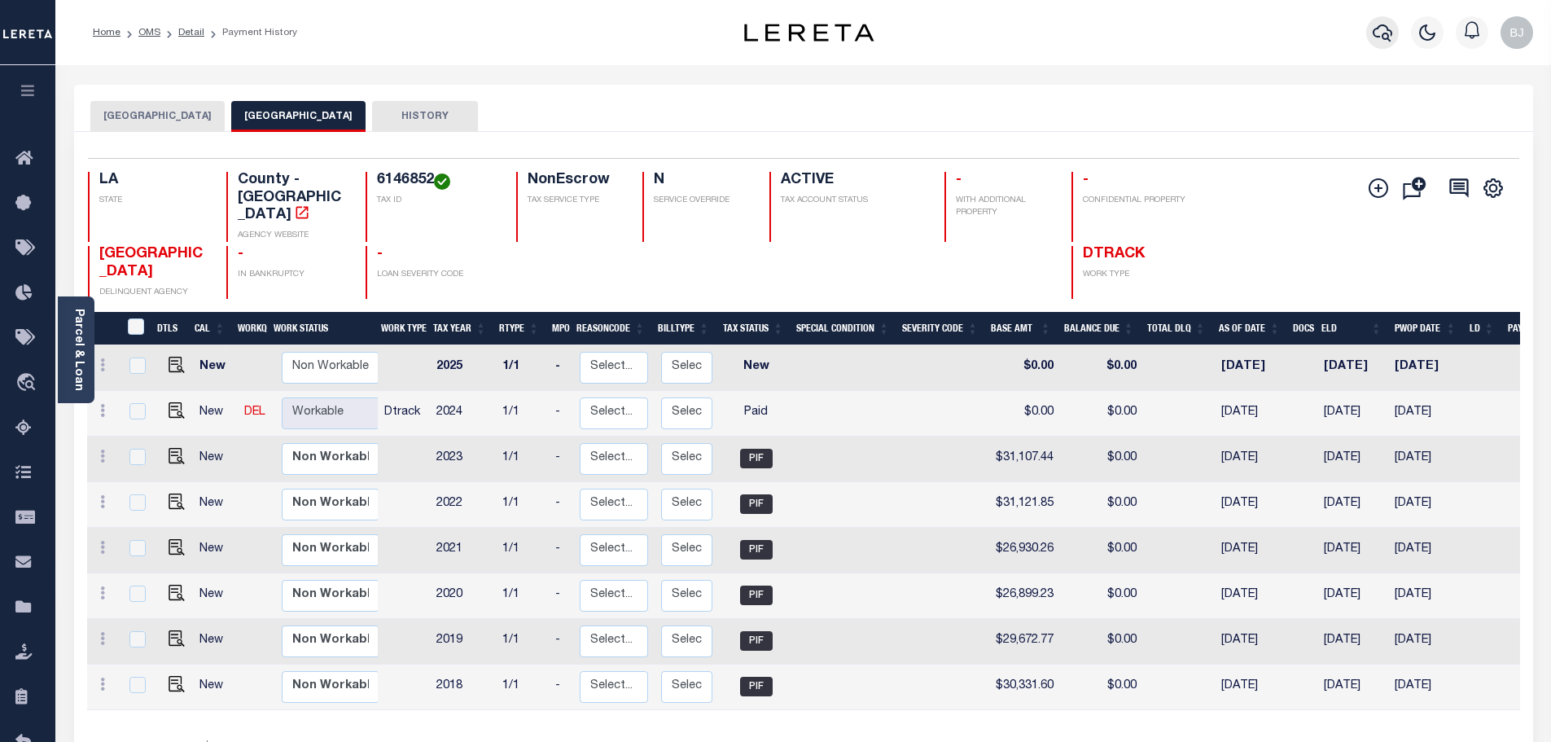
click at [1387, 34] on icon "button" at bounding box center [1382, 33] width 20 height 20
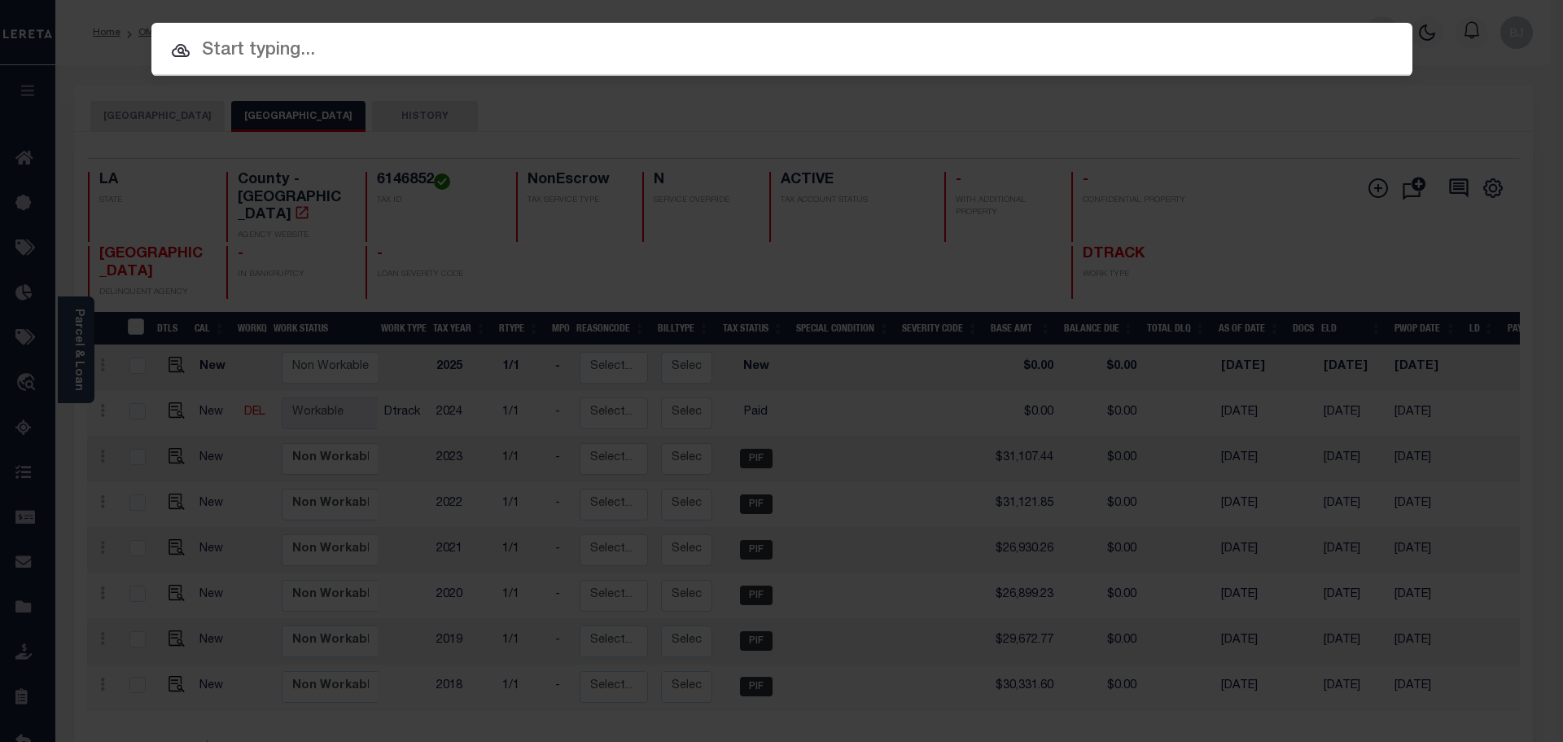
paste input "17015749 HELOC"
type input "17015749 HELOC"
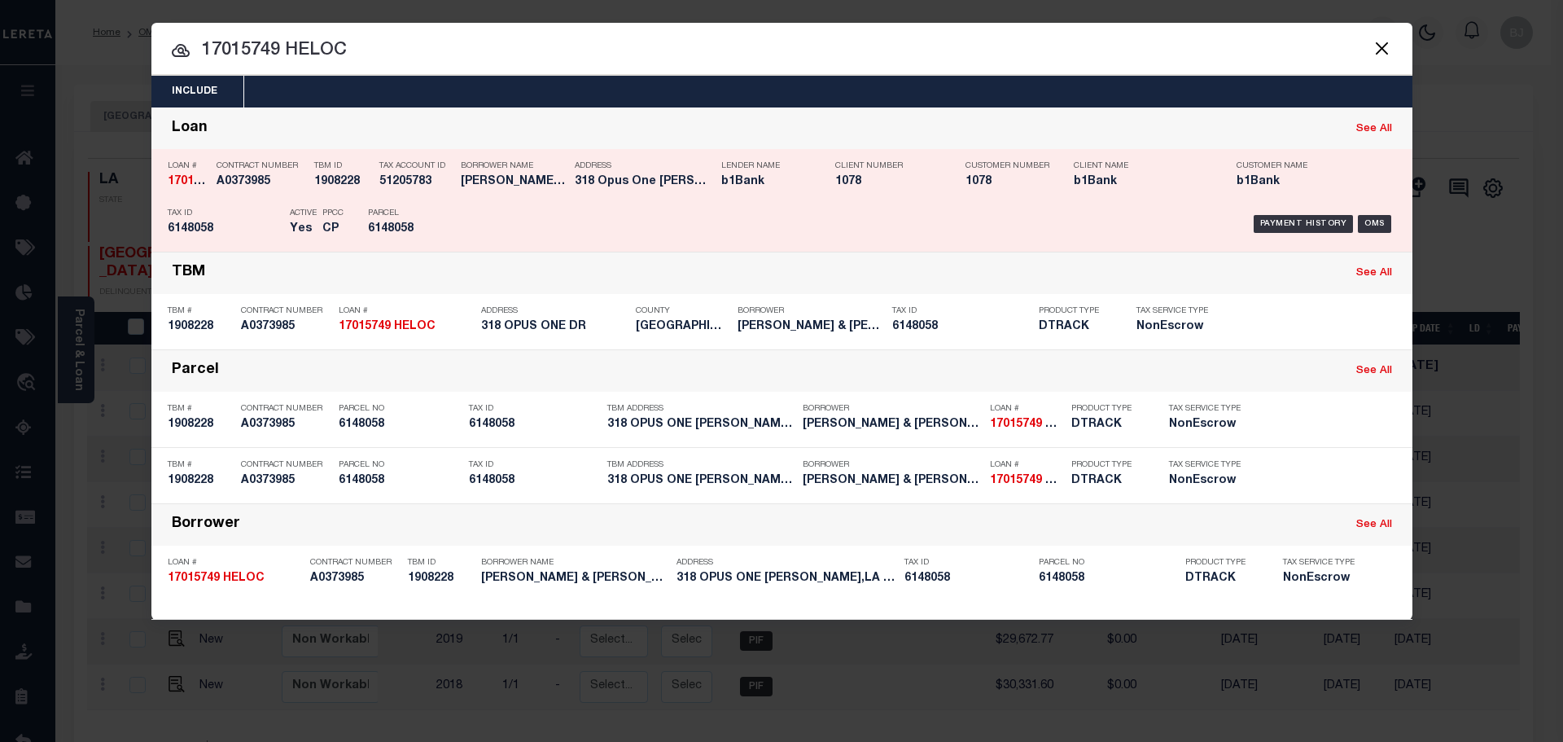
drag, startPoint x: 442, startPoint y: 183, endPoint x: 426, endPoint y: 183, distance: 16.3
click at [440, 183] on h5 "51205783" at bounding box center [415, 182] width 73 height 14
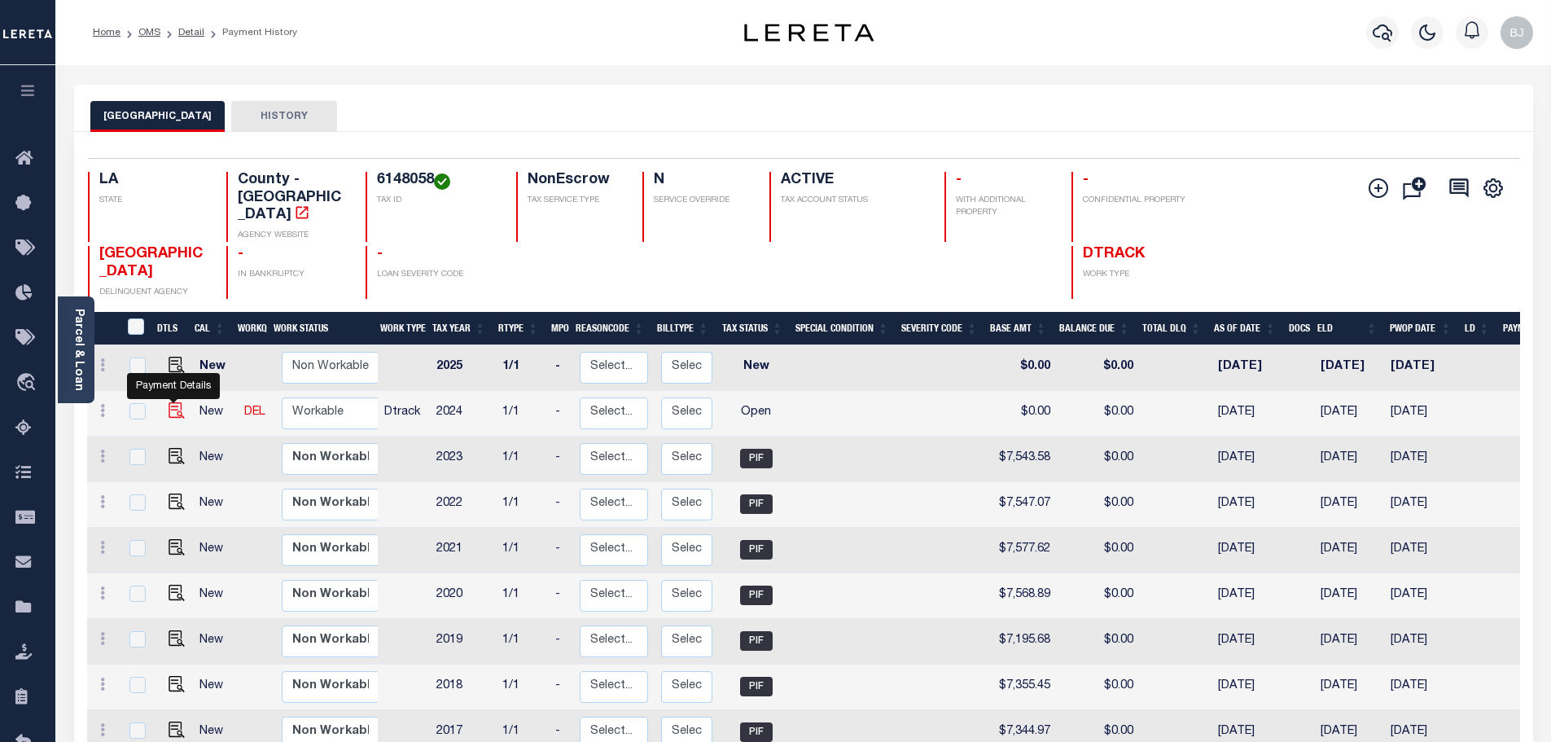
drag, startPoint x: 170, startPoint y: 392, endPoint x: 181, endPoint y: 391, distance: 10.7
click at [170, 402] on img "" at bounding box center [177, 410] width 16 height 16
checkbox input "true"
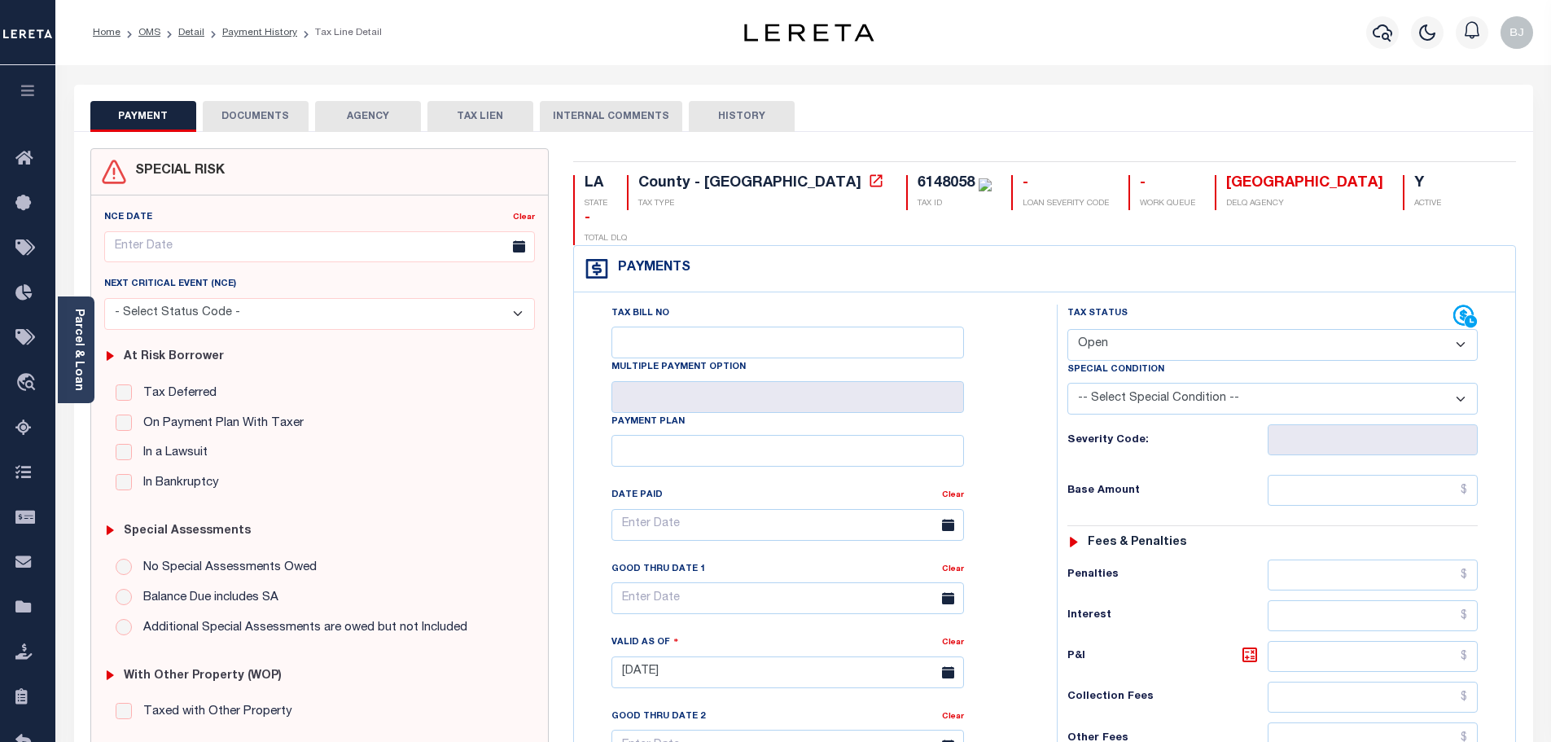
click at [1253, 329] on select "- Select Status Code - Open Due/Unpaid Paid Incomplete No Tax Due Internal Refu…" at bounding box center [1272, 345] width 410 height 32
select select "PYD"
click at [1067, 329] on select "- Select Status Code - Open Due/Unpaid Paid Incomplete No Tax Due Internal Refu…" at bounding box center [1272, 345] width 410 height 32
type input "[DATE]"
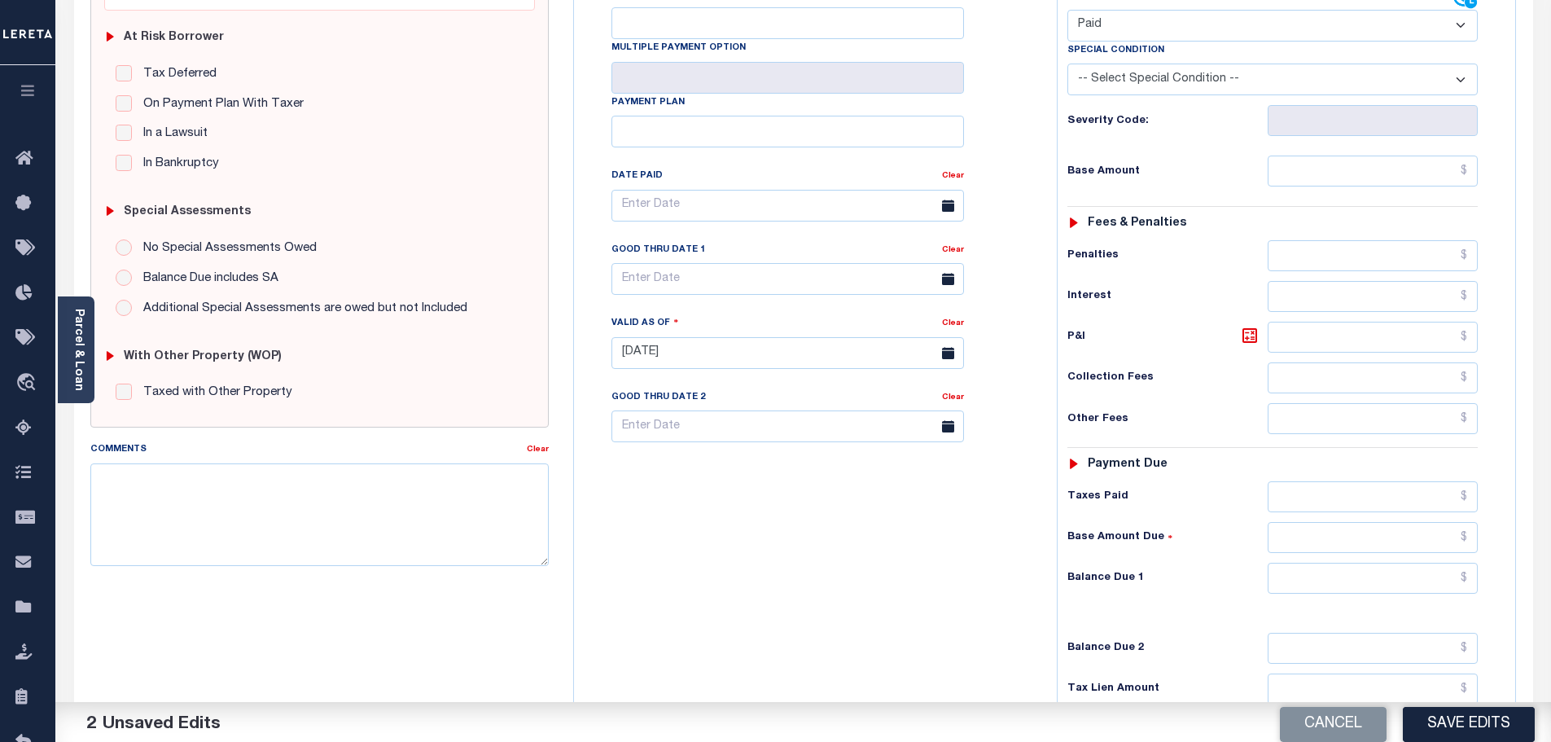
scroll to position [407, 0]
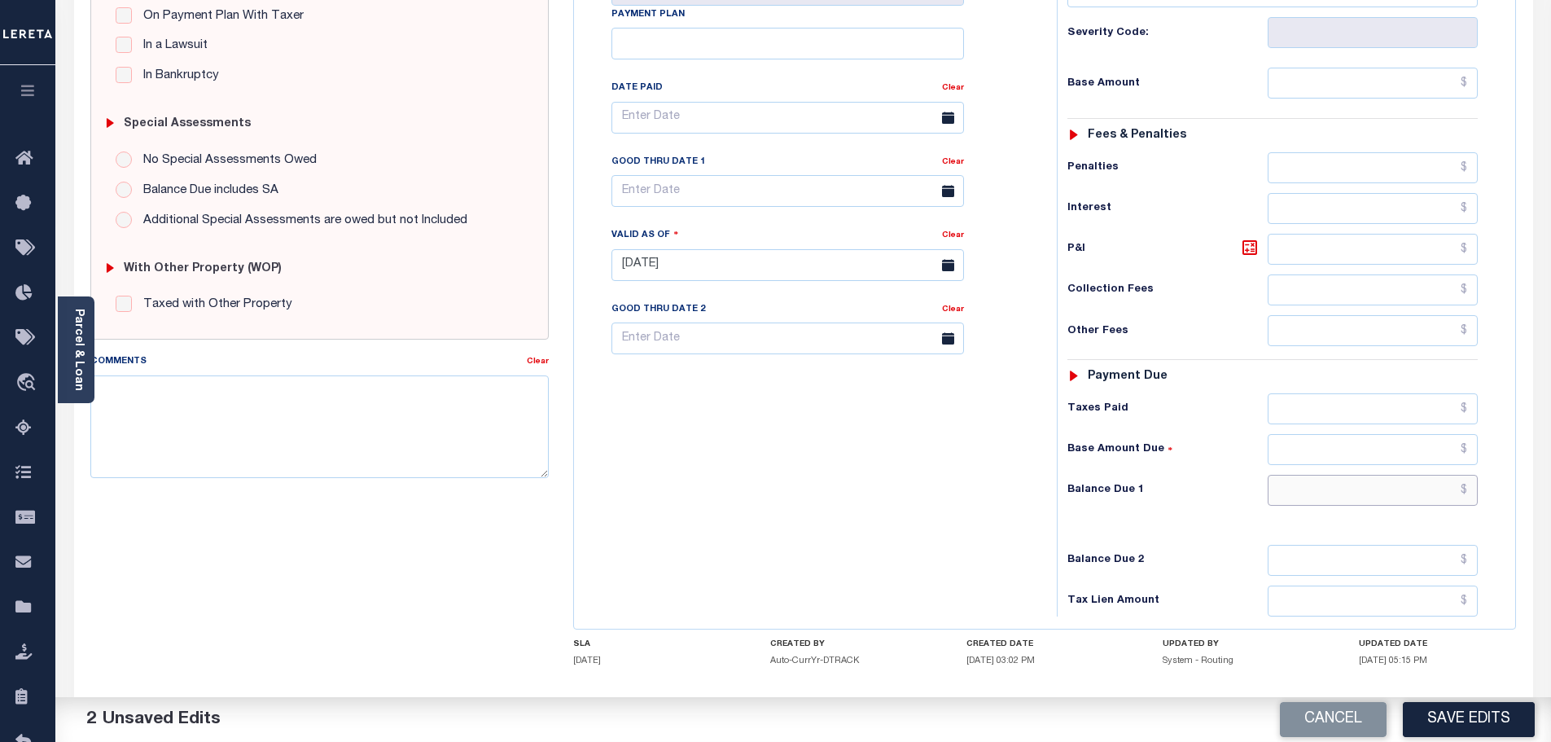
click at [1417, 475] on input "text" at bounding box center [1372, 490] width 211 height 31
click at [1412, 475] on input "text" at bounding box center [1372, 490] width 211 height 31
type input "$0.00"
click at [537, 411] on textarea "Comments" at bounding box center [319, 426] width 459 height 103
paste textarea "Marked paid per file from tax office -bj"
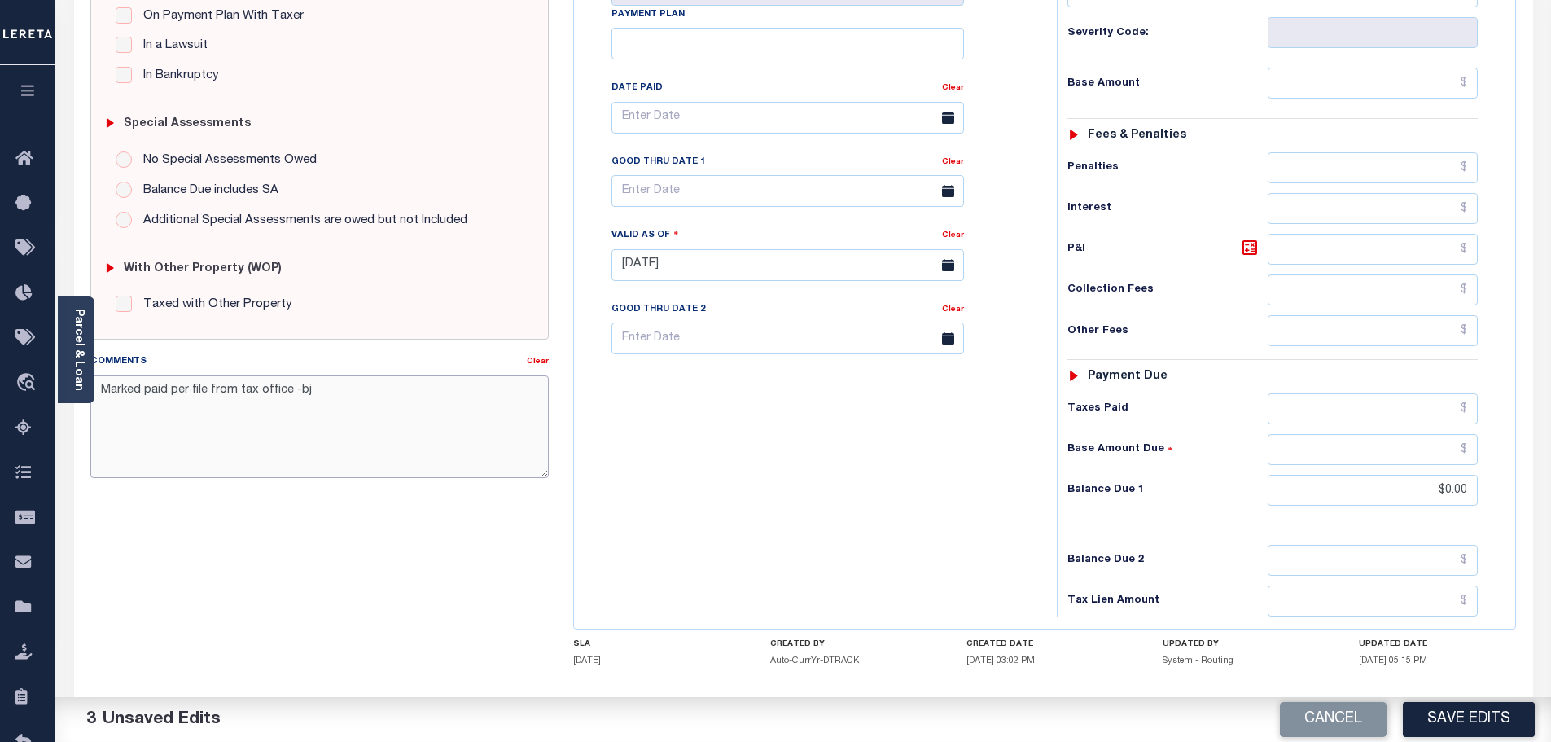
scroll to position [0, 0]
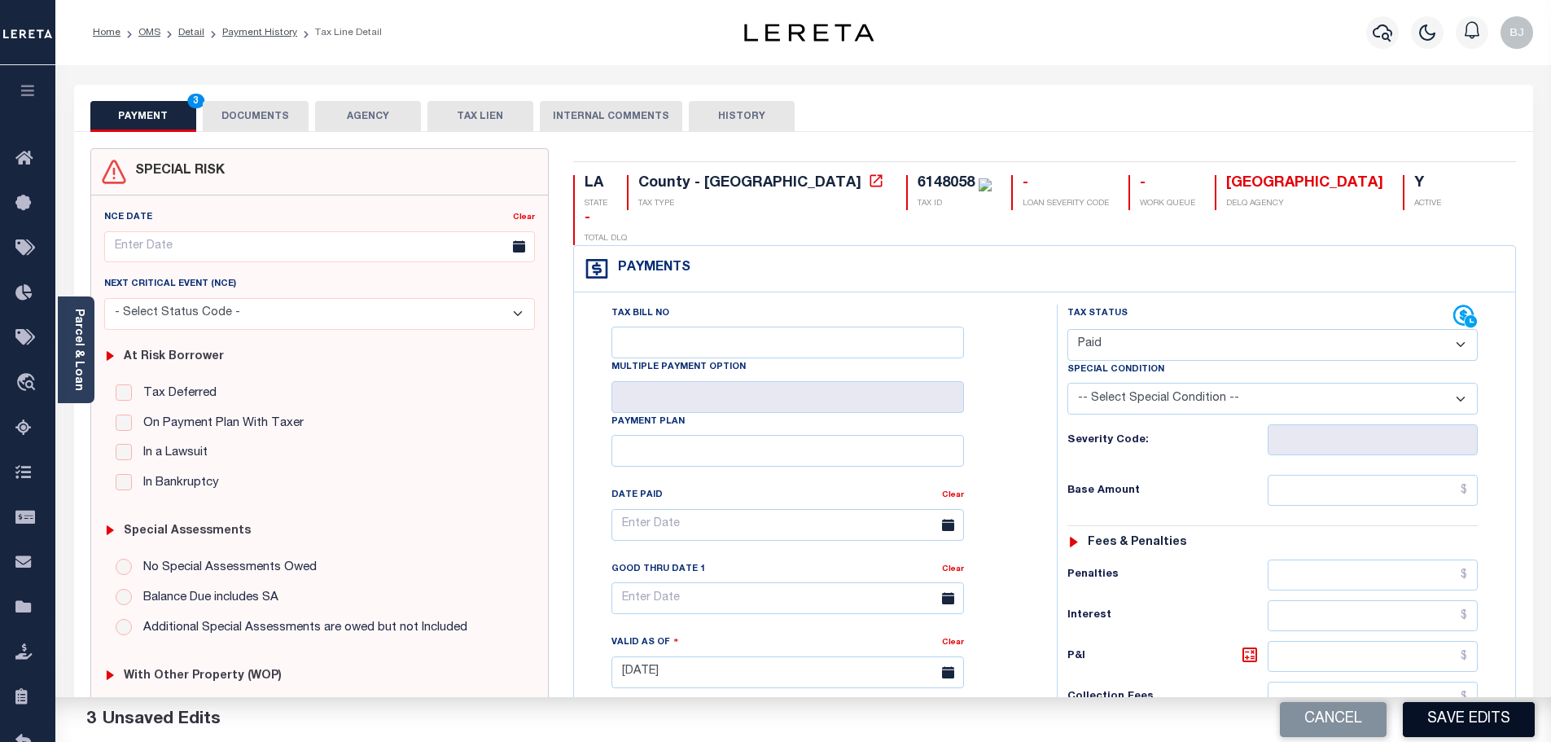
click at [1462, 713] on button "Save Edits" at bounding box center [1469, 719] width 132 height 35
type textarea "Marked paid per file from tax office -bj"
type input "$0"
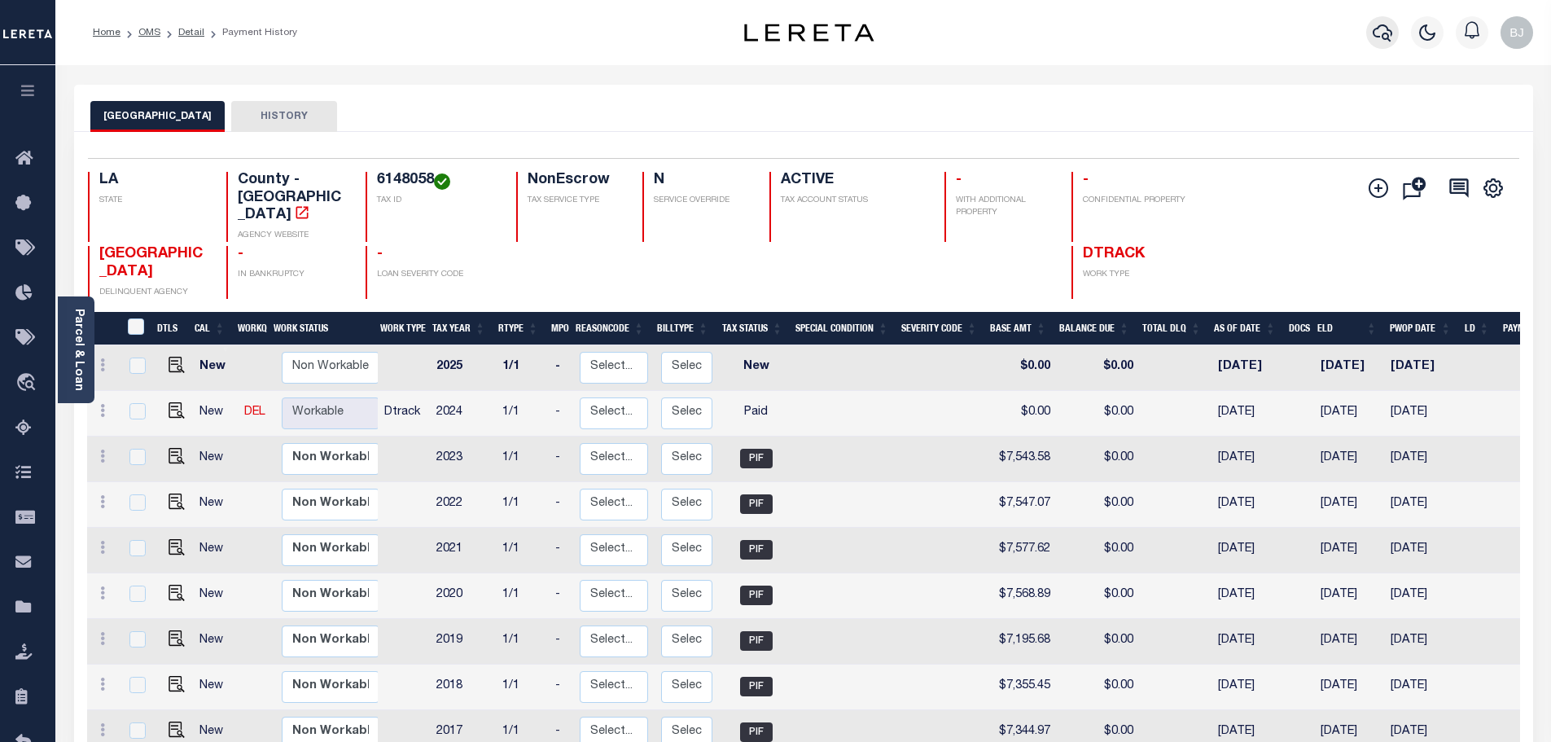
click at [1372, 26] on icon "button" at bounding box center [1382, 33] width 20 height 20
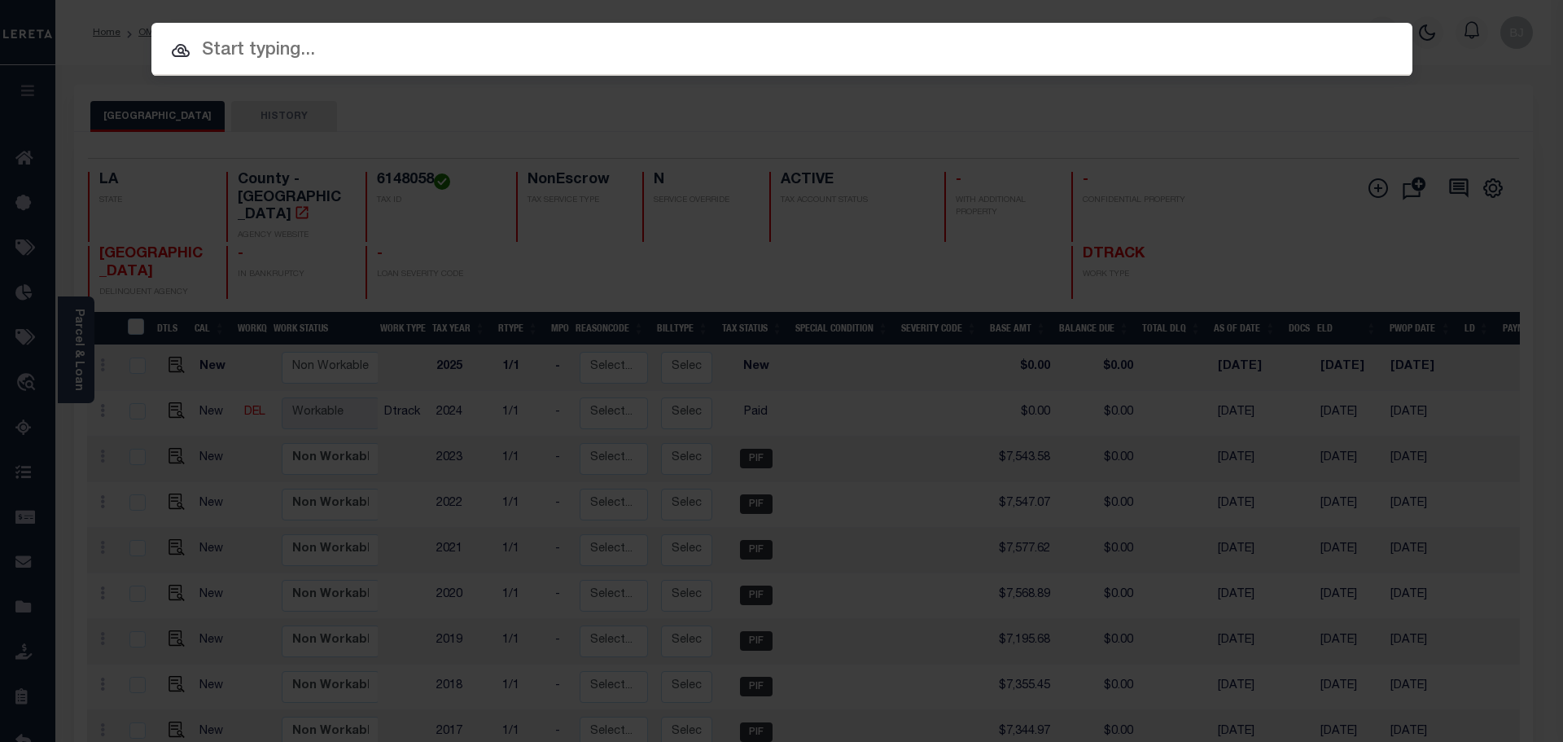
paste input "942200021718"
type input "942200021718"
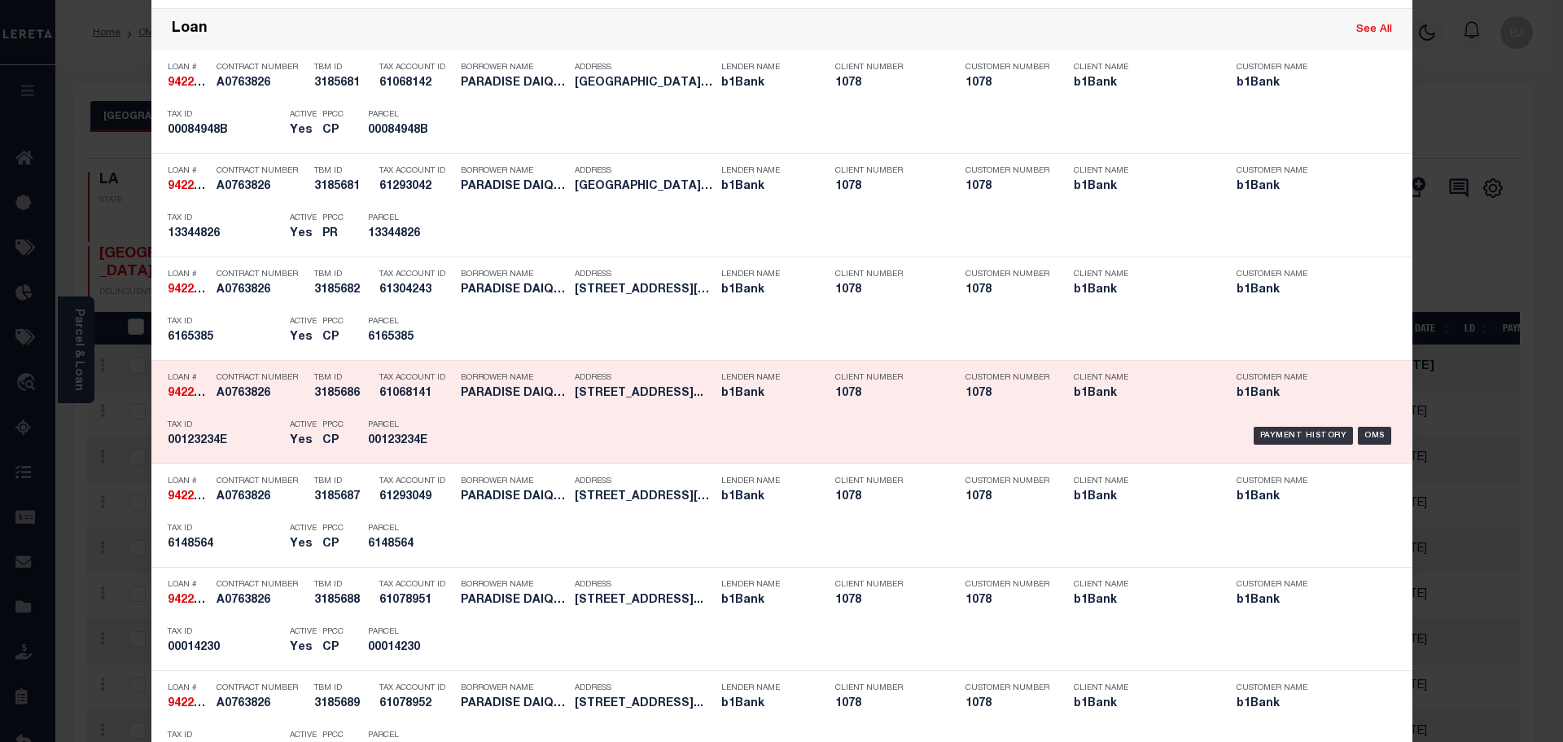
scroll to position [733, 0]
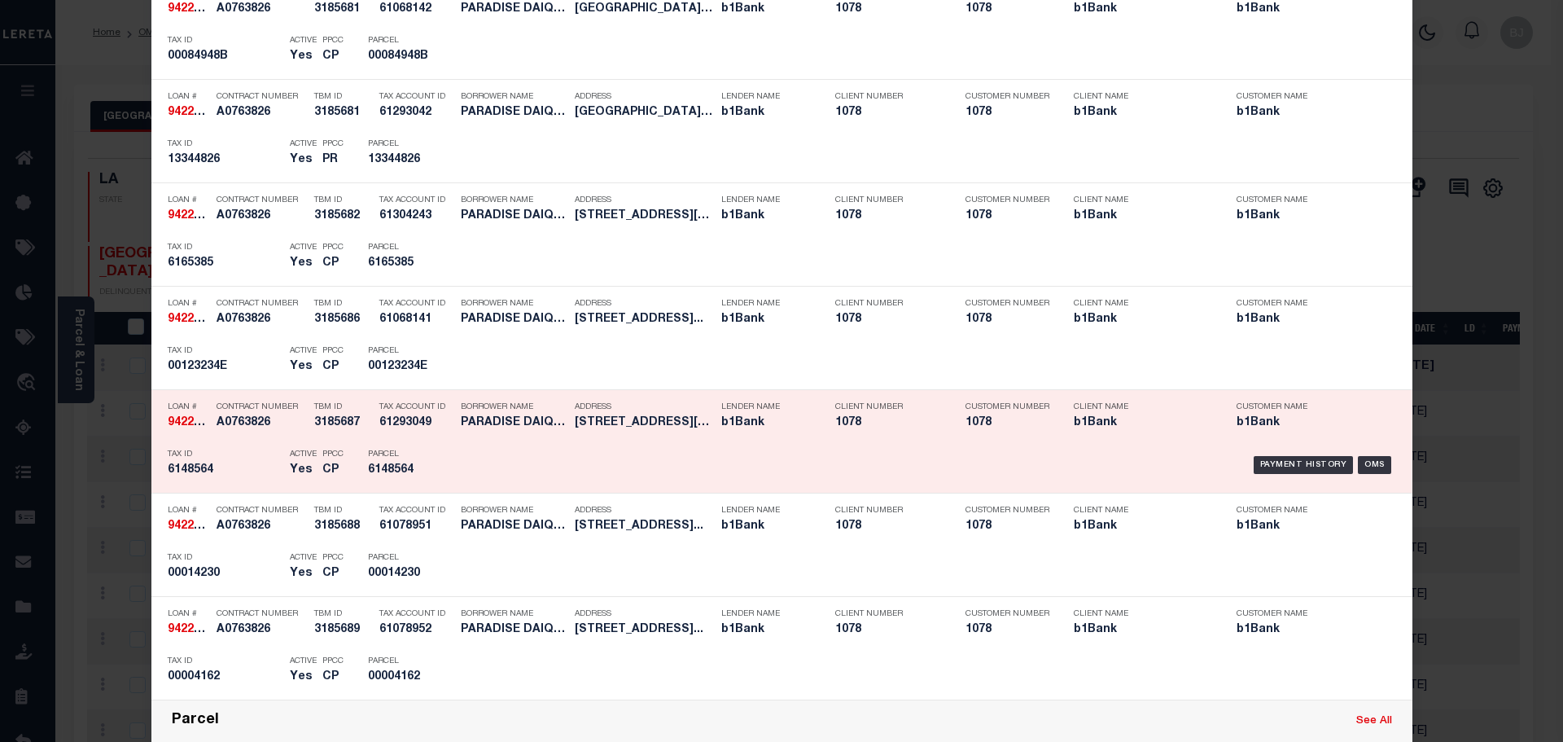
click at [482, 464] on div "Payment History OMS" at bounding box center [931, 464] width 930 height 47
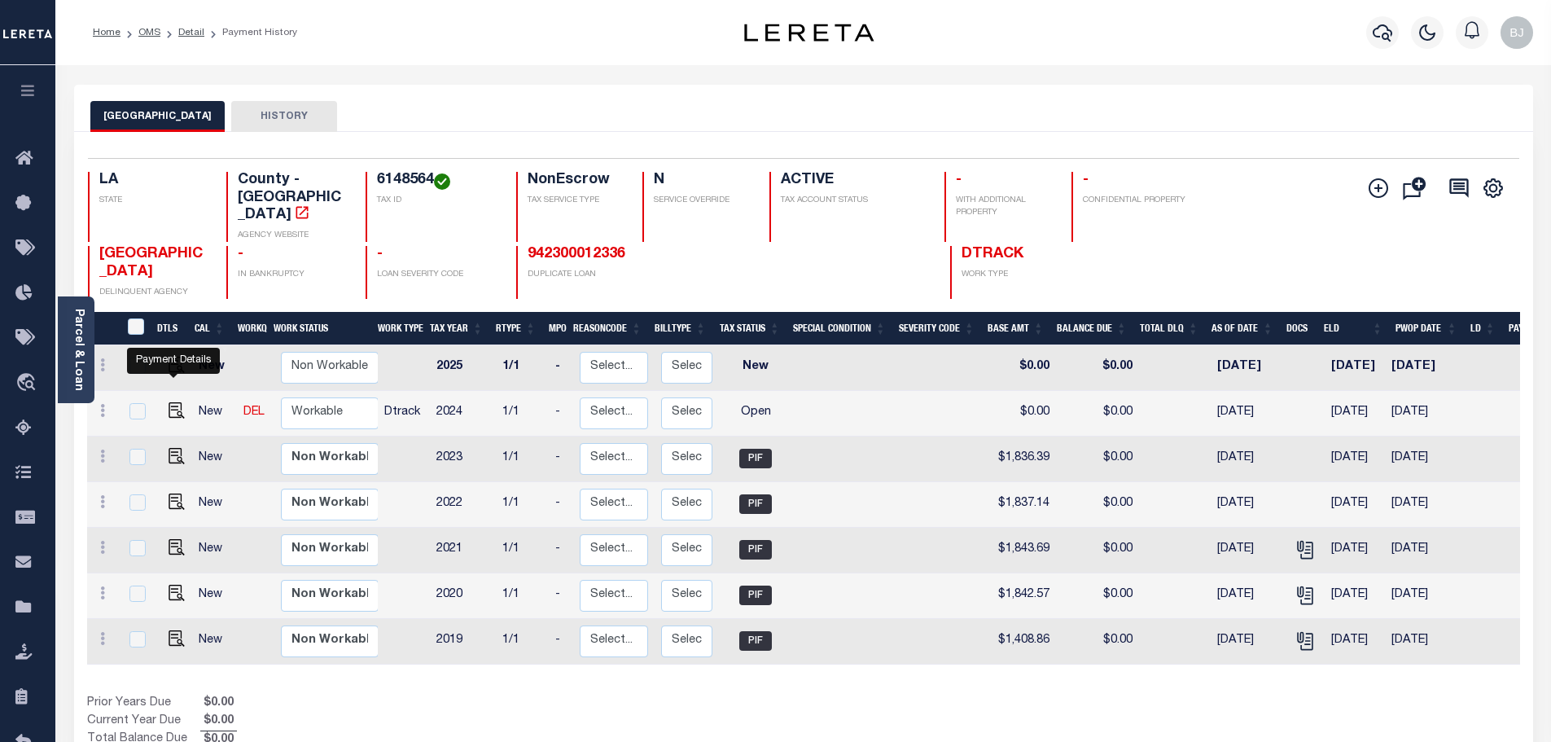
drag, startPoint x: 173, startPoint y: 387, endPoint x: 787, endPoint y: 377, distance: 613.9
click at [173, 402] on img "" at bounding box center [177, 410] width 16 height 16
checkbox input "true"
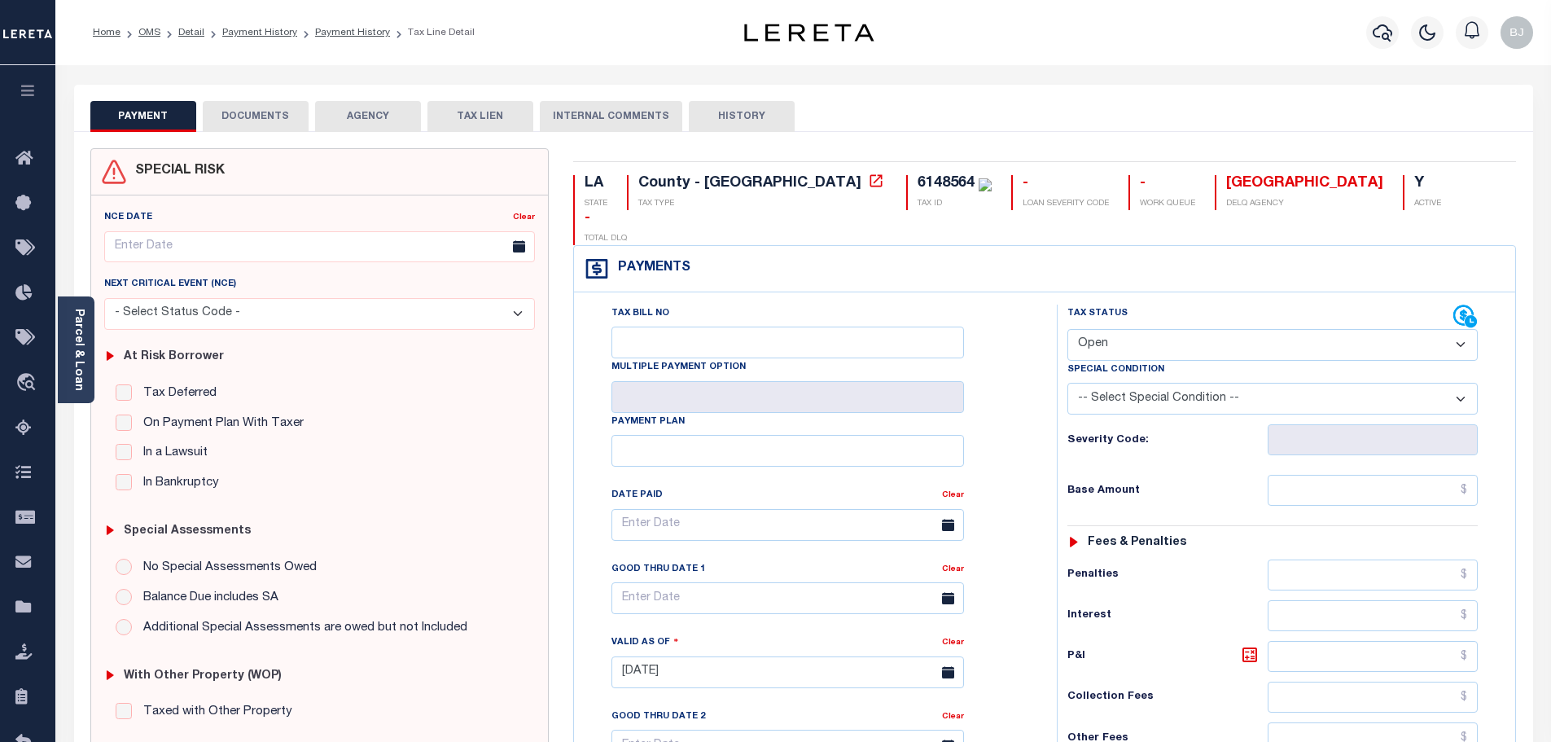
click at [1172, 329] on select "- Select Status Code - Open Due/Unpaid Paid Incomplete No Tax Due Internal Refu…" at bounding box center [1272, 345] width 410 height 32
select select "DUE"
click at [1067, 329] on select "- Select Status Code - Open Due/Unpaid Paid Incomplete No Tax Due Internal Refu…" at bounding box center [1272, 345] width 410 height 32
type input "10/14/2025"
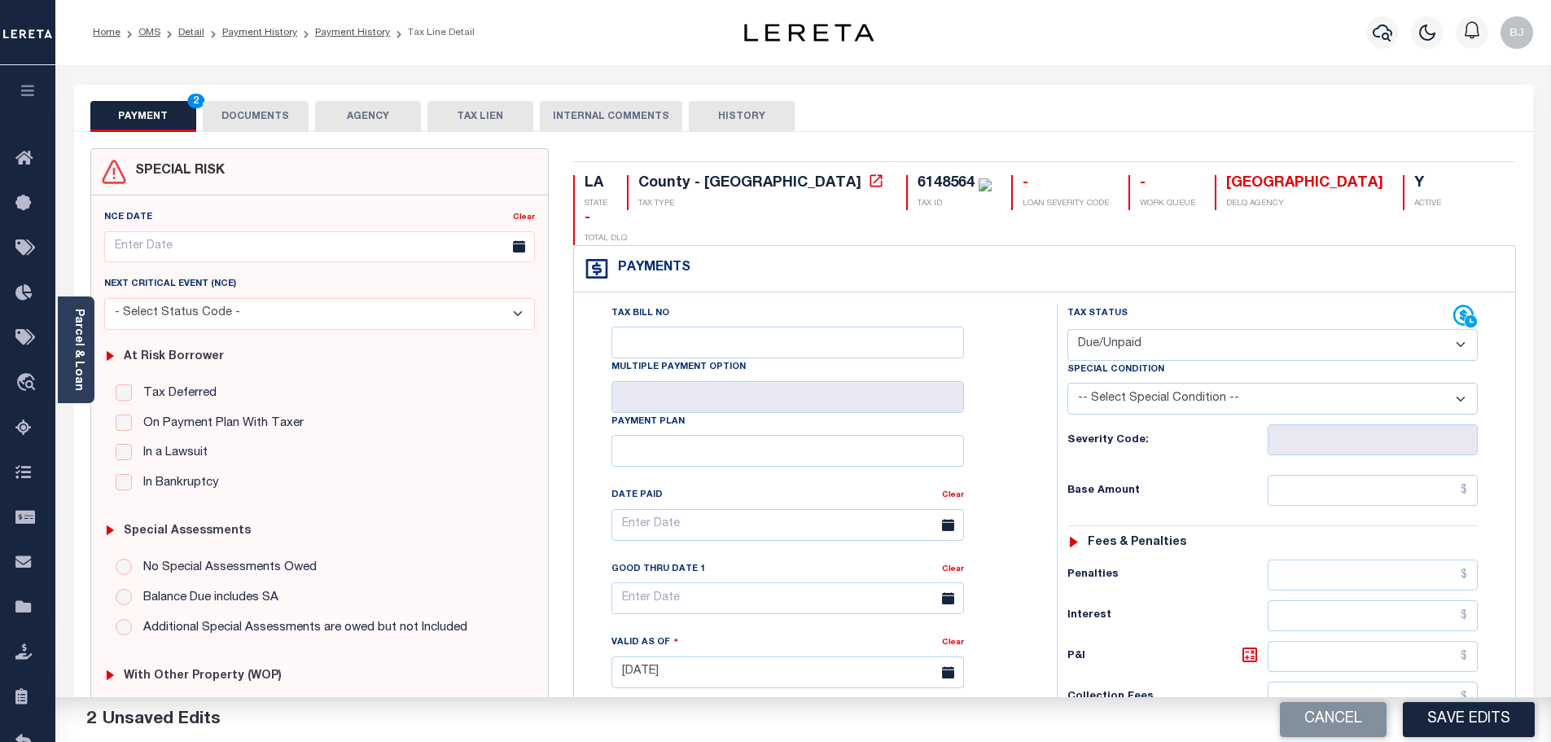
select select "PYD"
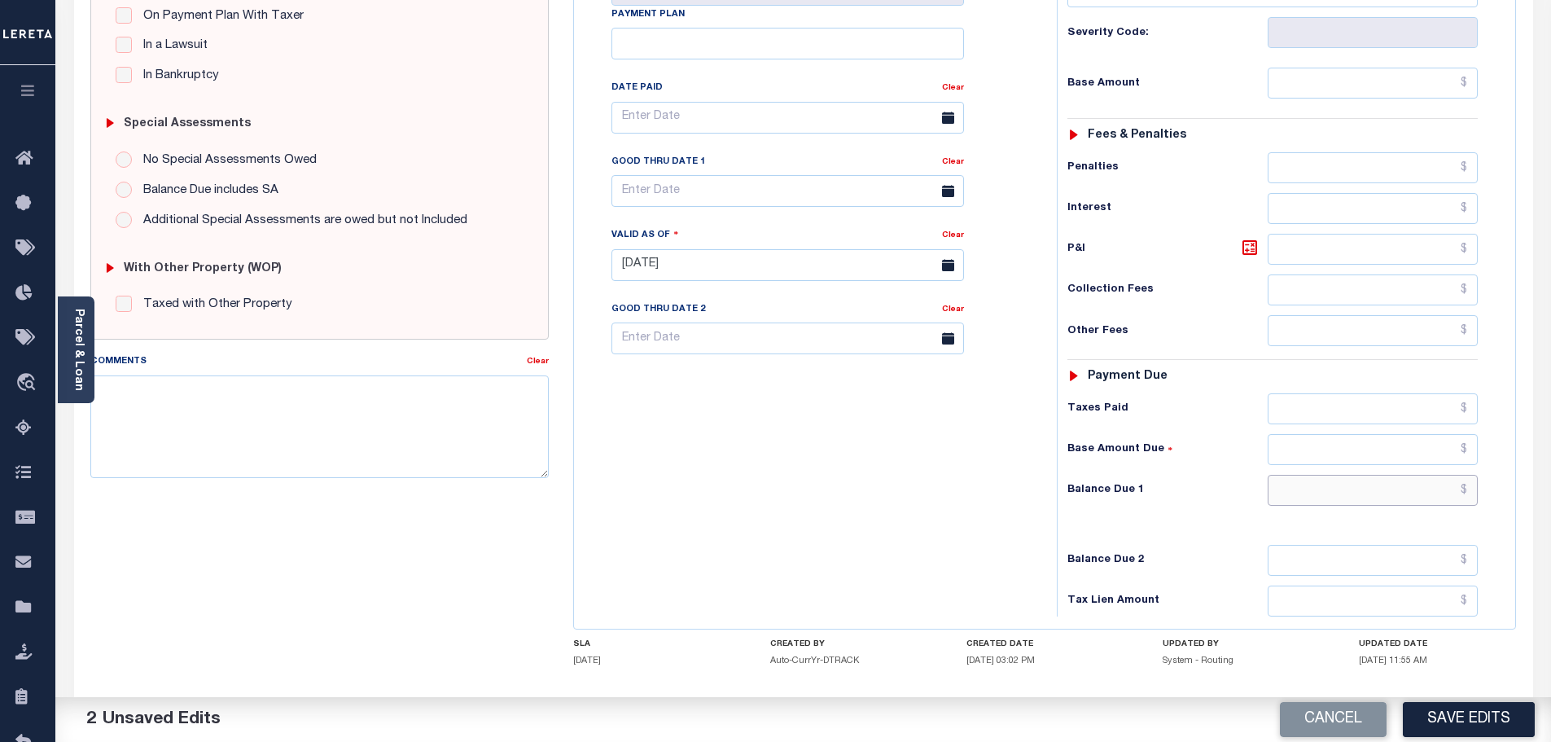
click at [1352, 475] on input "text" at bounding box center [1372, 490] width 211 height 31
type input "$0.00"
click at [514, 445] on textarea "Comments" at bounding box center [319, 426] width 459 height 103
paste textarea "Marked paid per file from tax office -bj"
type textarea "Marked paid per file from tax office -bj"
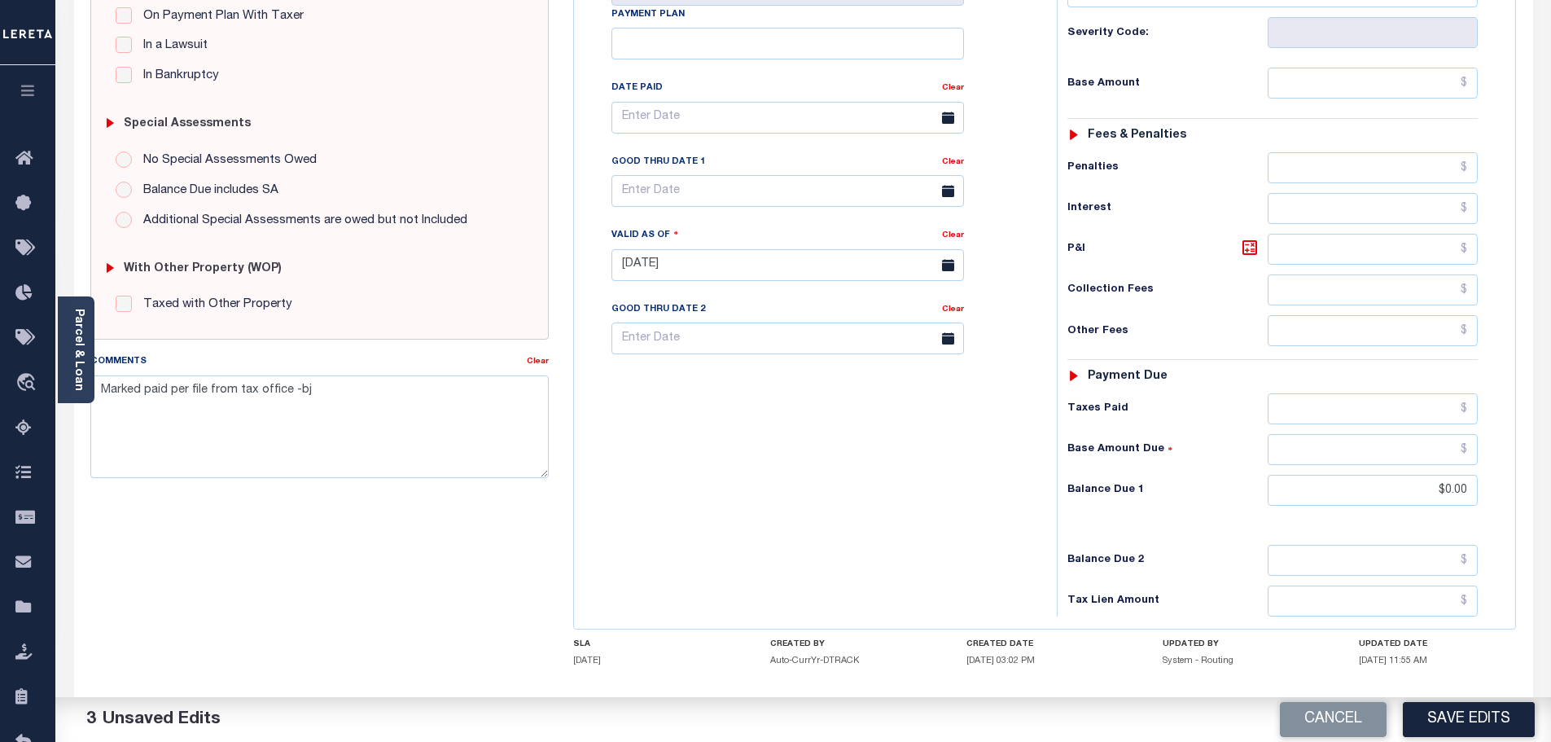
click at [1512, 715] on button "Save Edits" at bounding box center [1469, 719] width 132 height 35
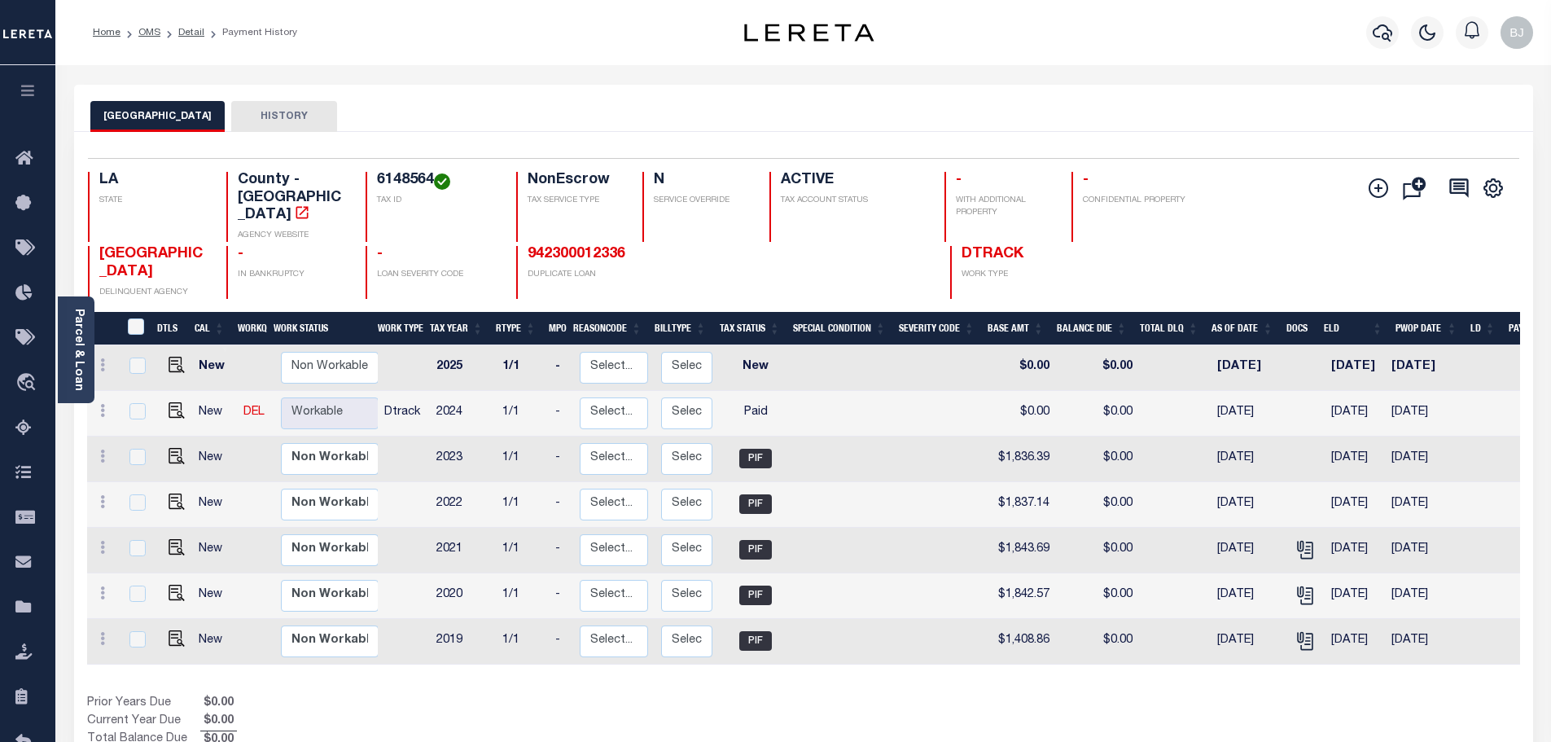
click at [1393, 46] on div at bounding box center [1381, 32] width 45 height 57
click at [1368, 28] on button "button" at bounding box center [1382, 32] width 33 height 33
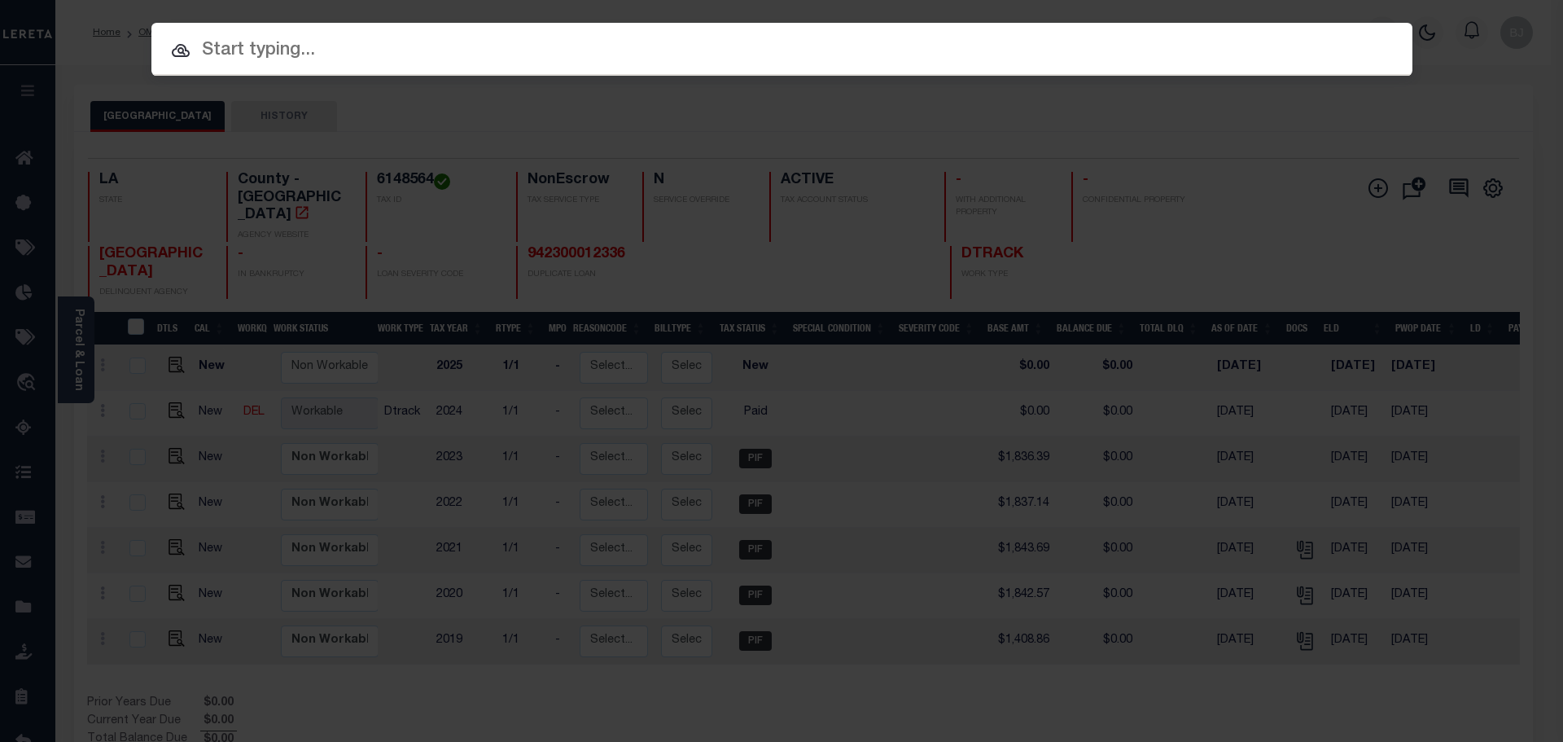
paste input "942100028243"
type input "942100028243"
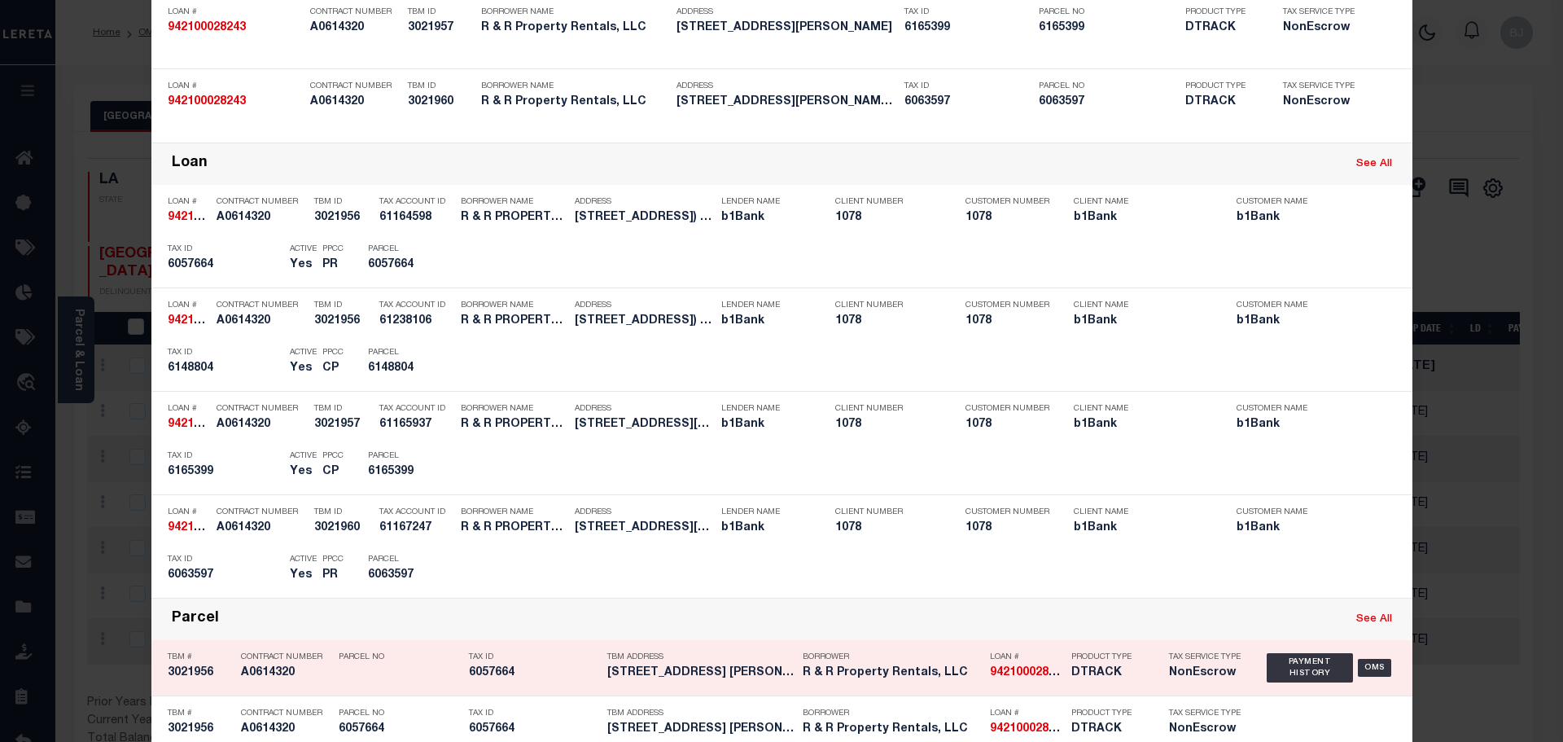
scroll to position [326, 0]
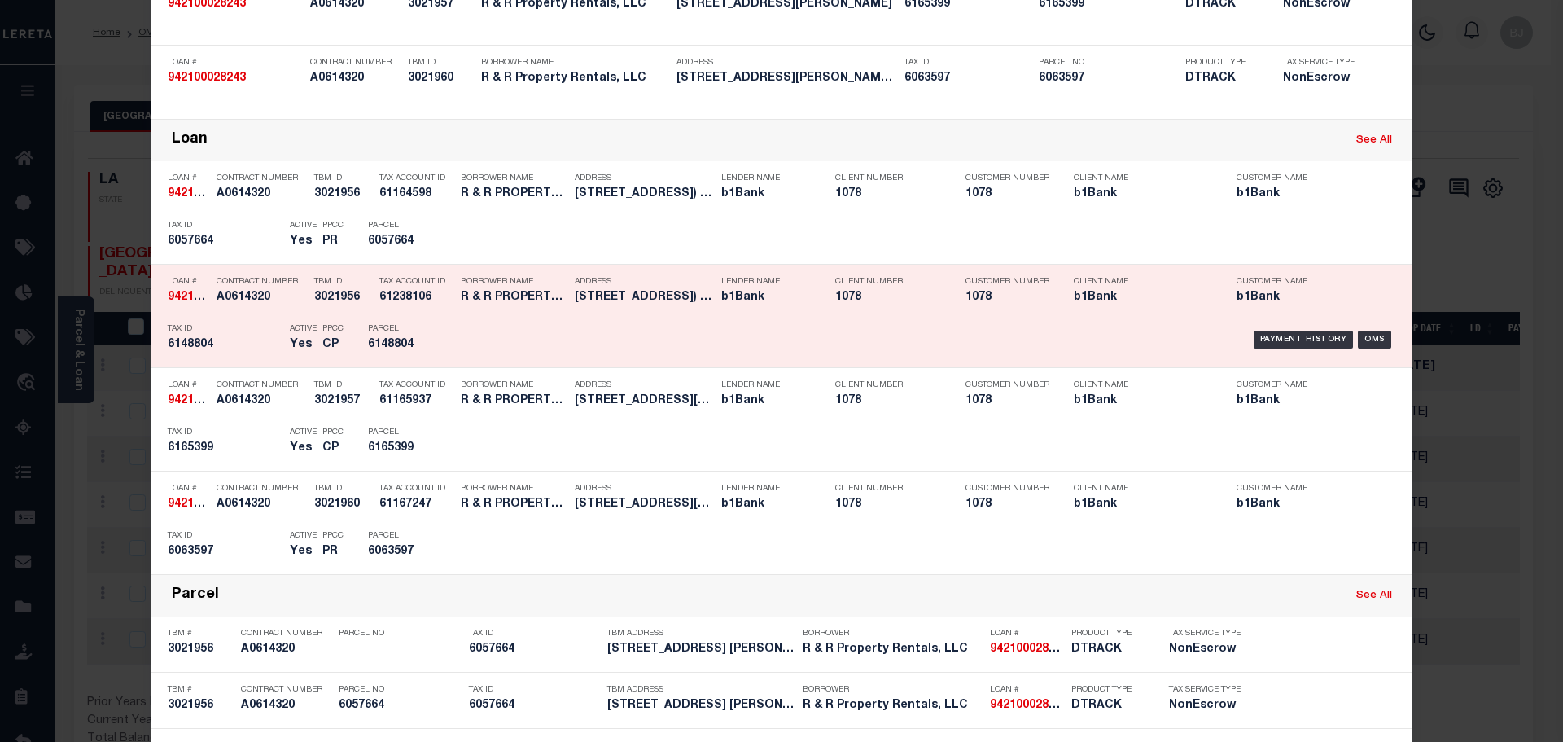
click at [419, 322] on div "Parcel 6148804" at bounding box center [404, 339] width 73 height 47
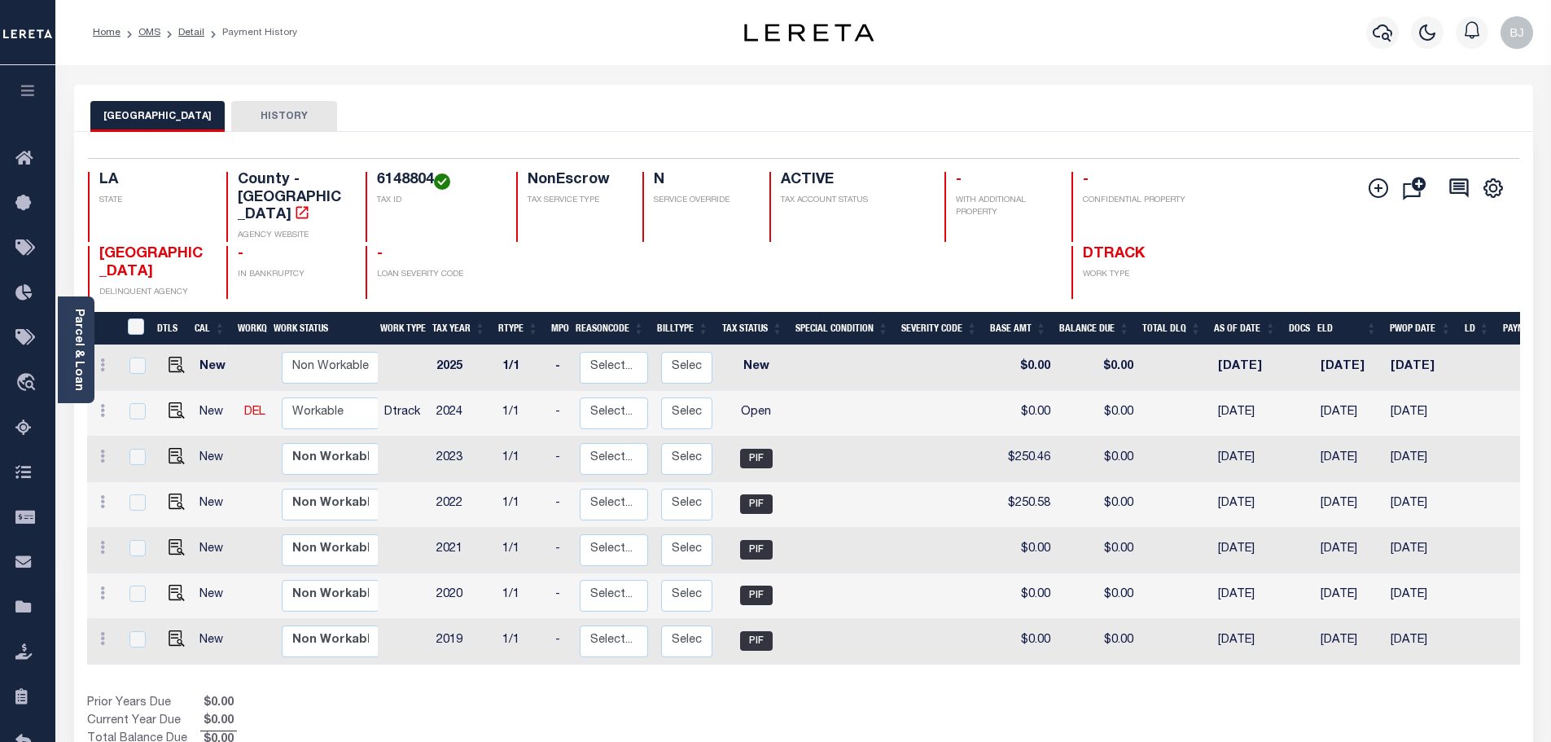
click at [160, 399] on td at bounding box center [173, 414] width 39 height 46
checkbox input "true"
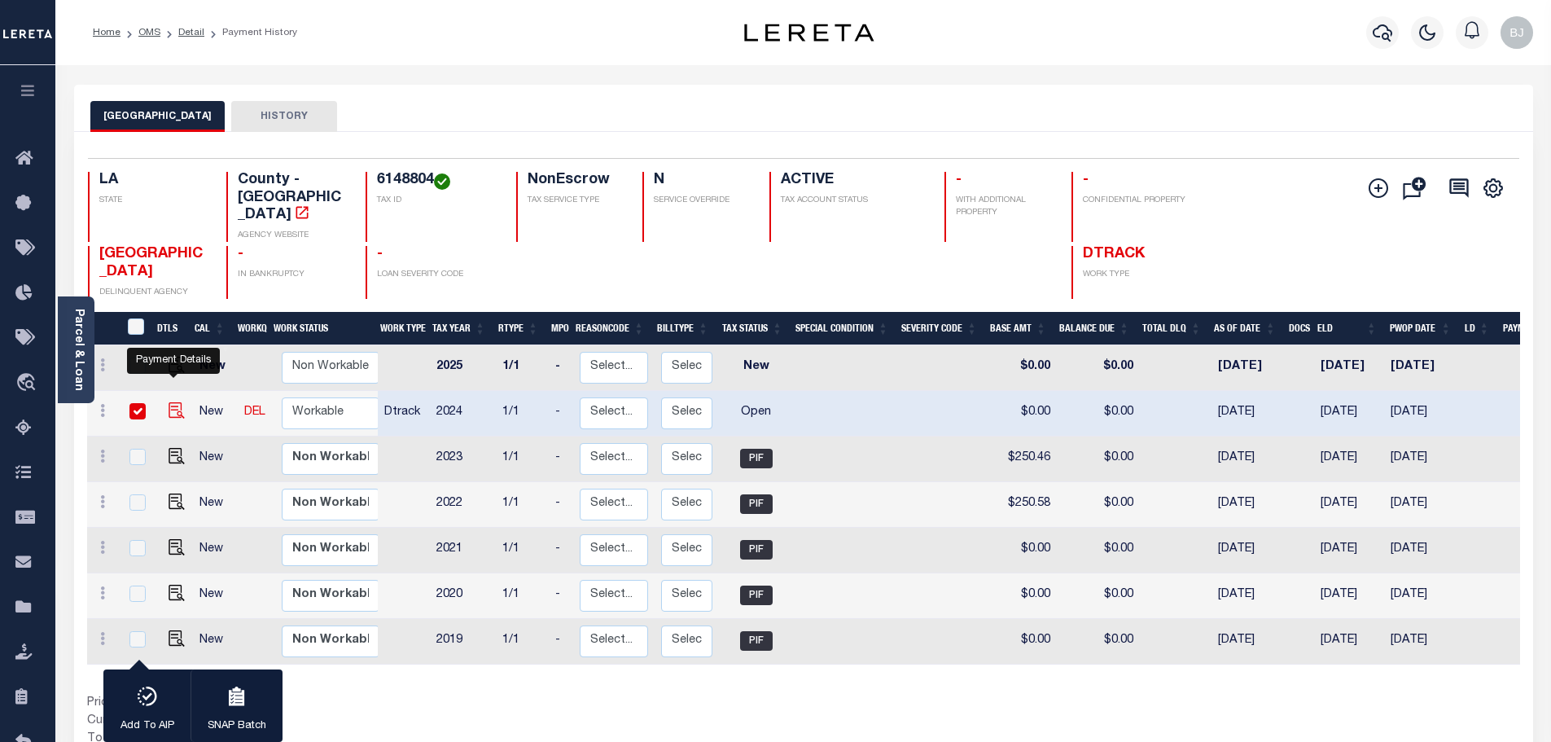
click at [173, 402] on img "" at bounding box center [177, 410] width 16 height 16
checkbox input "false"
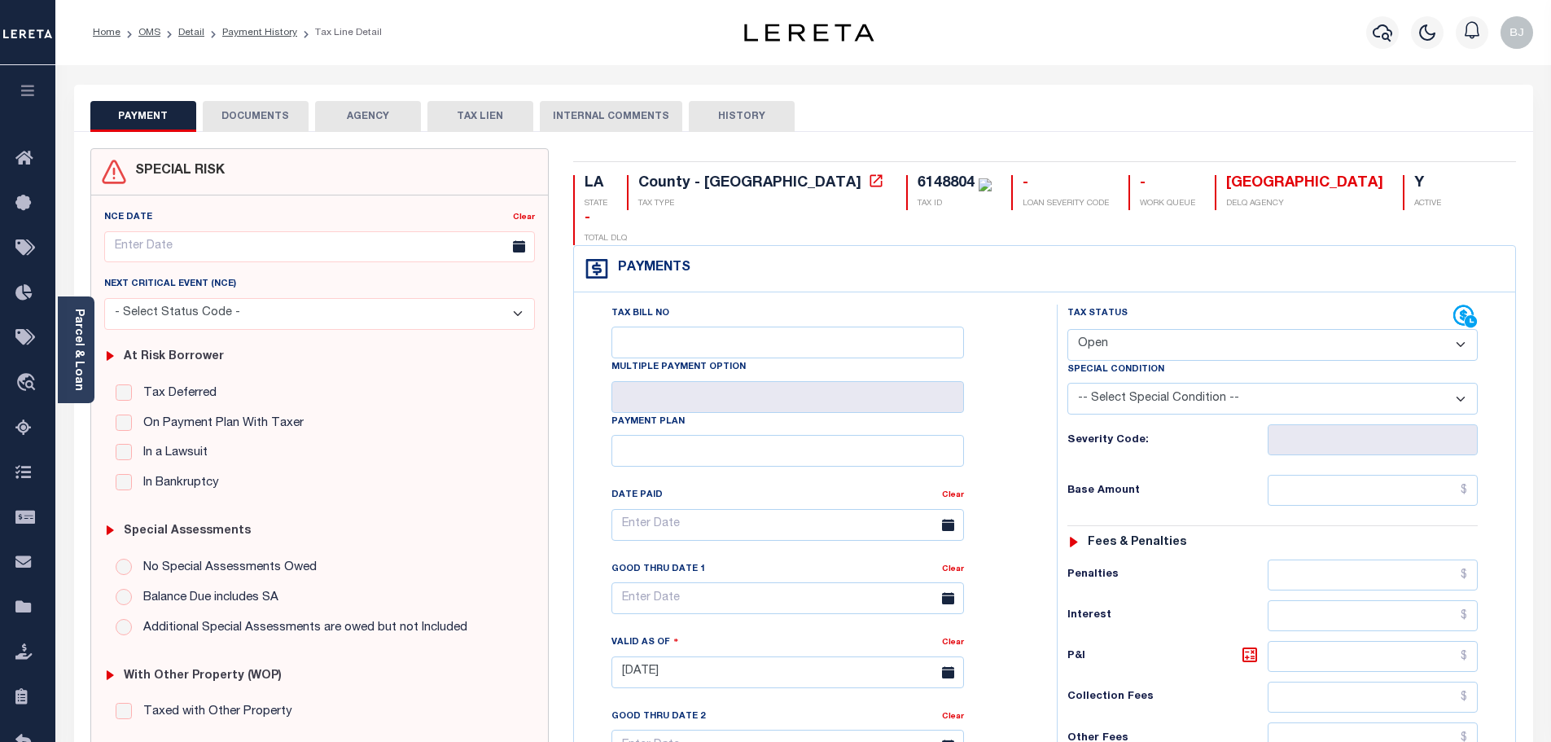
click at [1200, 304] on div "Tax Status Status" at bounding box center [1260, 316] width 386 height 24
drag, startPoint x: 1183, startPoint y: 302, endPoint x: 1160, endPoint y: 322, distance: 30.6
click at [1183, 329] on select "- Select Status Code - Open Due/Unpaid Paid Incomplete No Tax Due Internal Refu…" at bounding box center [1272, 345] width 410 height 32
select select "PYD"
click at [1067, 329] on select "- Select Status Code - Open Due/Unpaid Paid Incomplete No Tax Due Internal Refu…" at bounding box center [1272, 345] width 410 height 32
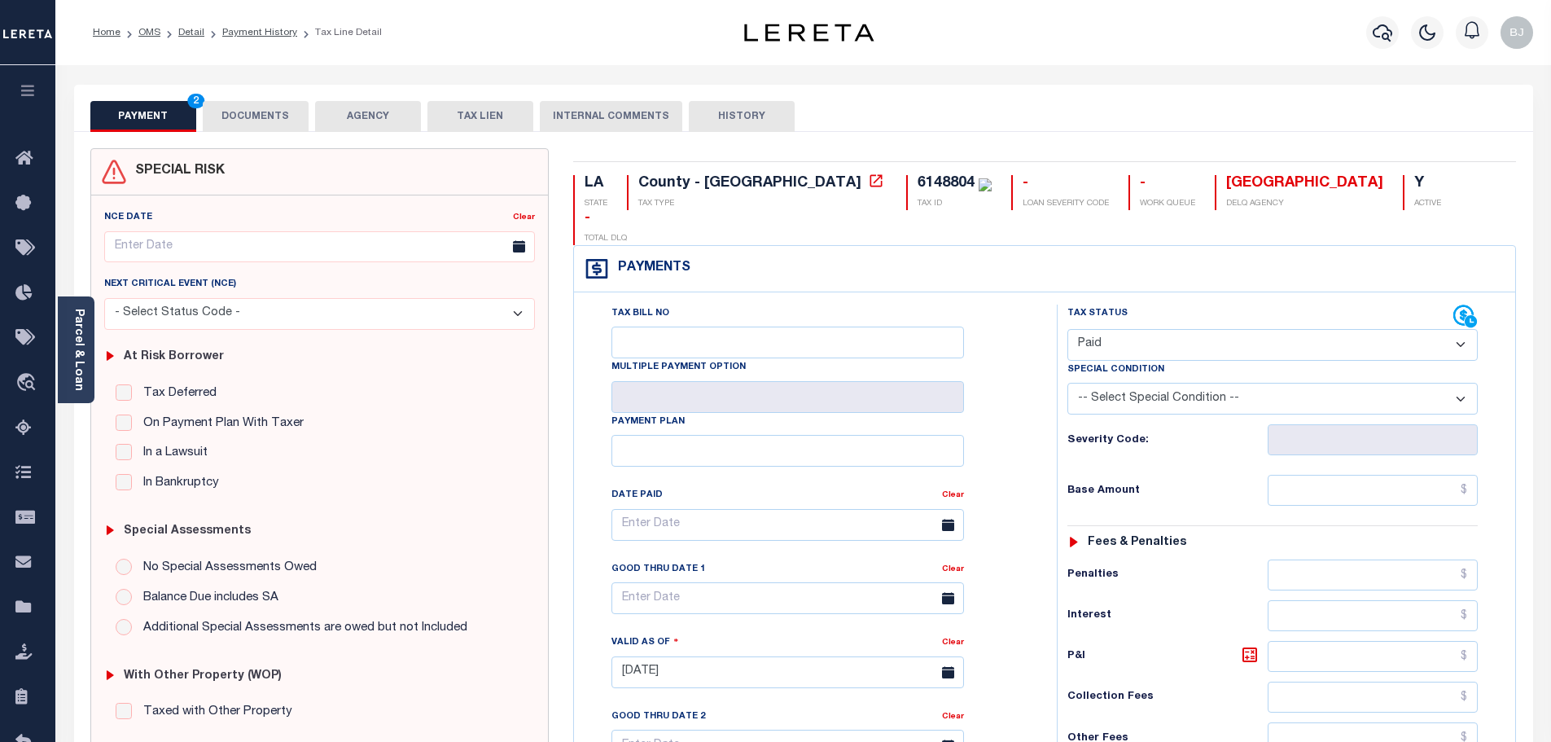
type input "[DATE]"
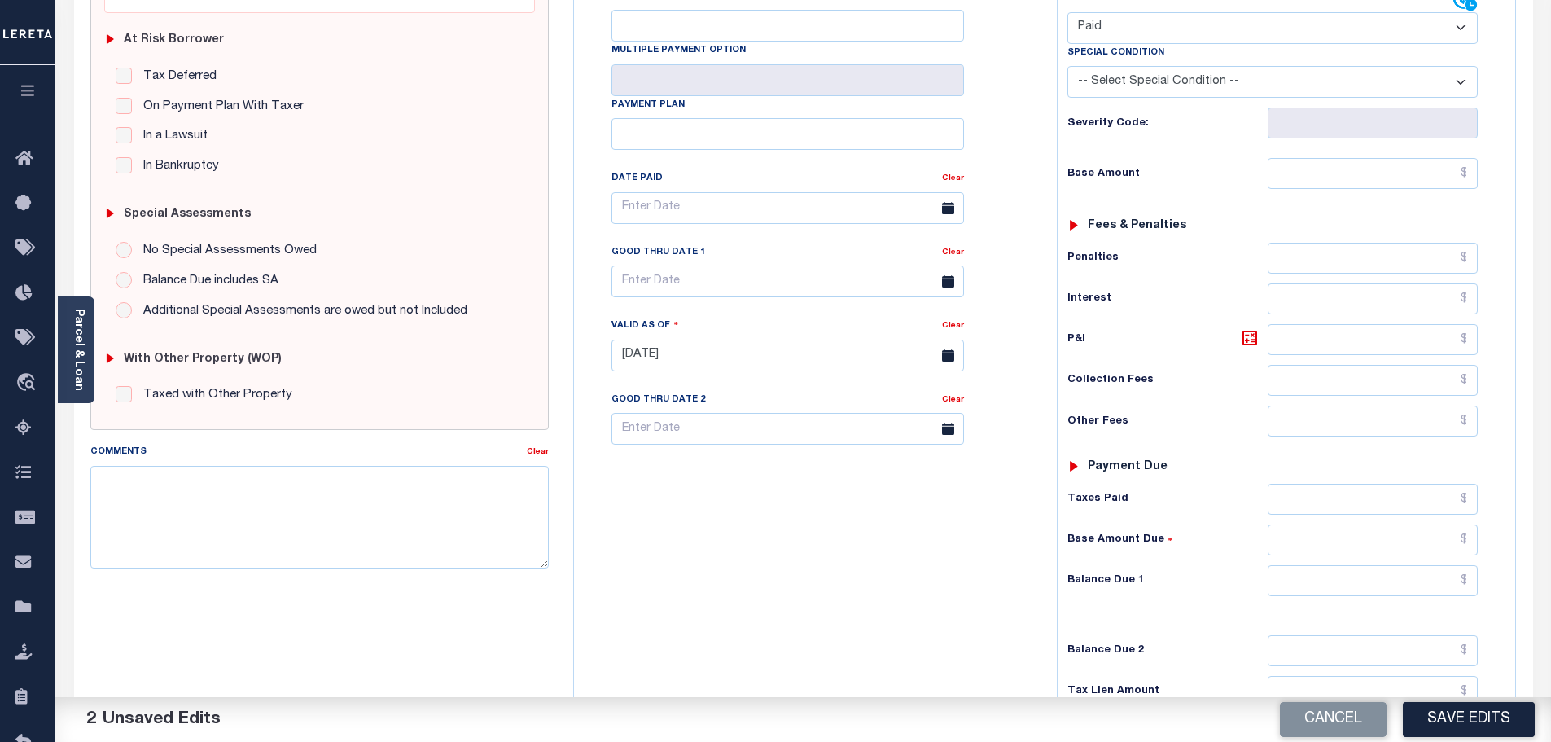
scroll to position [326, 0]
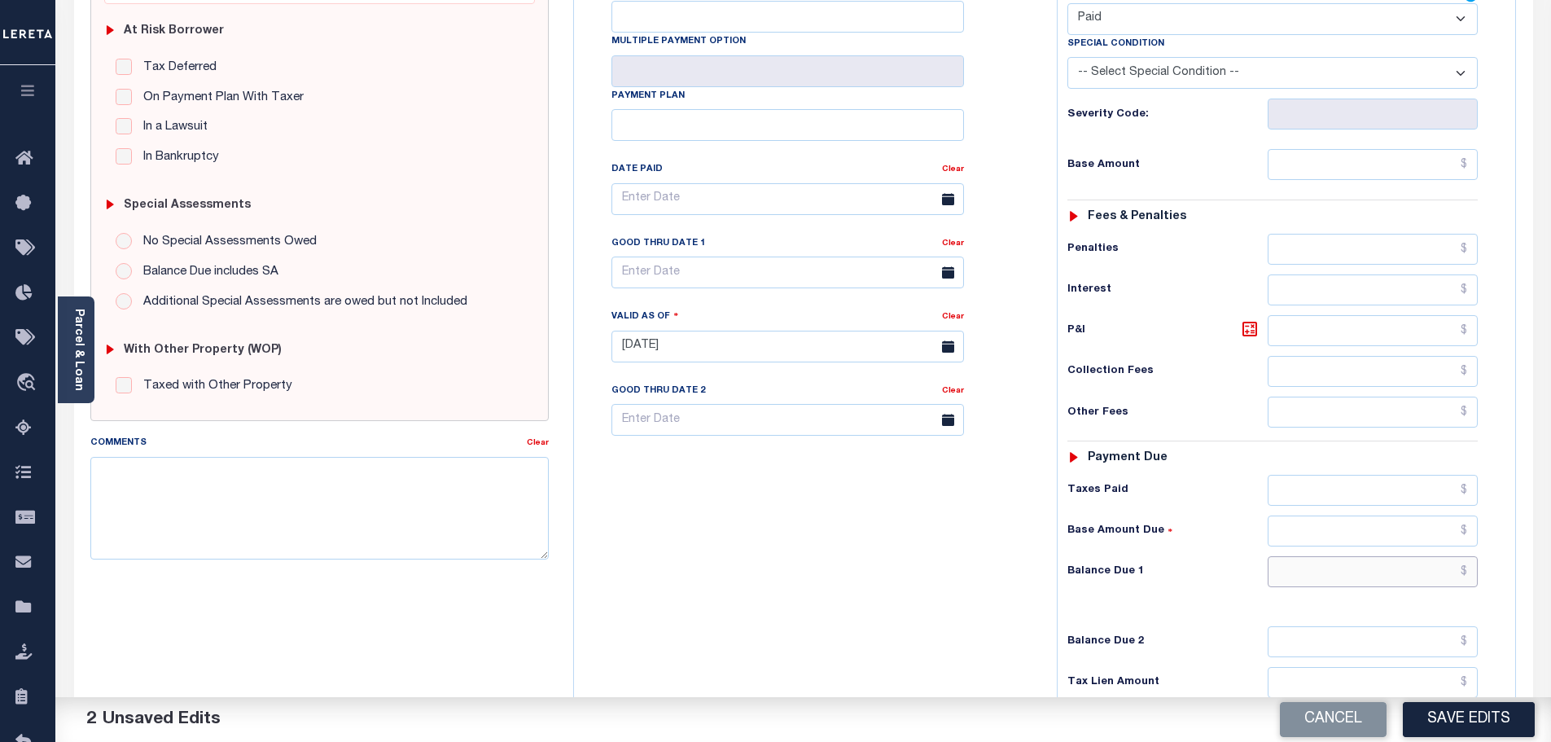
click at [1381, 556] on input "text" at bounding box center [1372, 571] width 211 height 31
type input "$0.00"
click at [300, 484] on textarea "Comments" at bounding box center [319, 508] width 459 height 103
paste textarea "Marked paid per file from tax office -bj"
type textarea "Marked paid per file from tax office -bj"
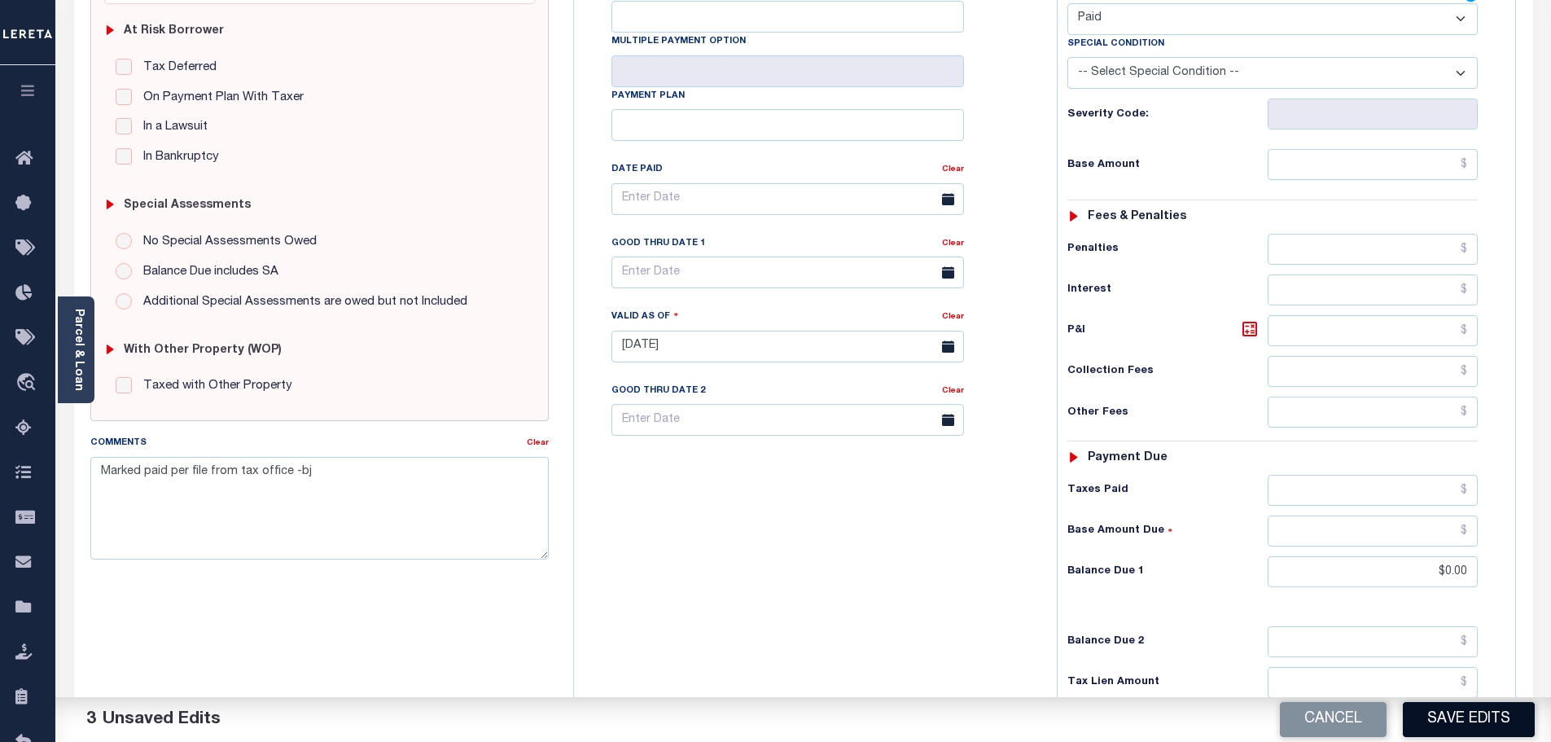
click at [1451, 707] on button "Save Edits" at bounding box center [1469, 719] width 132 height 35
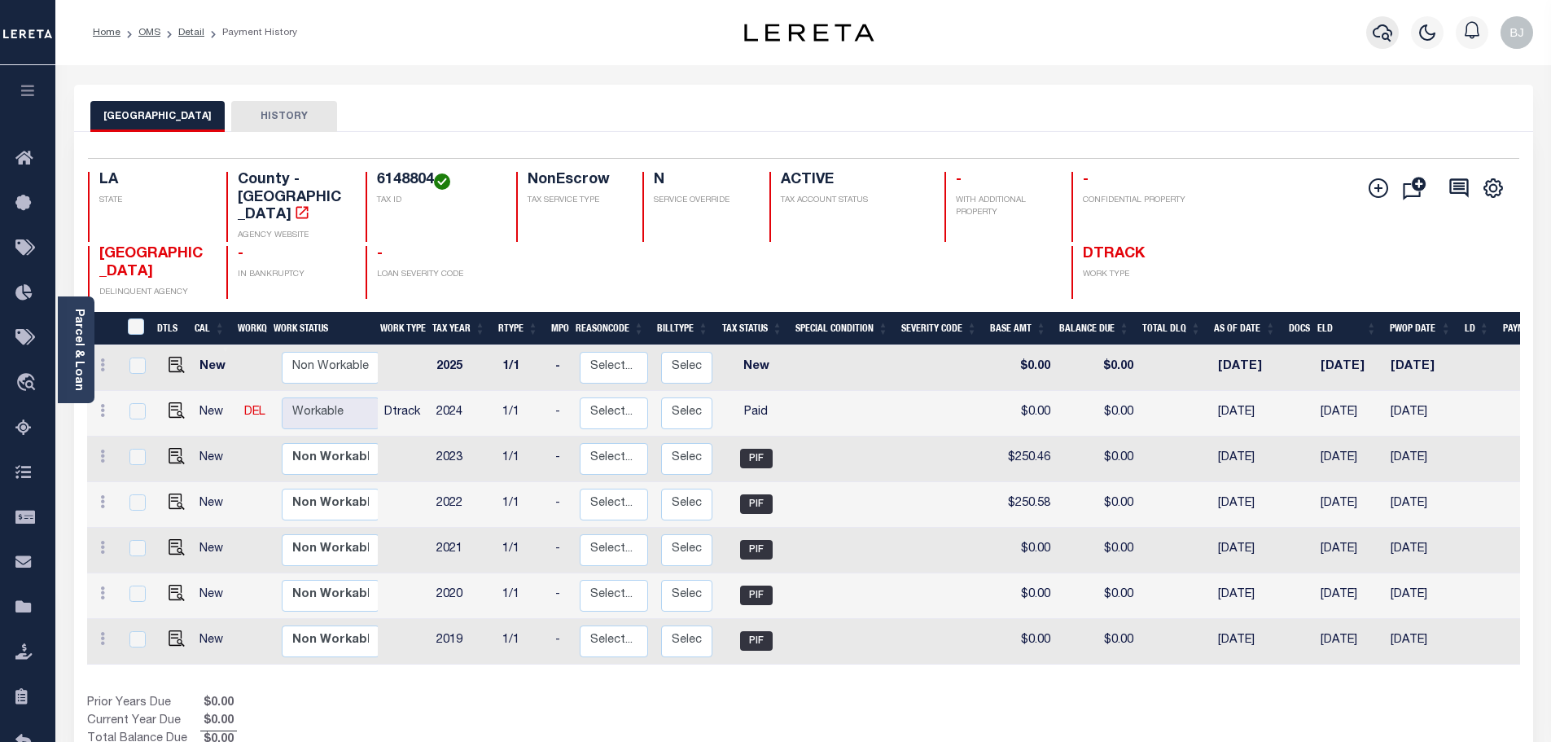
click at [1375, 38] on icon "button" at bounding box center [1382, 33] width 20 height 20
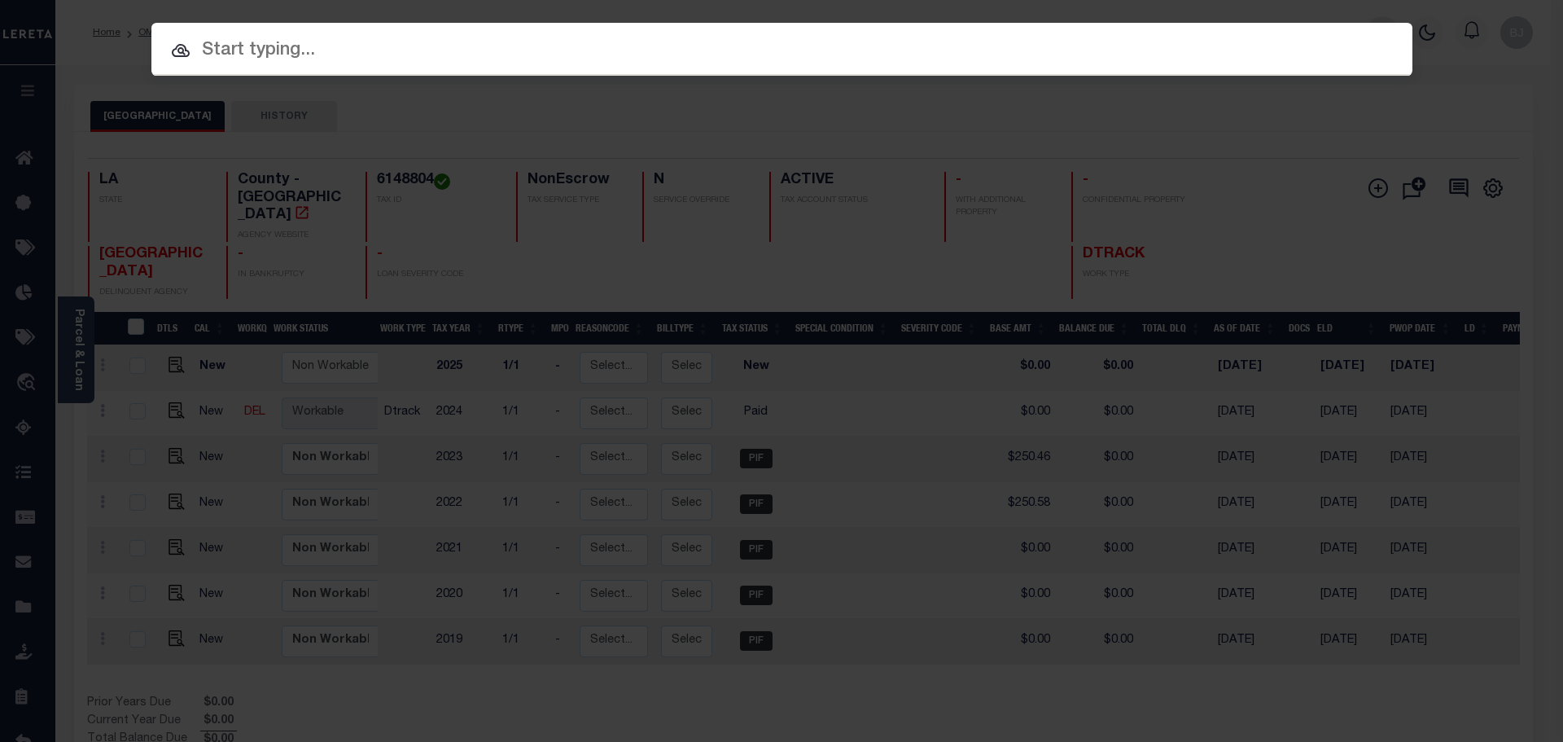
paste input "17024100"
type input "17024100"
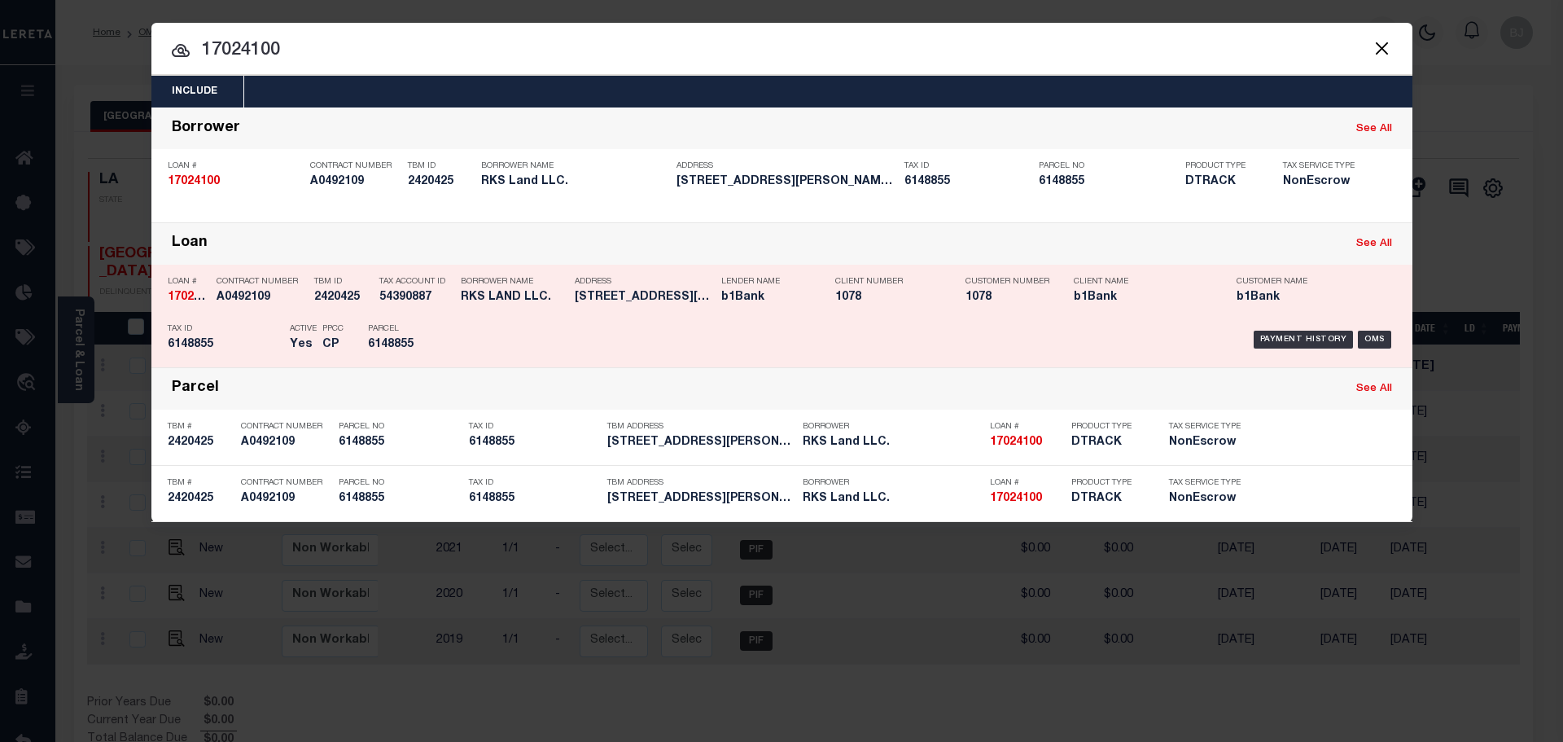
click at [483, 325] on div "Payment History OMS" at bounding box center [931, 339] width 930 height 47
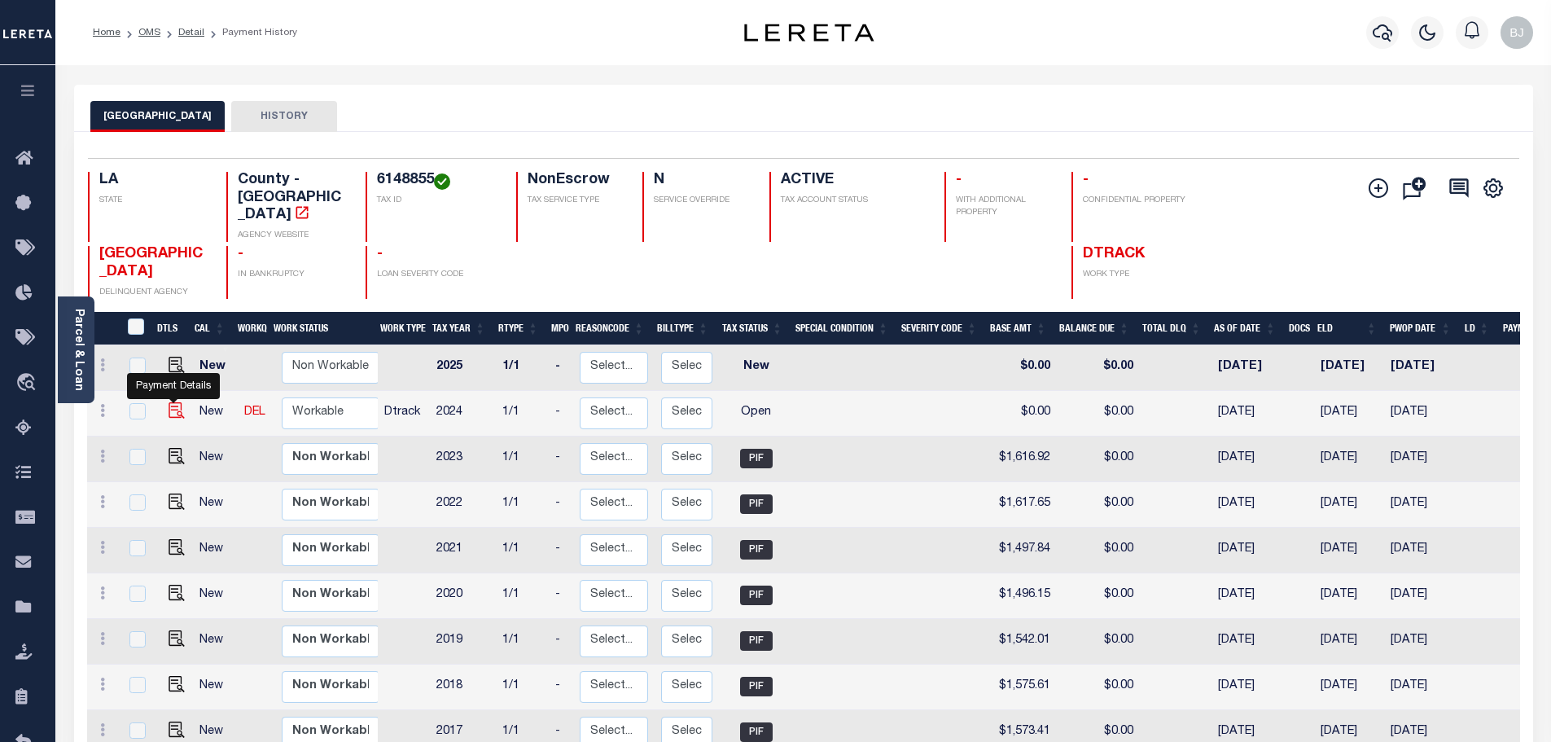
click at [171, 402] on img "" at bounding box center [177, 410] width 16 height 16
checkbox input "true"
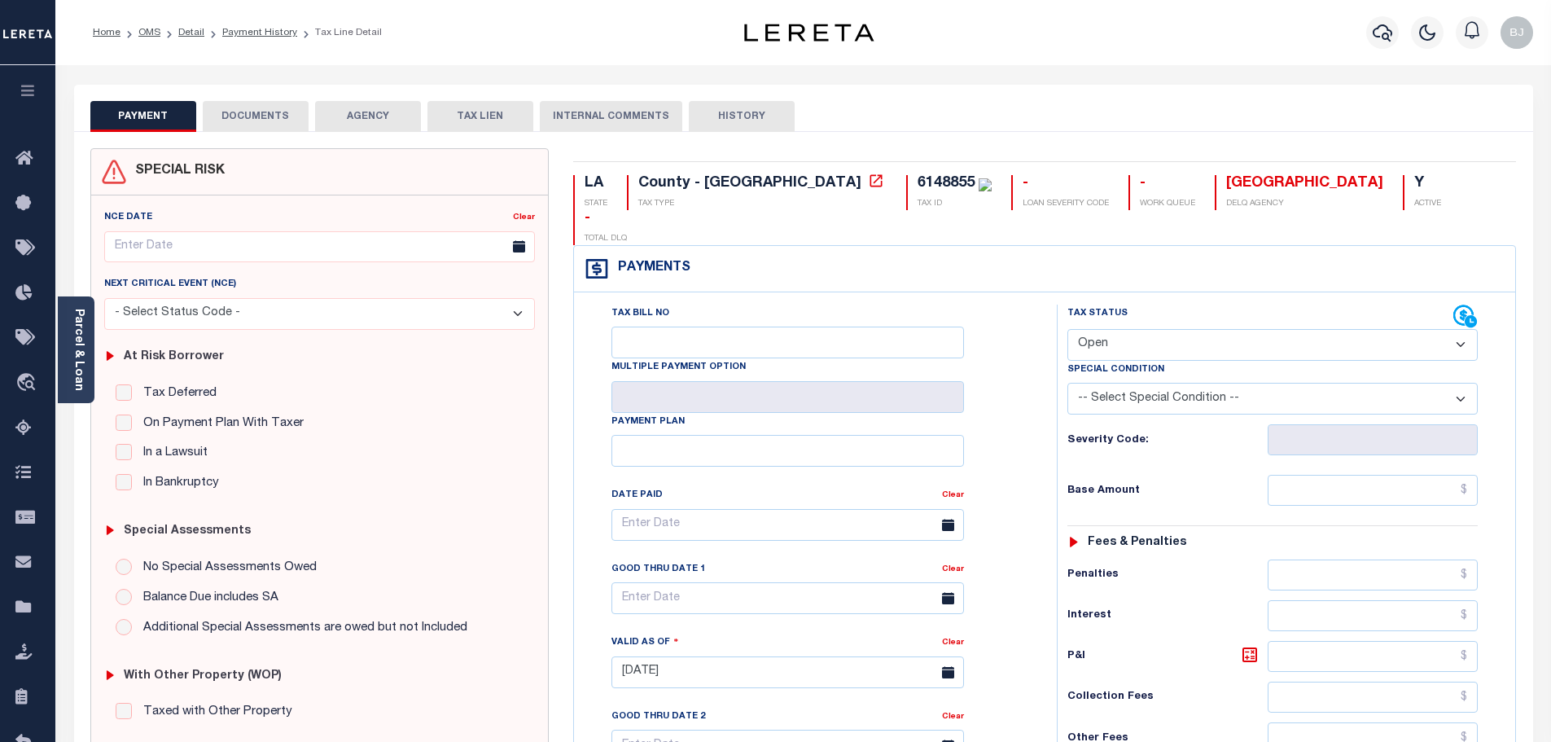
drag, startPoint x: 1225, startPoint y: 310, endPoint x: 1207, endPoint y: 325, distance: 23.1
click at [1225, 329] on select "- Select Status Code - Open Due/Unpaid Paid Incomplete No Tax Due Internal Refu…" at bounding box center [1272, 345] width 410 height 32
select select "PYD"
click at [1067, 329] on select "- Select Status Code - Open Due/Unpaid Paid Incomplete No Tax Due Internal Refu…" at bounding box center [1272, 345] width 410 height 32
type input "[DATE]"
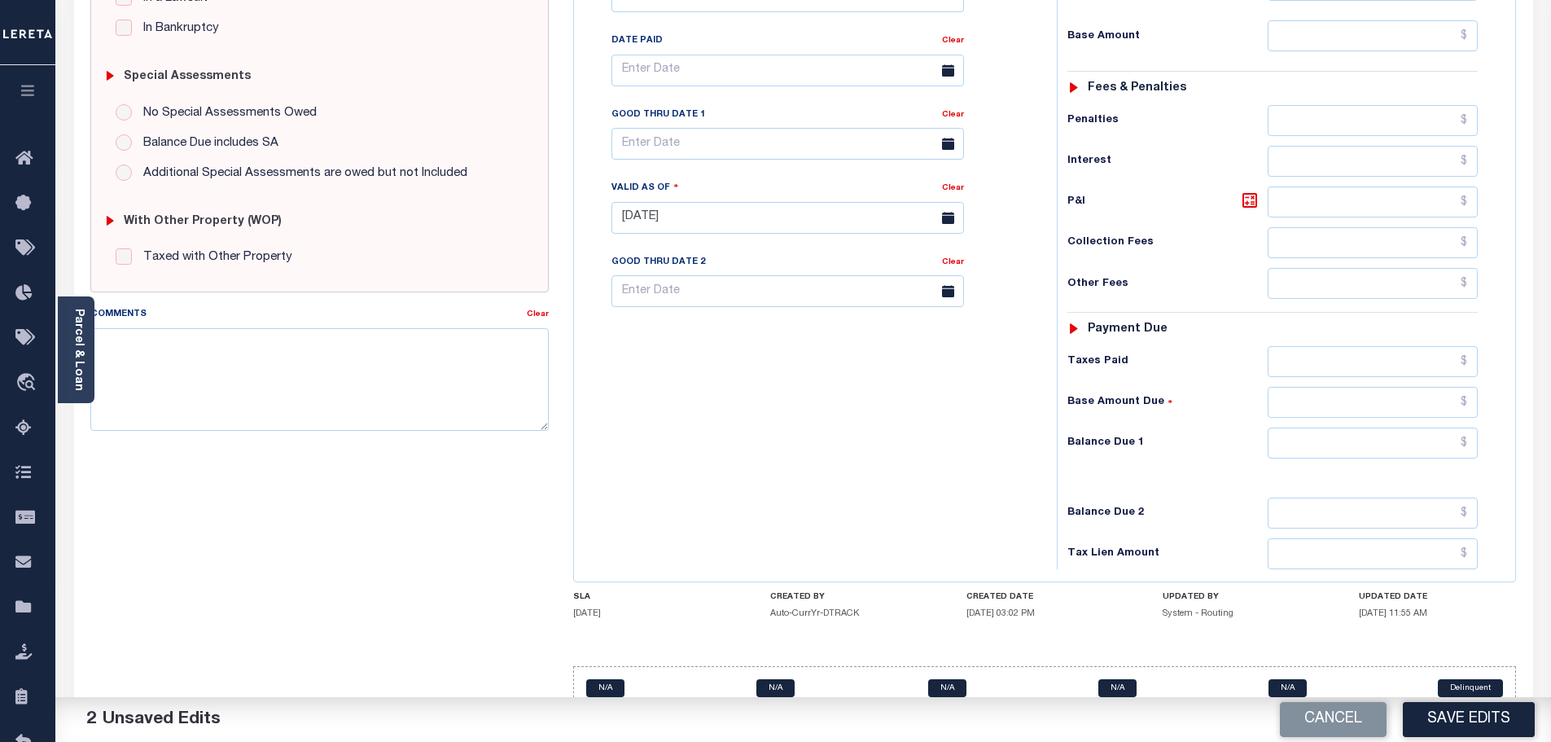
scroll to position [457, 0]
click at [1379, 425] on input "text" at bounding box center [1372, 440] width 211 height 31
type input "$0.00"
click at [458, 389] on textarea "Comments" at bounding box center [319, 377] width 459 height 103
paste textarea "Marked paid per file from tax office -bj"
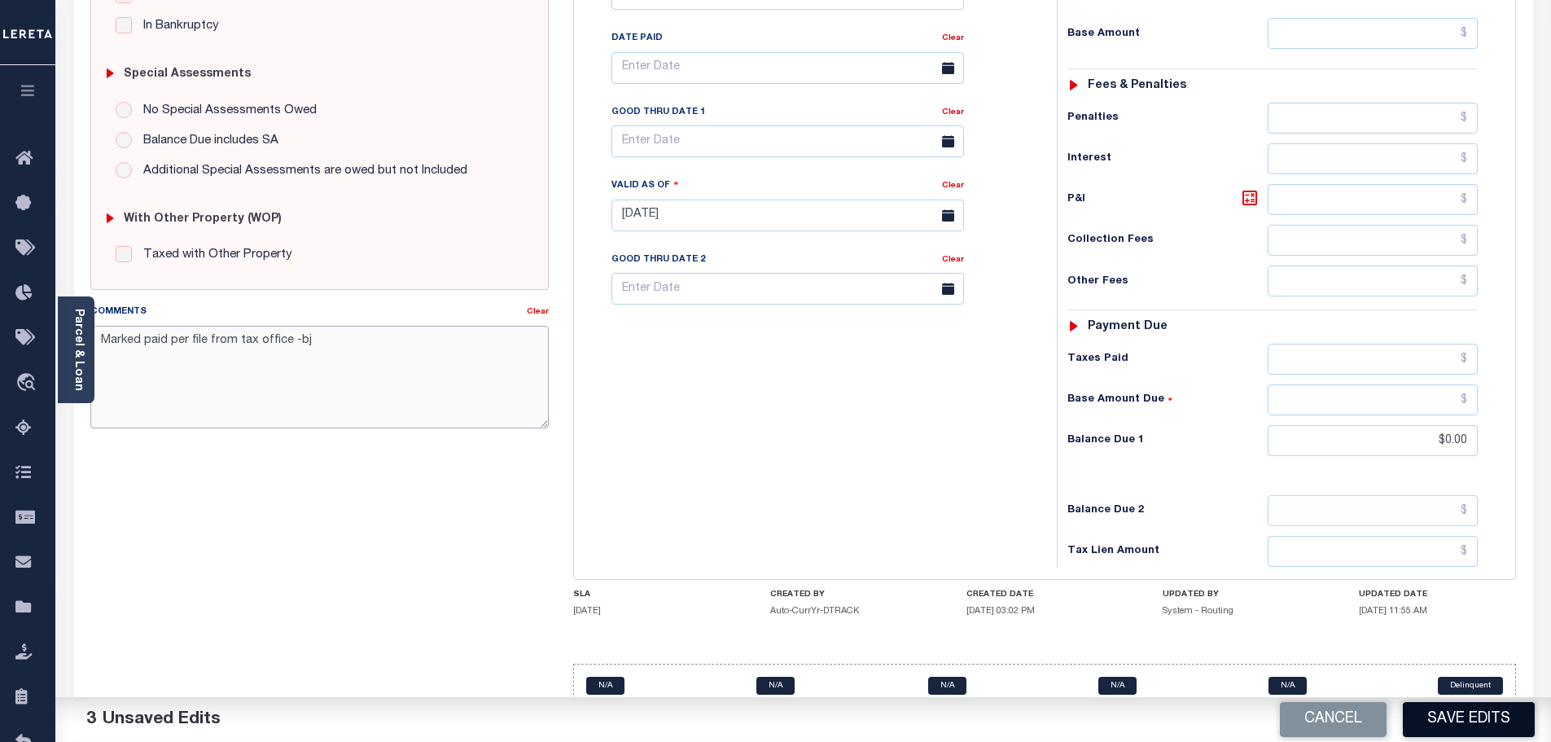
type textarea "Marked paid per file from tax office -bj"
click at [1459, 702] on button "Save Edits" at bounding box center [1469, 719] width 132 height 35
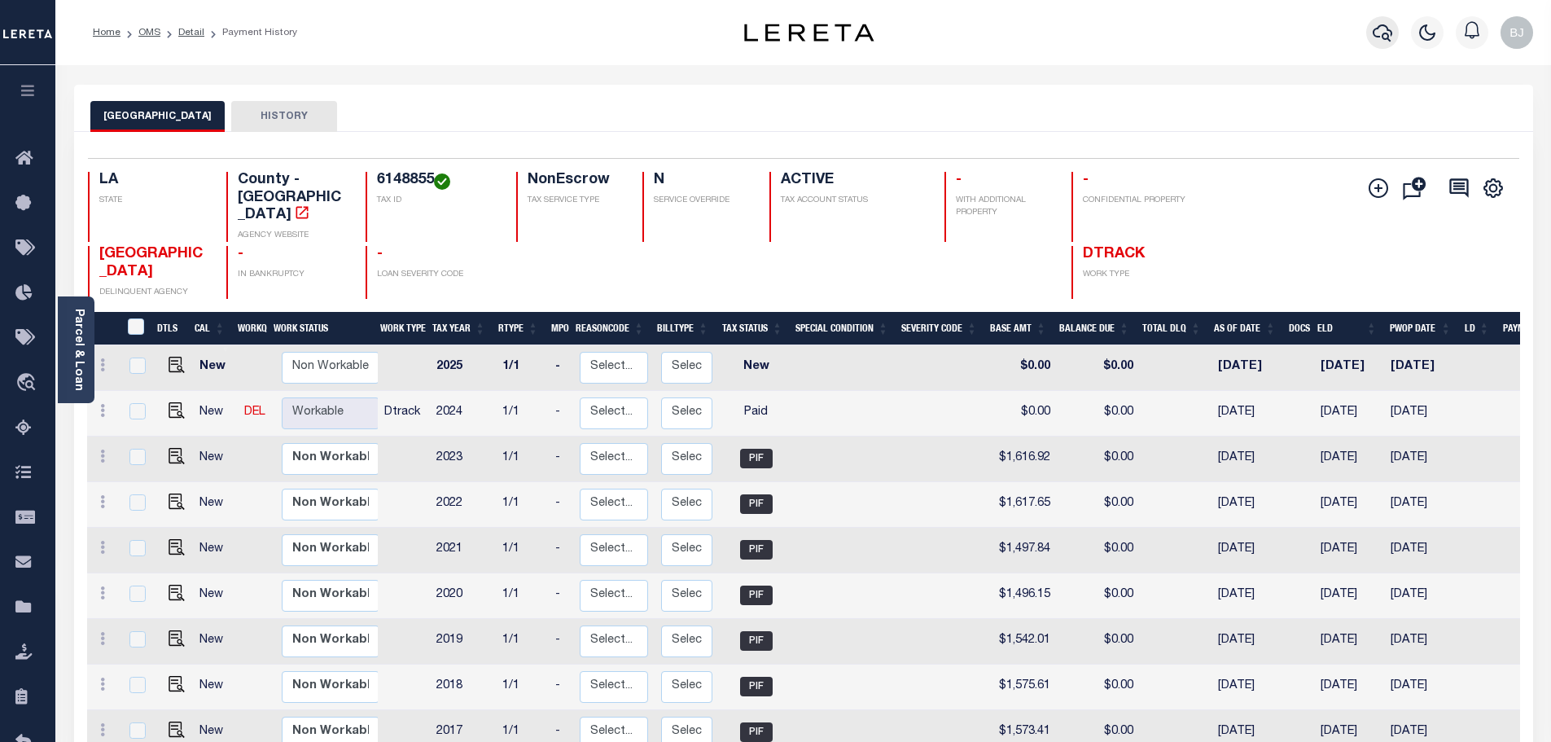
click at [1380, 33] on icon "button" at bounding box center [1382, 33] width 20 height 20
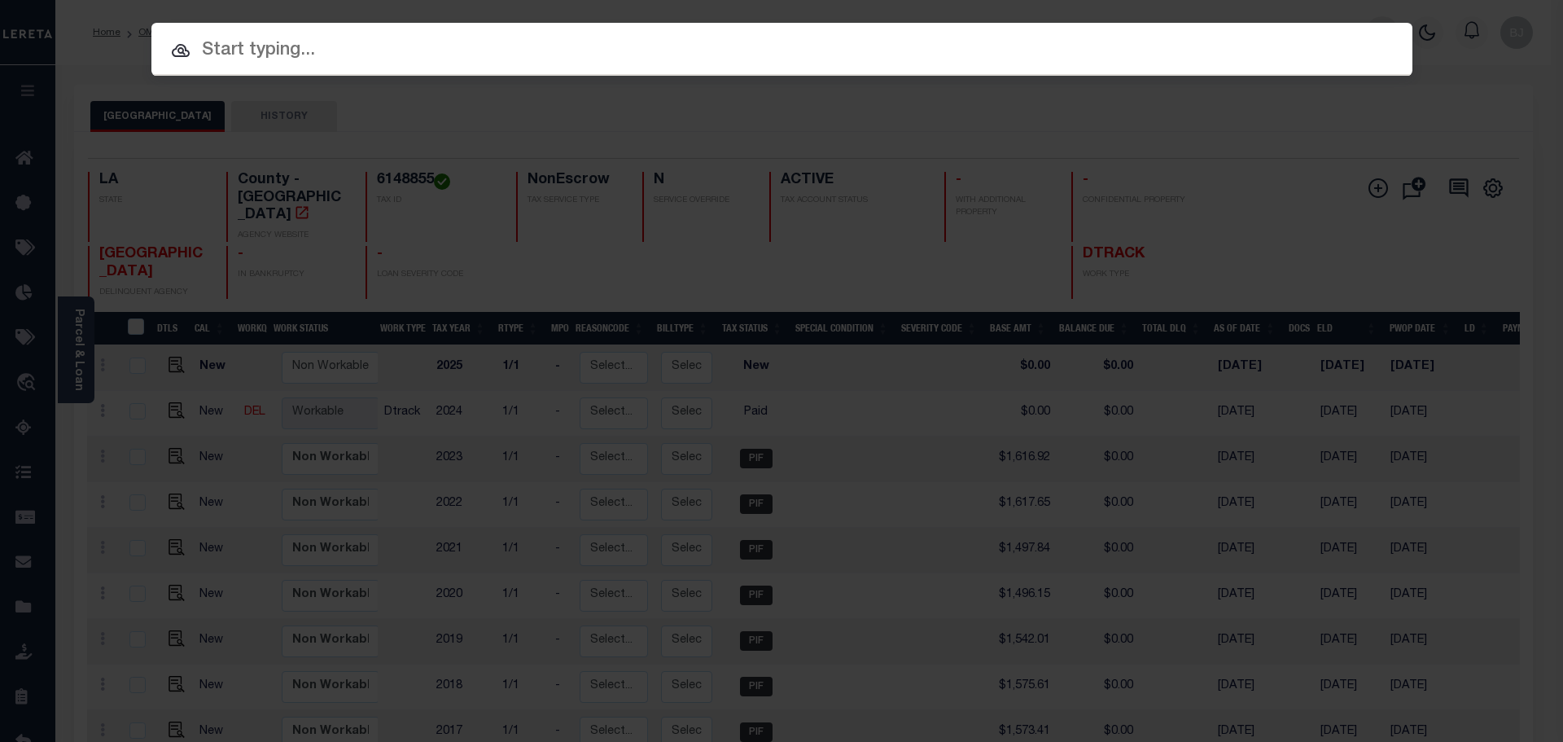
paste input "942200017773"
type input "942200017773"
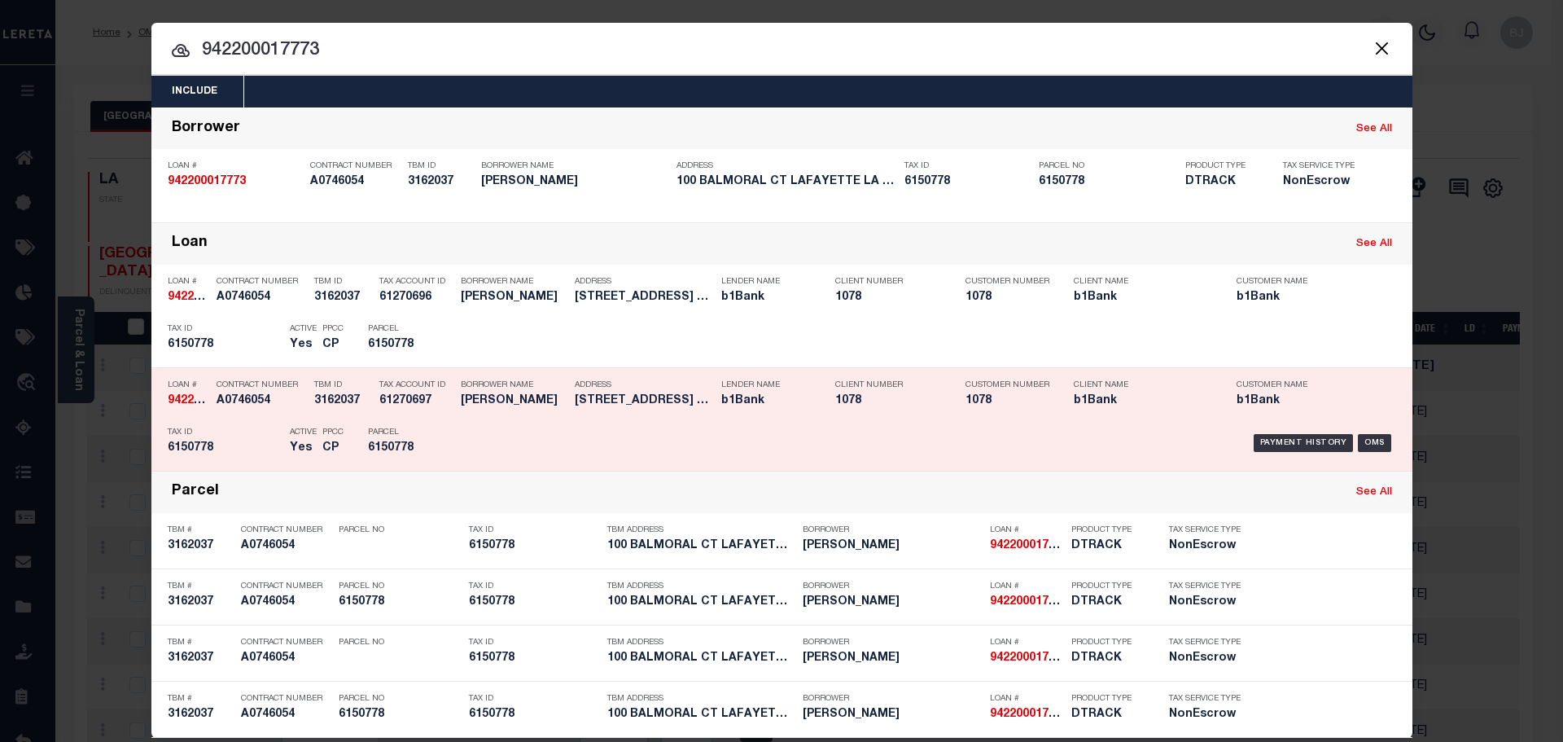
click at [489, 392] on div "Borrower Name GLORIA MEJIA" at bounding box center [514, 395] width 106 height 47
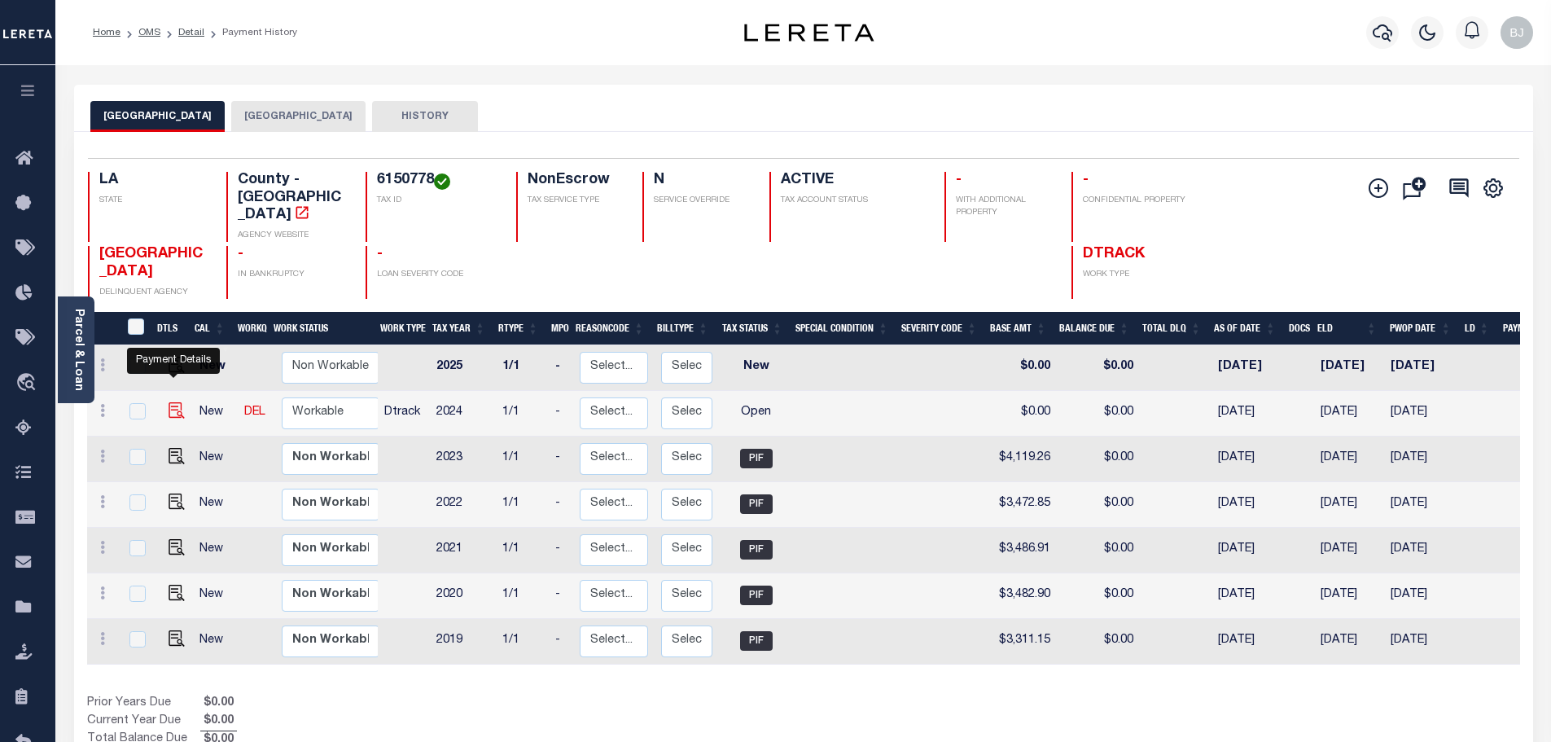
click at [169, 402] on img "" at bounding box center [177, 410] width 16 height 16
checkbox input "true"
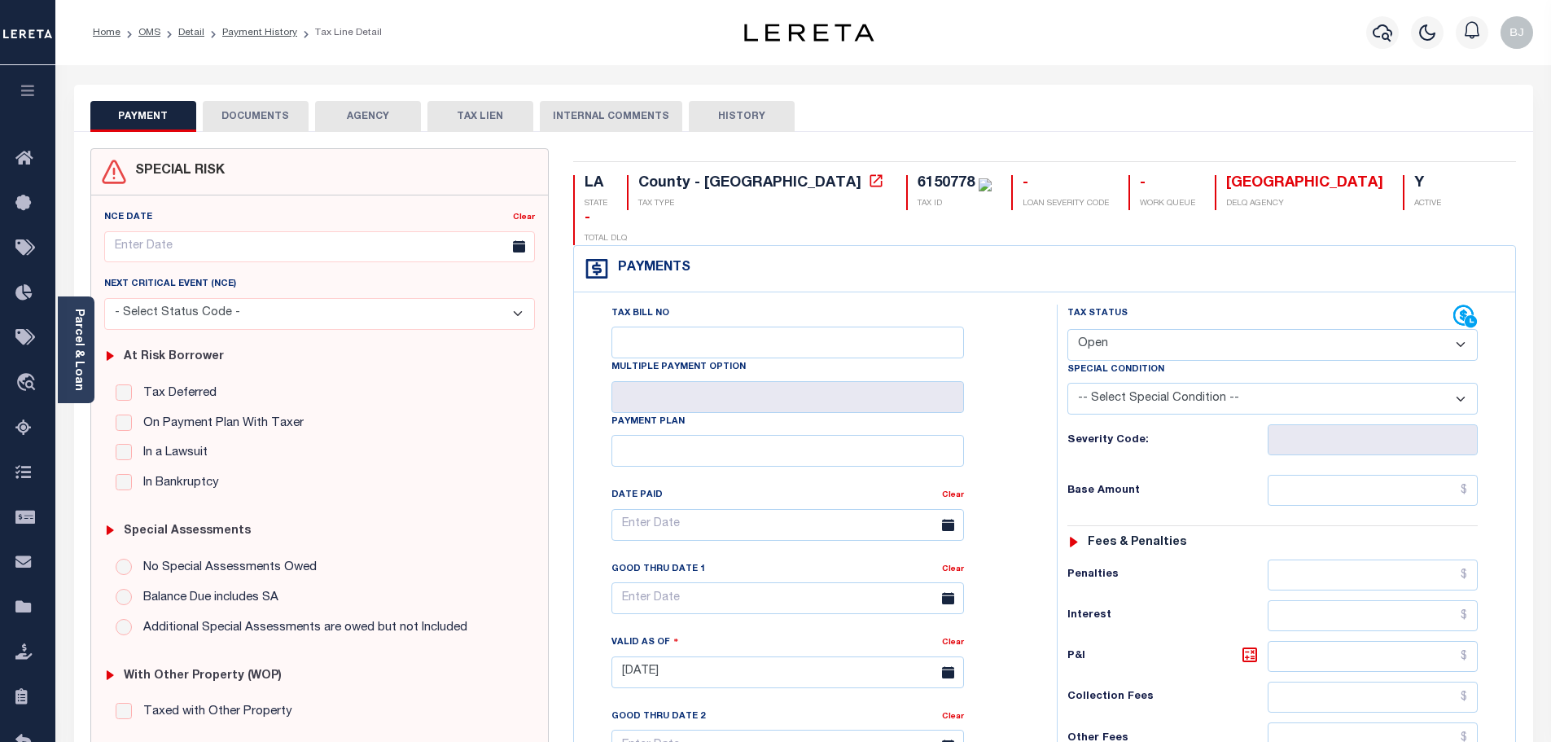
drag, startPoint x: 1249, startPoint y: 311, endPoint x: 1230, endPoint y: 325, distance: 23.3
click at [1249, 329] on select "- Select Status Code - Open Due/Unpaid Paid Incomplete No Tax Due Internal Refu…" at bounding box center [1272, 345] width 410 height 32
select select "PYD"
click at [1067, 329] on select "- Select Status Code - Open Due/Unpaid Paid Incomplete No Tax Due Internal Refu…" at bounding box center [1272, 345] width 410 height 32
type input "10/14/2025"
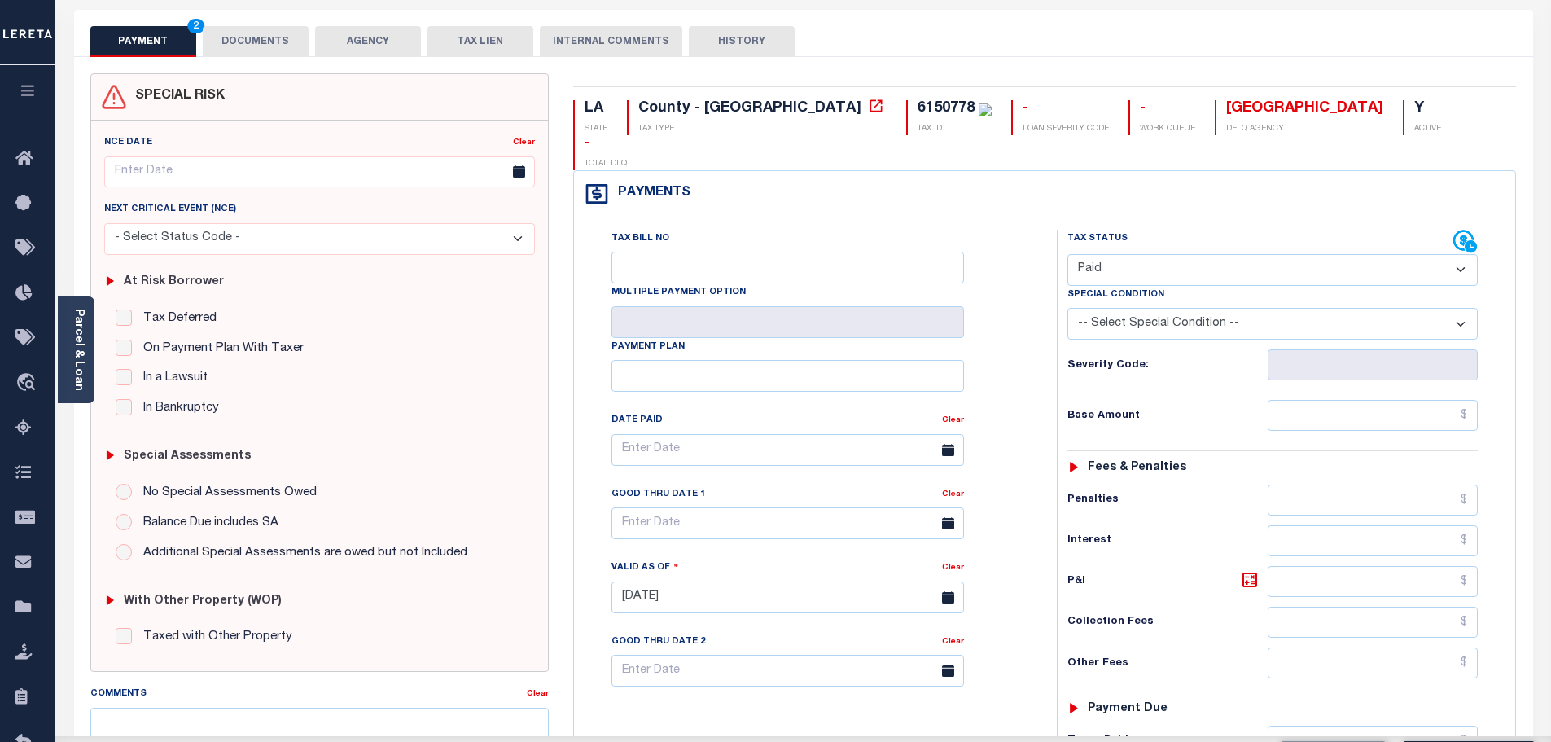
scroll to position [326, 0]
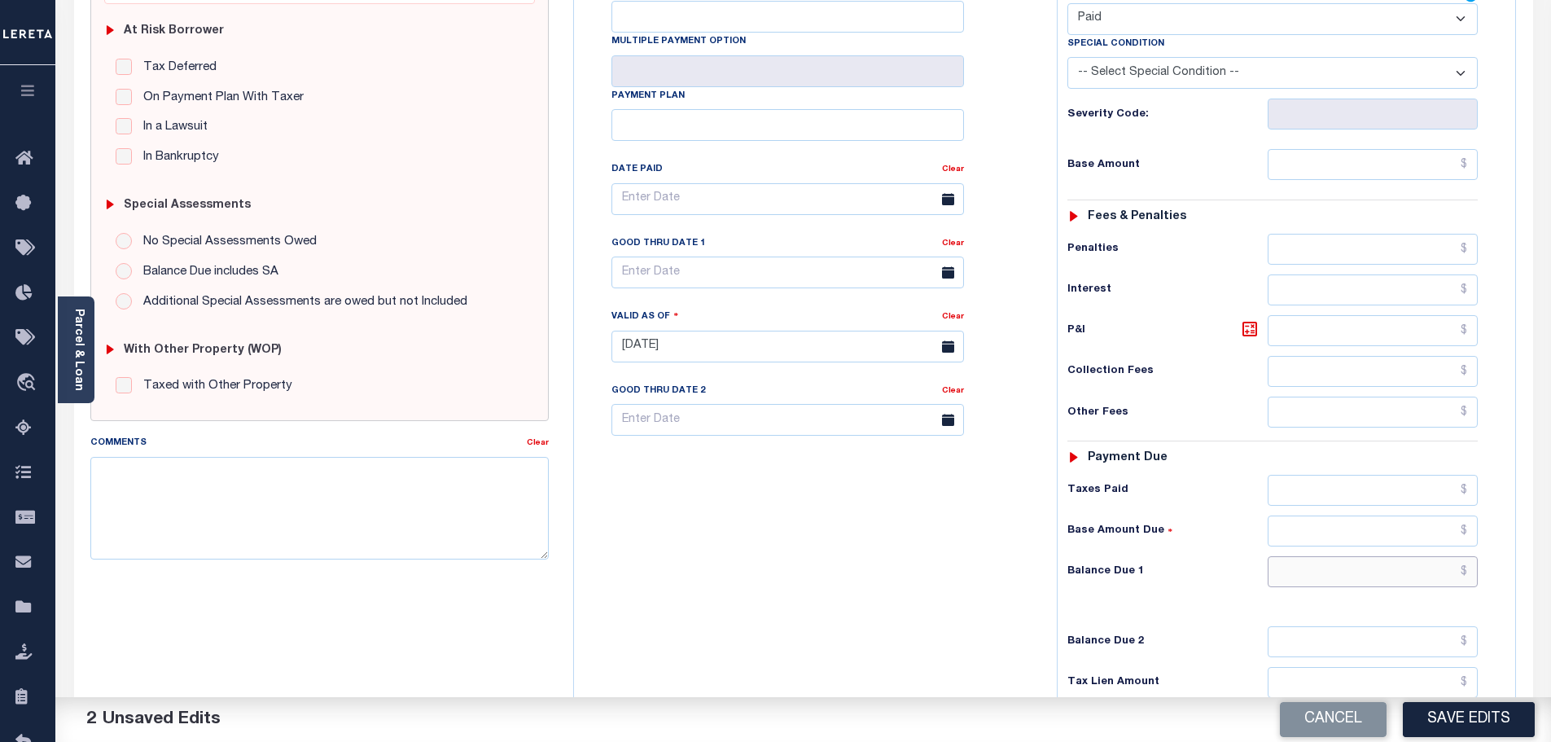
click at [1403, 556] on input "text" at bounding box center [1372, 571] width 211 height 31
type input "$0.00"
click at [317, 546] on textarea "Comments" at bounding box center [319, 508] width 459 height 103
paste textarea "Marked paid per file from tax office -bj"
type textarea "Marked paid per file from tax office -bj"
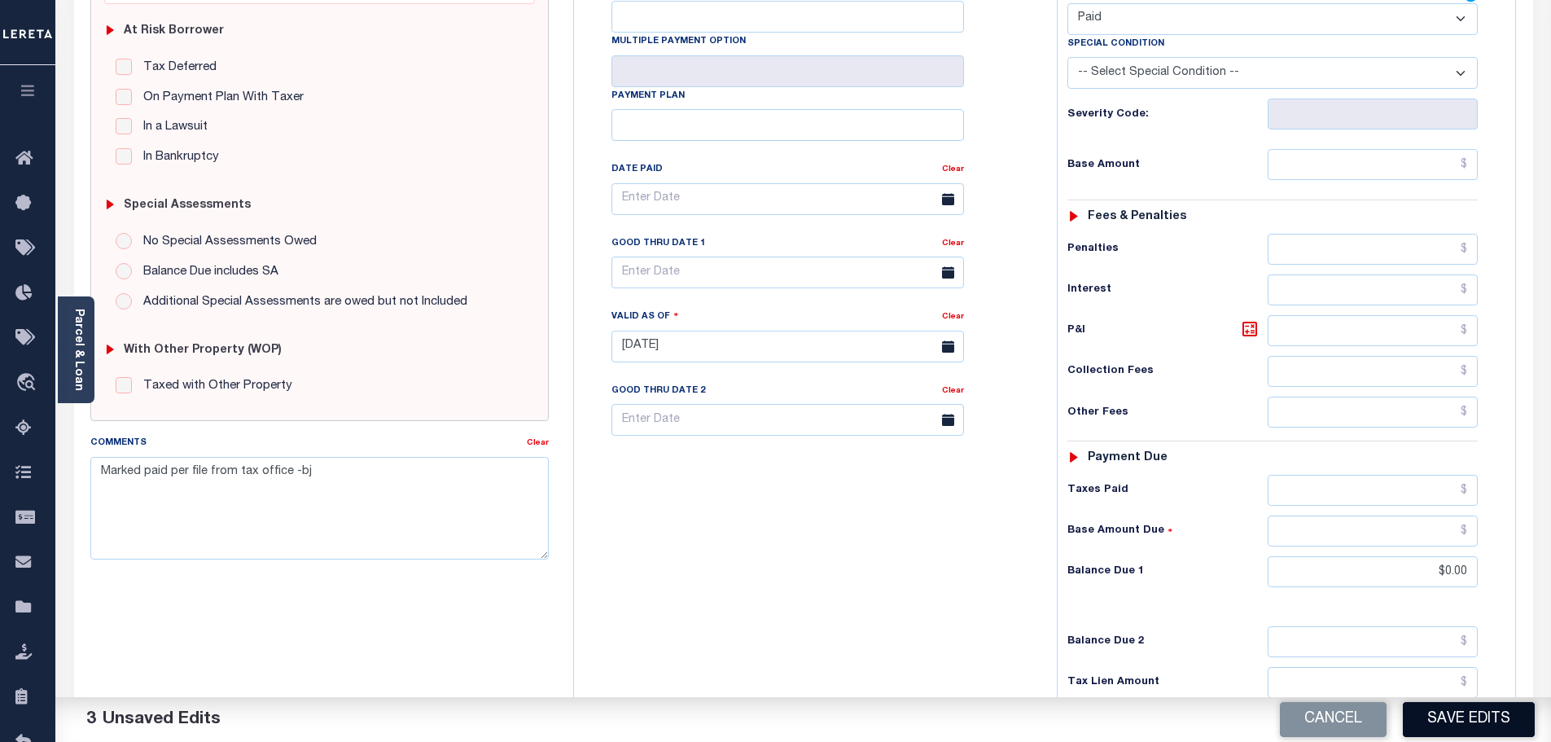
click at [1465, 715] on button "Save Edits" at bounding box center [1469, 719] width 132 height 35
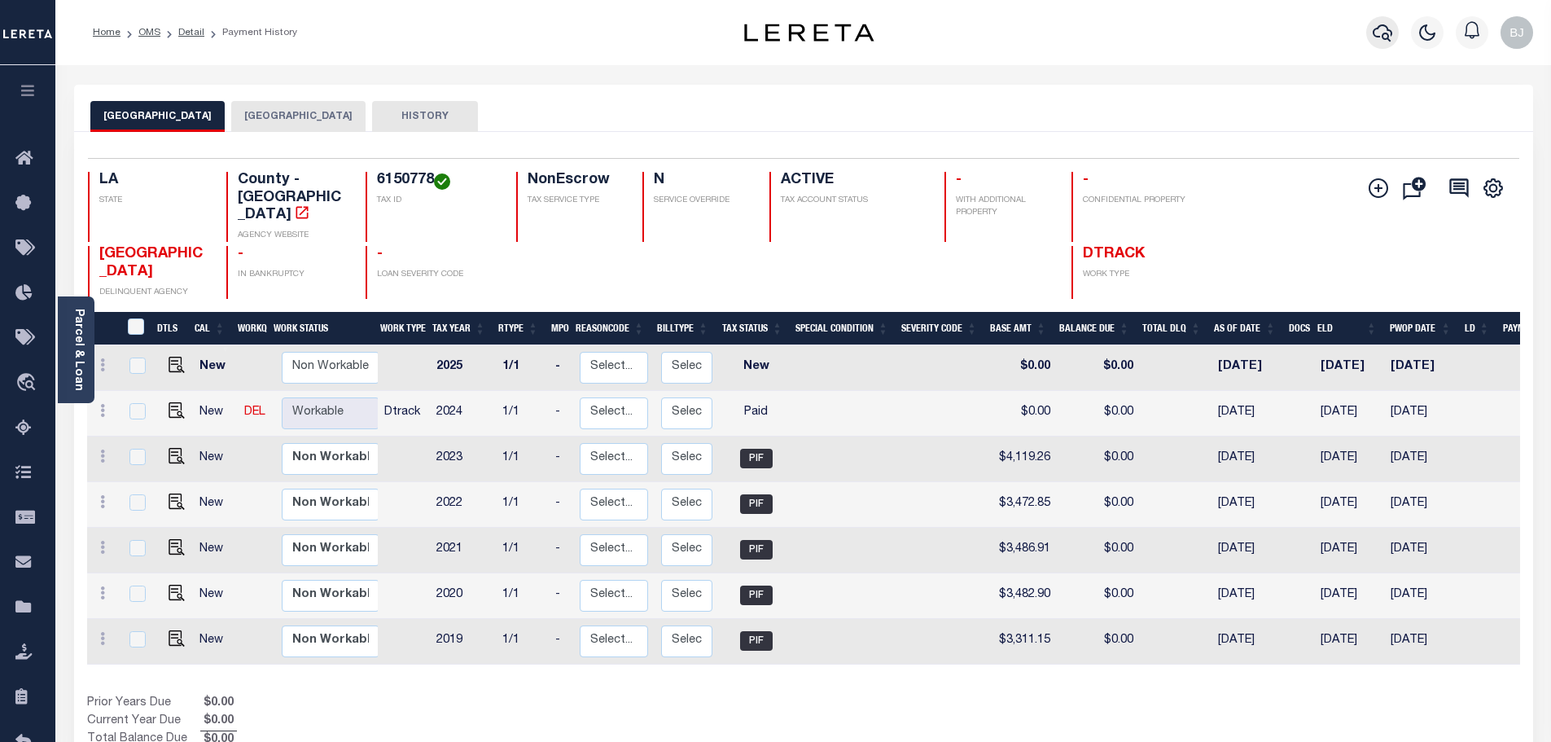
click at [1381, 39] on icon "button" at bounding box center [1382, 33] width 20 height 20
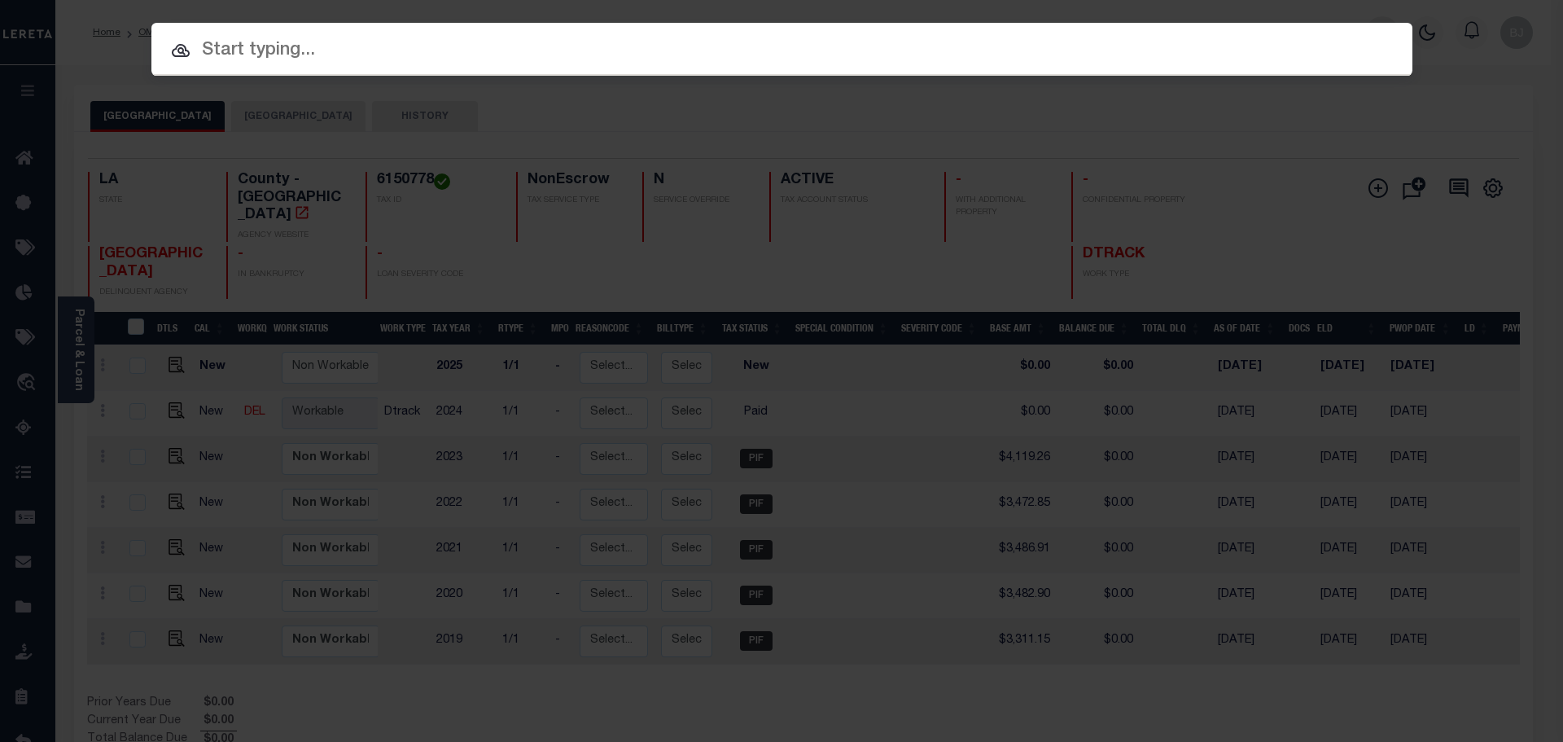
paste input "27011134"
type input "27011134"
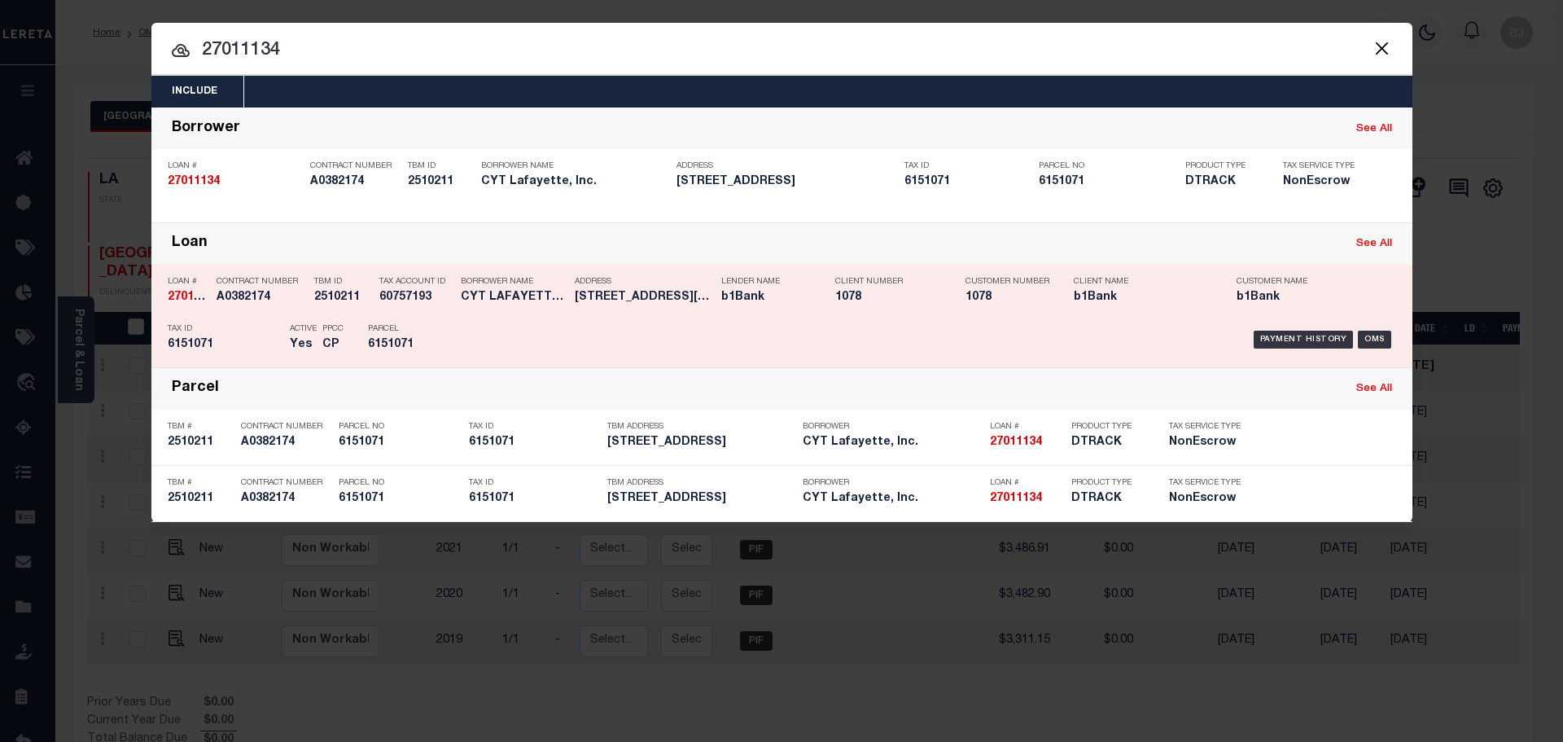
click at [400, 315] on div "Tax Account ID 60757193" at bounding box center [415, 292] width 73 height 47
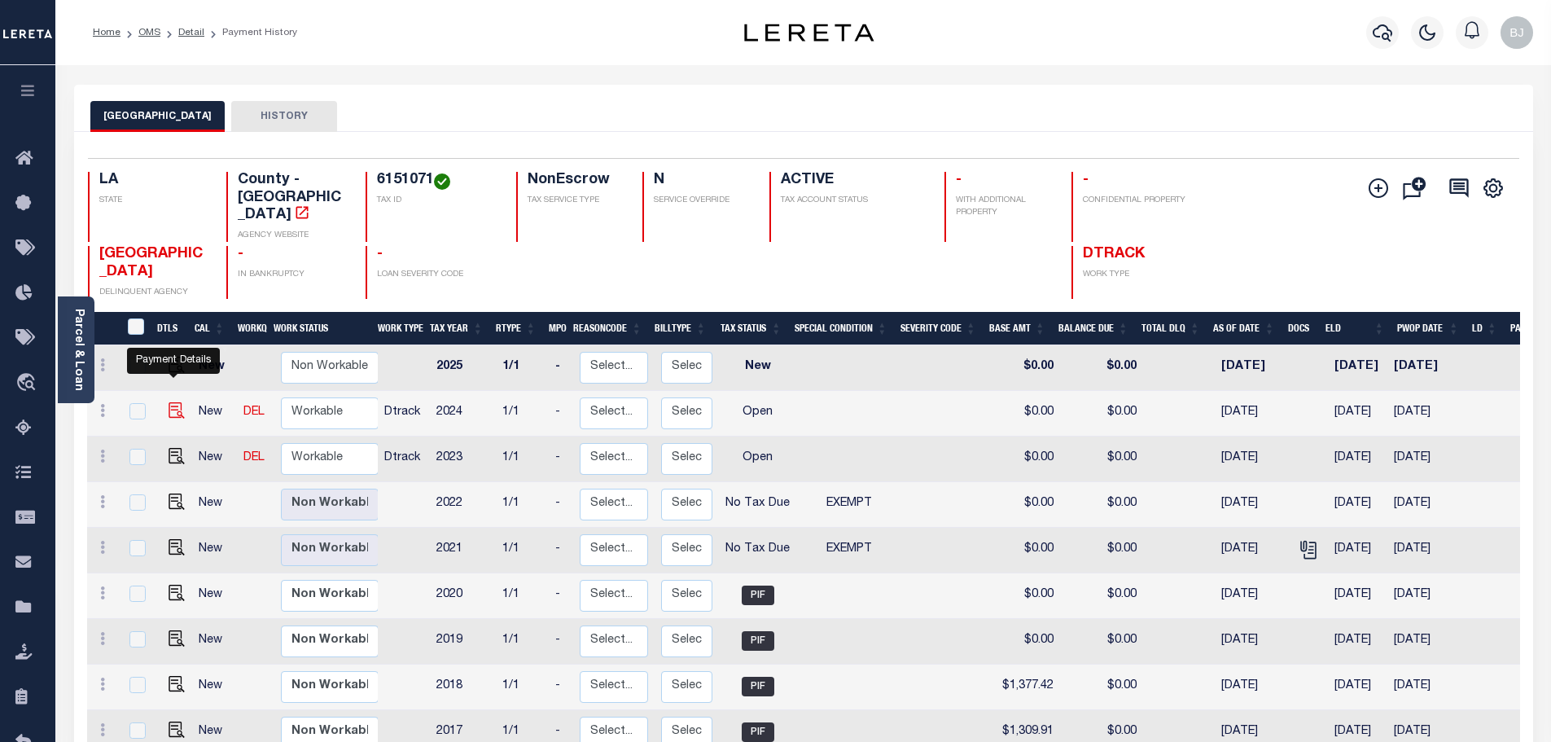
click at [169, 402] on img "" at bounding box center [177, 410] width 16 height 16
checkbox input "true"
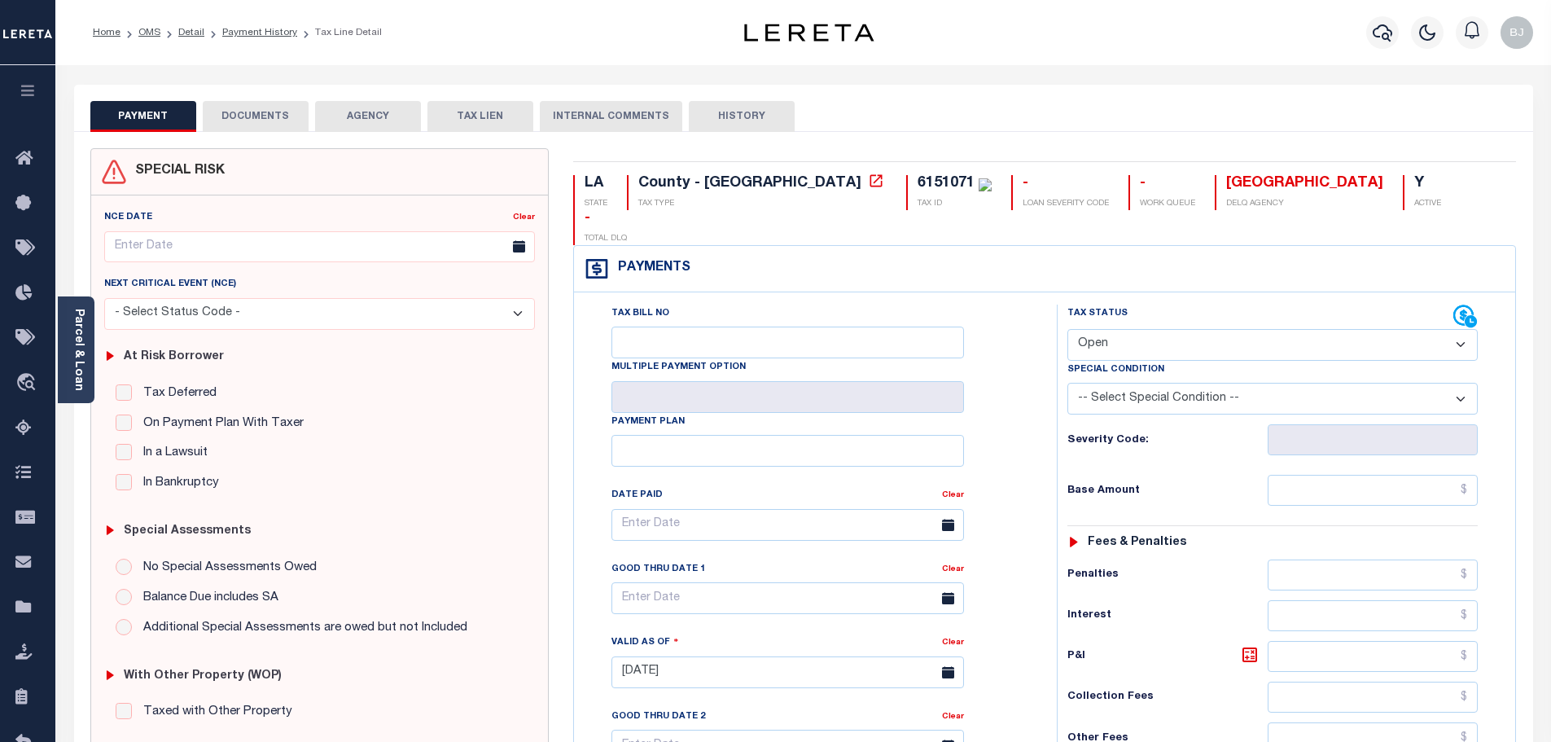
drag, startPoint x: 1259, startPoint y: 295, endPoint x: 1229, endPoint y: 326, distance: 42.6
click at [1259, 329] on select "- Select Status Code - Open Due/Unpaid Paid Incomplete No Tax Due Internal Refu…" at bounding box center [1272, 345] width 410 height 32
select select "PYD"
click at [1067, 329] on select "- Select Status Code - Open Due/Unpaid Paid Incomplete No Tax Due Internal Refu…" at bounding box center [1272, 345] width 410 height 32
type input "[DATE]"
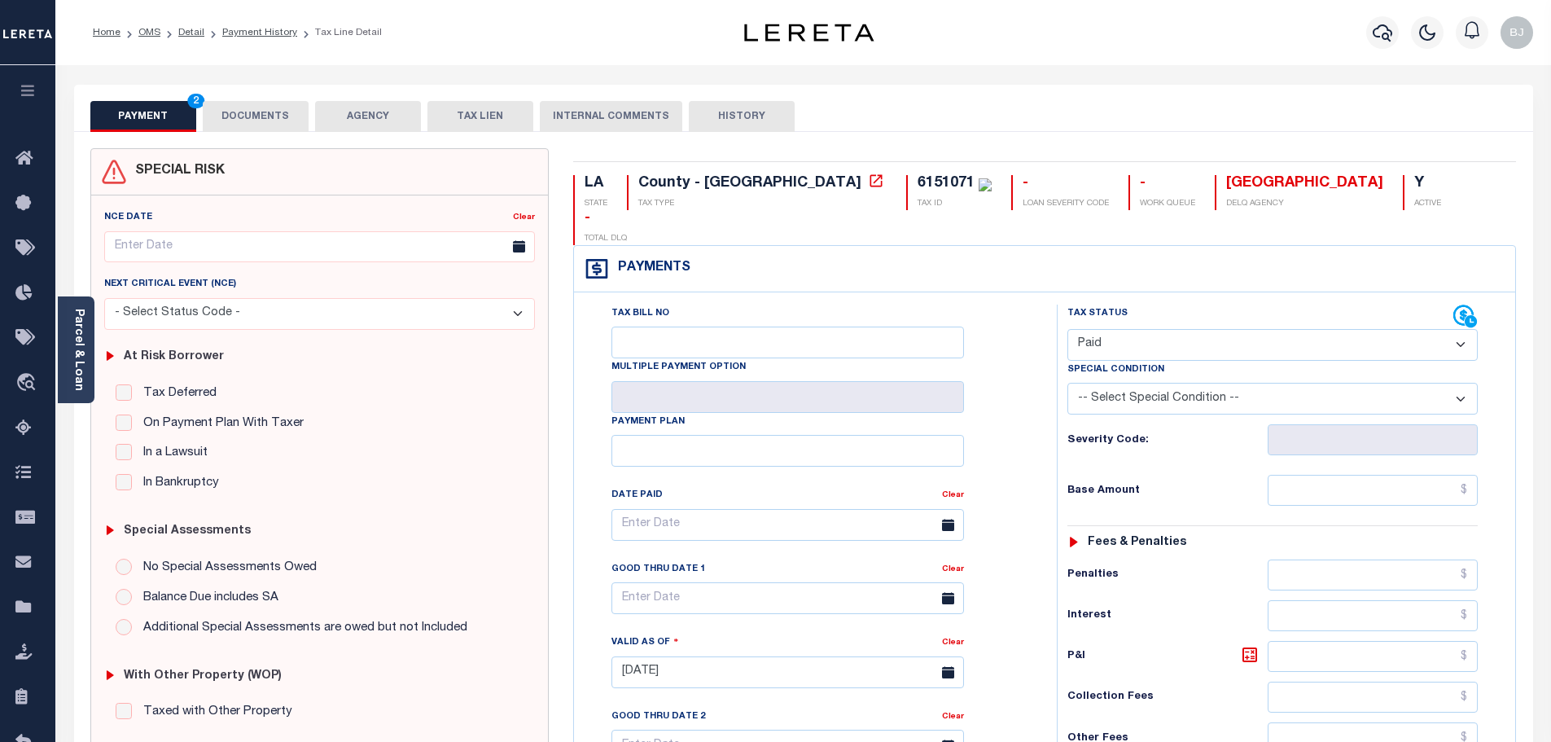
scroll to position [326, 0]
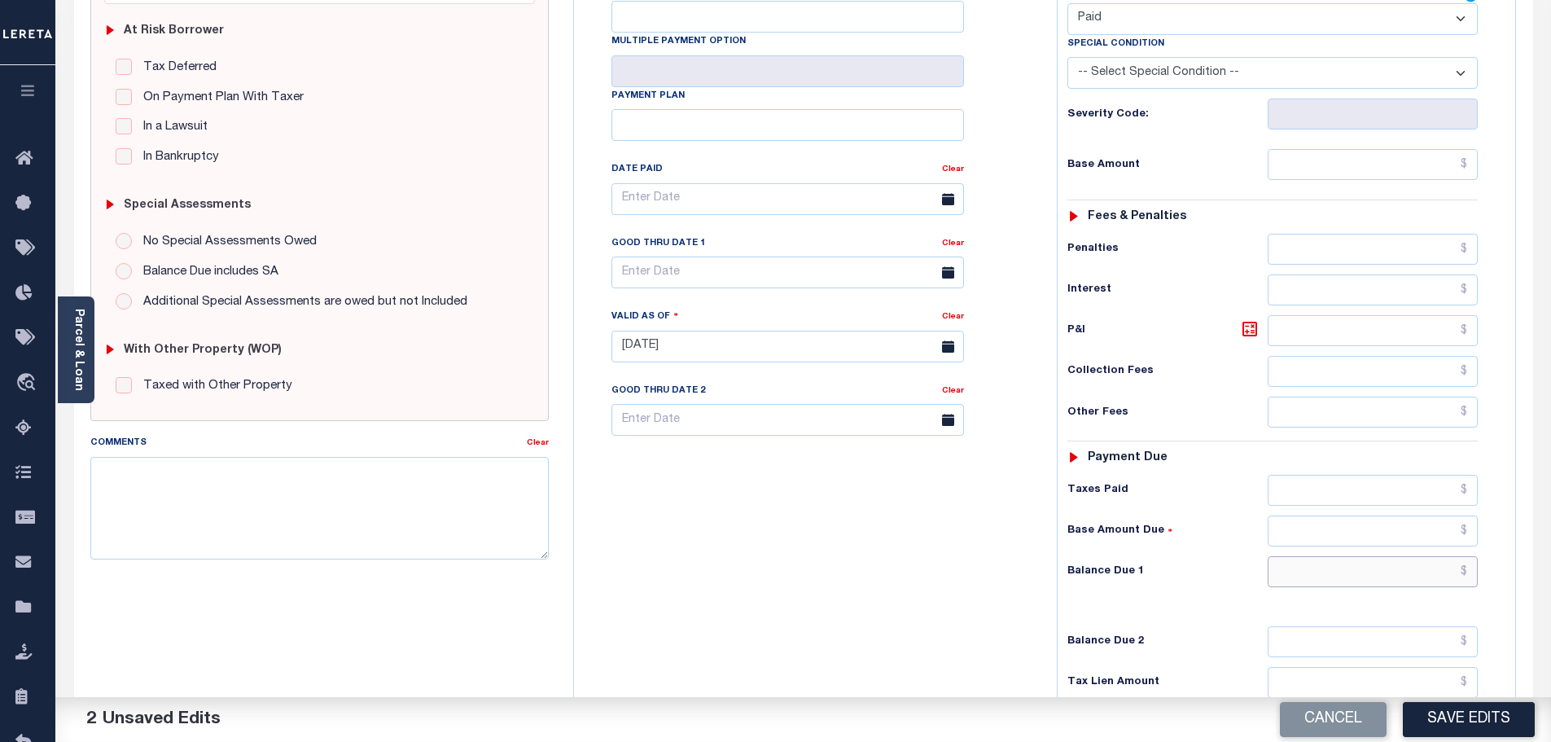
click at [1414, 556] on input "text" at bounding box center [1372, 571] width 211 height 31
type input "$0.00"
click at [446, 546] on textarea "Comments" at bounding box center [319, 508] width 459 height 103
paste textarea "Marked paid per file from tax office -bj"
type textarea "Marked paid per file from tax office -bj"
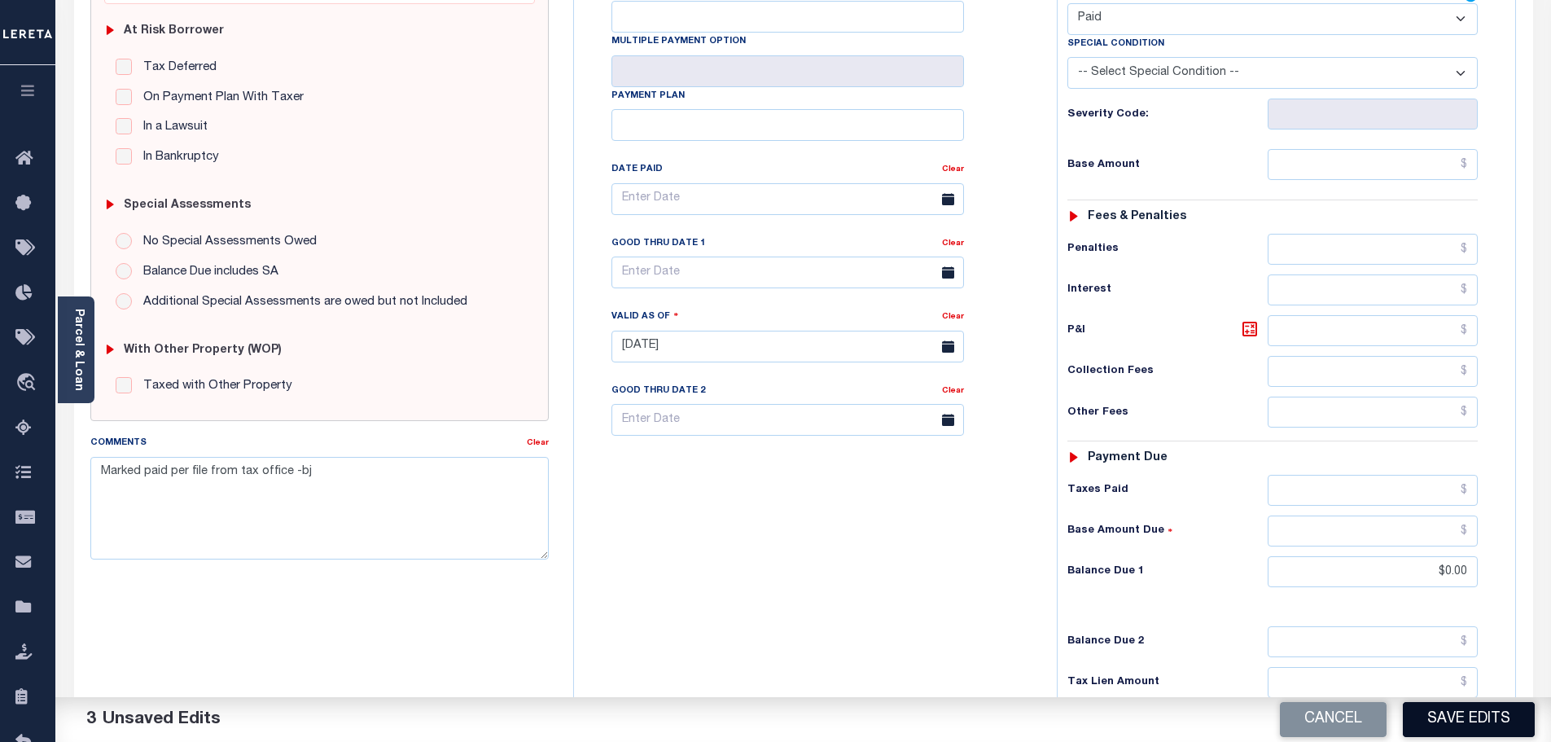
click at [1429, 712] on button "Save Edits" at bounding box center [1469, 719] width 132 height 35
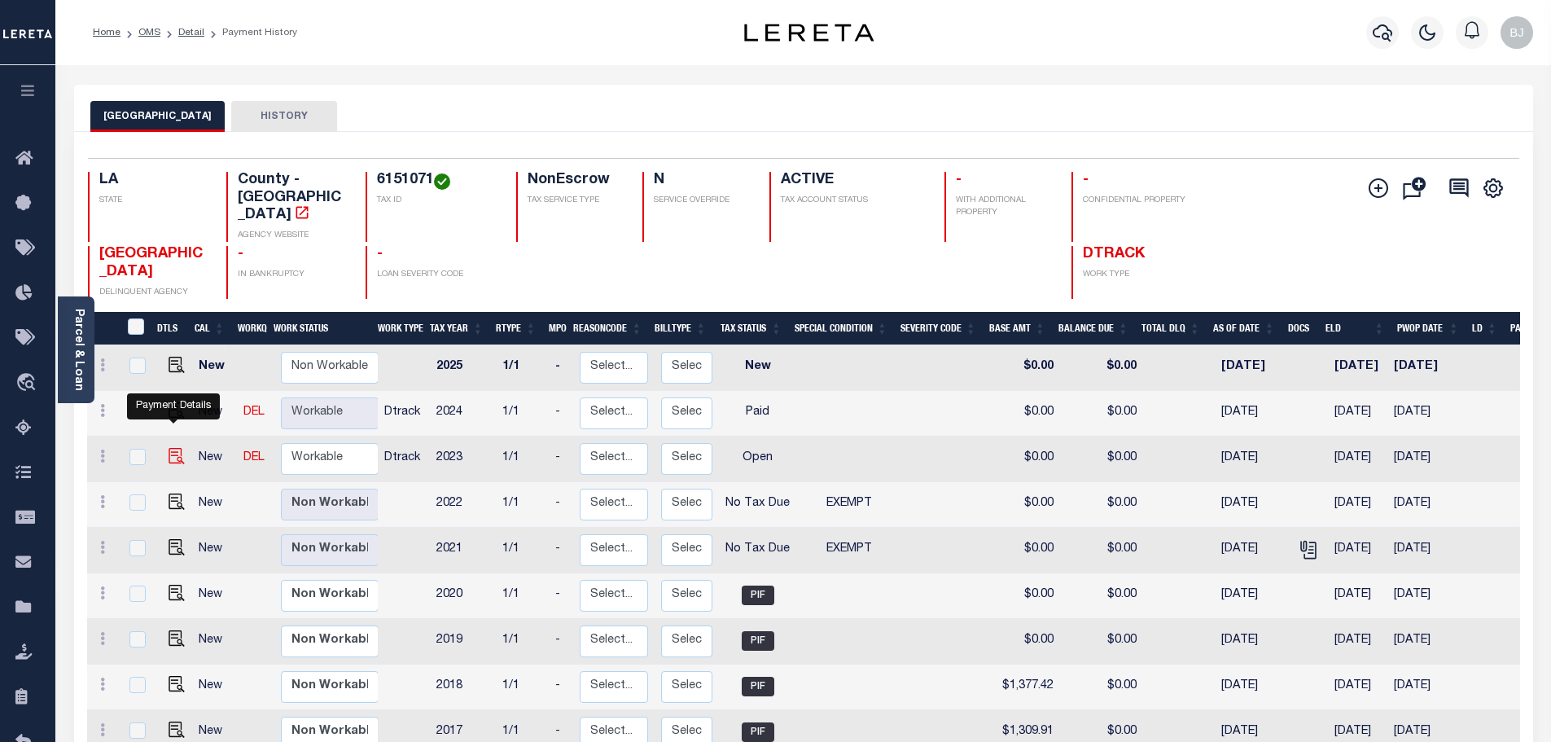
click at [174, 448] on img "" at bounding box center [177, 456] width 16 height 16
checkbox input "true"
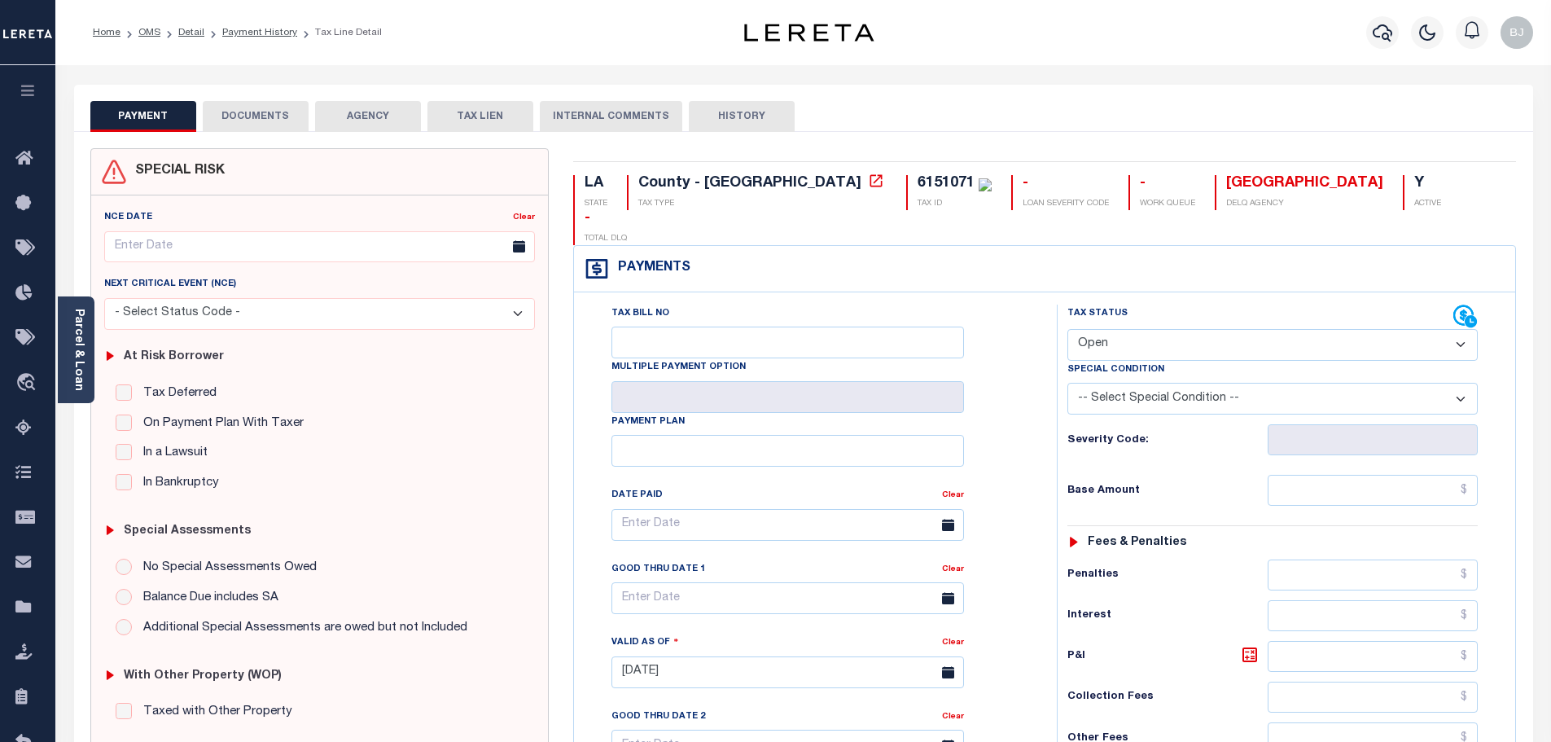
drag, startPoint x: 1269, startPoint y: 306, endPoint x: 1263, endPoint y: 318, distance: 13.8
click at [1269, 329] on select "- Select Status Code - Open Due/Unpaid Paid Incomplete No Tax Due Internal Refu…" at bounding box center [1272, 345] width 410 height 32
select select "PYD"
click at [1067, 329] on select "- Select Status Code - Open Due/Unpaid Paid Incomplete No Tax Due Internal Refu…" at bounding box center [1272, 345] width 410 height 32
type input "[DATE]"
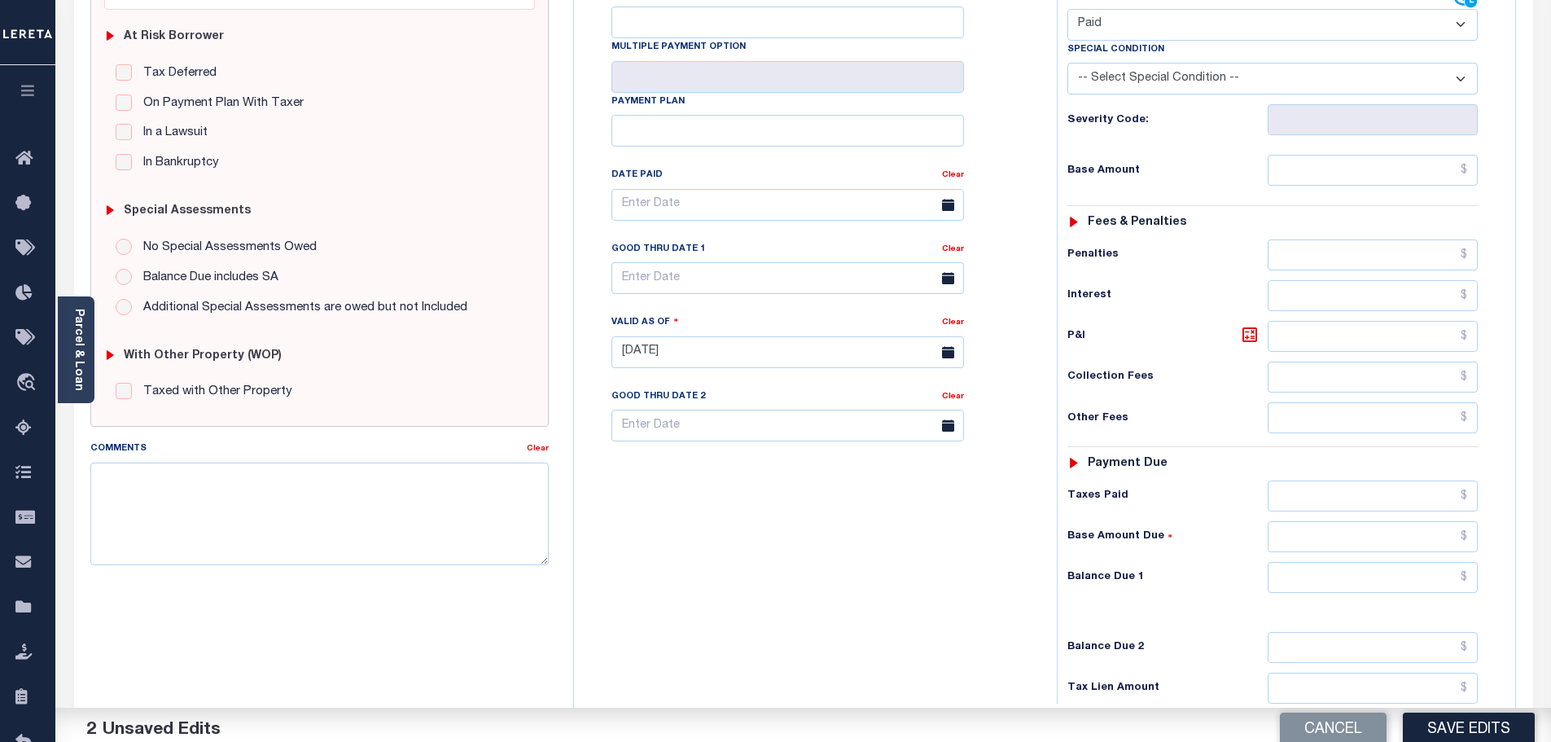
scroll to position [326, 0]
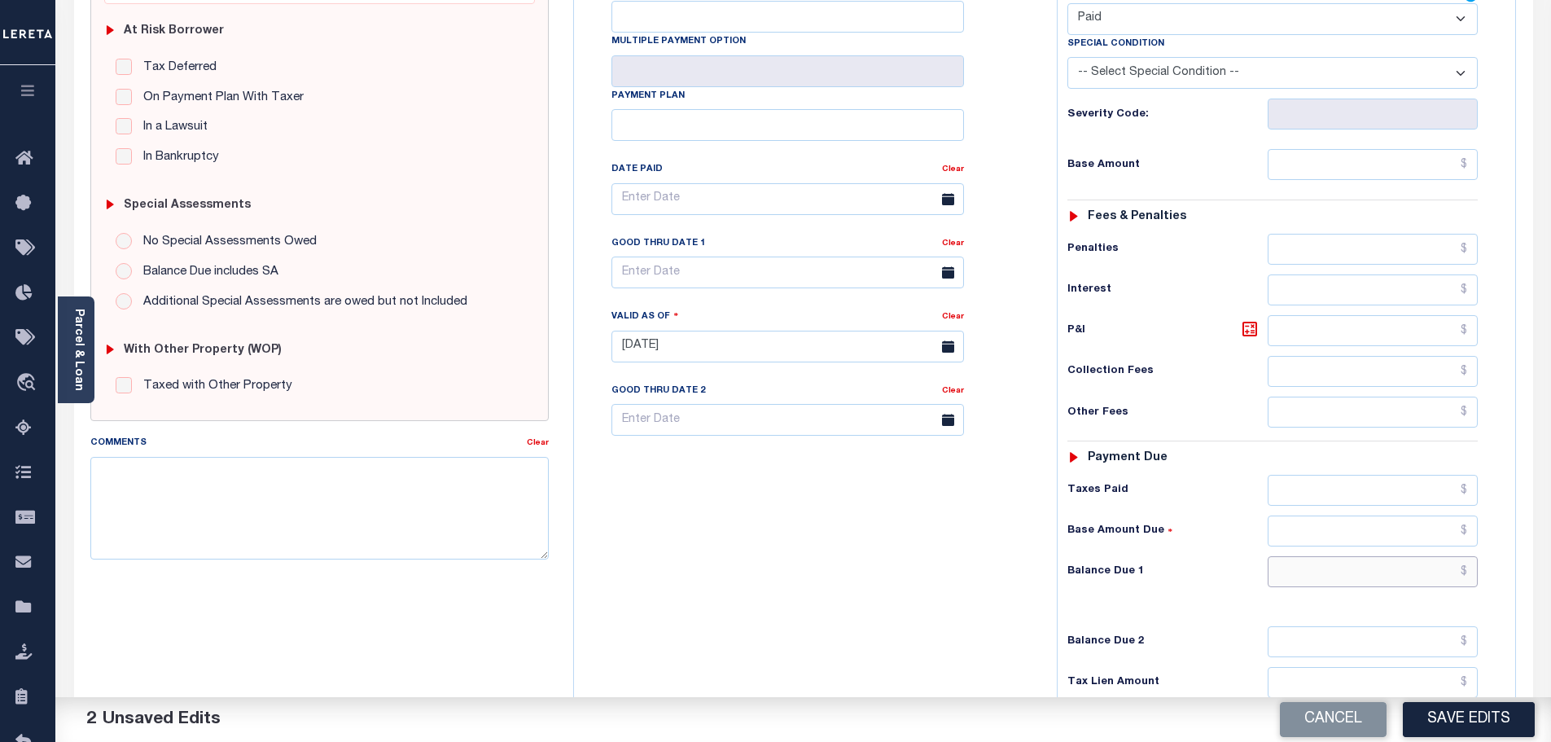
click at [1349, 556] on input "text" at bounding box center [1372, 571] width 211 height 31
type input "$0.00"
click at [440, 533] on textarea "Comments" at bounding box center [319, 508] width 459 height 103
paste textarea "Marked paid per file from tax office -bj"
type textarea "Marked paid per file from tax office -bj"
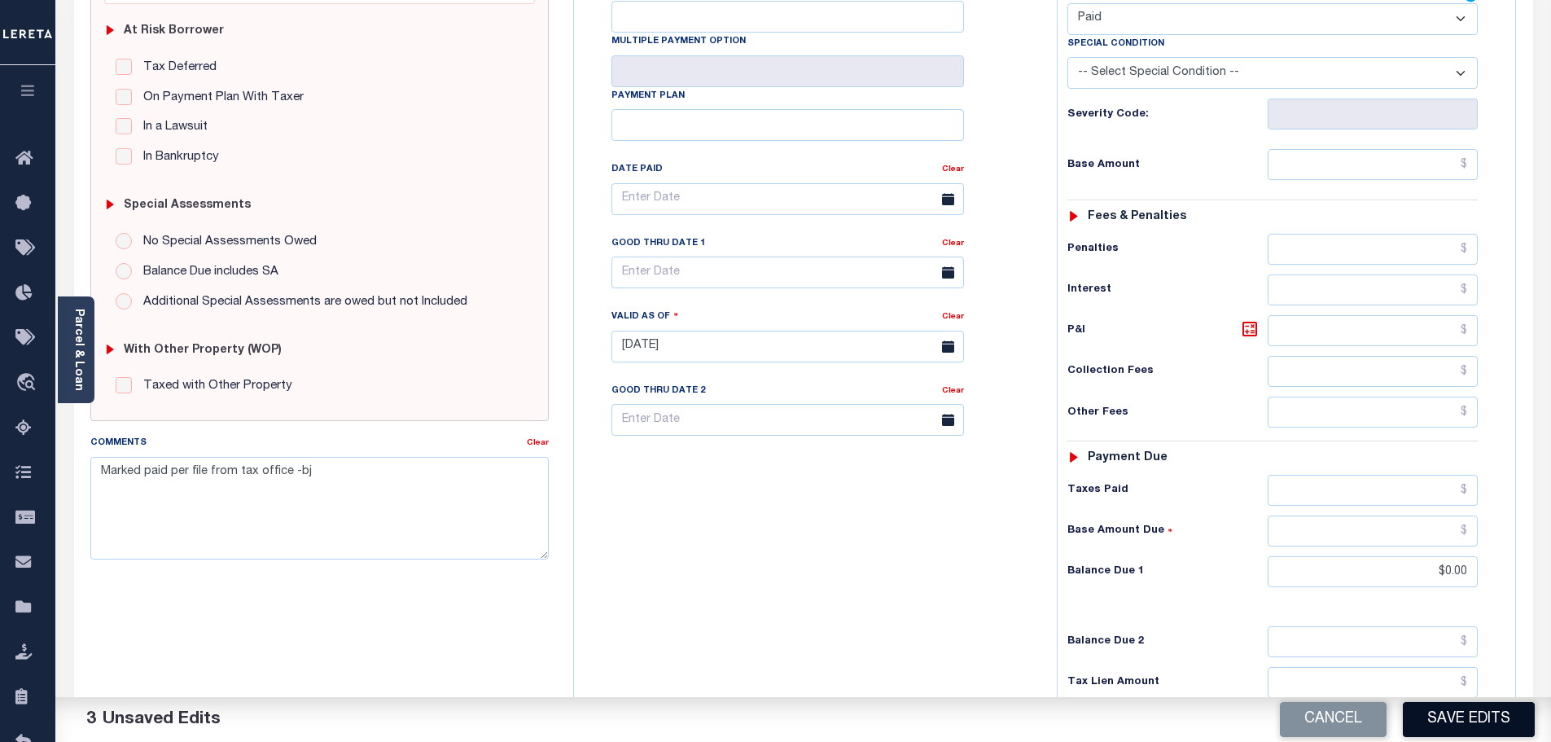
click at [1429, 731] on button "Save Edits" at bounding box center [1469, 719] width 132 height 35
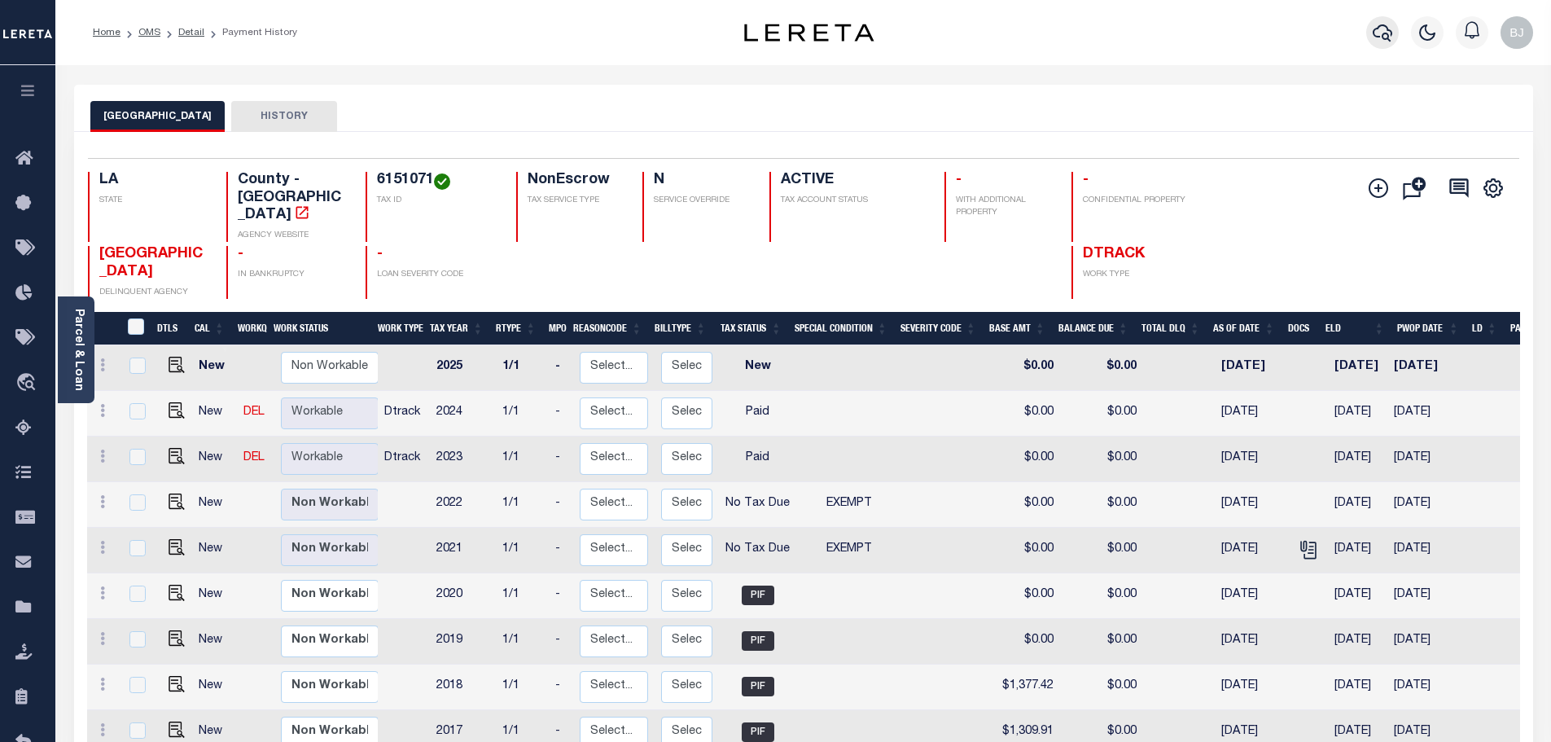
click at [1373, 38] on icon "button" at bounding box center [1382, 33] width 20 height 20
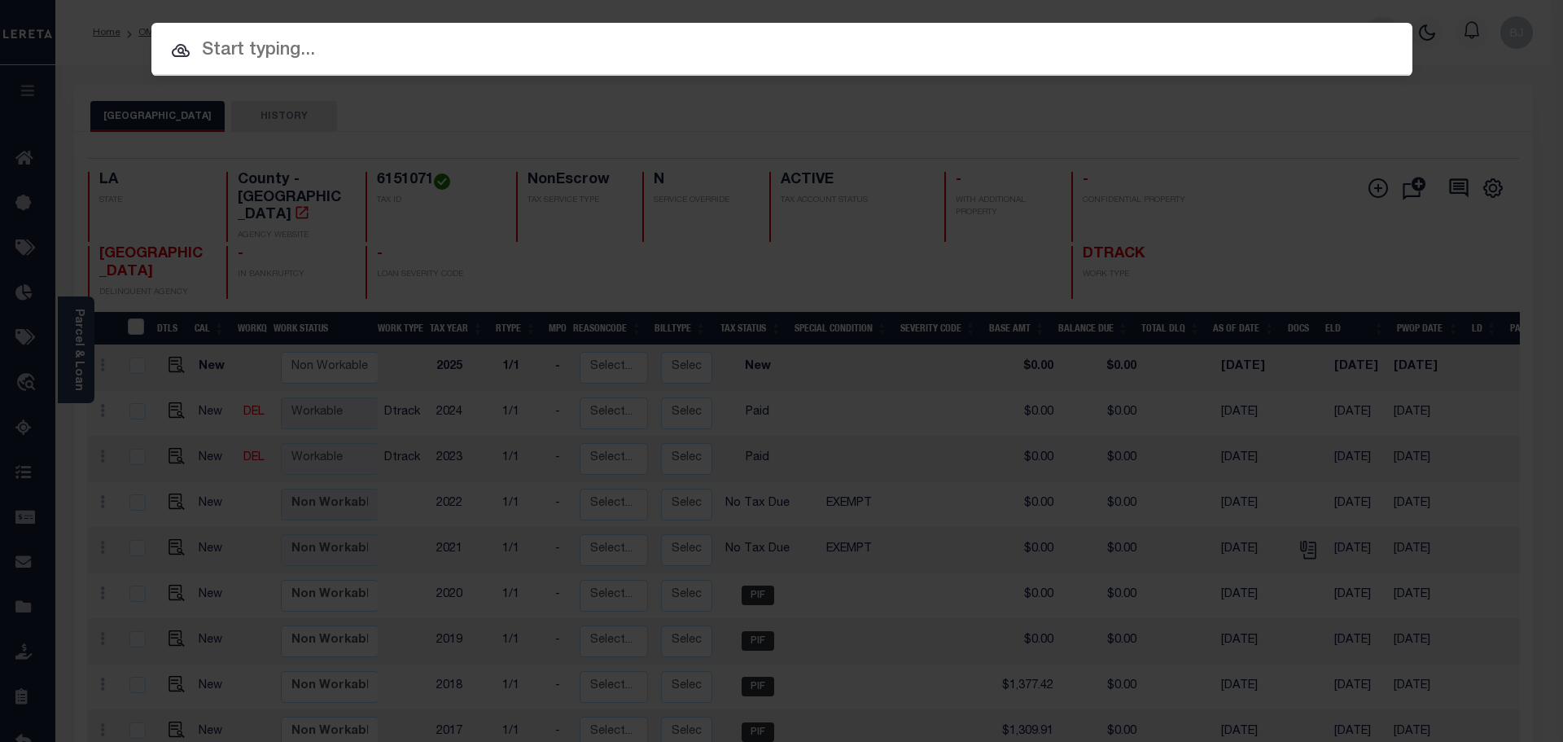
paste input "942100014771"
type input "942100014771"
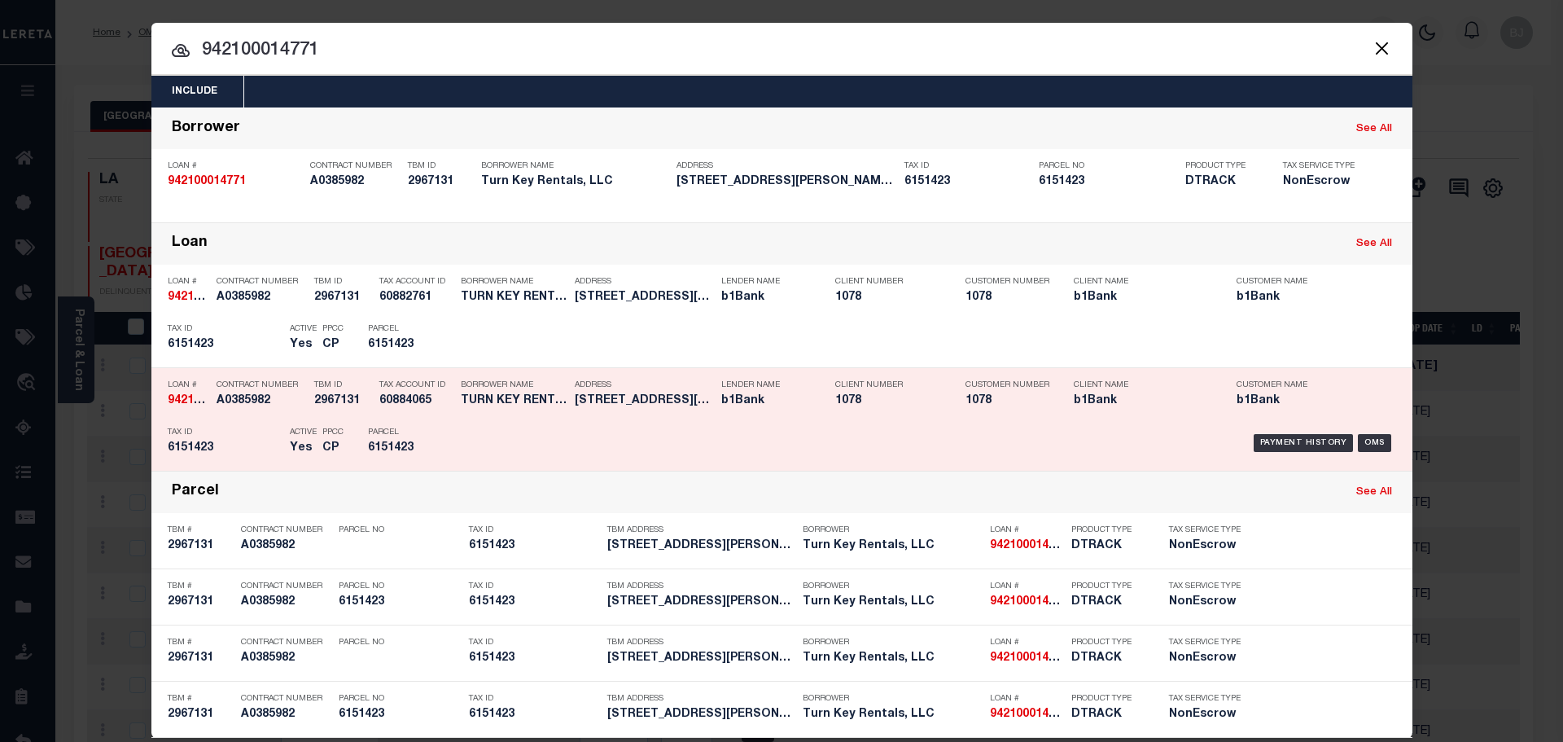
click at [637, 431] on div "Payment History OMS" at bounding box center [931, 442] width 930 height 47
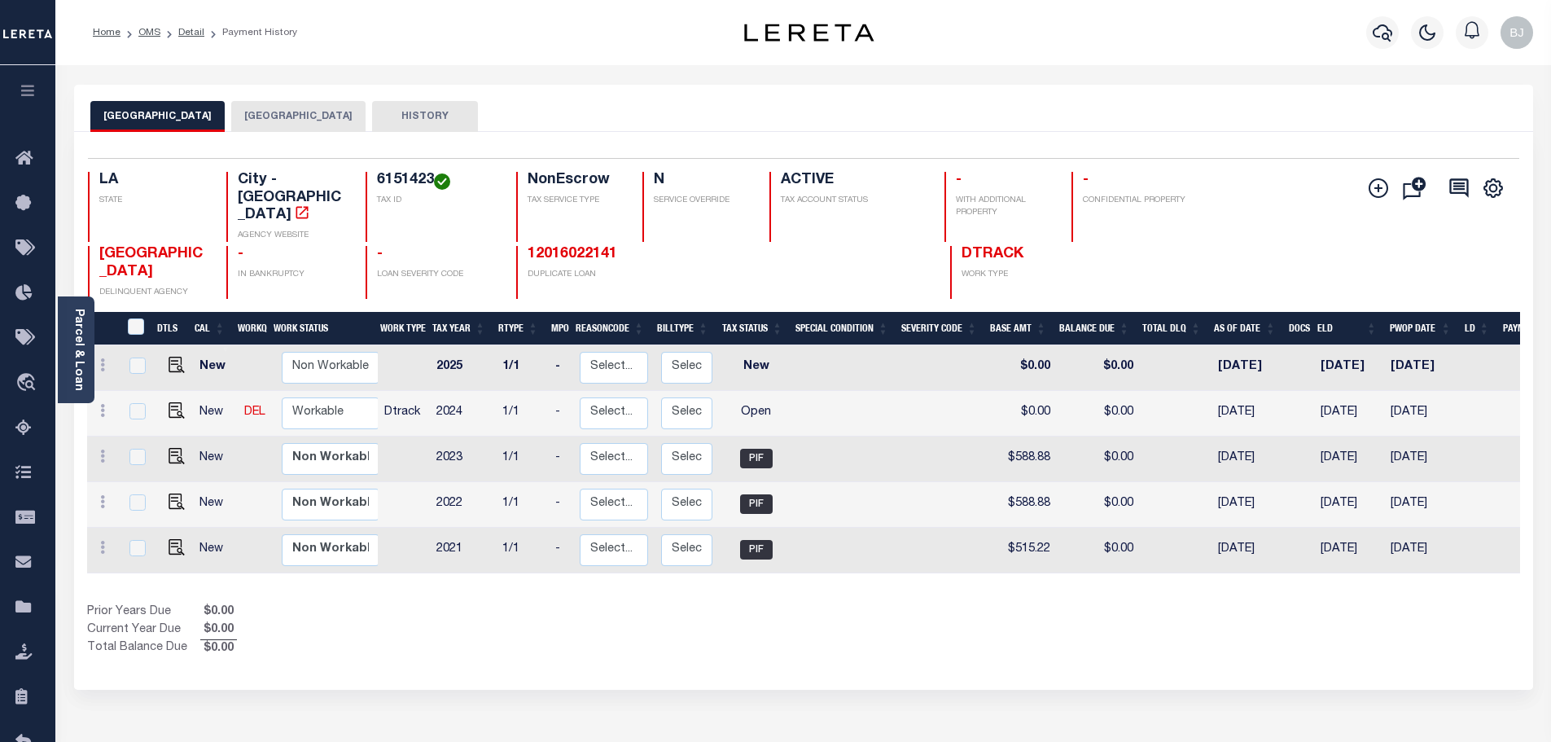
click at [273, 105] on button "[GEOGRAPHIC_DATA]" at bounding box center [298, 116] width 134 height 31
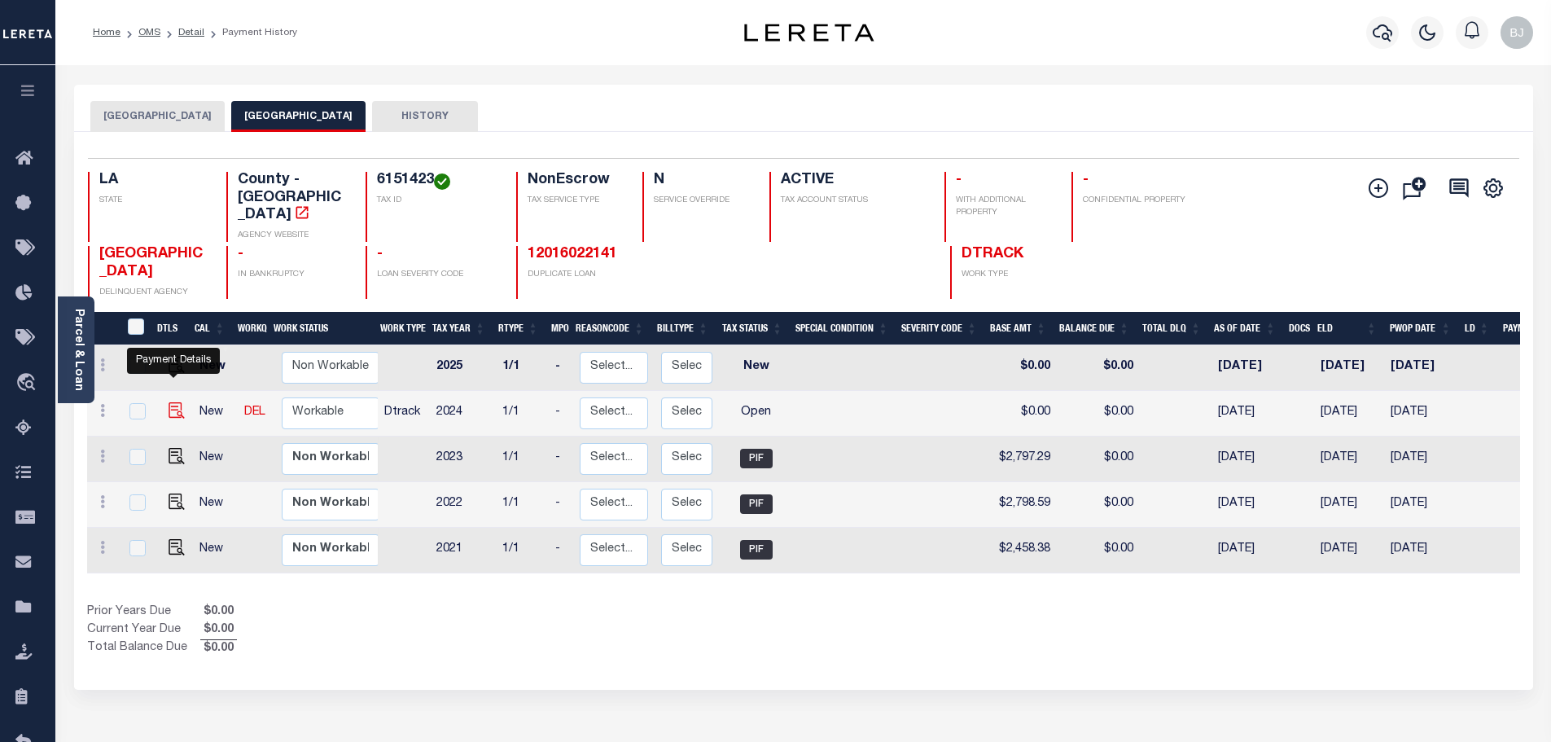
click at [171, 402] on img "" at bounding box center [177, 410] width 16 height 16
checkbox input "true"
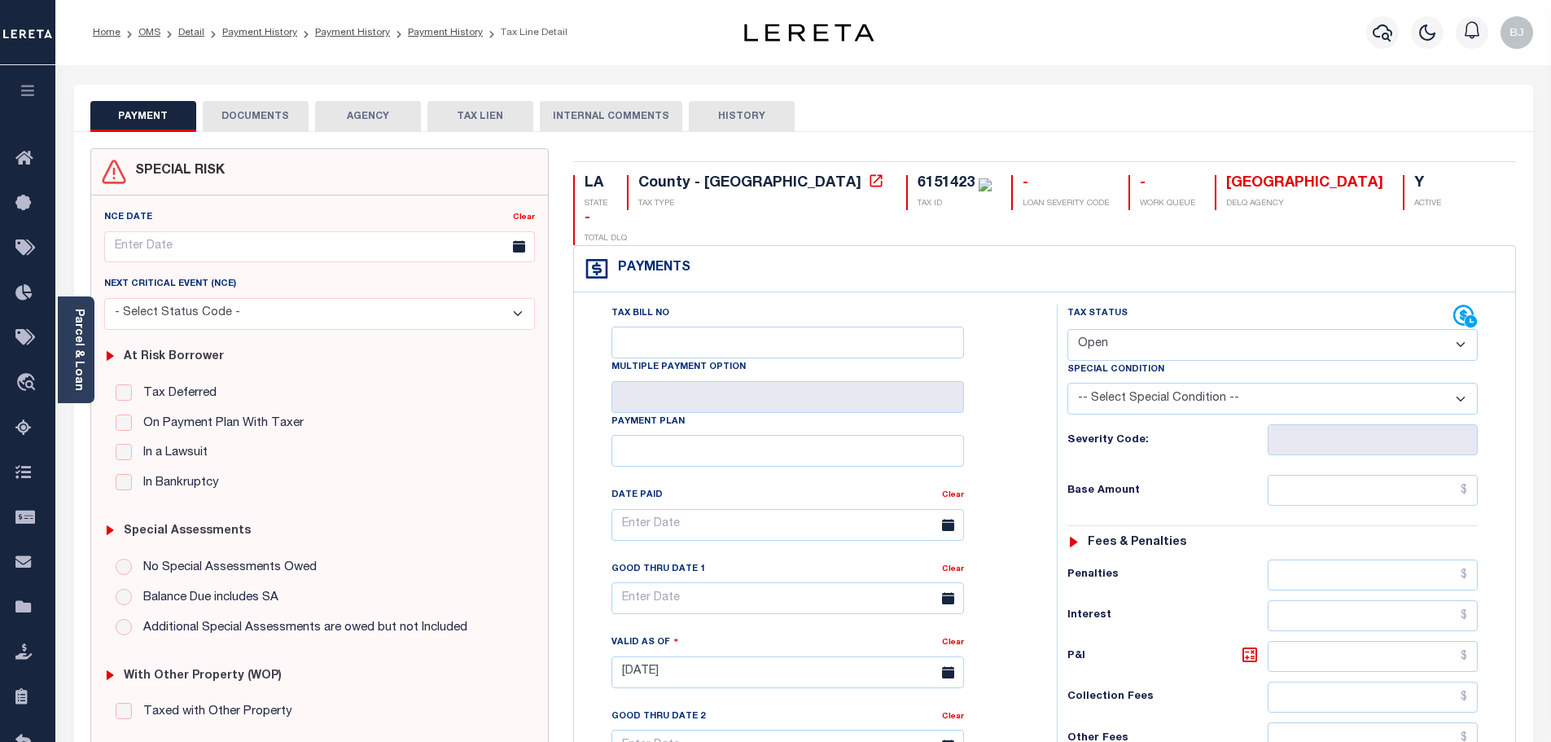
click at [1149, 329] on select "- Select Status Code - Open Due/Unpaid Paid Incomplete No Tax Due Internal Refu…" at bounding box center [1272, 345] width 410 height 32
select select "PYD"
click at [1067, 329] on select "- Select Status Code - Open Due/Unpaid Paid Incomplete No Tax Due Internal Refu…" at bounding box center [1272, 345] width 410 height 32
type input "[DATE]"
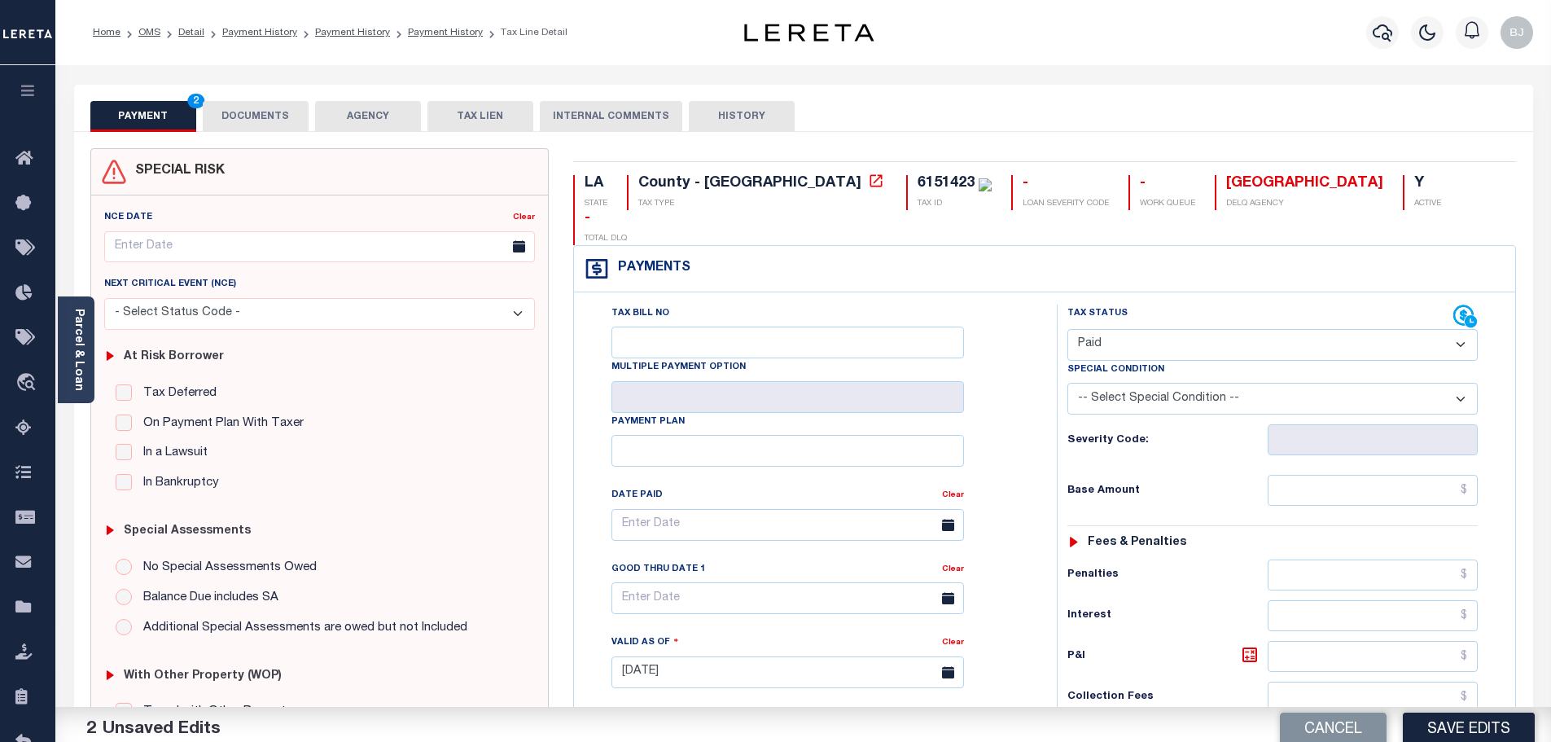
scroll to position [407, 0]
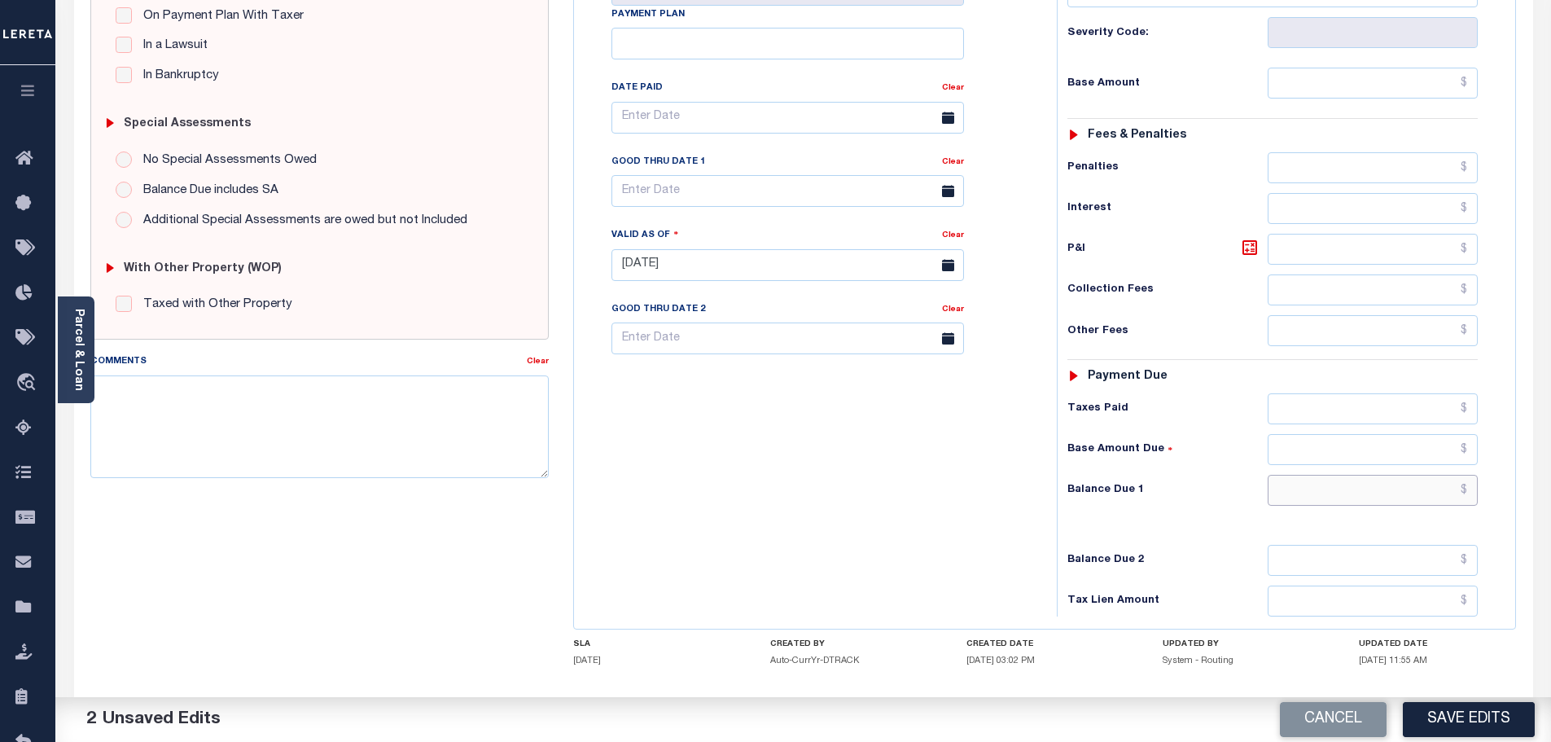
click at [1367, 475] on input "text" at bounding box center [1372, 490] width 211 height 31
type input "$0.00"
click at [358, 395] on textarea "Comments" at bounding box center [319, 426] width 459 height 103
paste textarea "Marked paid per file from tax office -bj"
type textarea "Marked paid per file from tax office -bj"
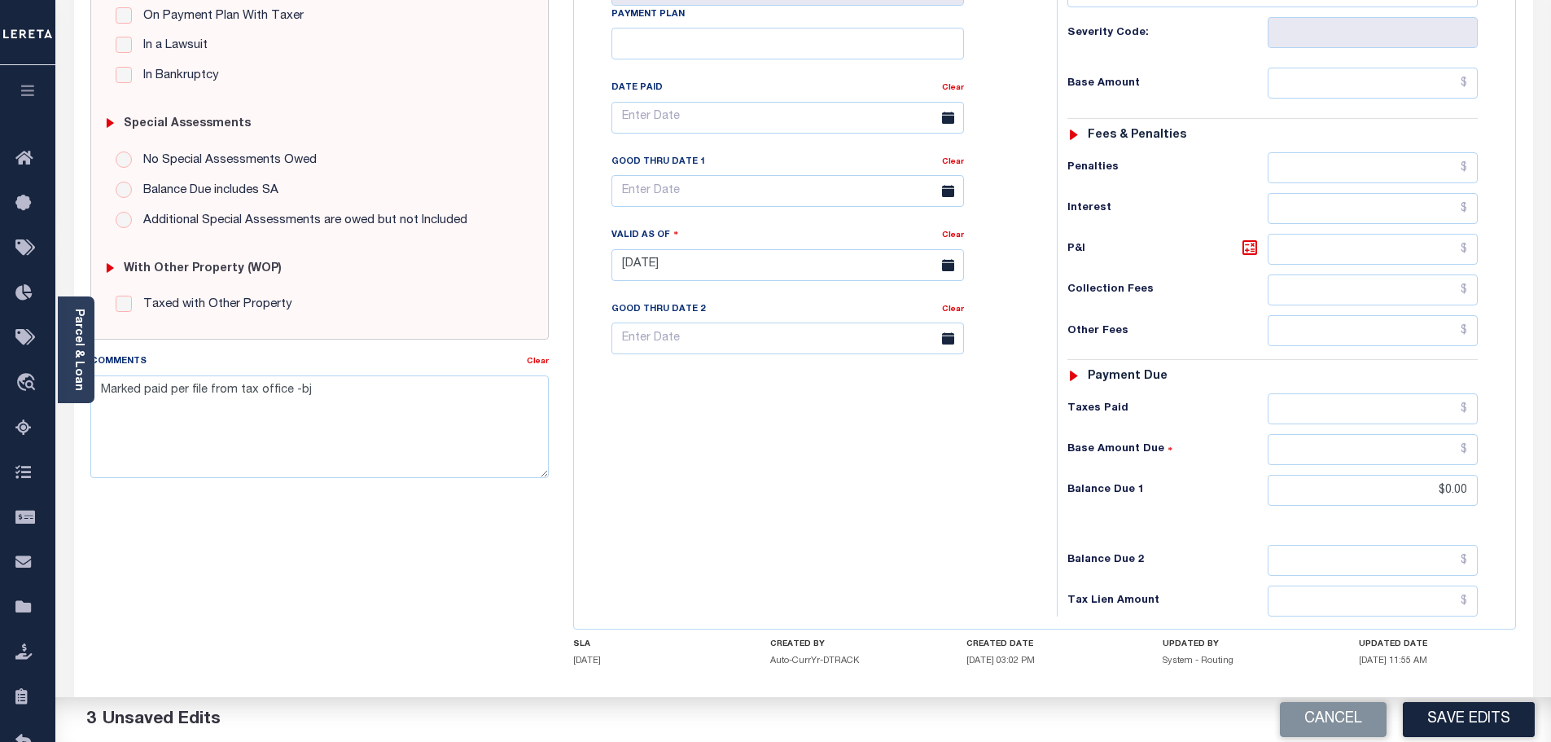
click at [1494, 714] on button "Save Edits" at bounding box center [1469, 719] width 132 height 35
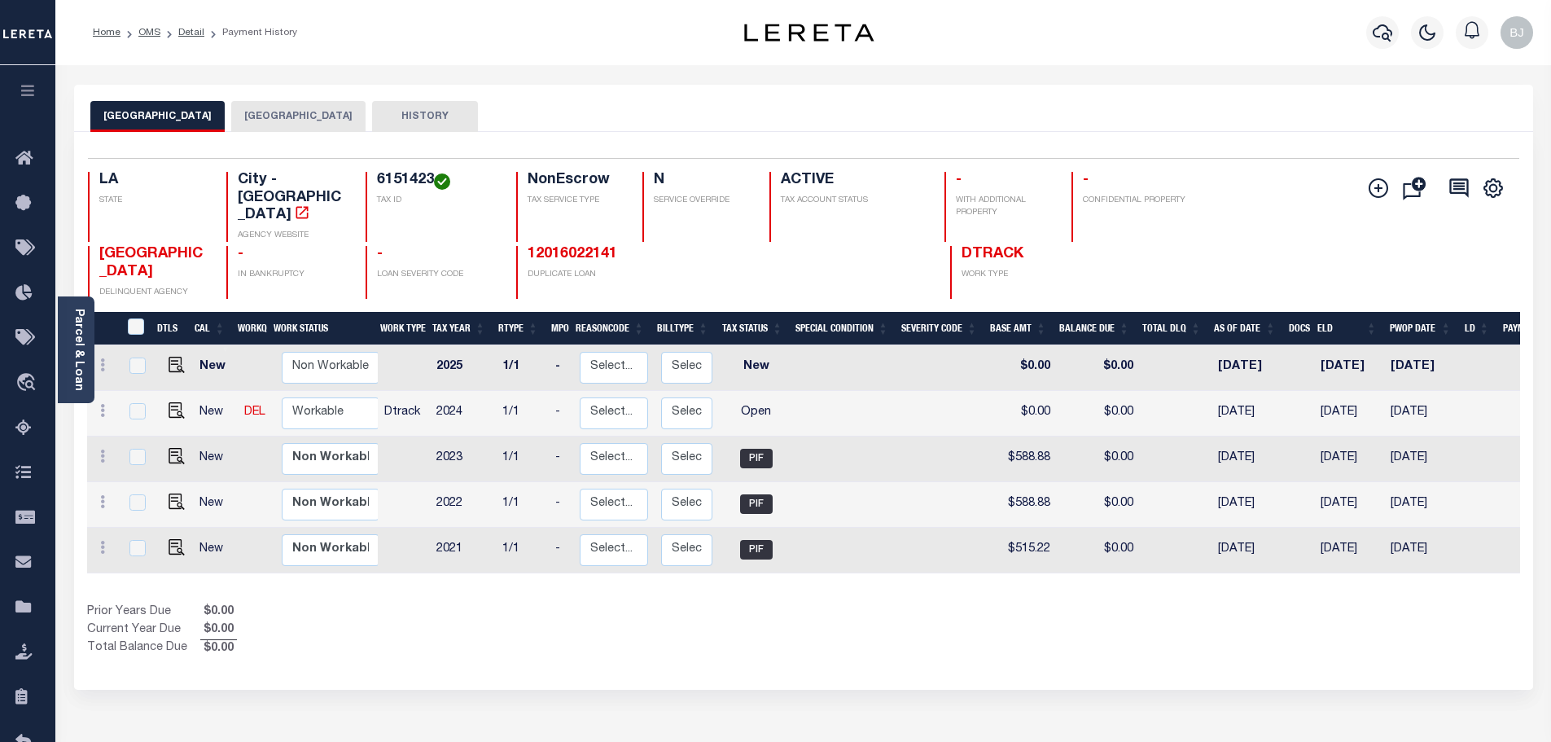
click at [291, 112] on button "[GEOGRAPHIC_DATA]" at bounding box center [298, 116] width 134 height 31
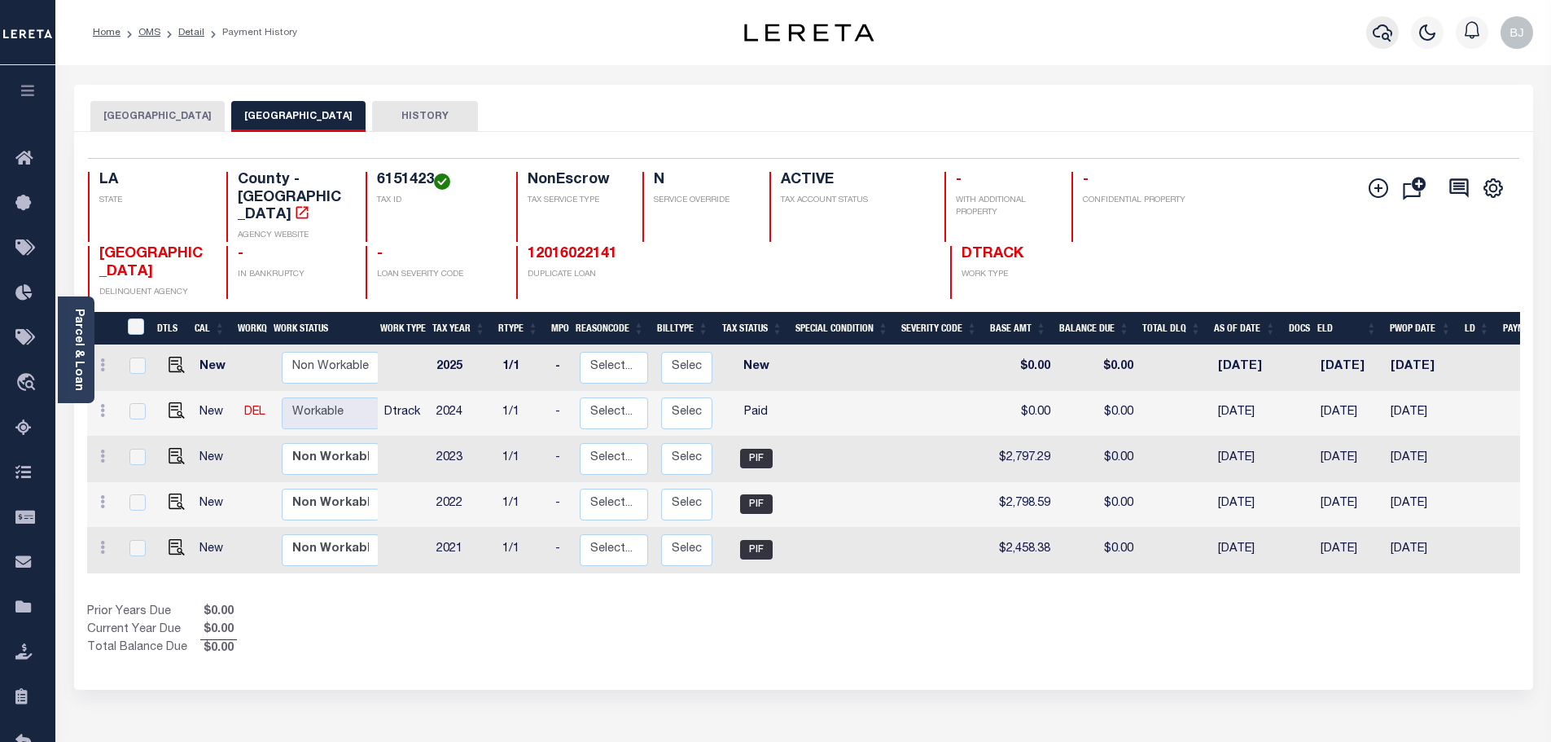
click at [1375, 30] on icon "button" at bounding box center [1382, 32] width 20 height 17
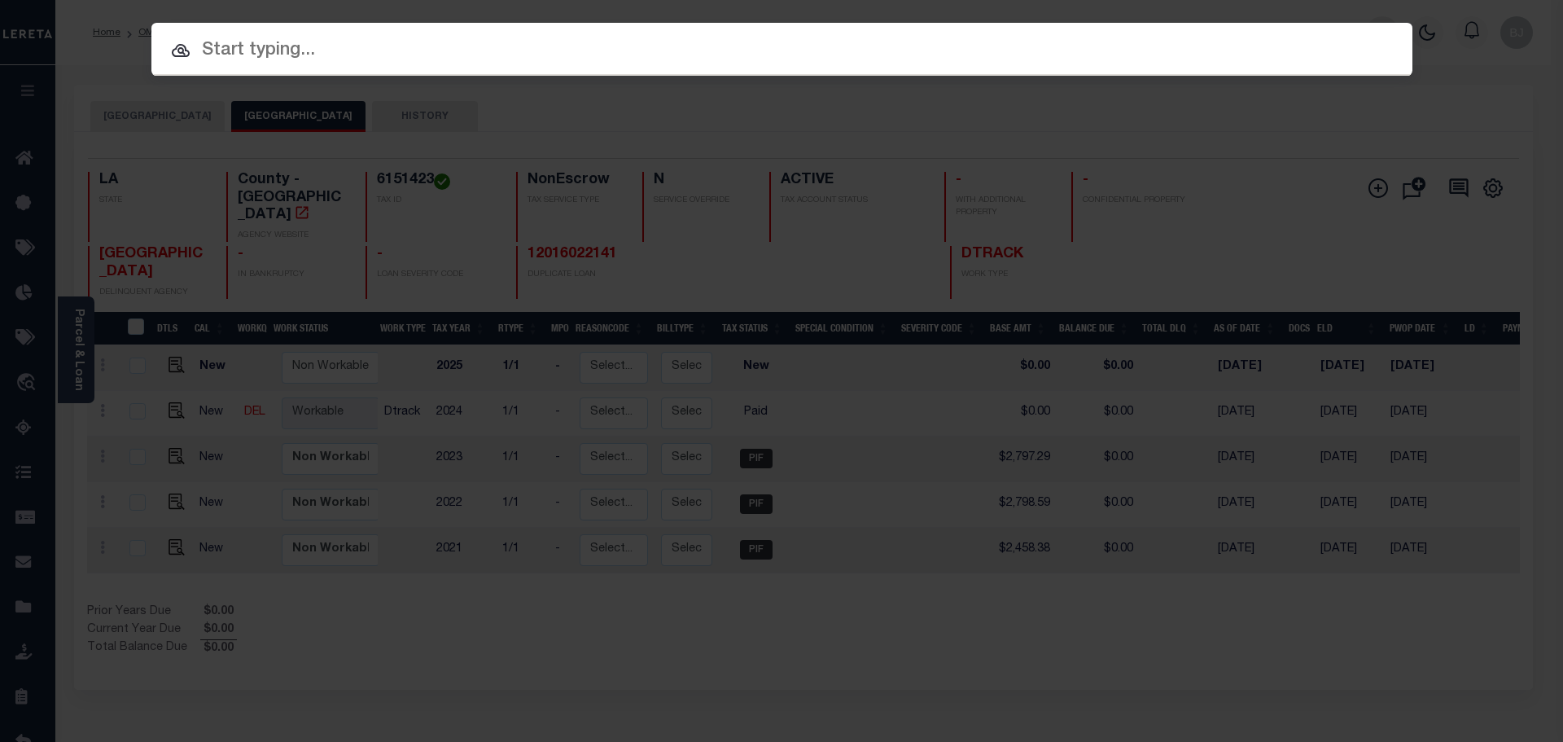
paste input "17198659"
type input "17198659"
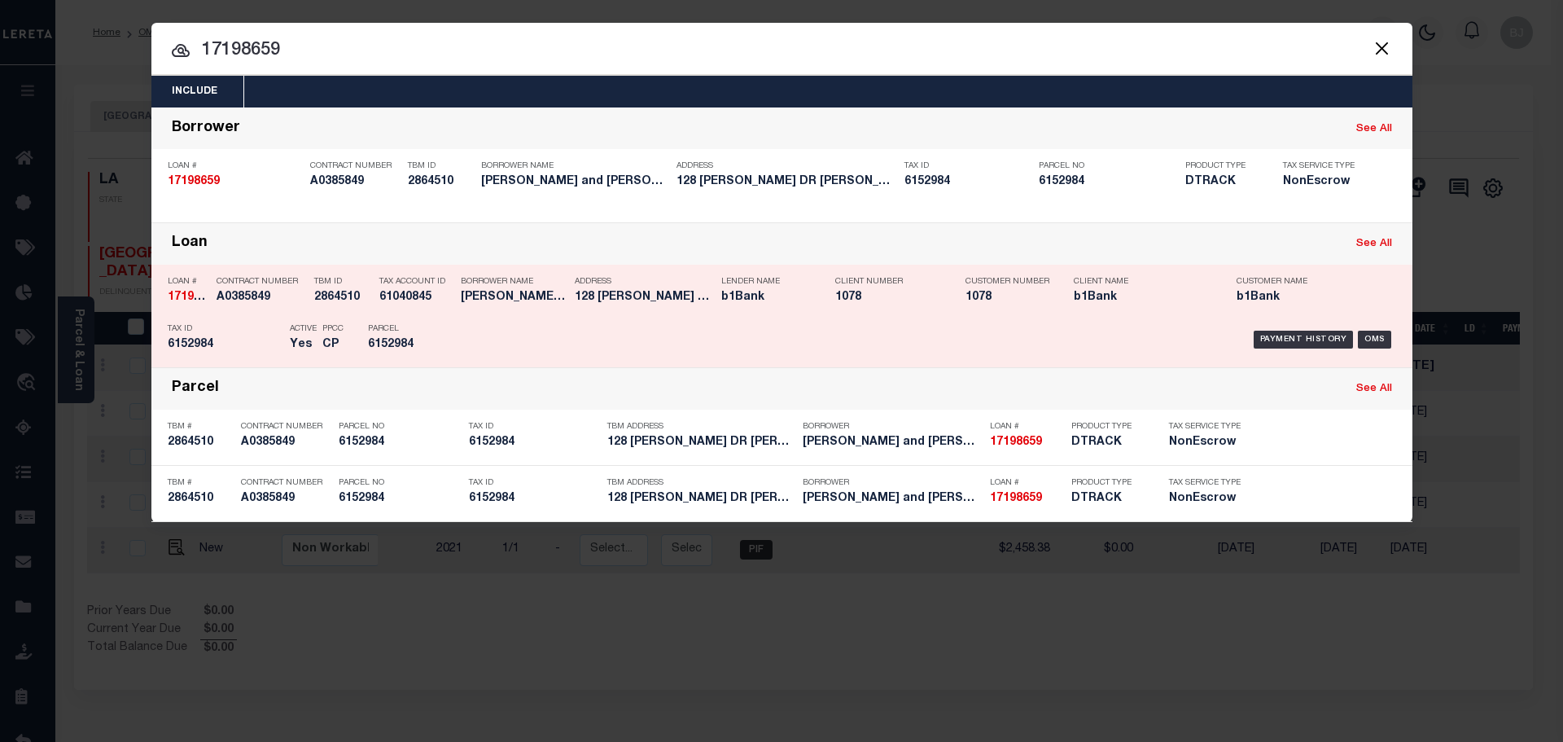
click at [533, 299] on h5 "SIDNEY J HEBERT AND CAROL E FUL..." at bounding box center [514, 298] width 106 height 14
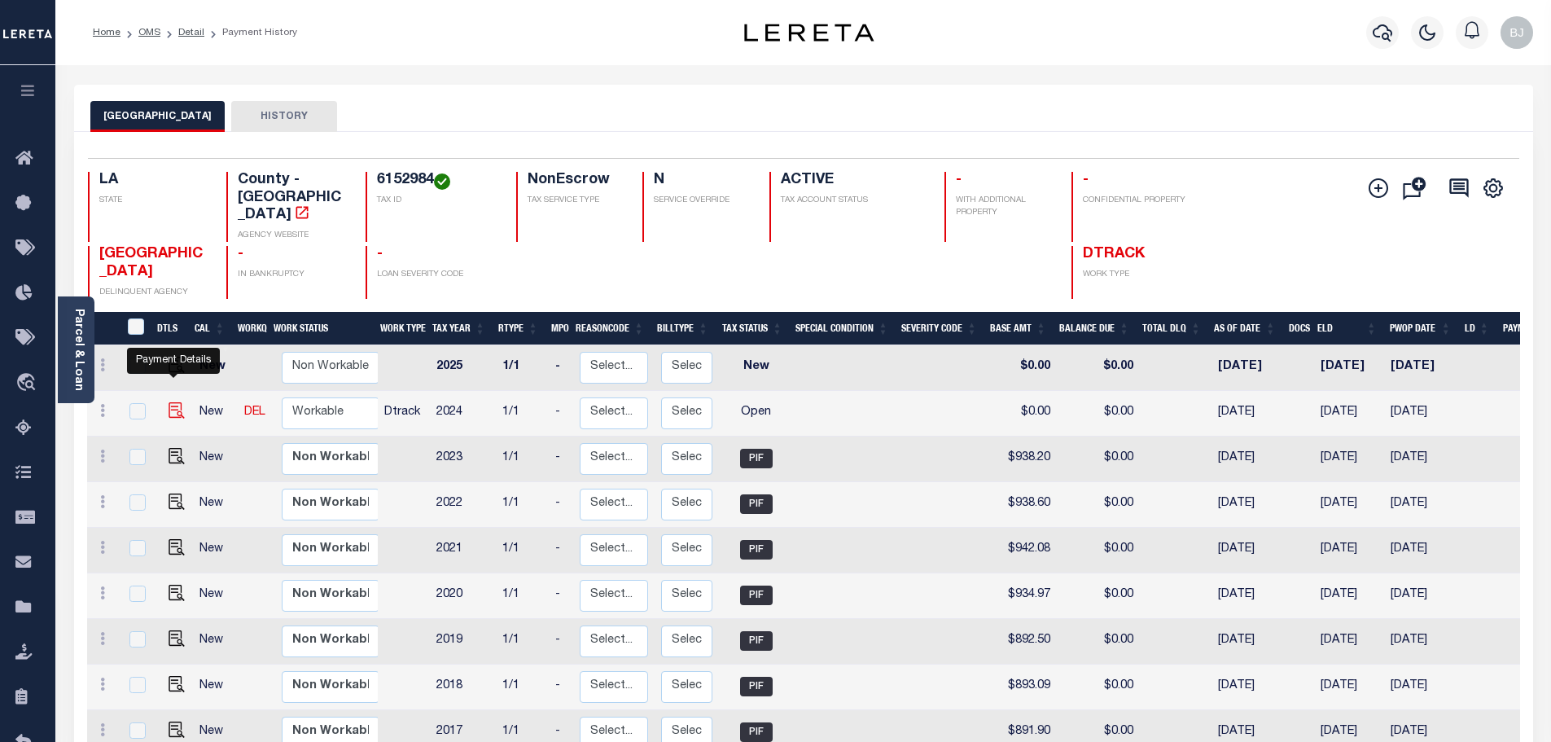
click at [177, 402] on img "" at bounding box center [177, 410] width 16 height 16
checkbox input "true"
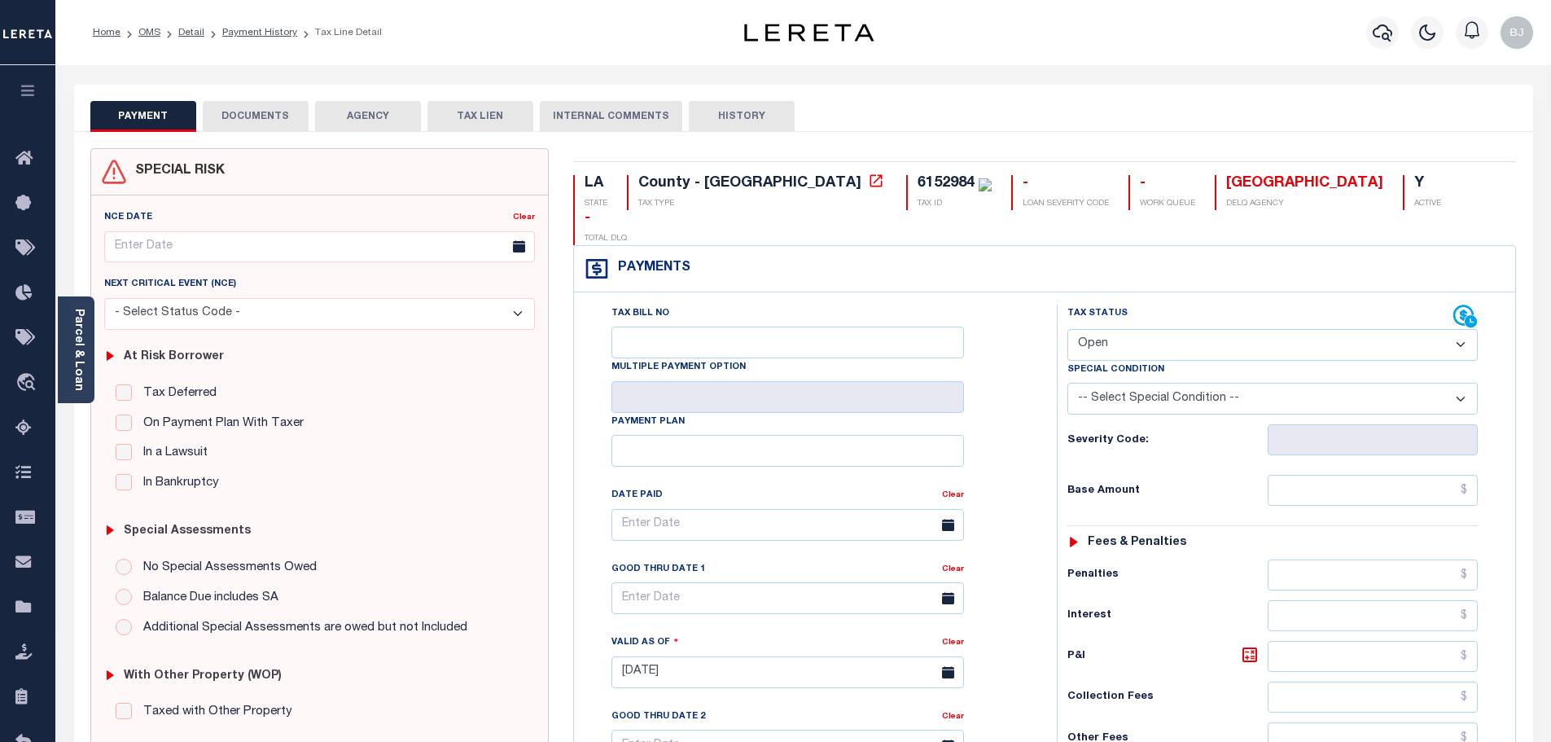
drag, startPoint x: 1156, startPoint y: 318, endPoint x: 1150, endPoint y: 325, distance: 8.7
click at [1156, 329] on select "- Select Status Code - Open Due/Unpaid Paid Incomplete No Tax Due Internal Refu…" at bounding box center [1272, 345] width 410 height 32
select select "PYD"
click at [1067, 329] on select "- Select Status Code - Open Due/Unpaid Paid Incomplete No Tax Due Internal Refu…" at bounding box center [1272, 345] width 410 height 32
type input "[DATE]"
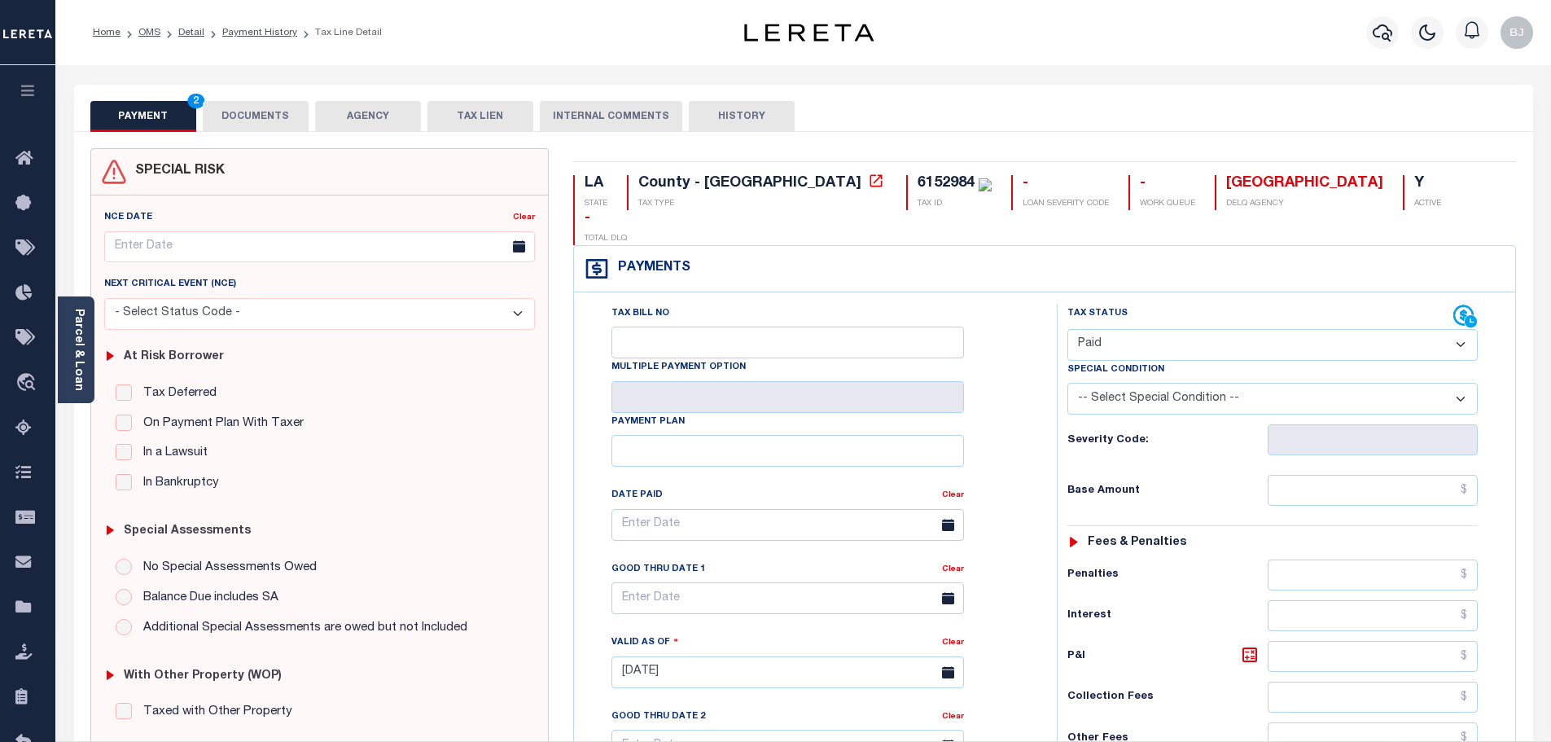
scroll to position [244, 0]
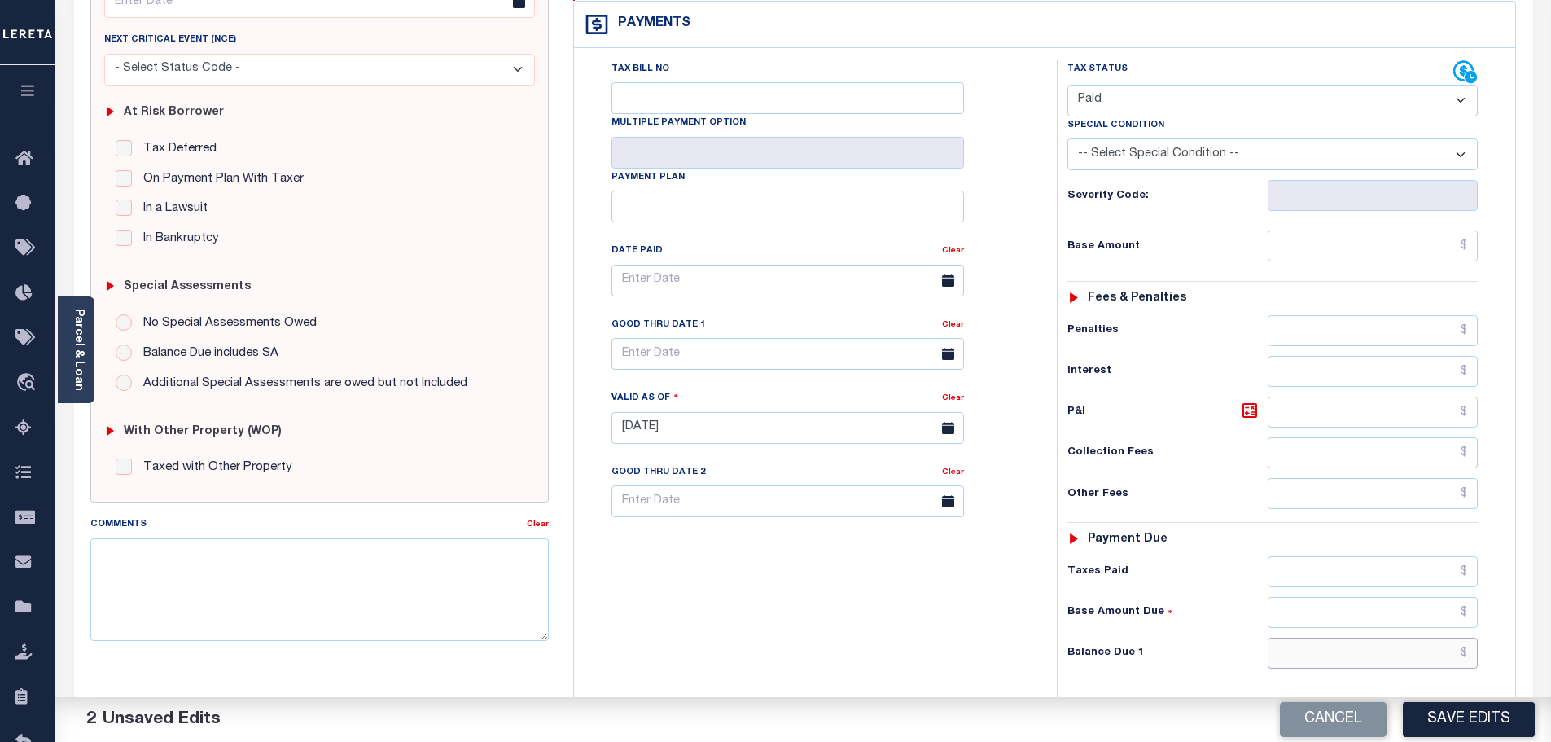
click at [1381, 637] on input "text" at bounding box center [1372, 652] width 211 height 31
type input "$0.00"
click at [250, 593] on textarea "Comments" at bounding box center [319, 589] width 459 height 103
paste textarea "Marked paid per file from tax office -bj"
type textarea "Marked paid per file from tax office -bj"
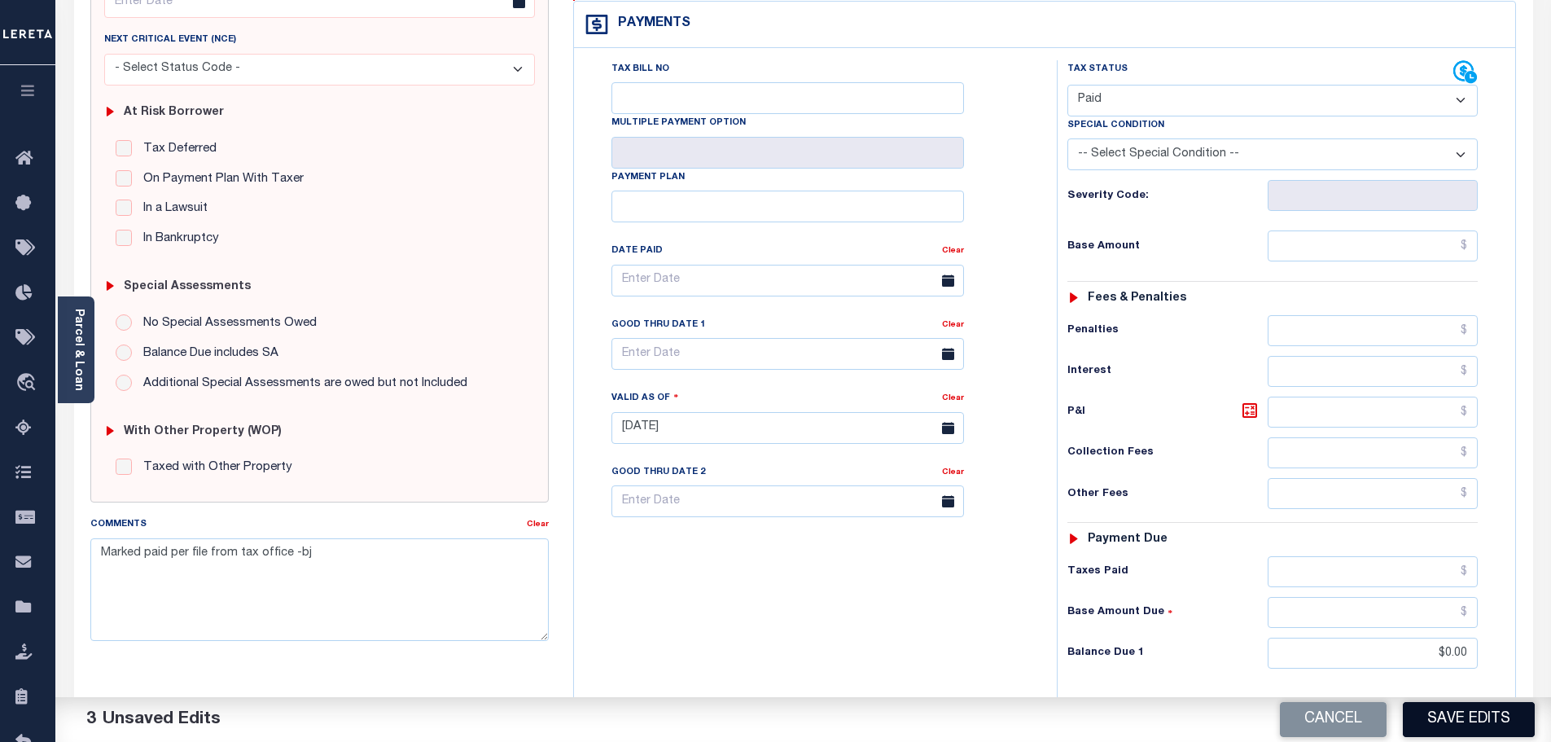
click at [1456, 722] on button "Save Edits" at bounding box center [1469, 719] width 132 height 35
checkbox input "false"
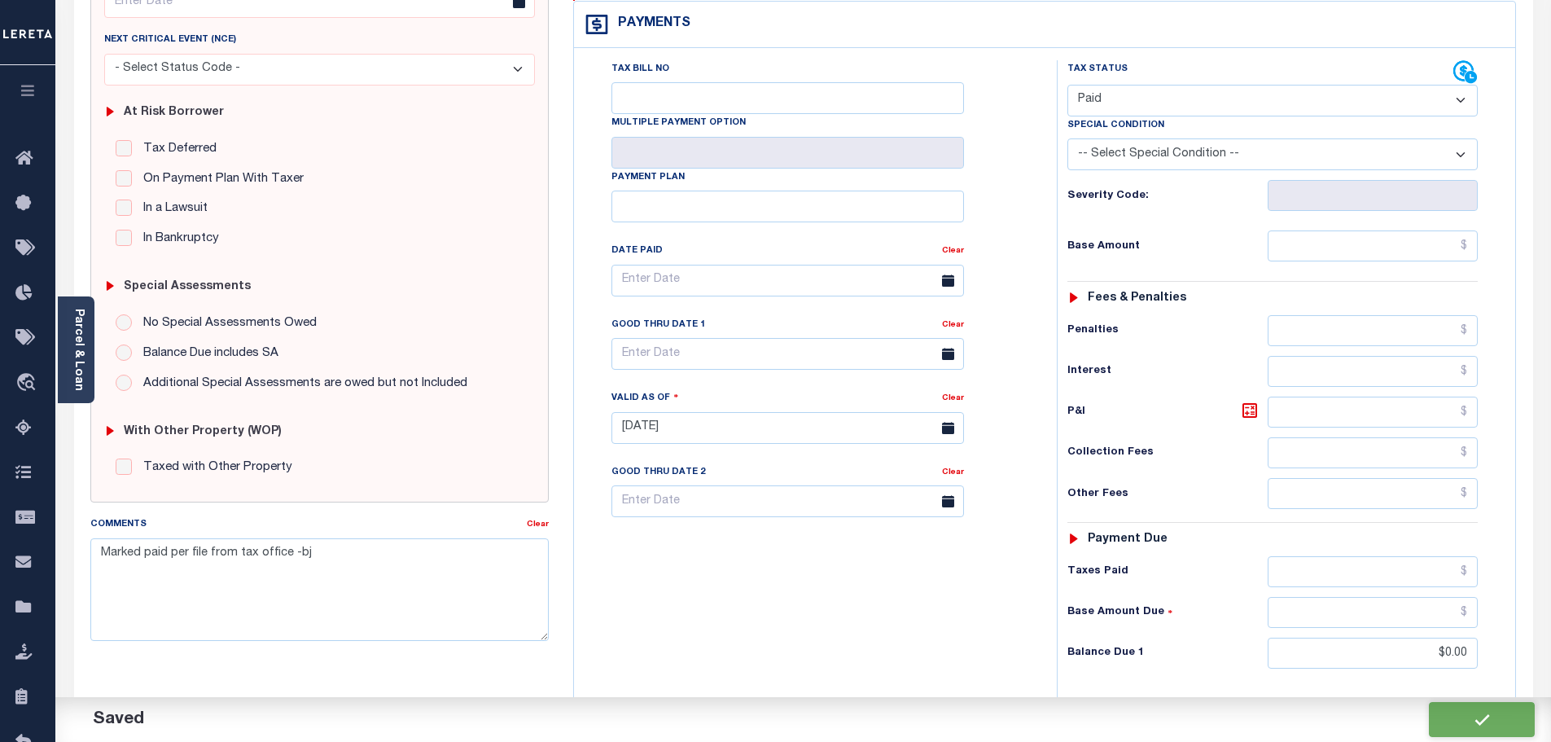
type textarea "Marked paid per file from tax office -bj"
type input "$0"
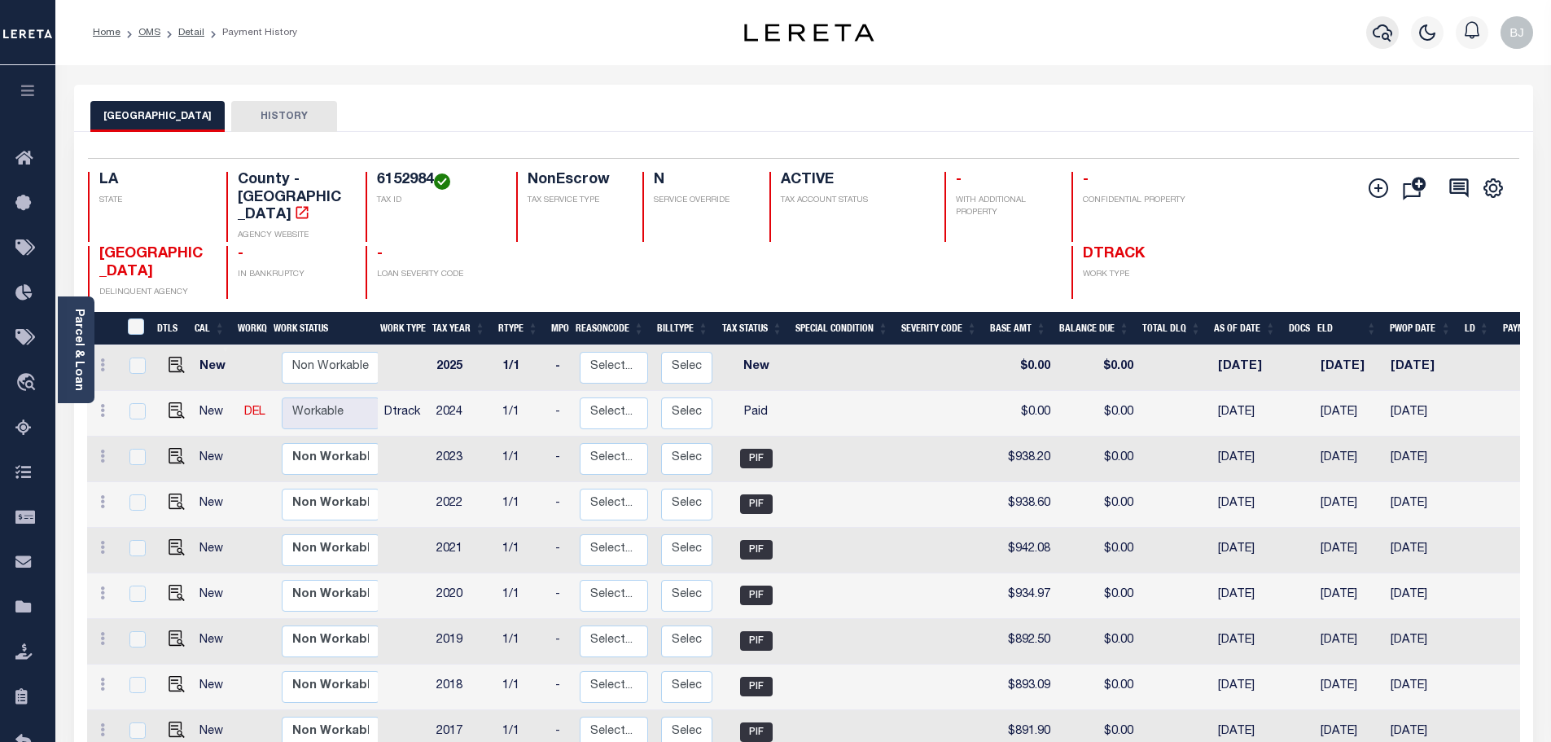
click at [1389, 32] on icon "button" at bounding box center [1382, 32] width 20 height 17
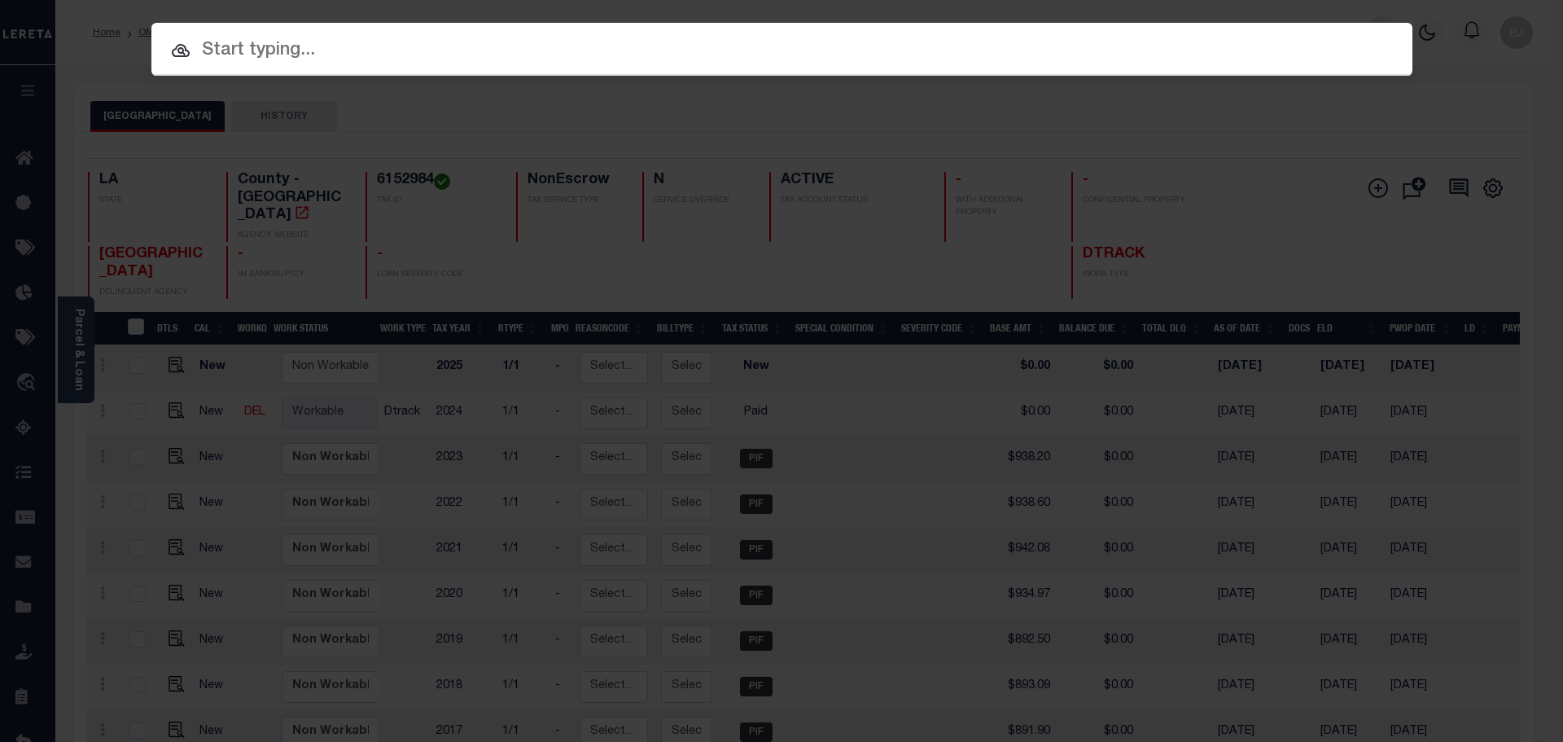
paste input "942200018193"
type input "942200018193"
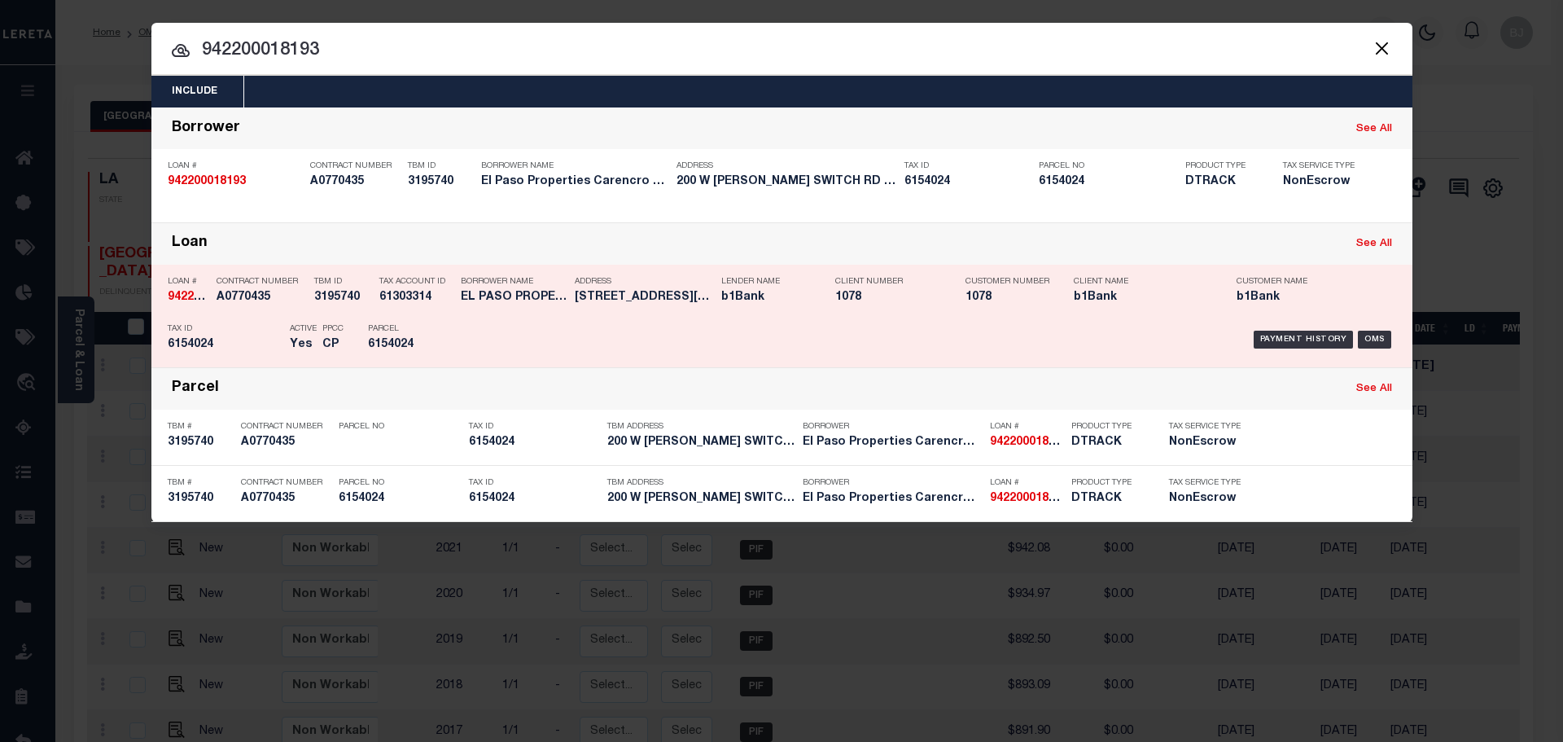
click at [645, 352] on div "Payment History OMS" at bounding box center [931, 339] width 930 height 47
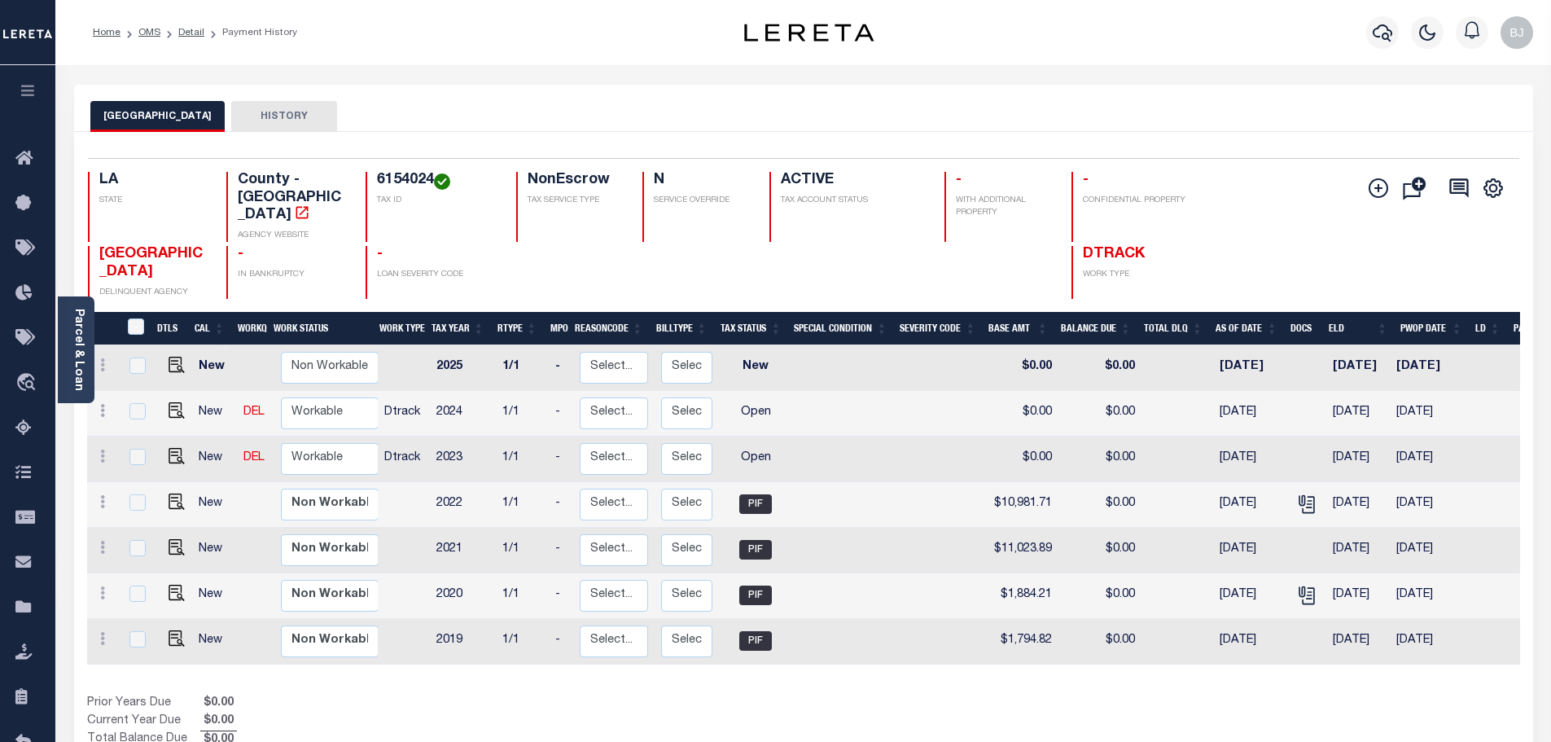
click at [396, 177] on h4 "6154024" at bounding box center [437, 181] width 120 height 18
click at [169, 402] on img "" at bounding box center [177, 410] width 16 height 16
checkbox input "true"
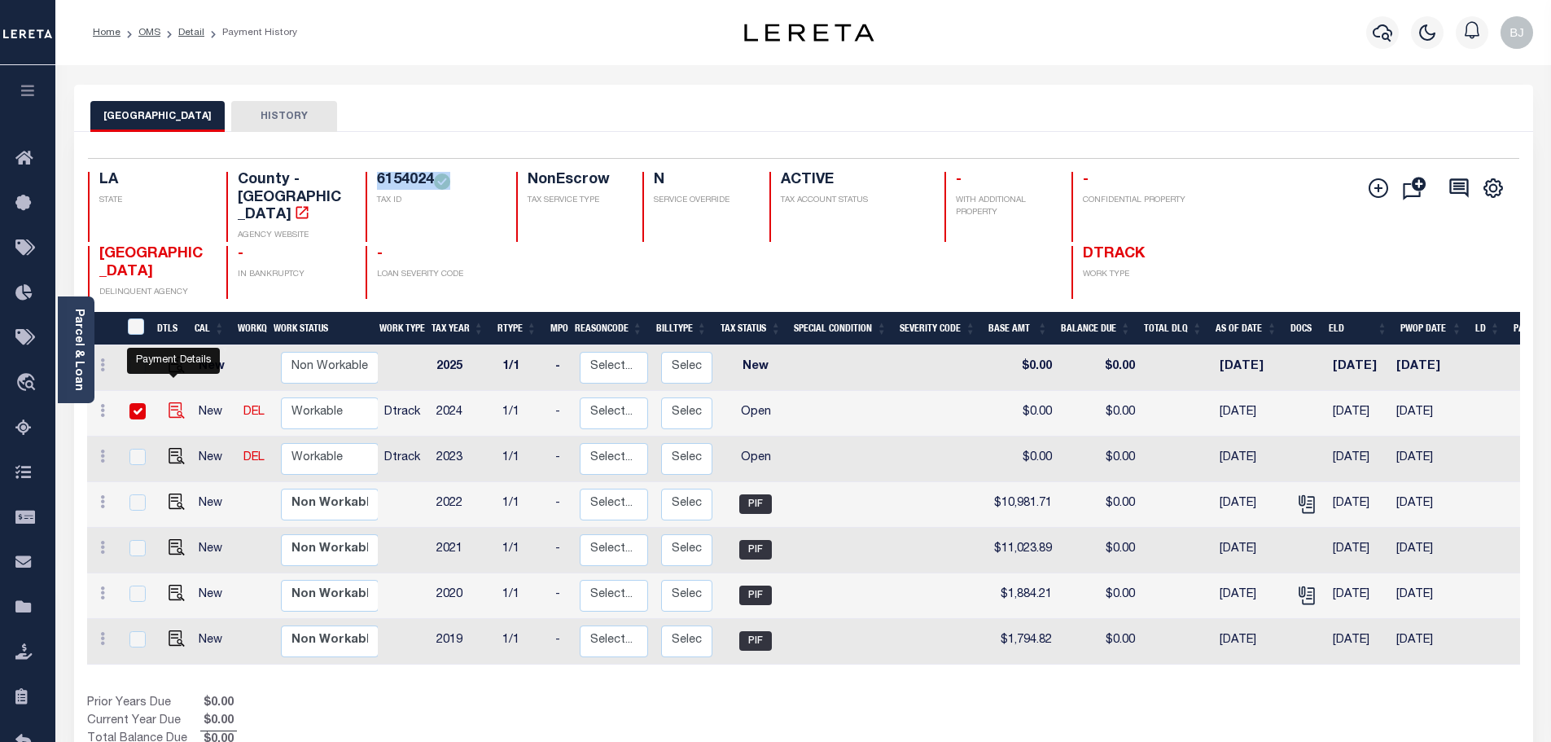
checkbox input "true"
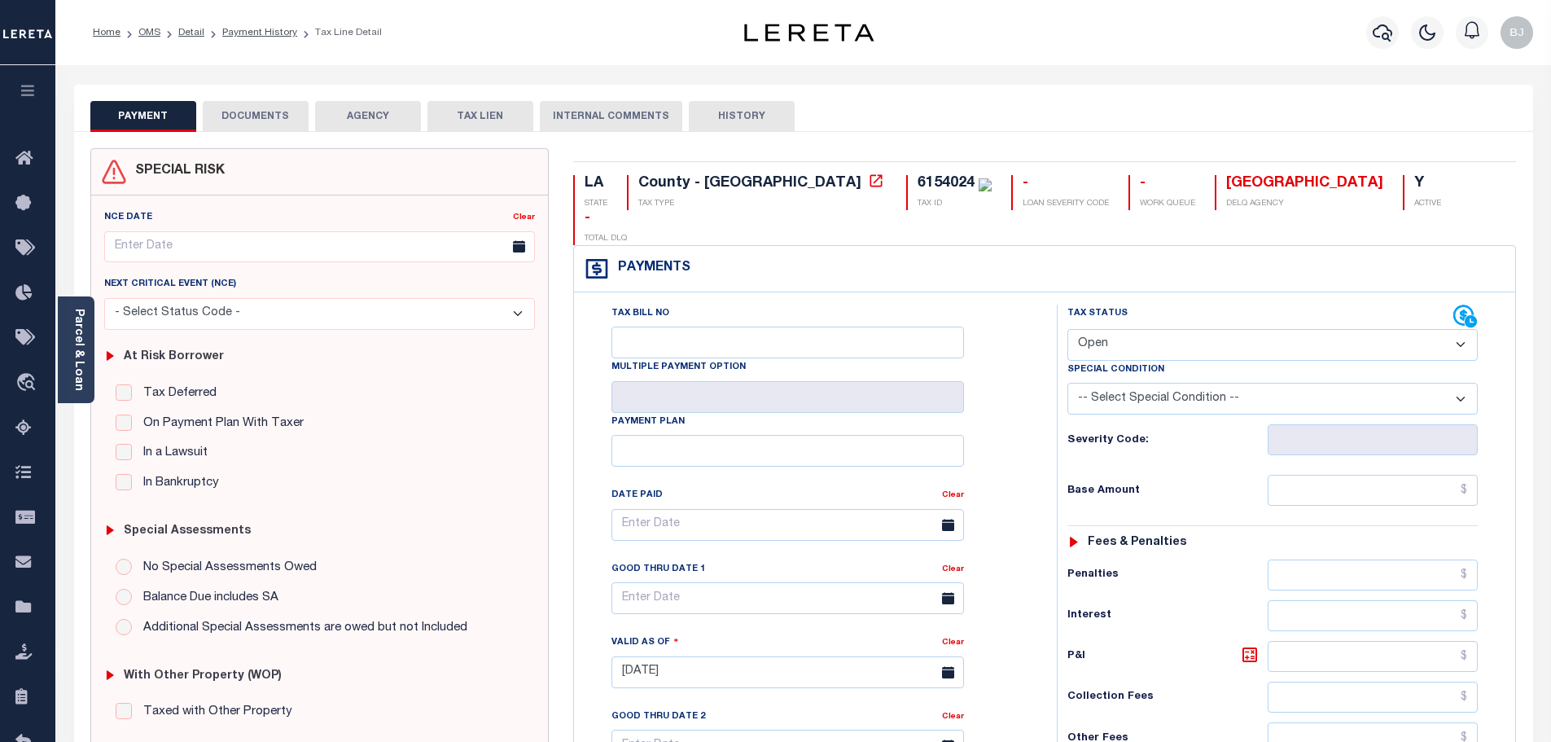
click at [1179, 304] on div "Tax Status Status" at bounding box center [1260, 316] width 386 height 24
drag, startPoint x: 1158, startPoint y: 304, endPoint x: 1132, endPoint y: 321, distance: 30.7
click at [1158, 329] on select "- Select Status Code - Open Due/Unpaid Paid Incomplete No Tax Due Internal Refu…" at bounding box center [1272, 345] width 410 height 32
select select "PYD"
click at [1067, 329] on select "- Select Status Code - Open Due/Unpaid Paid Incomplete No Tax Due Internal Refu…" at bounding box center [1272, 345] width 410 height 32
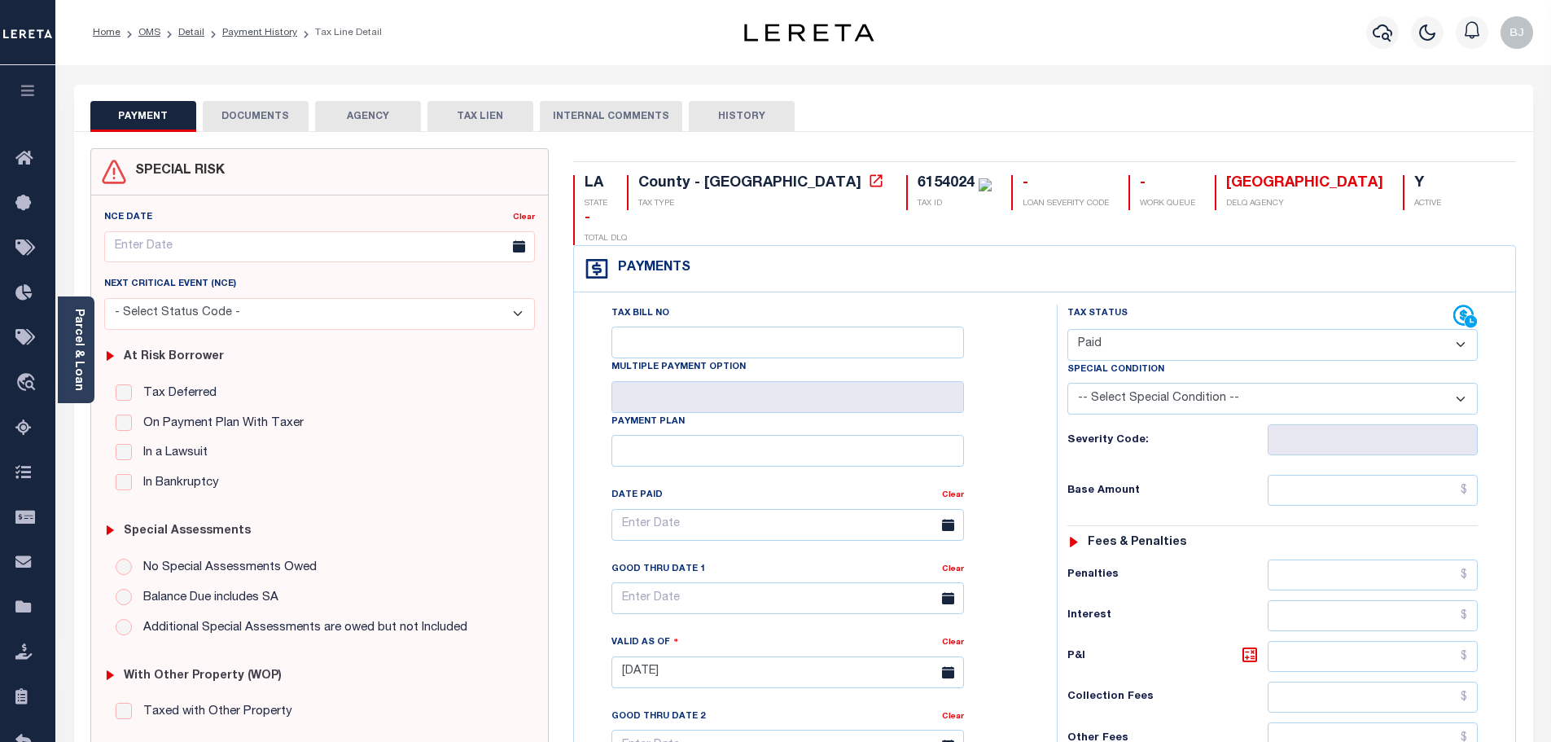
type input "[DATE]"
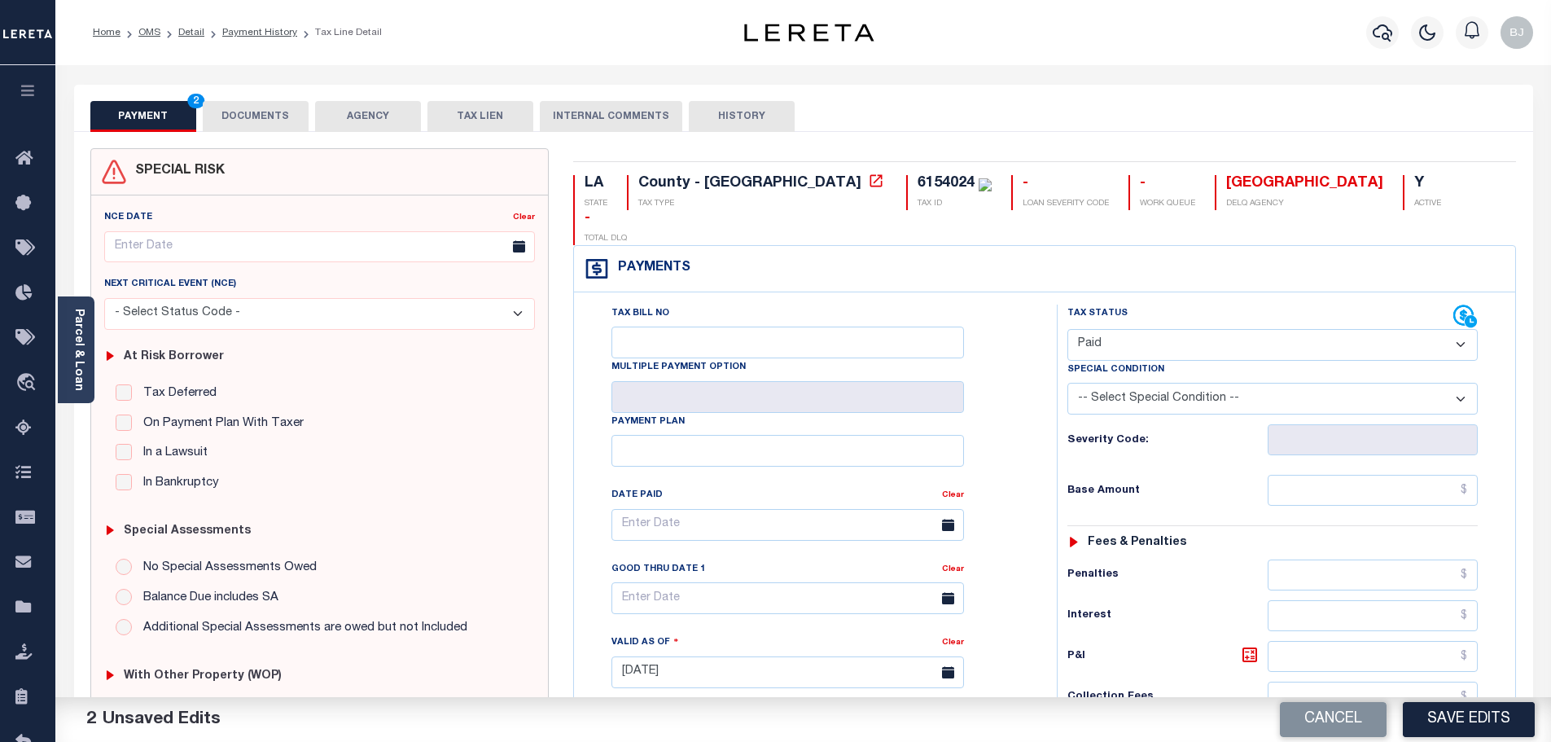
scroll to position [326, 0]
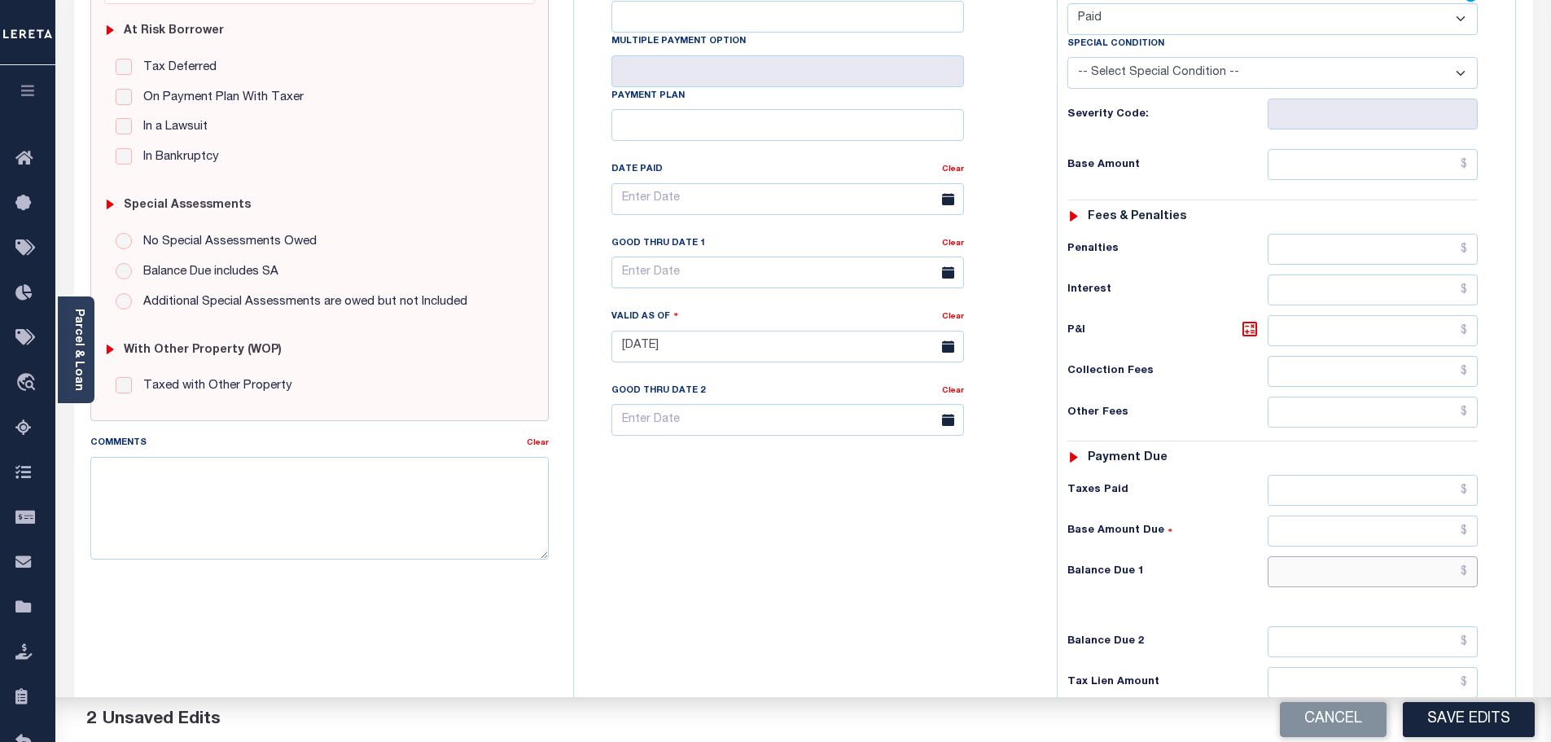
click at [1404, 556] on input "text" at bounding box center [1372, 571] width 211 height 31
type input "$0.00"
click at [387, 522] on textarea "Comments" at bounding box center [319, 508] width 459 height 103
paste textarea "Marked paid per file from tax office -bj"
type textarea "Marked paid per file from tax office -bj"
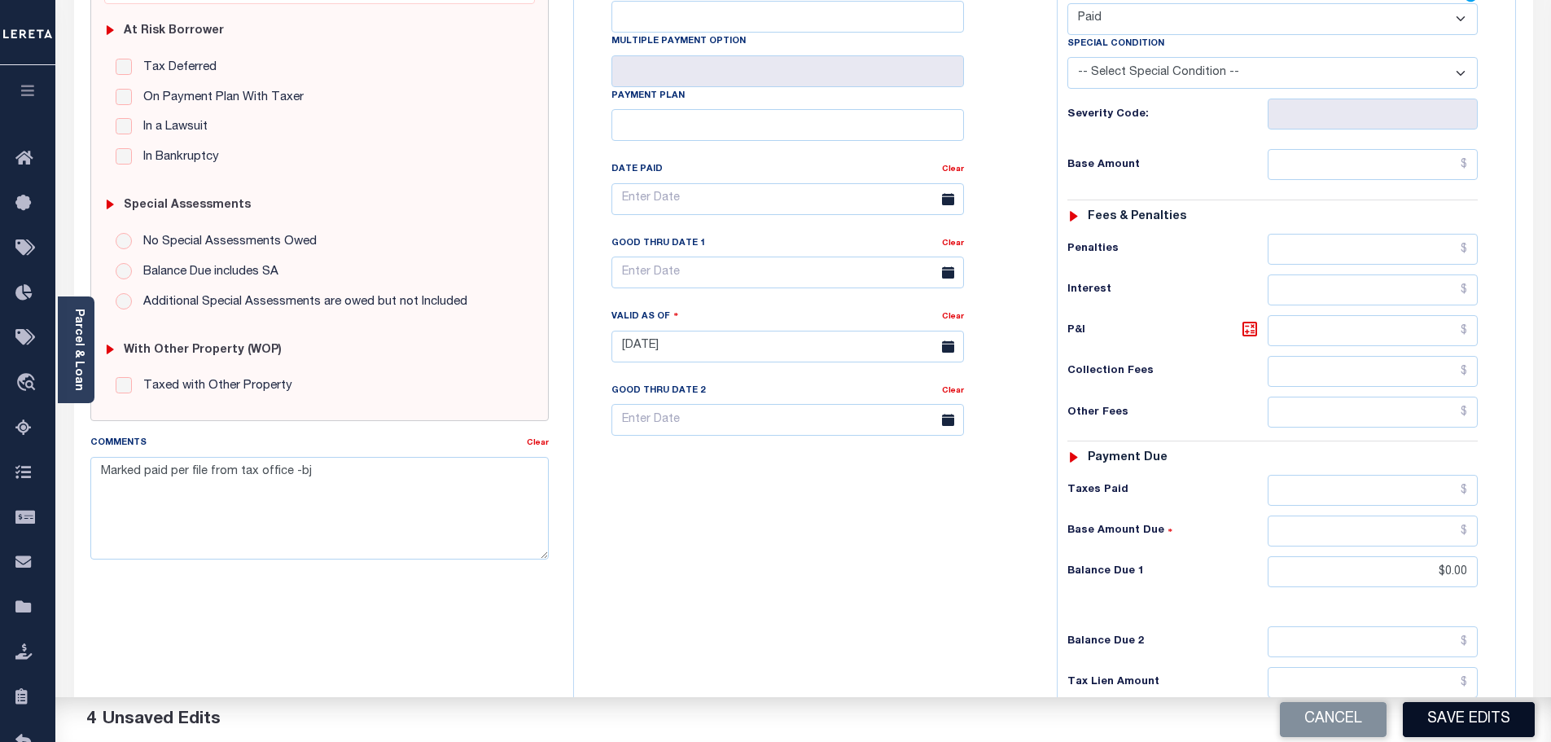
click at [1499, 722] on button "Save Edits" at bounding box center [1469, 719] width 132 height 35
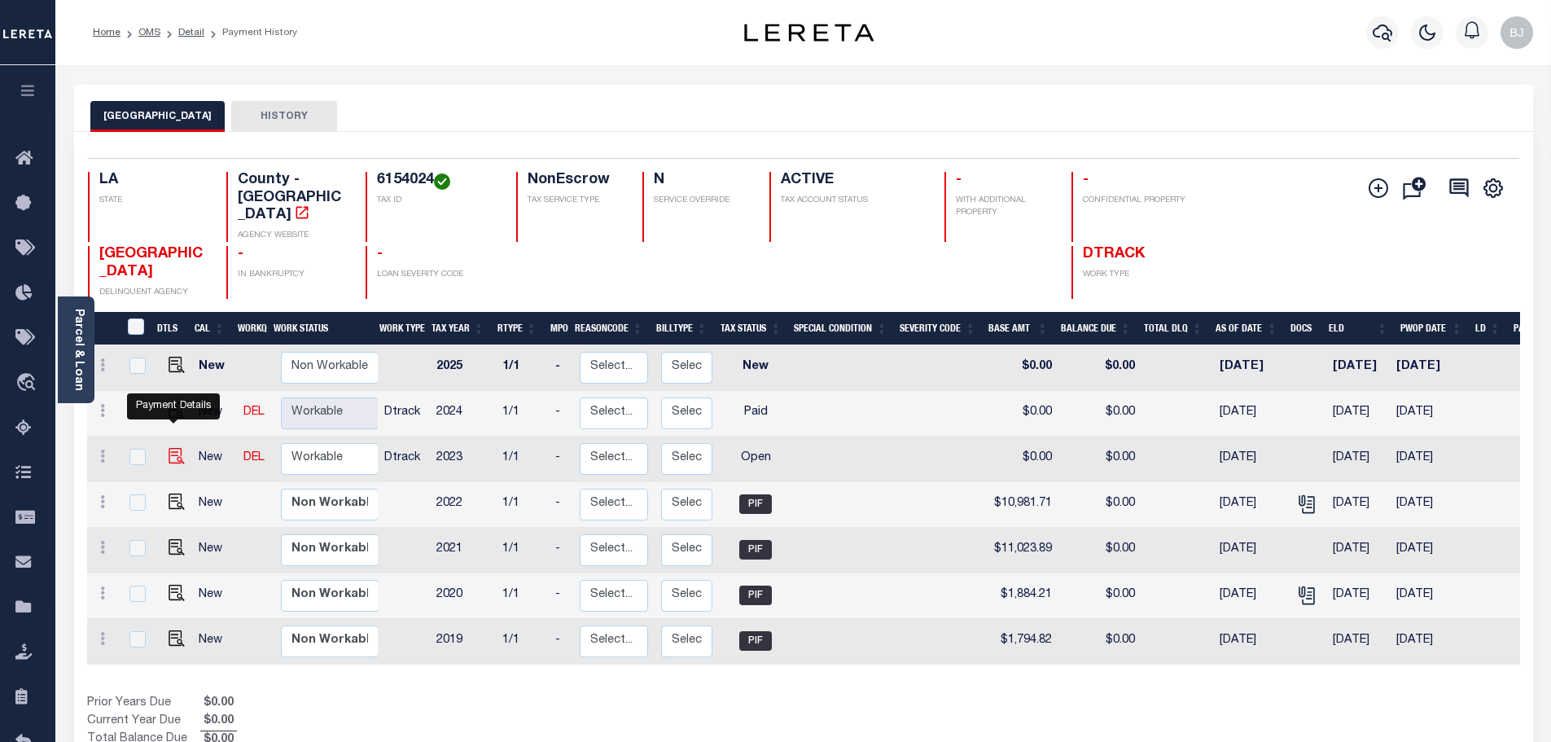
click at [169, 448] on img "" at bounding box center [177, 456] width 16 height 16
checkbox input "true"
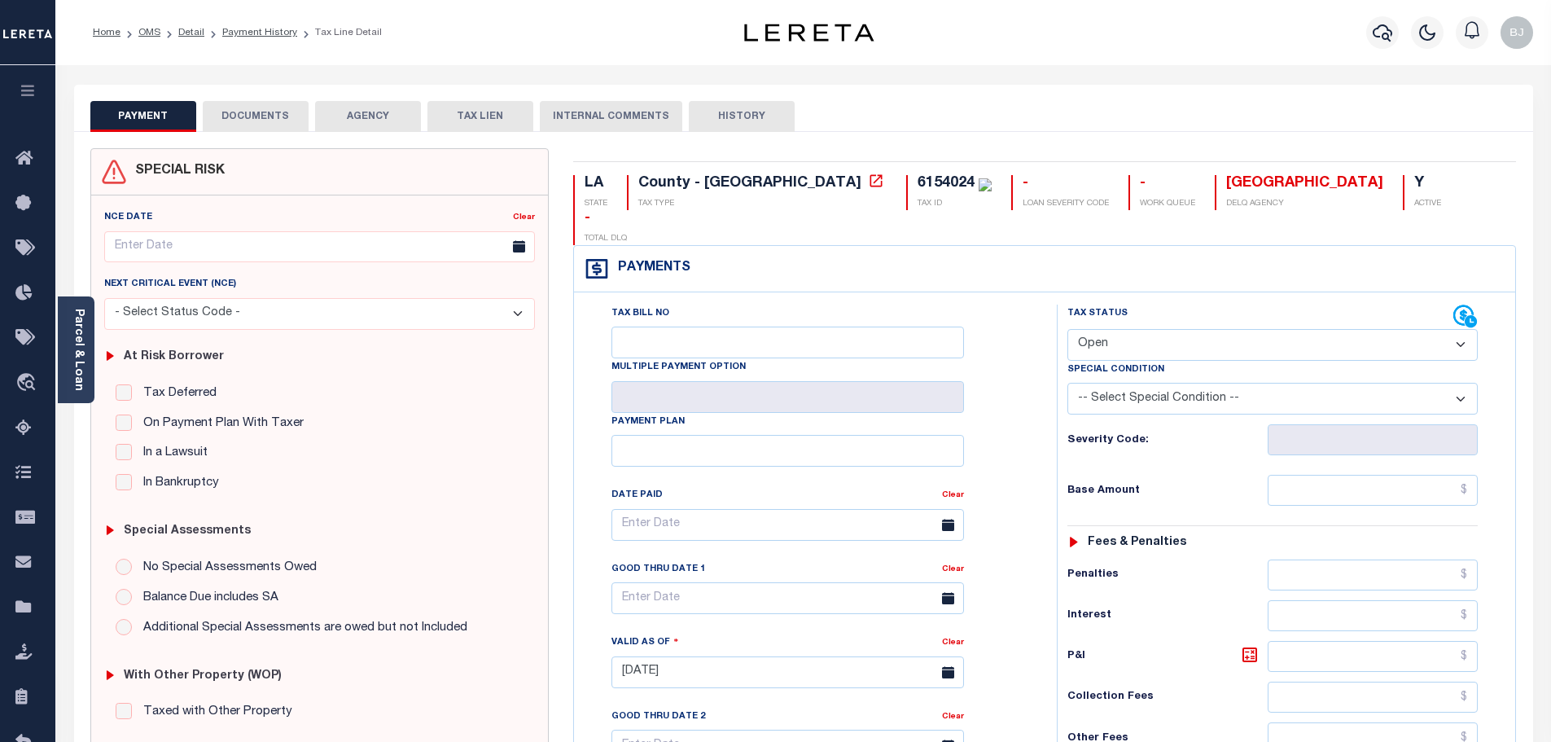
click at [1151, 304] on div "Tax Status Status" at bounding box center [1260, 316] width 386 height 24
drag, startPoint x: 1136, startPoint y: 307, endPoint x: 1139, endPoint y: 317, distance: 10.9
click at [1137, 329] on select "- Select Status Code - Open Due/Unpaid Paid Incomplete No Tax Due Internal Refu…" at bounding box center [1272, 345] width 410 height 32
select select "PYD"
click at [1067, 329] on select "- Select Status Code - Open Due/Unpaid Paid Incomplete No Tax Due Internal Refu…" at bounding box center [1272, 345] width 410 height 32
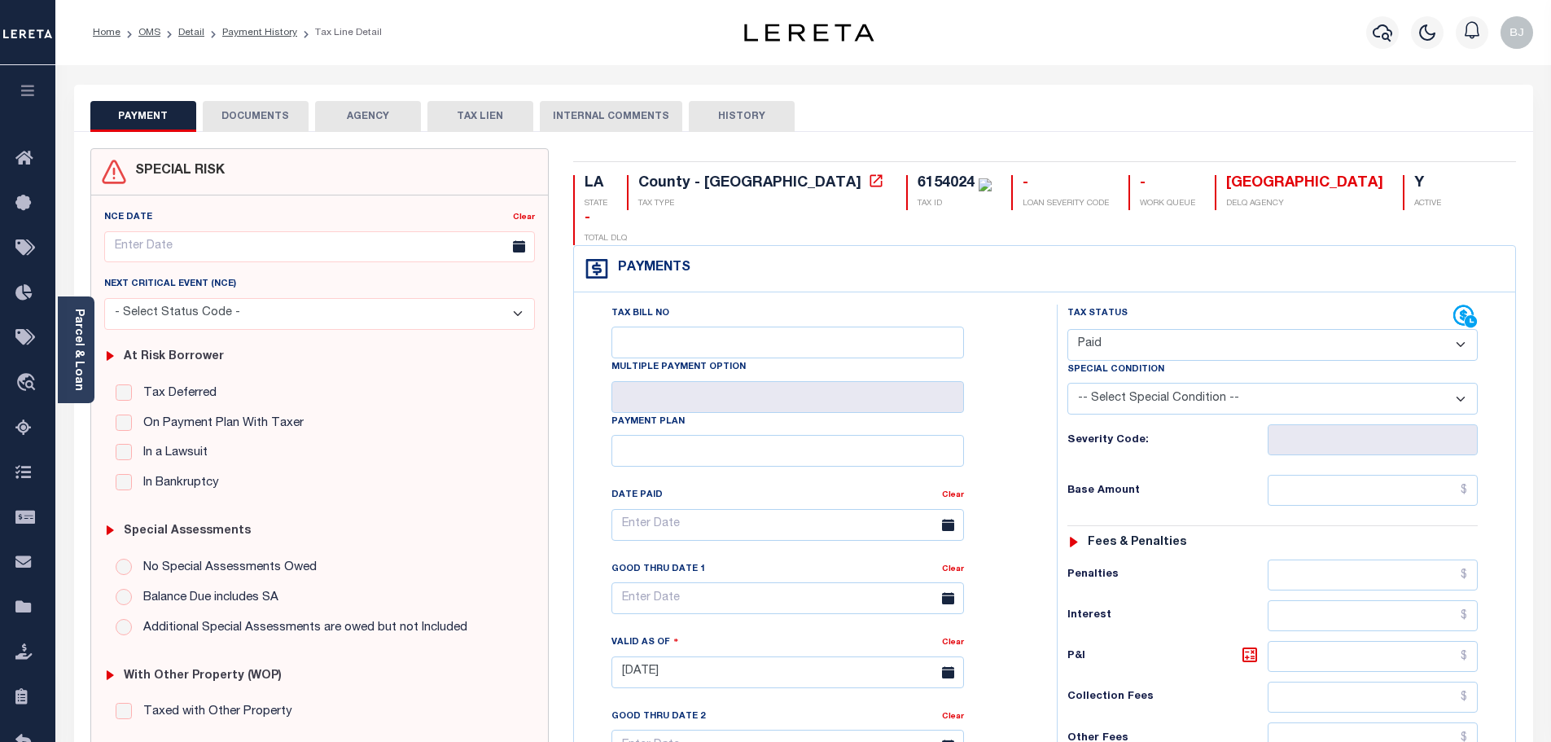
type input "10/14/2025"
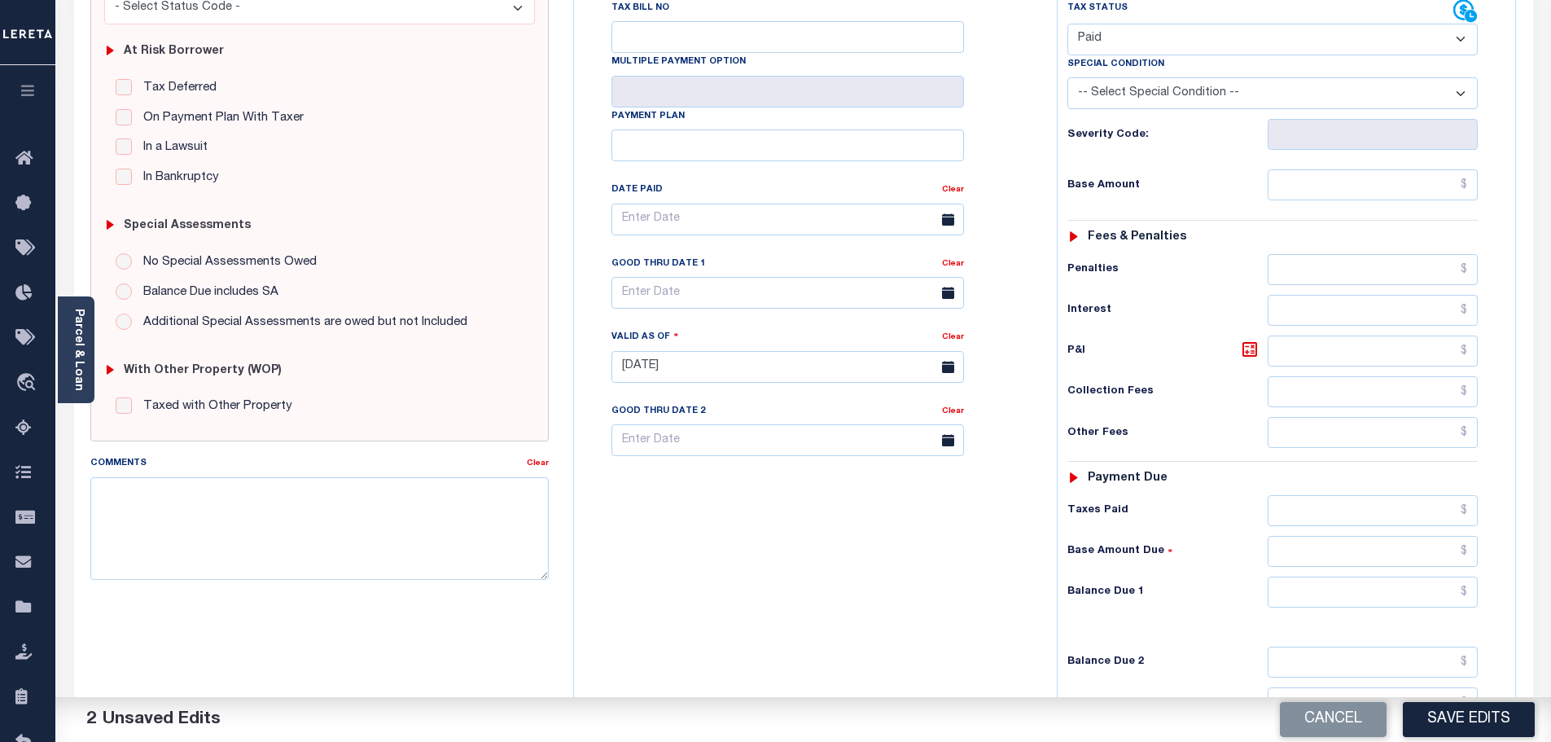
scroll to position [326, 0]
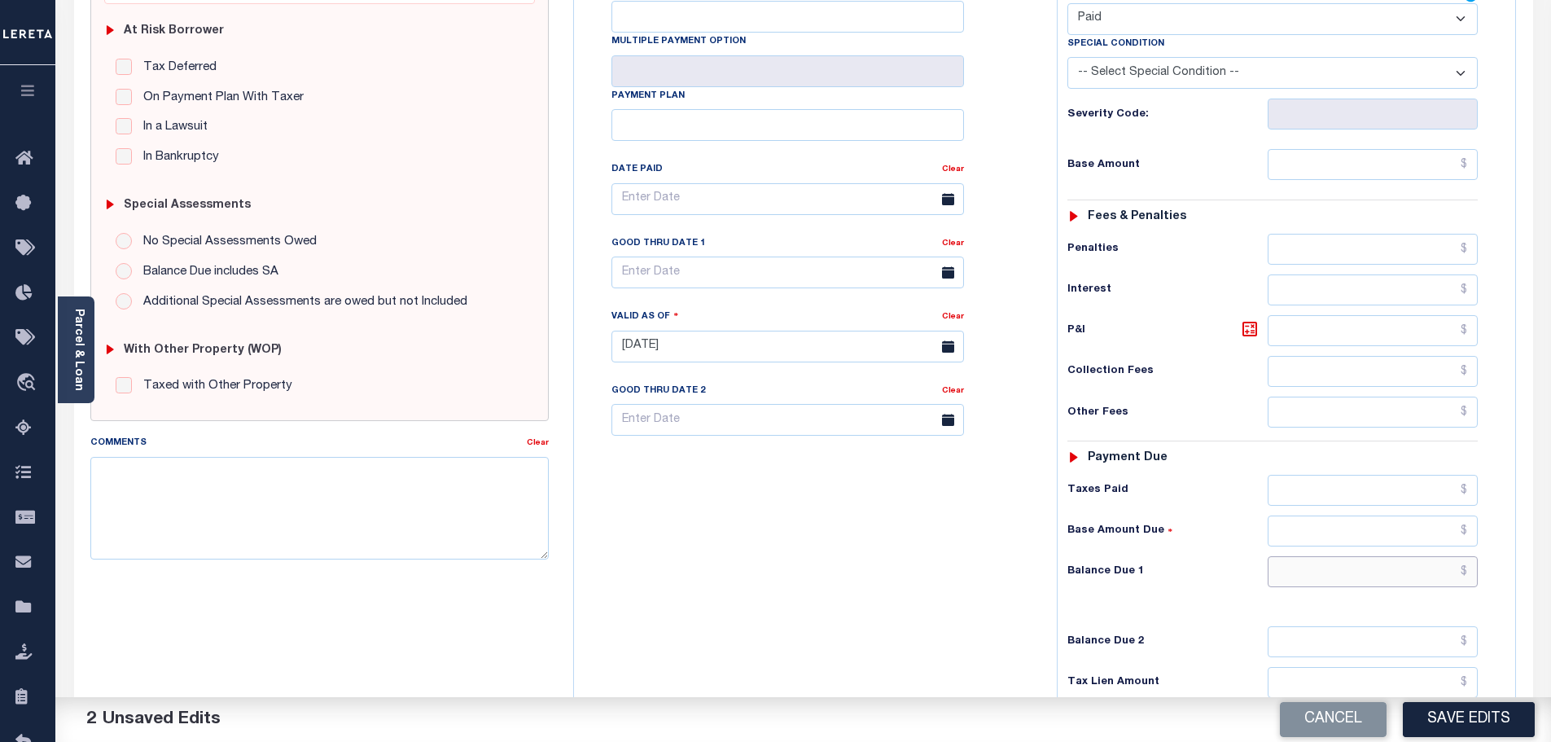
click at [1372, 556] on input "text" at bounding box center [1372, 571] width 211 height 31
type input "$0.00"
click at [436, 506] on textarea "Comments" at bounding box center [319, 508] width 459 height 103
paste textarea "Marked paid per file from tax office -bj"
type textarea "Marked paid per file from tax office -bj"
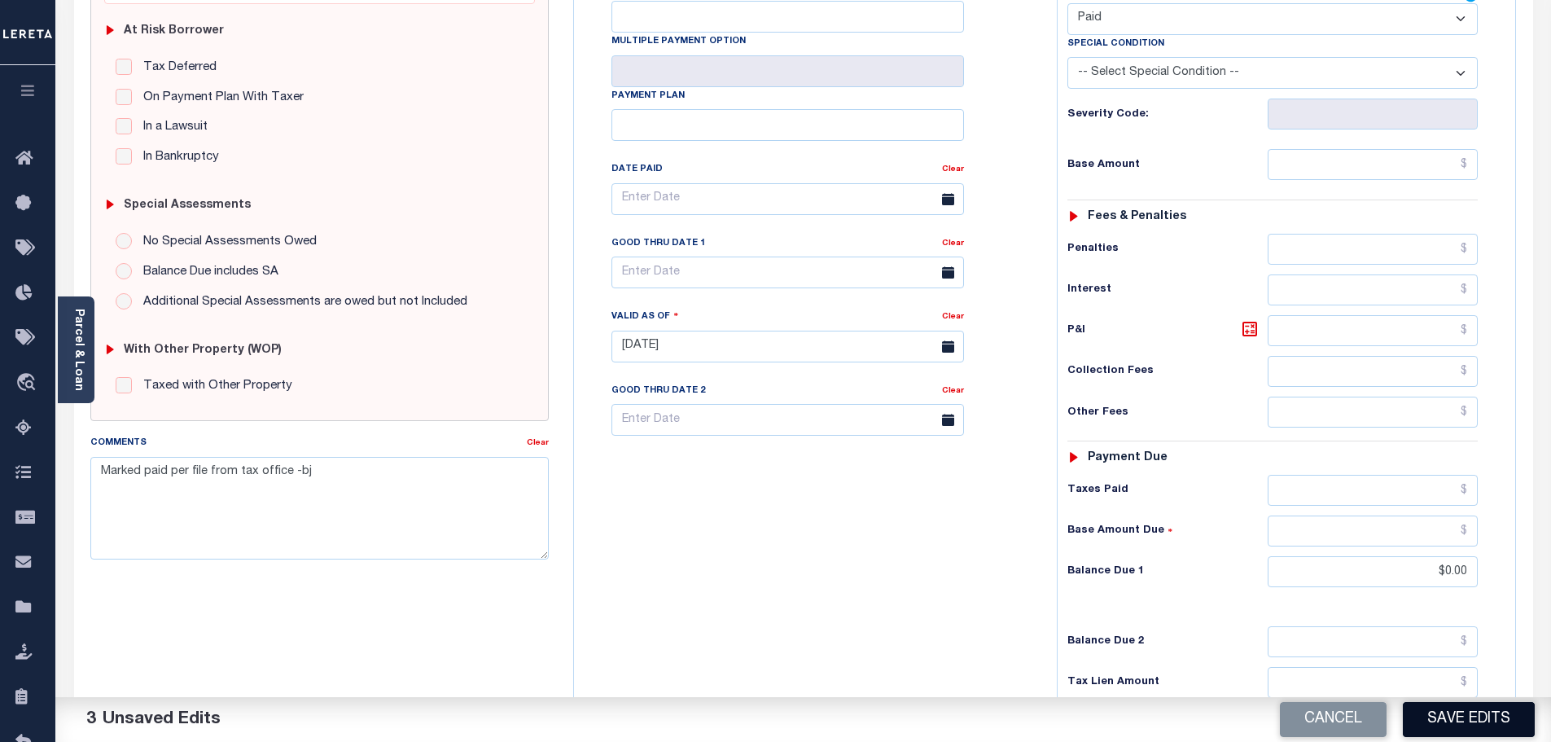
click at [1439, 713] on button "Save Edits" at bounding box center [1469, 719] width 132 height 35
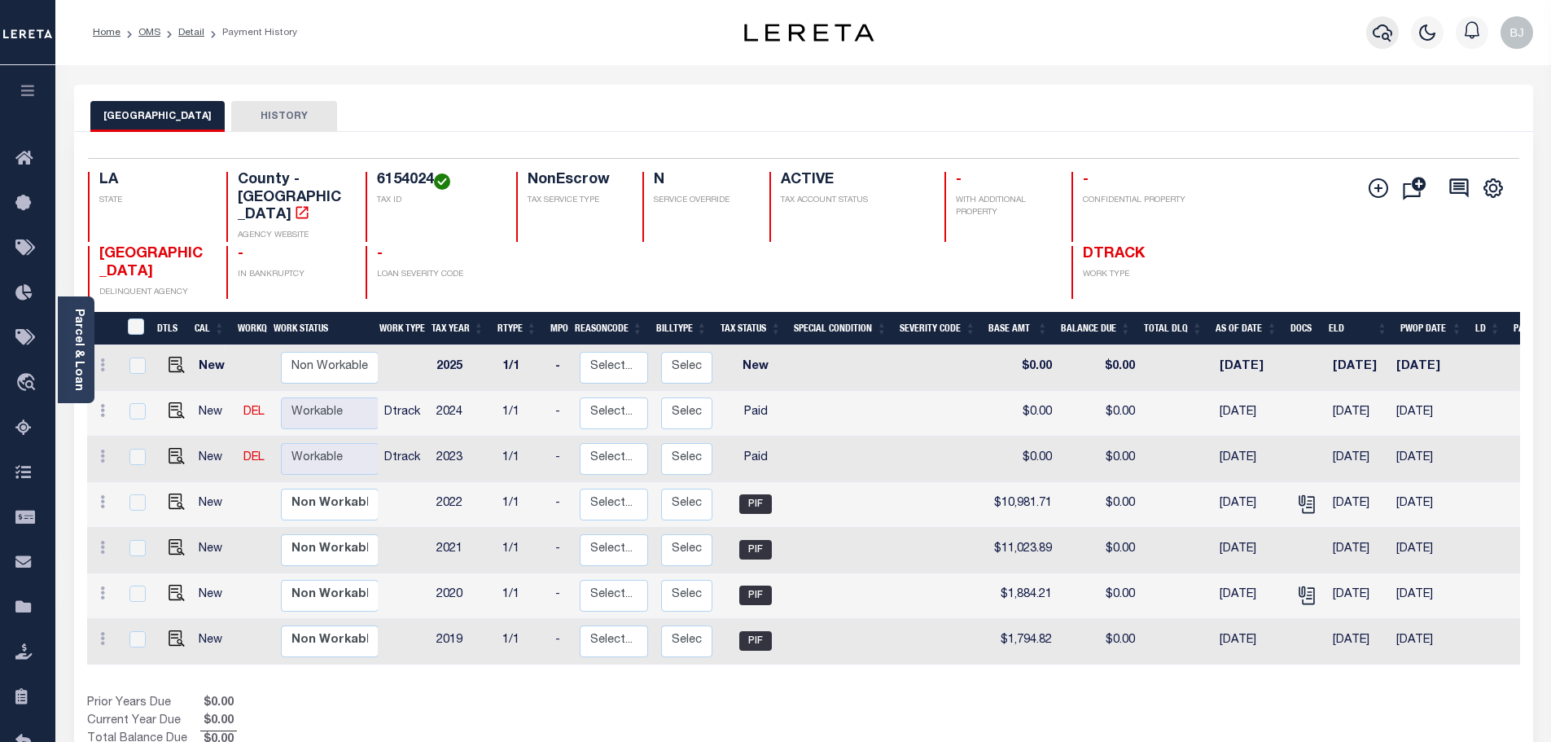
click at [1381, 30] on icon "button" at bounding box center [1382, 33] width 20 height 20
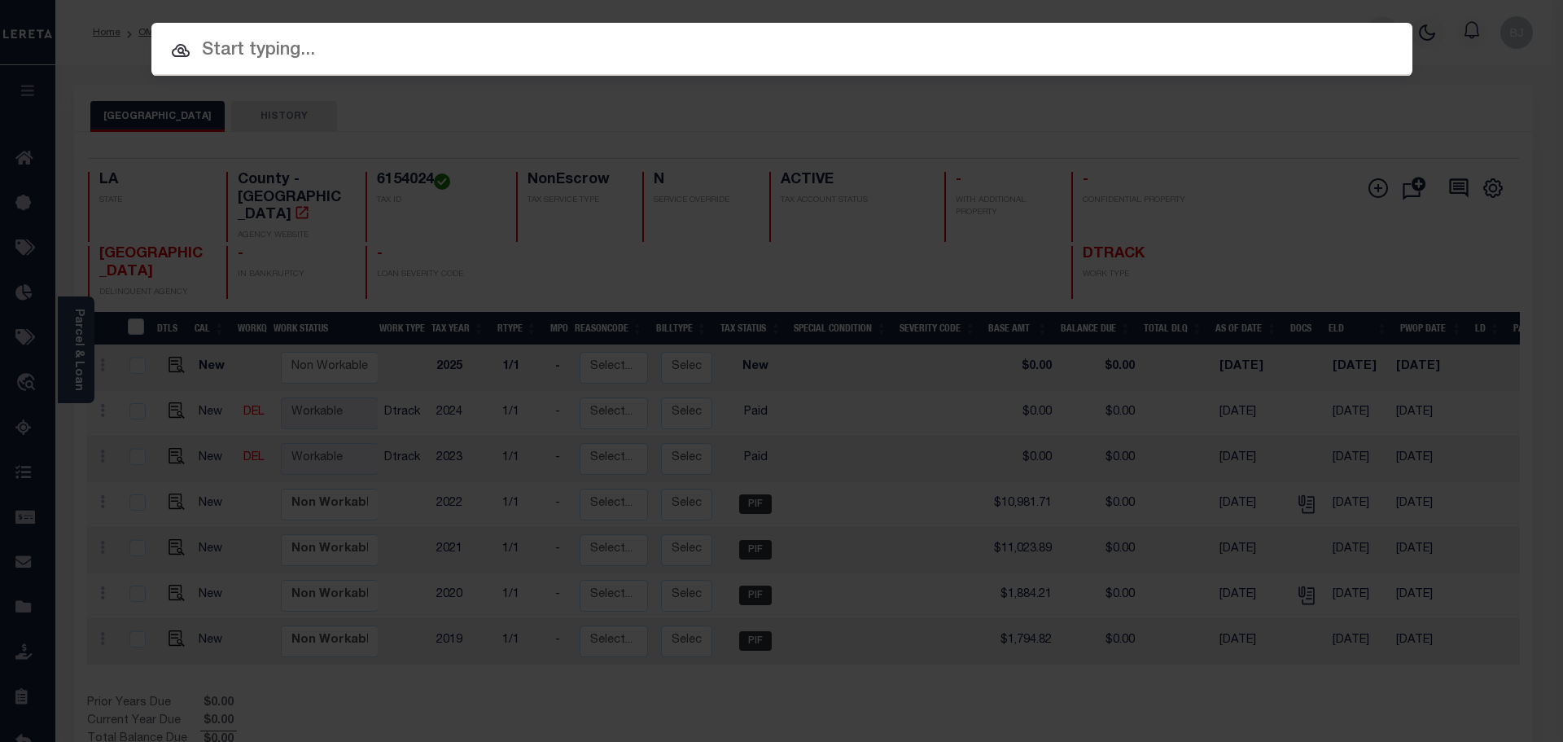
paste input "942300013631"
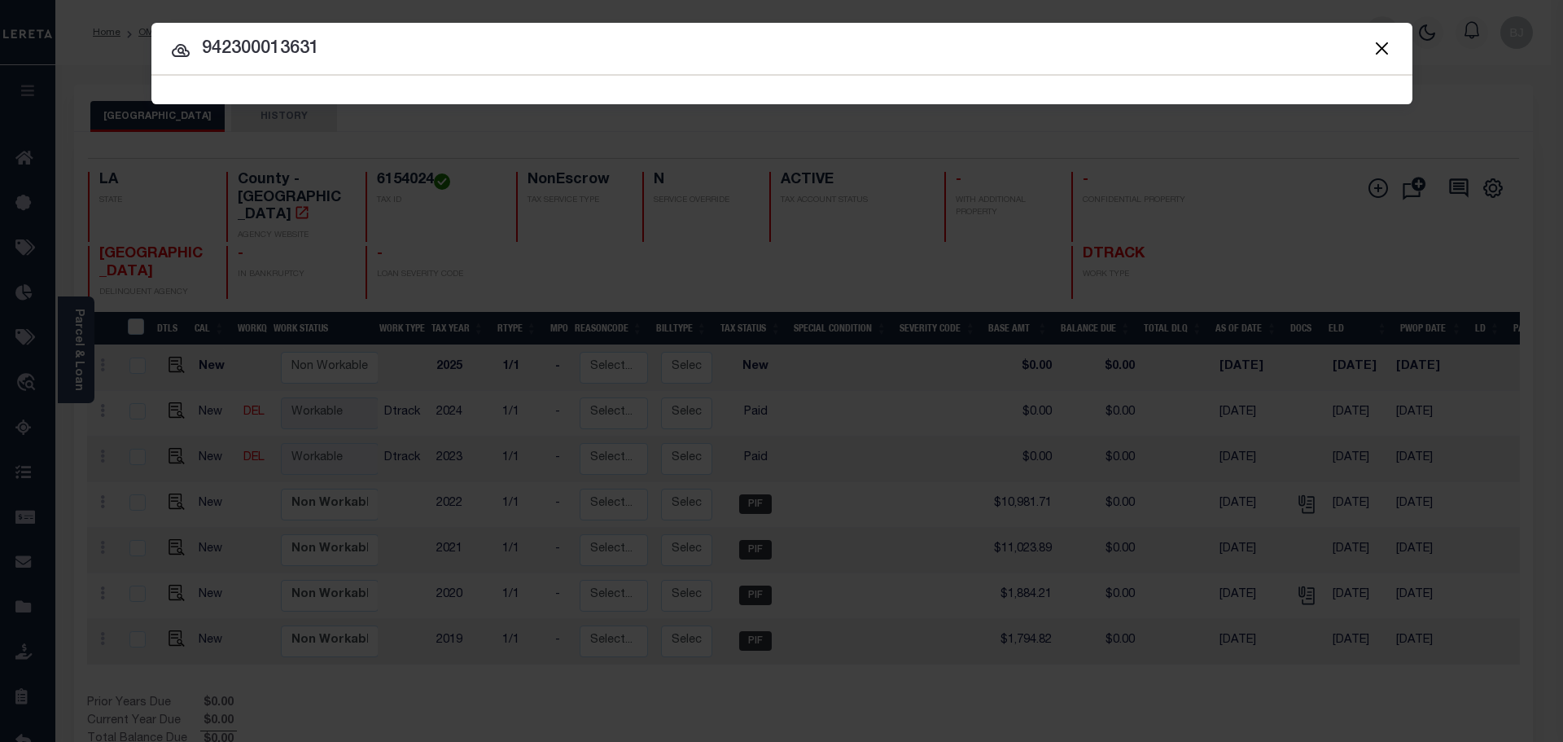
type input "942300013631"
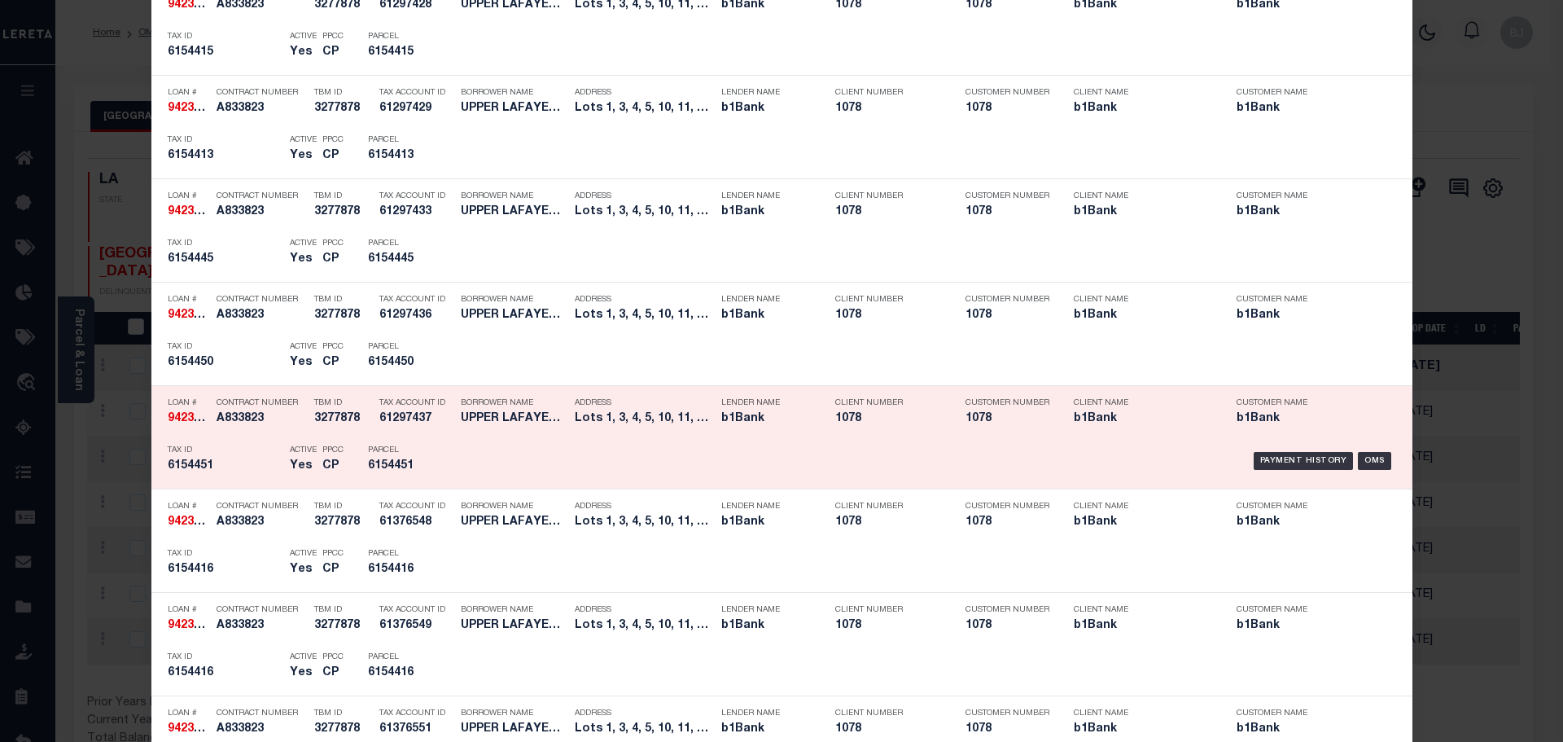
scroll to position [3989, 0]
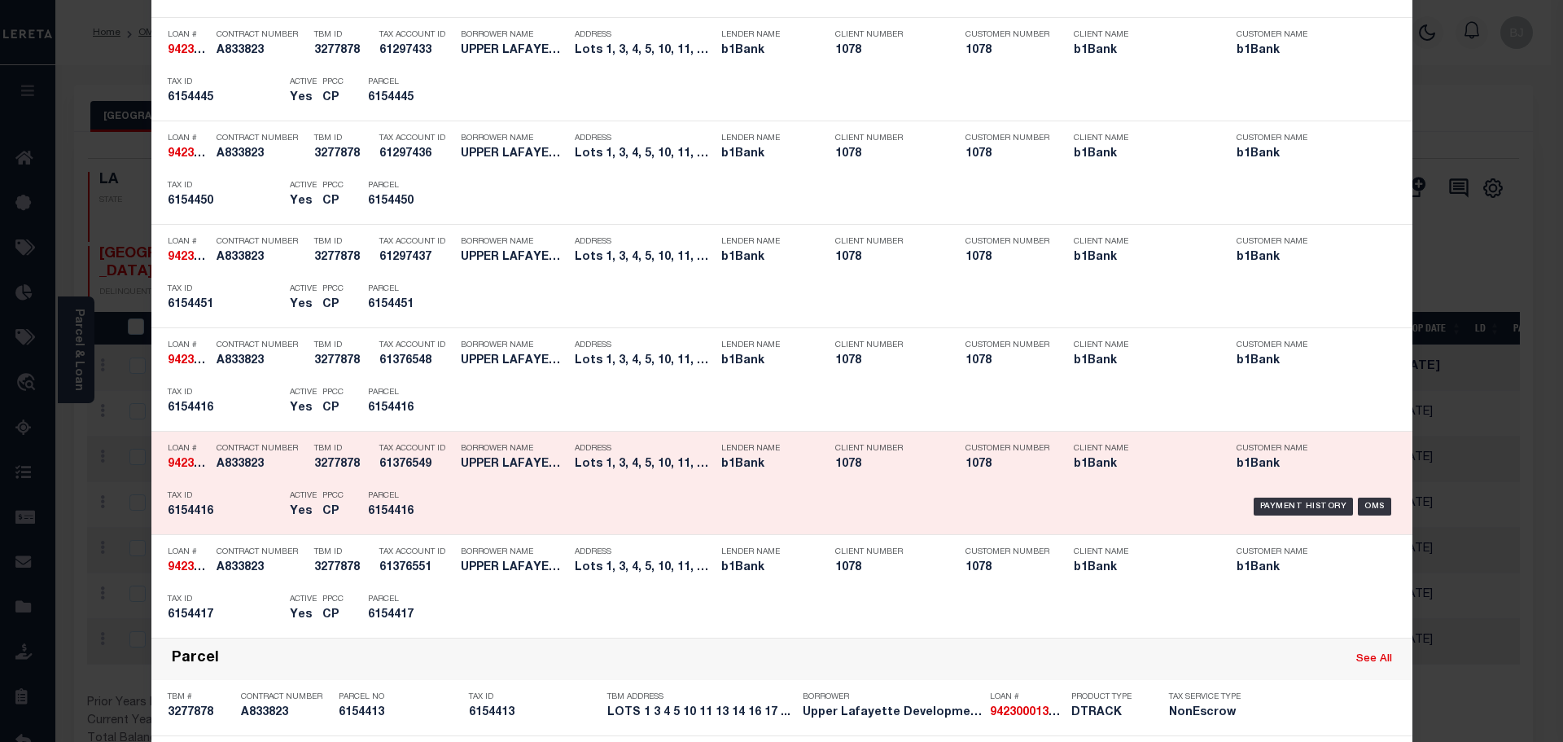
click at [410, 495] on p "Parcel" at bounding box center [404, 496] width 73 height 10
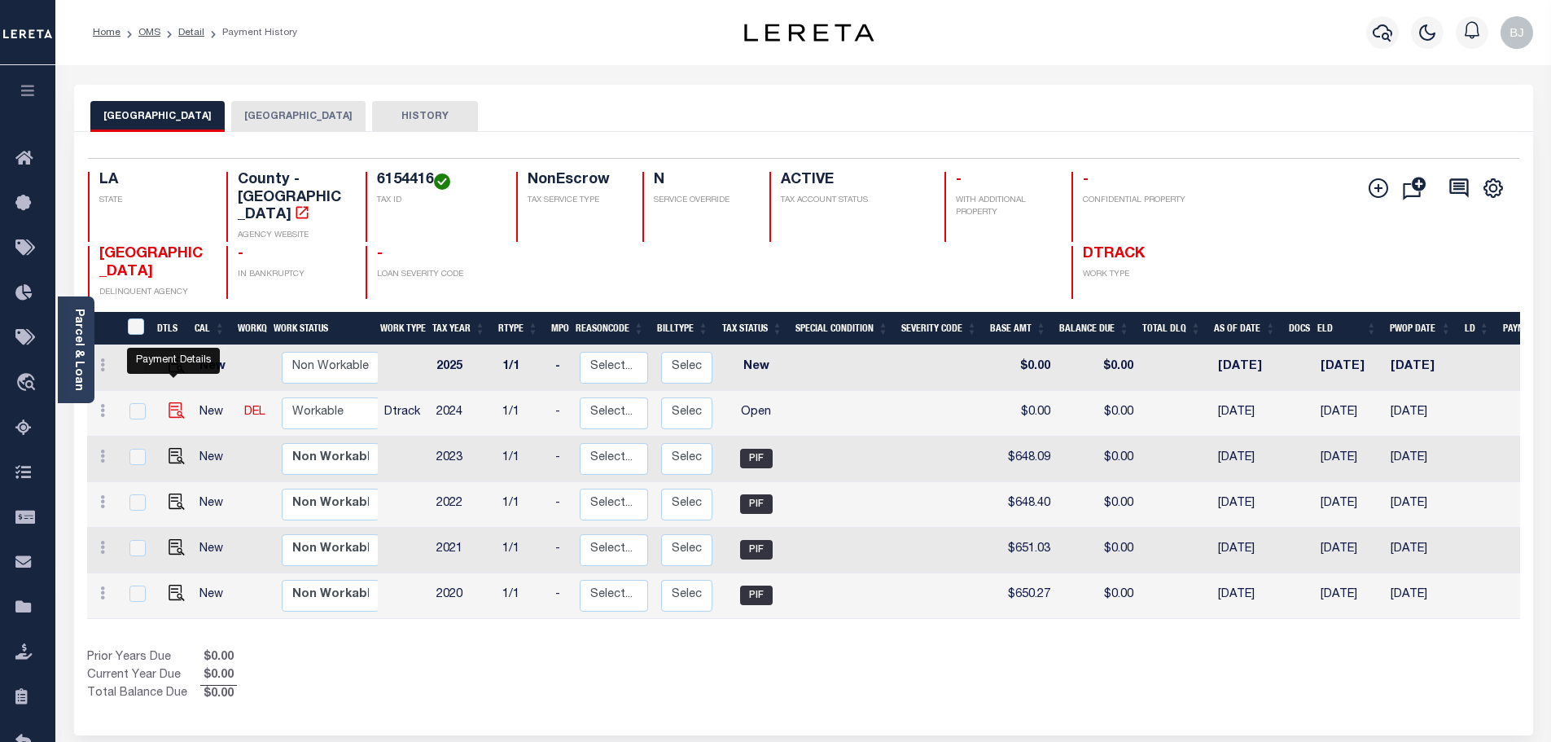
click at [170, 402] on img "" at bounding box center [177, 410] width 16 height 16
checkbox input "true"
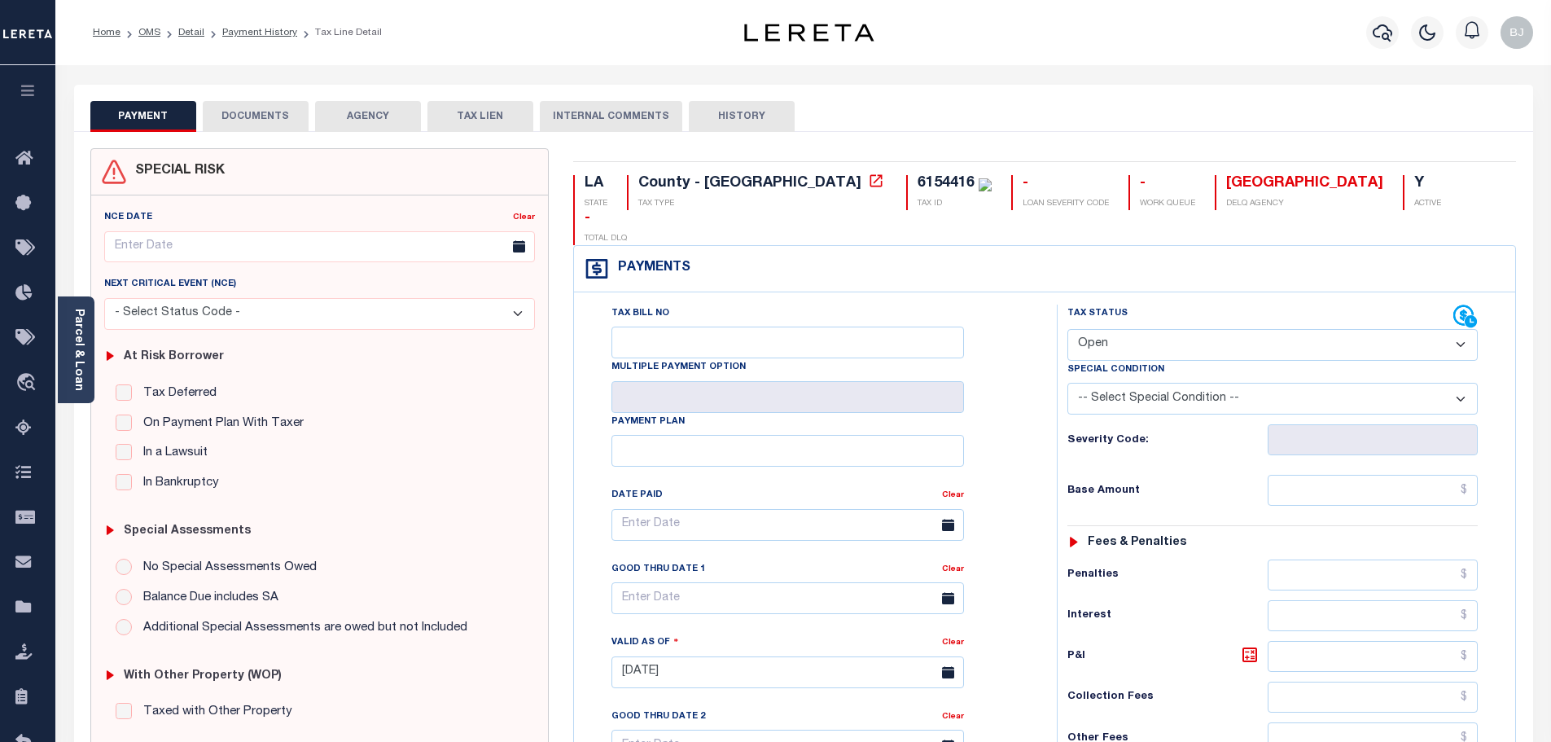
click at [1213, 329] on select "- Select Status Code - Open Due/Unpaid Paid Incomplete No Tax Due Internal Refu…" at bounding box center [1272, 345] width 410 height 32
select select "DUE"
click at [1067, 329] on select "- Select Status Code - Open Due/Unpaid Paid Incomplete No Tax Due Internal Refu…" at bounding box center [1272, 345] width 410 height 32
type input "[DATE]"
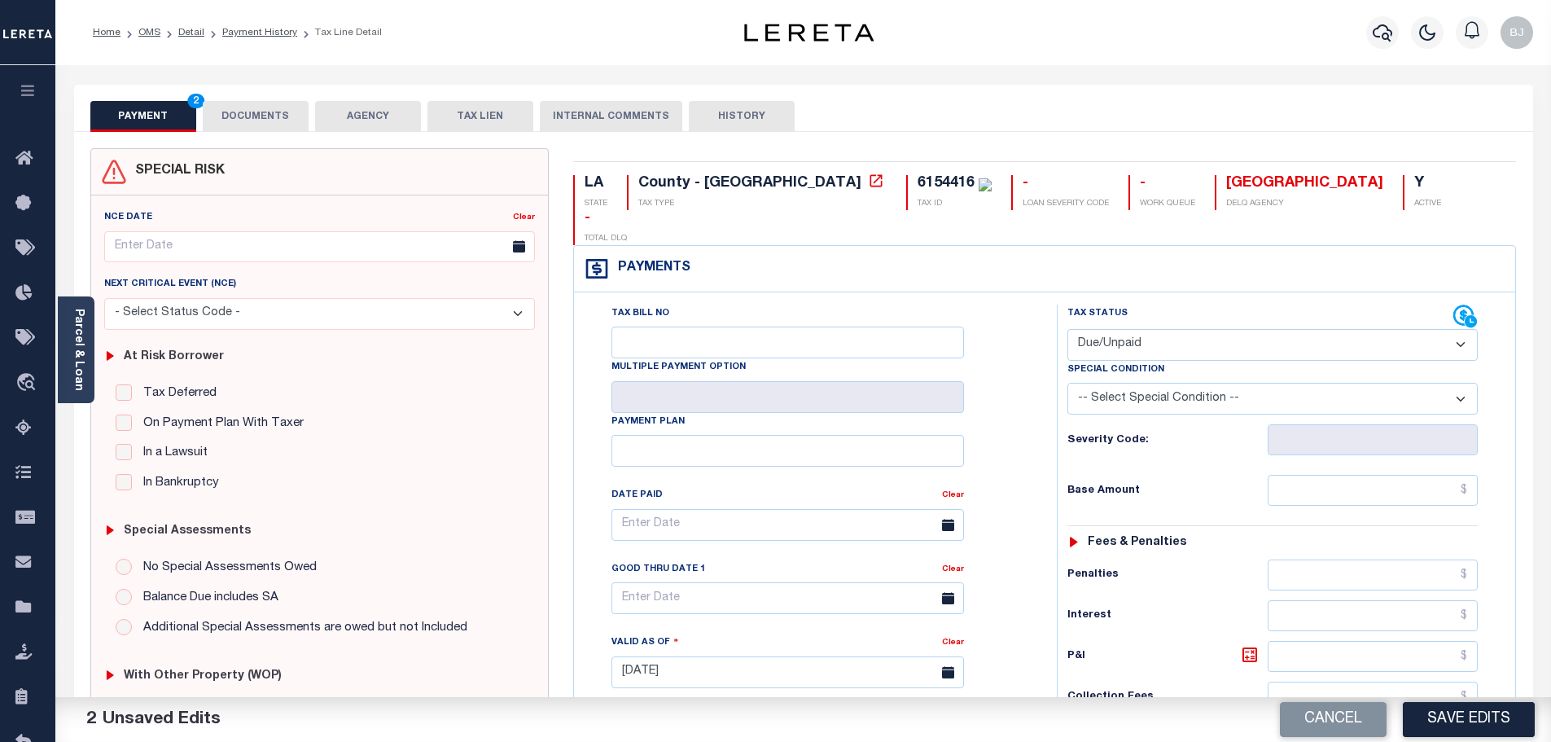
select select "PYD"
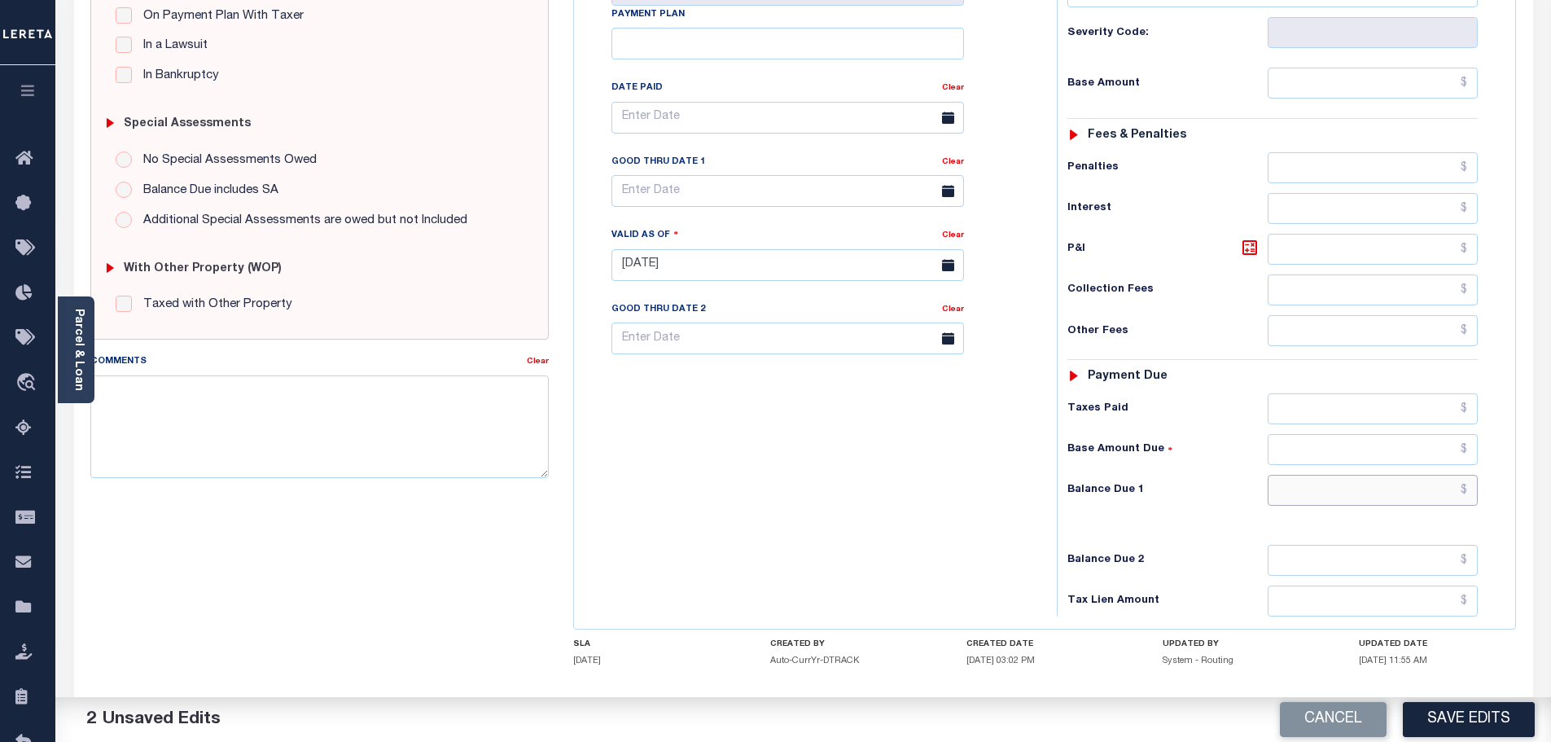
click at [1399, 475] on input "text" at bounding box center [1372, 490] width 211 height 31
type input "$0.00"
drag, startPoint x: 297, startPoint y: 406, endPoint x: 301, endPoint y: 362, distance: 44.1
click at [297, 405] on textarea "Comments" at bounding box center [319, 426] width 459 height 103
paste textarea "Marked paid per file from tax office -bj"
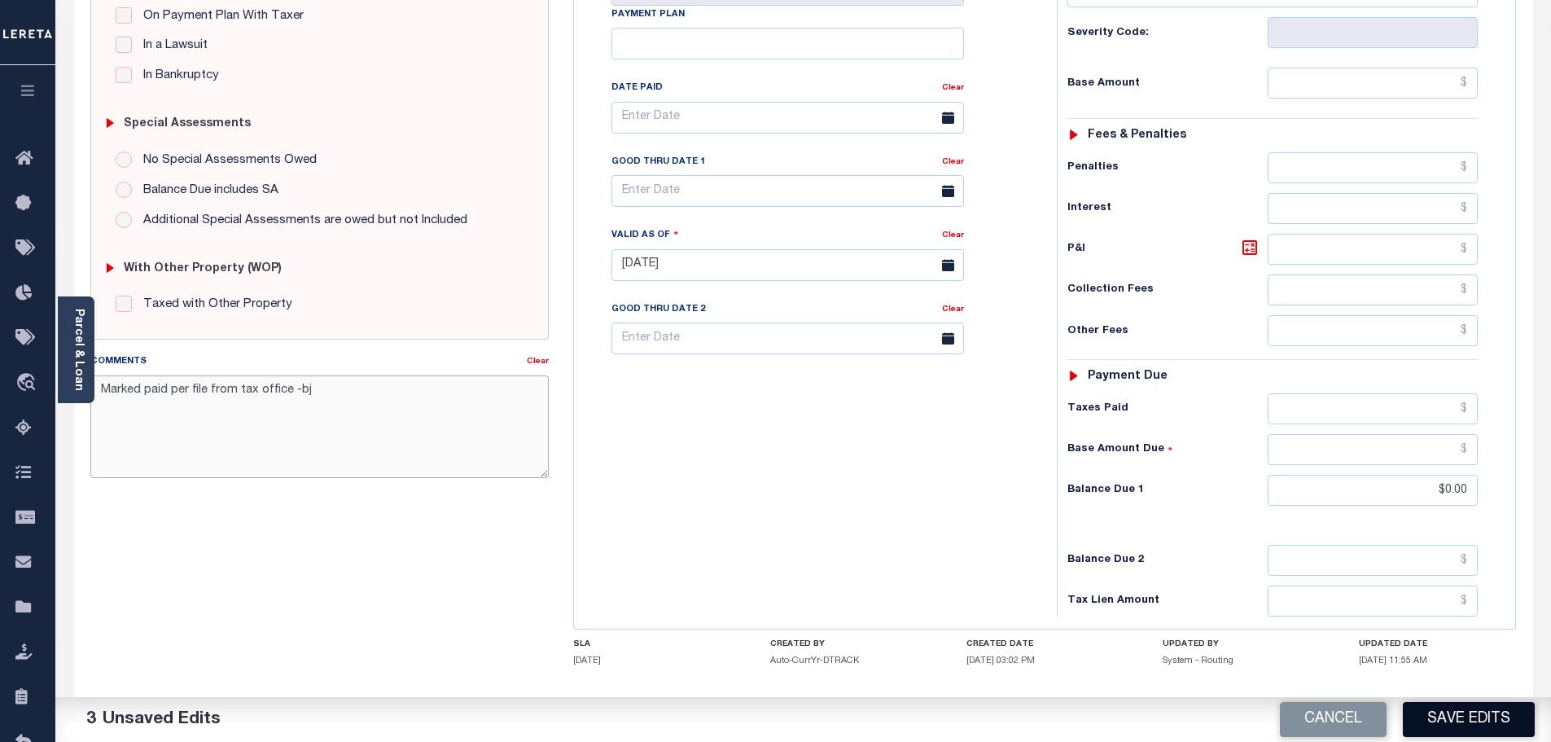
type textarea "Marked paid per file from tax office -bj"
click at [1464, 729] on button "Save Edits" at bounding box center [1469, 719] width 132 height 35
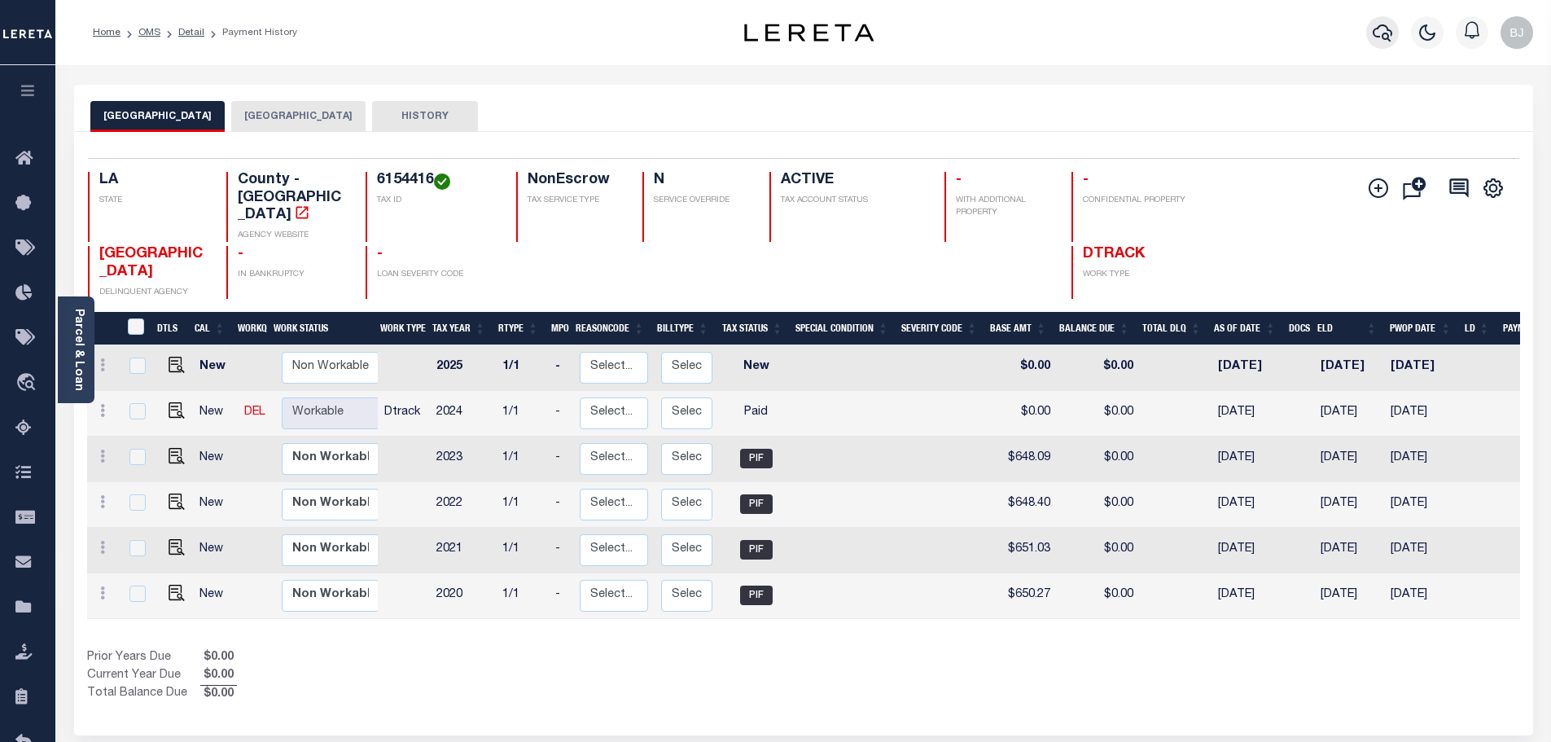
click at [1386, 30] on icon "button" at bounding box center [1382, 33] width 20 height 20
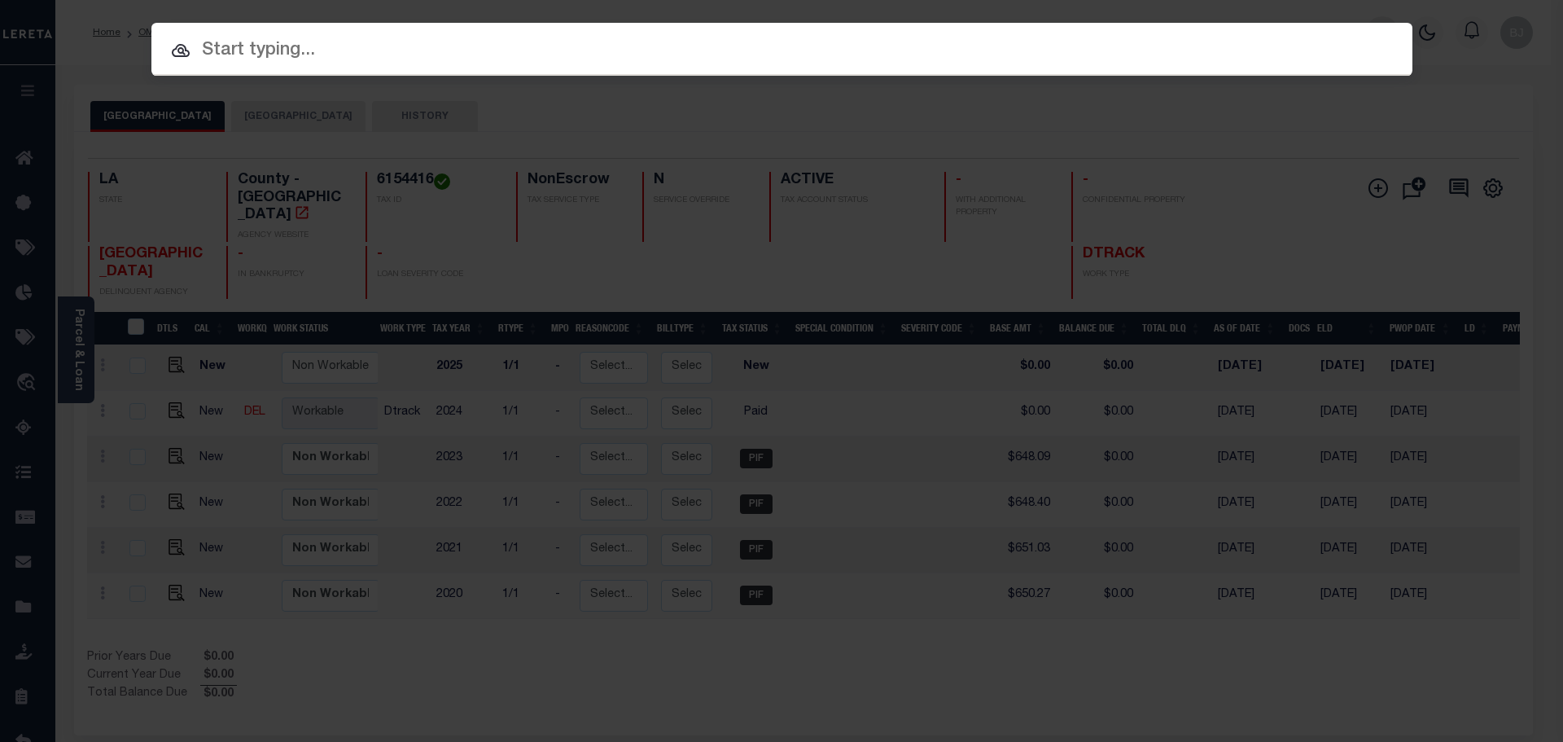
paste input "942300013631"
type input "942300013631"
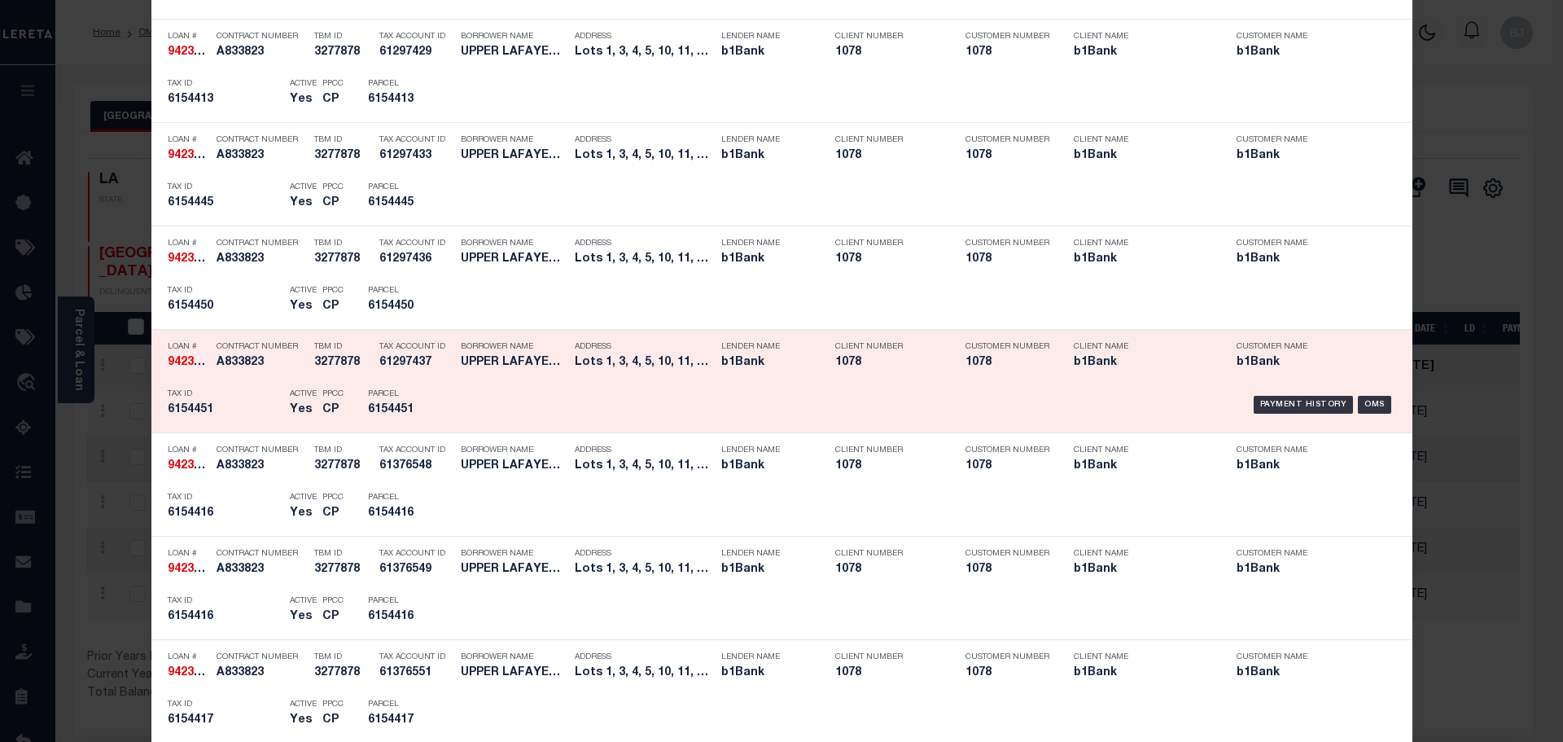
scroll to position [3907, 0]
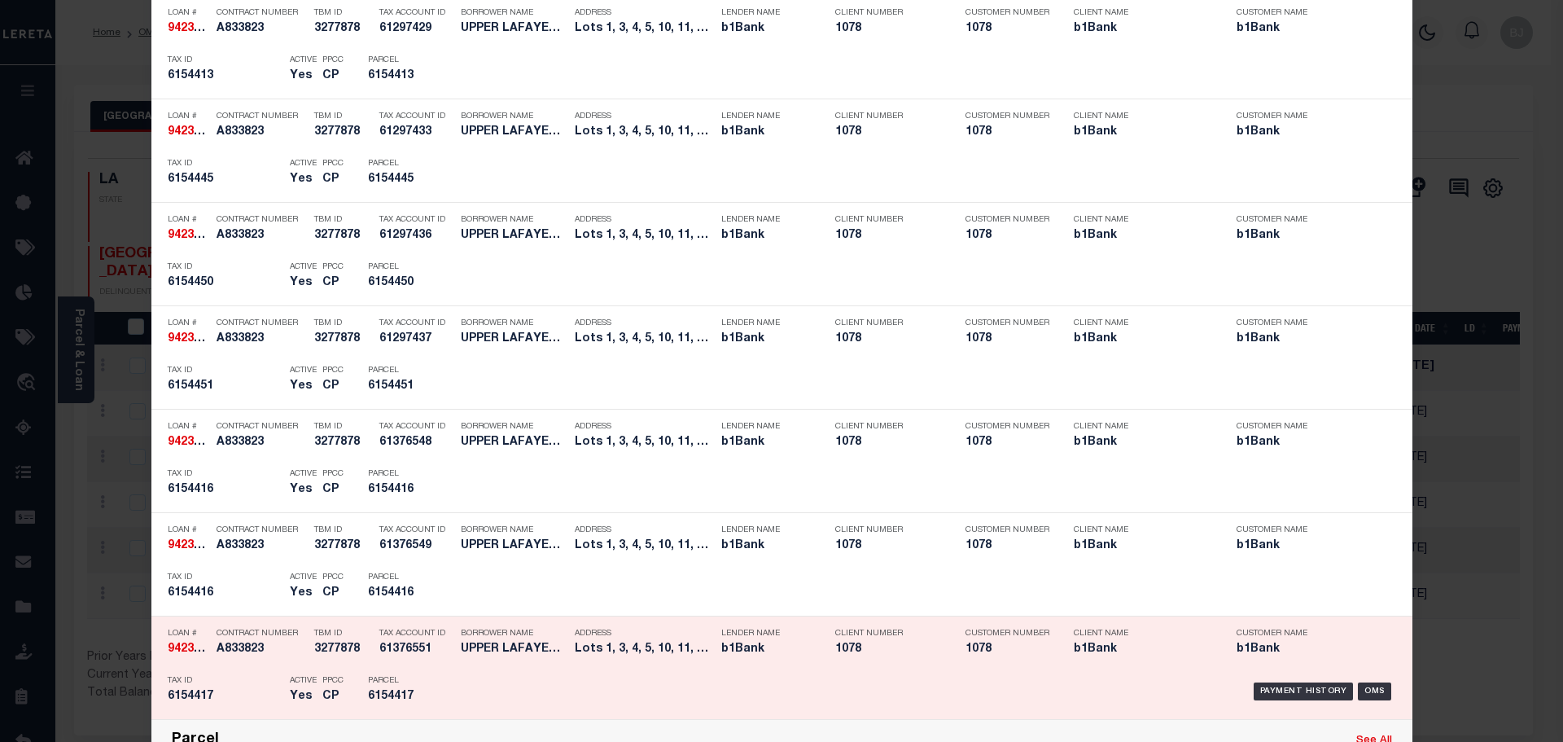
click at [545, 655] on h5 "UPPER LAFAYETTE DEVELOPMENT LLC" at bounding box center [514, 649] width 106 height 14
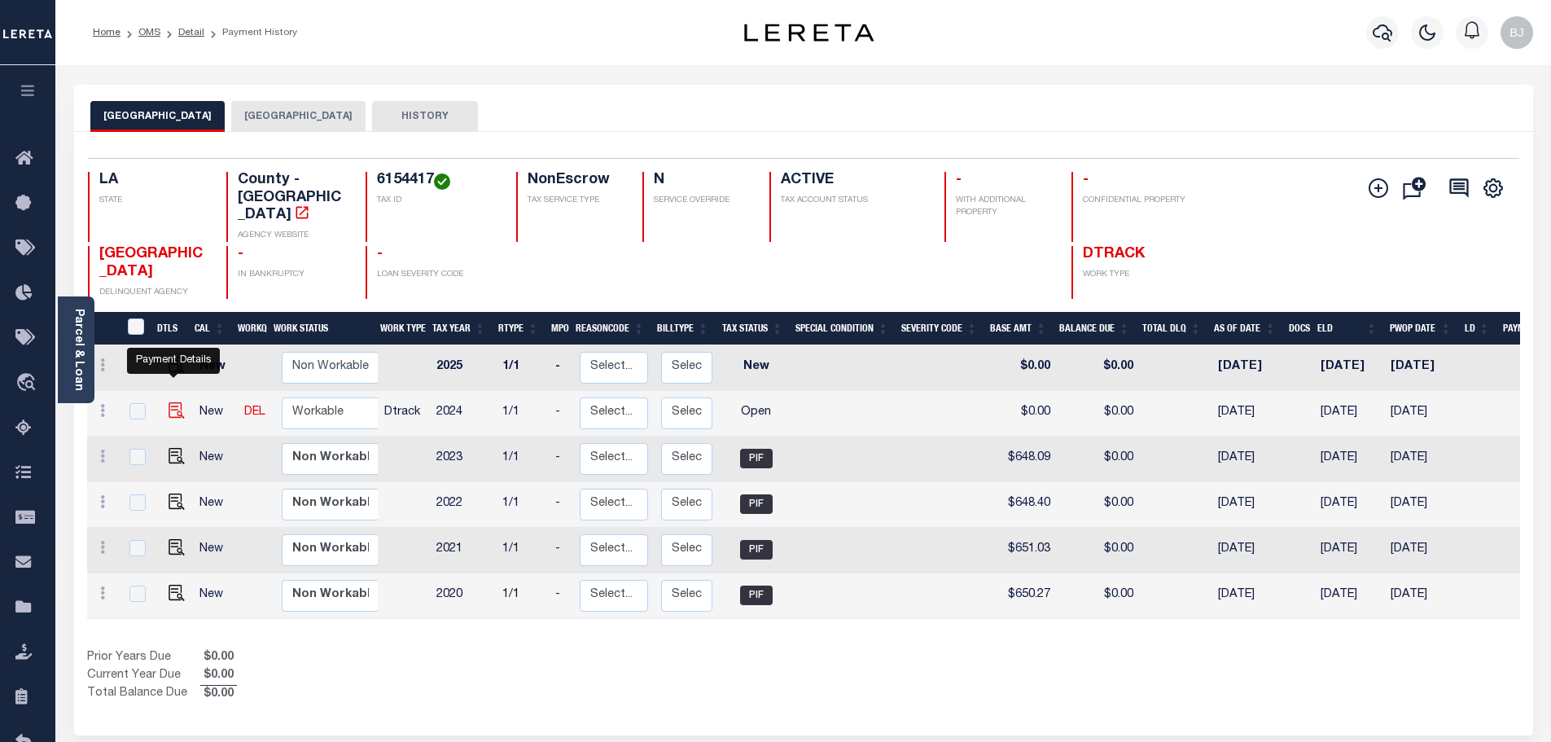
click at [170, 402] on img "" at bounding box center [177, 410] width 16 height 16
checkbox input "true"
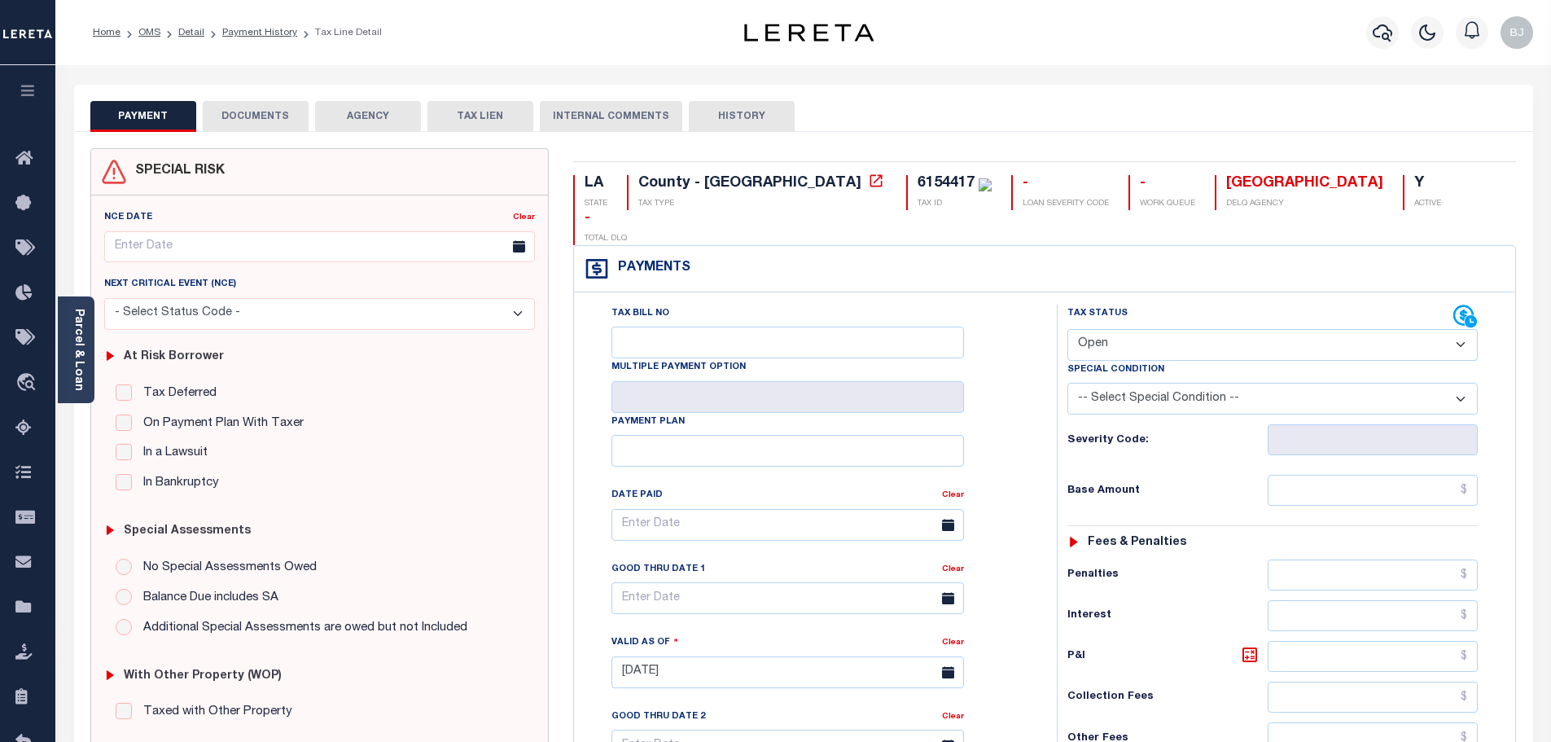
drag, startPoint x: 1228, startPoint y: 309, endPoint x: 1196, endPoint y: 322, distance: 34.6
click at [1228, 329] on select "- Select Status Code - Open Due/Unpaid Paid Incomplete No Tax Due Internal Refu…" at bounding box center [1272, 345] width 410 height 32
select select "PYD"
click at [1067, 329] on select "- Select Status Code - Open Due/Unpaid Paid Incomplete No Tax Due Internal Refu…" at bounding box center [1272, 345] width 410 height 32
type input "10/14/2025"
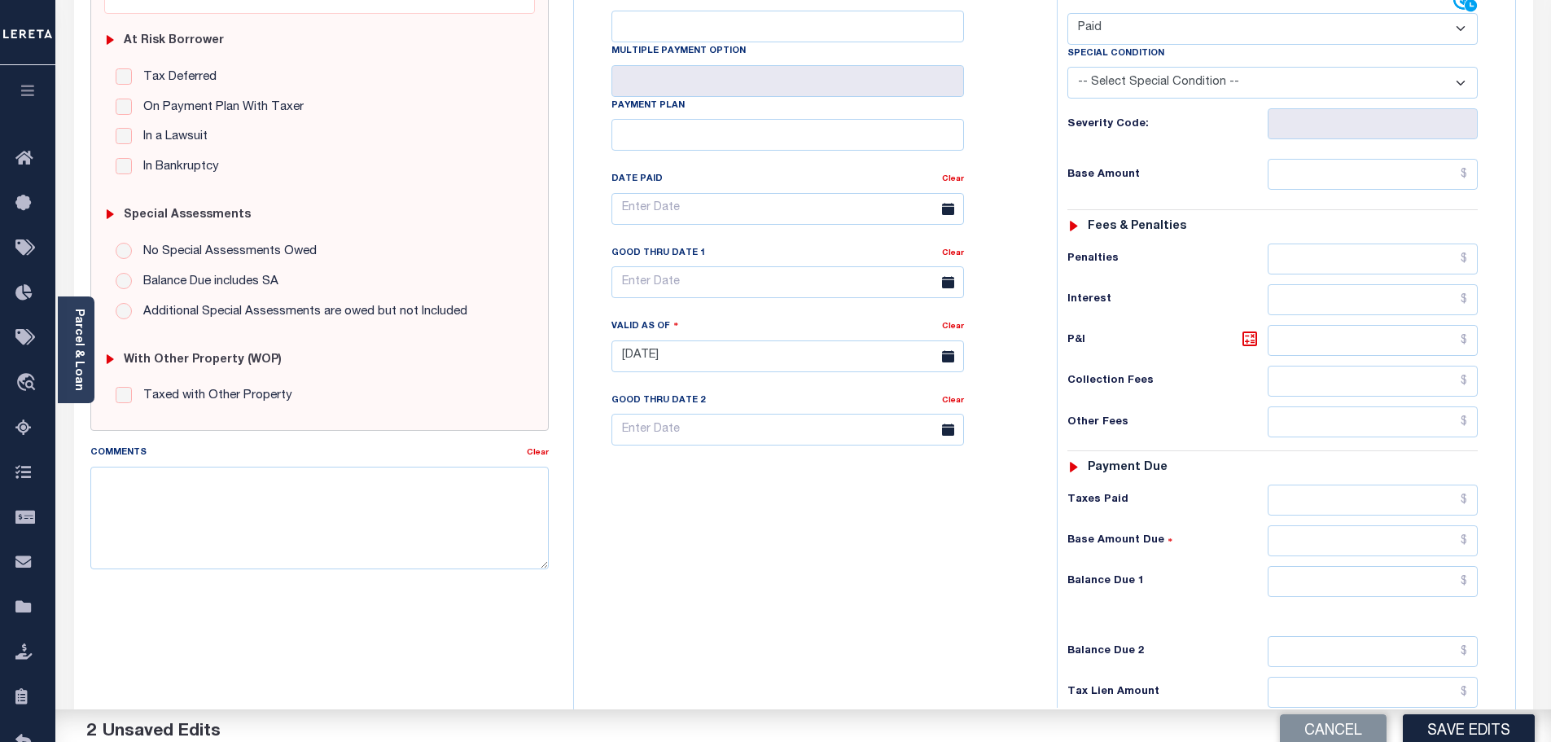
scroll to position [326, 0]
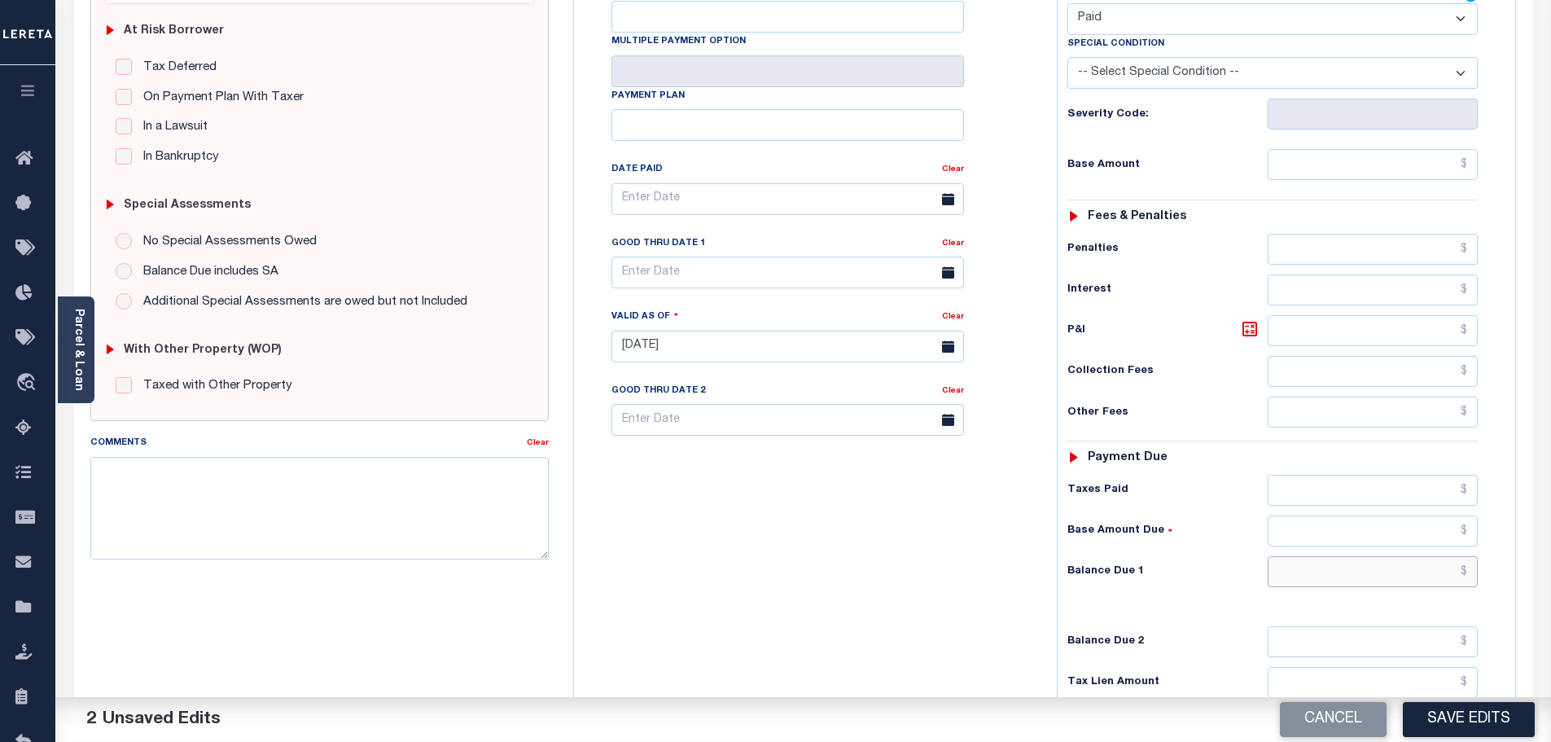
click at [1384, 556] on input "text" at bounding box center [1372, 571] width 211 height 31
type input "$0.00"
click at [349, 484] on textarea "Comments" at bounding box center [319, 508] width 459 height 103
paste textarea "Marked paid per file from tax office -bj"
type textarea "Marked paid per file from tax office -bj"
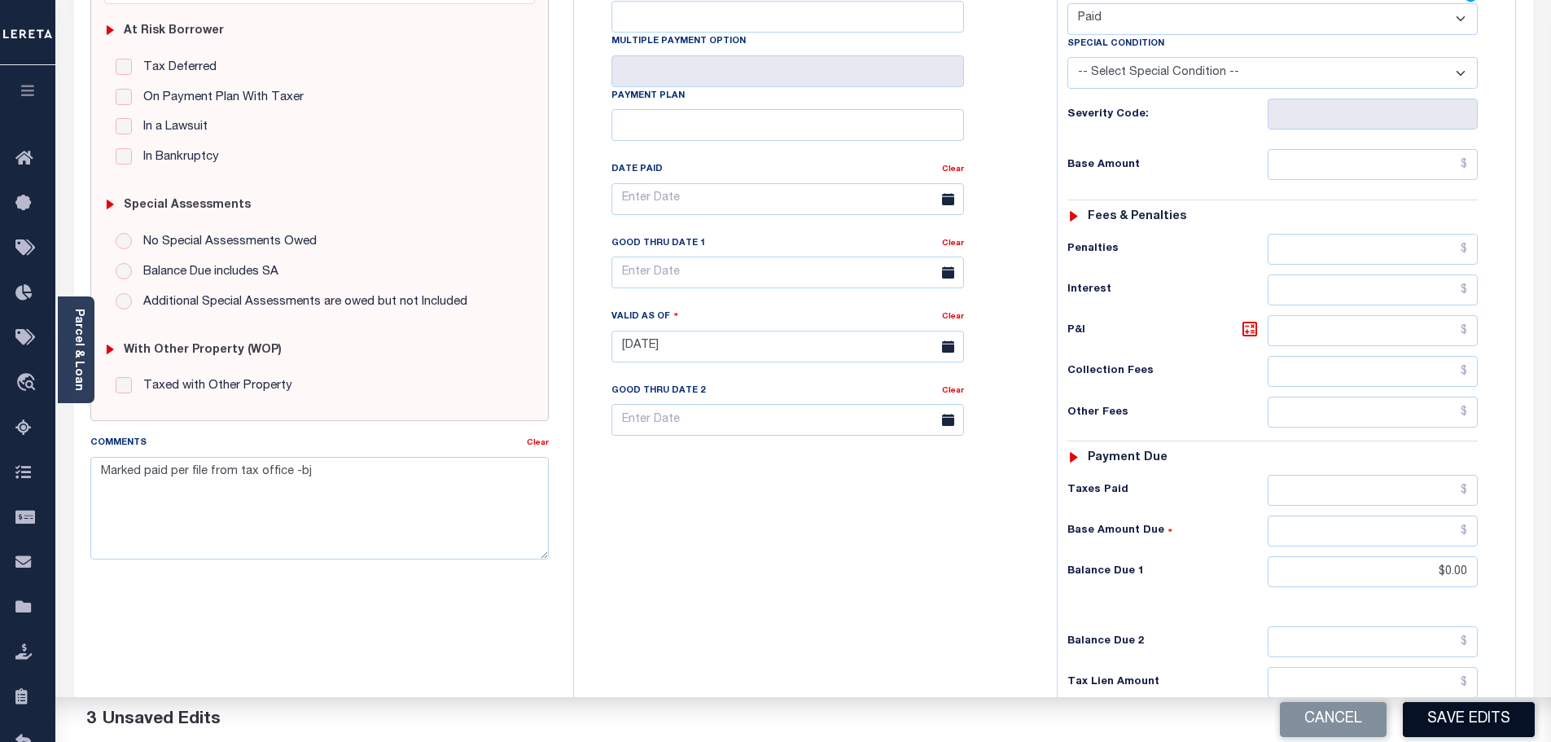
click at [1467, 713] on button "Save Edits" at bounding box center [1469, 719] width 132 height 35
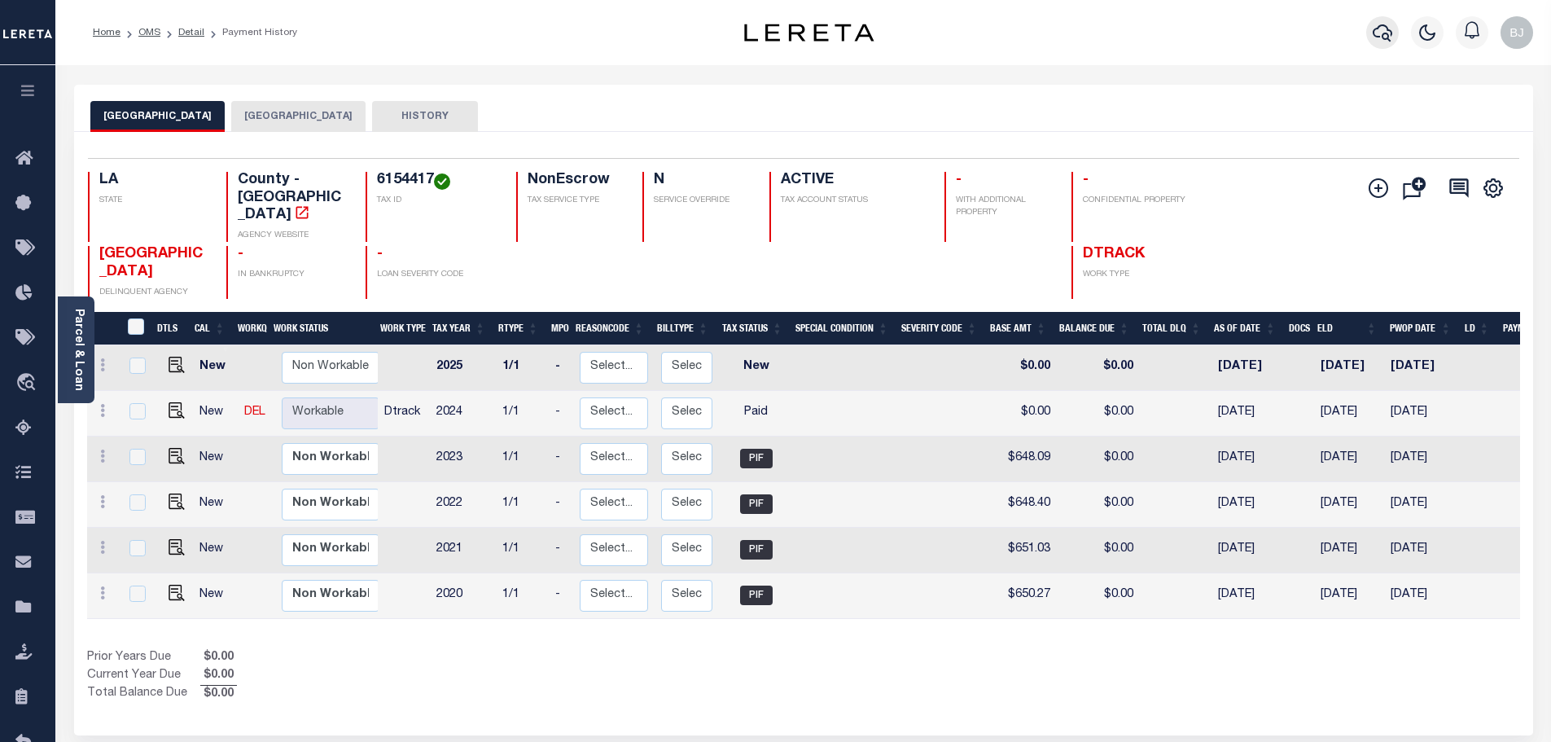
click at [1374, 33] on icon "button" at bounding box center [1382, 33] width 20 height 20
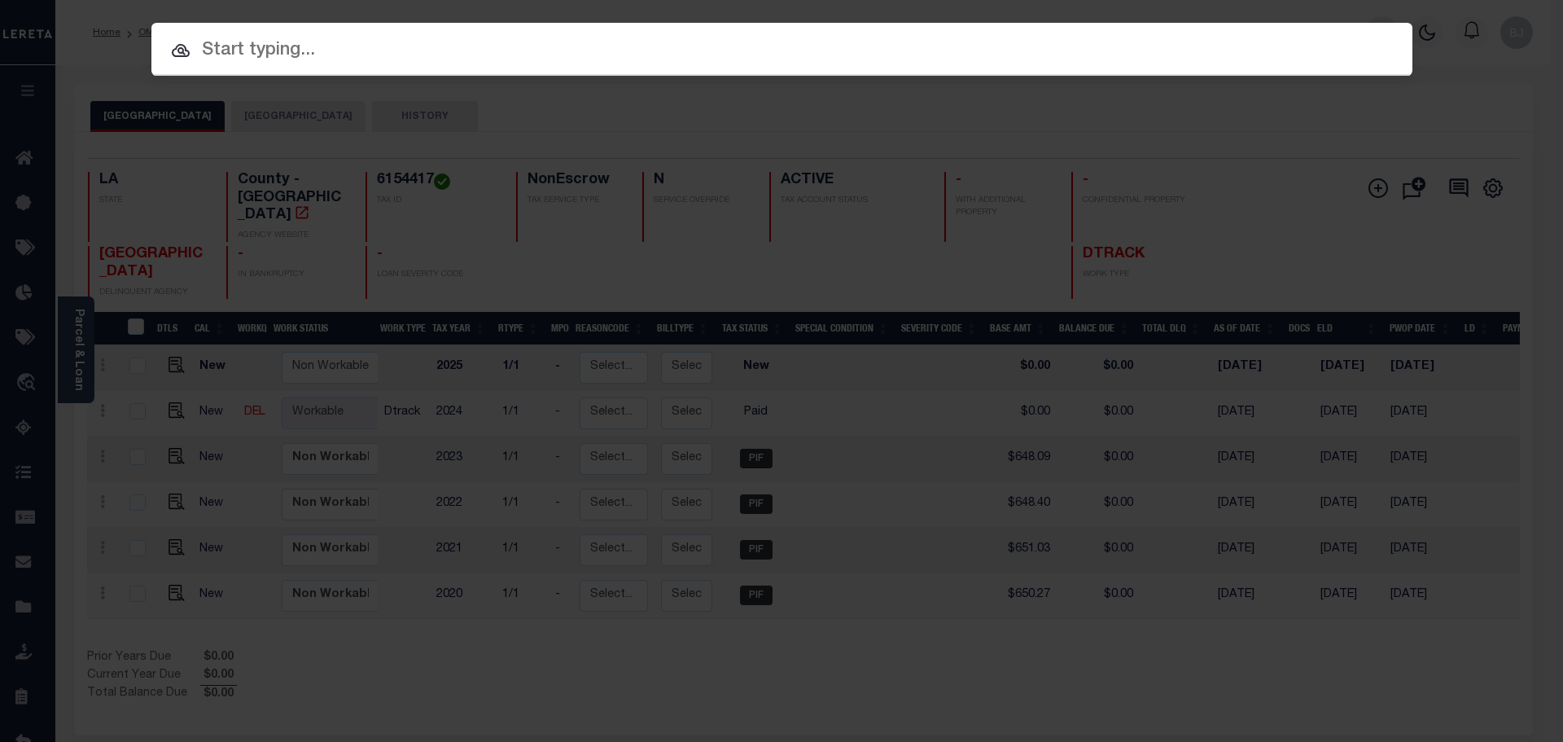
paste input "942100031486"
type input "942100031486"
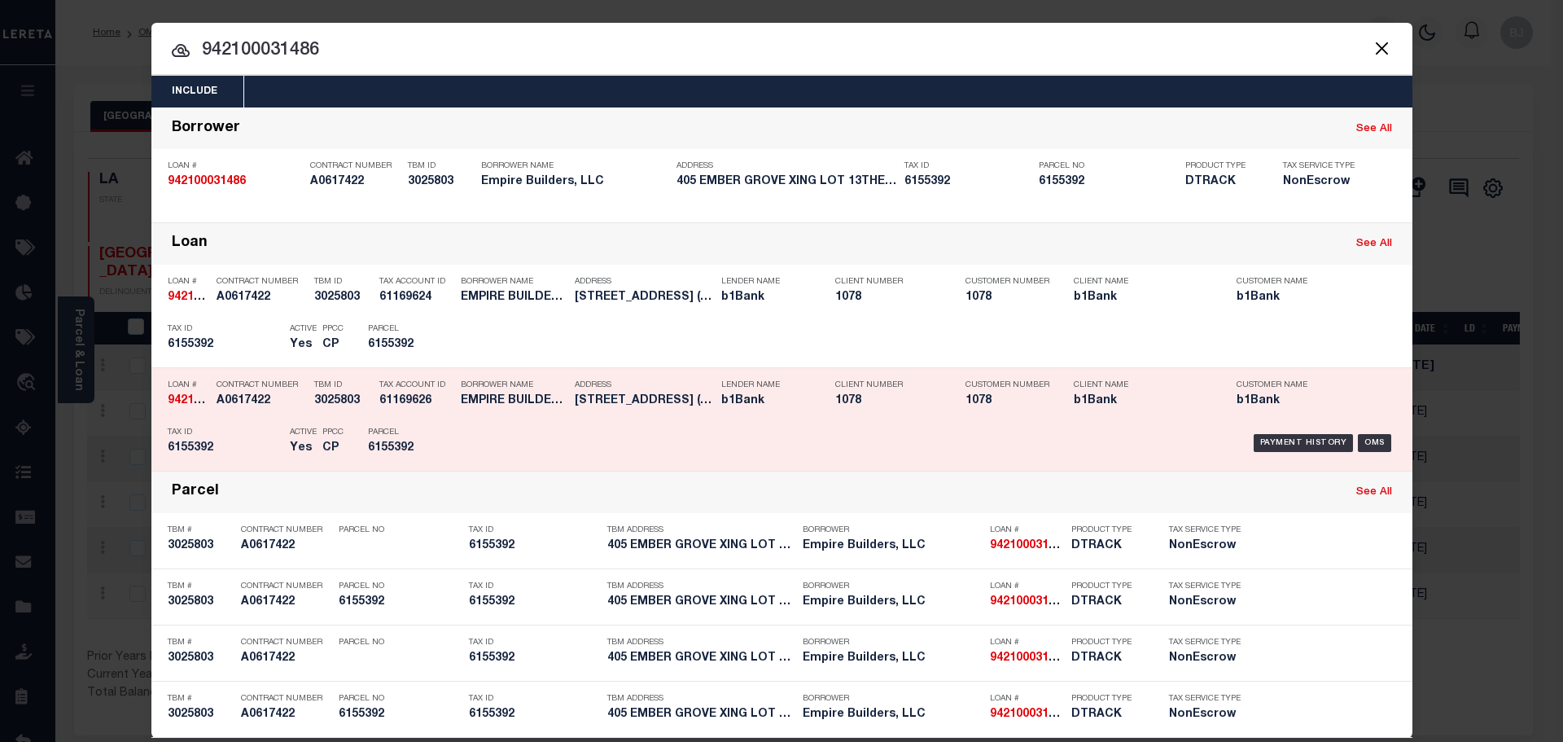
click at [800, 400] on h5 "b1Bank" at bounding box center [766, 401] width 90 height 14
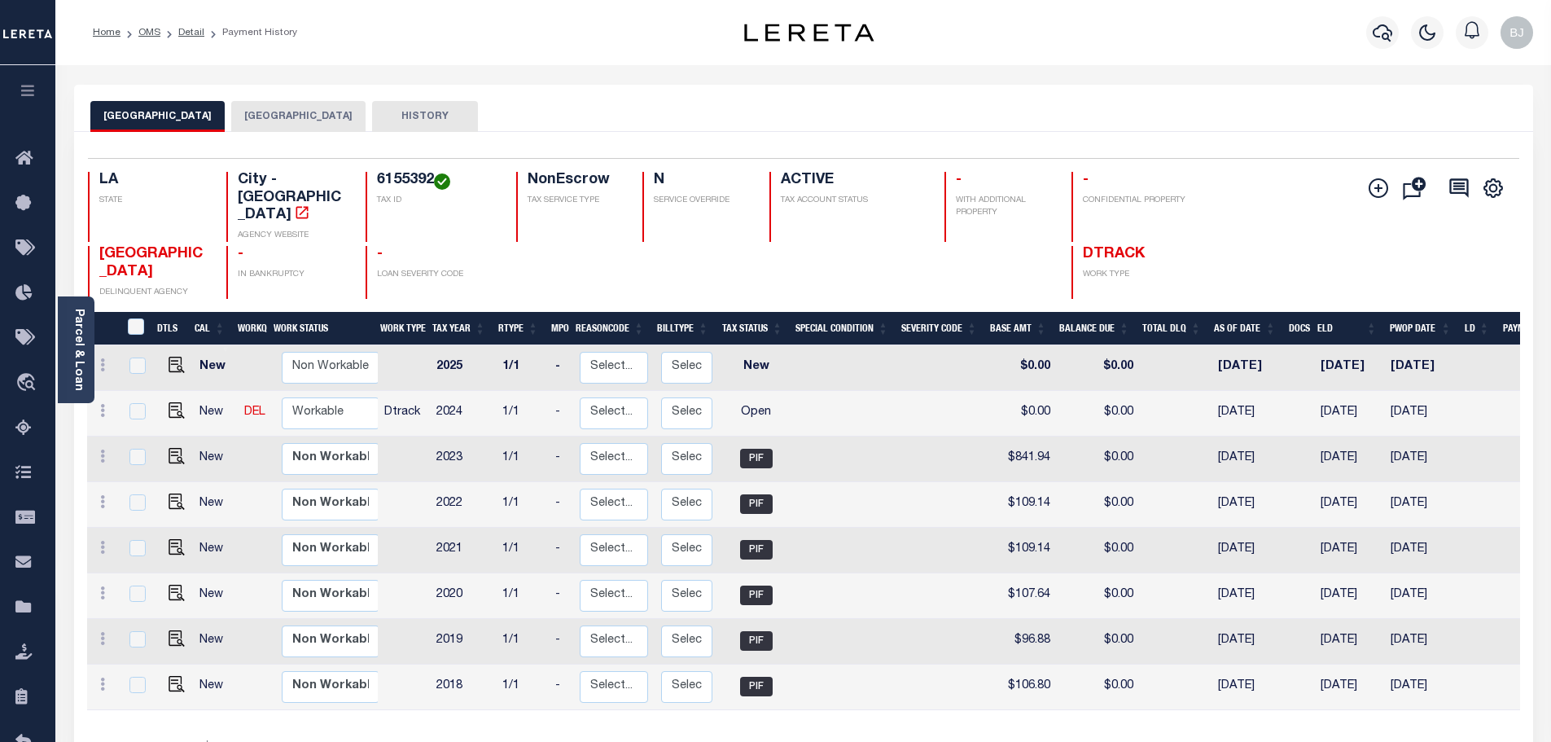
click at [392, 172] on h4 "6155392" at bounding box center [437, 181] width 120 height 18
copy h4 "6155392"
click at [260, 112] on button "[GEOGRAPHIC_DATA]" at bounding box center [298, 116] width 134 height 31
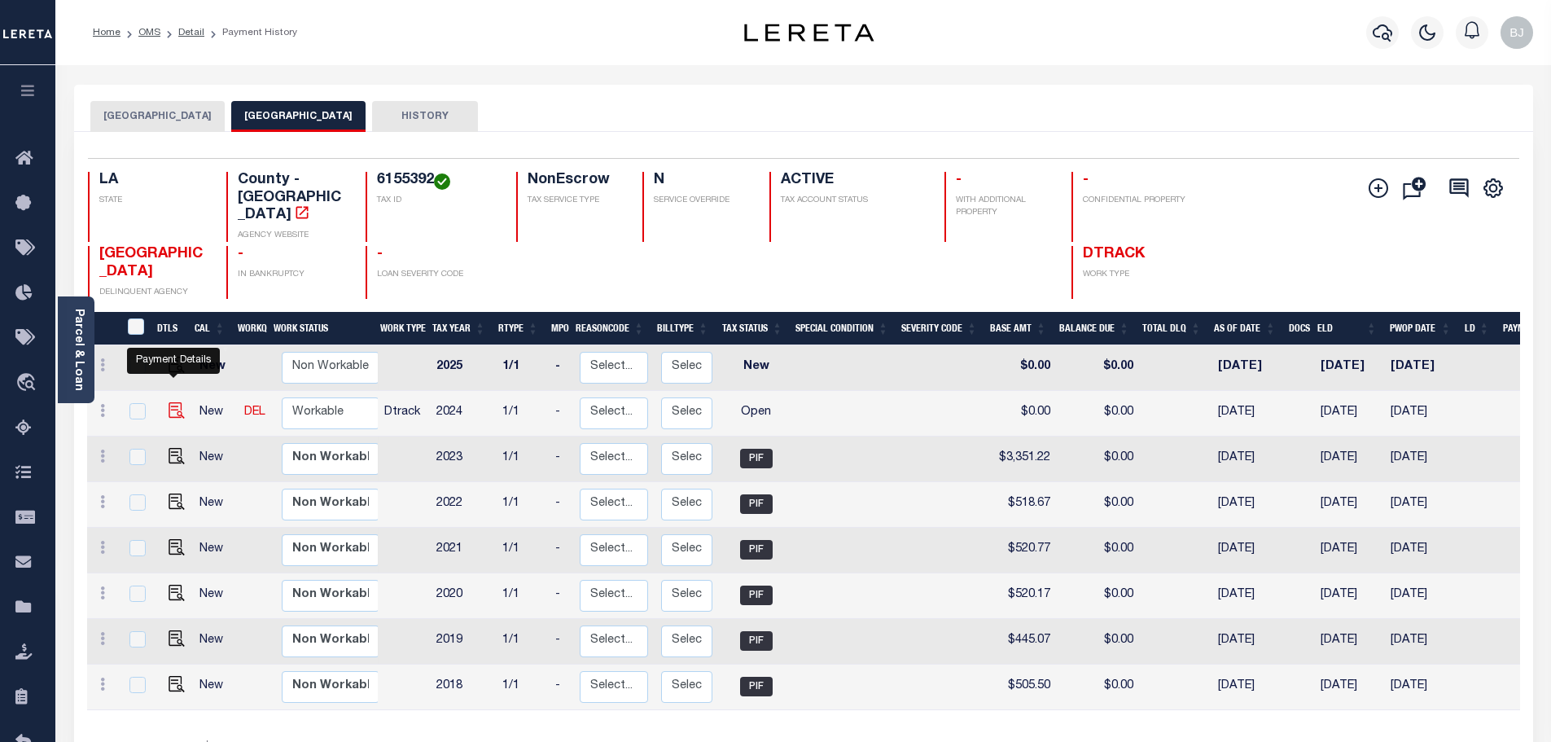
click at [176, 402] on img "" at bounding box center [177, 410] width 16 height 16
checkbox input "true"
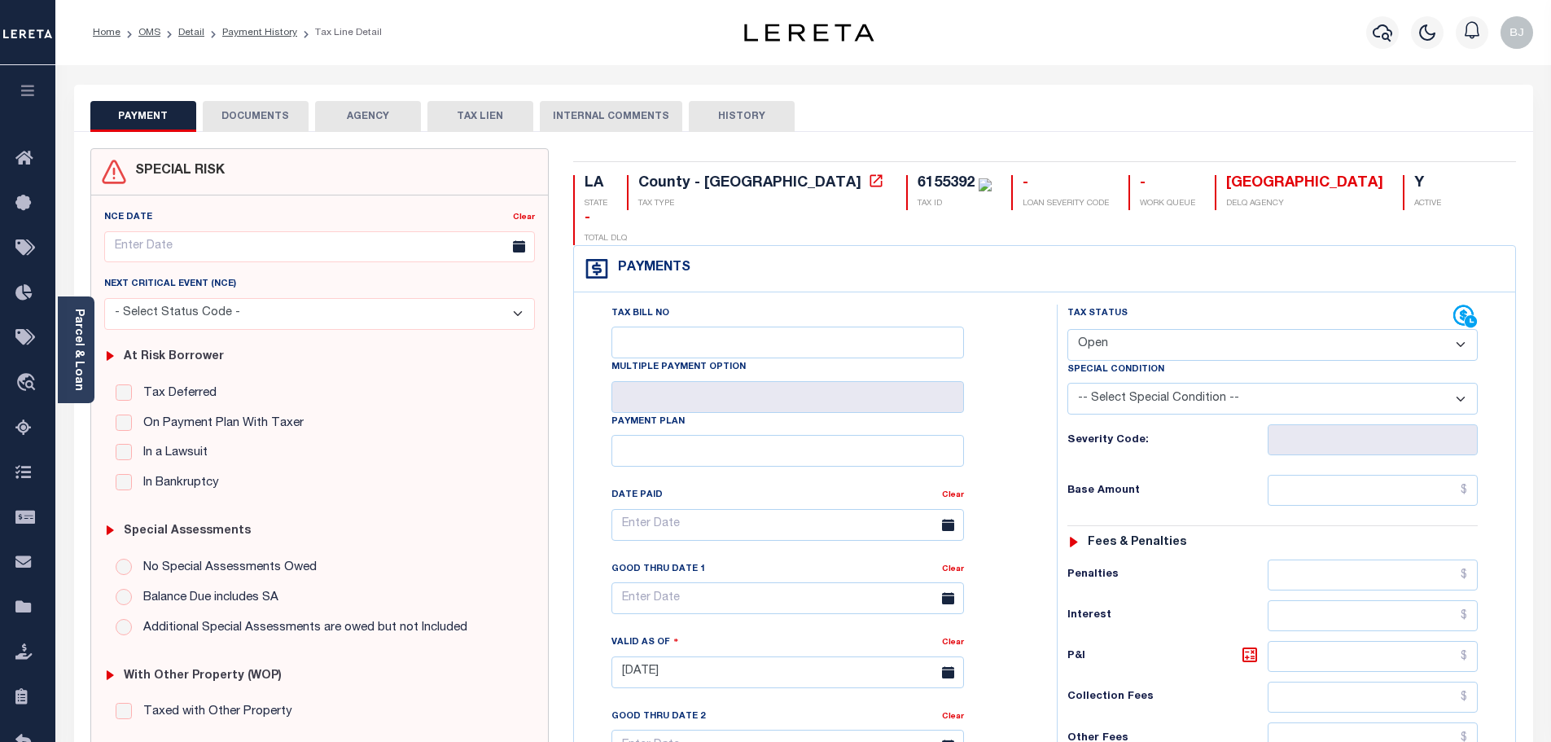
drag, startPoint x: 1139, startPoint y: 315, endPoint x: 1134, endPoint y: 325, distance: 10.9
click at [1139, 329] on select "- Select Status Code - Open Due/Unpaid Paid Incomplete No Tax Due Internal Refu…" at bounding box center [1272, 345] width 410 height 32
select select "PYD"
click at [1067, 329] on select "- Select Status Code - Open Due/Unpaid Paid Incomplete No Tax Due Internal Refu…" at bounding box center [1272, 345] width 410 height 32
type input "[DATE]"
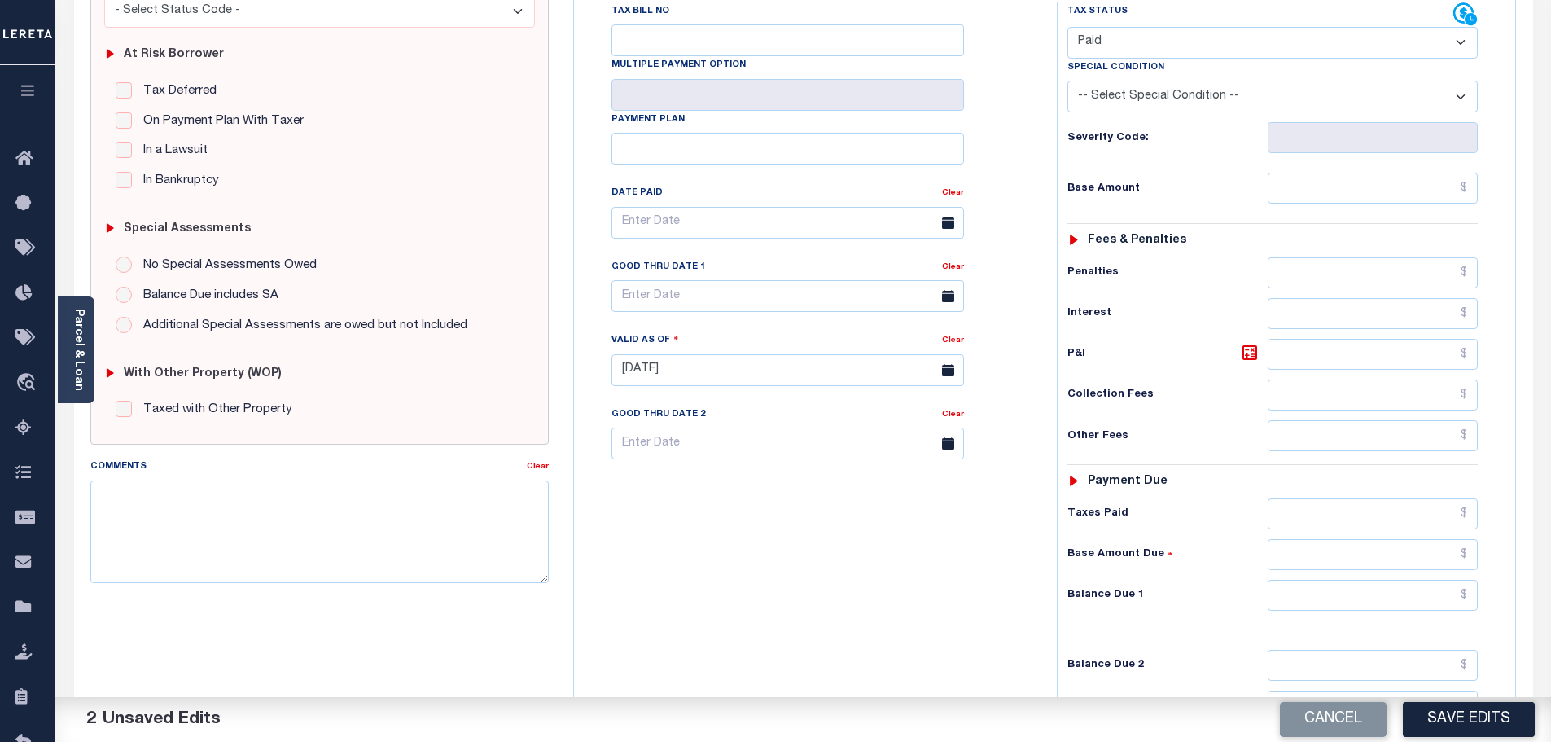
scroll to position [326, 0]
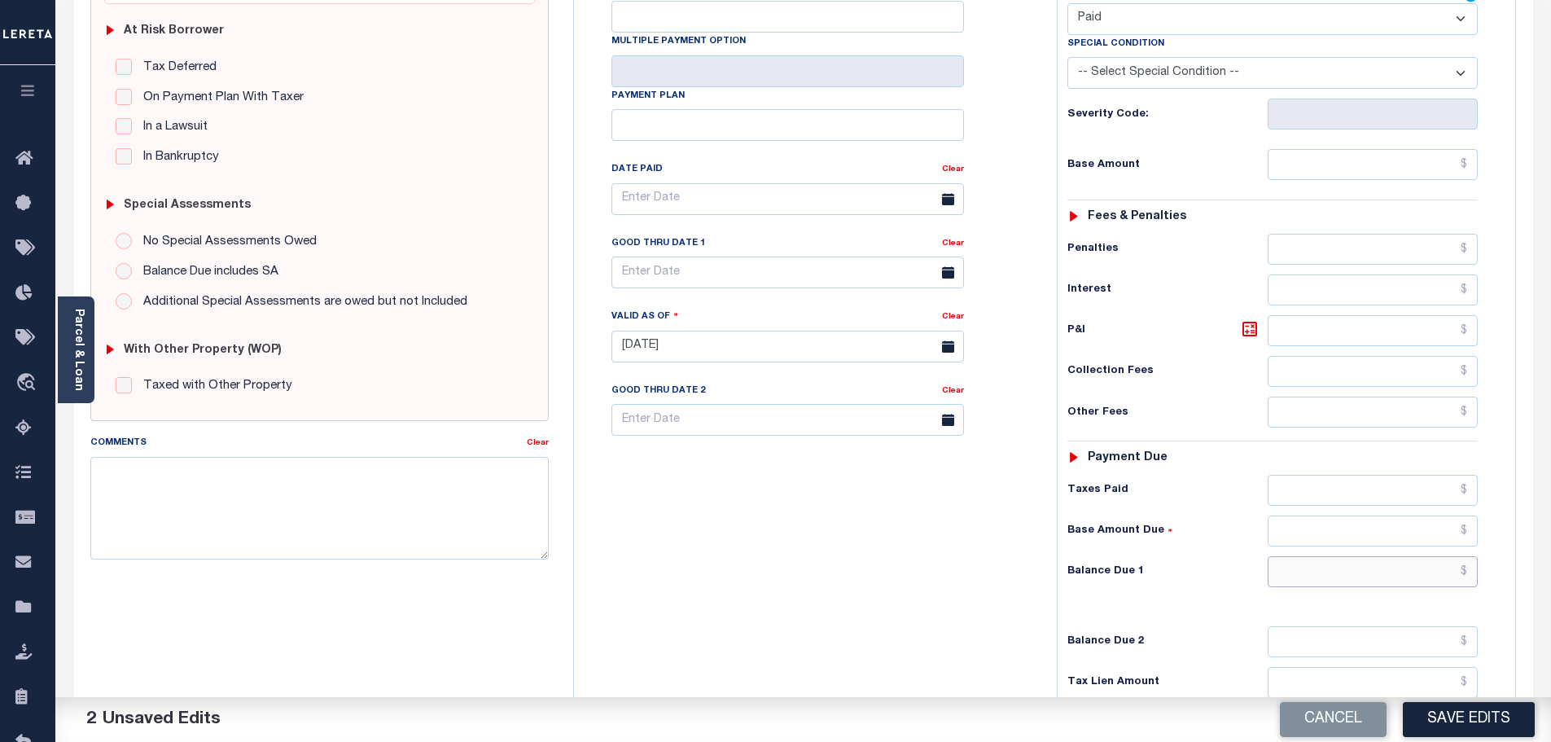
click at [1390, 556] on input "text" at bounding box center [1372, 571] width 211 height 31
type input "$0.00"
click at [331, 502] on textarea "Comments" at bounding box center [319, 508] width 459 height 103
paste textarea "Marked paid per file from tax office -bj"
type textarea "Marked paid per file from tax office -bj"
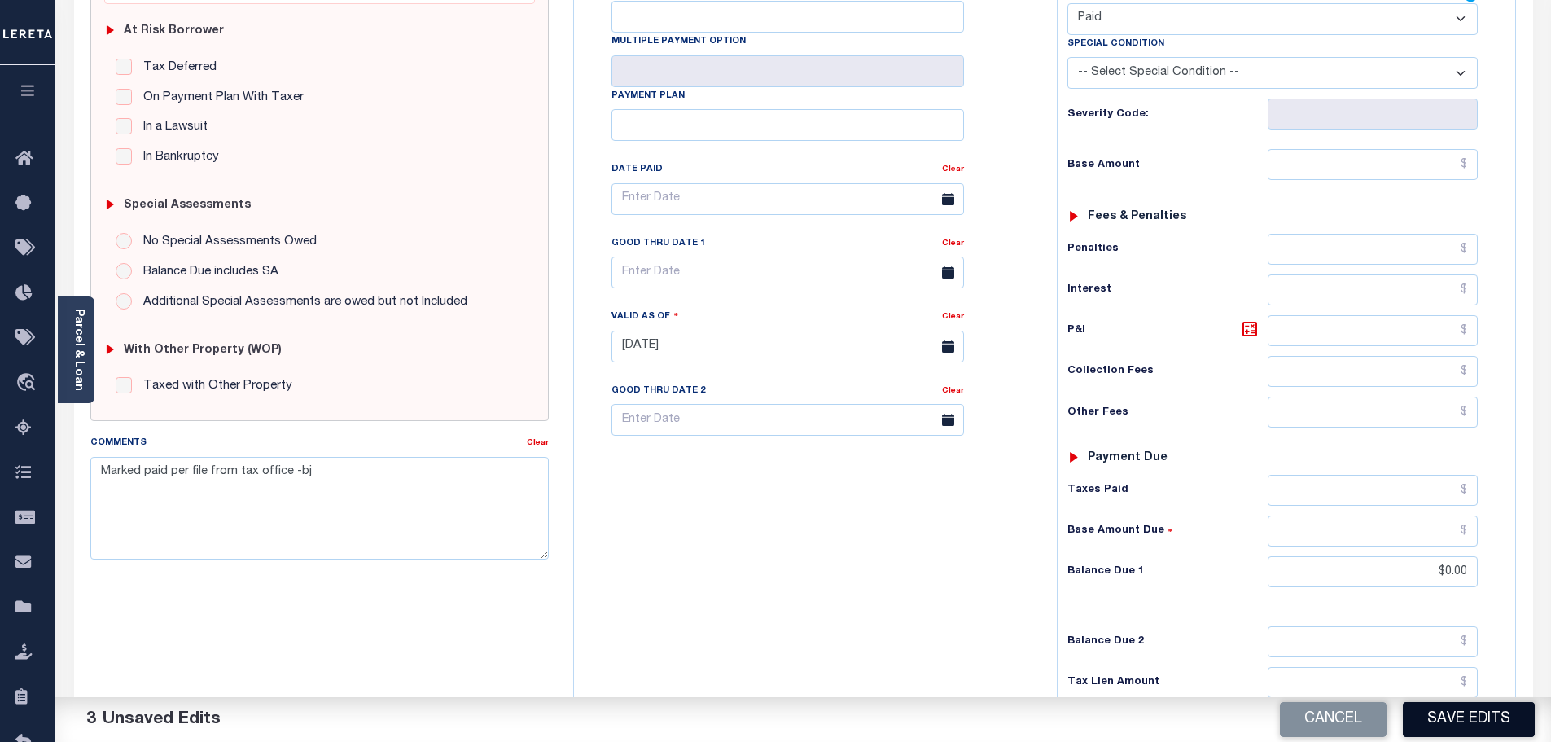
click at [1482, 718] on button "Save Edits" at bounding box center [1469, 719] width 132 height 35
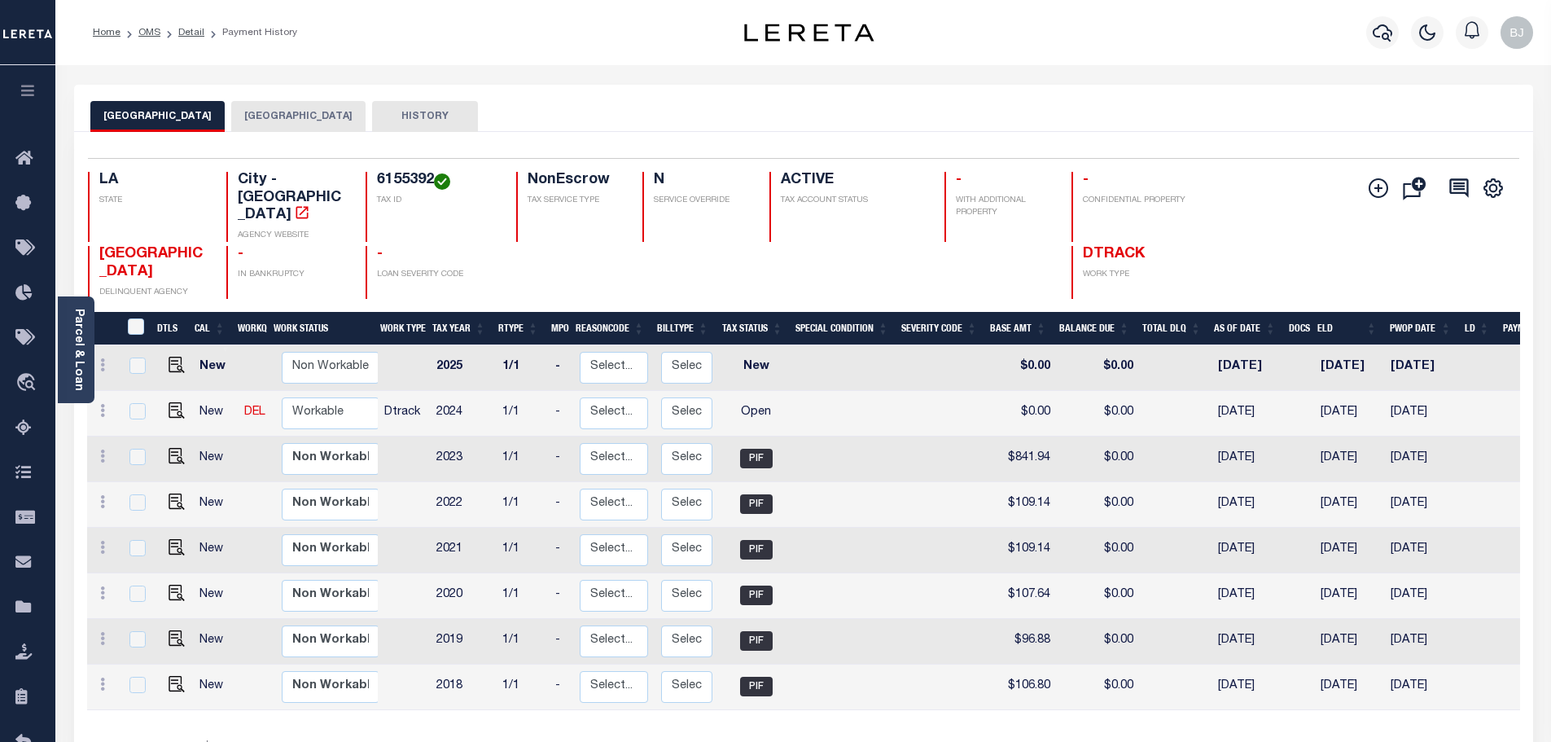
click at [282, 129] on button "[GEOGRAPHIC_DATA]" at bounding box center [298, 116] width 134 height 31
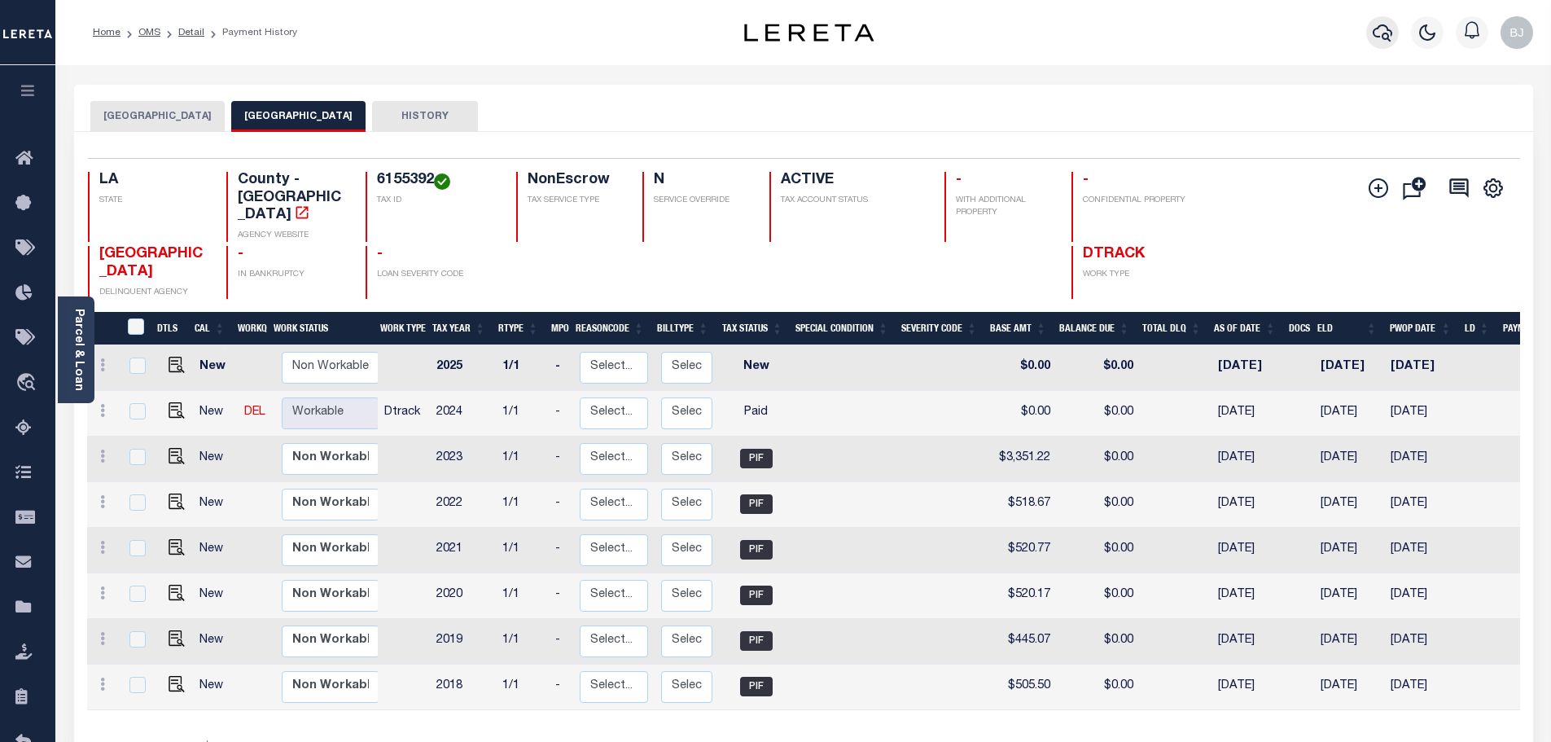
click at [1387, 34] on icon "button" at bounding box center [1382, 33] width 20 height 20
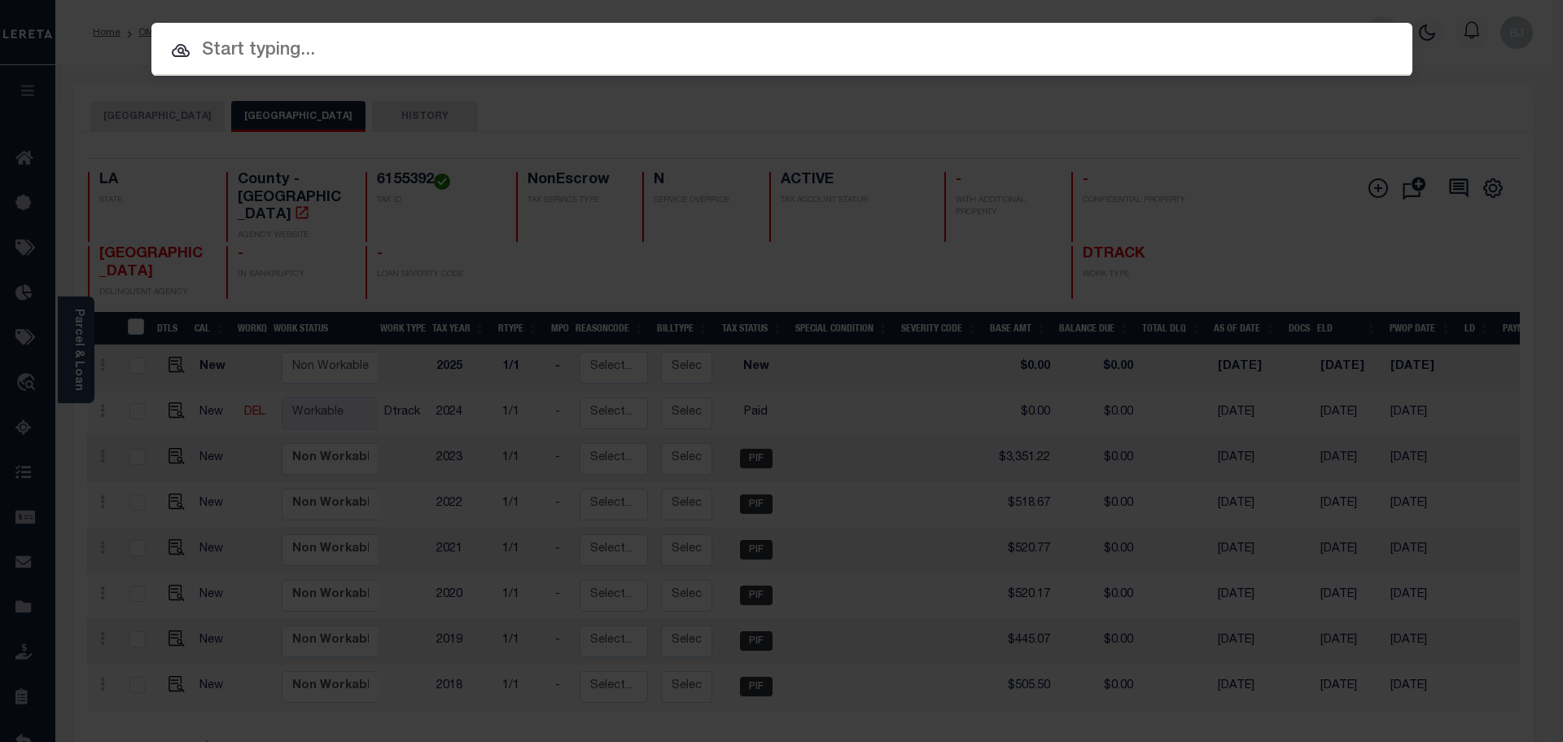
paste input "47000260"
type input "47000260"
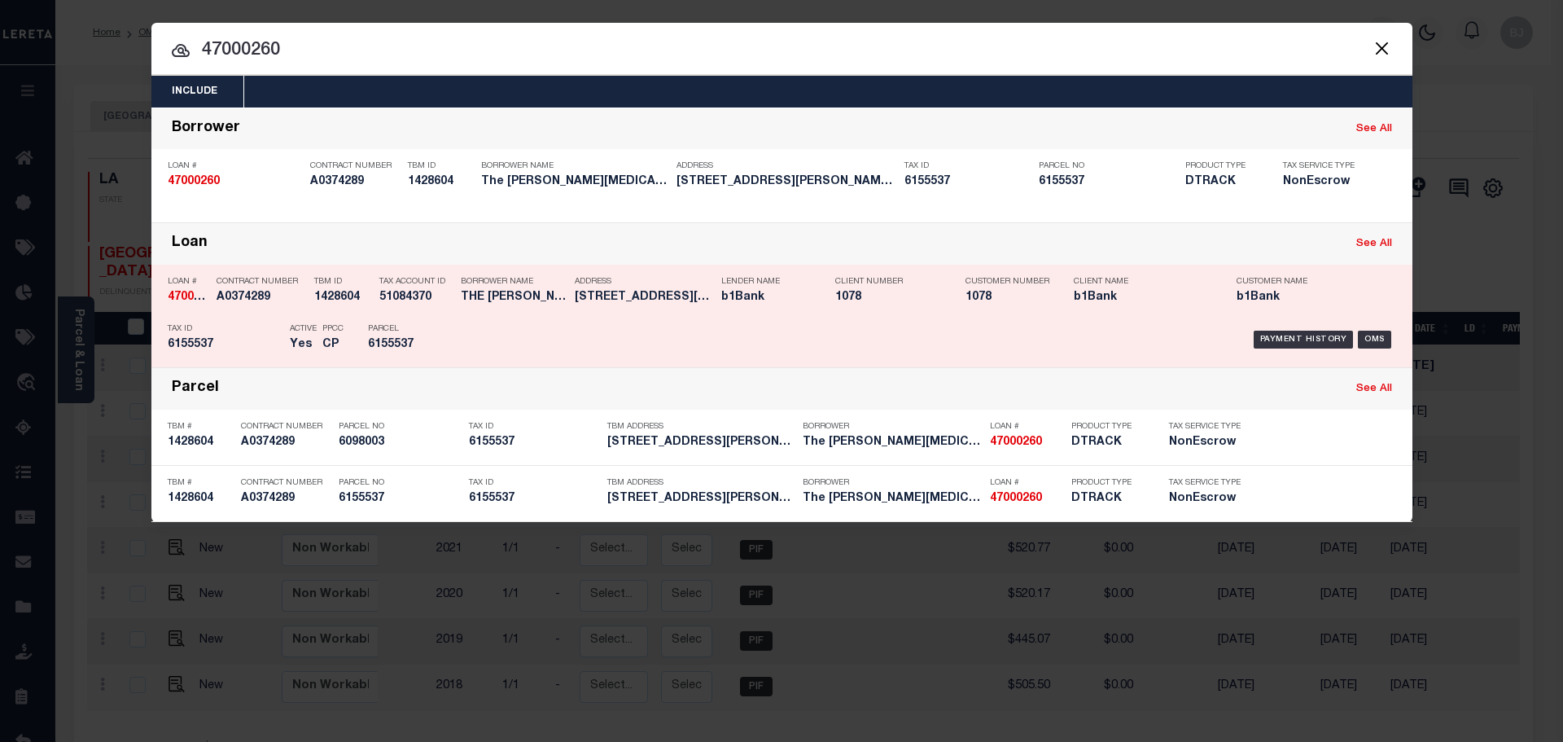
click at [781, 309] on div "Lender Name b1Bank" at bounding box center [766, 292] width 90 height 47
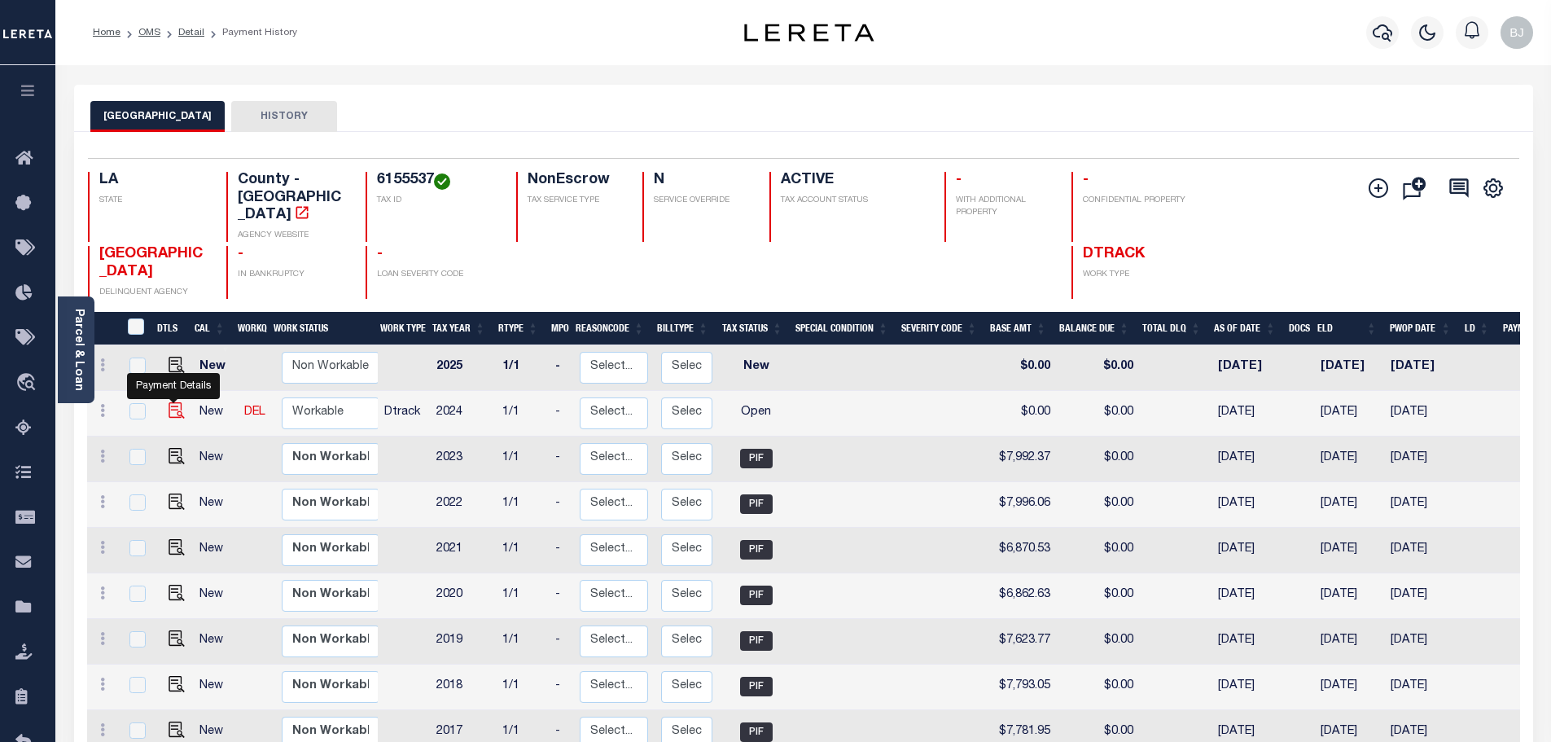
click at [174, 402] on img "" at bounding box center [177, 410] width 16 height 16
checkbox input "true"
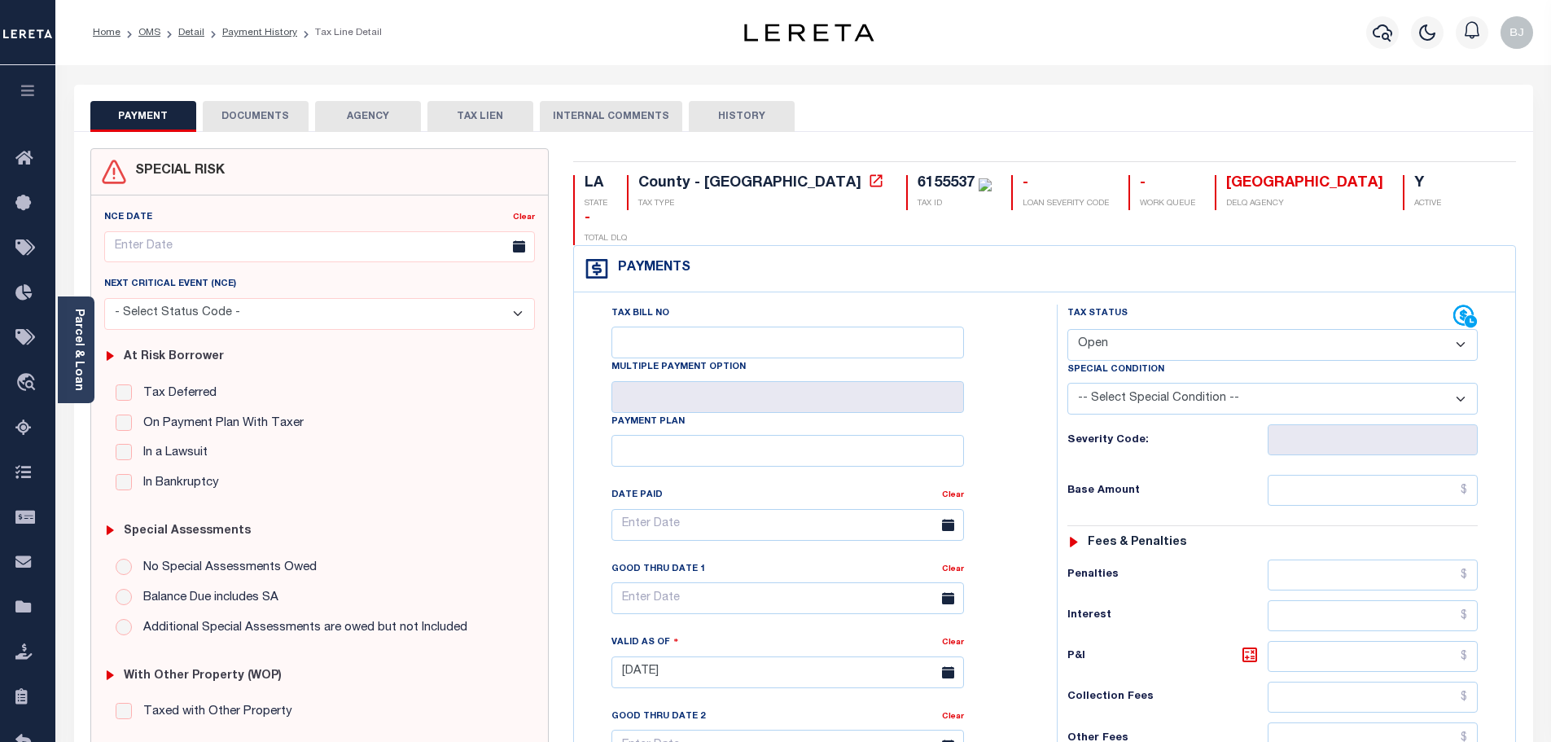
drag, startPoint x: 1263, startPoint y: 318, endPoint x: 1145, endPoint y: 277, distance: 124.4
click at [1263, 329] on select "- Select Status Code - Open Due/Unpaid Paid Incomplete No Tax Due Internal Refu…" at bounding box center [1272, 345] width 410 height 32
select select "DUE"
click at [1067, 329] on select "- Select Status Code - Open Due/Unpaid Paid Incomplete No Tax Due Internal Refu…" at bounding box center [1272, 345] width 410 height 32
type input "[DATE]"
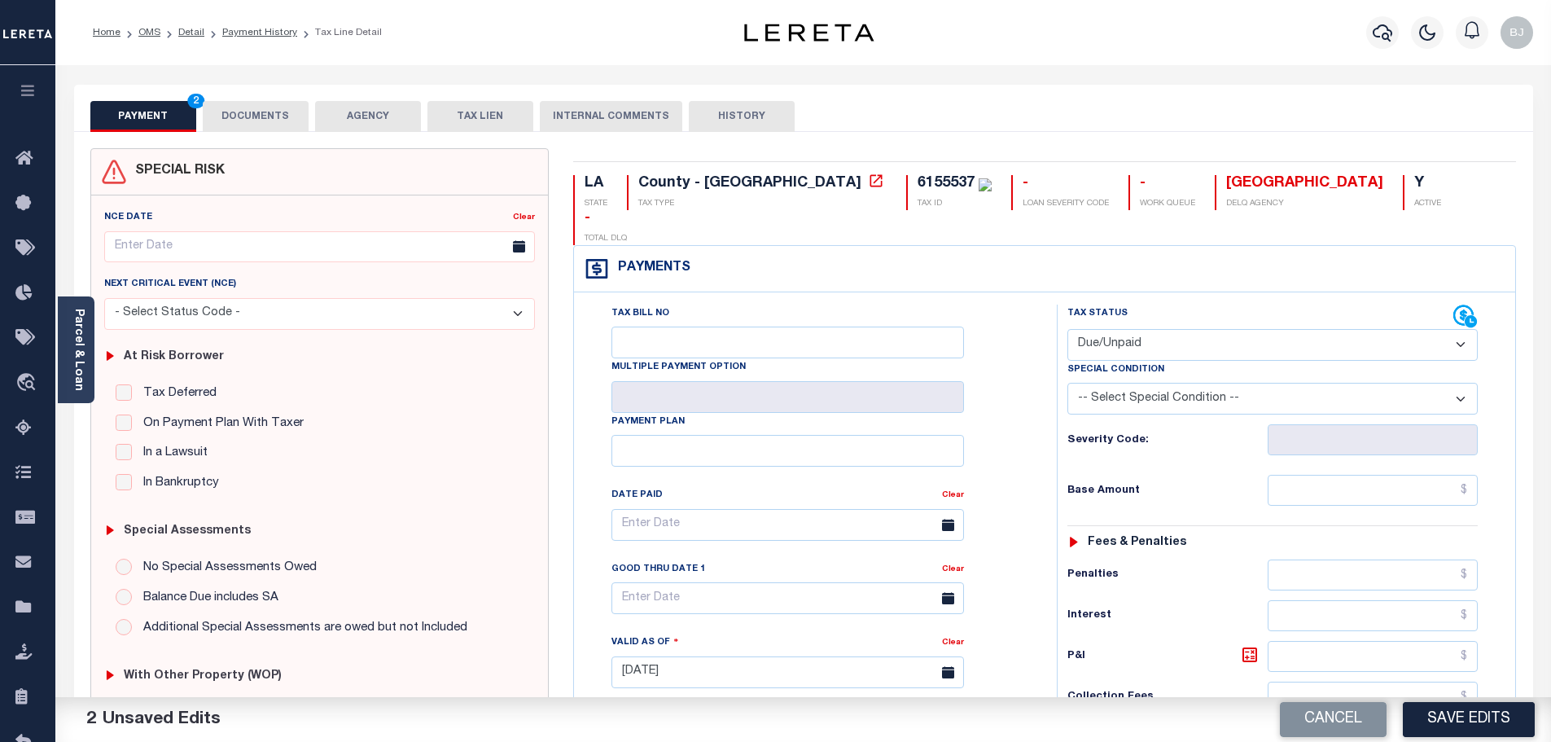
select select "PYD"
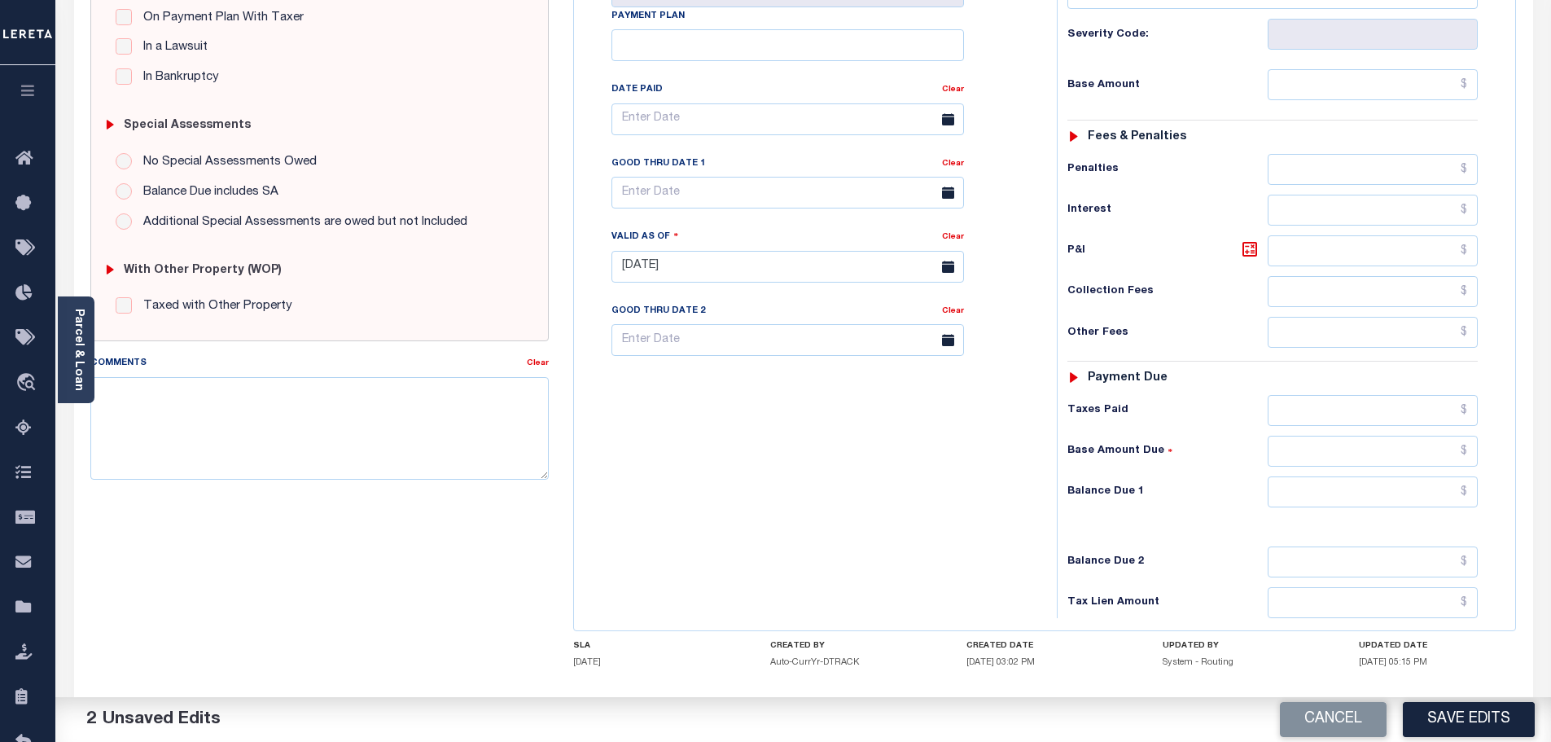
scroll to position [407, 0]
click at [1359, 440] on div "Tax Status Status - Select Status Code -" at bounding box center [1278, 256] width 442 height 719
click at [1357, 475] on input "text" at bounding box center [1372, 490] width 211 height 31
type input "$0.00"
click at [305, 379] on textarea "Comments" at bounding box center [319, 426] width 459 height 103
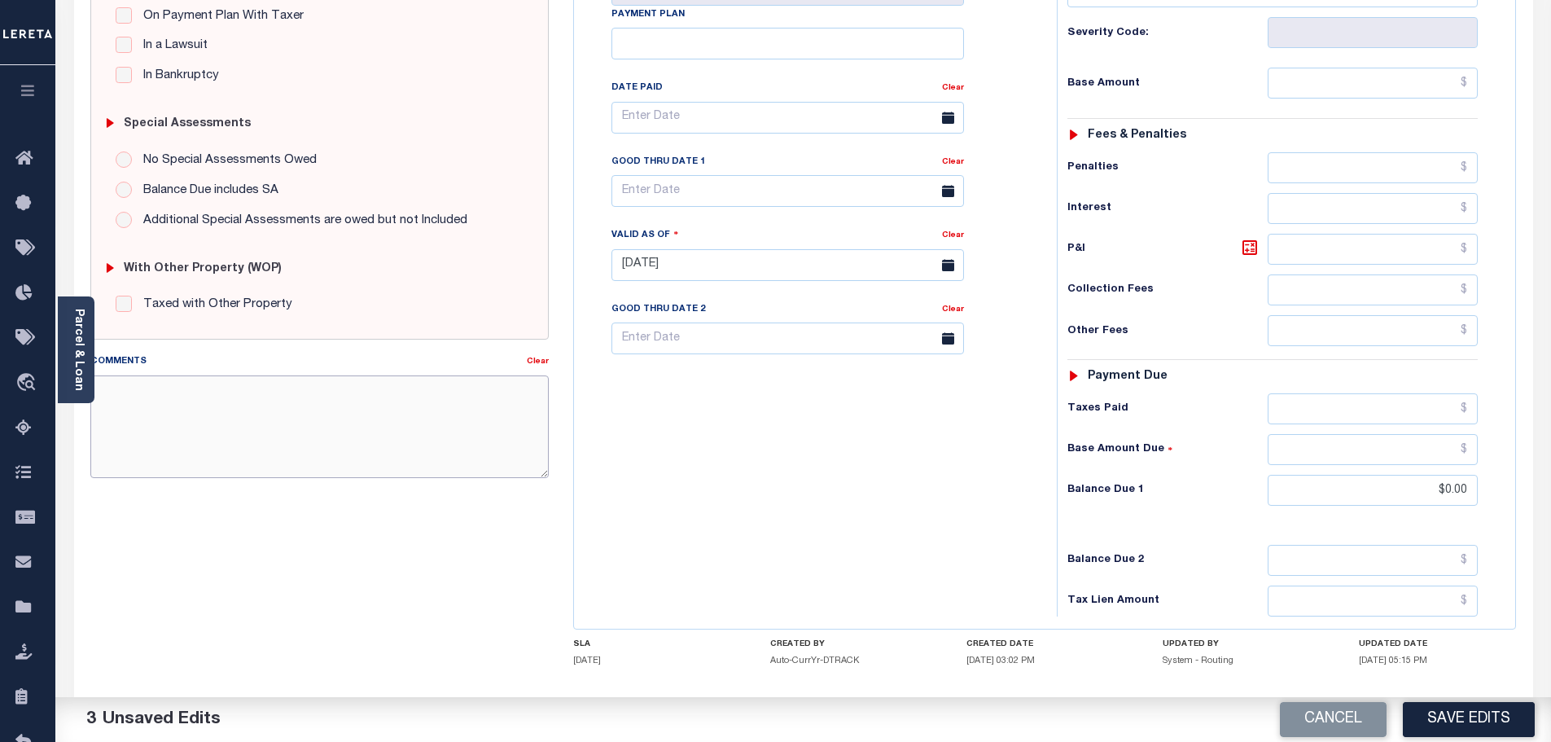
paste textarea "Marked paid per file from tax office -bj"
type textarea "Marked paid per file from tax office -bj"
click at [1481, 715] on button "Save Edits" at bounding box center [1469, 719] width 132 height 35
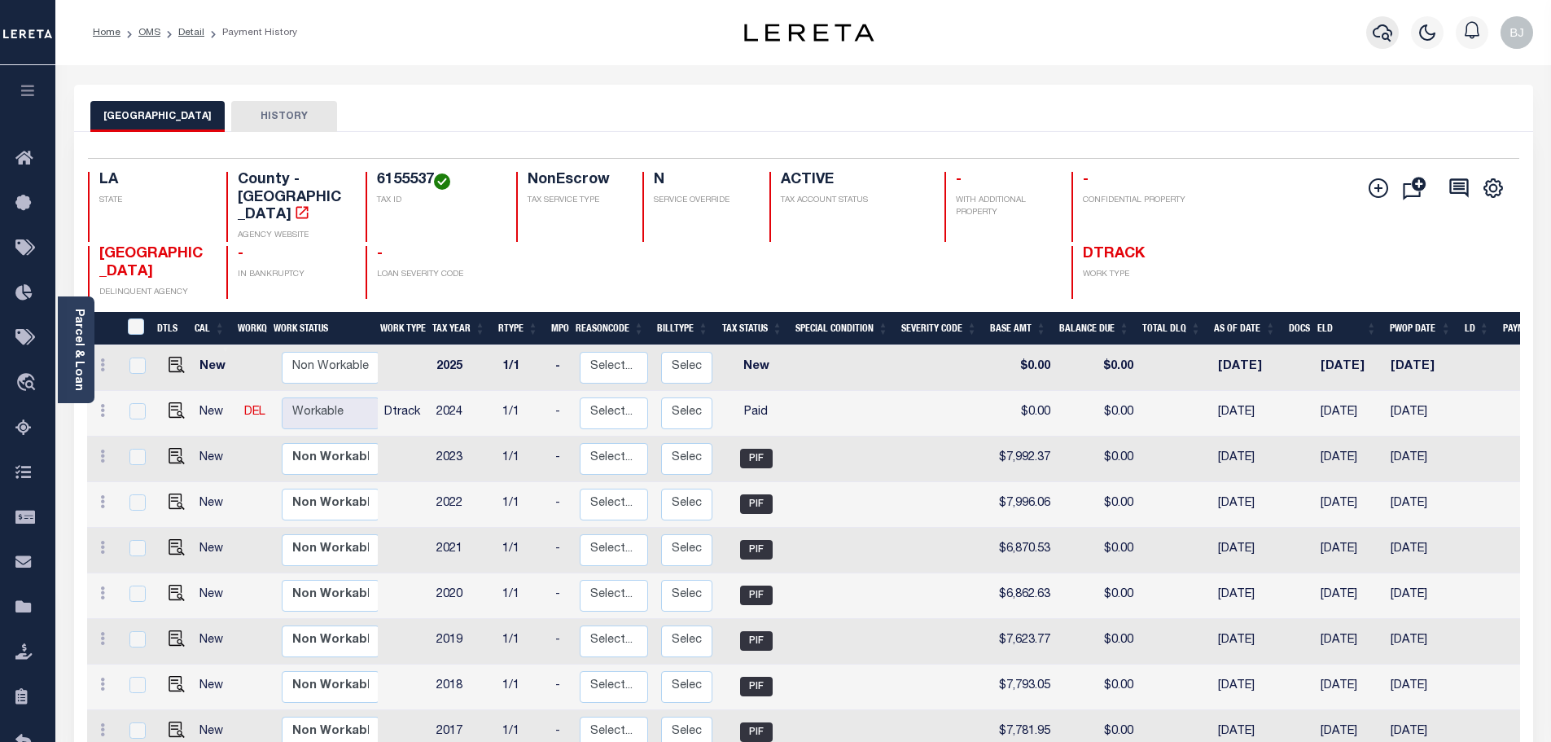
click at [1375, 32] on icon "button" at bounding box center [1382, 33] width 20 height 20
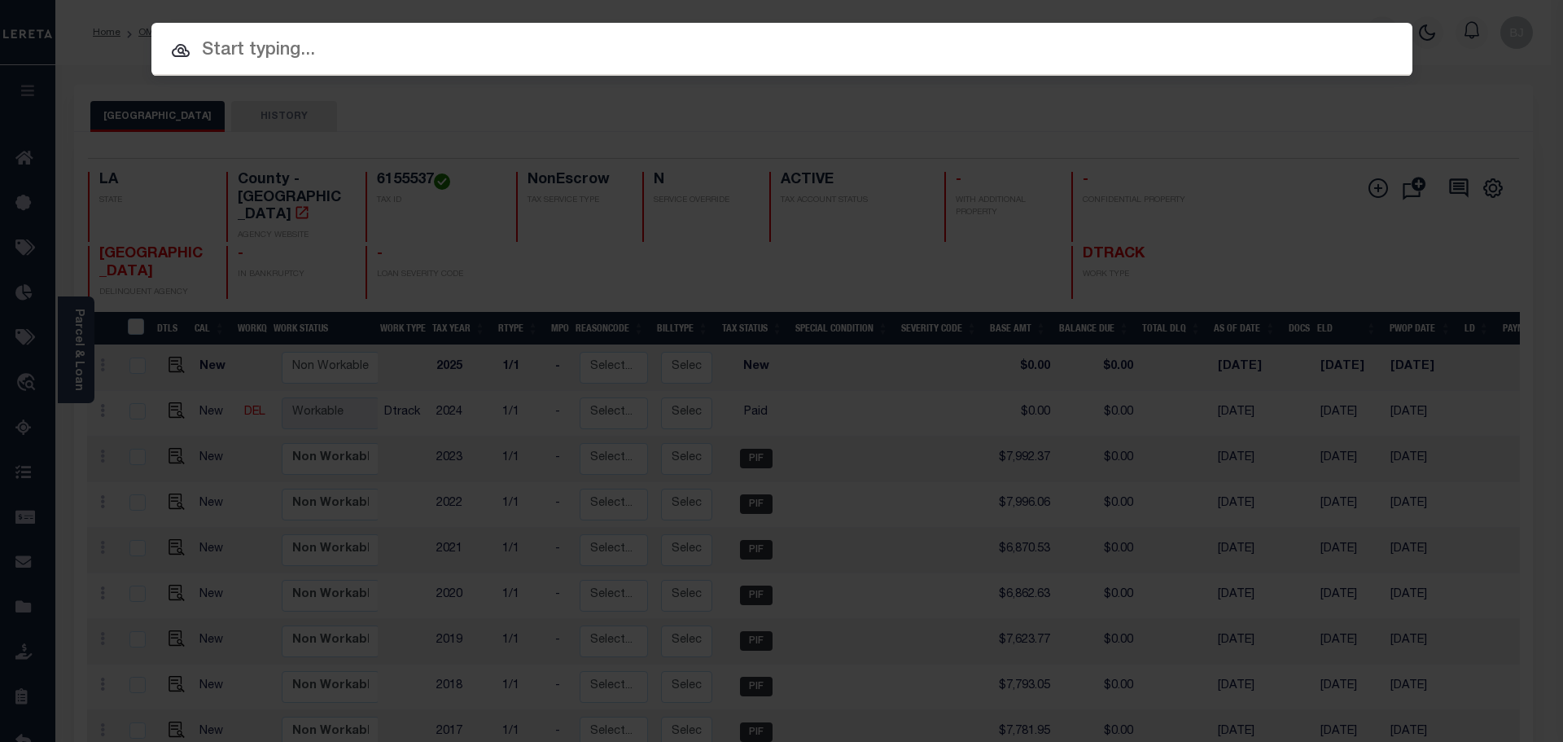
paste input "17099384"
type input "17099384"
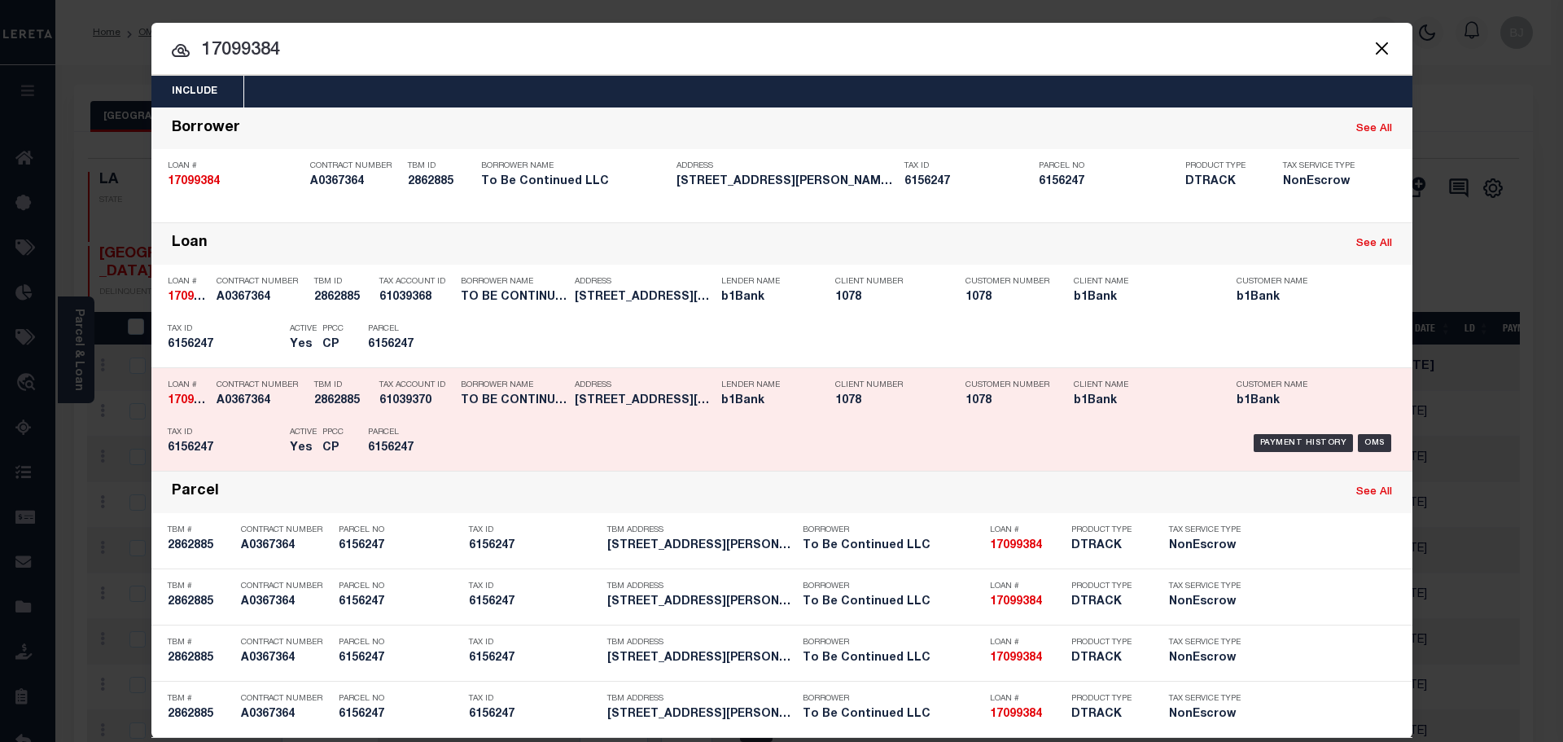
click at [563, 434] on div "Payment History OMS" at bounding box center [931, 442] width 930 height 47
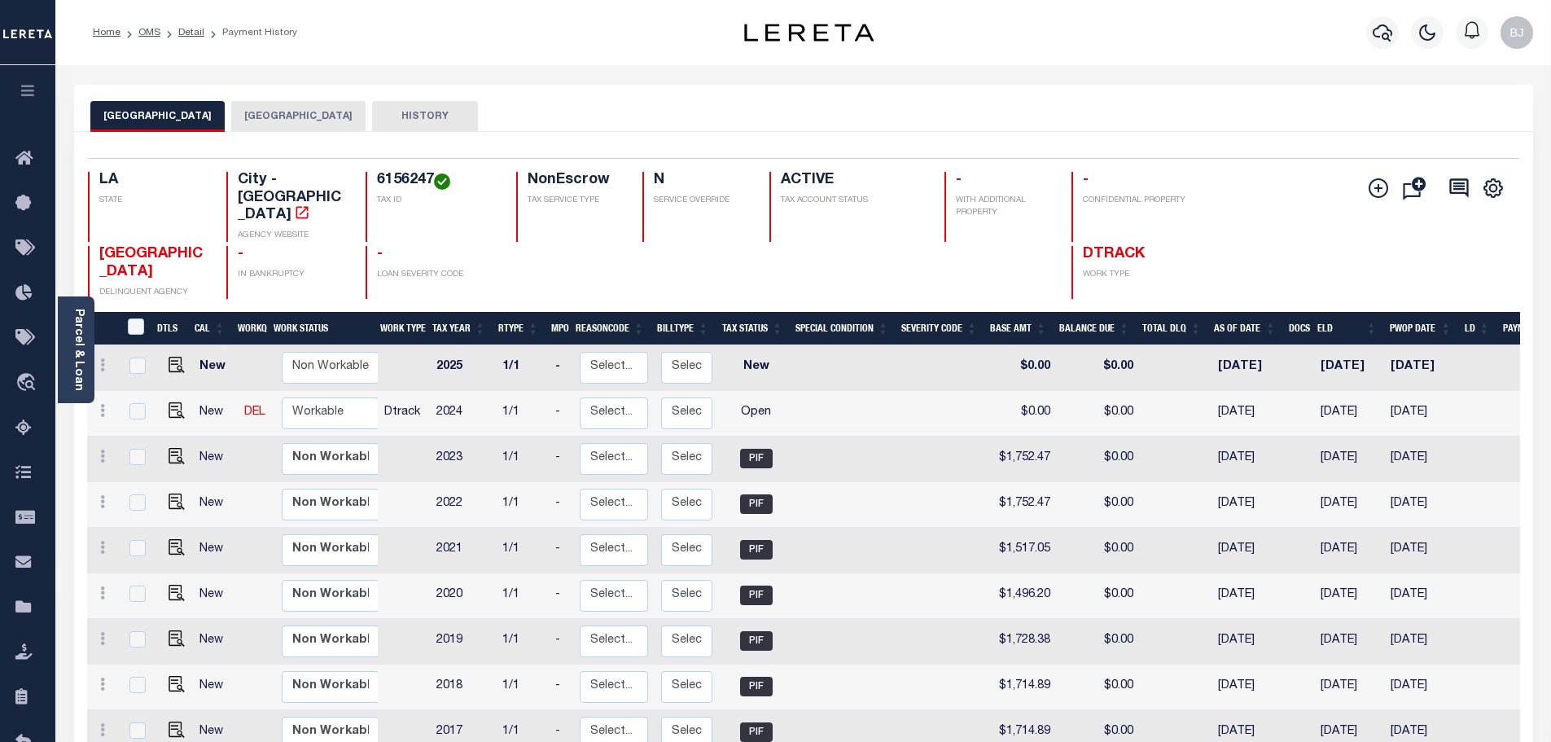
click at [258, 103] on button "[GEOGRAPHIC_DATA]" at bounding box center [298, 116] width 134 height 31
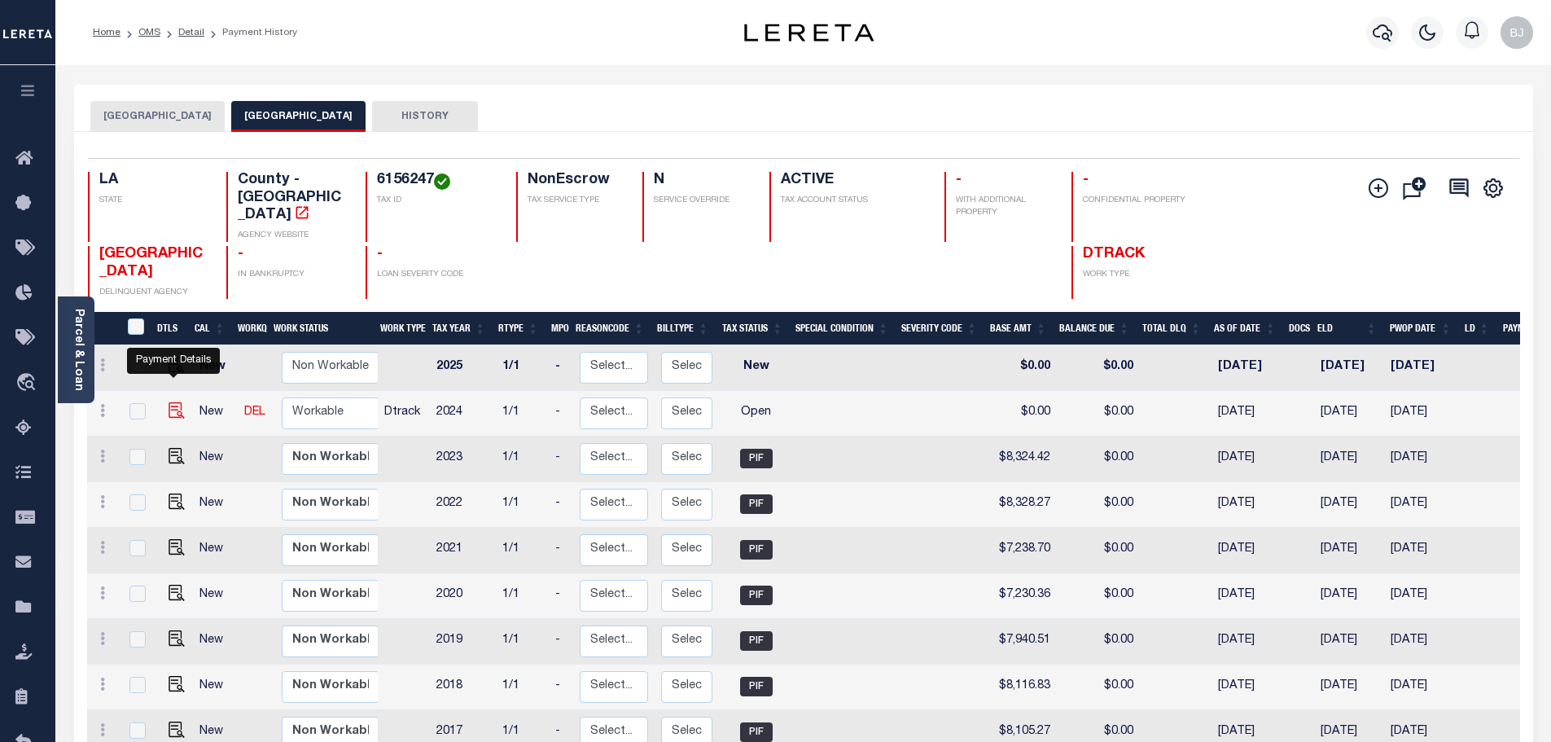
click at [171, 402] on img "" at bounding box center [177, 410] width 16 height 16
checkbox input "true"
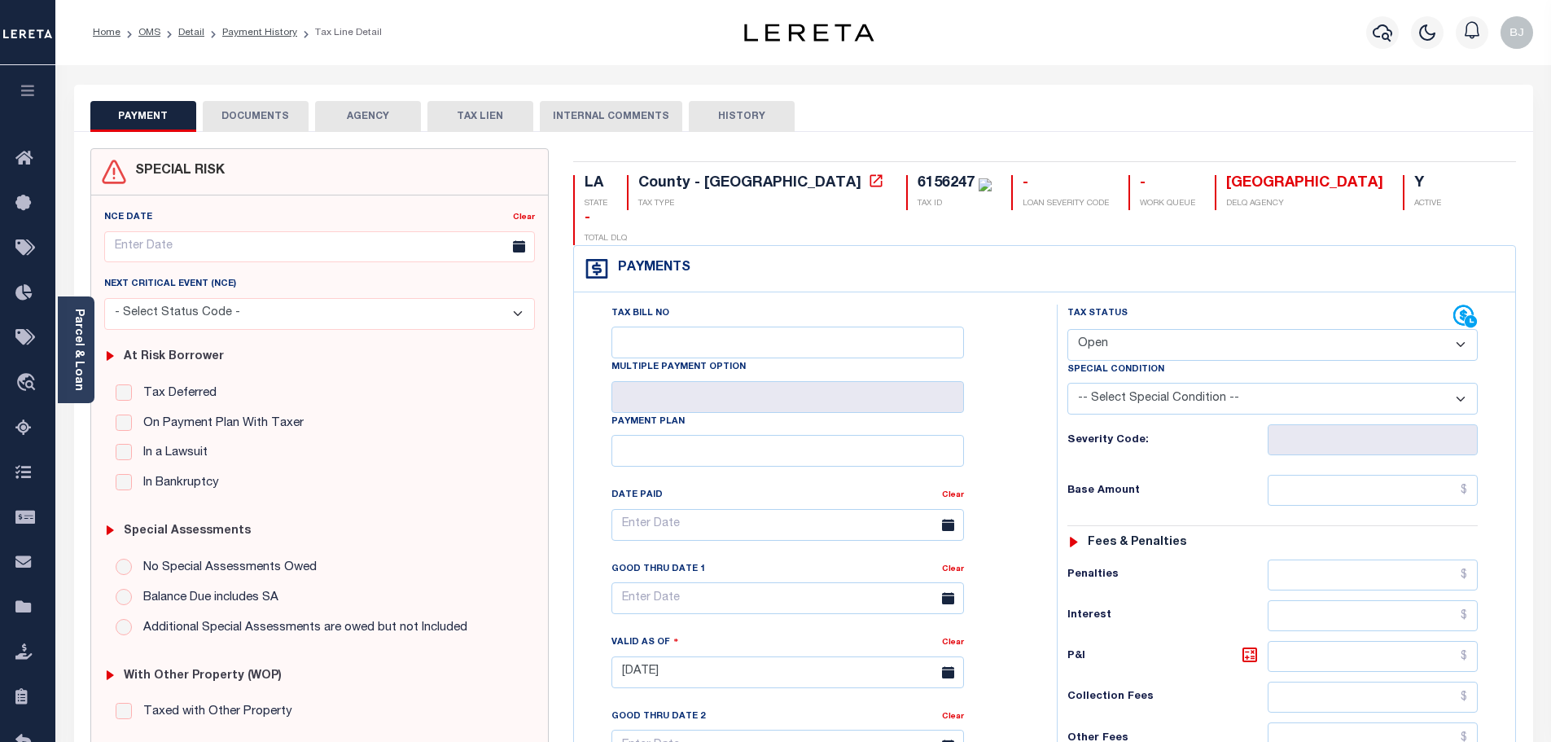
drag, startPoint x: 1111, startPoint y: 311, endPoint x: 1111, endPoint y: 321, distance: 9.8
click at [1111, 329] on select "- Select Status Code - Open Due/Unpaid Paid Incomplete No Tax Due Internal Refu…" at bounding box center [1272, 345] width 410 height 32
select select "PYD"
click at [1067, 329] on select "- Select Status Code - Open Due/Unpaid Paid Incomplete No Tax Due Internal Refu…" at bounding box center [1272, 345] width 410 height 32
type input "[DATE]"
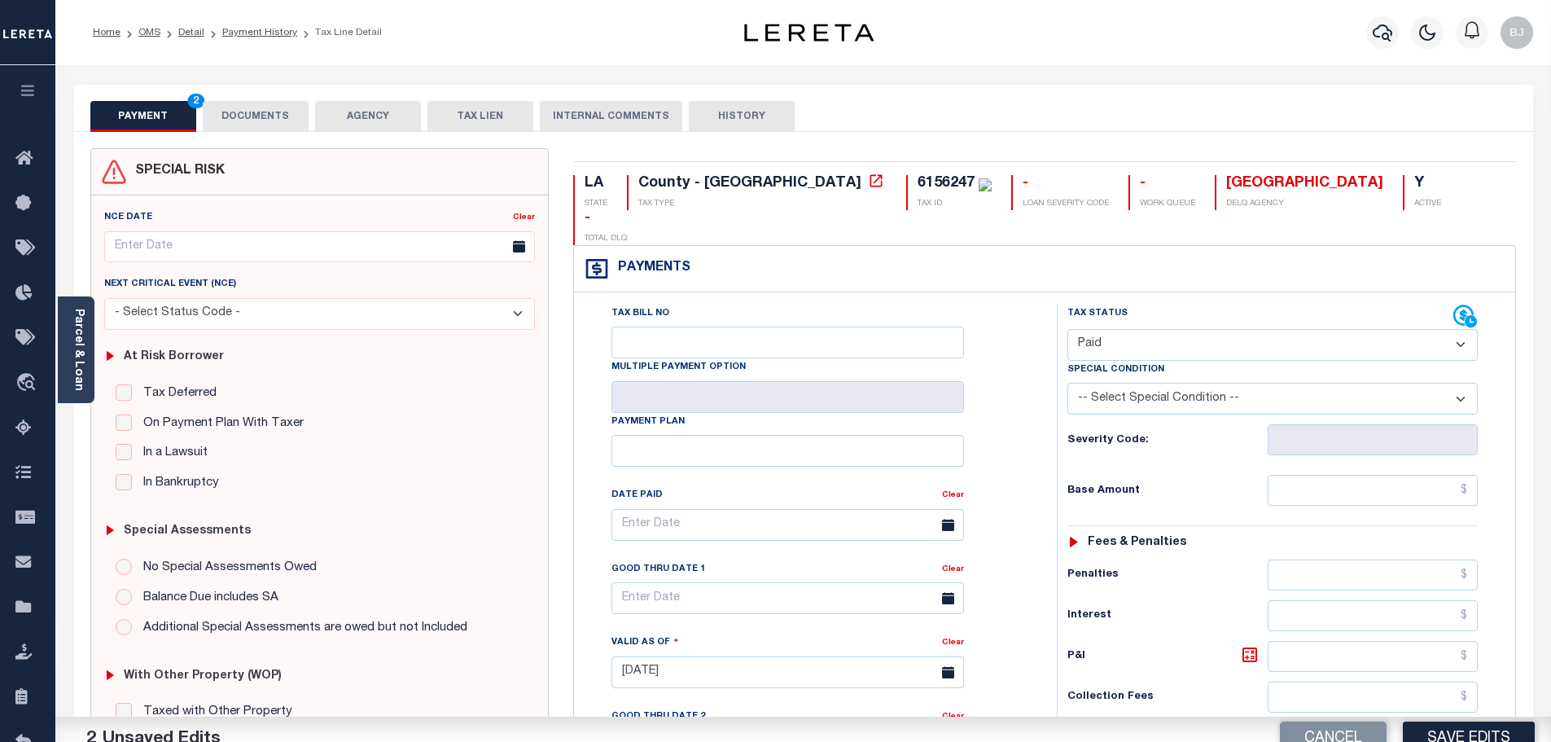
scroll to position [244, 0]
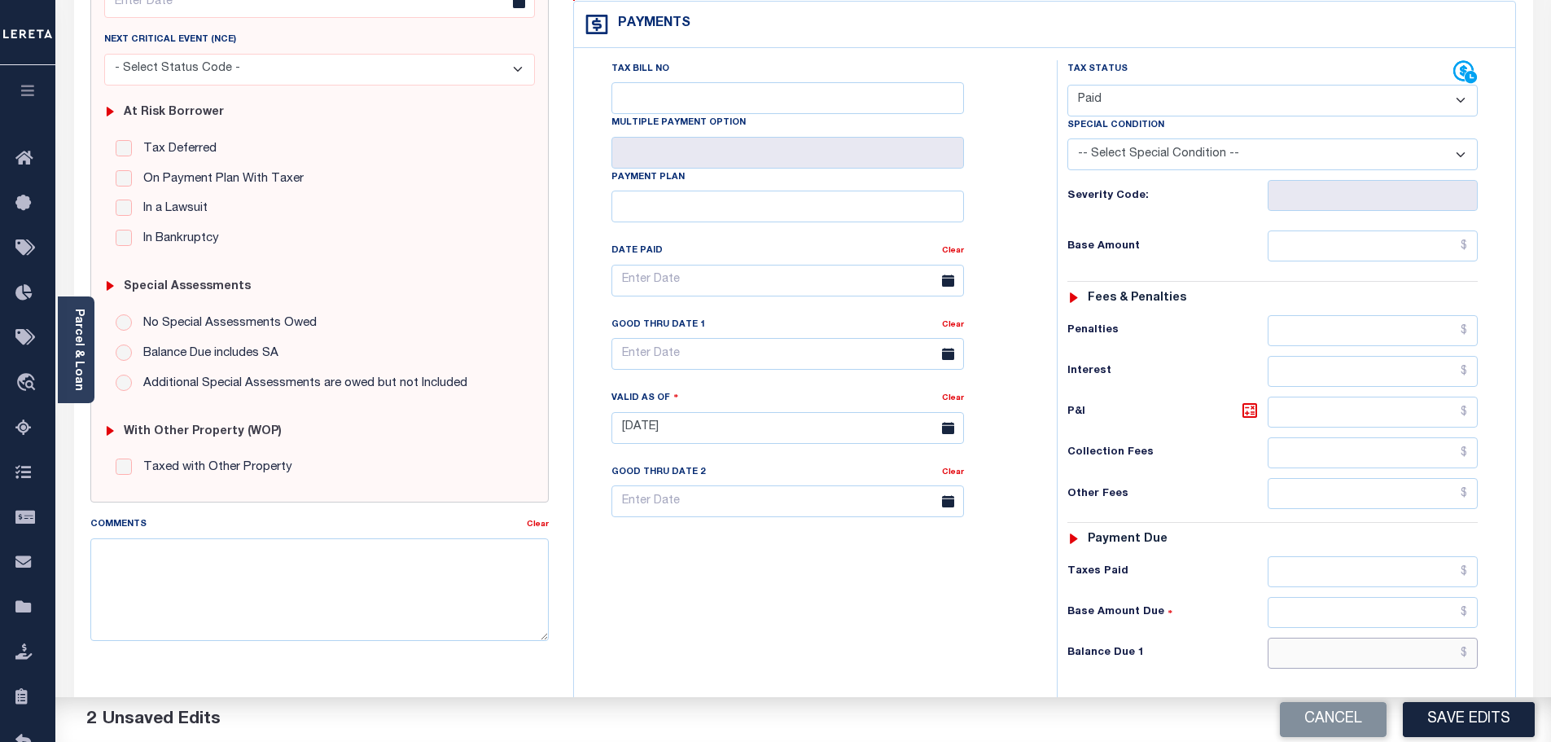
click at [1316, 637] on input "text" at bounding box center [1372, 652] width 211 height 31
type input "$0.00"
click at [315, 566] on textarea "Comments" at bounding box center [319, 589] width 459 height 103
paste textarea "Marked paid per file from tax office -bj"
type textarea "Marked paid per file from tax office -bj"
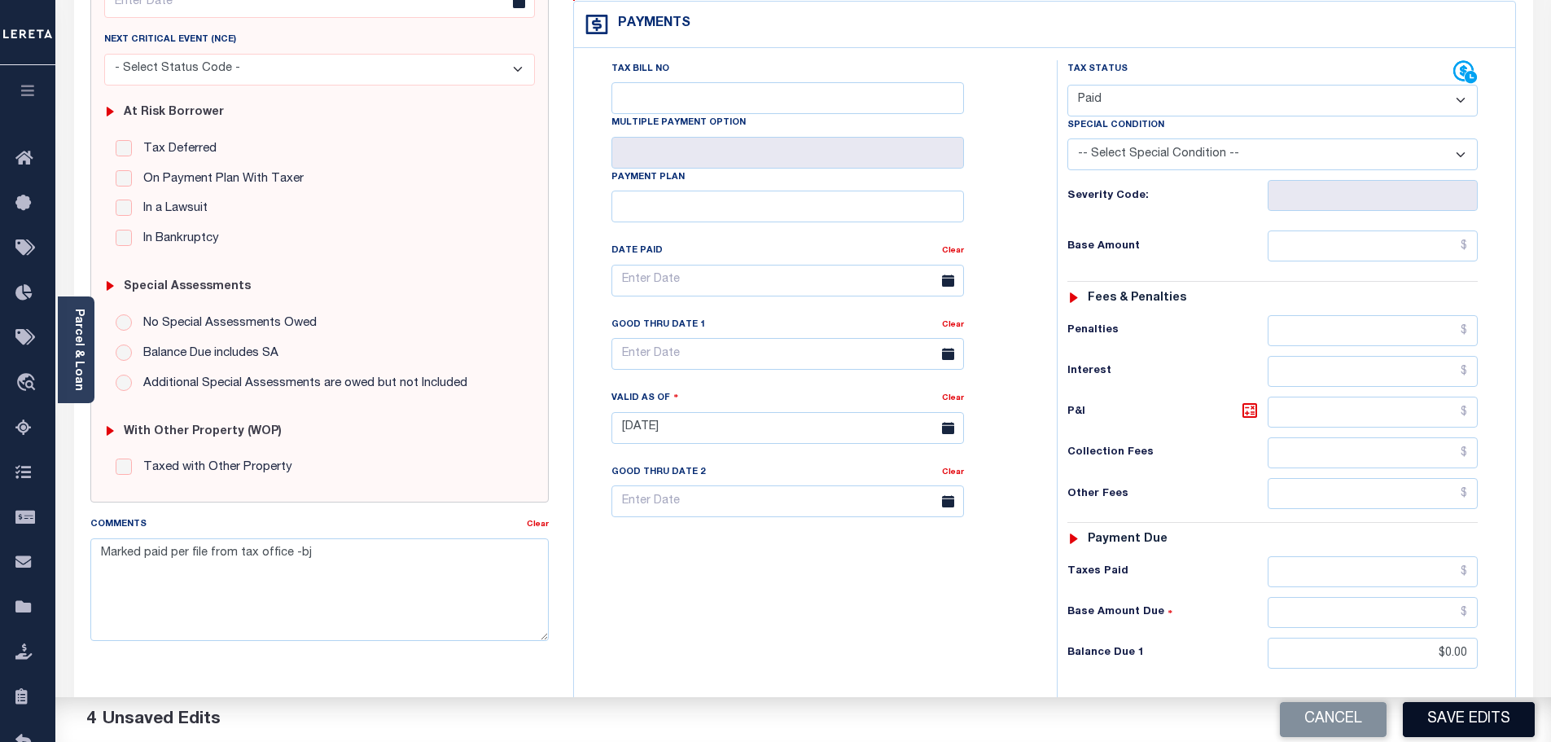
click at [1458, 714] on button "Save Edits" at bounding box center [1469, 719] width 132 height 35
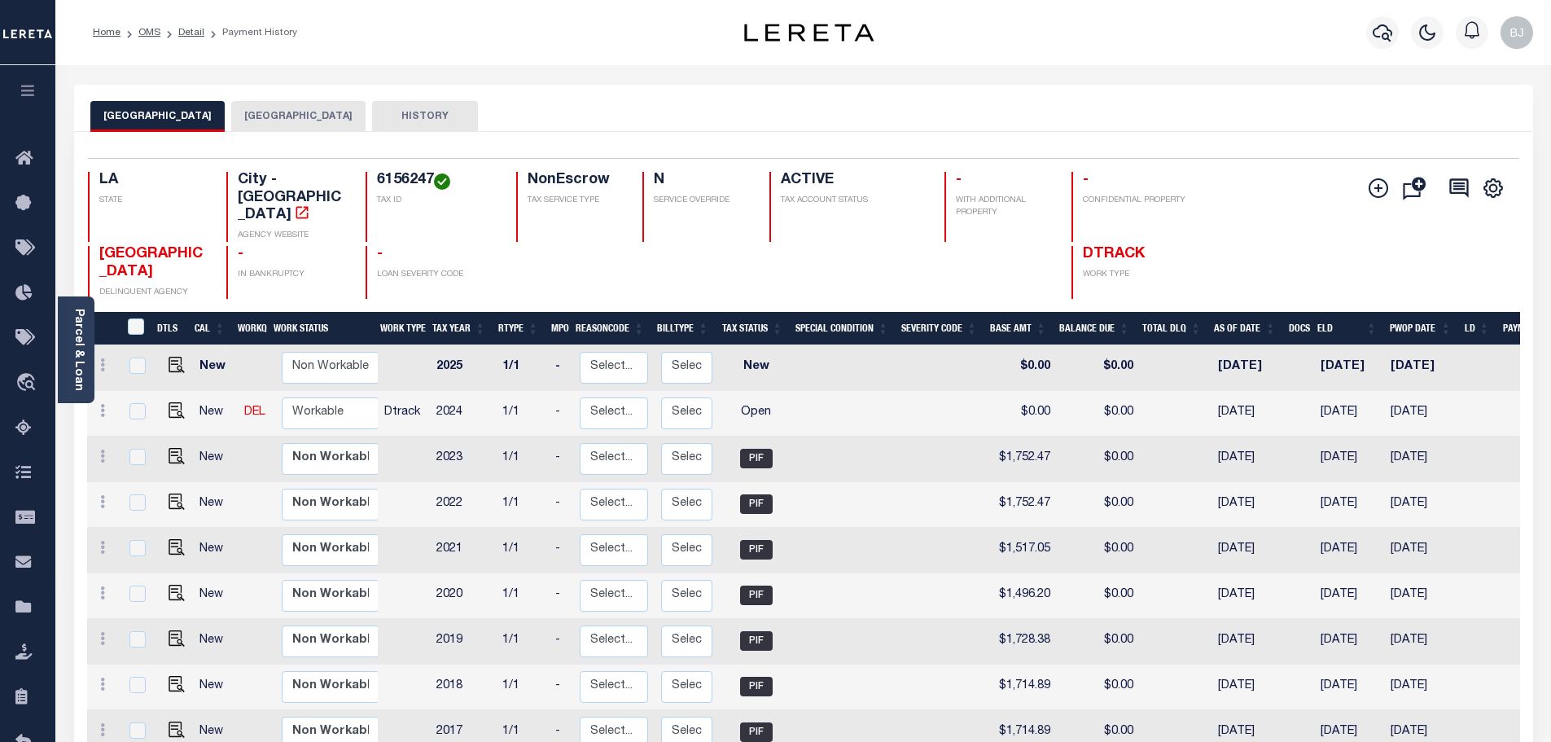
drag, startPoint x: 1458, startPoint y: 715, endPoint x: 655, endPoint y: 134, distance: 991.0
click at [756, 127] on div "LAFAYETTE CITY LAFAYETTE PARISH HISTORY" at bounding box center [803, 116] width 1426 height 30
click at [240, 133] on div "Selected 9 Results 1 Items per page 25 50 100 LA STATE City - LA" at bounding box center [803, 502] width 1459 height 740
click at [238, 123] on button "[GEOGRAPHIC_DATA]" at bounding box center [298, 116] width 134 height 31
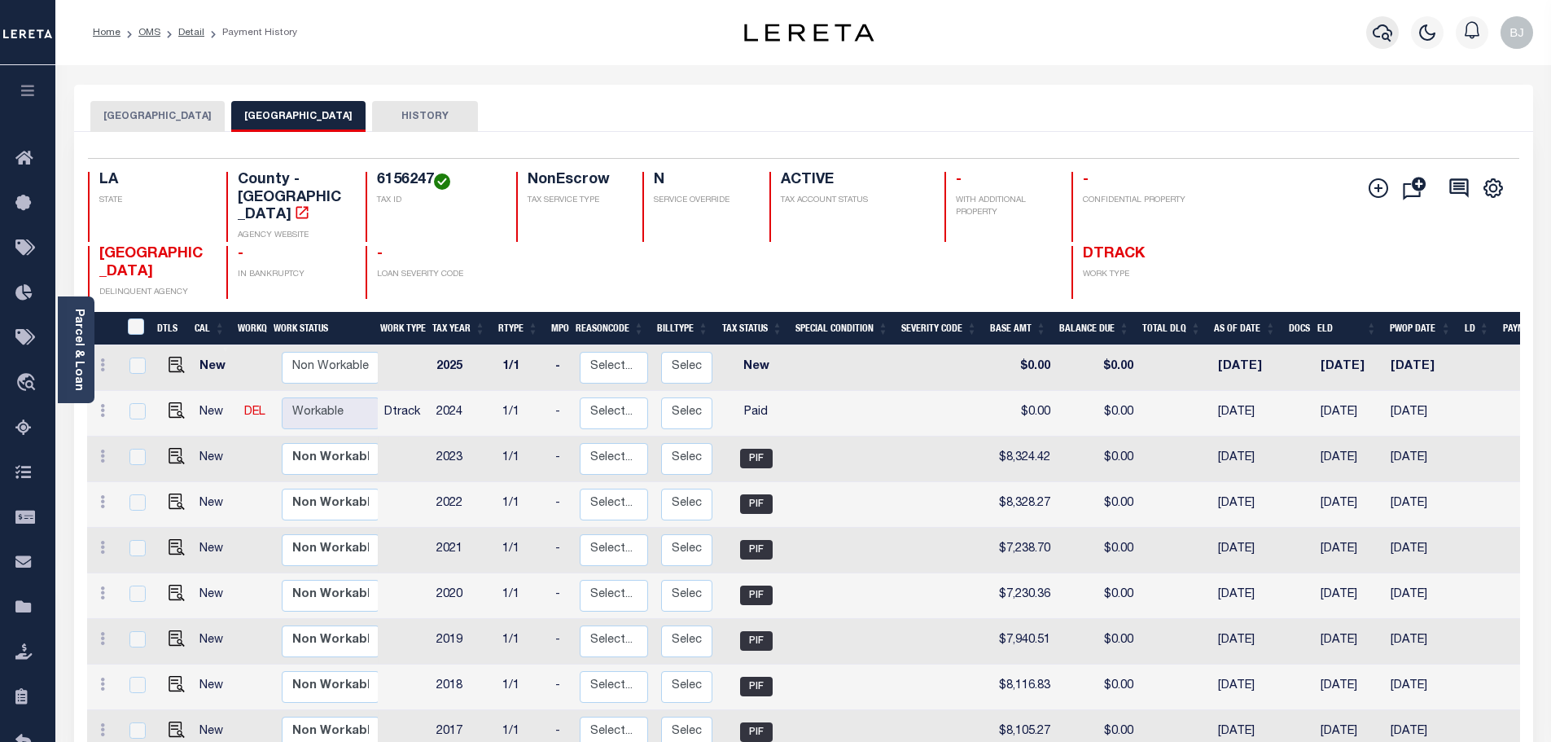
click at [1367, 33] on button "button" at bounding box center [1382, 32] width 33 height 33
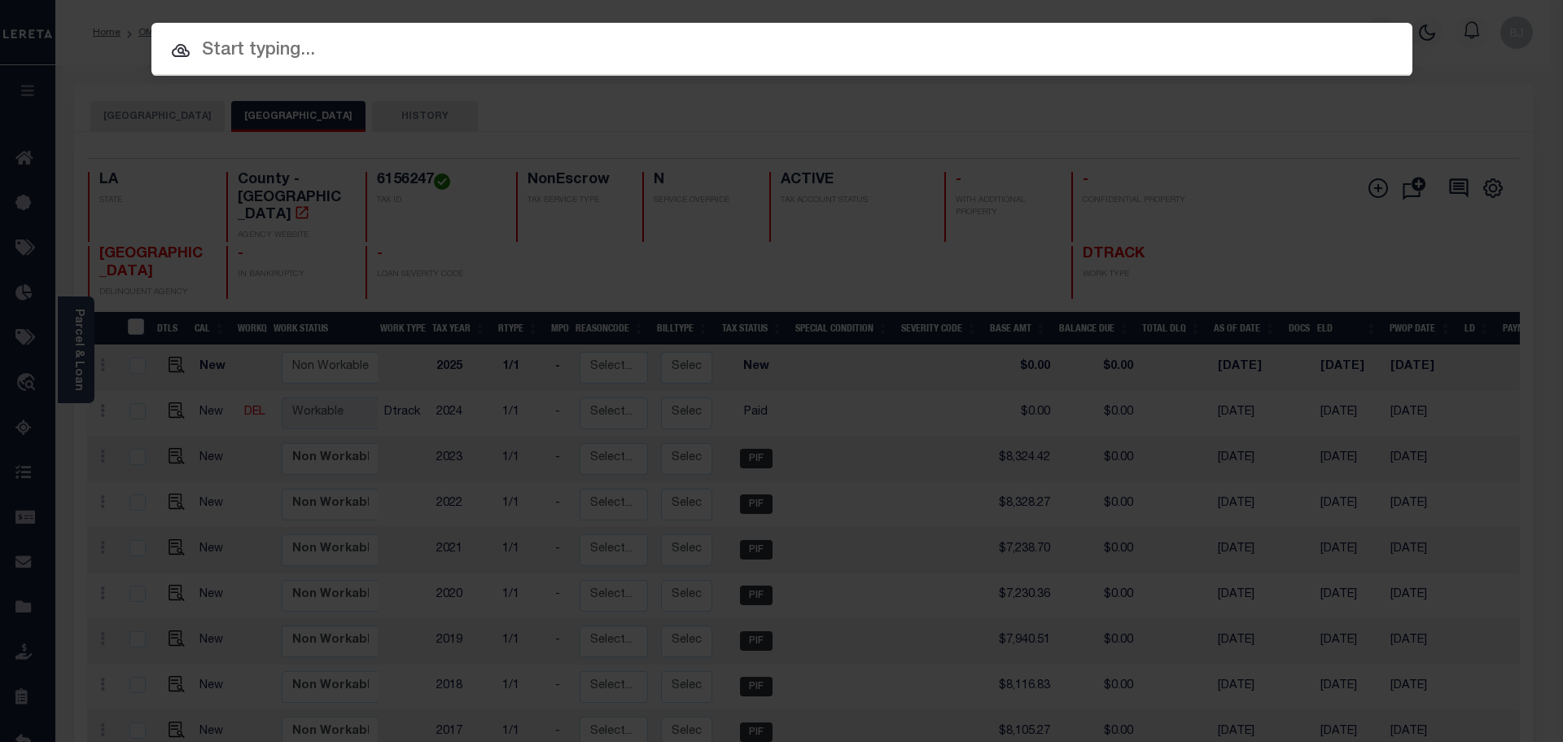
paste input "942200012931"
type input "942200012931"
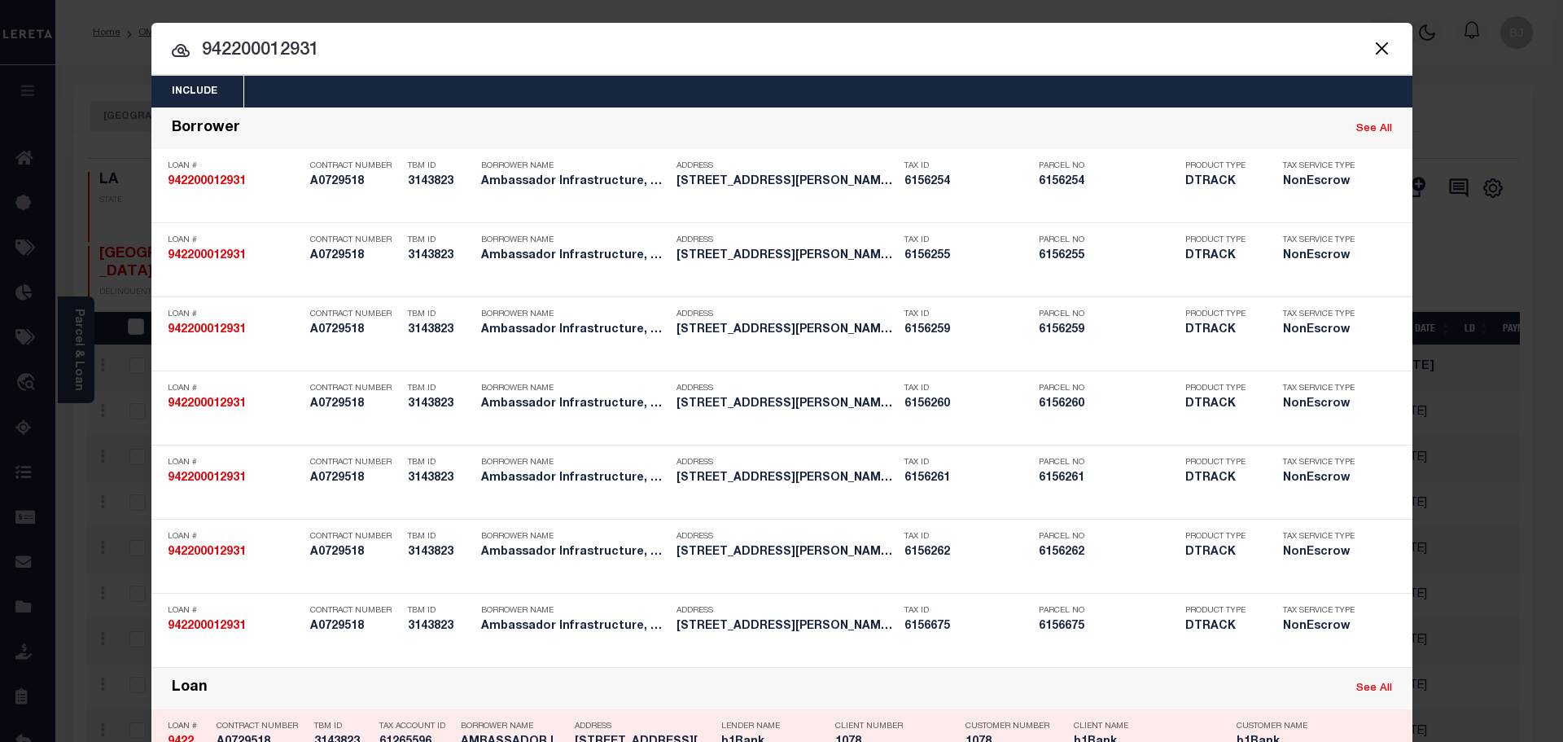
scroll to position [407, 0]
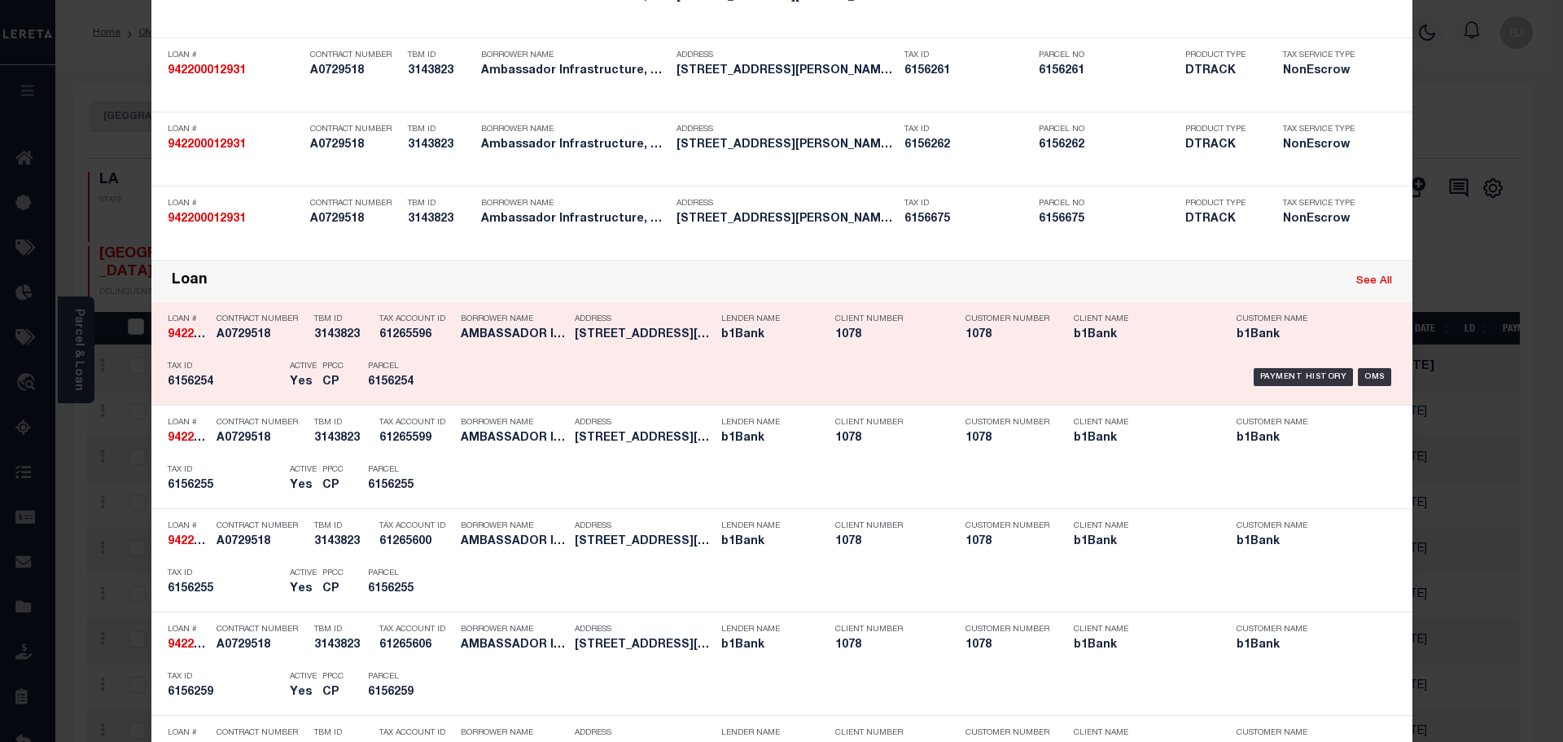
click at [440, 321] on p "Tax Account ID" at bounding box center [415, 319] width 73 height 10
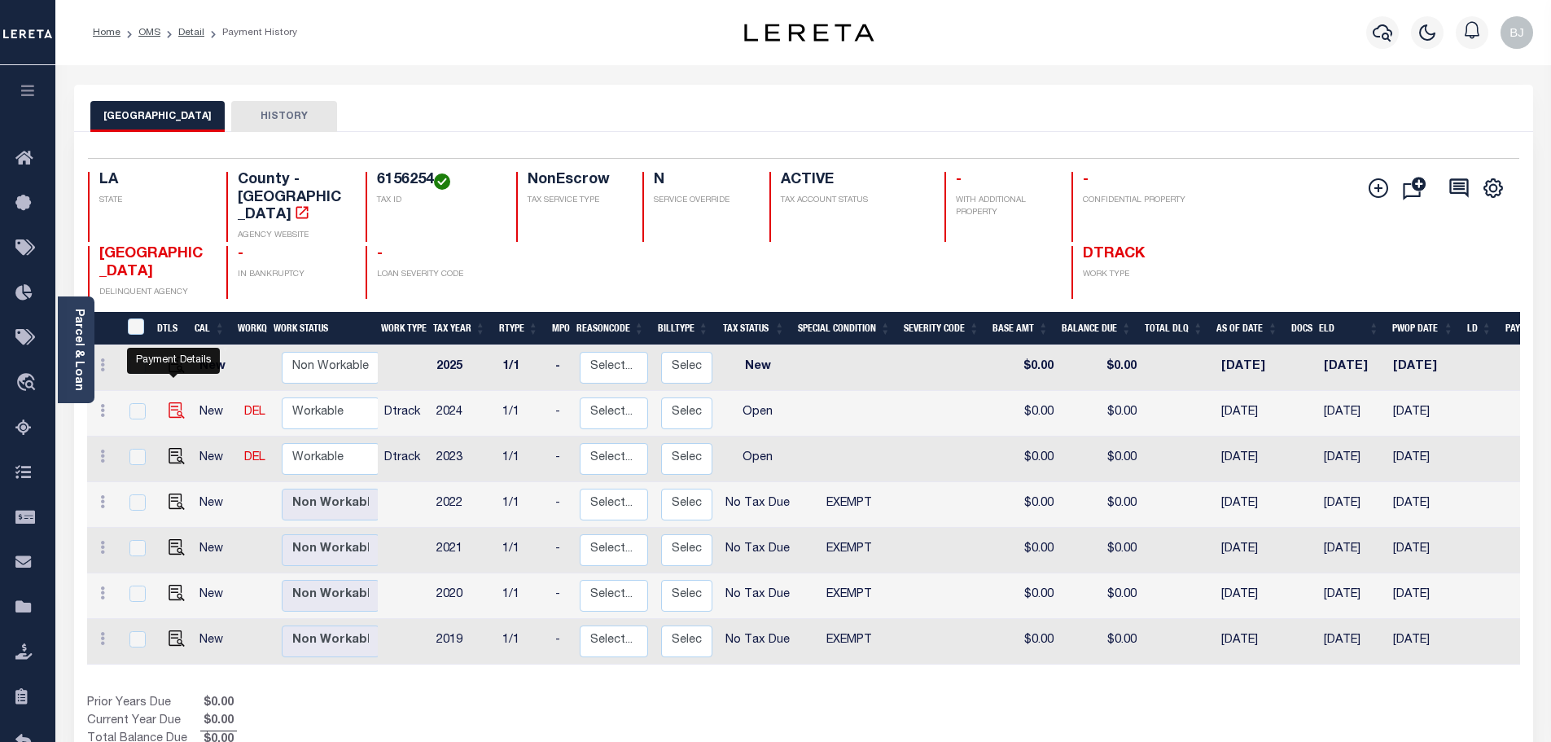
click at [169, 402] on img "" at bounding box center [177, 410] width 16 height 16
checkbox input "true"
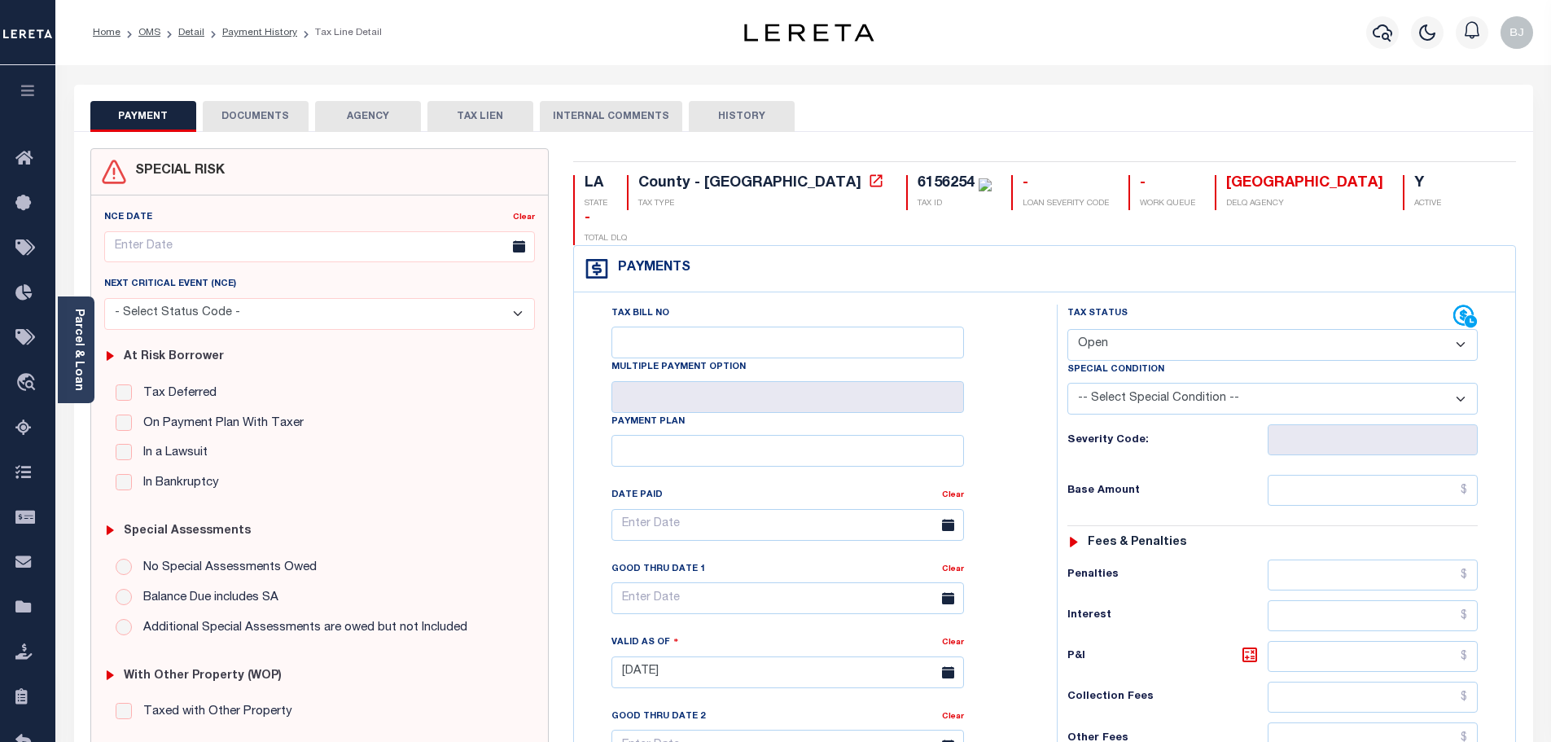
click at [1180, 329] on select "- Select Status Code - Open Due/Unpaid Paid Incomplete No Tax Due Internal Refu…" at bounding box center [1272, 345] width 410 height 32
select select "PYD"
click at [1067, 329] on select "- Select Status Code - Open Due/Unpaid Paid Incomplete No Tax Due Internal Refu…" at bounding box center [1272, 345] width 410 height 32
type input "10/14/2025"
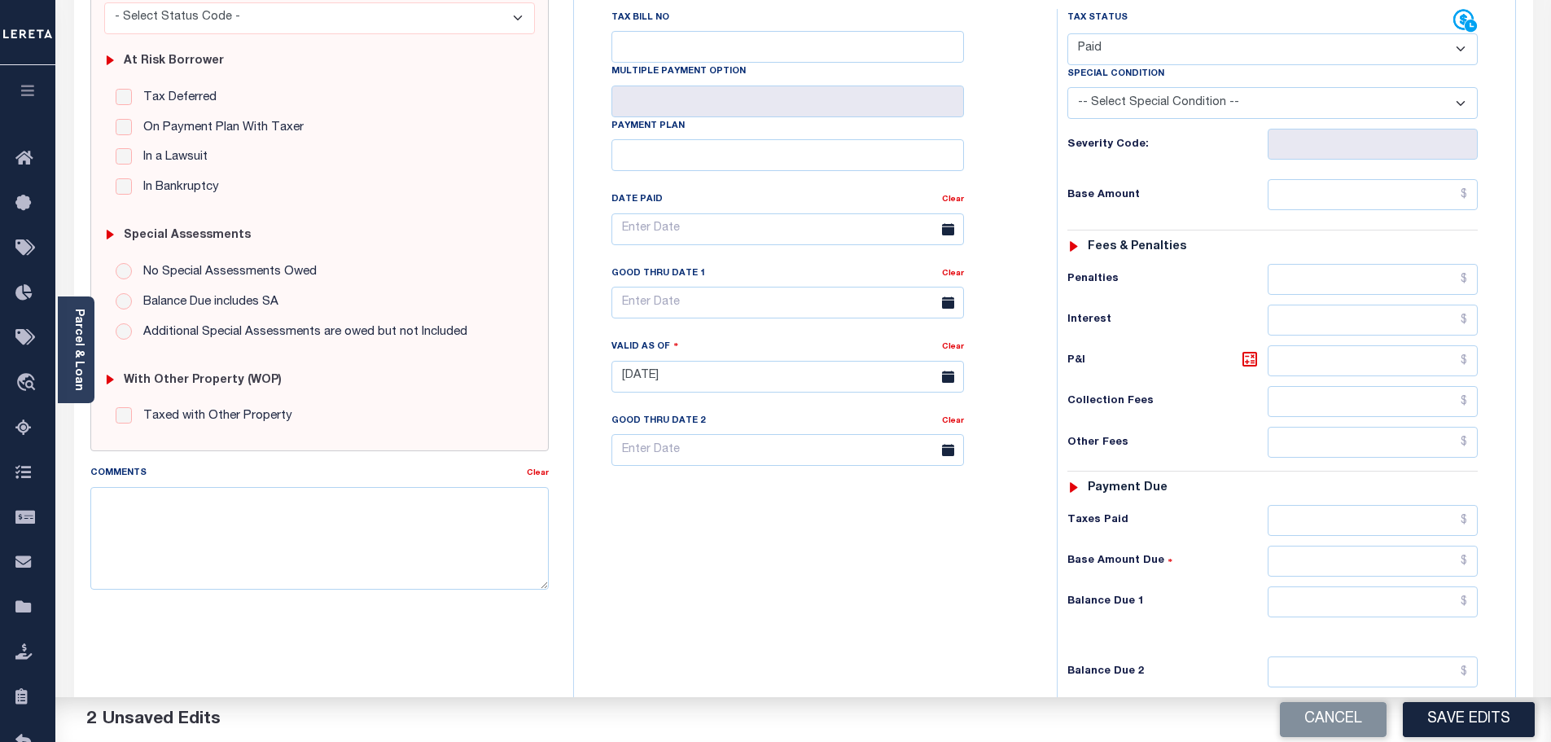
scroll to position [326, 0]
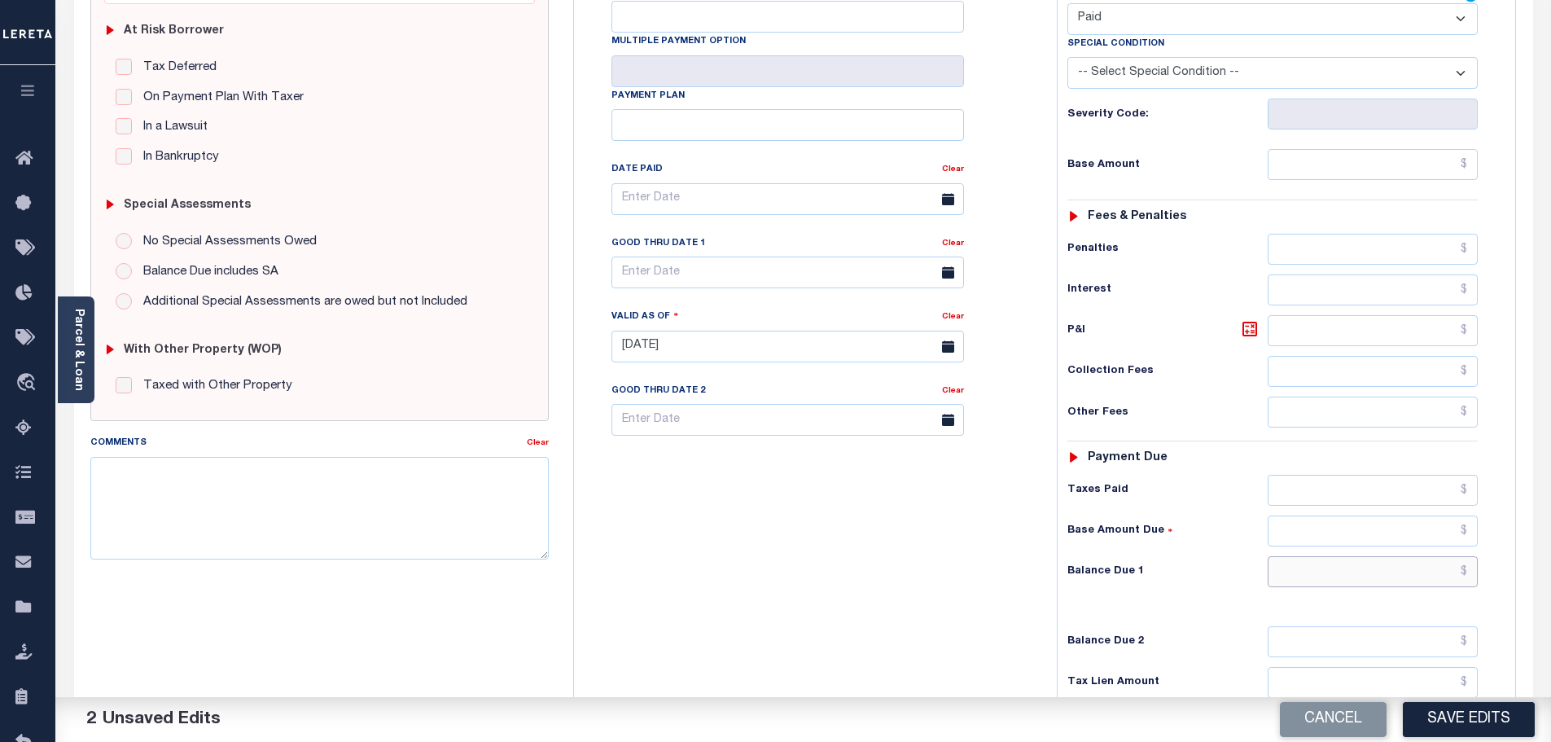
click at [1370, 556] on input "text" at bounding box center [1372, 571] width 211 height 31
type input "$0.00"
paste textarea "Marked paid per file from tax office -bj"
type textarea "Marked paid per file from tax office -bj"
click at [1508, 720] on button "Save Edits" at bounding box center [1469, 719] width 132 height 35
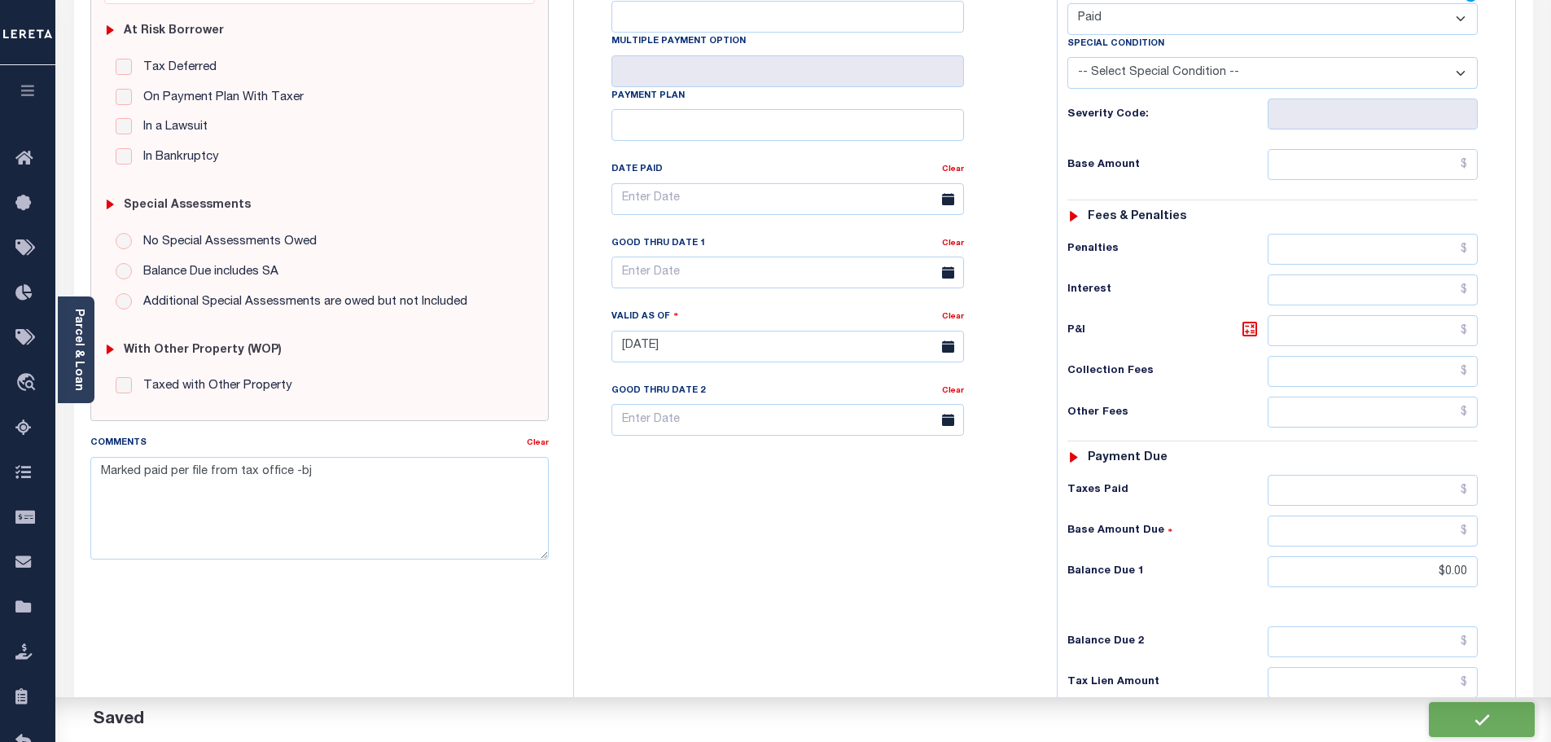
checkbox input "false"
type textarea "Marked paid per file from tax office -bj"
type input "$0"
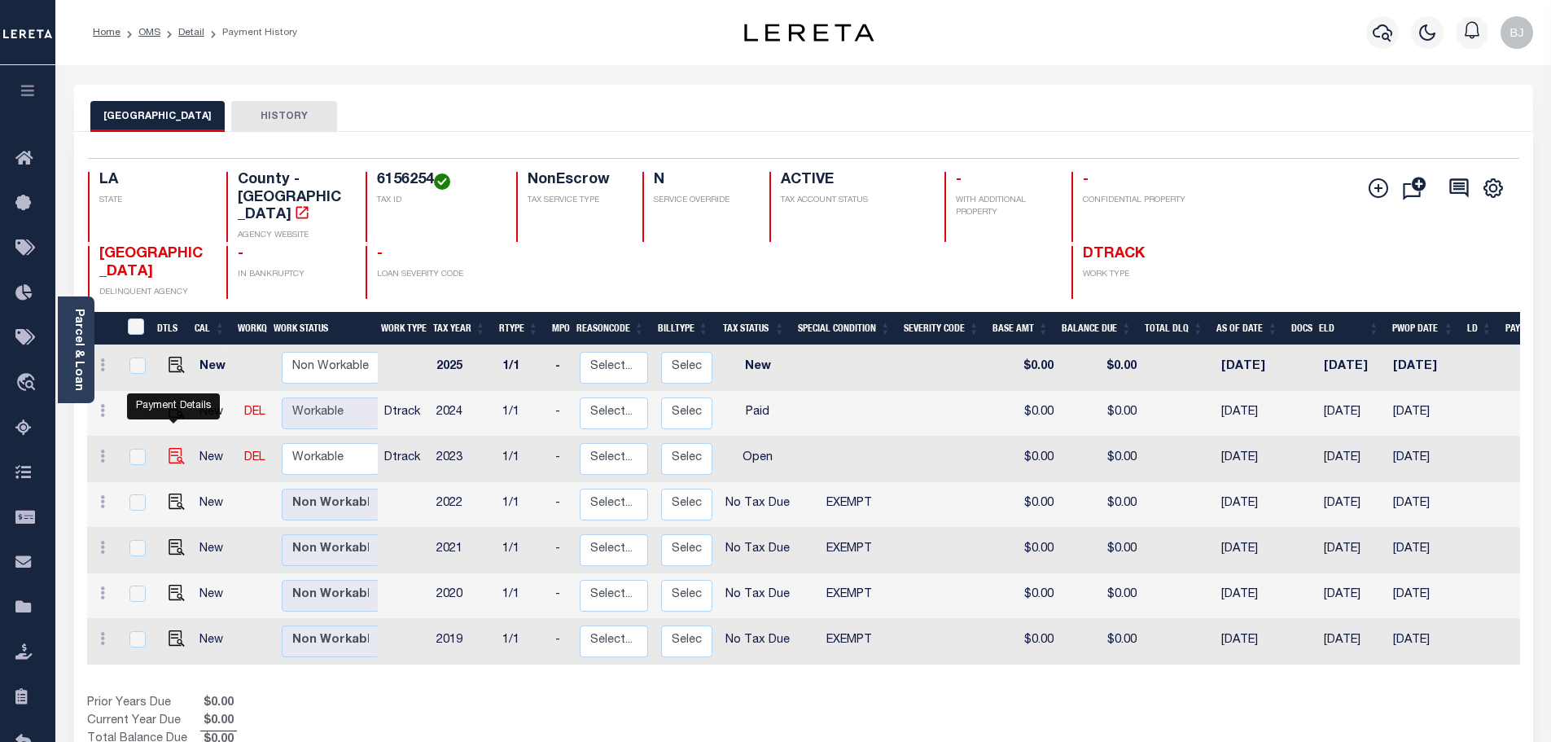
click at [170, 448] on img "" at bounding box center [177, 456] width 16 height 16
checkbox input "true"
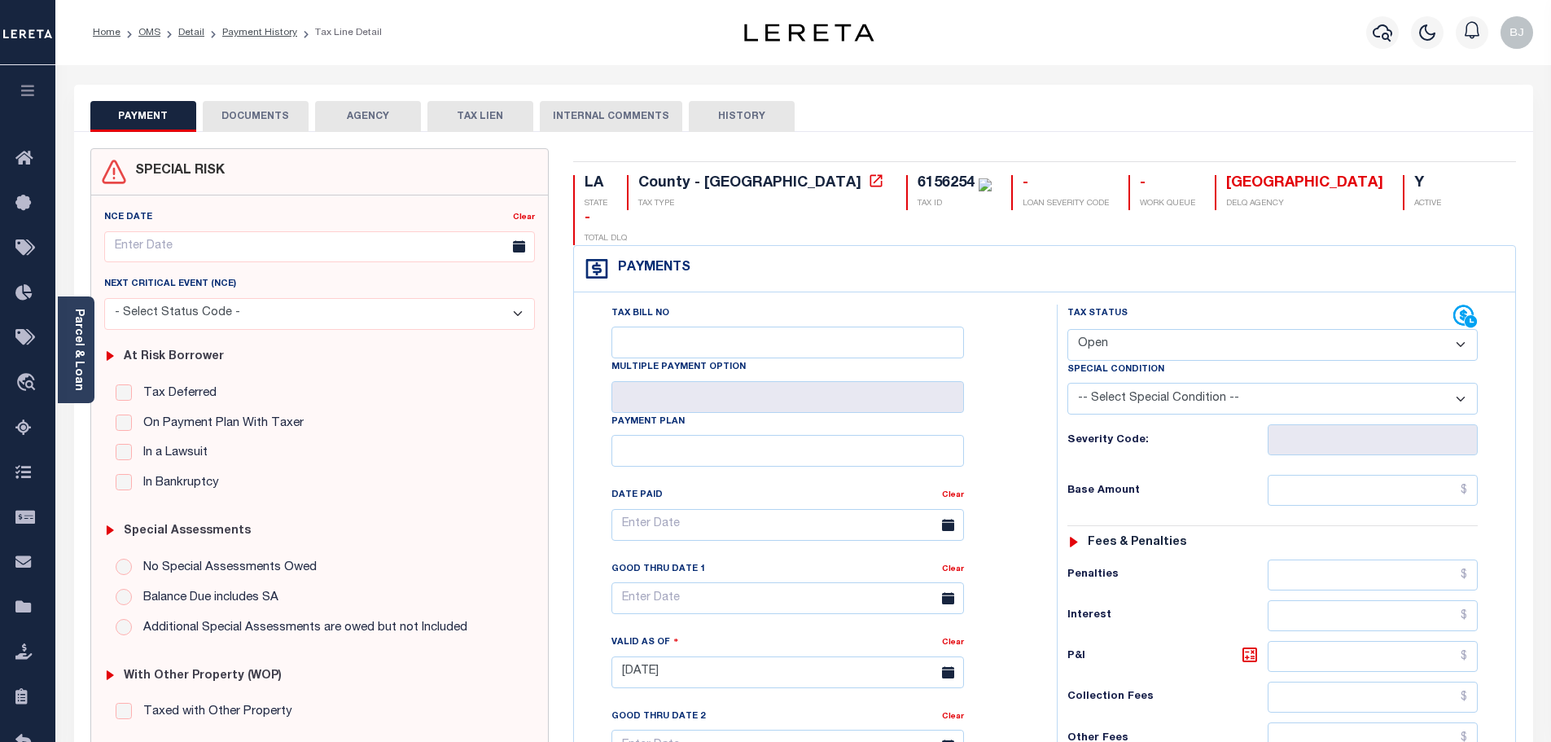
click at [1140, 329] on select "- Select Status Code - Open Due/Unpaid Paid Incomplete No Tax Due Internal Refu…" at bounding box center [1272, 345] width 410 height 32
select select "PYD"
click at [1067, 329] on select "- Select Status Code - Open Due/Unpaid Paid Incomplete No Tax Due Internal Refu…" at bounding box center [1272, 345] width 410 height 32
type input "[DATE]"
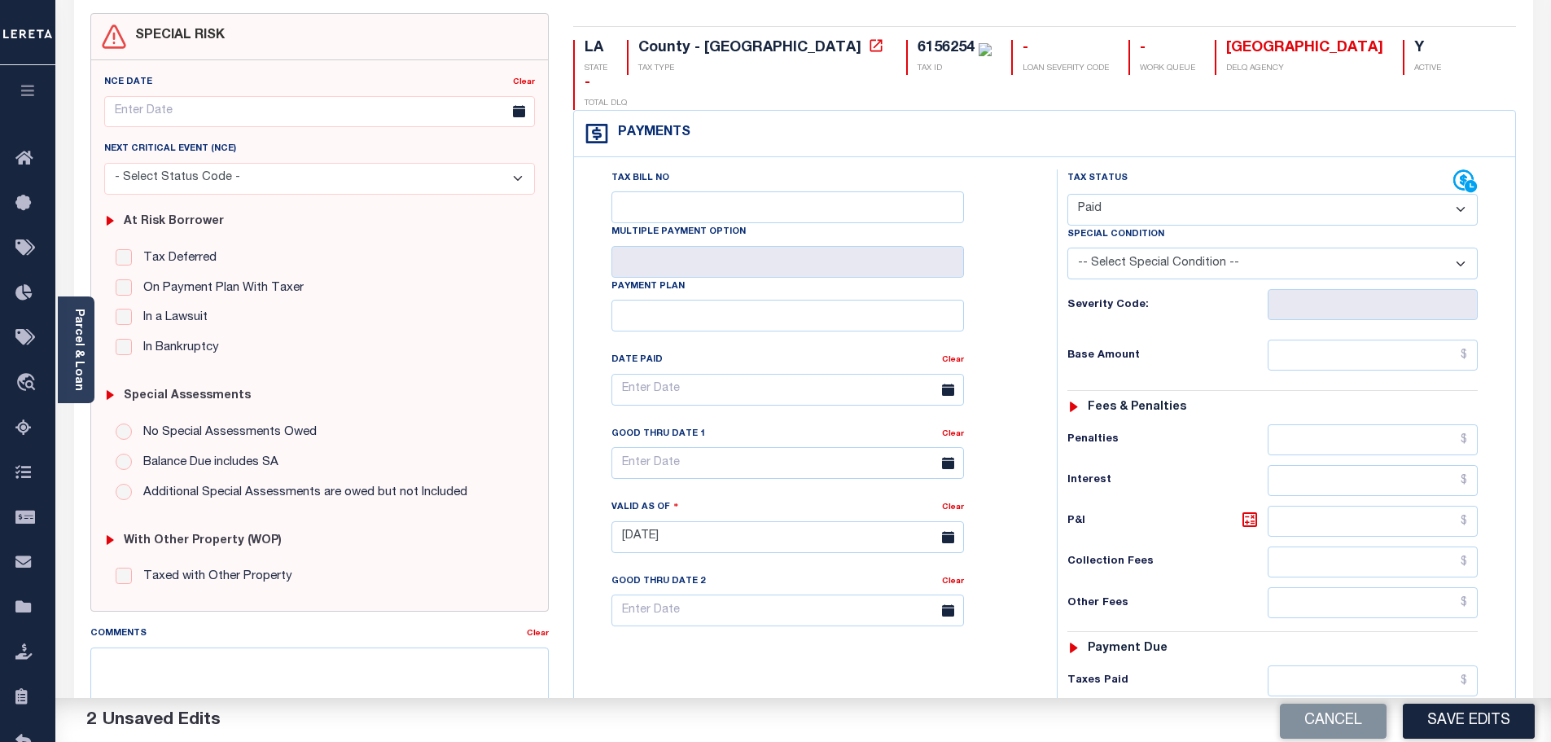
scroll to position [407, 0]
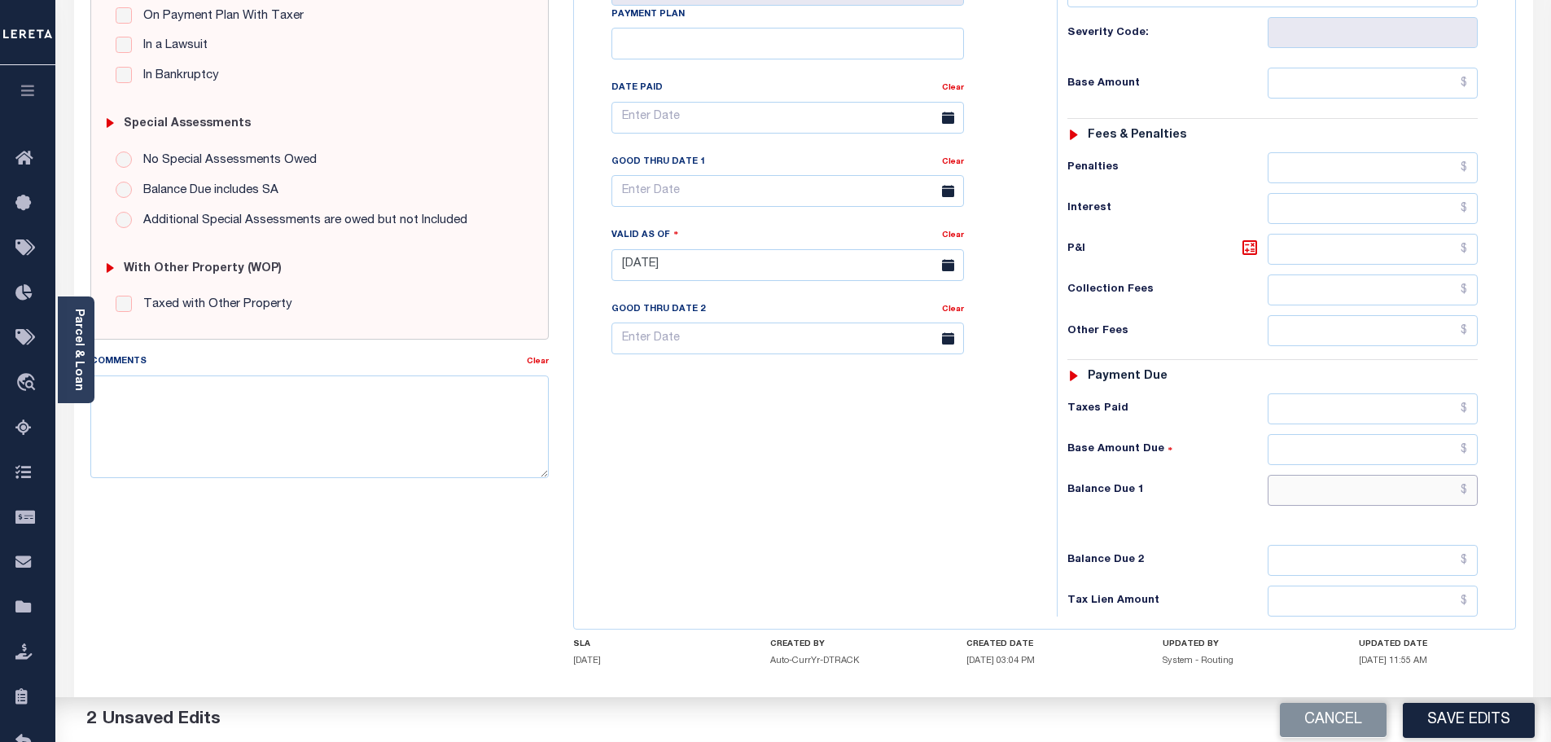
click at [1351, 475] on input "text" at bounding box center [1372, 490] width 211 height 31
type input "$0.00"
click at [383, 449] on textarea "Comments" at bounding box center [319, 426] width 459 height 103
paste textarea "Marked paid per file from tax office -bj"
type textarea "Marked paid per file from tax office -bj"
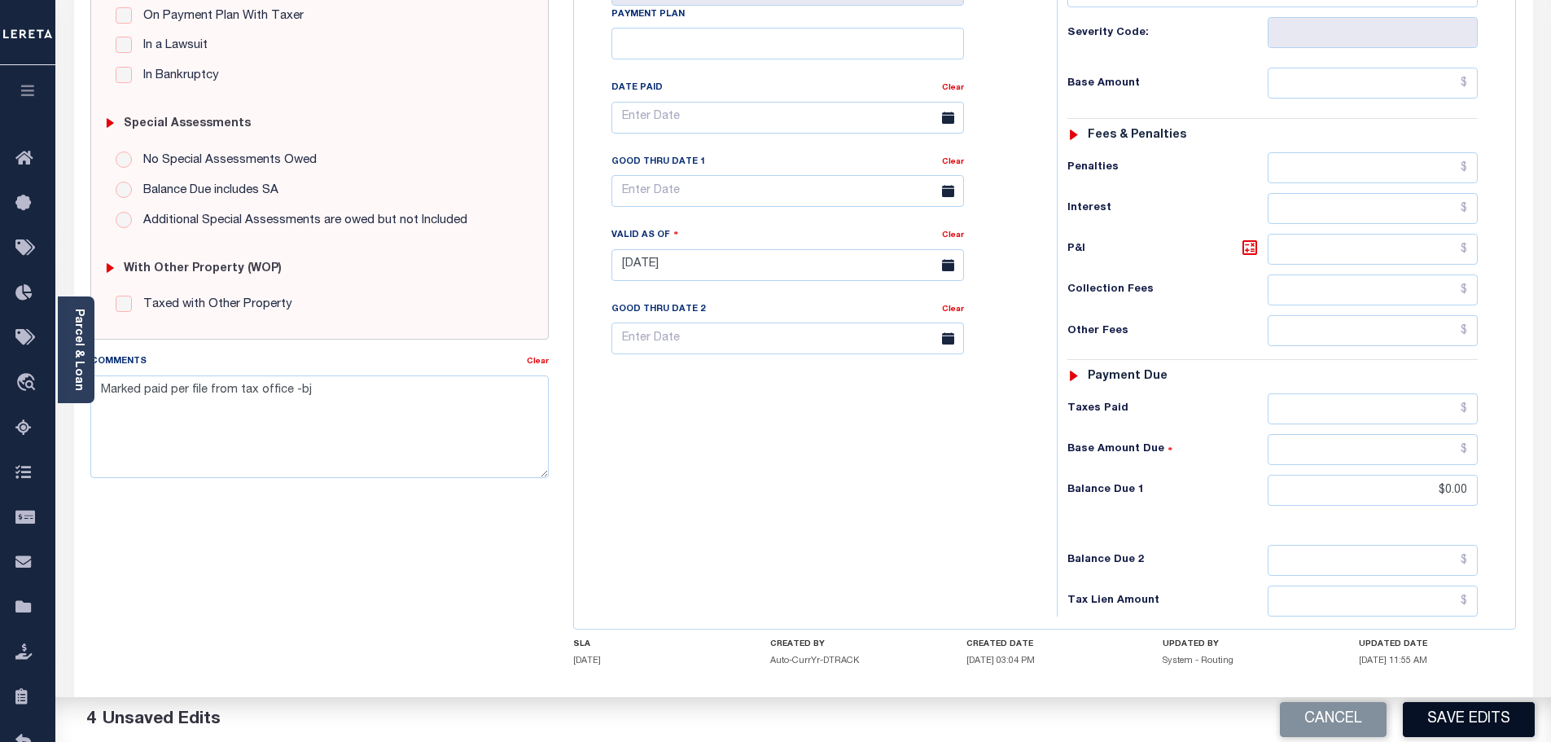
click at [1439, 710] on button "Save Edits" at bounding box center [1469, 719] width 132 height 35
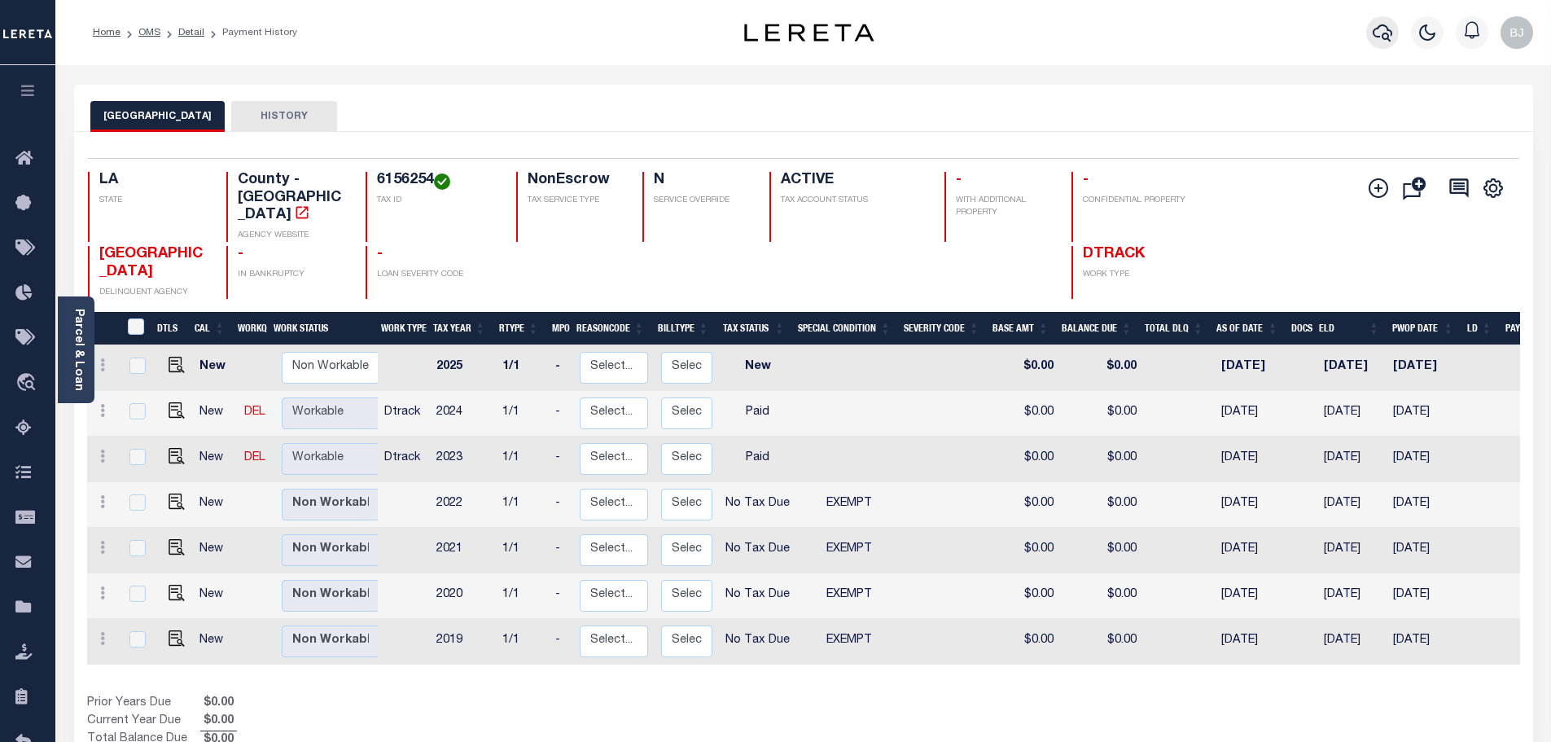
click at [1387, 24] on icon "button" at bounding box center [1382, 33] width 20 height 20
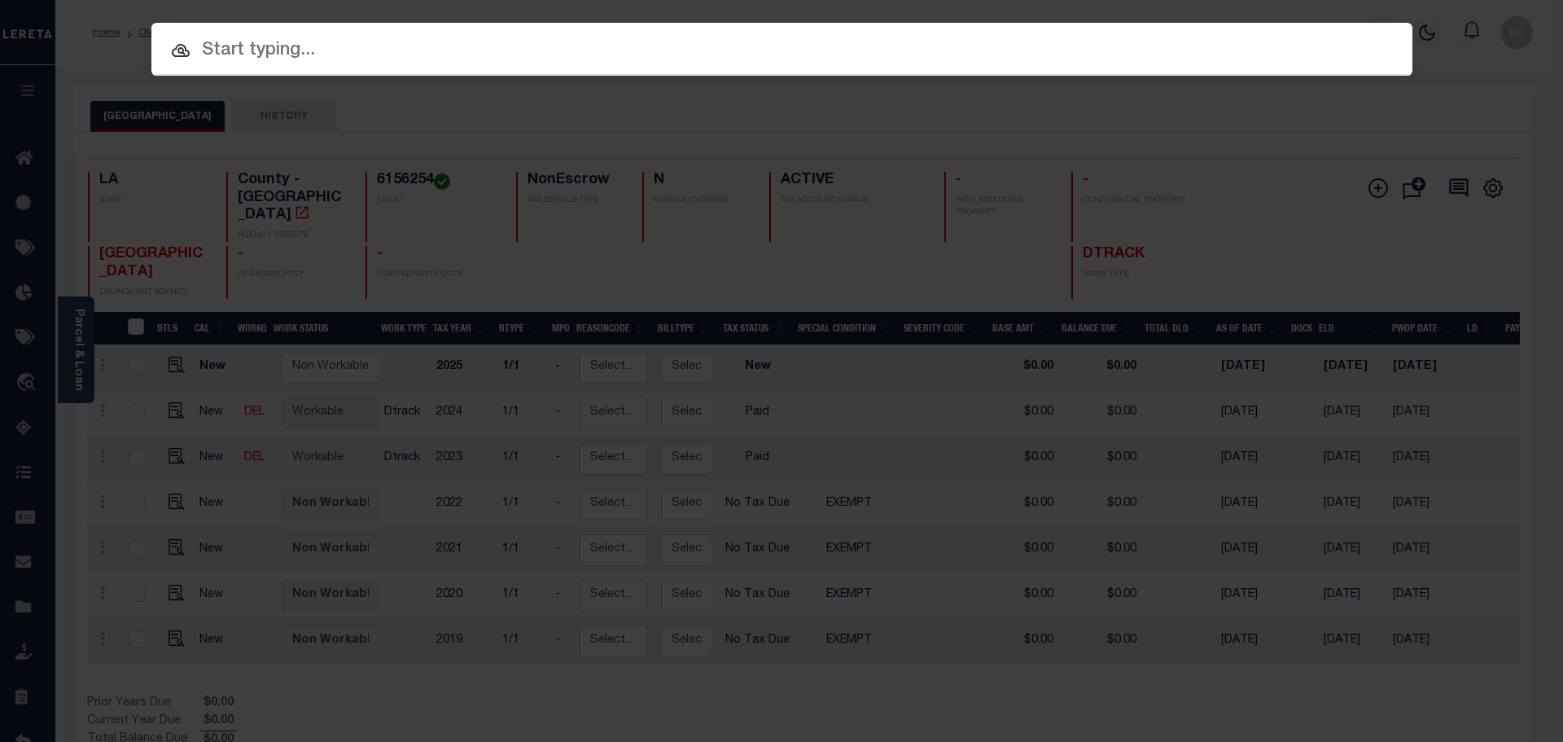
click at [704, 34] on div at bounding box center [781, 49] width 1261 height 52
drag, startPoint x: 704, startPoint y: 34, endPoint x: 602, endPoint y: 50, distance: 103.1
click at [602, 50] on input "text" at bounding box center [781, 51] width 1261 height 28
paste input "942200012931"
type input "942200012931"
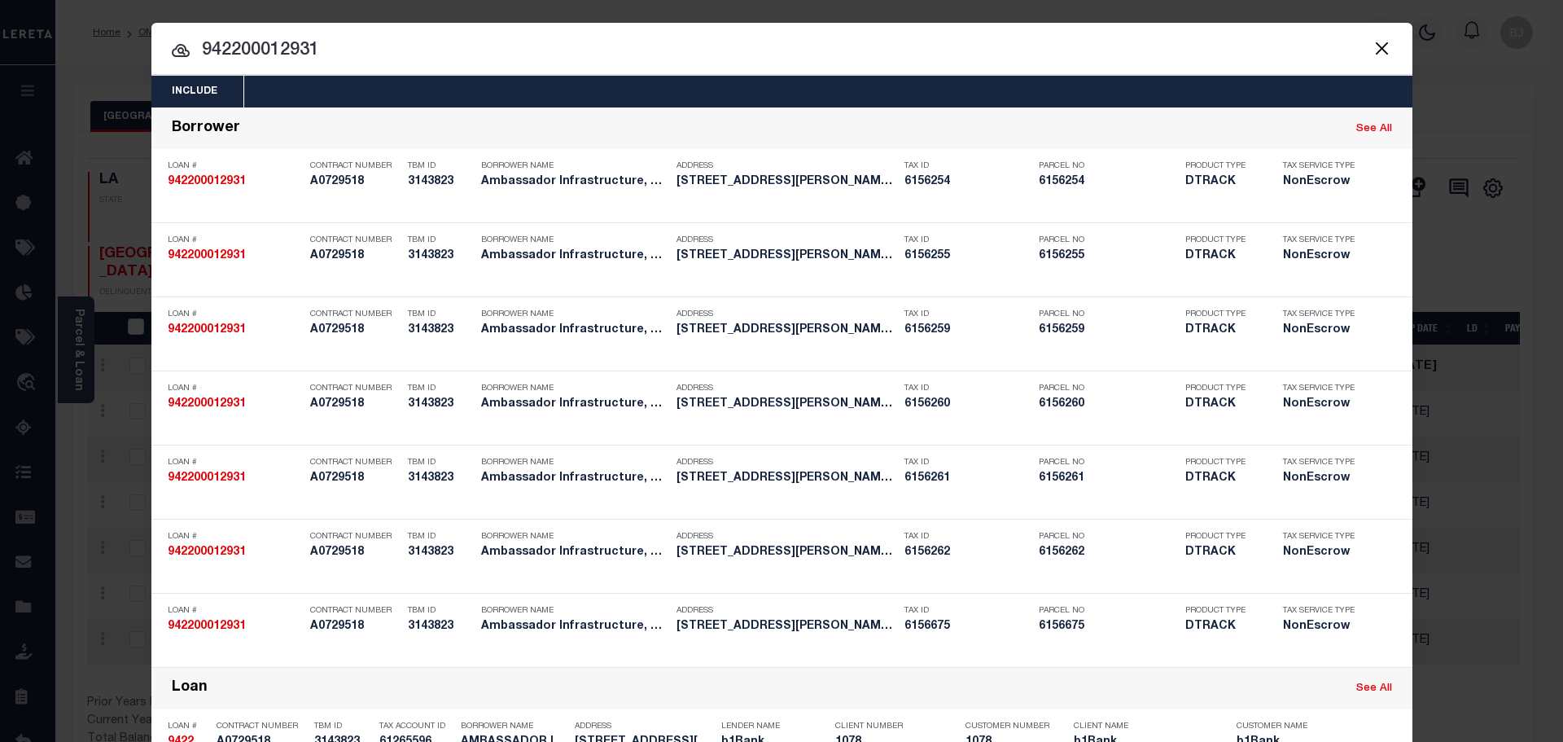
scroll to position [488, 0]
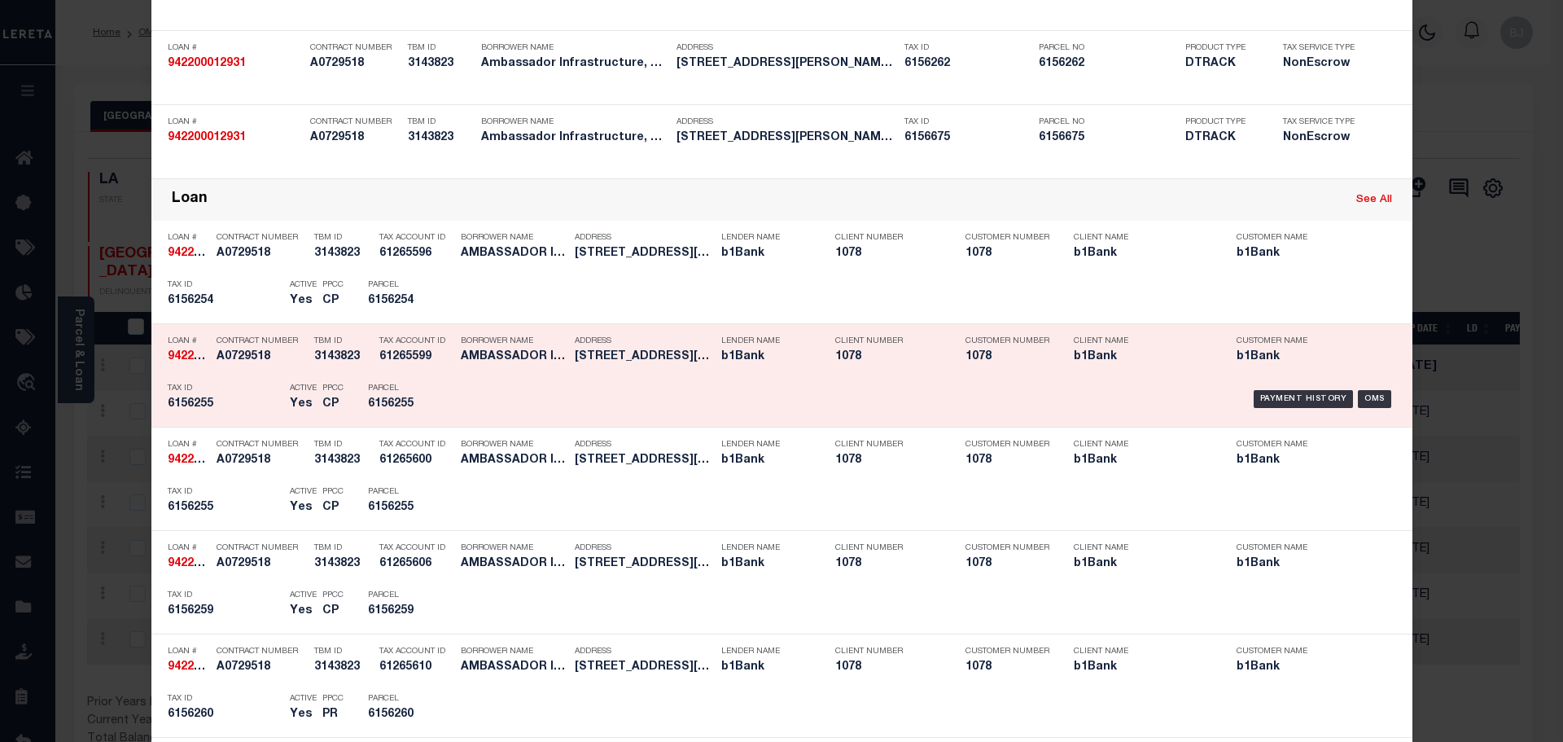
click at [466, 396] on div "Payment History OMS" at bounding box center [931, 398] width 930 height 47
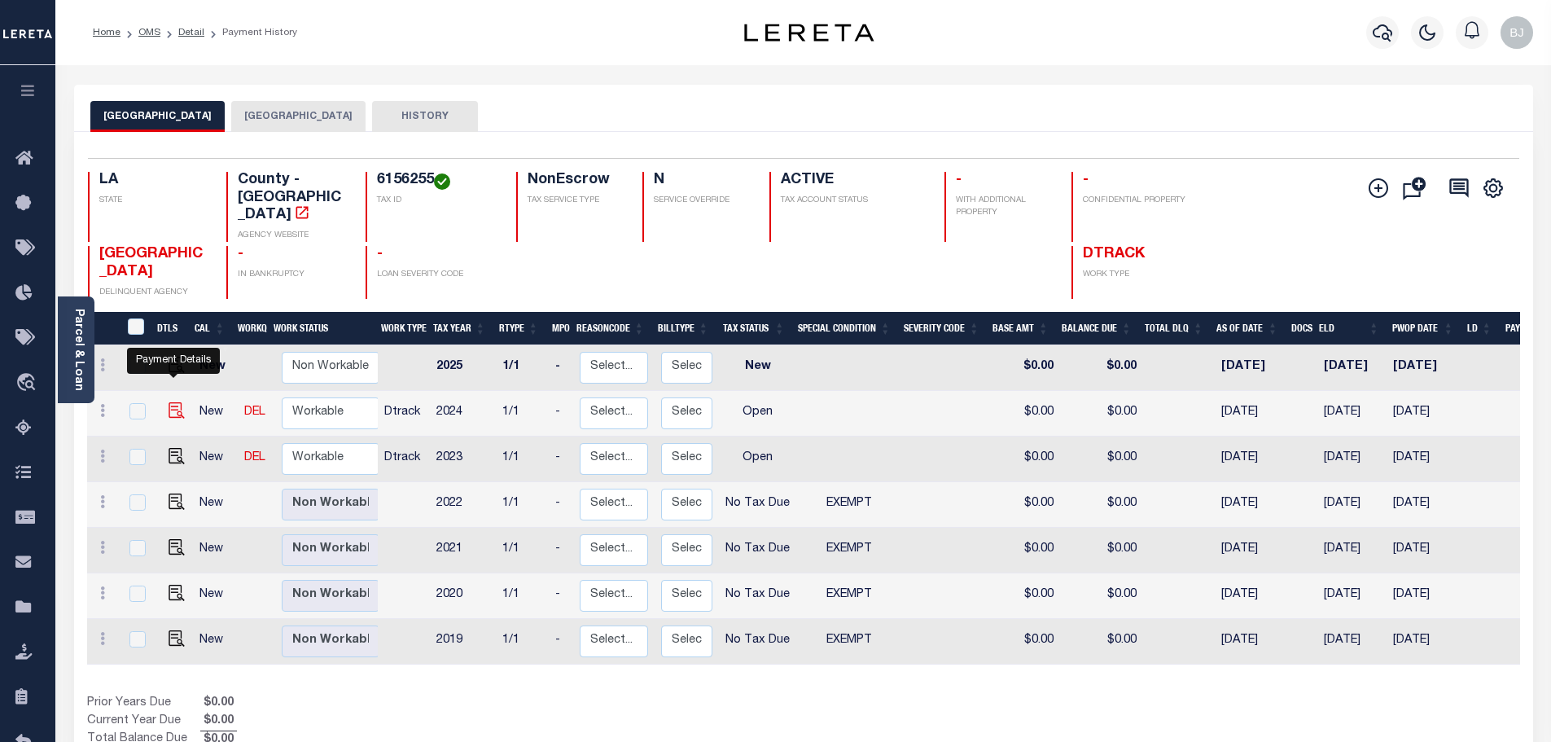
click at [175, 402] on img "" at bounding box center [177, 410] width 16 height 16
checkbox input "true"
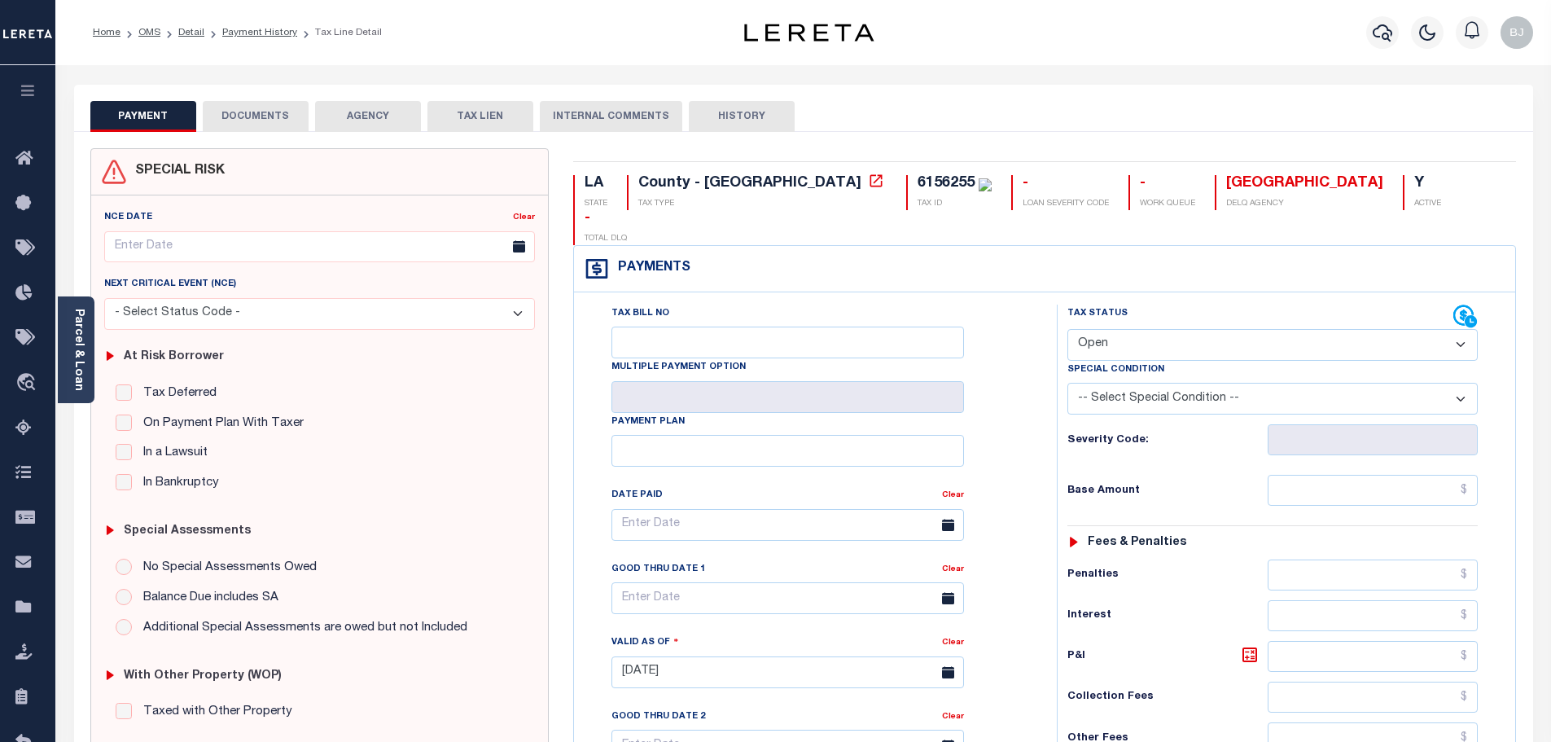
click at [1173, 361] on div "Special Condition" at bounding box center [1272, 372] width 410 height 23
click at [1164, 329] on select "- Select Status Code - Open Due/Unpaid Paid Incomplete No Tax Due Internal Refu…" at bounding box center [1272, 345] width 410 height 32
select select "PYD"
click at [1067, 329] on select "- Select Status Code - Open Due/Unpaid Paid Incomplete No Tax Due Internal Refu…" at bounding box center [1272, 345] width 410 height 32
type input "[DATE]"
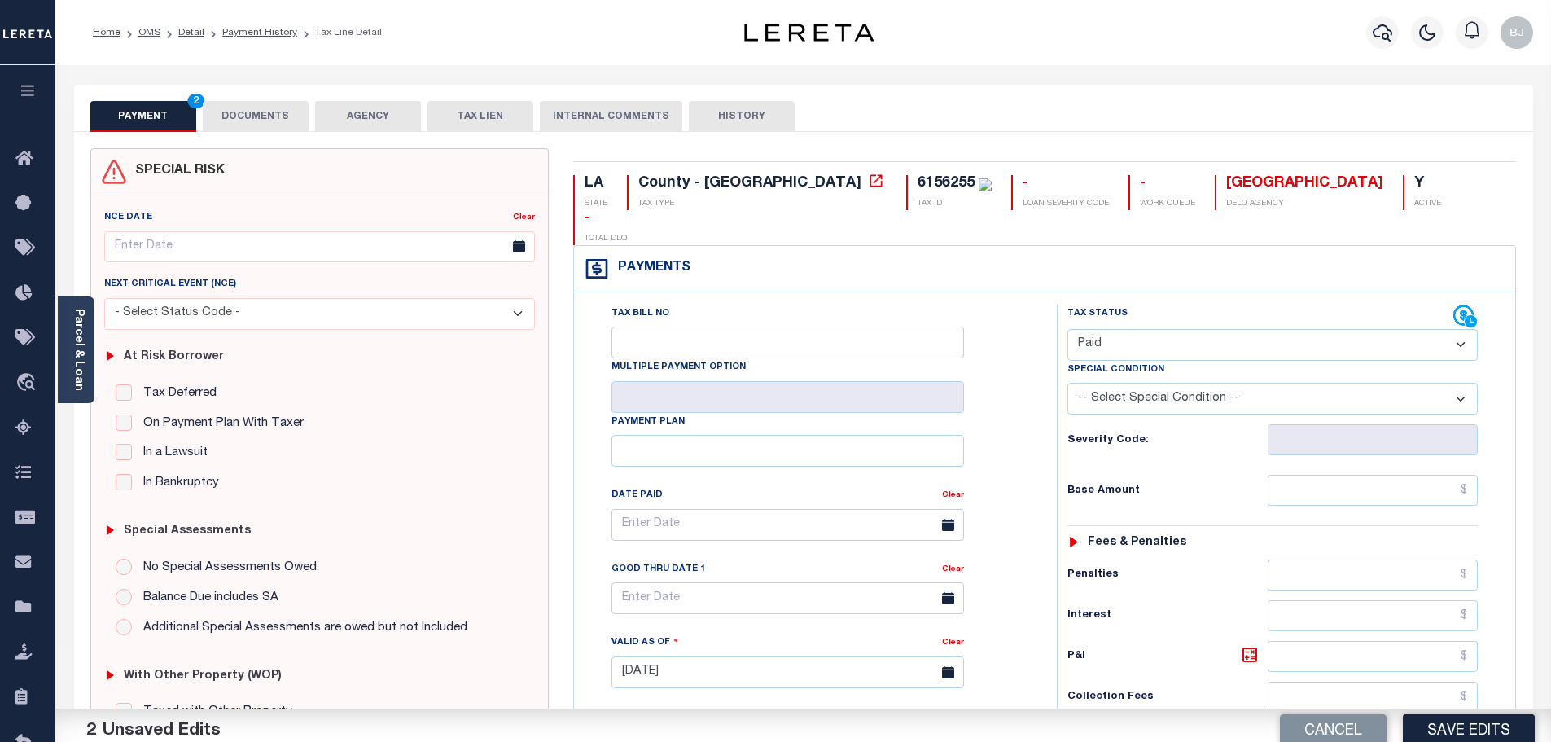
scroll to position [326, 0]
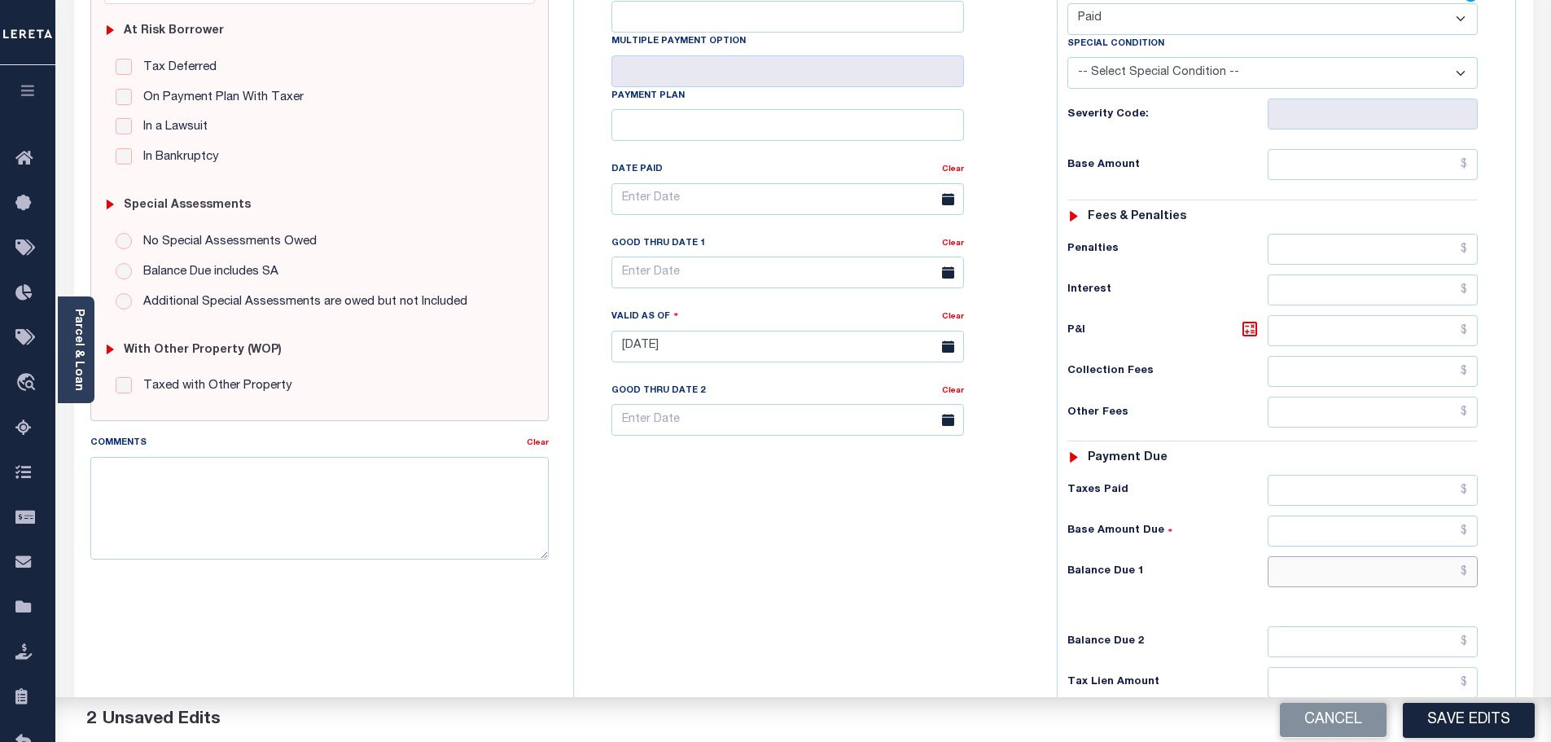
click at [1368, 556] on input "text" at bounding box center [1372, 571] width 211 height 31
type input "$0.00"
paste textarea "Marked paid per file from tax office -bj"
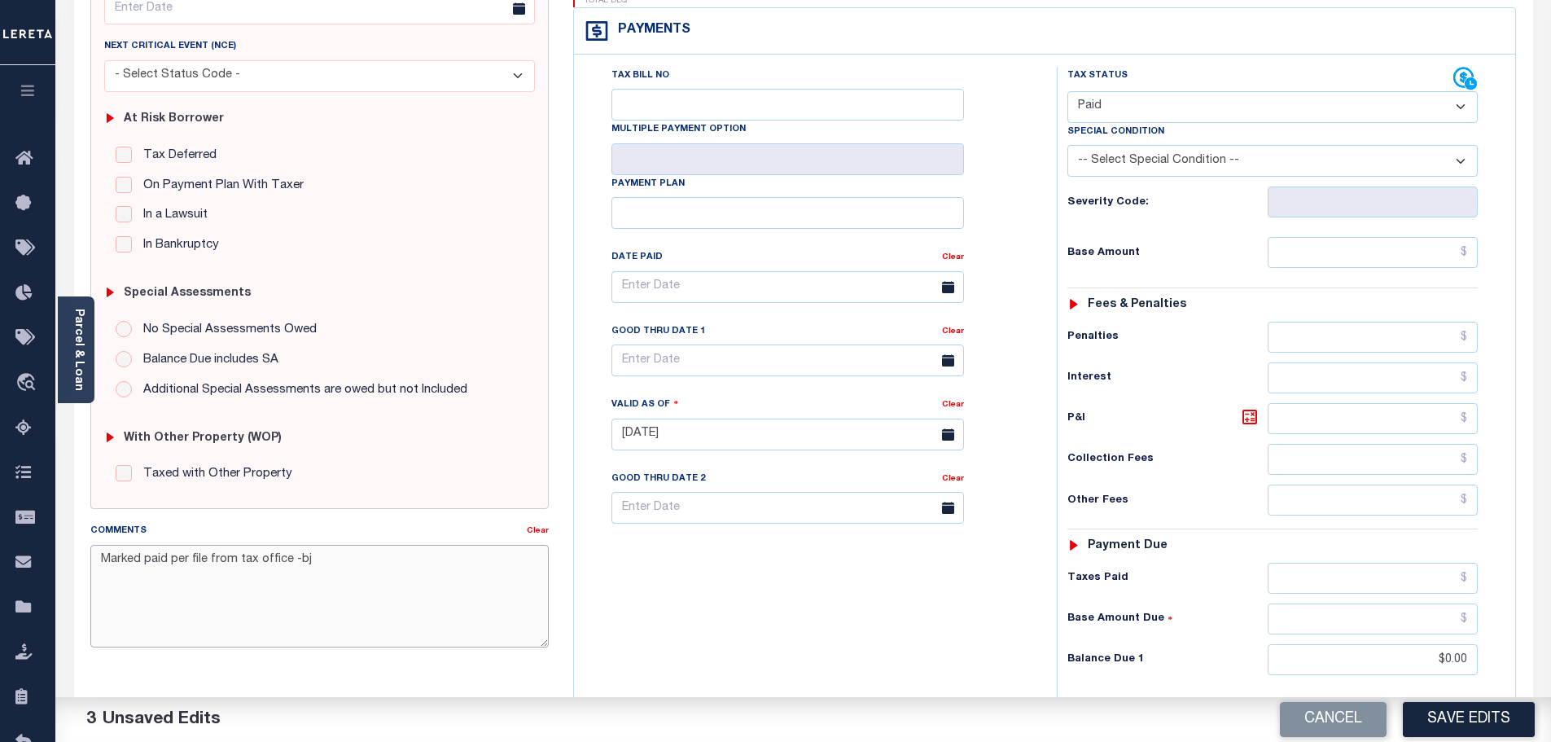
scroll to position [0, 0]
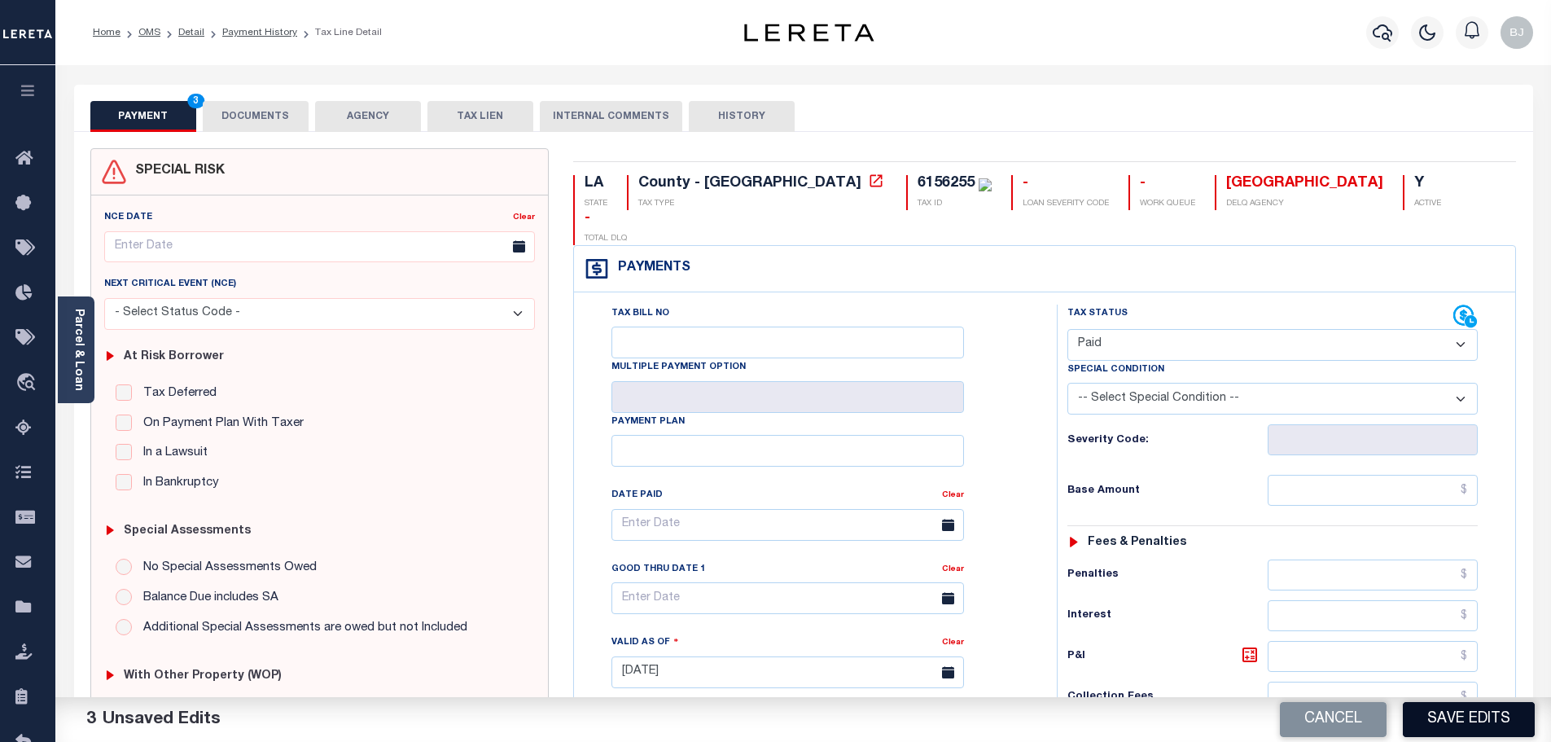
type textarea "Marked paid per file from tax office -bj"
click at [1486, 716] on button "Save Edits" at bounding box center [1469, 719] width 132 height 35
checkbox input "false"
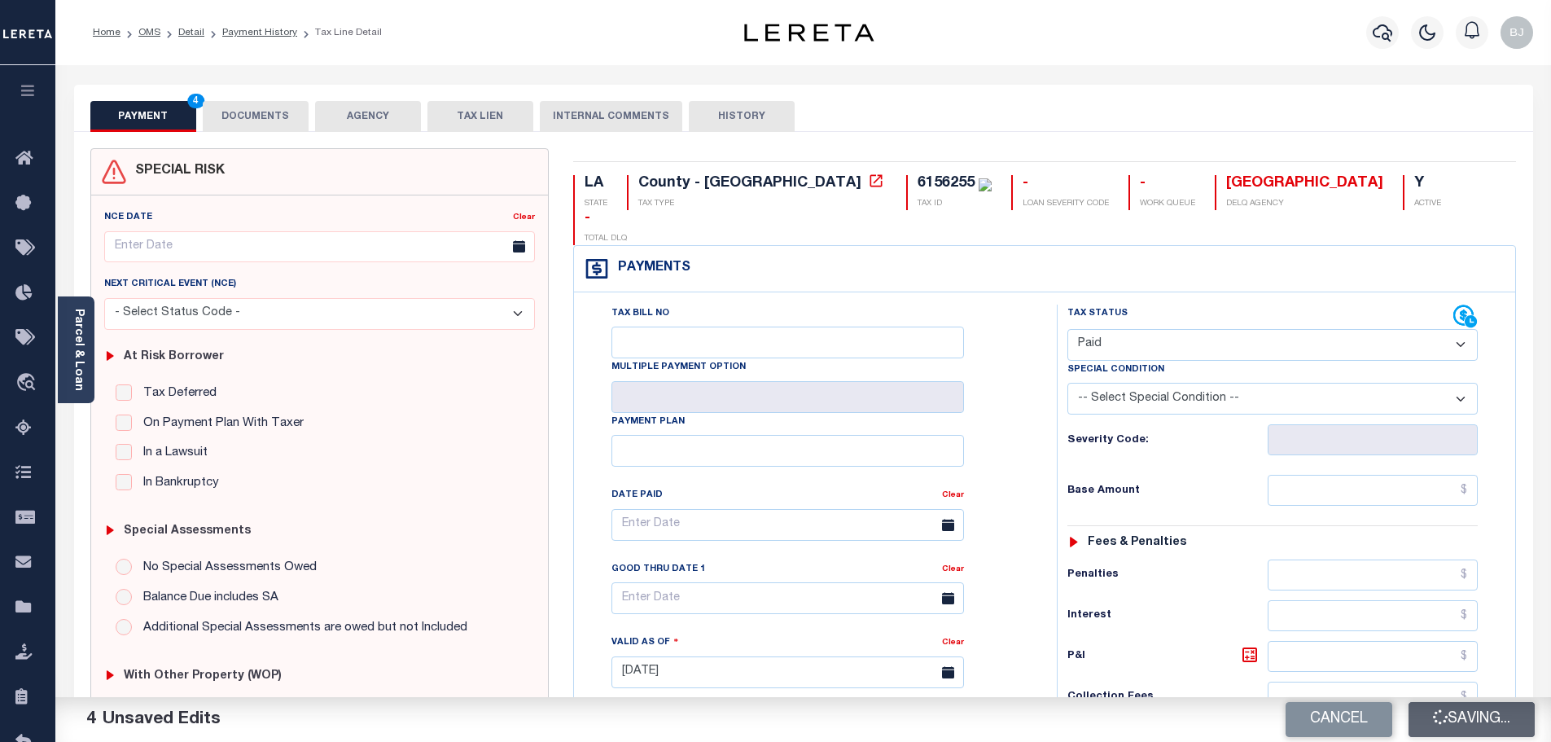
type textarea "Marked paid per file from tax office -bj"
type input "$0"
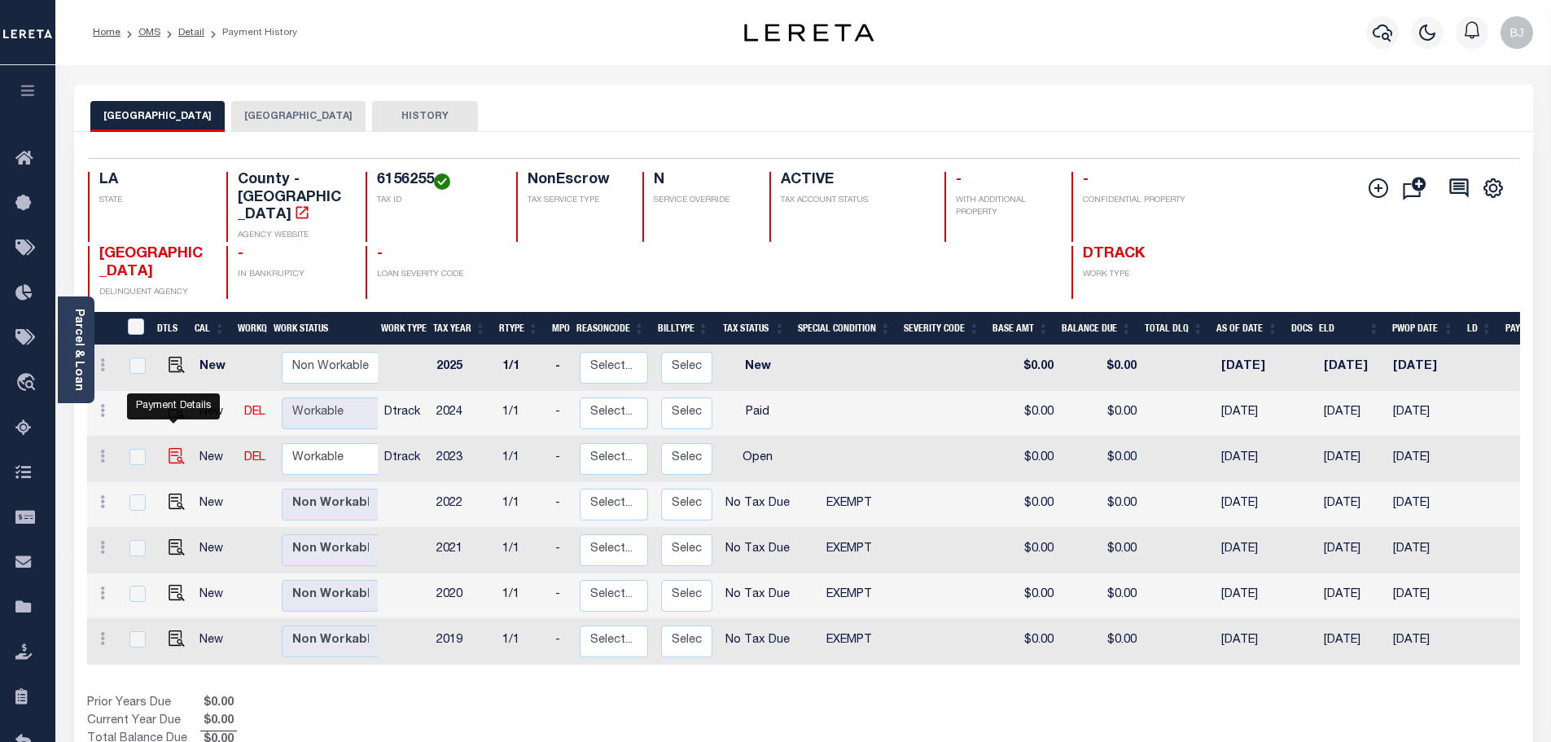
click at [169, 448] on img "" at bounding box center [177, 456] width 16 height 16
checkbox input "true"
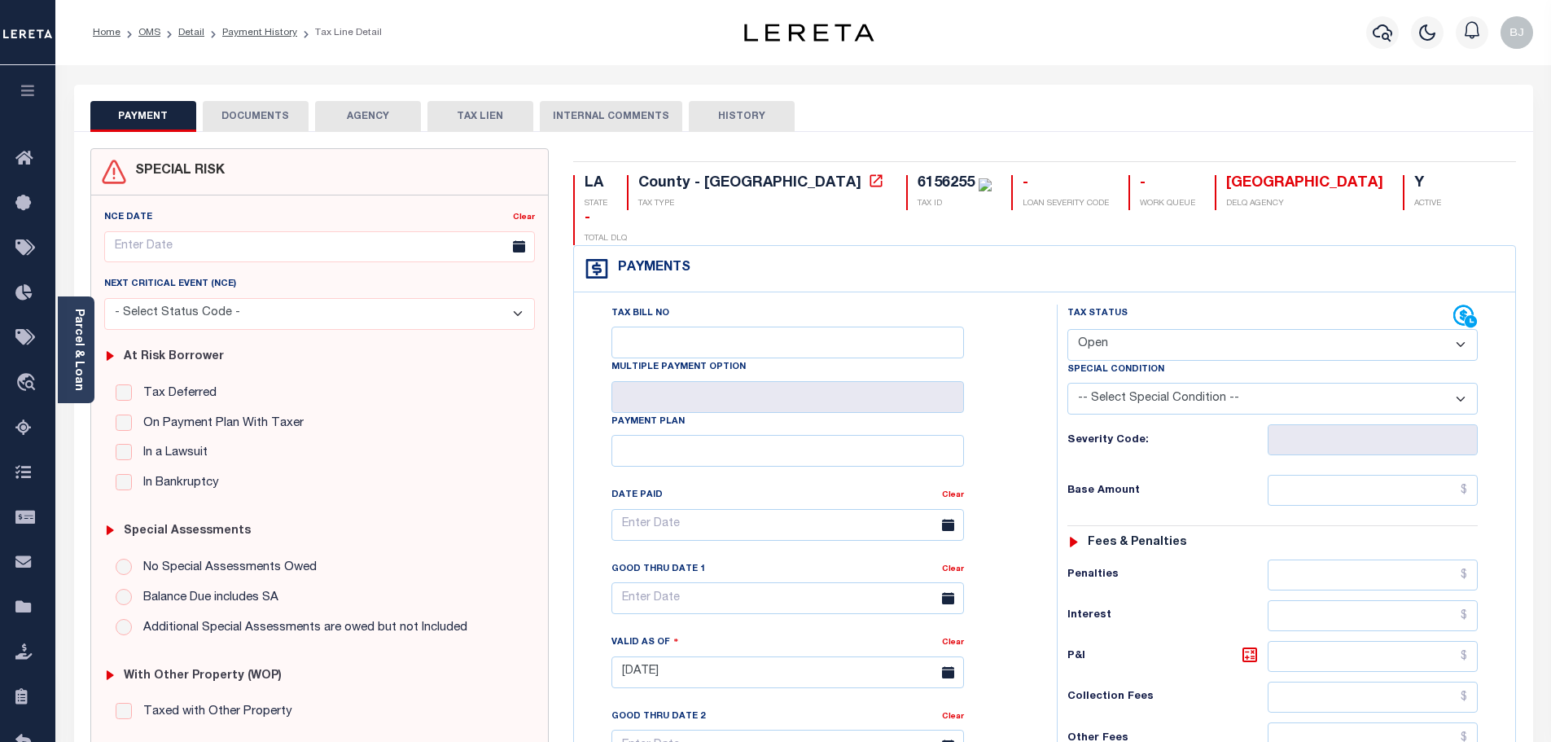
click at [1281, 329] on select "- Select Status Code - Open Due/Unpaid Paid Incomplete No Tax Due Internal Refu…" at bounding box center [1272, 345] width 410 height 32
select select "DUE"
click at [1067, 329] on select "- Select Status Code - Open Due/Unpaid Paid Incomplete No Tax Due Internal Refu…" at bounding box center [1272, 345] width 410 height 32
type input "[DATE]"
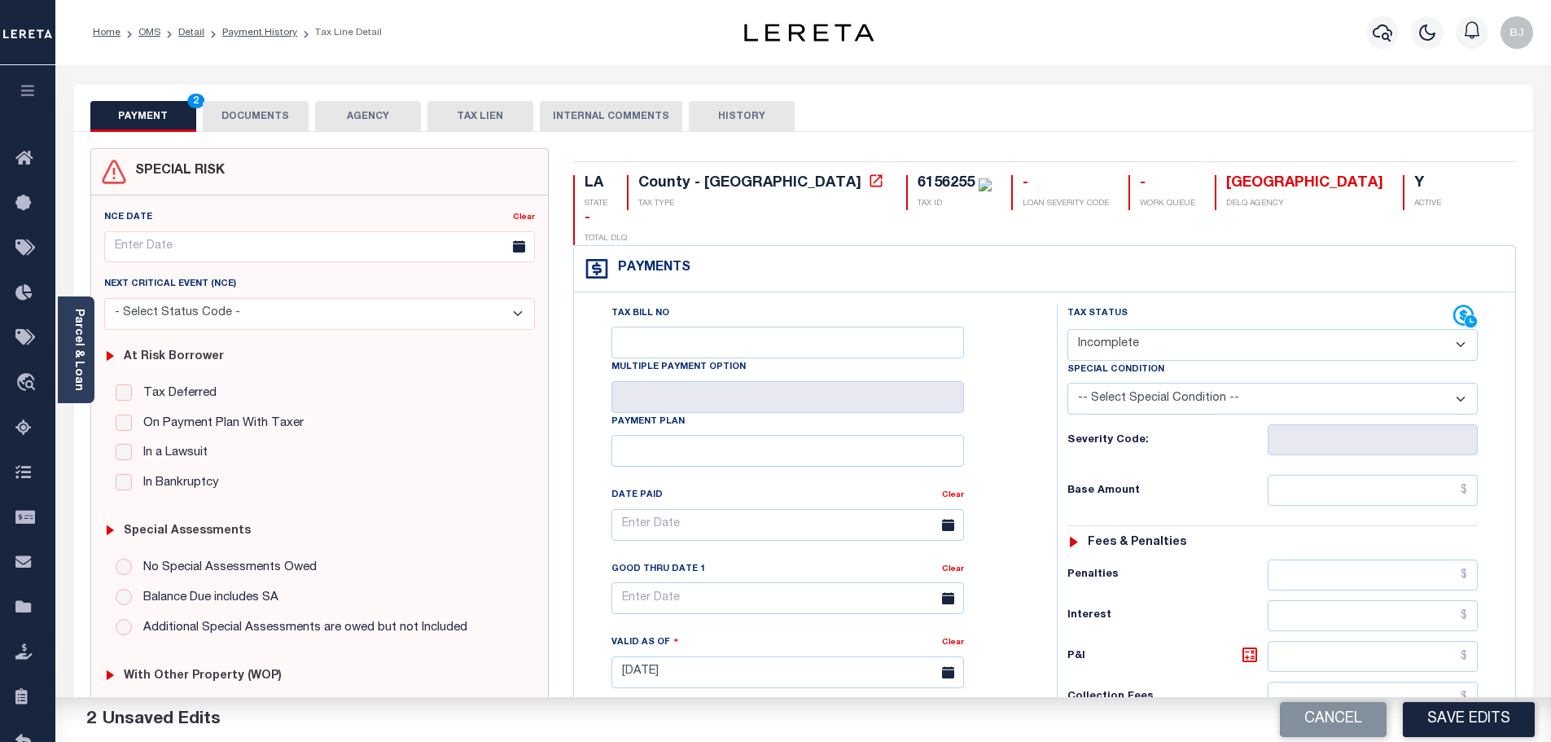
select select "PYD"
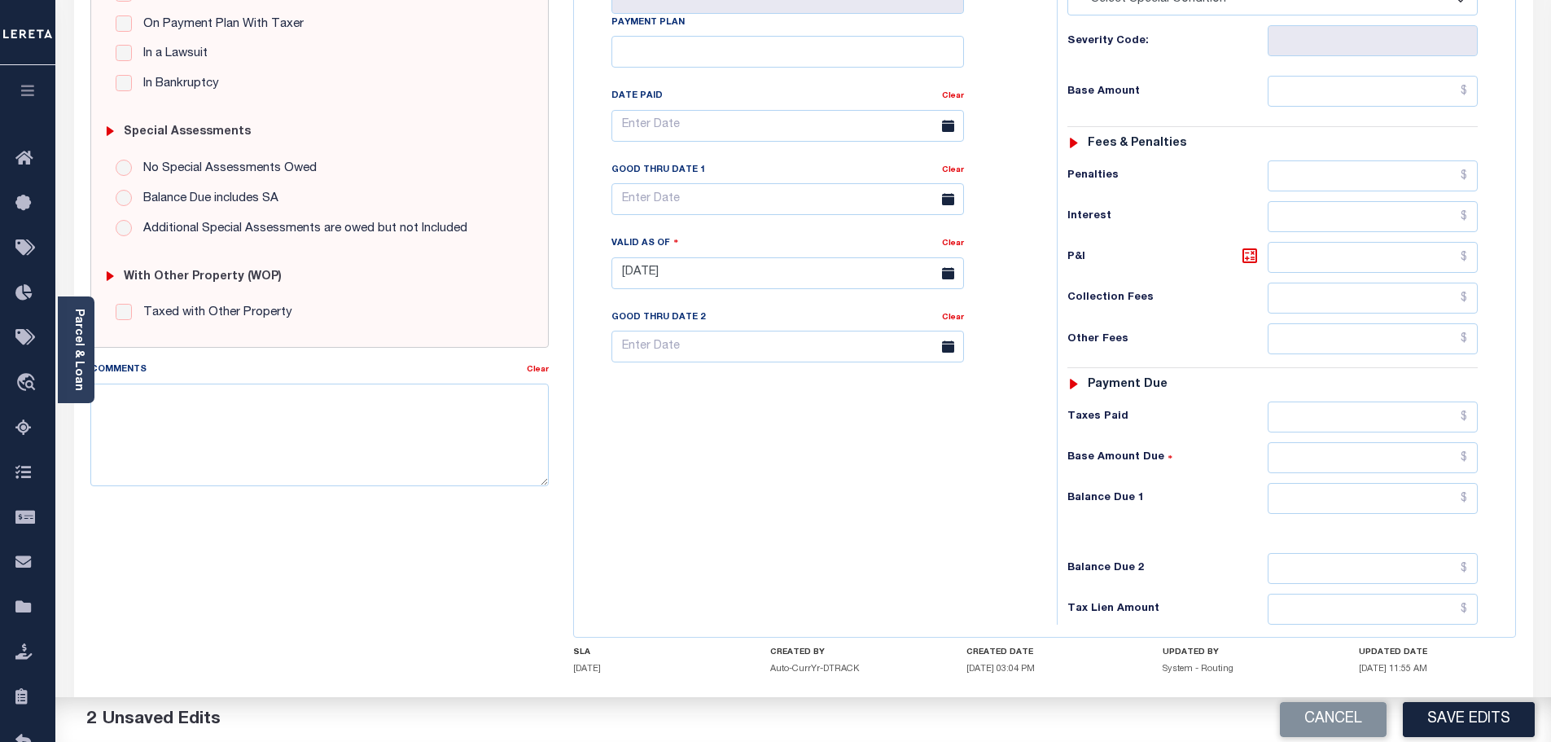
scroll to position [407, 0]
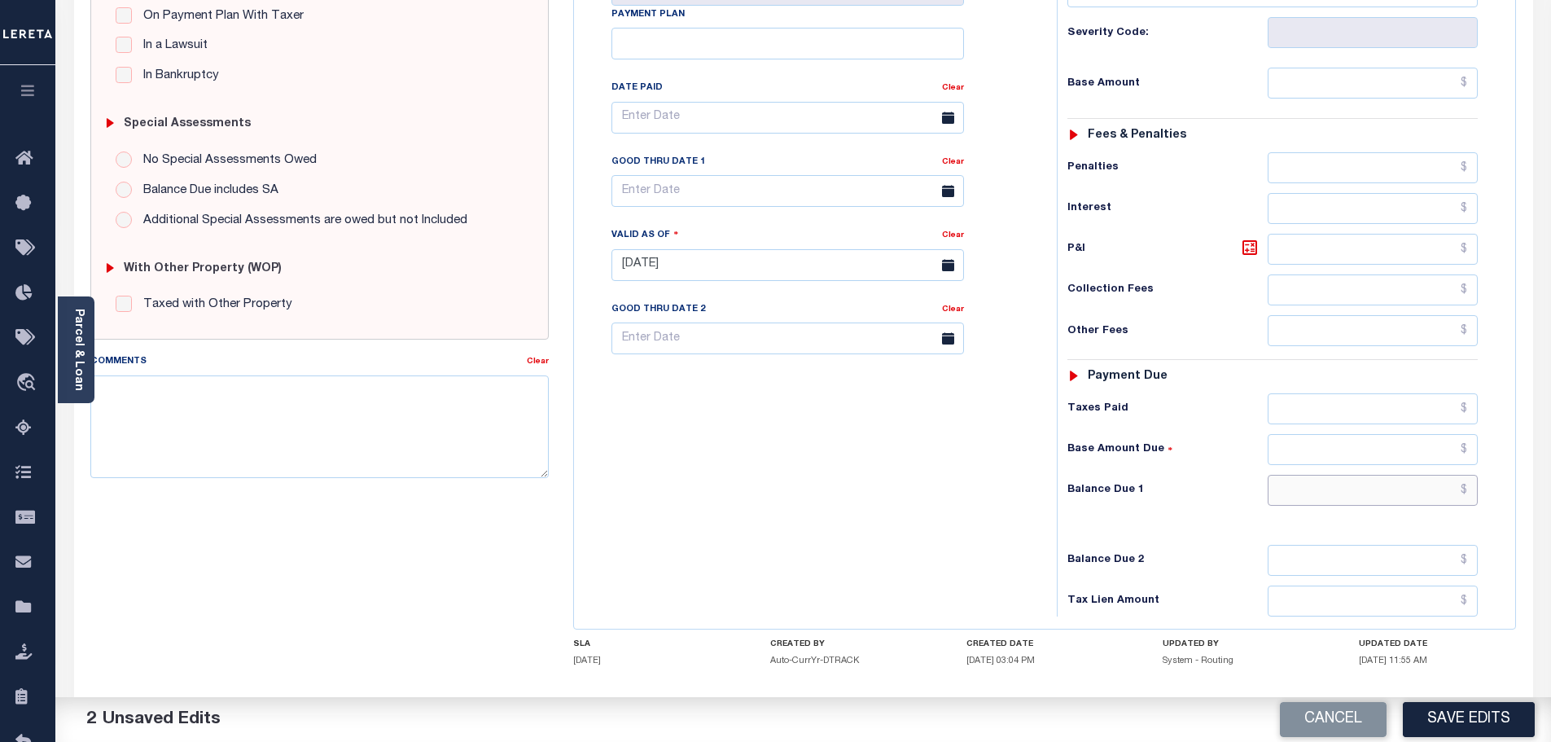
click at [1384, 475] on input "text" at bounding box center [1372, 490] width 211 height 31
type input "$0.00"
paste textarea "Marked paid per file from tax office -bj"
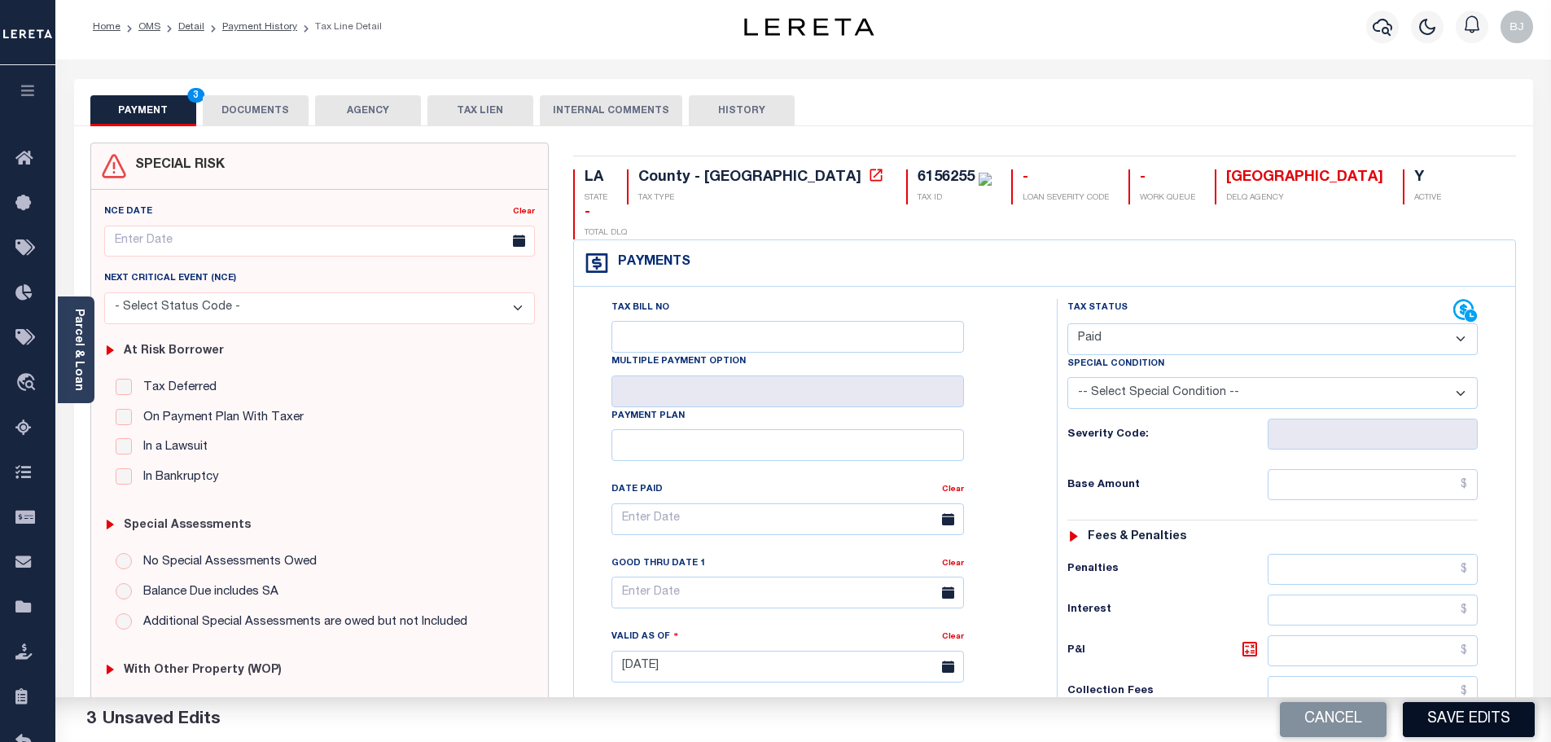
scroll to position [0, 0]
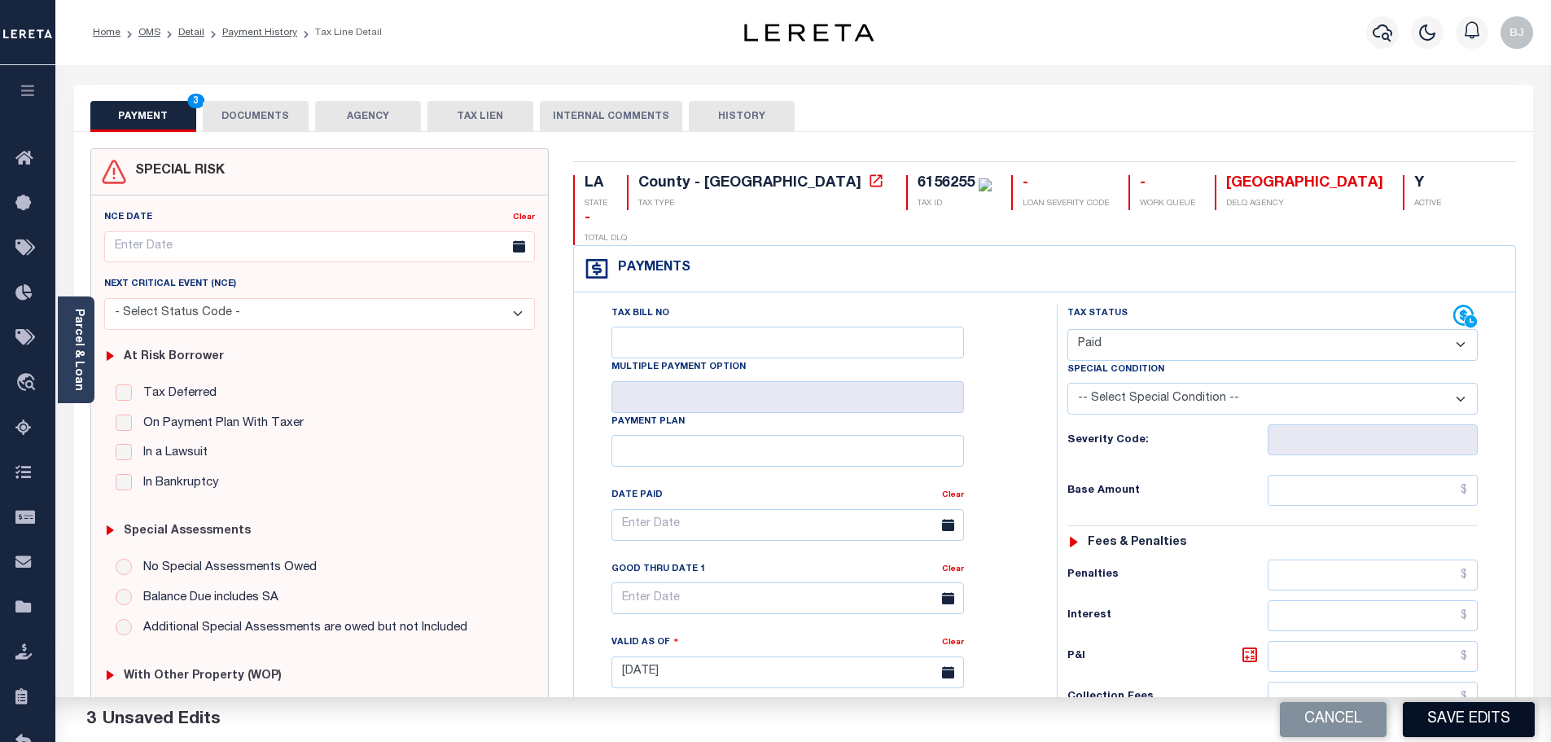
type textarea "Marked paid per file from tax office -bj"
click at [1414, 725] on button "Save Edits" at bounding box center [1469, 719] width 132 height 35
checkbox input "false"
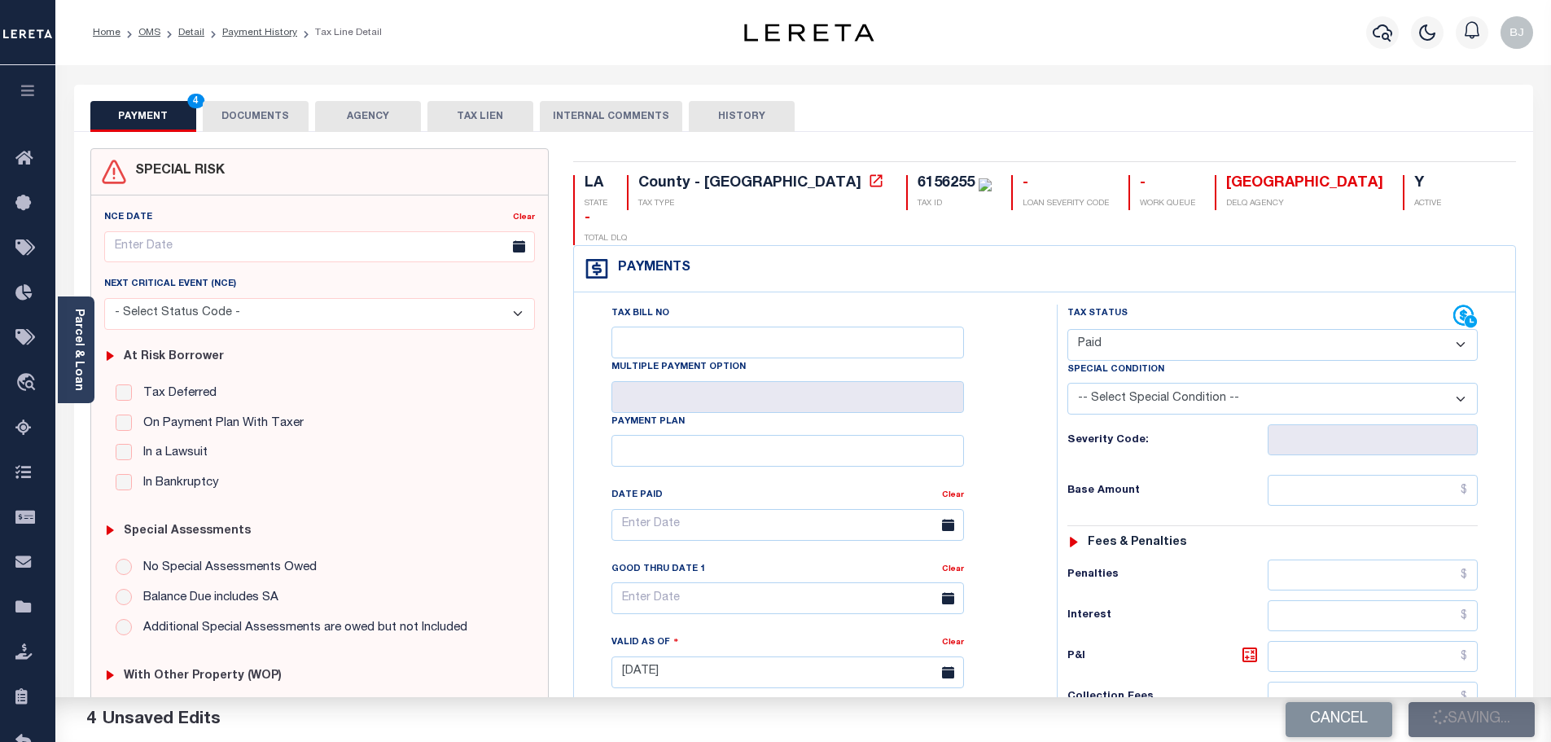
type textarea "Marked paid per file from tax office -bj"
type input "$0"
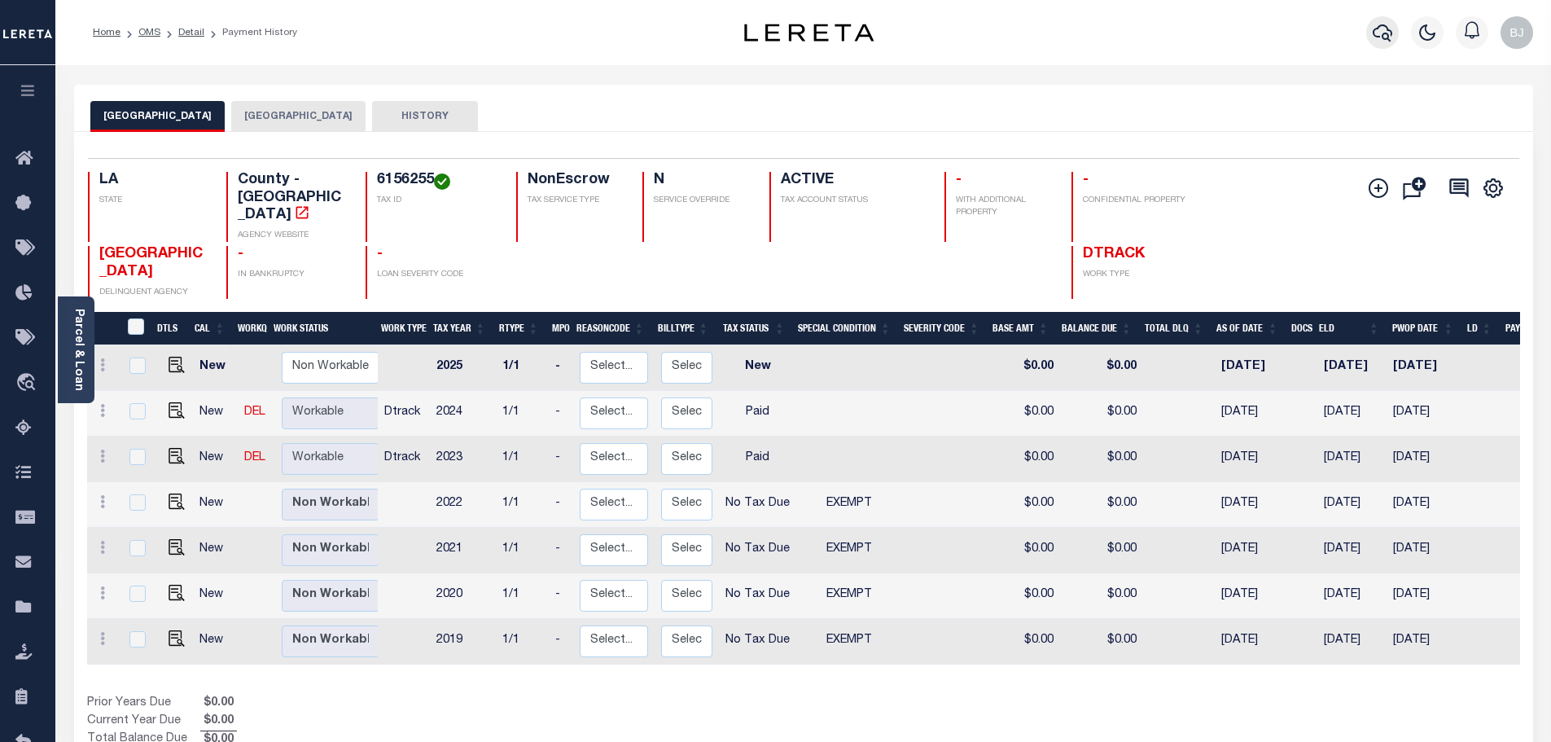
click at [1385, 34] on icon "button" at bounding box center [1382, 32] width 20 height 17
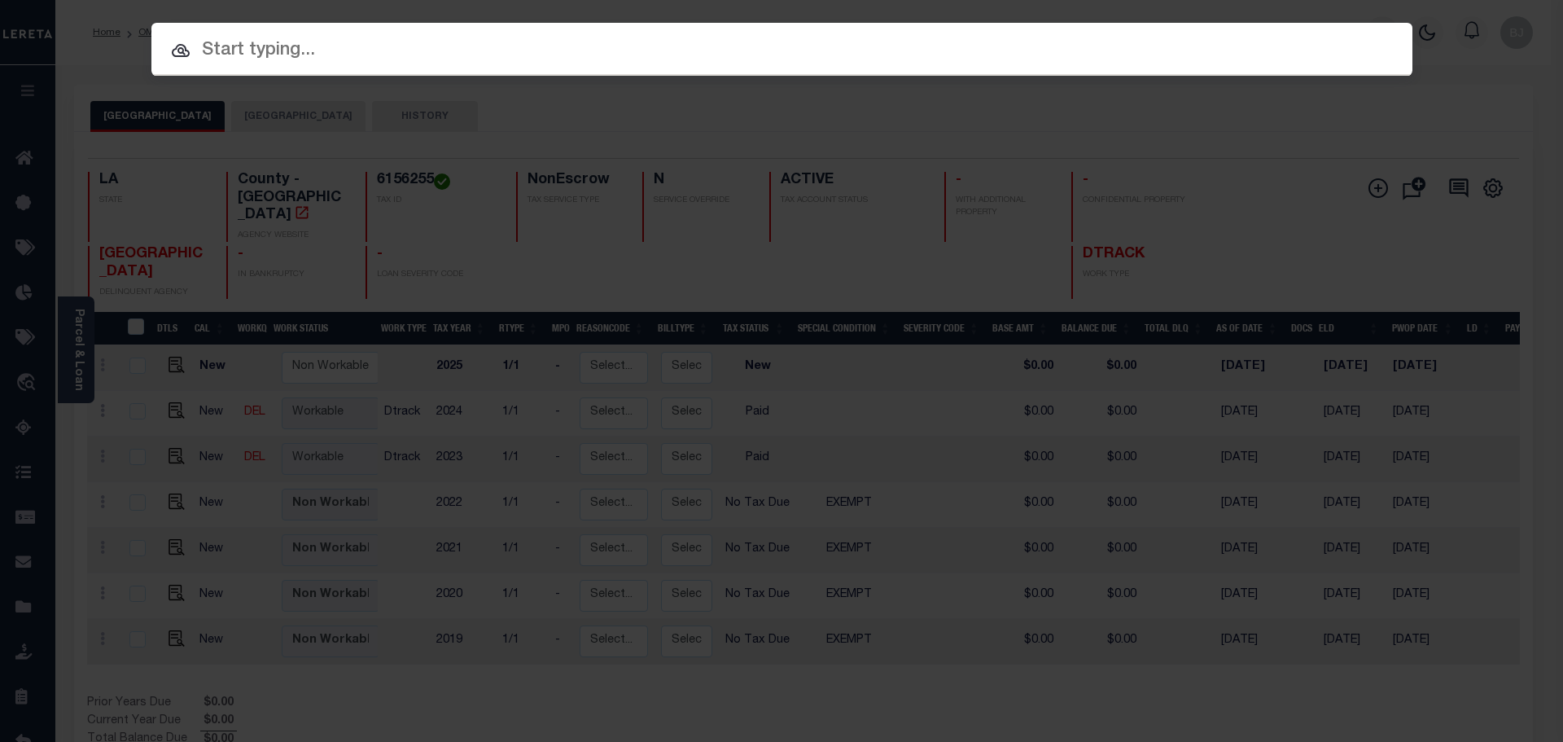
click at [712, 60] on input "text" at bounding box center [781, 51] width 1261 height 28
paste input "942200012931"
type input "942200012931"
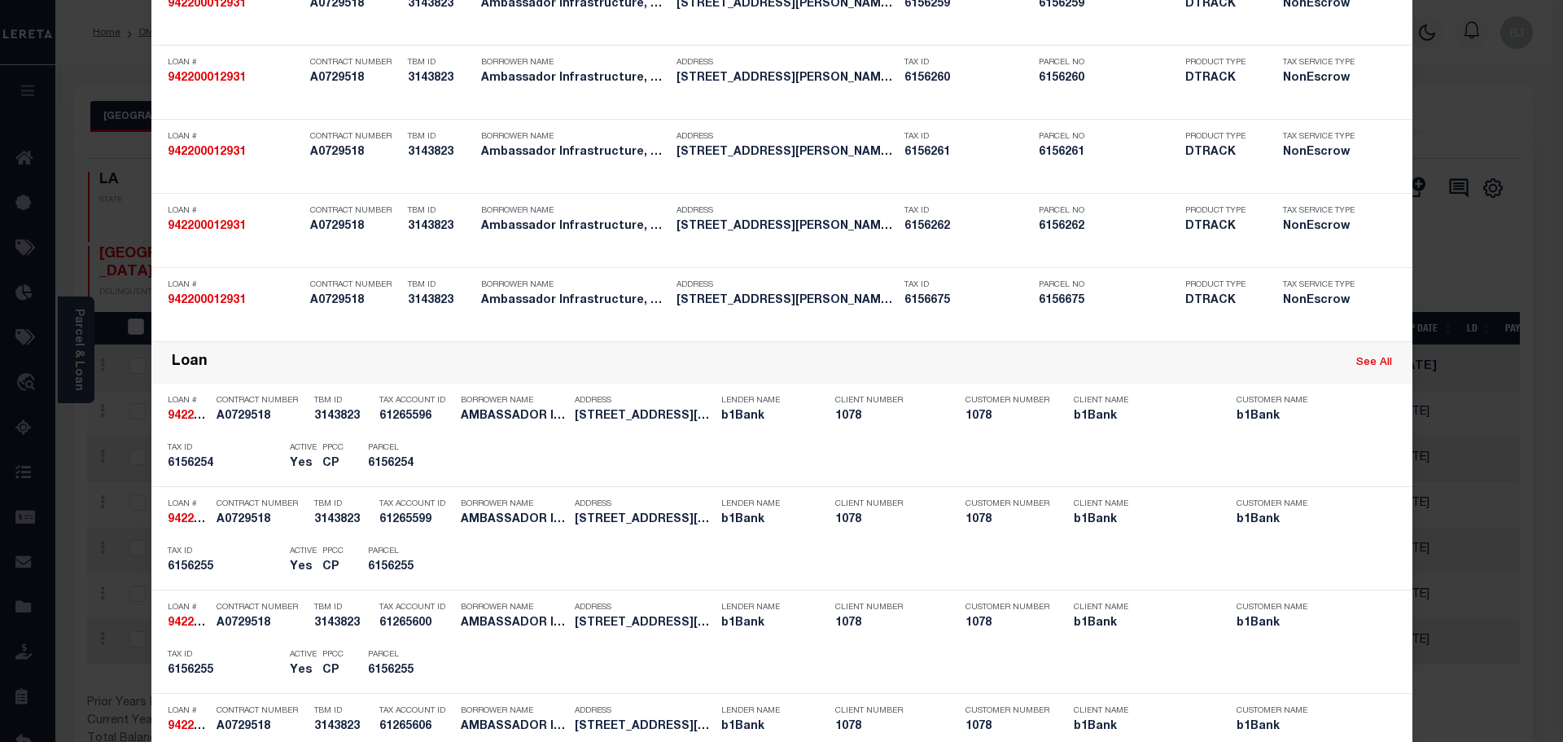
scroll to position [733, 0]
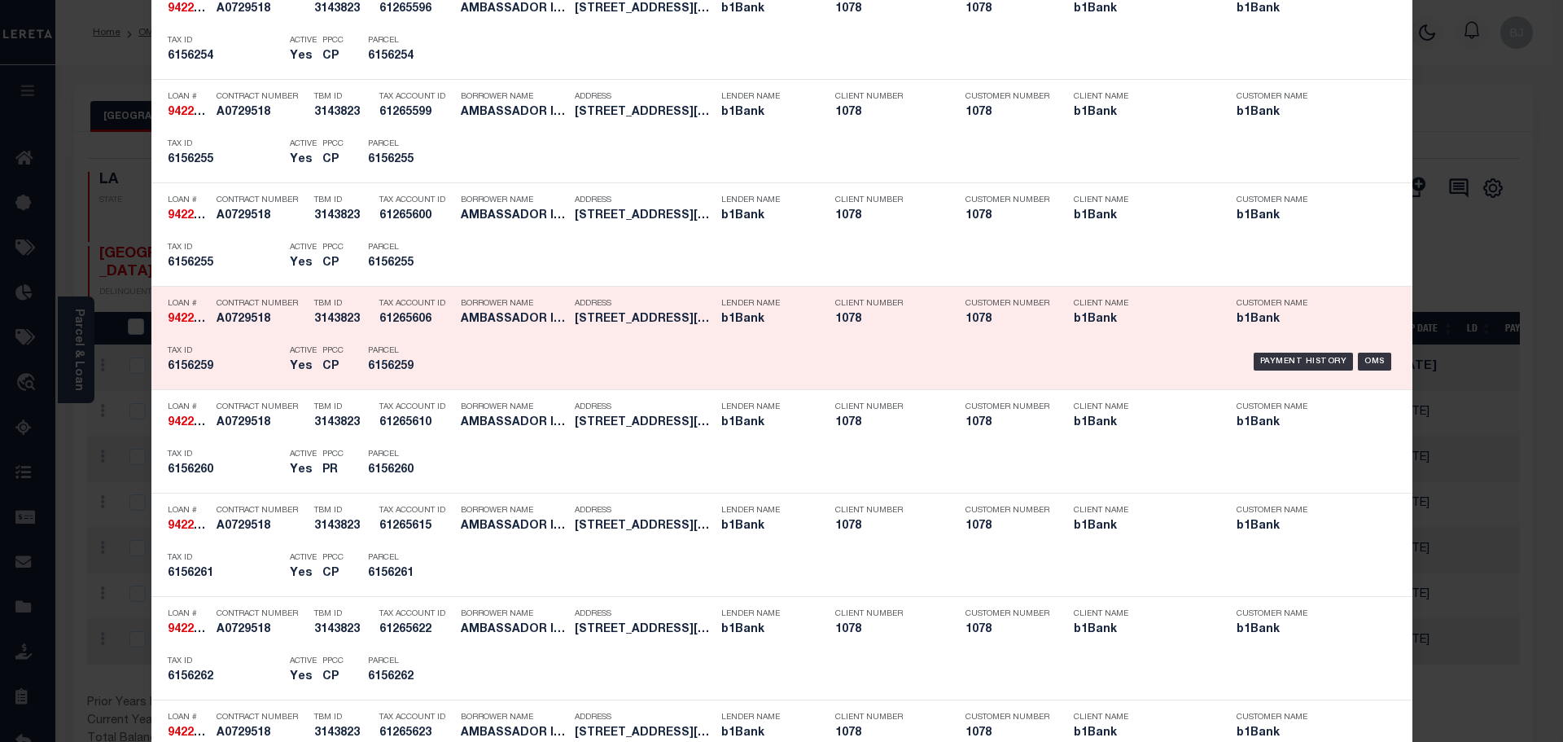
click at [570, 357] on div "Payment History OMS" at bounding box center [931, 361] width 930 height 47
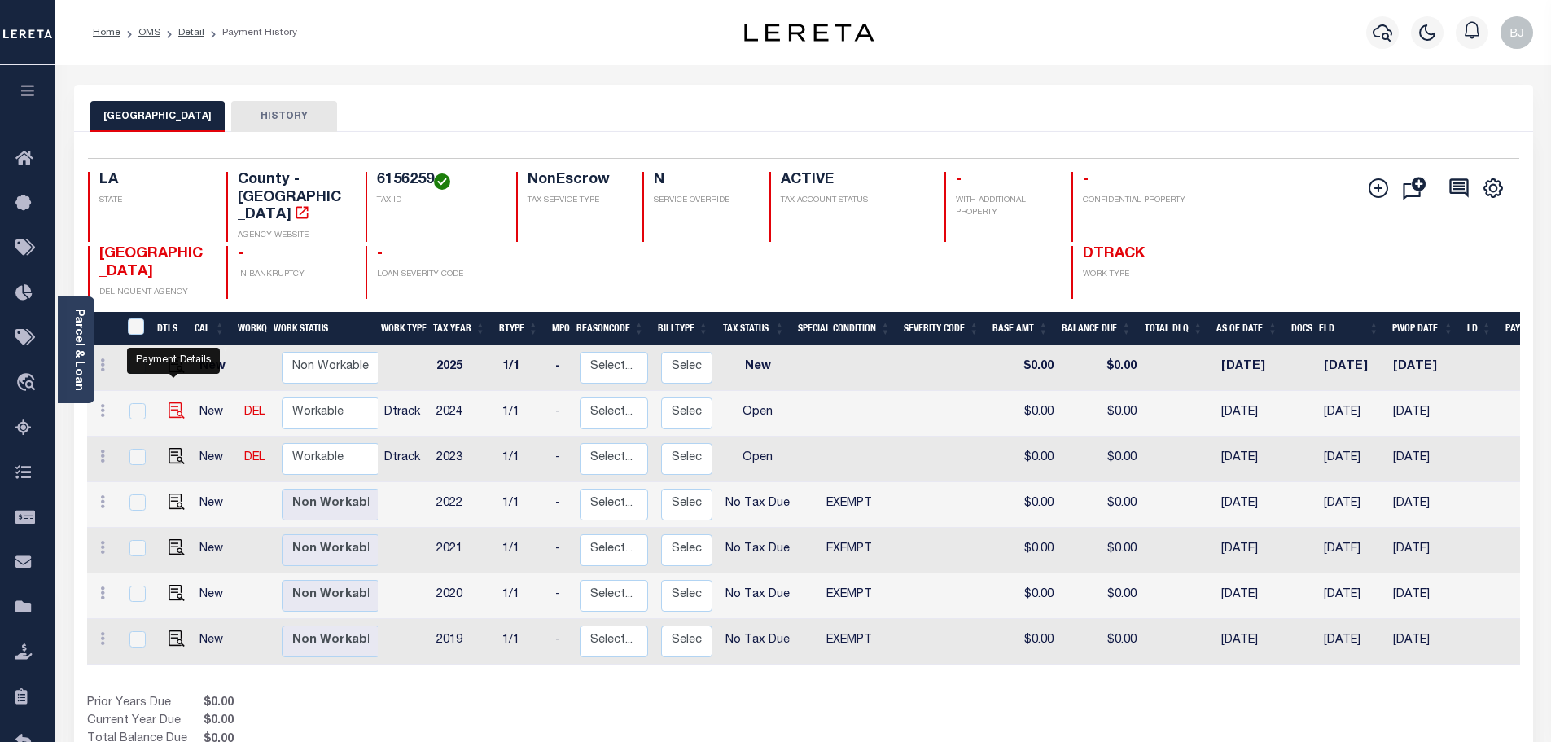
click at [169, 402] on img "" at bounding box center [177, 410] width 16 height 16
checkbox input "true"
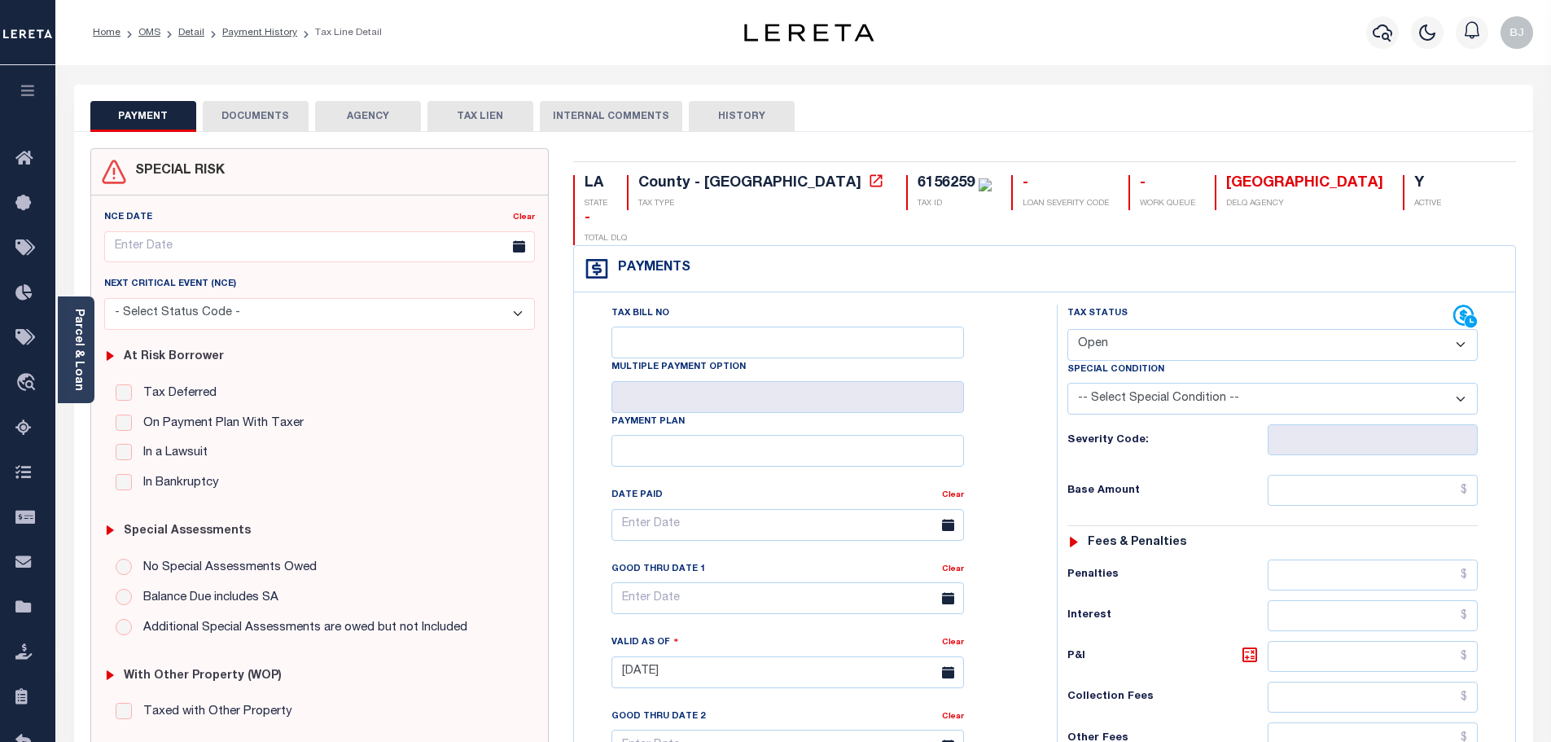
click at [1250, 329] on select "- Select Status Code - Open Due/Unpaid Paid Incomplete No Tax Due Internal Refu…" at bounding box center [1272, 345] width 410 height 32
select select "PYD"
click at [1067, 329] on select "- Select Status Code - Open Due/Unpaid Paid Incomplete No Tax Due Internal Refu…" at bounding box center [1272, 345] width 410 height 32
type input "[DATE]"
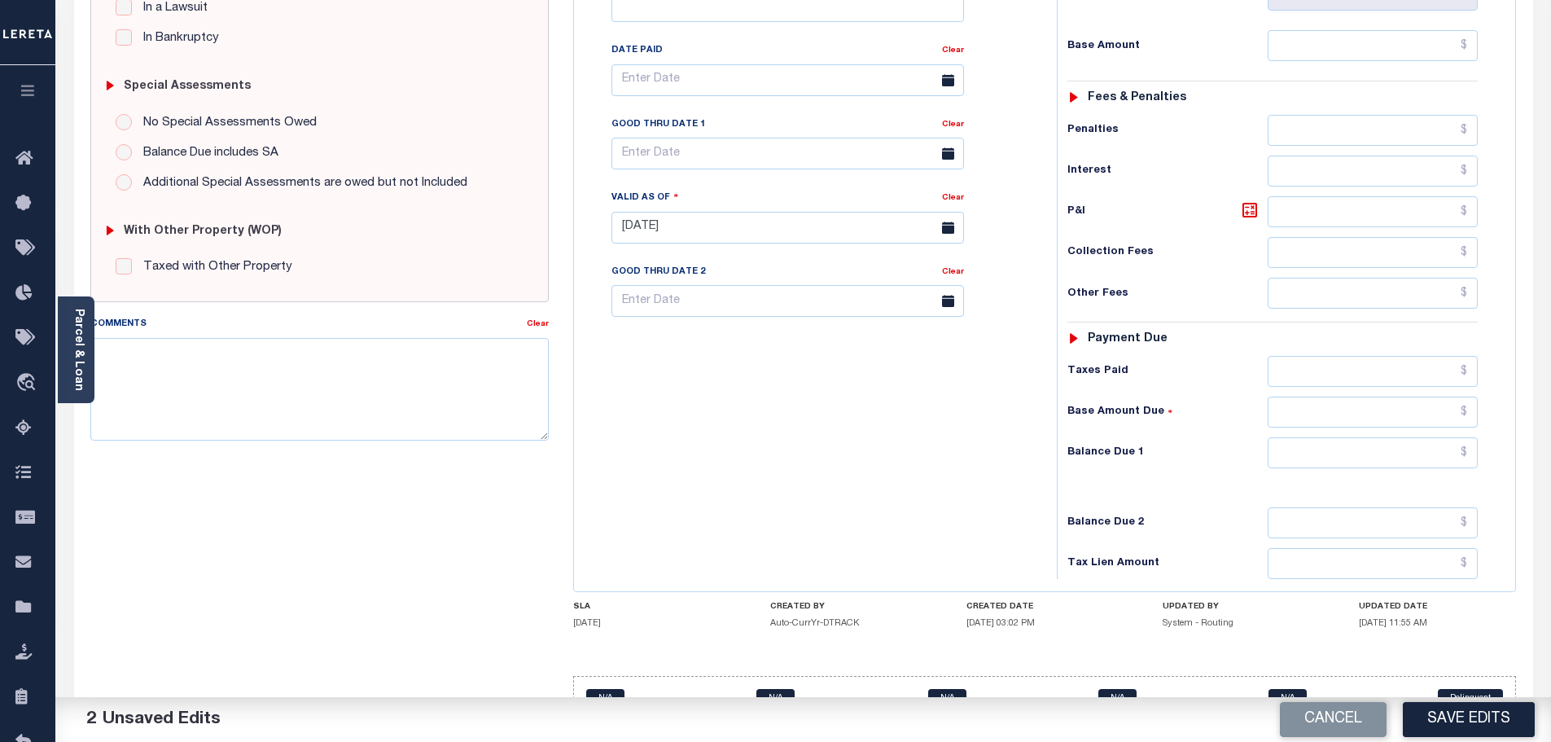
scroll to position [457, 0]
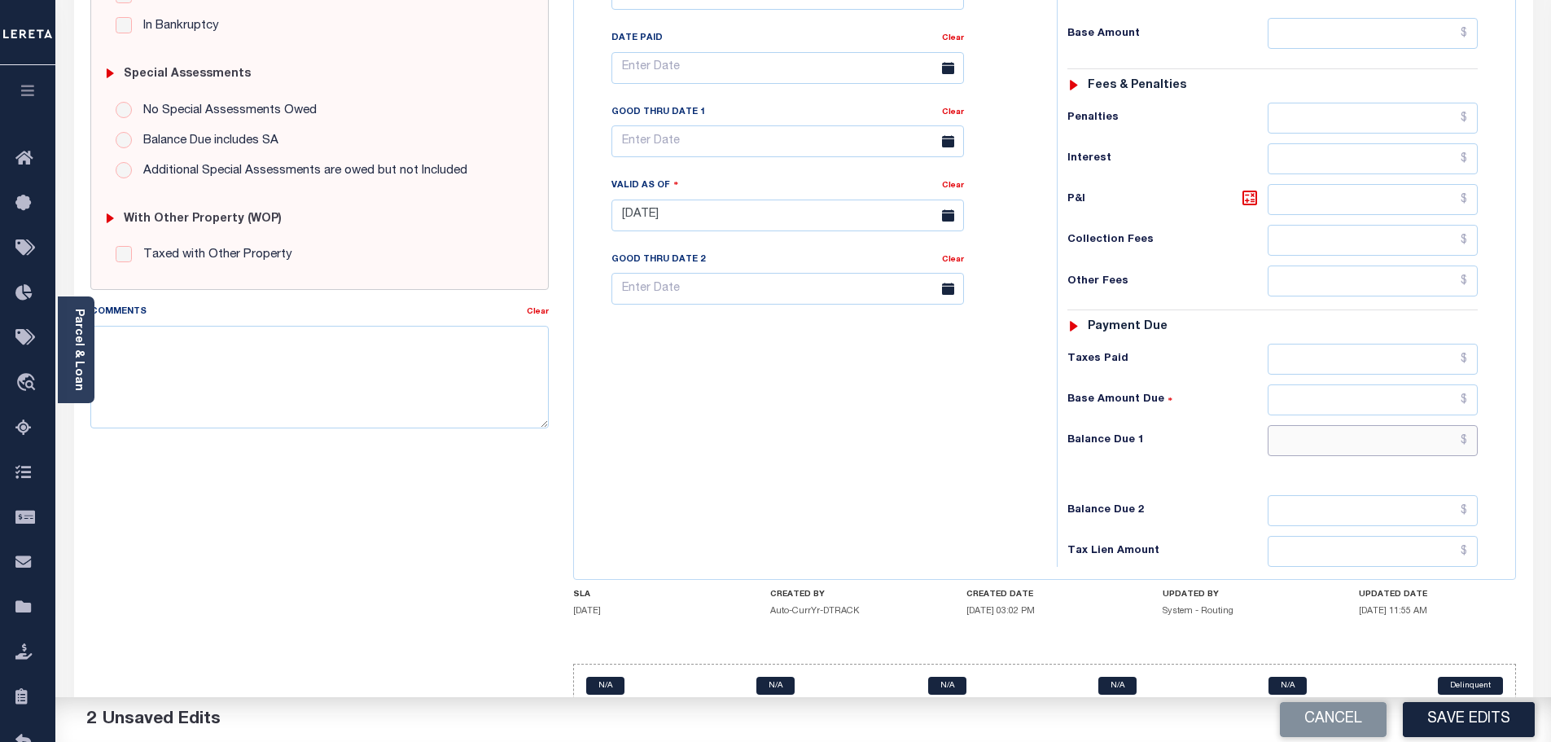
click at [1378, 425] on input "text" at bounding box center [1372, 440] width 211 height 31
type input "$0.00"
click at [306, 416] on textarea "Comments" at bounding box center [319, 377] width 459 height 103
paste textarea "Marked paid per file from tax office -bj"
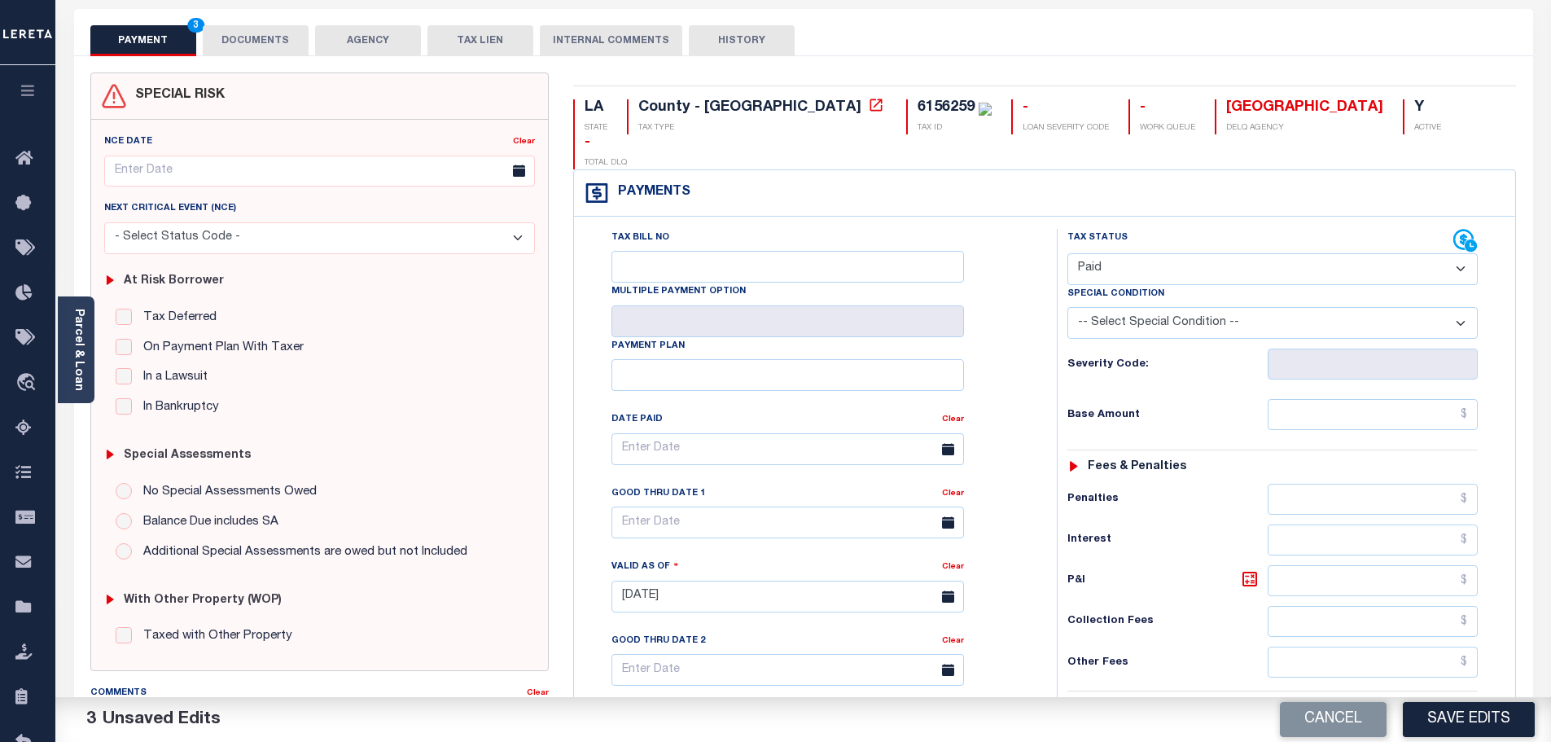
scroll to position [0, 0]
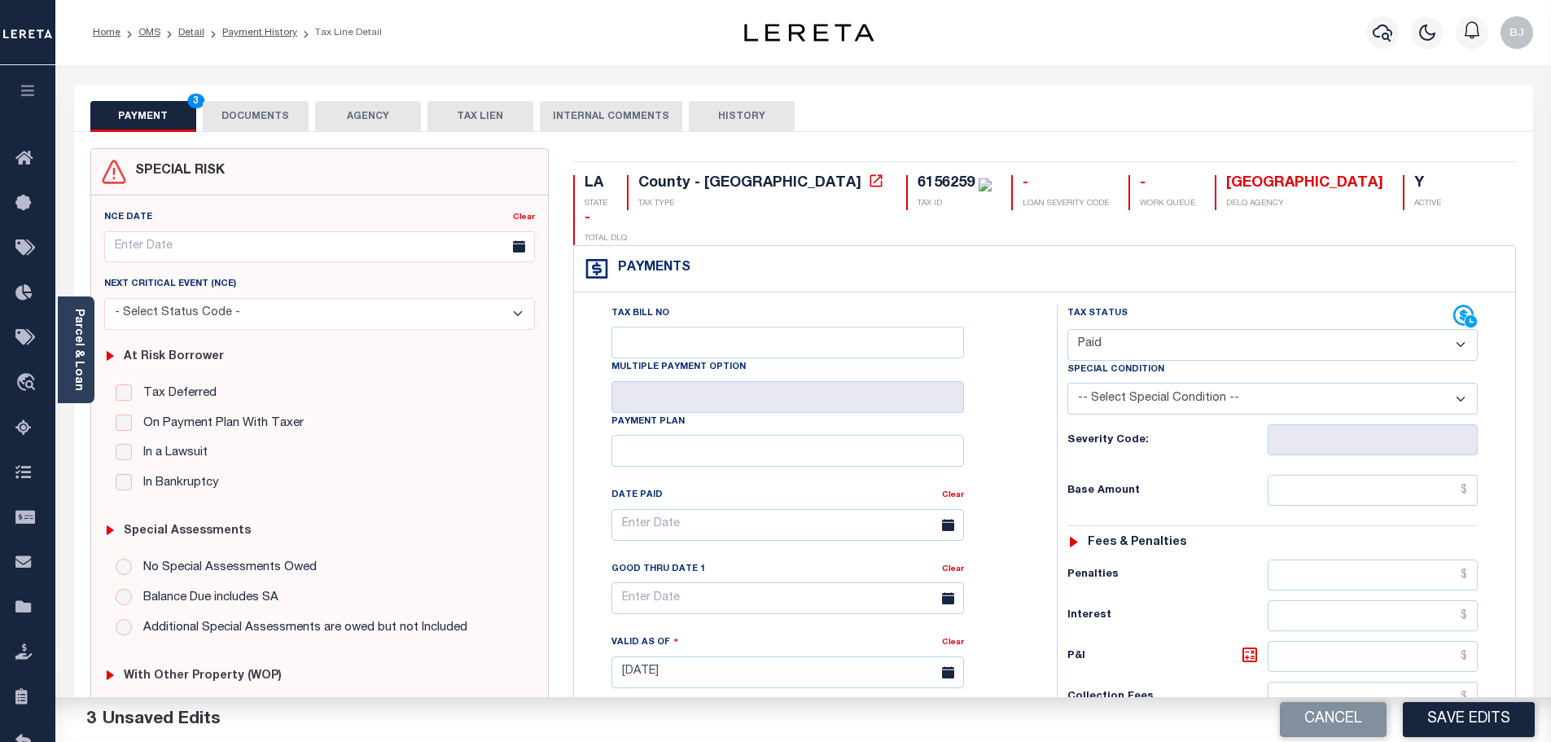
type textarea "Marked paid per file from tax office -bj"
click at [1438, 700] on div "Cancel Save Edits" at bounding box center [1177, 720] width 748 height 46
click at [1447, 724] on button "Save Edits" at bounding box center [1469, 719] width 132 height 35
checkbox input "false"
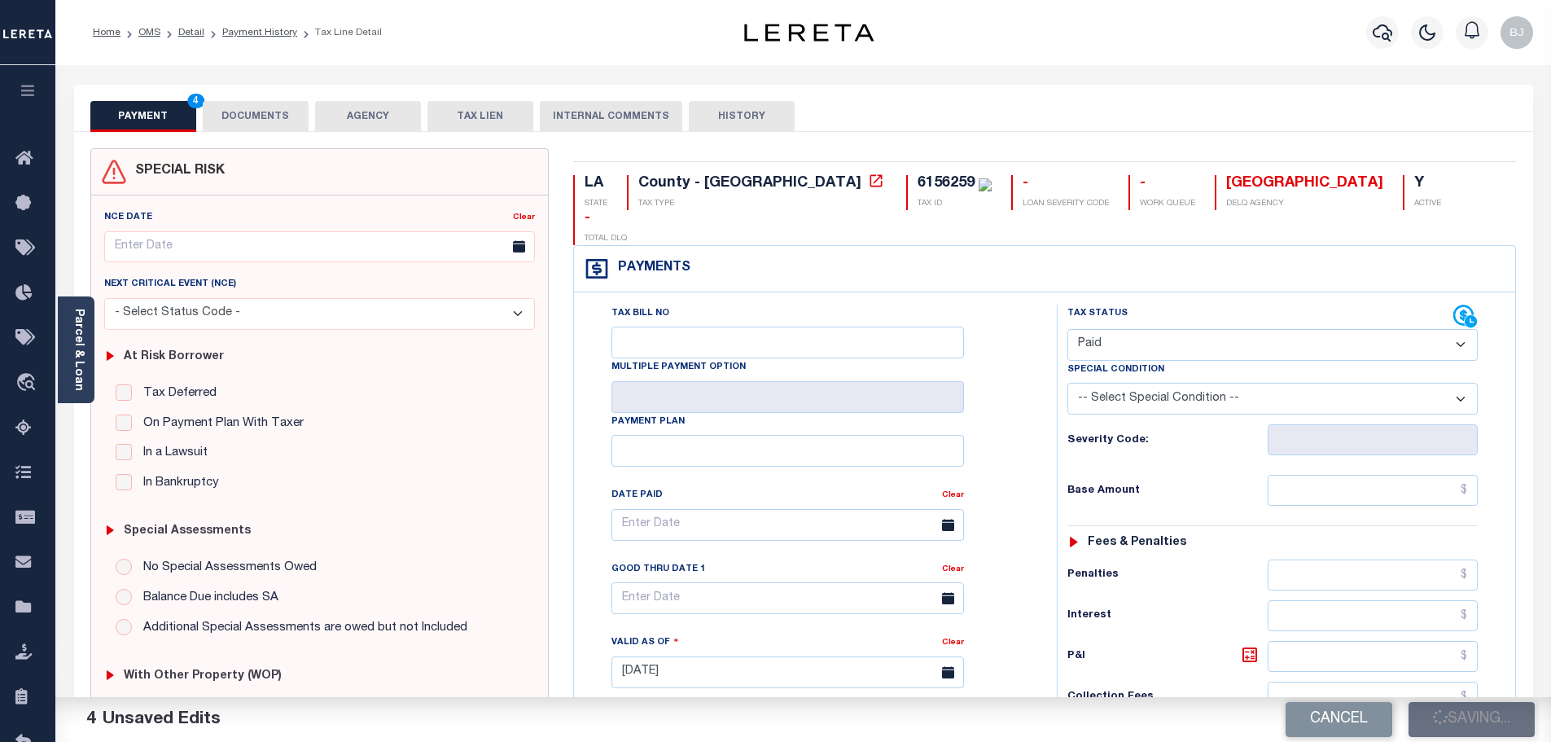
checkbox input "false"
type input "$0"
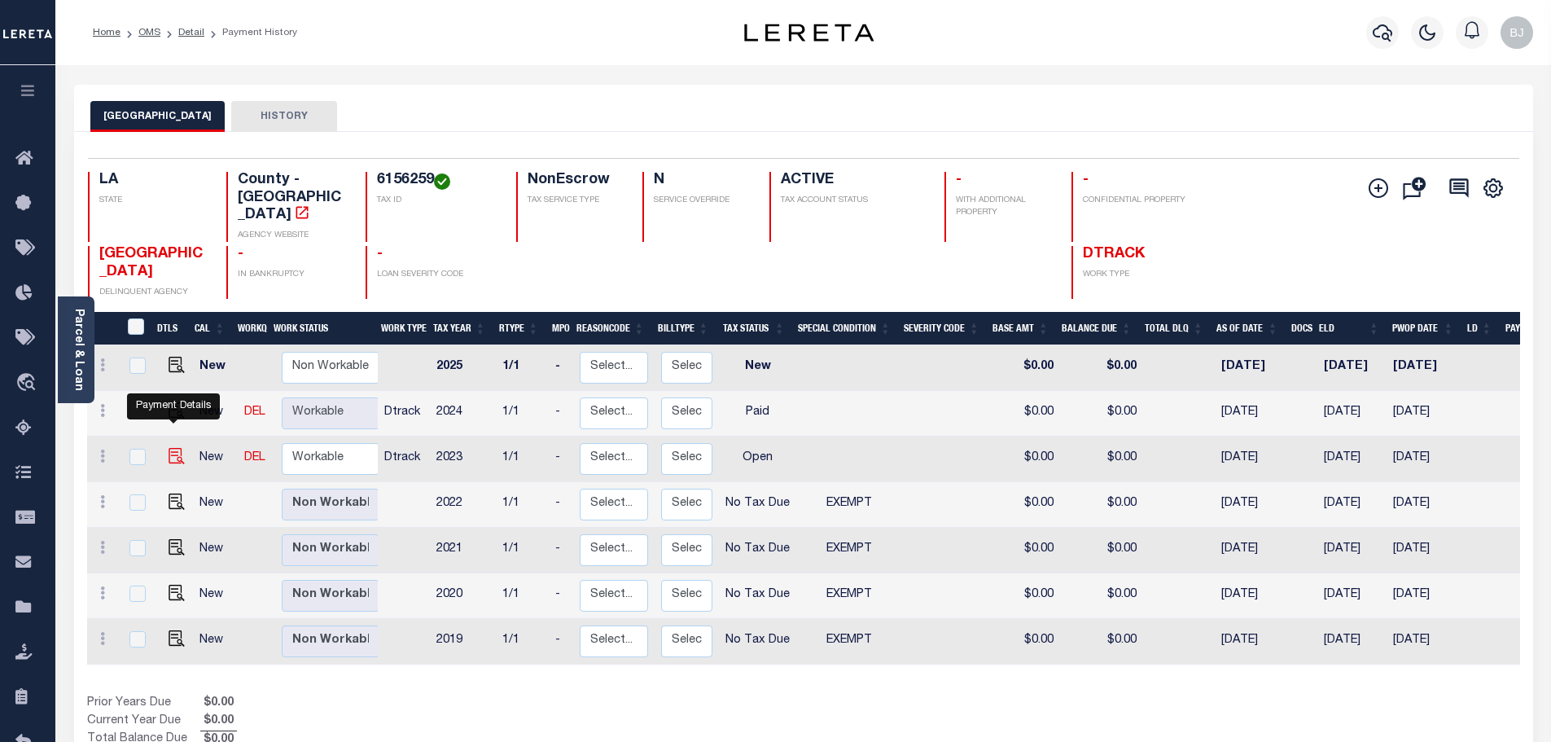
click at [174, 448] on img "" at bounding box center [177, 456] width 16 height 16
checkbox input "true"
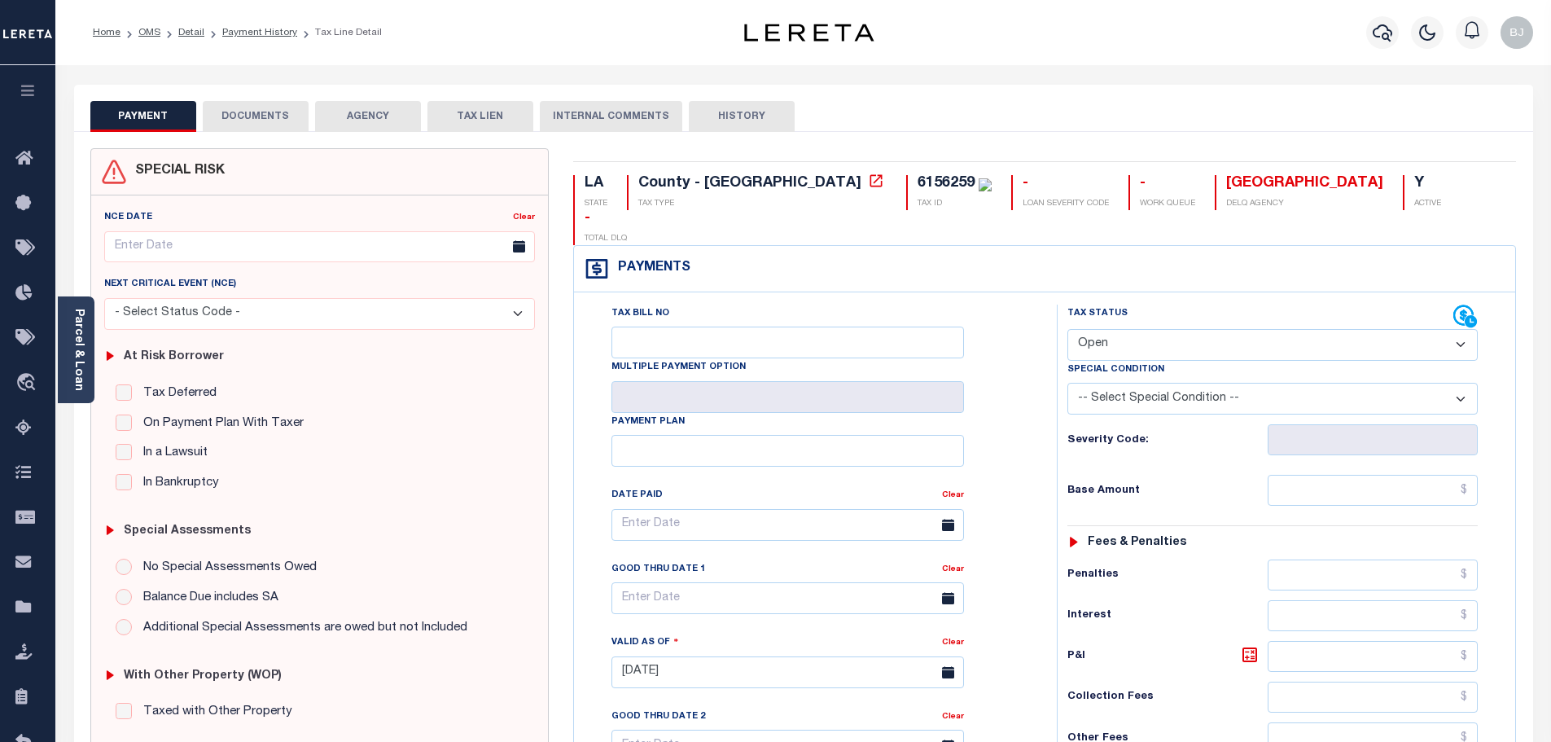
drag, startPoint x: 1157, startPoint y: 306, endPoint x: 1152, endPoint y: 326, distance: 20.1
click at [1157, 329] on select "- Select Status Code - Open Due/Unpaid Paid Incomplete No Tax Due Internal Refu…" at bounding box center [1272, 345] width 410 height 32
select select "PYD"
click at [1067, 329] on select "- Select Status Code - Open Due/Unpaid Paid Incomplete No Tax Due Internal Refu…" at bounding box center [1272, 345] width 410 height 32
type input "[DATE]"
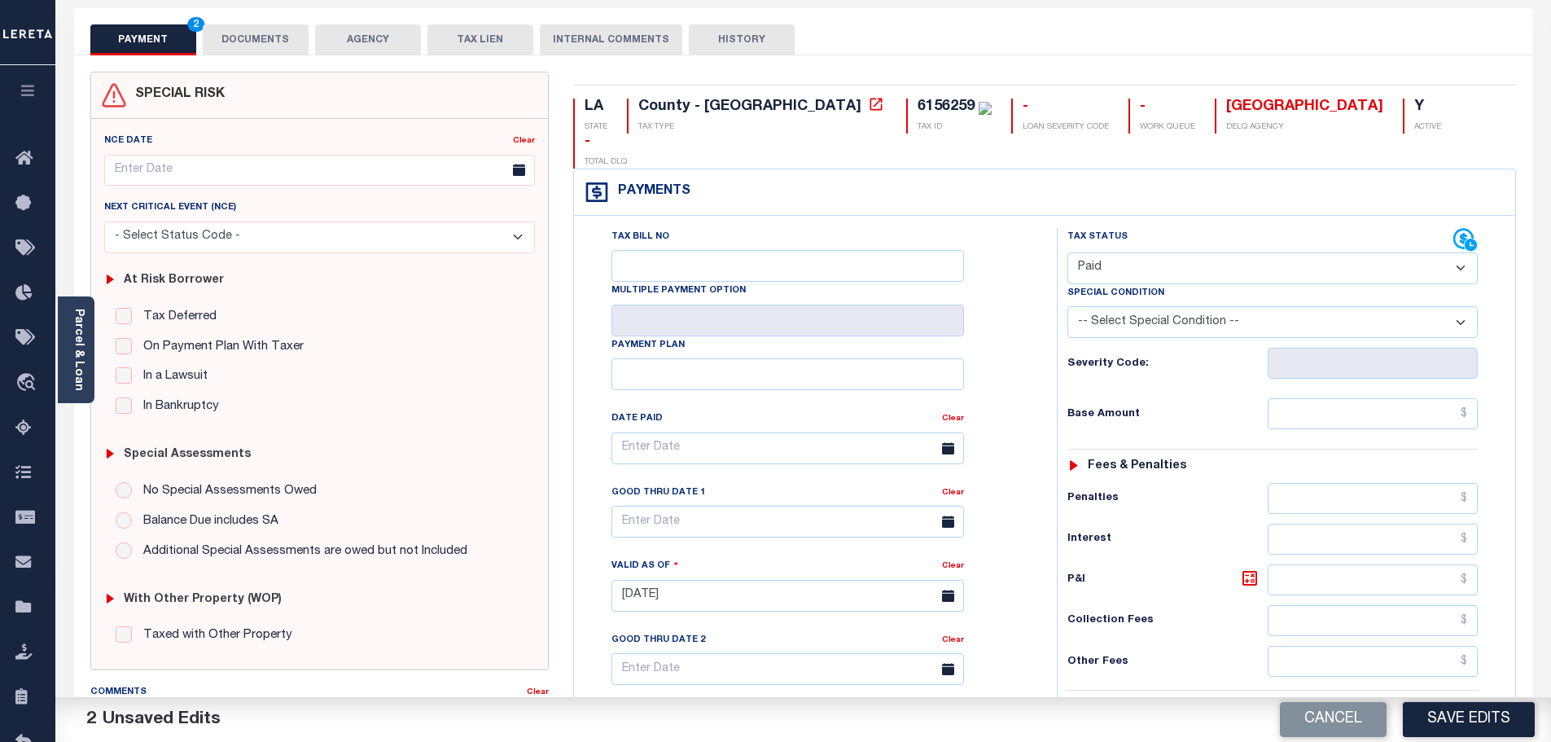
scroll to position [326, 0]
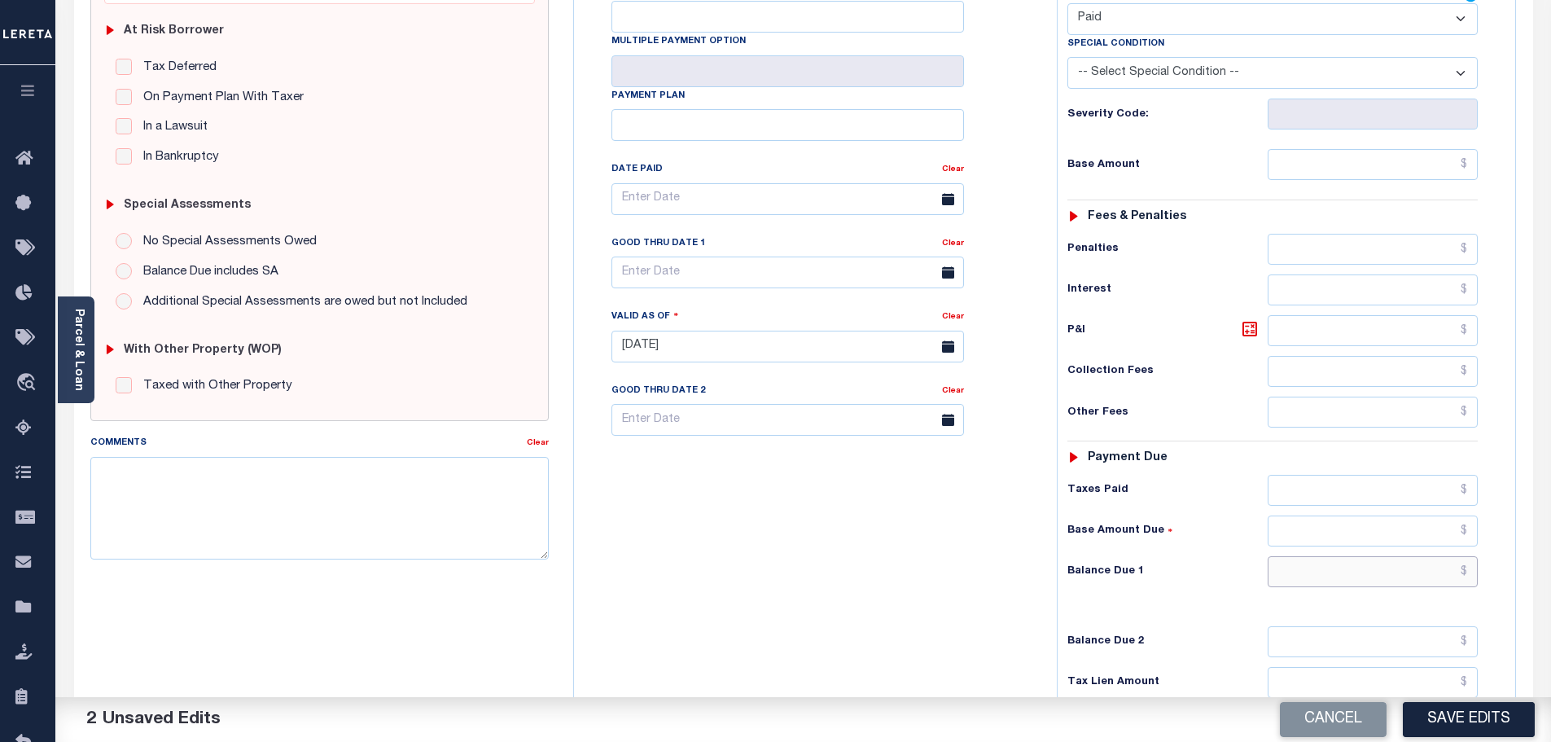
click at [1394, 556] on input "text" at bounding box center [1372, 571] width 211 height 31
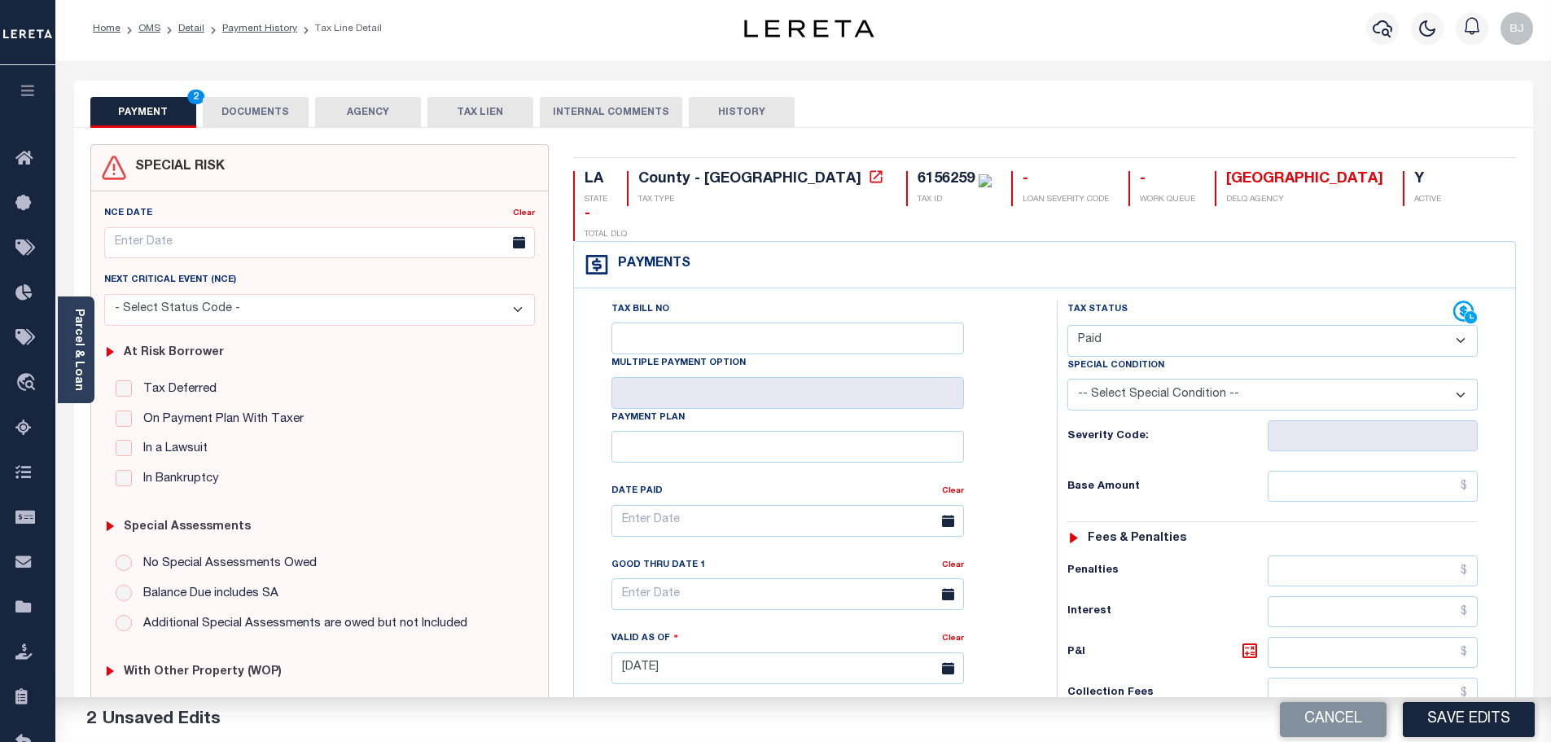
scroll to position [0, 0]
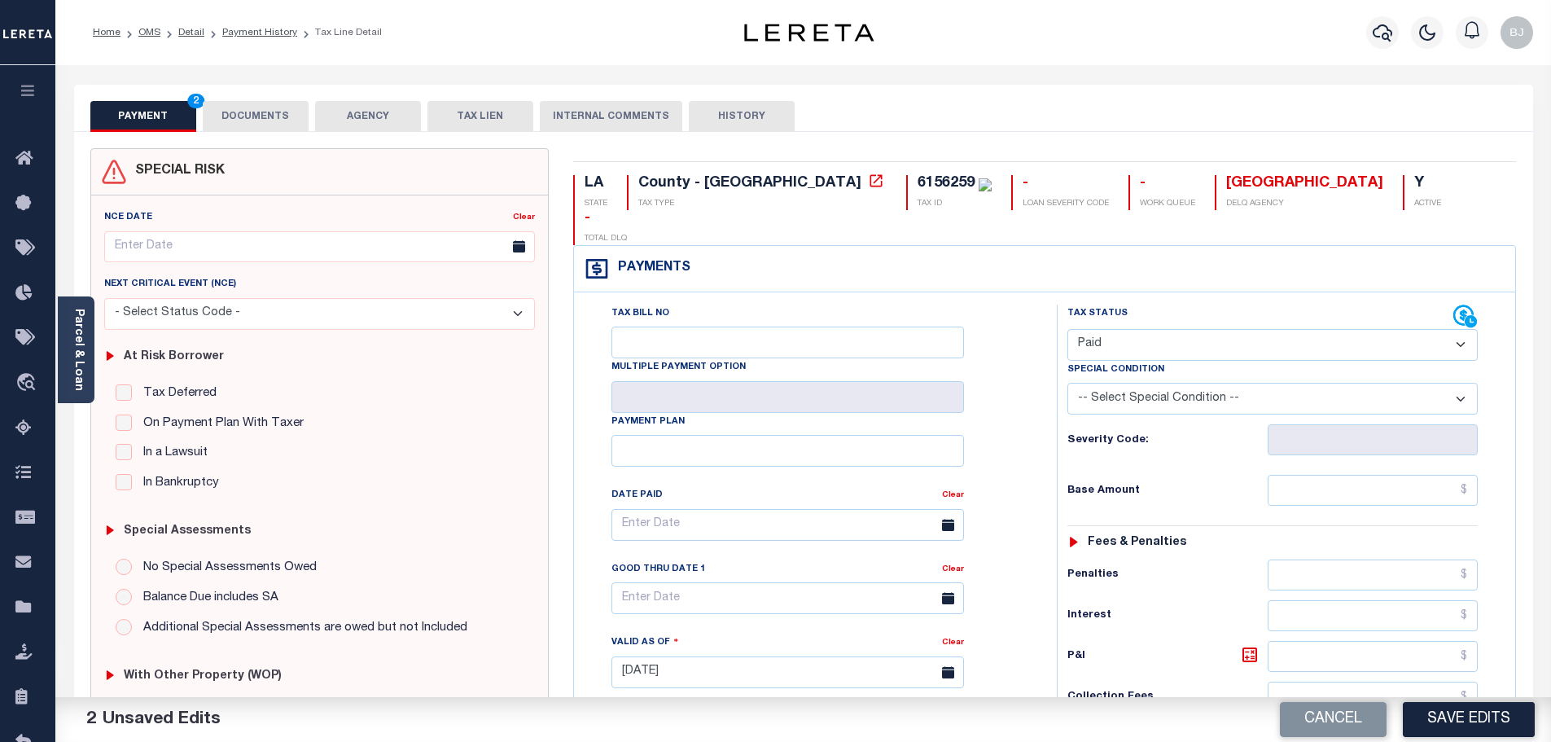
type input "$0.00"
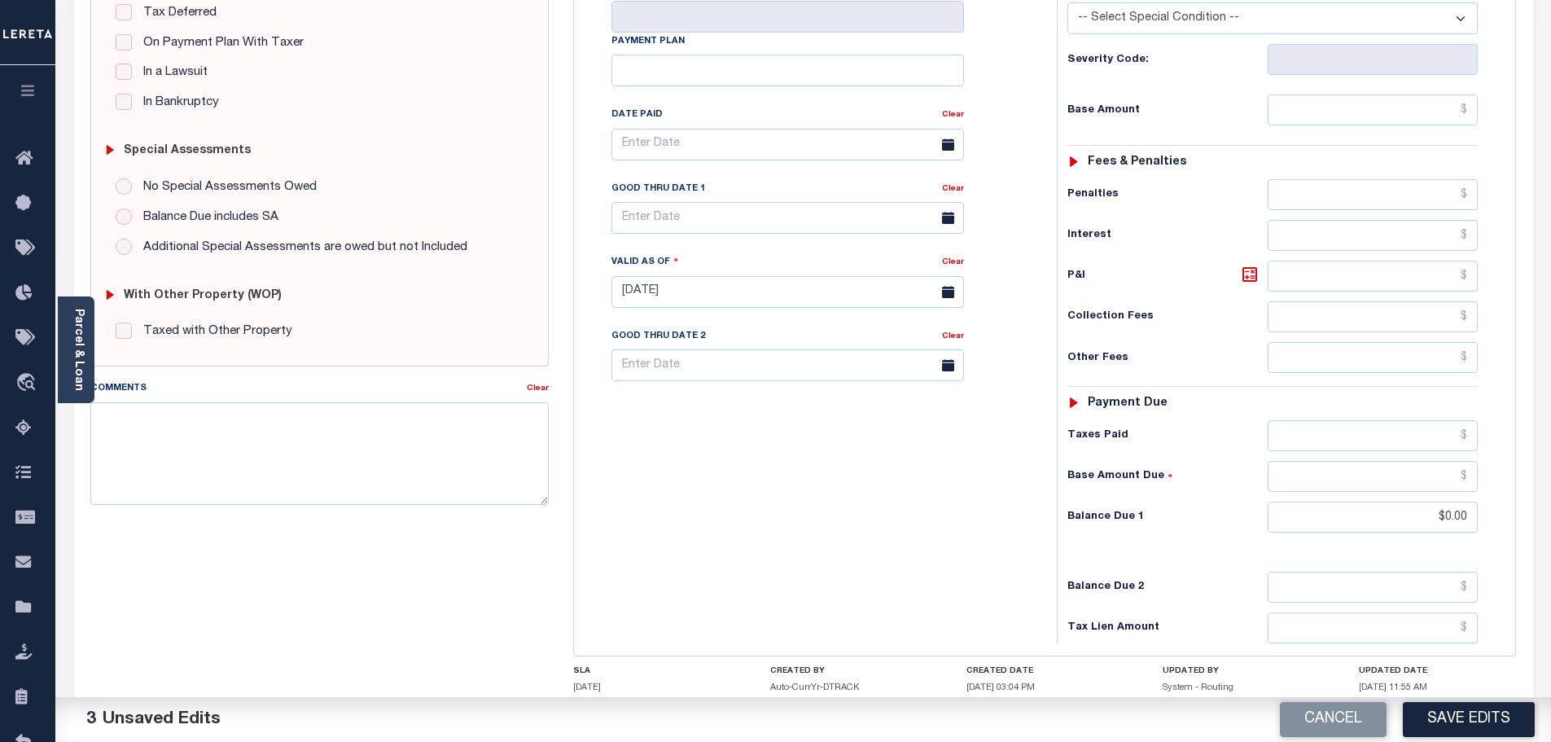
scroll to position [407, 0]
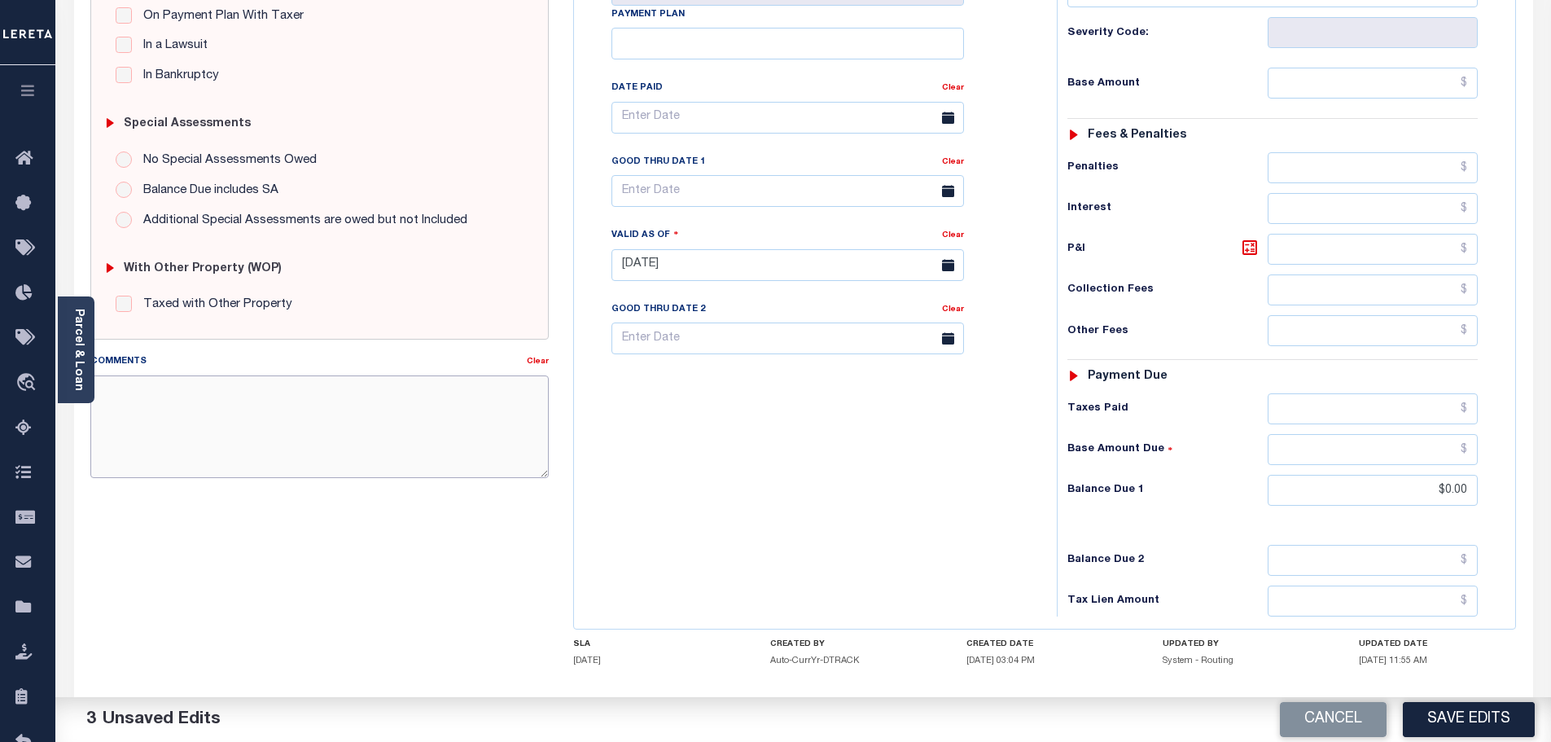
paste textarea "Marked paid per file from tax office -bj"
type textarea "Marked paid per file from tax office -bj"
click at [1464, 729] on button "Save Edits" at bounding box center [1469, 719] width 132 height 35
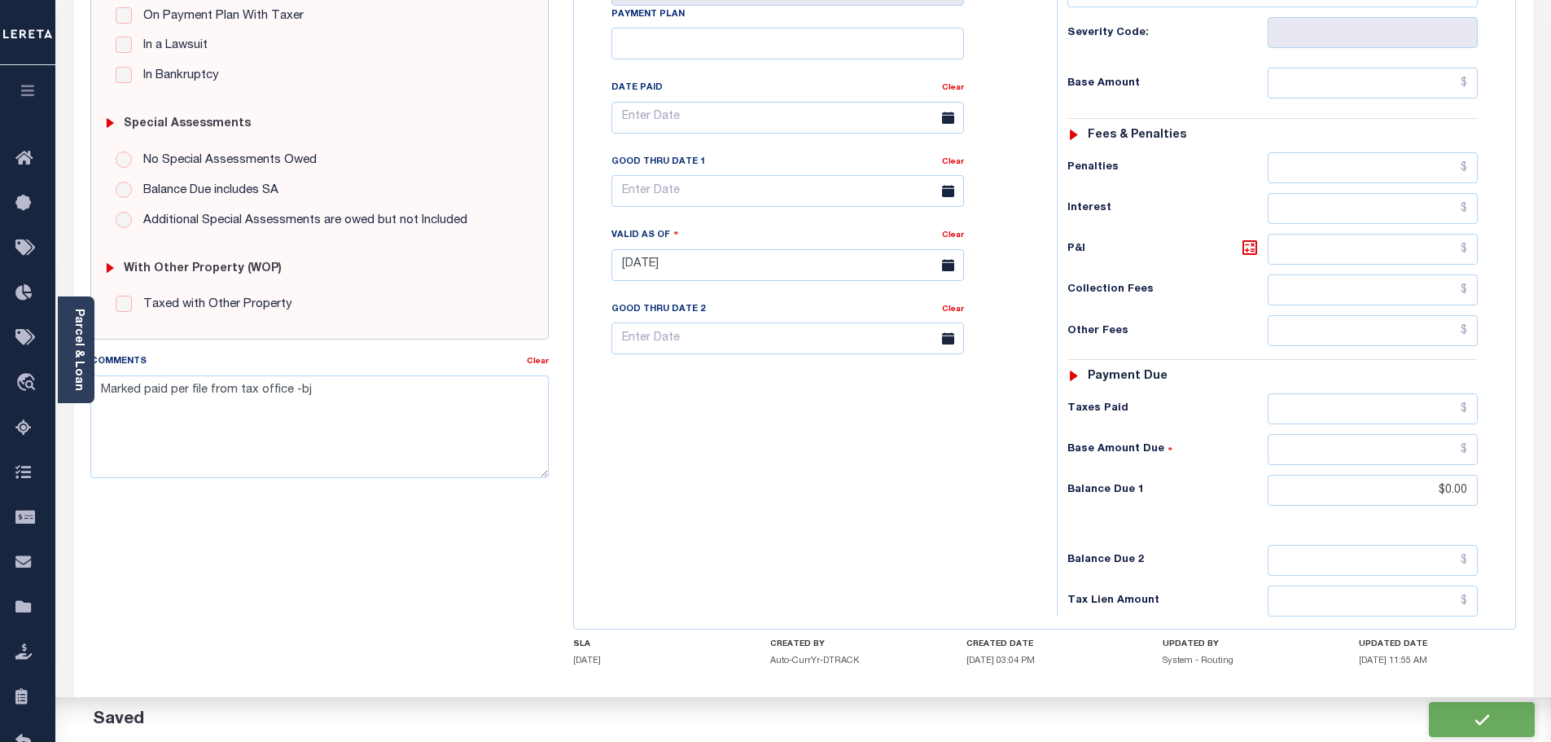
checkbox input "false"
type textarea "Marked paid per file from tax office -bj"
type input "$0"
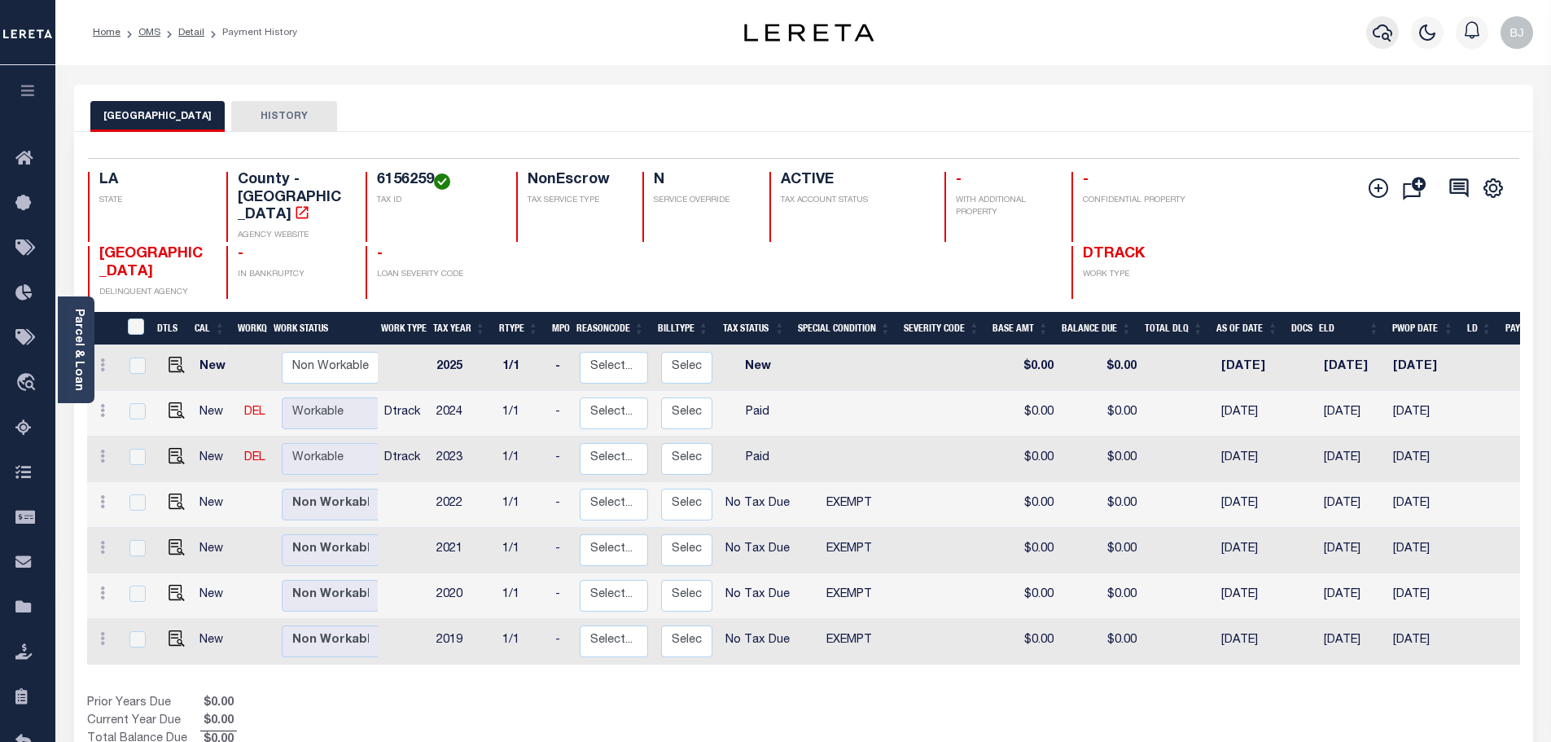
click at [1386, 42] on icon "button" at bounding box center [1382, 33] width 20 height 20
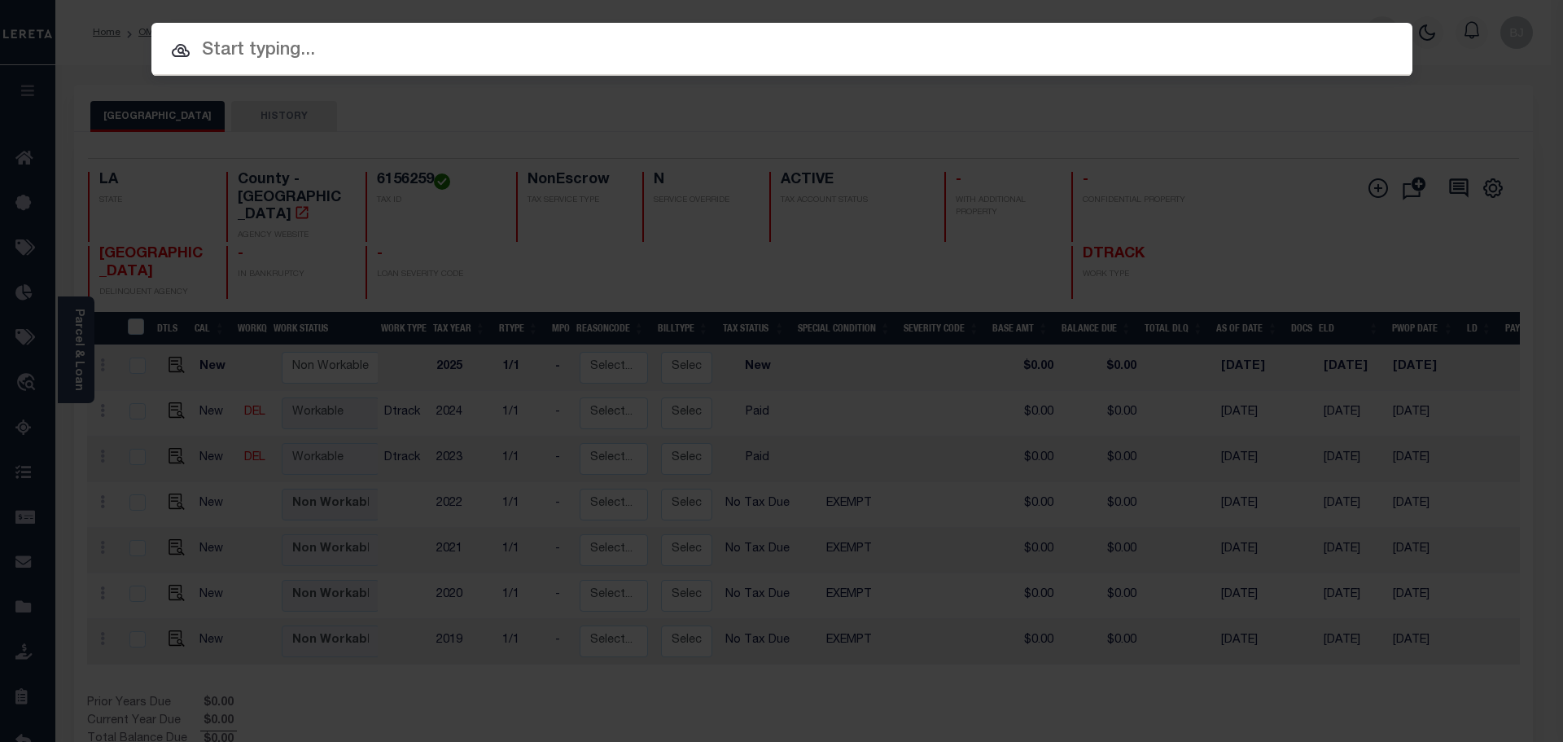
paste input "942200012931"
type input "942200012931"
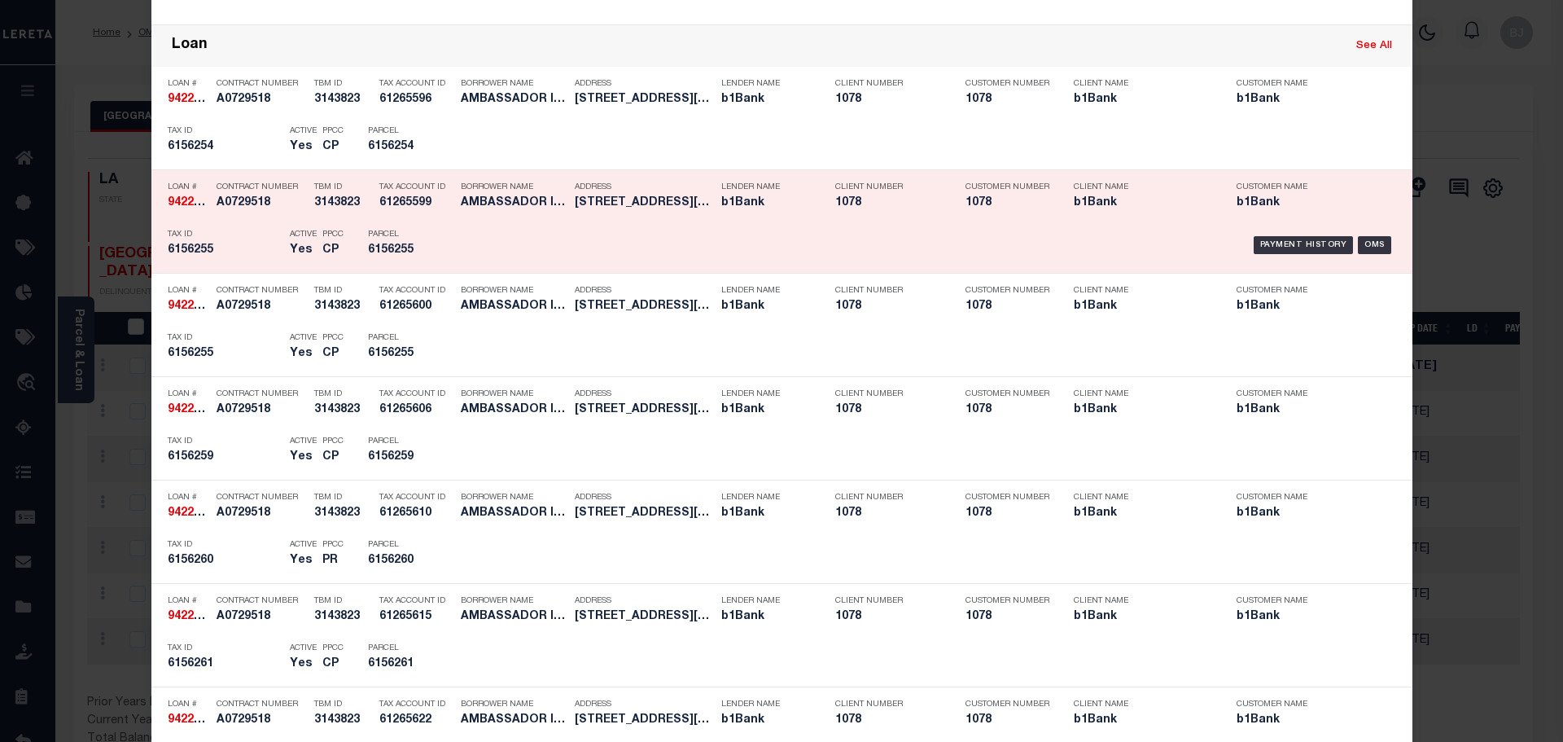
scroll to position [651, 0]
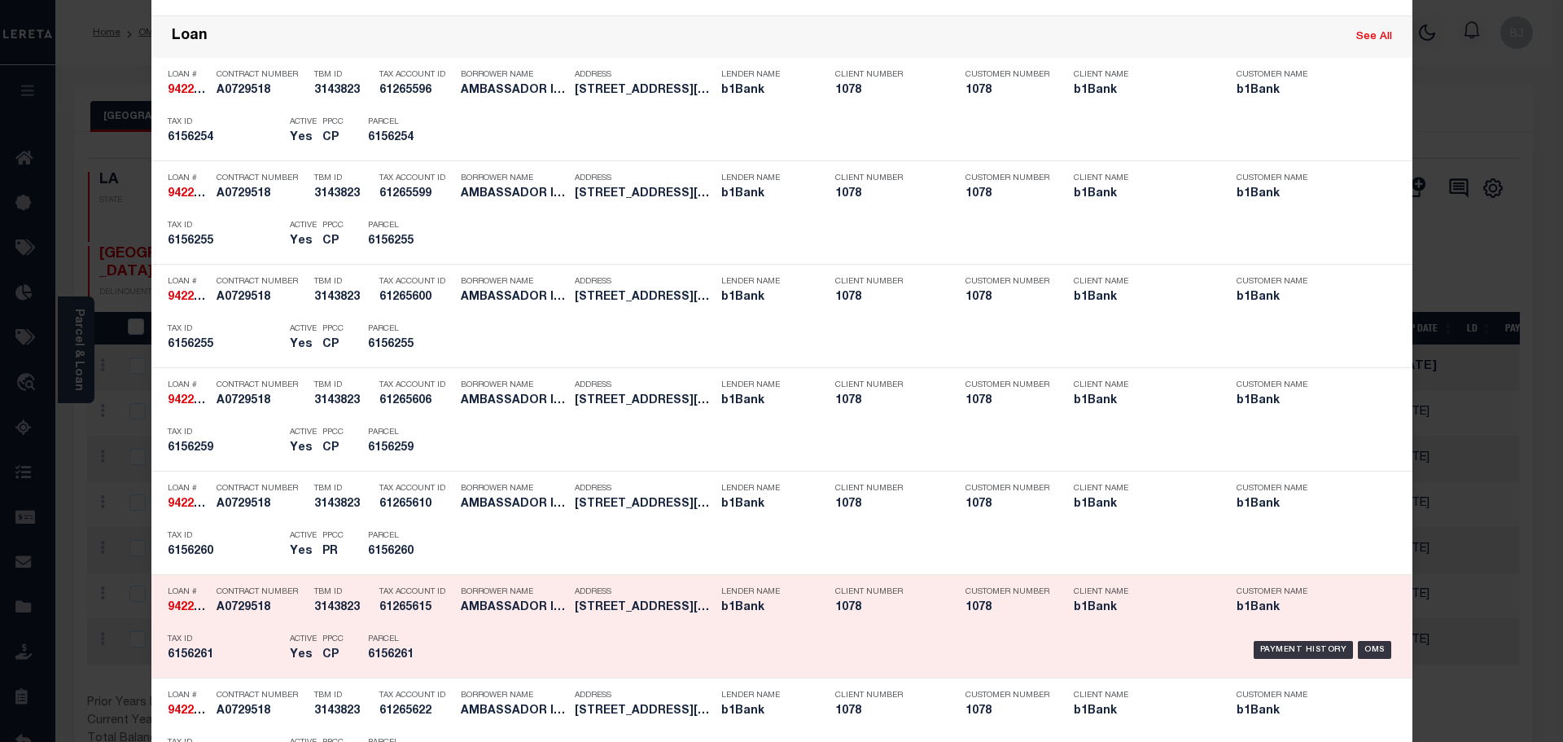
click at [510, 641] on div "Payment History OMS" at bounding box center [931, 649] width 930 height 47
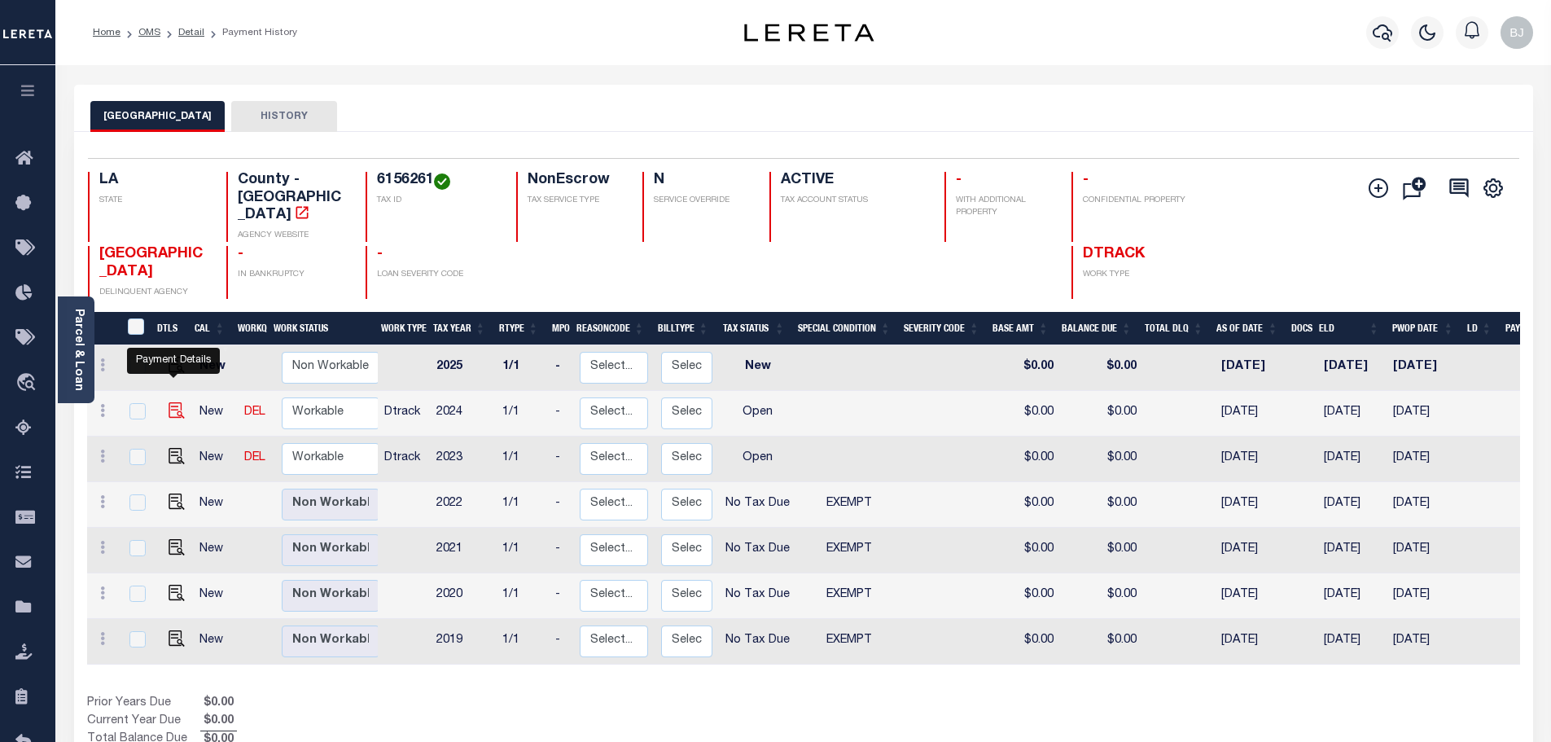
drag, startPoint x: 173, startPoint y: 387, endPoint x: 290, endPoint y: 491, distance: 156.8
click at [173, 402] on img "" at bounding box center [177, 410] width 16 height 16
checkbox input "true"
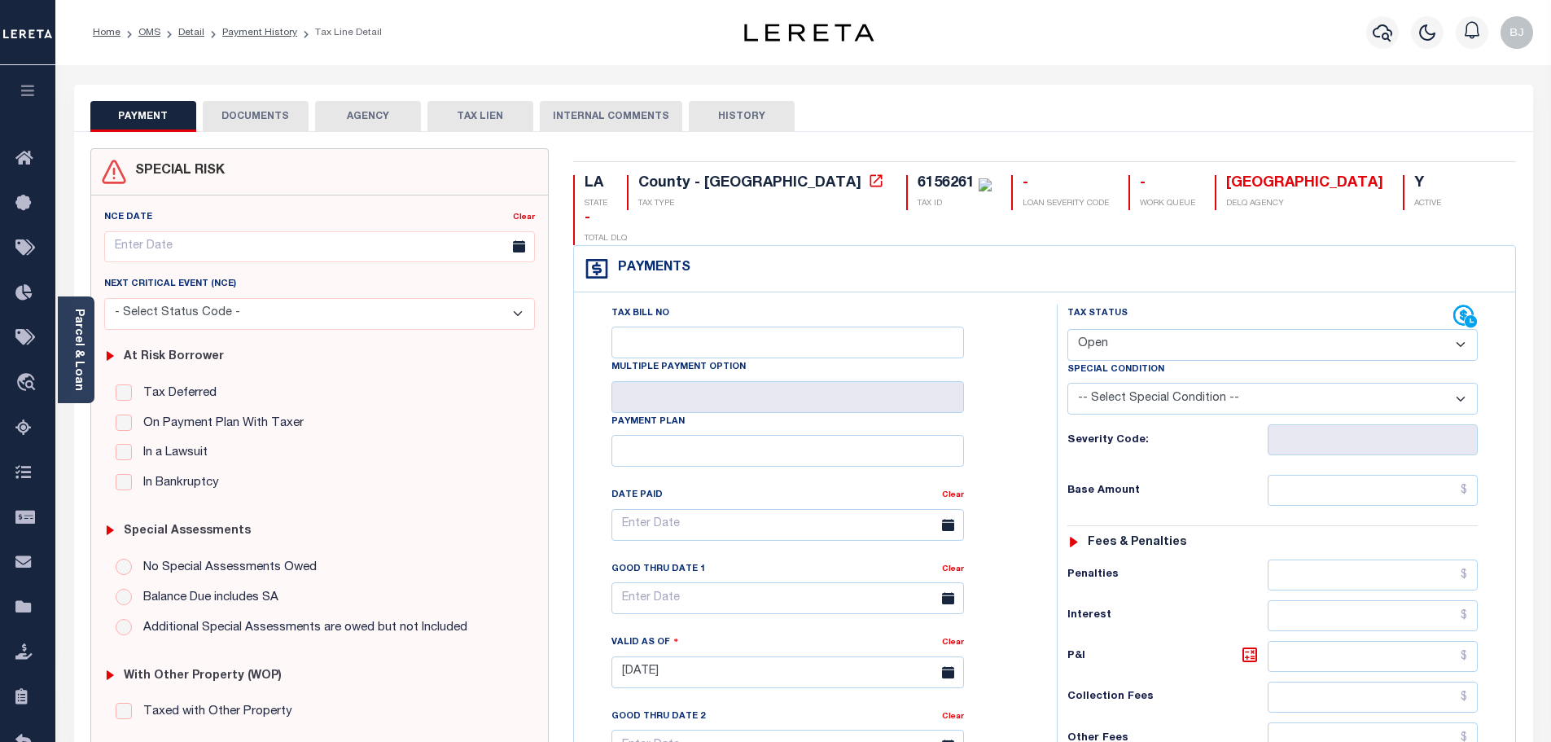
drag, startPoint x: 1247, startPoint y: 308, endPoint x: 1222, endPoint y: 318, distance: 27.4
click at [1247, 329] on select "- Select Status Code - Open Due/Unpaid Paid Incomplete No Tax Due Internal Refu…" at bounding box center [1272, 345] width 410 height 32
select select "PYD"
click at [1067, 329] on select "- Select Status Code - Open Due/Unpaid Paid Incomplete No Tax Due Internal Refu…" at bounding box center [1272, 345] width 410 height 32
type input "[DATE]"
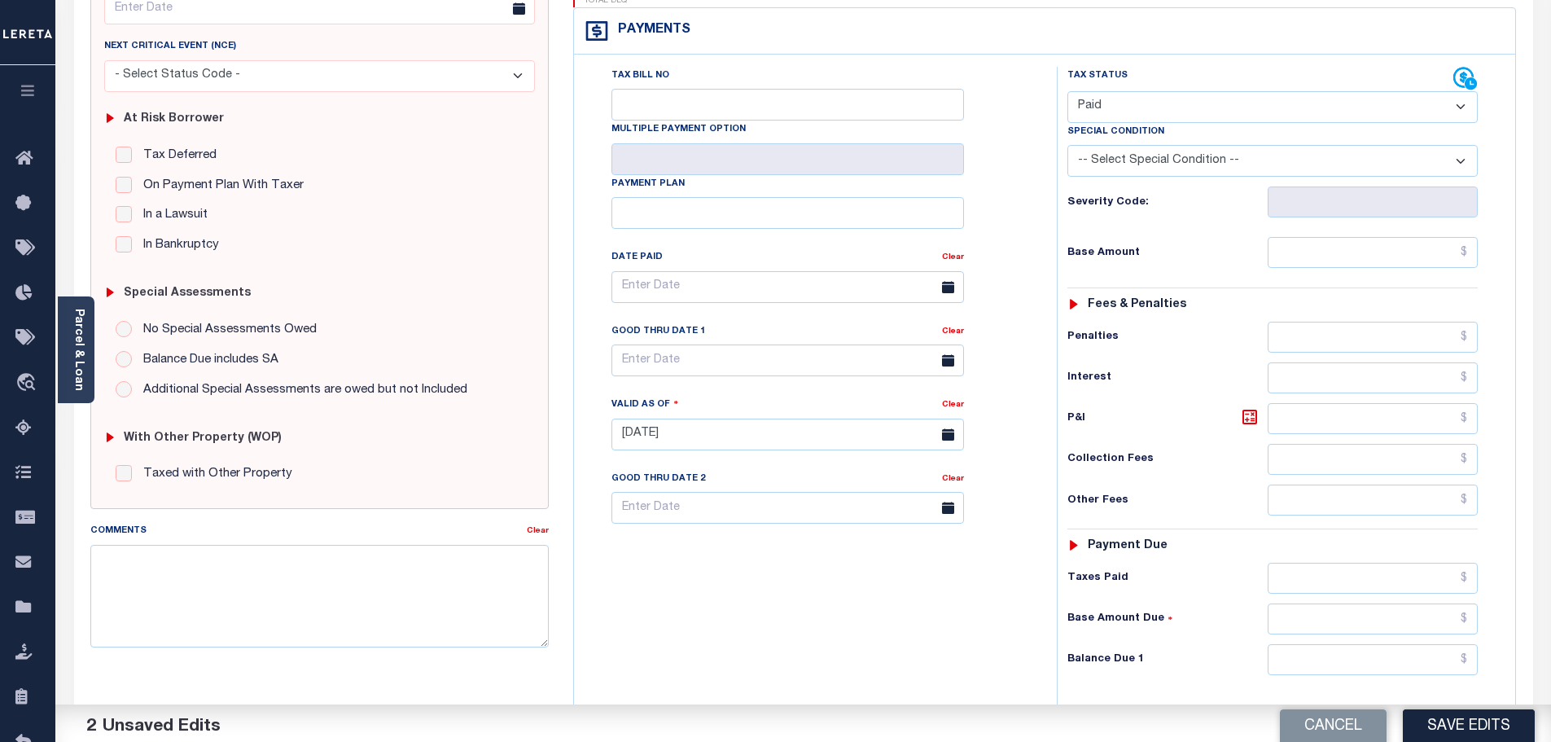
scroll to position [244, 0]
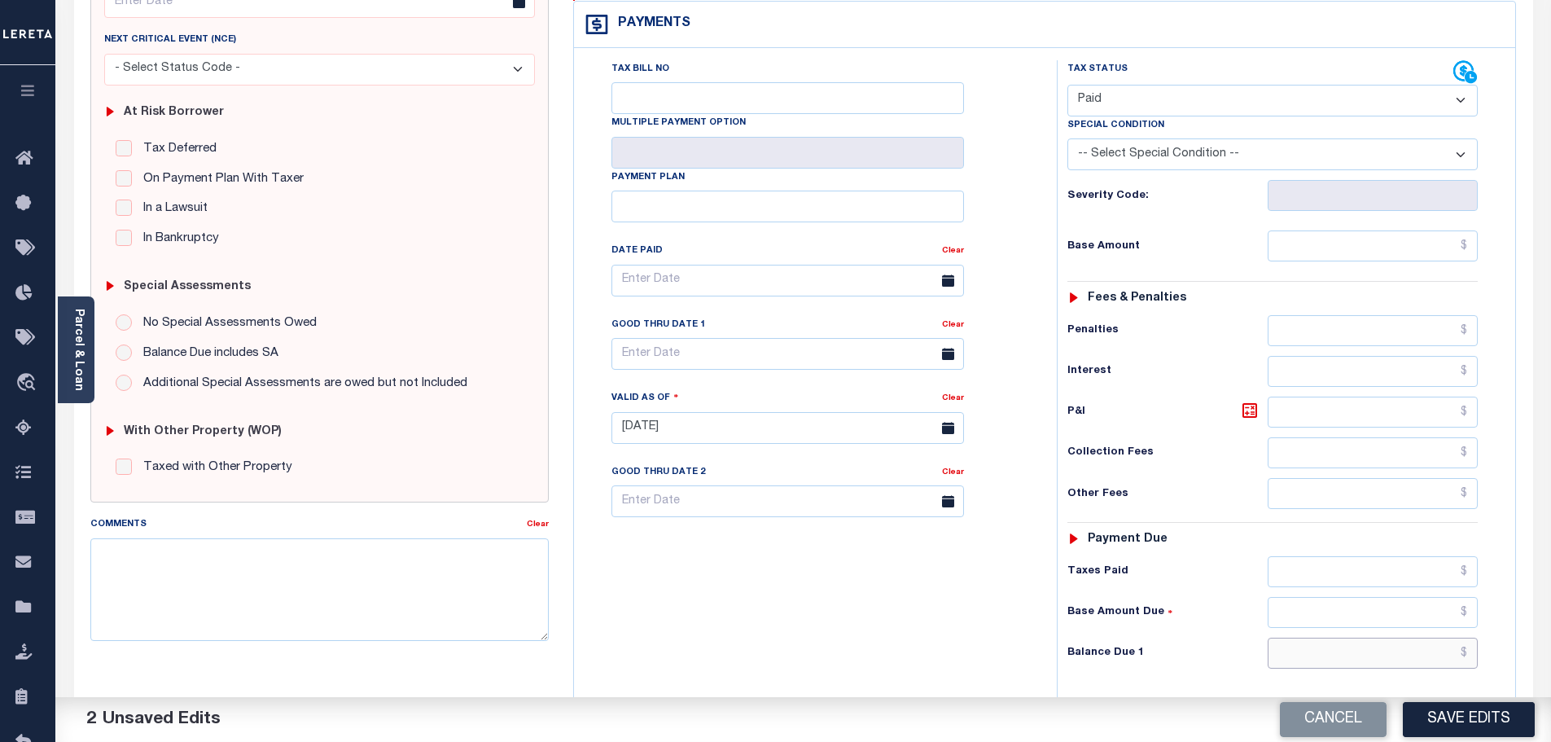
click at [1392, 637] on input "text" at bounding box center [1372, 652] width 211 height 31
type input "$0.00"
click at [371, 570] on textarea "Comments" at bounding box center [319, 589] width 459 height 103
paste textarea "Marked paid per file from tax office -bj"
type textarea "Marked paid per file from tax office -bj"
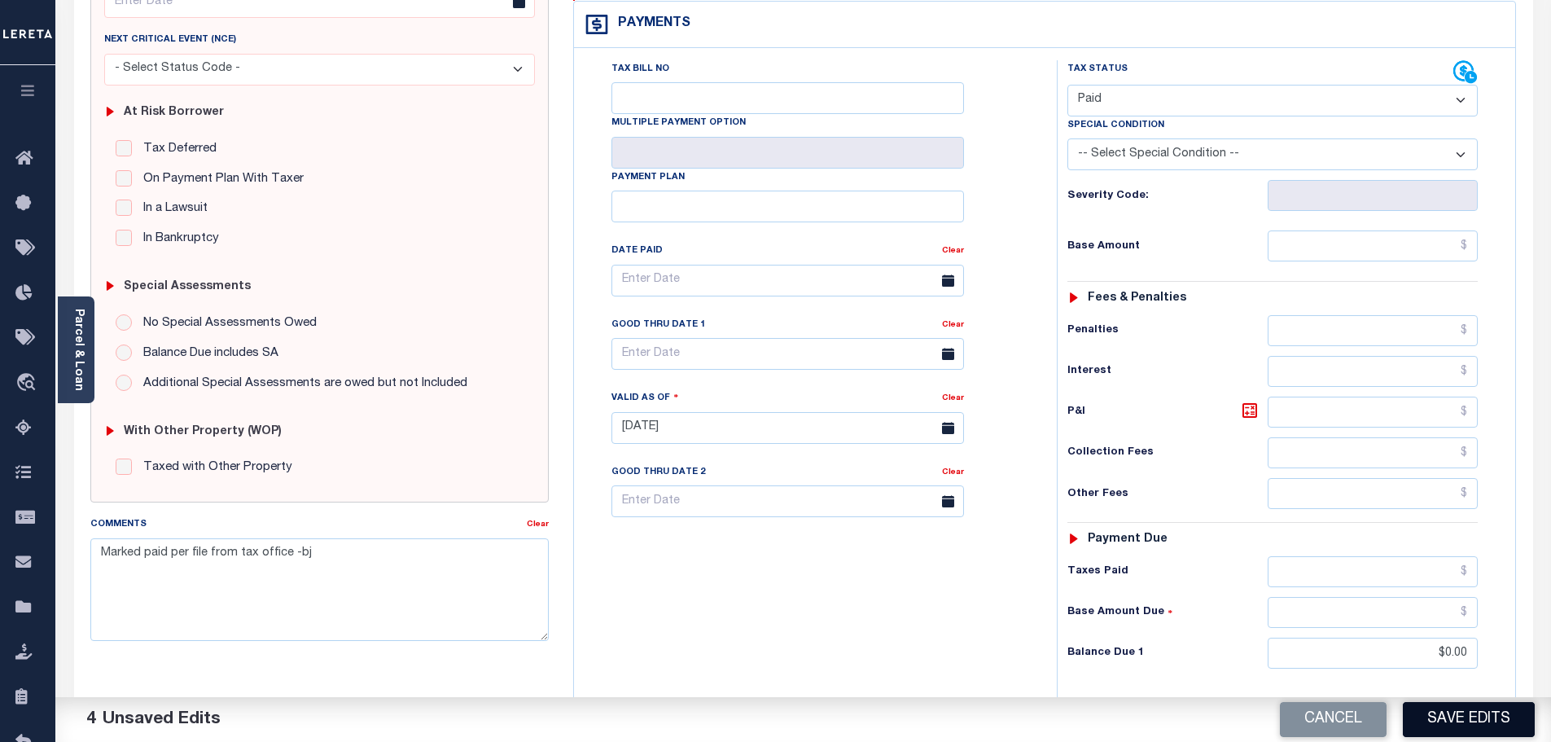
click at [1457, 724] on button "Save Edits" at bounding box center [1469, 719] width 132 height 35
checkbox input "false"
type input "$0"
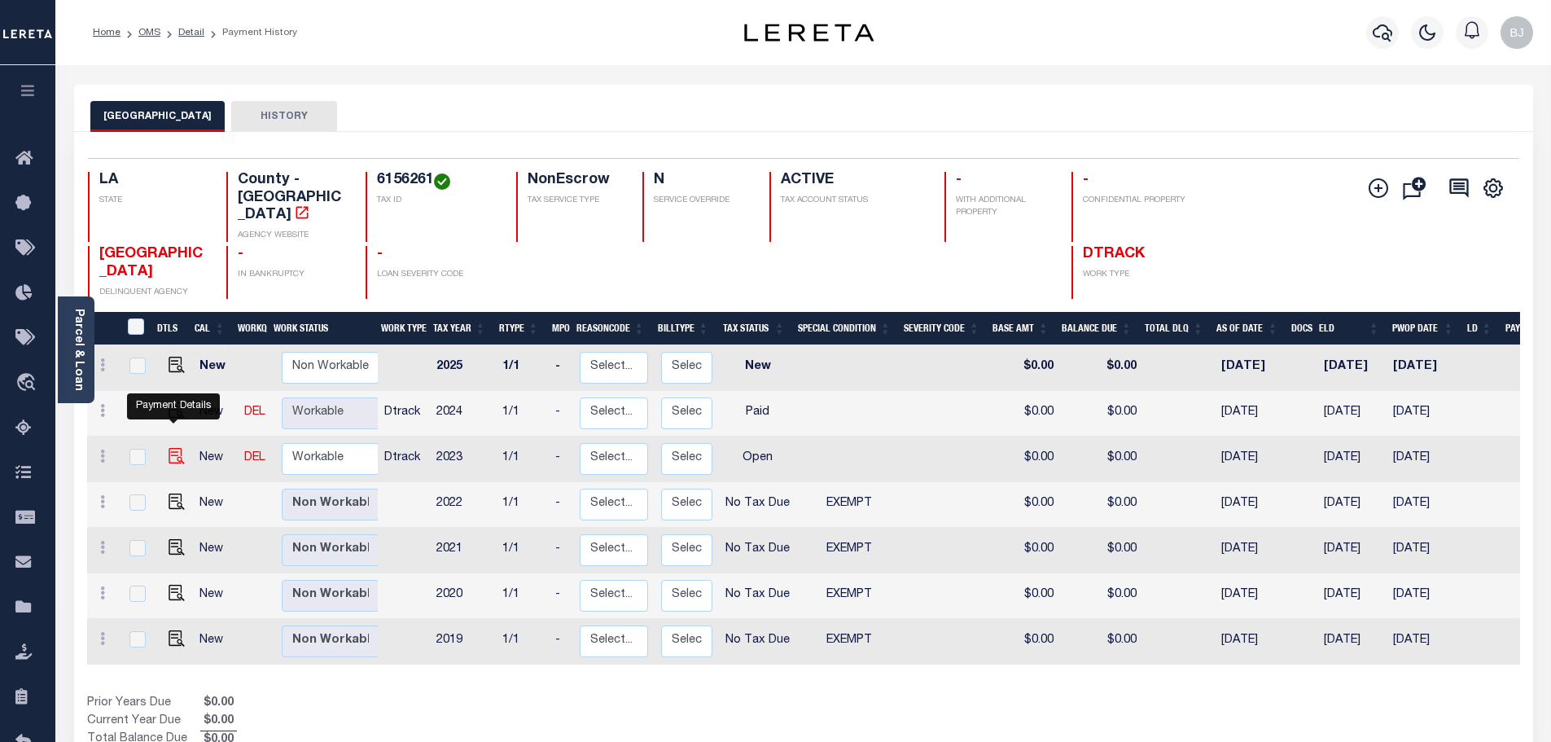
click at [170, 448] on img "" at bounding box center [177, 456] width 16 height 16
checkbox input "true"
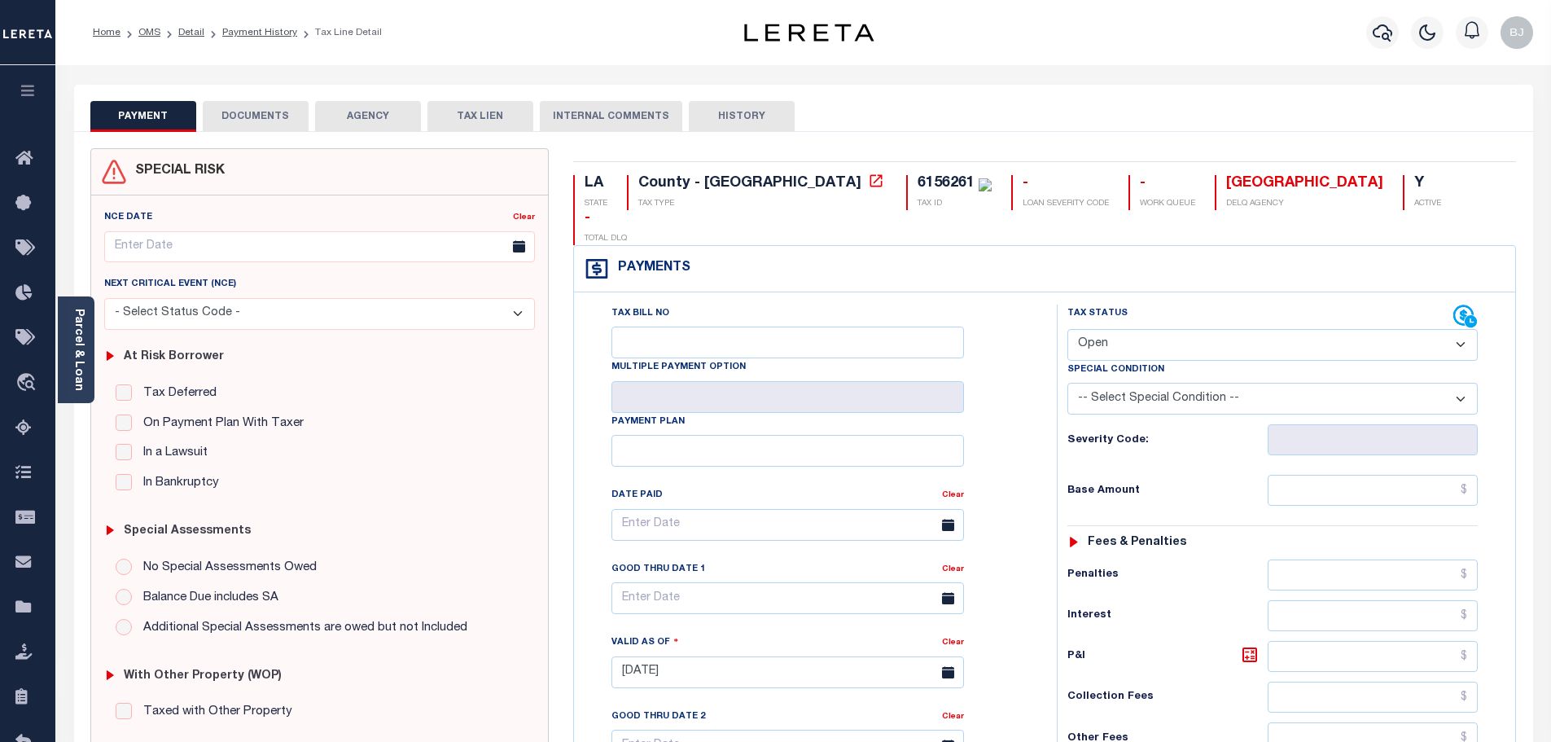
click at [1153, 304] on div "Tax Status Status" at bounding box center [1260, 316] width 386 height 24
click at [1155, 329] on select "- Select Status Code - Open Due/Unpaid Paid Incomplete No Tax Due Internal Refu…" at bounding box center [1272, 345] width 410 height 32
select select "PYD"
click at [1067, 329] on select "- Select Status Code - Open Due/Unpaid Paid Incomplete No Tax Due Internal Refu…" at bounding box center [1272, 345] width 410 height 32
type input "[DATE]"
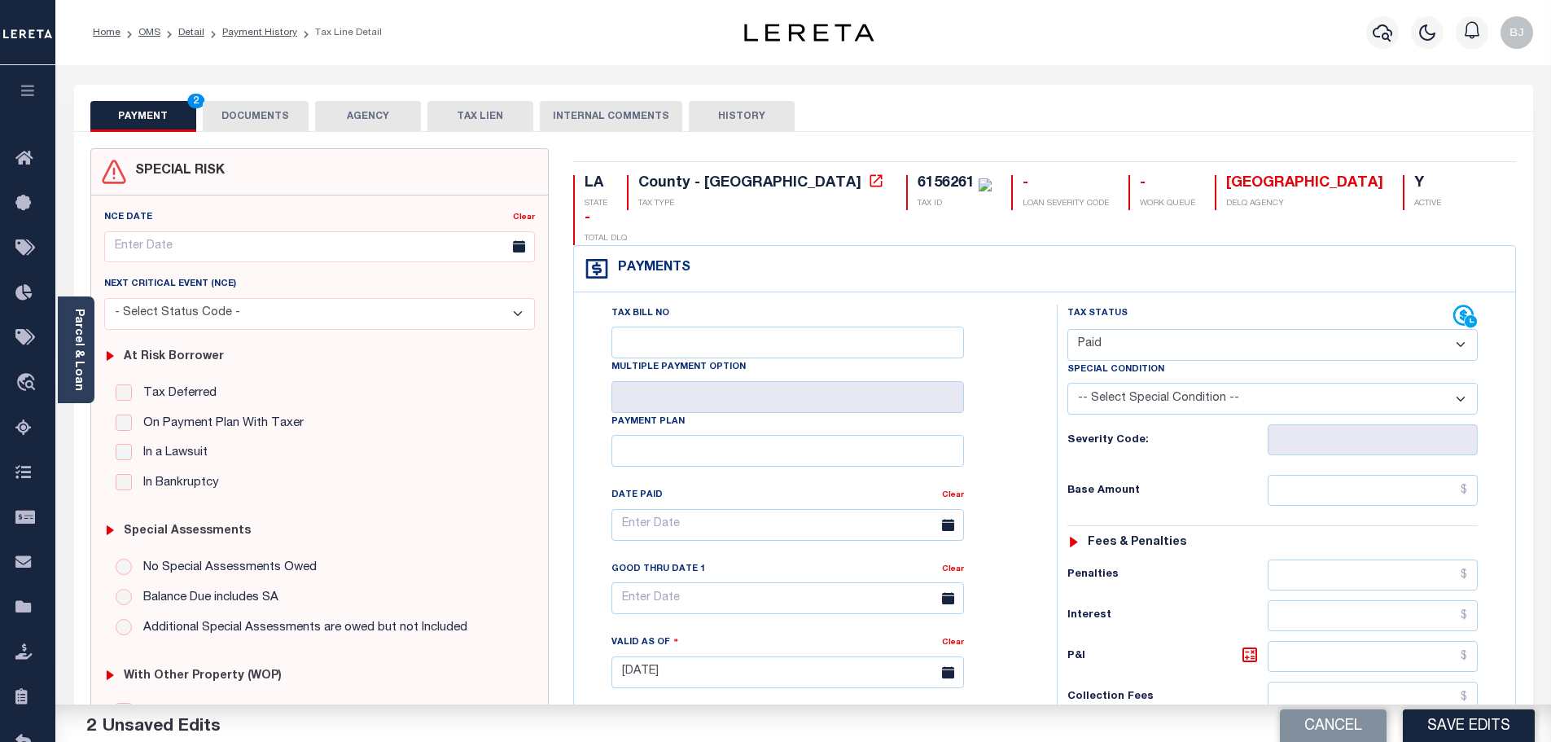
scroll to position [244, 0]
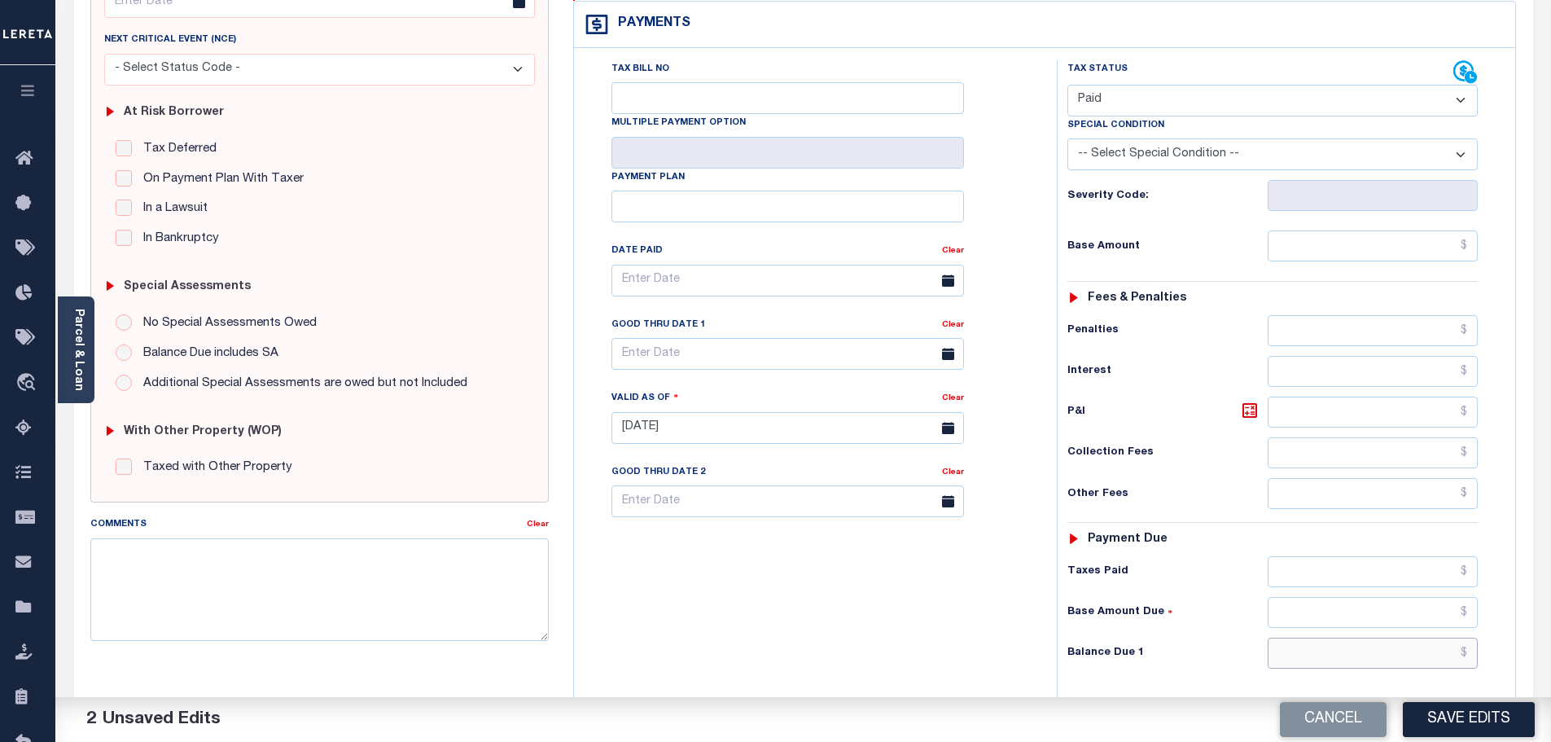
click at [1356, 637] on input "text" at bounding box center [1372, 652] width 211 height 31
type input "$0.00"
click at [428, 542] on textarea "Comments" at bounding box center [319, 589] width 459 height 103
paste textarea "Marked paid per file from tax office -bj"
type textarea "Marked paid per file from tax office -bj"
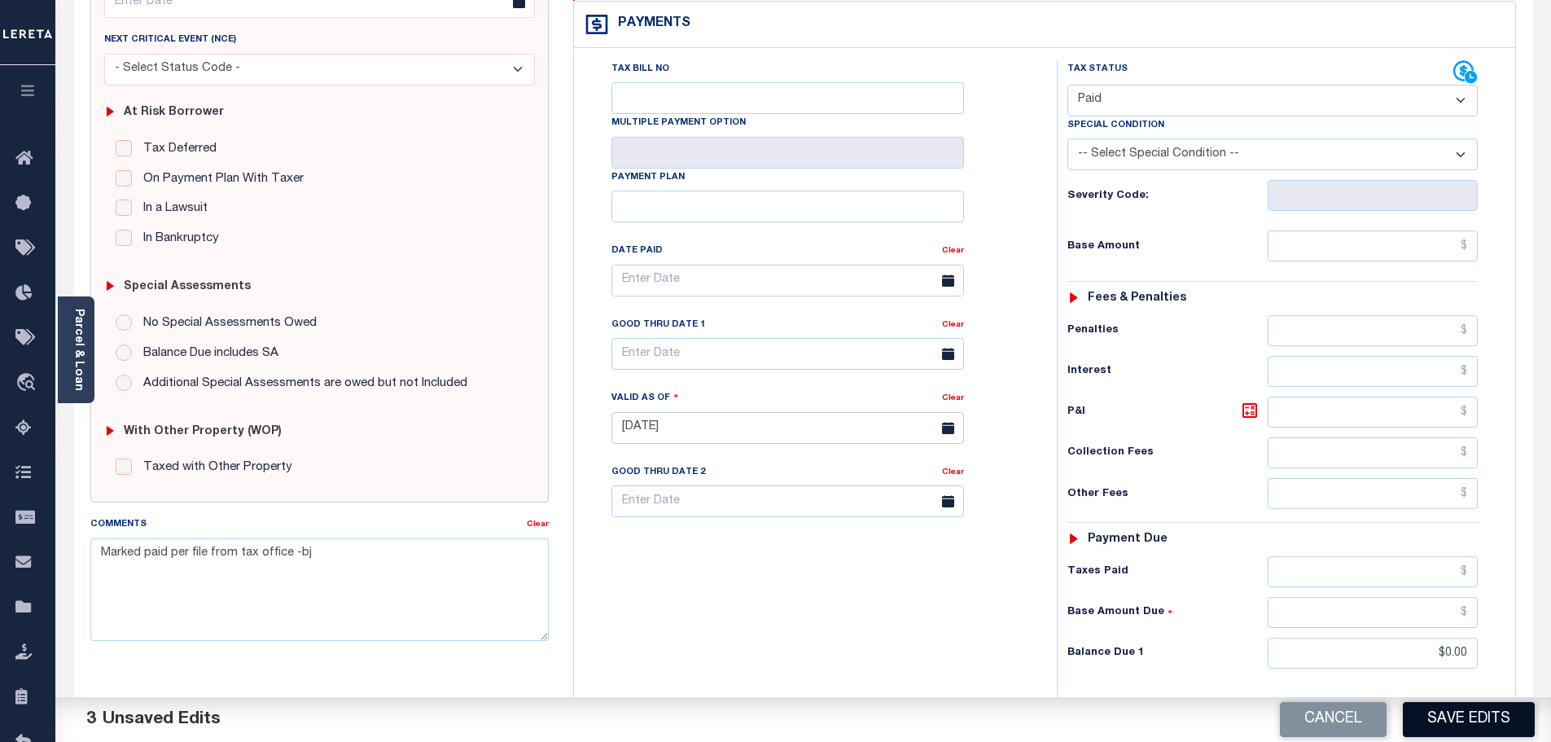
click at [1476, 720] on button "Save Edits" at bounding box center [1469, 719] width 132 height 35
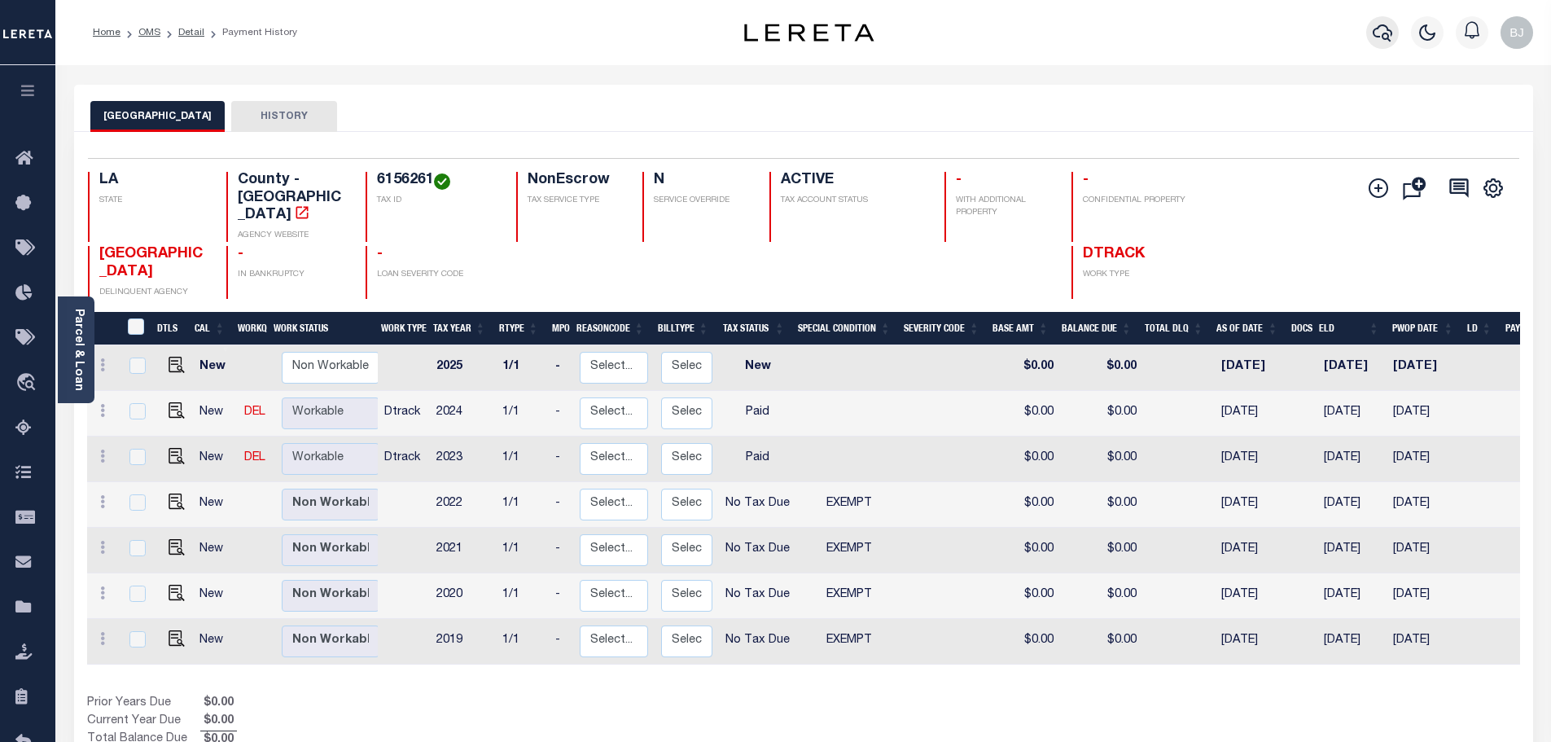
click at [1388, 32] on icon "button" at bounding box center [1382, 32] width 20 height 17
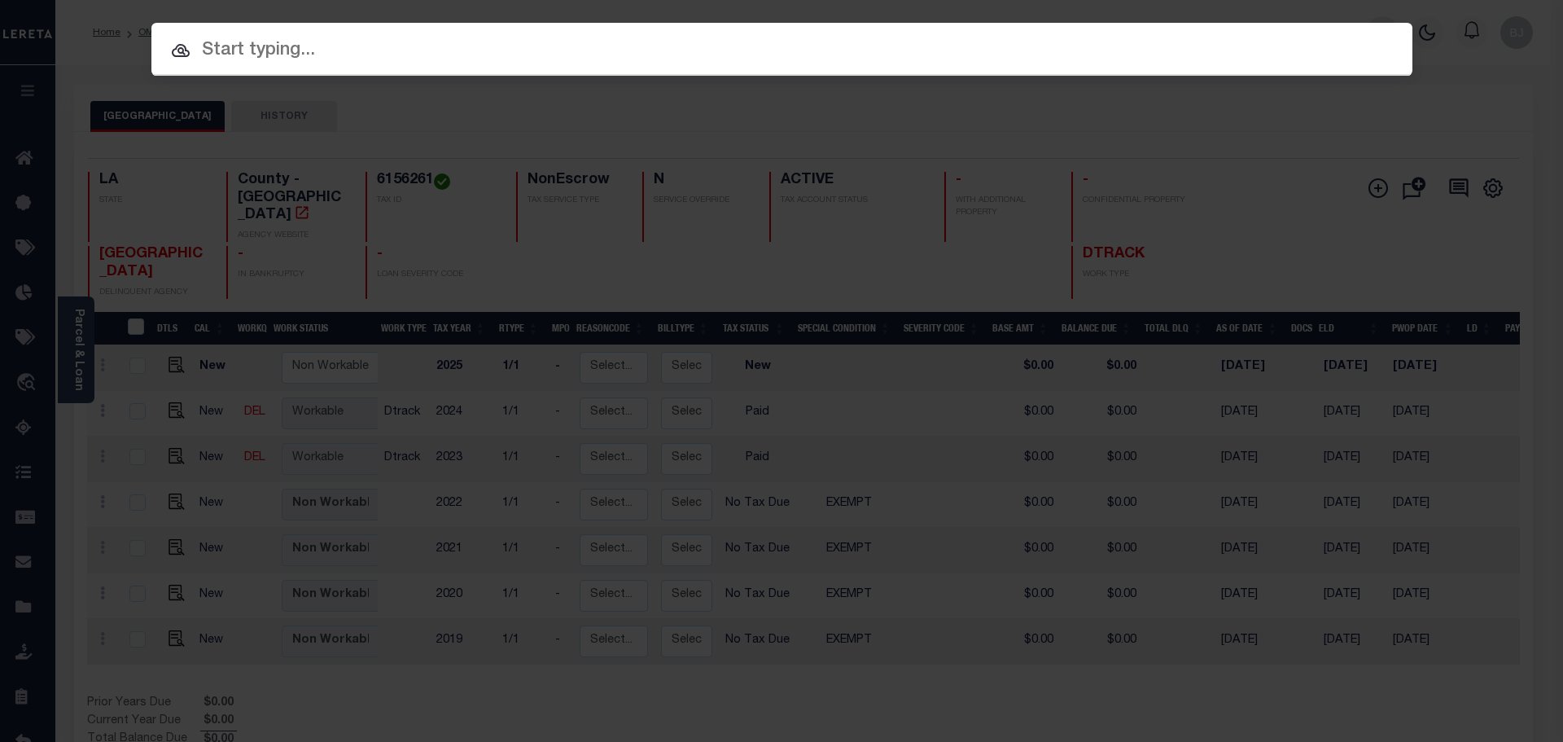
paste input "942200012931"
type input "942200012931"
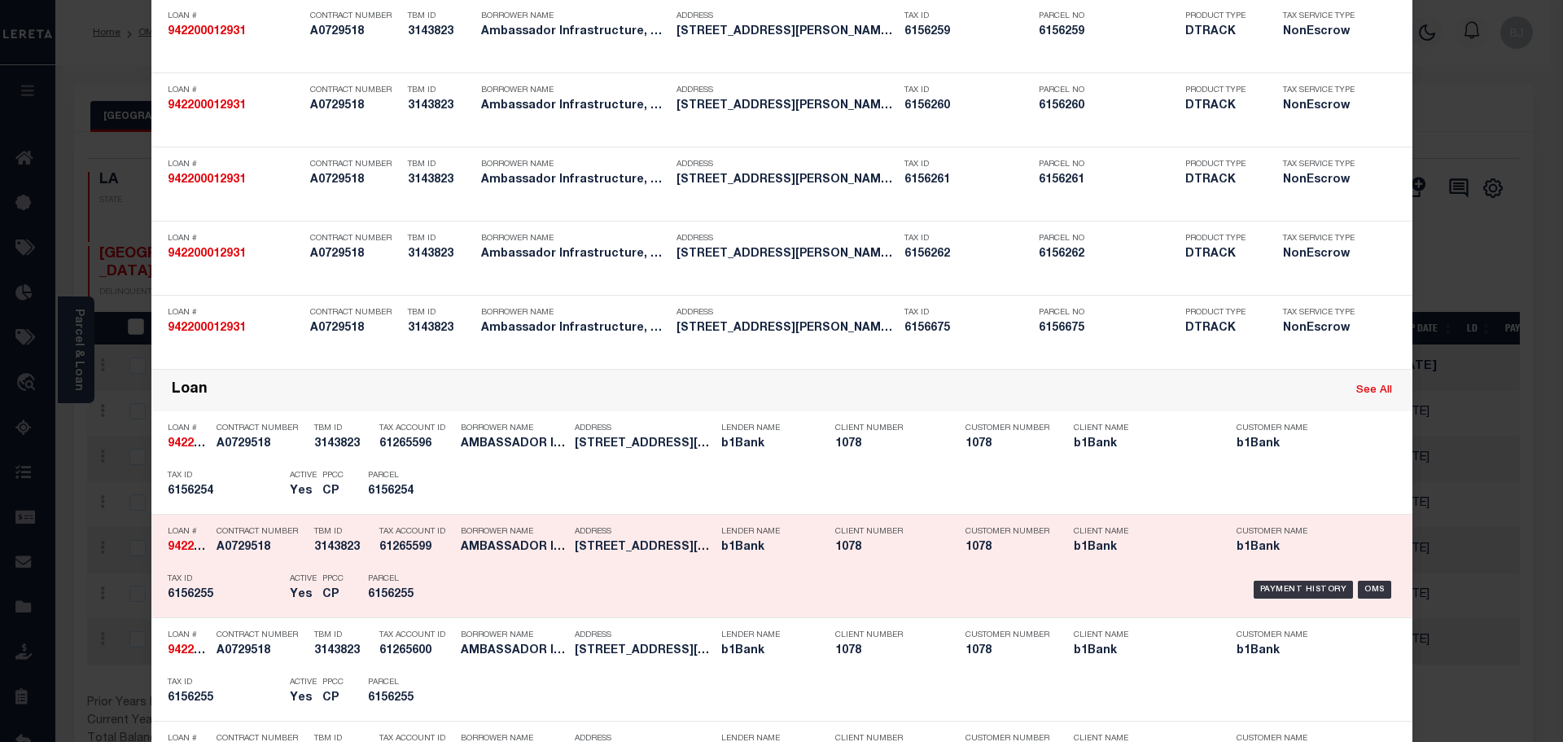
scroll to position [326, 0]
